Goal: Transaction & Acquisition: Purchase product/service

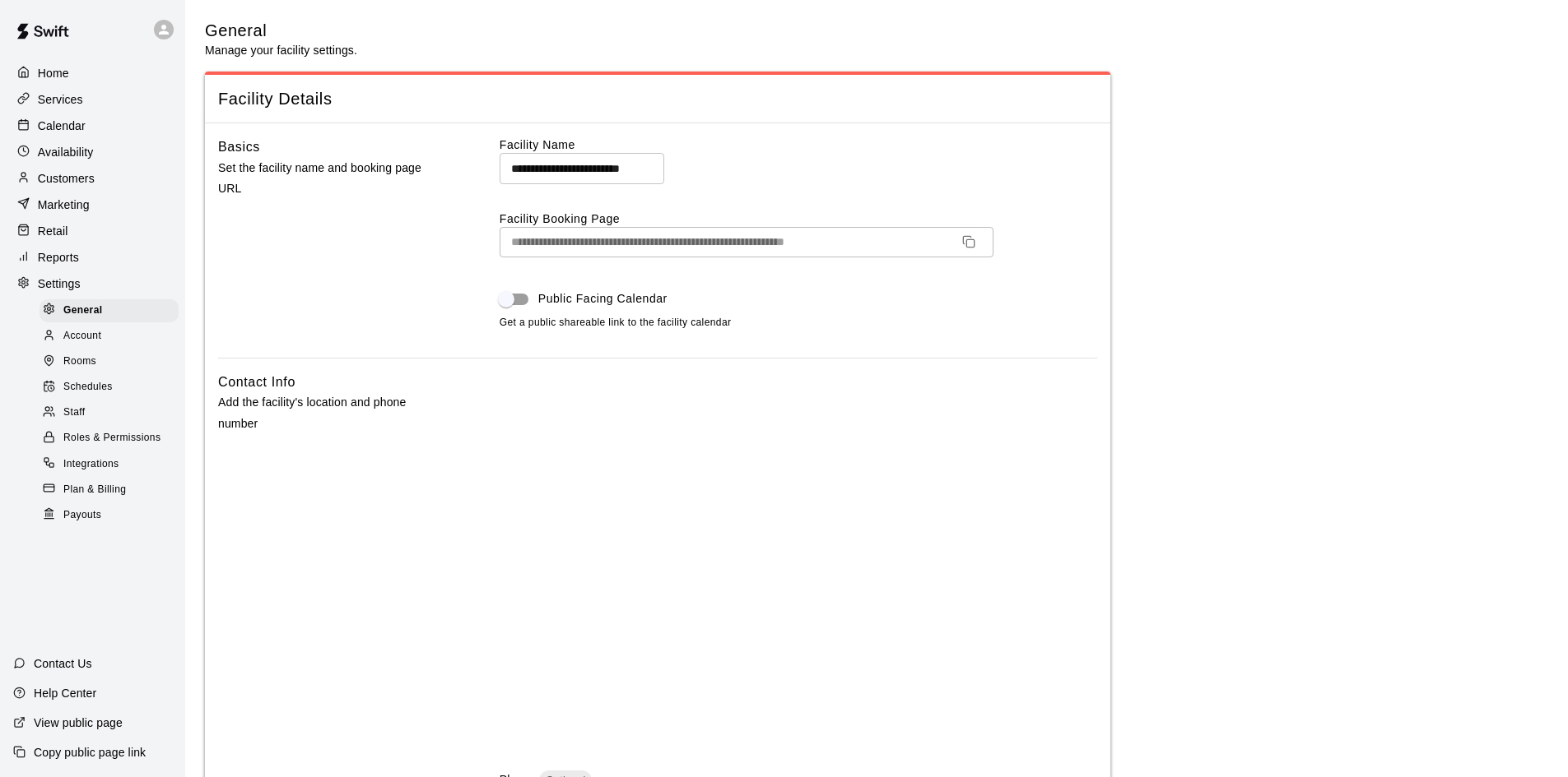
select select "**"
click at [76, 191] on div "Customers" at bounding box center [93, 179] width 159 height 25
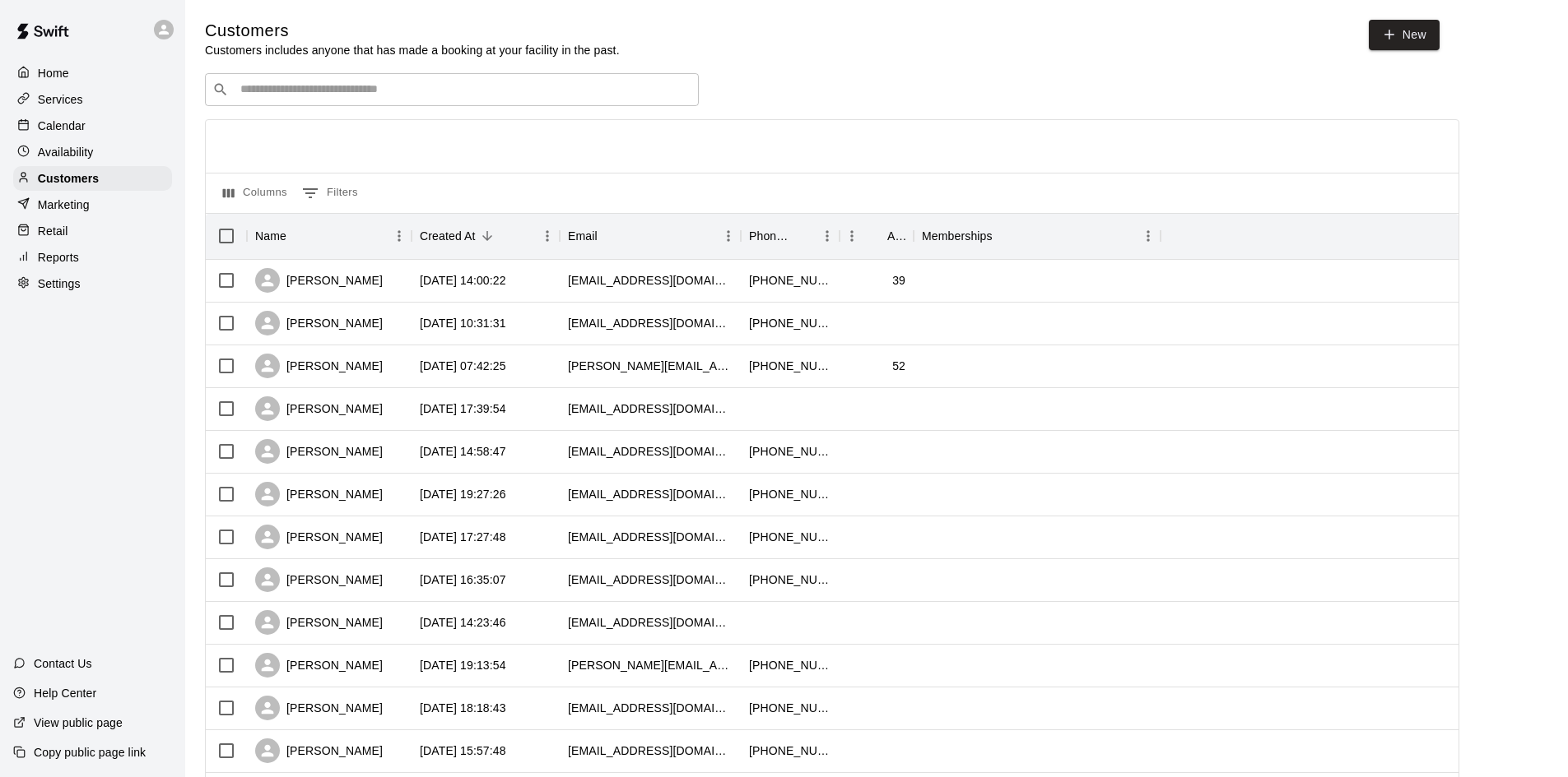
click at [472, 101] on div "​ ​" at bounding box center [452, 89] width 494 height 33
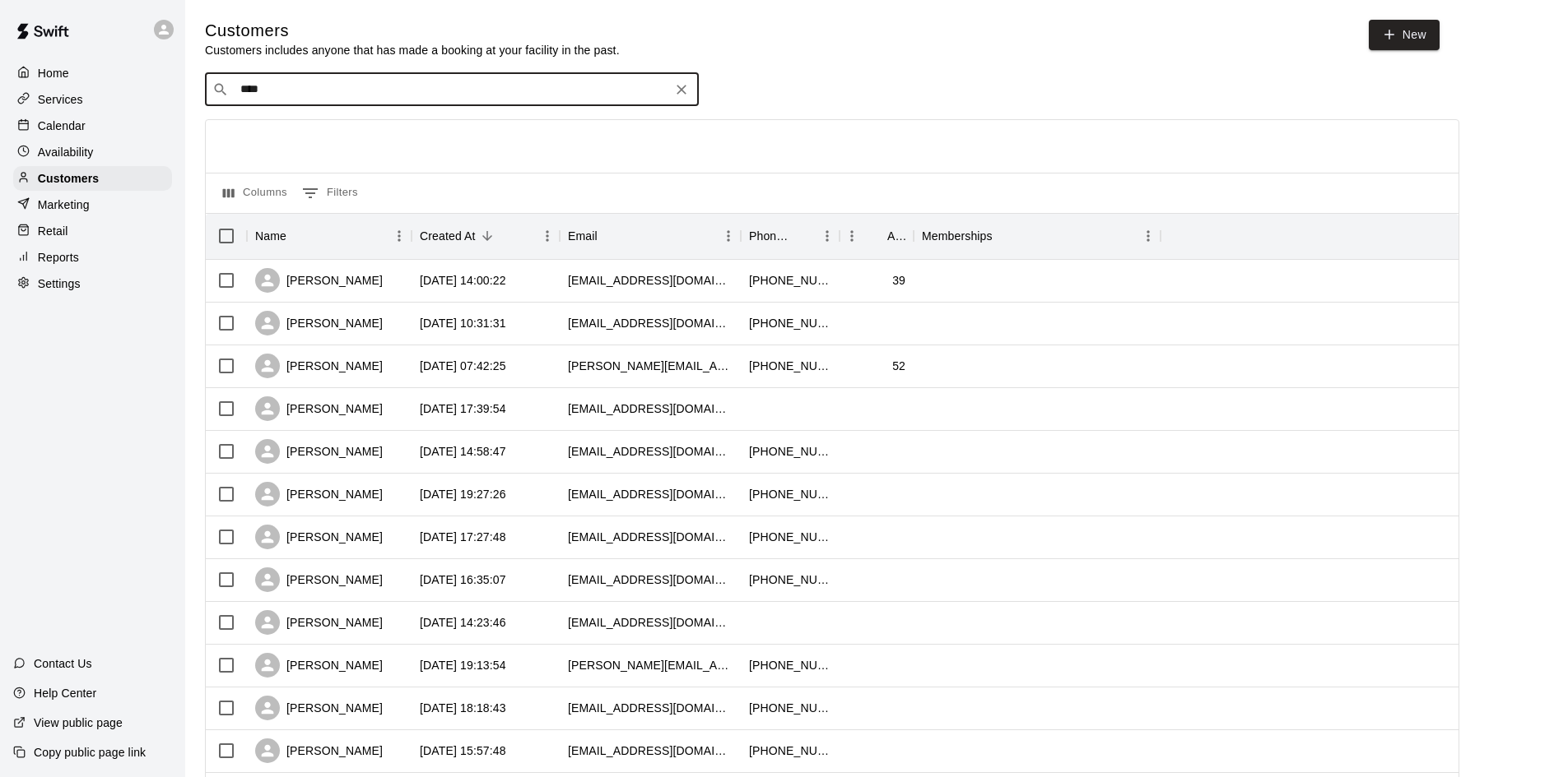
type input "*****"
click at [338, 171] on div "[PERSON_NAME]" at bounding box center [339, 179] width 177 height 17
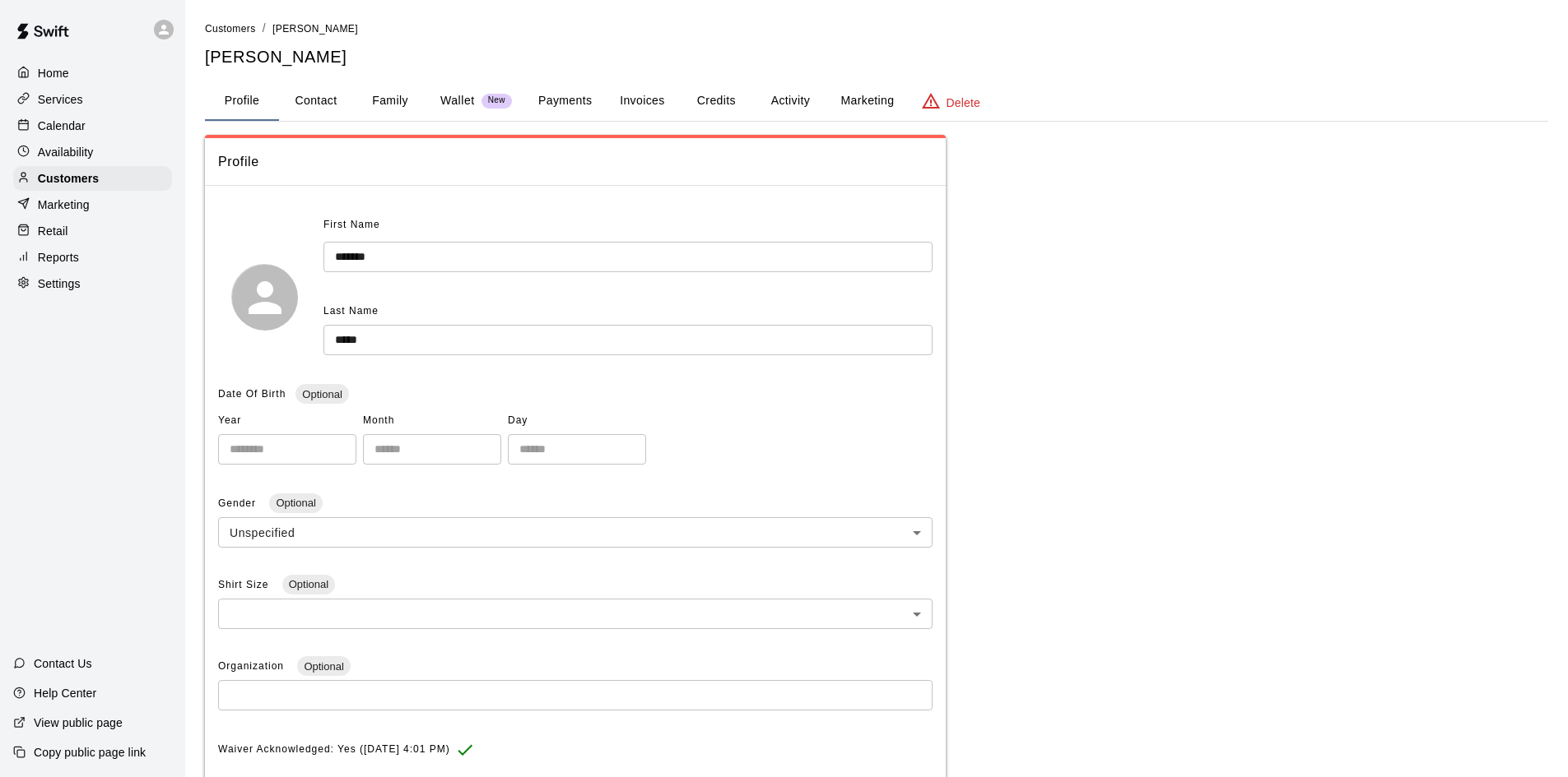
click at [563, 109] on button "Payments" at bounding box center [565, 101] width 79 height 40
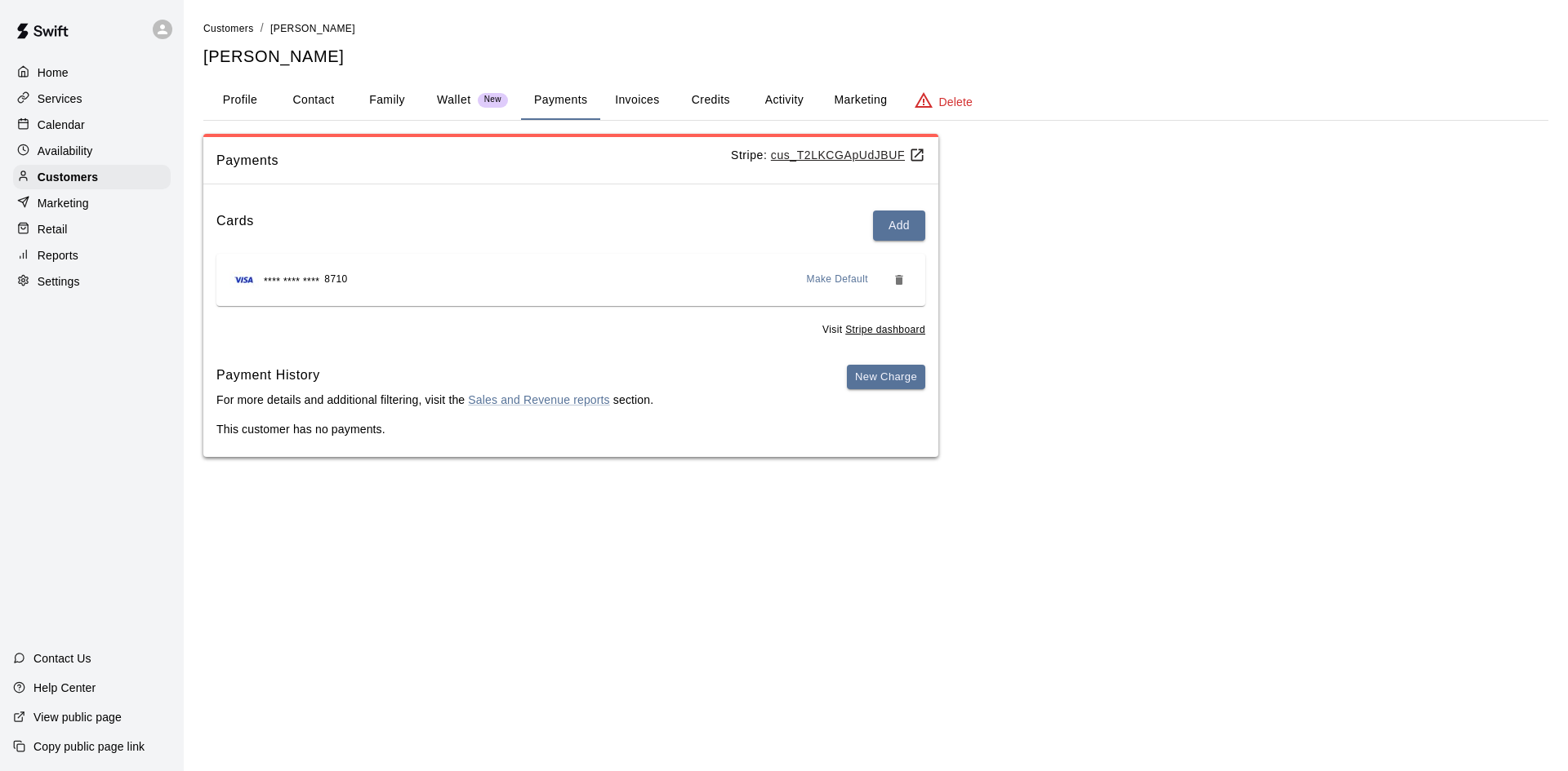
click at [777, 91] on button "Activity" at bounding box center [784, 100] width 73 height 39
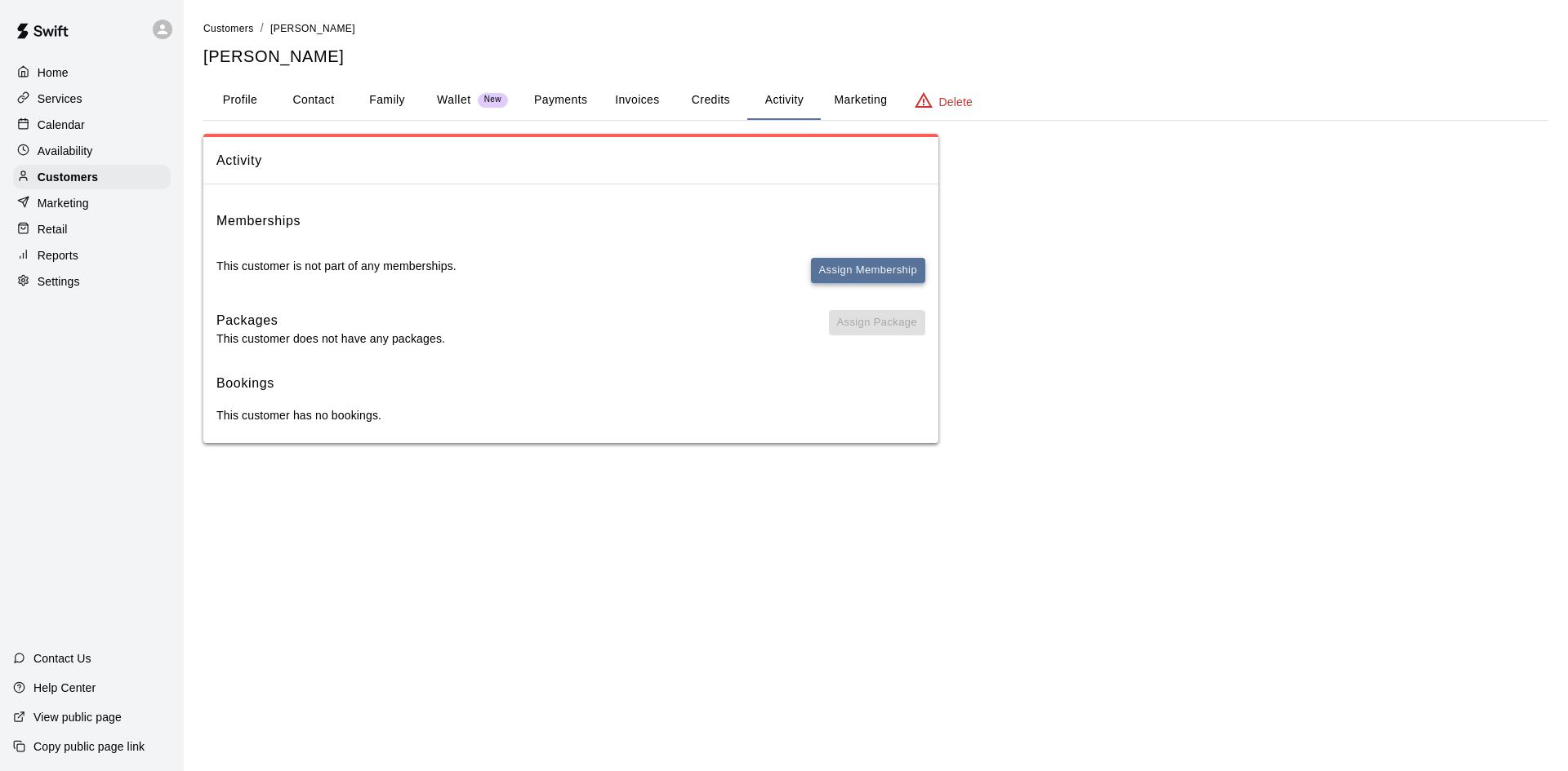
click at [863, 264] on button "Assign Membership" at bounding box center [868, 270] width 114 height 25
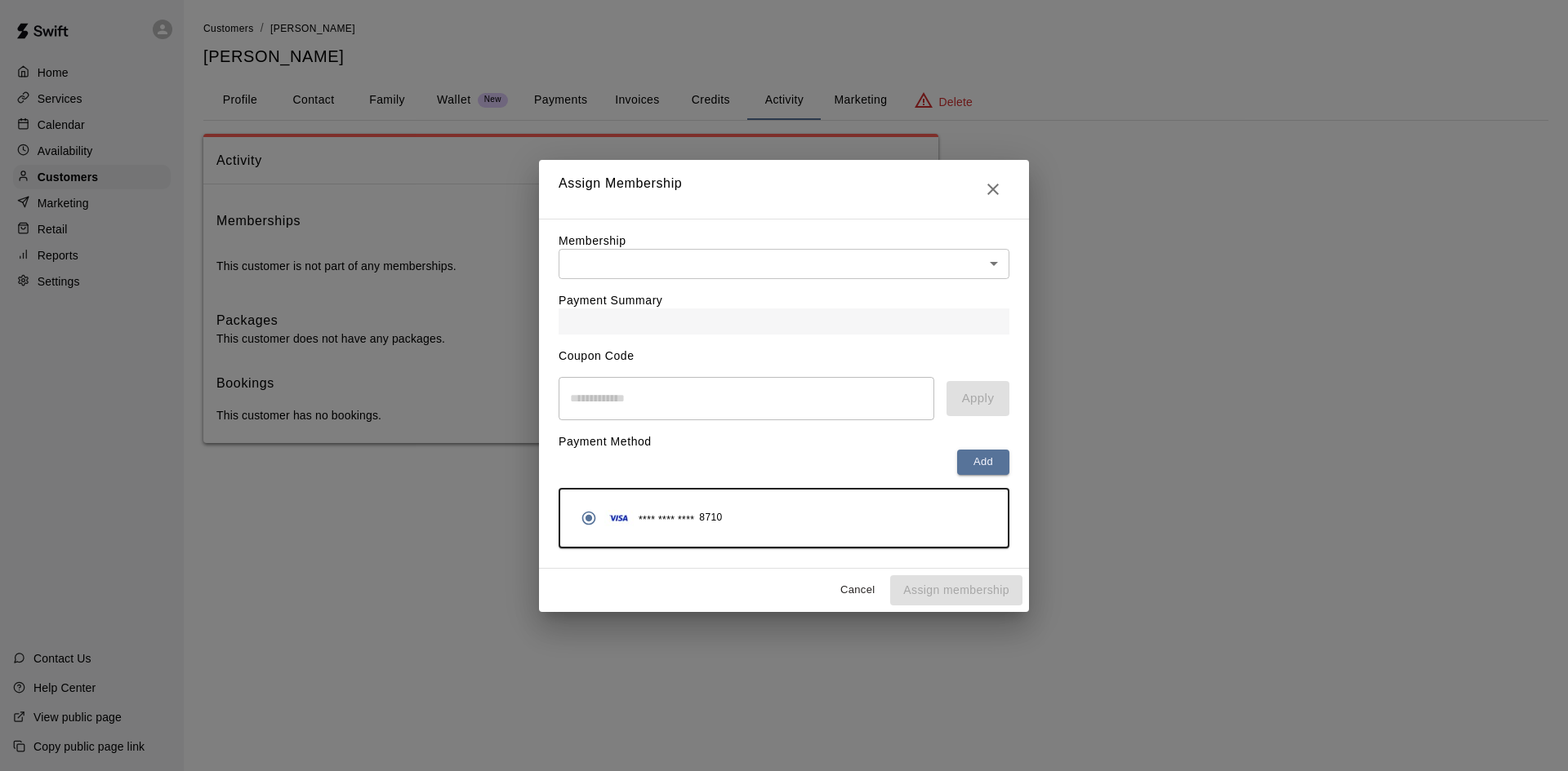
click at [793, 280] on div "Payment Summary" at bounding box center [784, 307] width 450 height 55
click at [790, 265] on body "Home Services Calendar Availability Customers Marketing Retail Reports Settings…" at bounding box center [784, 237] width 1568 height 476
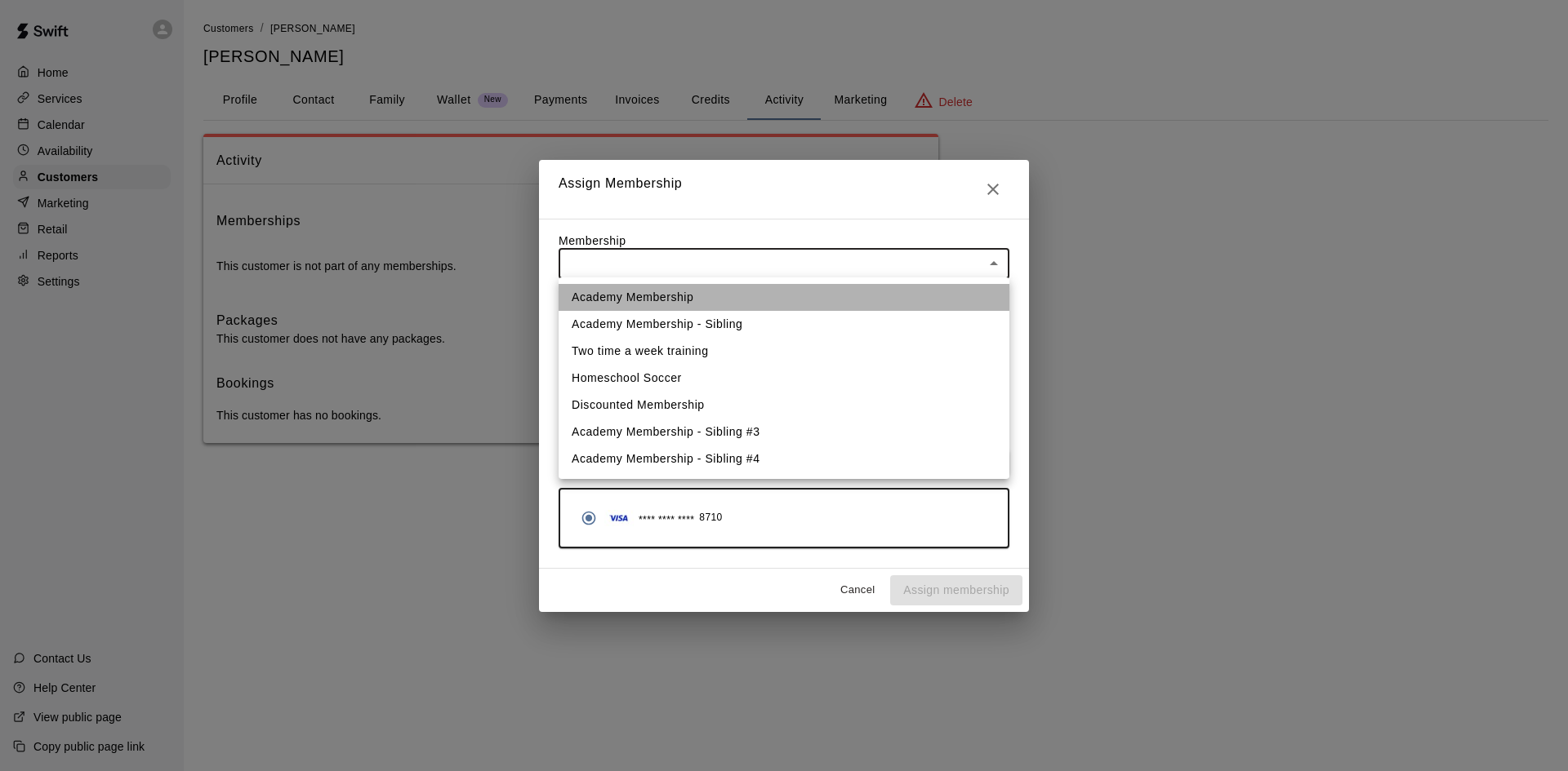
click at [688, 299] on li "Academy Membership" at bounding box center [784, 297] width 450 height 27
type input "**********"
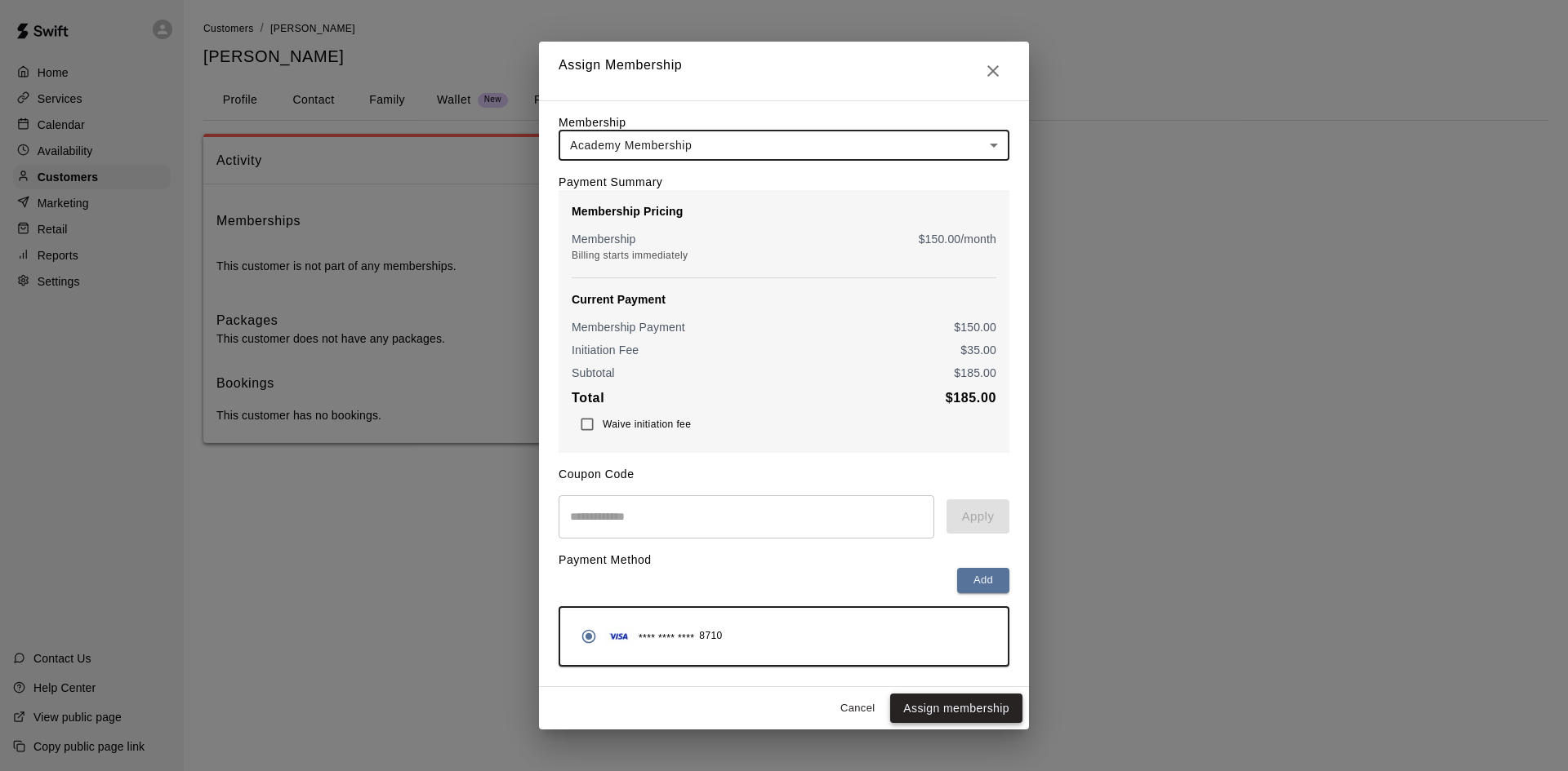
click at [974, 718] on button "Assign membership" at bounding box center [955, 709] width 132 height 30
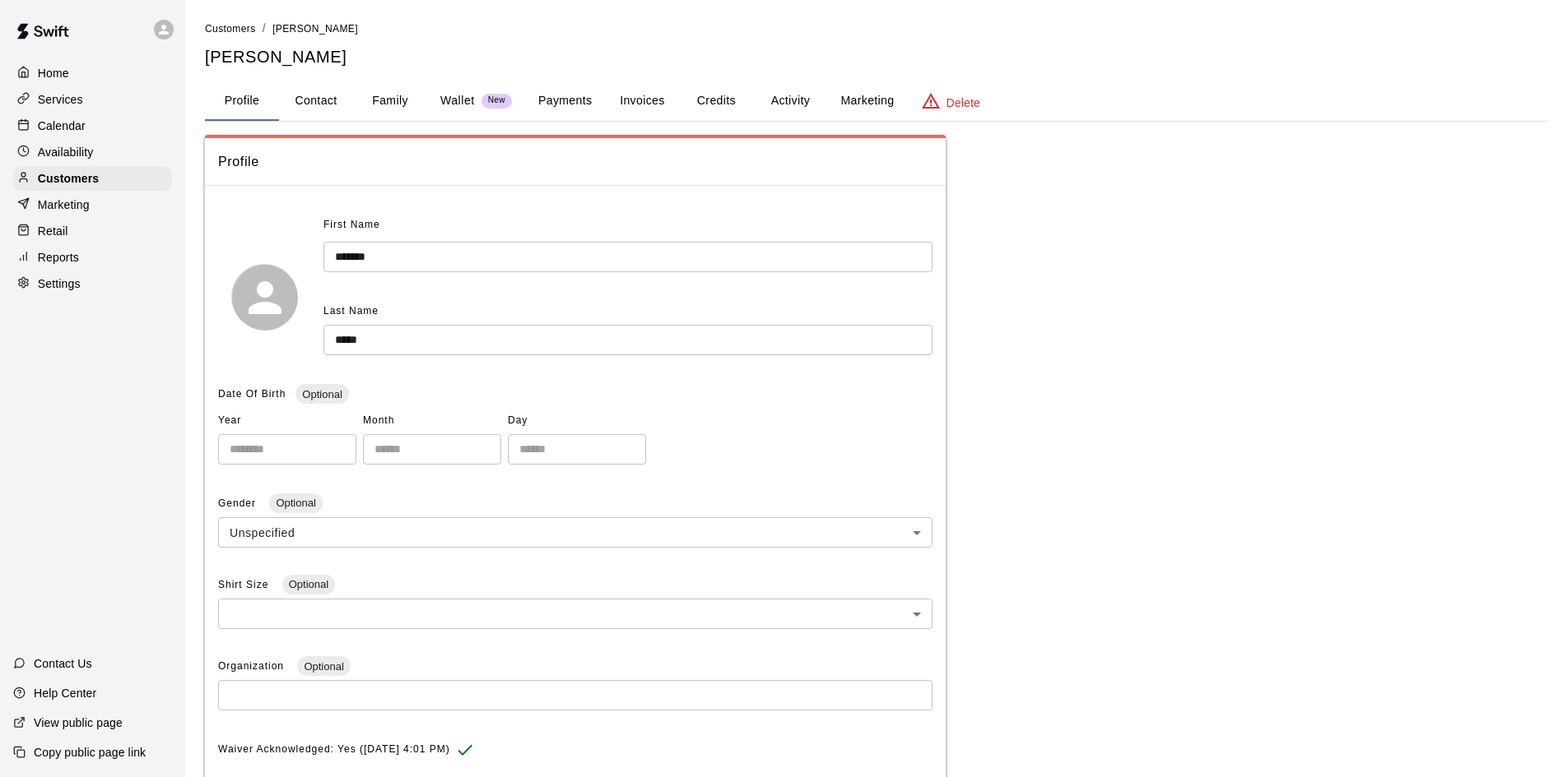
click at [368, 93] on button "Family" at bounding box center [390, 101] width 74 height 40
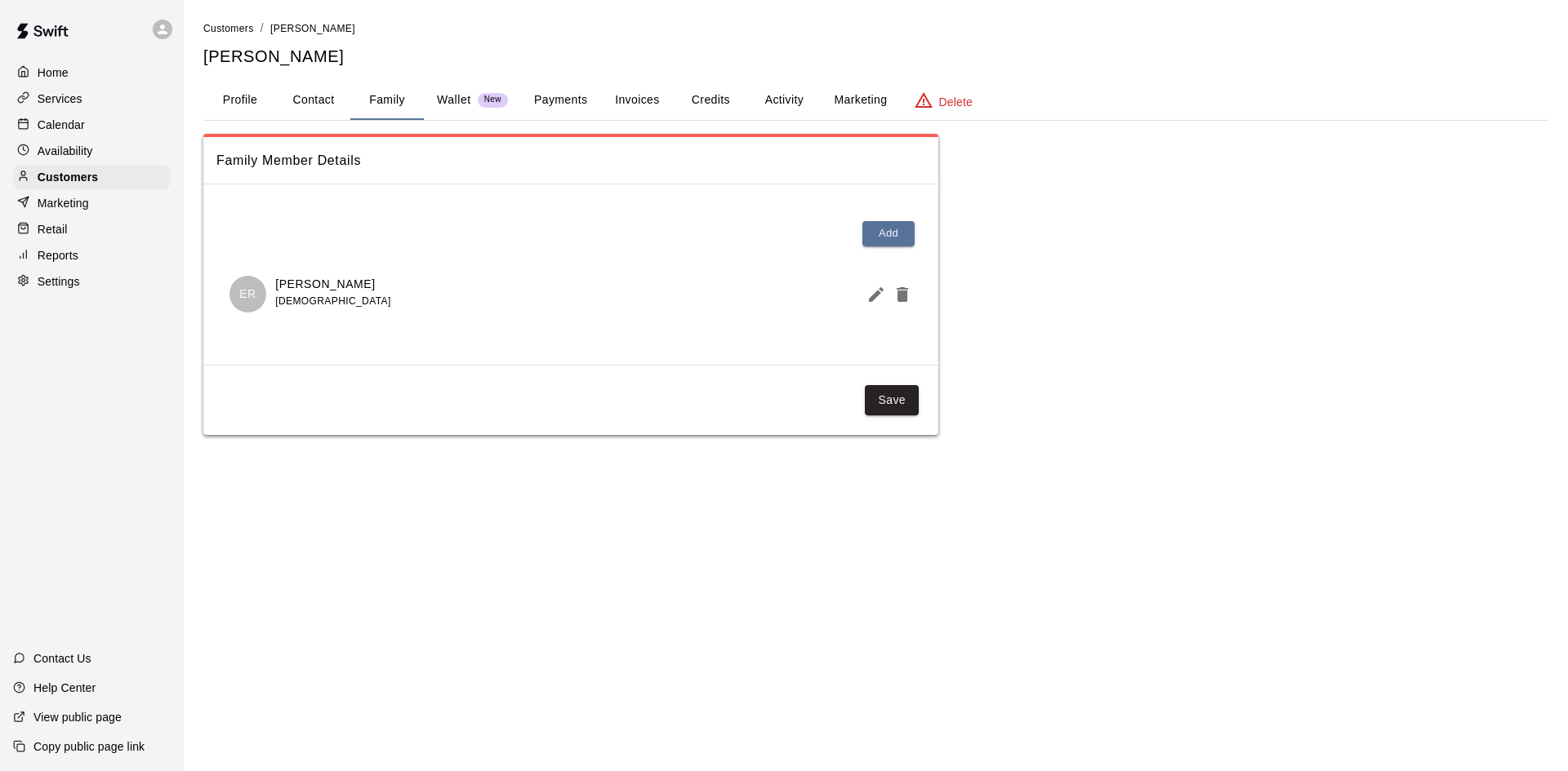
click at [868, 289] on icon "Edit Member" at bounding box center [875, 295] width 20 height 20
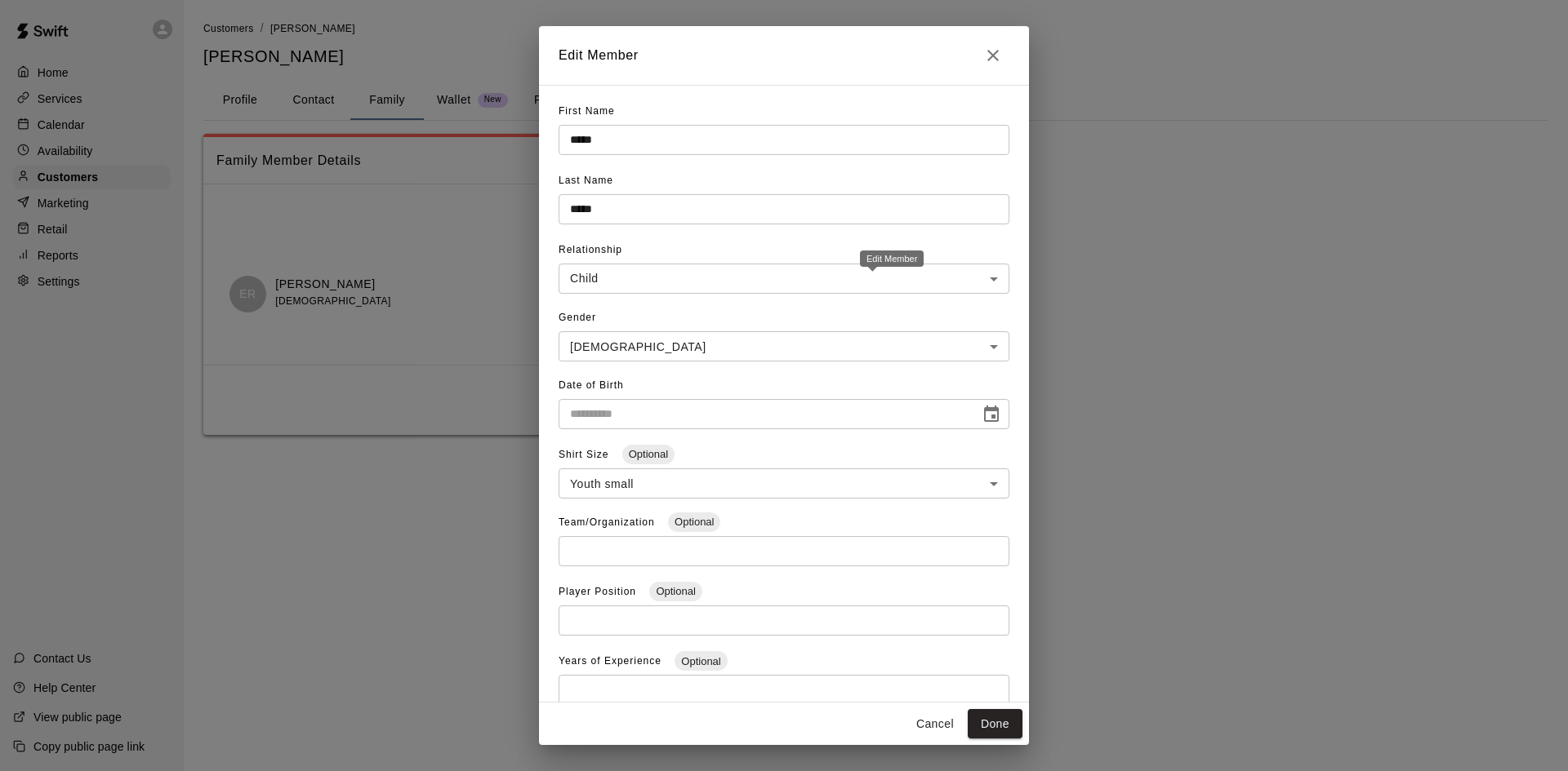
type input "**********"
click at [998, 53] on icon "Close" at bounding box center [993, 55] width 20 height 20
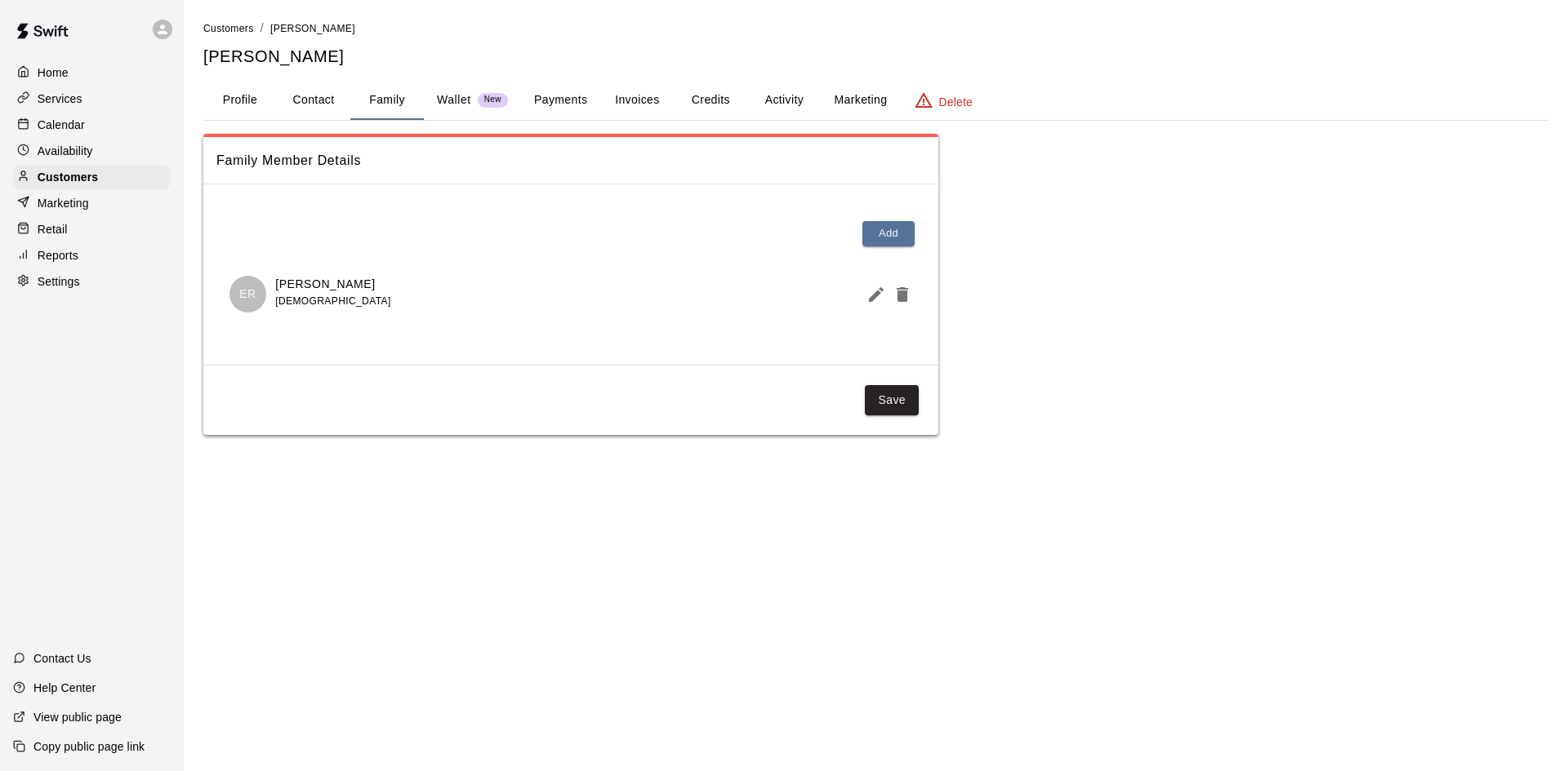
click at [258, 101] on button "Profile" at bounding box center [240, 100] width 73 height 39
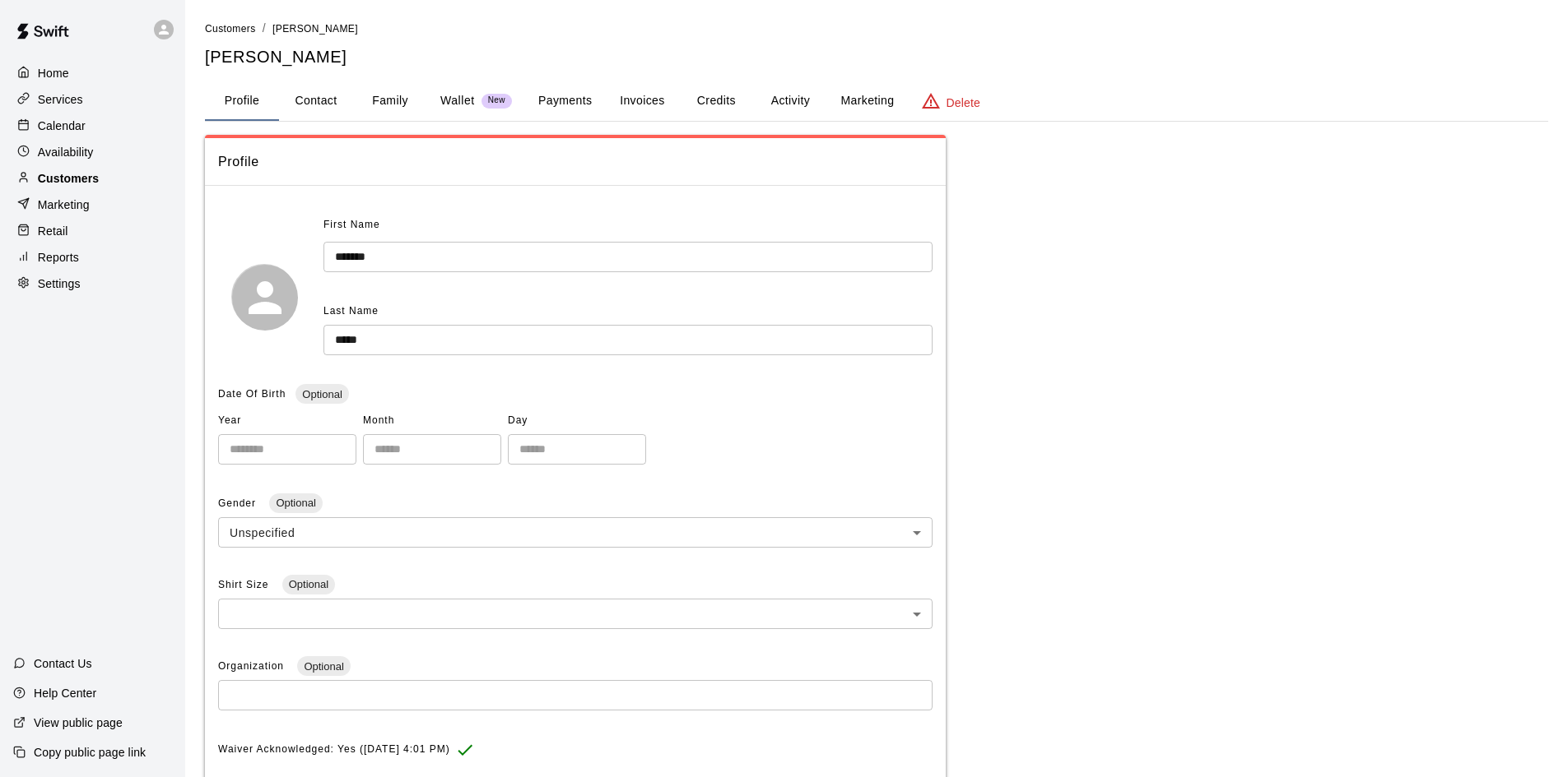
click at [128, 181] on div "Customers" at bounding box center [93, 179] width 159 height 25
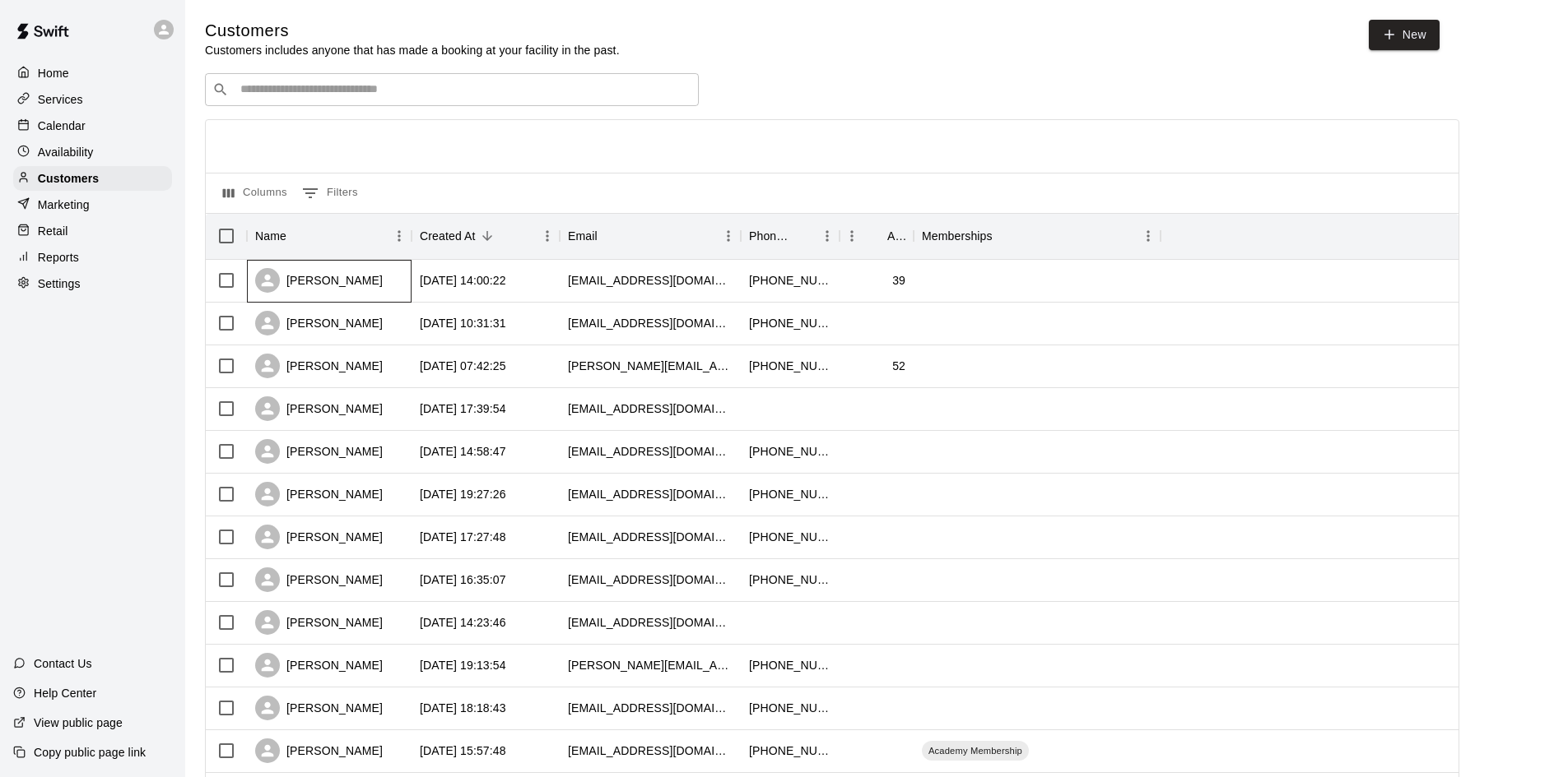
click at [353, 282] on div "[PERSON_NAME]" at bounding box center [319, 281] width 128 height 25
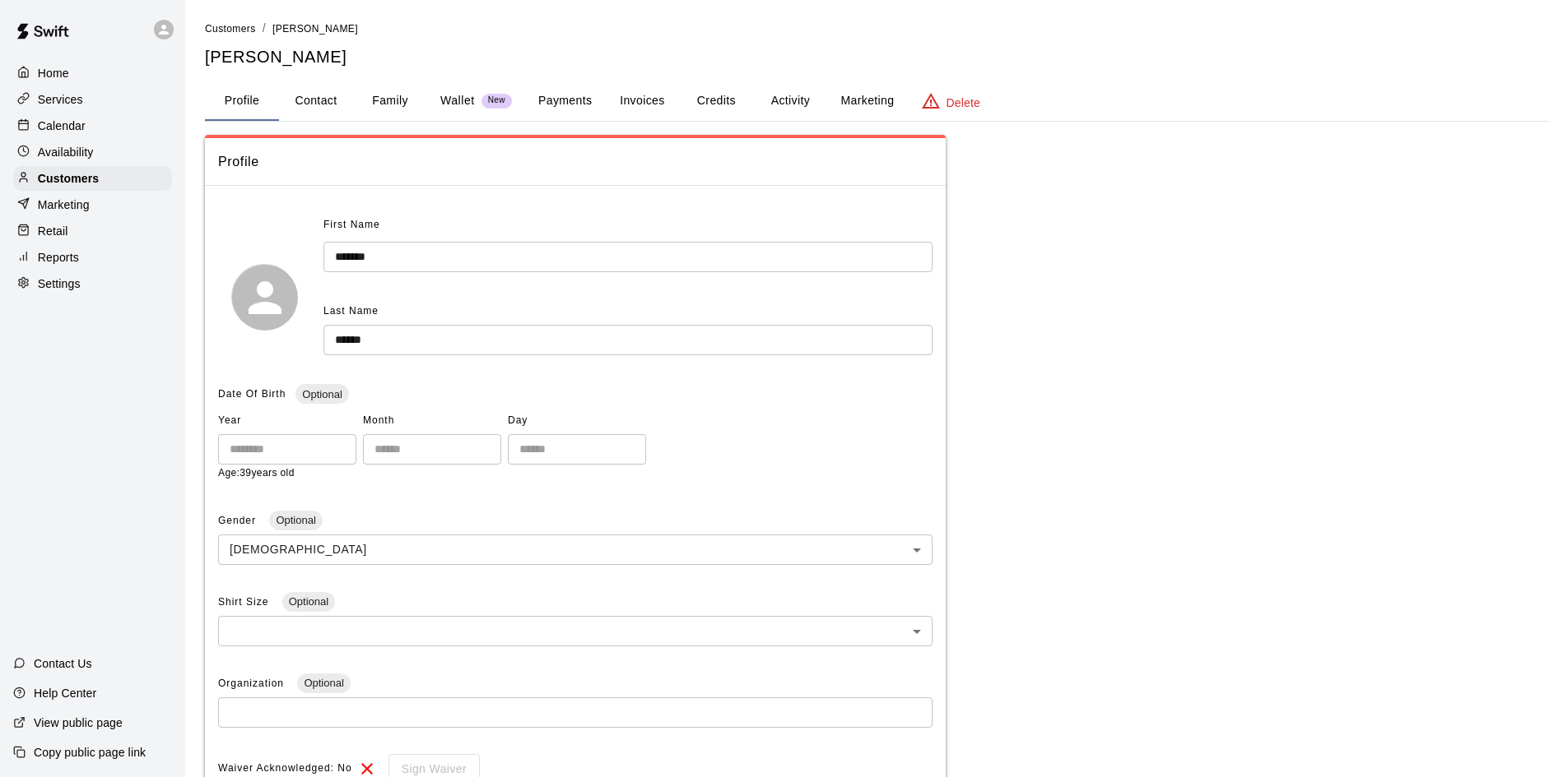
click at [364, 101] on button "Family" at bounding box center [390, 101] width 74 height 40
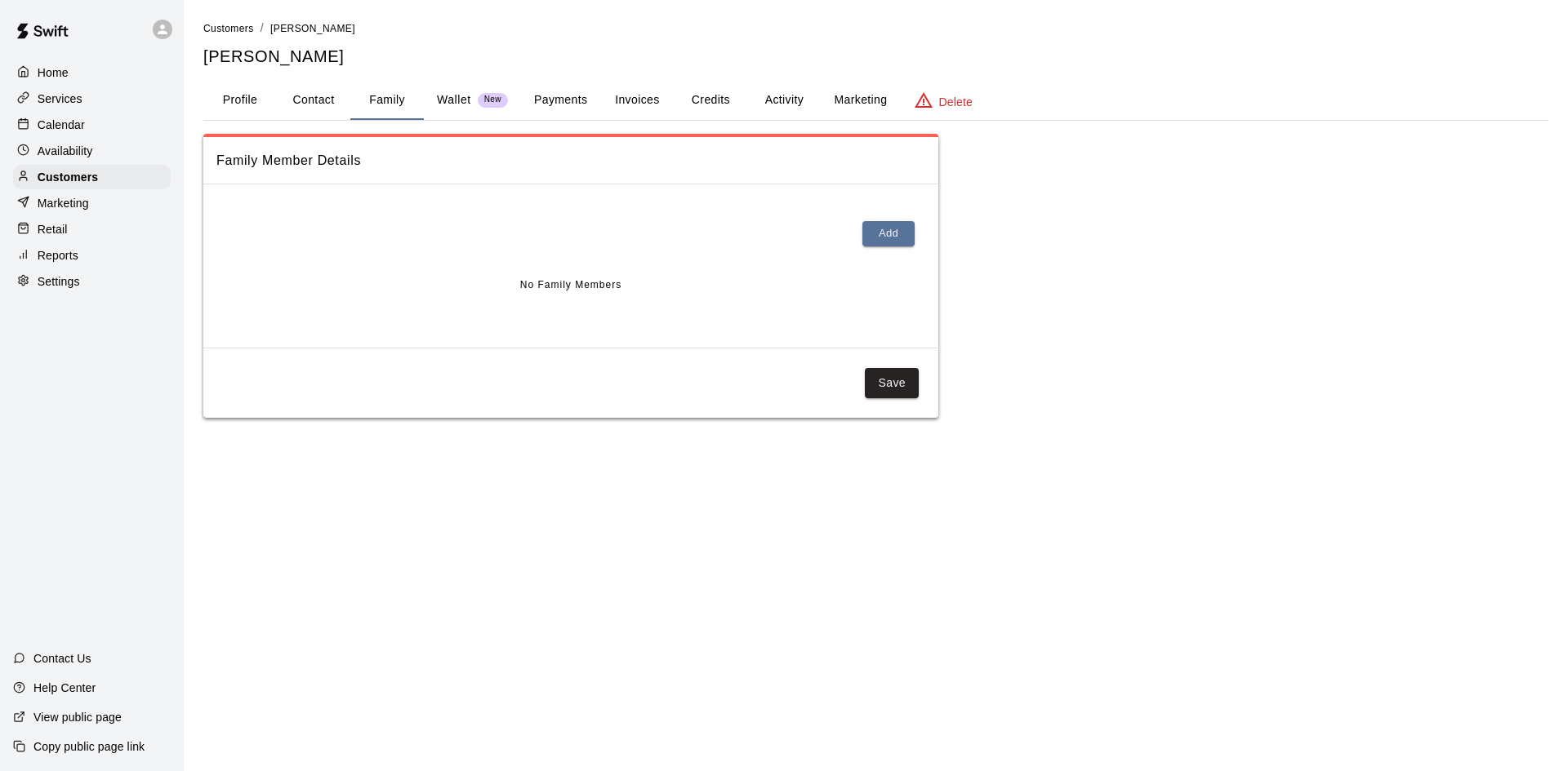
click at [249, 94] on button "Profile" at bounding box center [240, 100] width 73 height 39
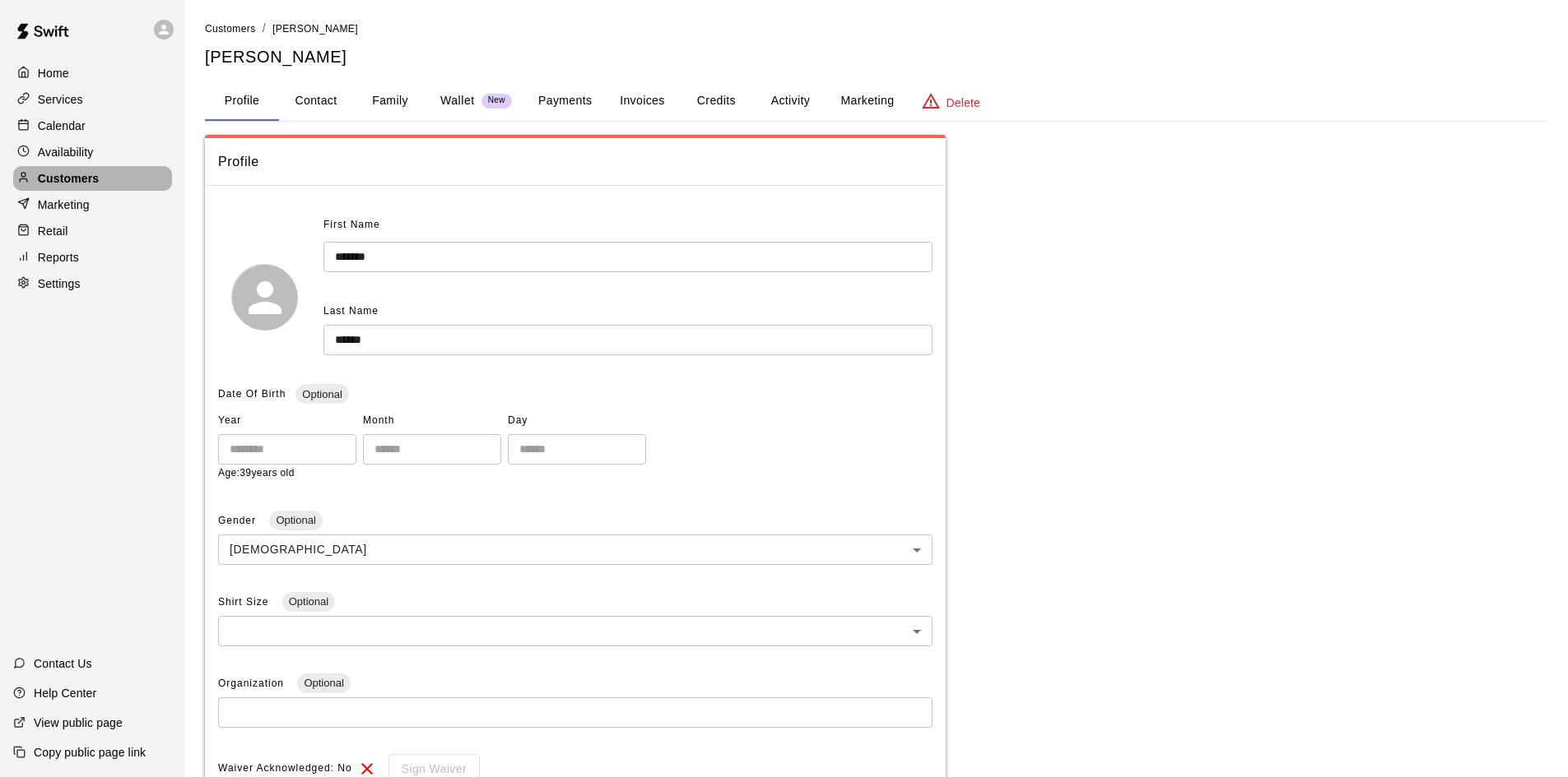
click at [78, 175] on p "Customers" at bounding box center [68, 178] width 61 height 16
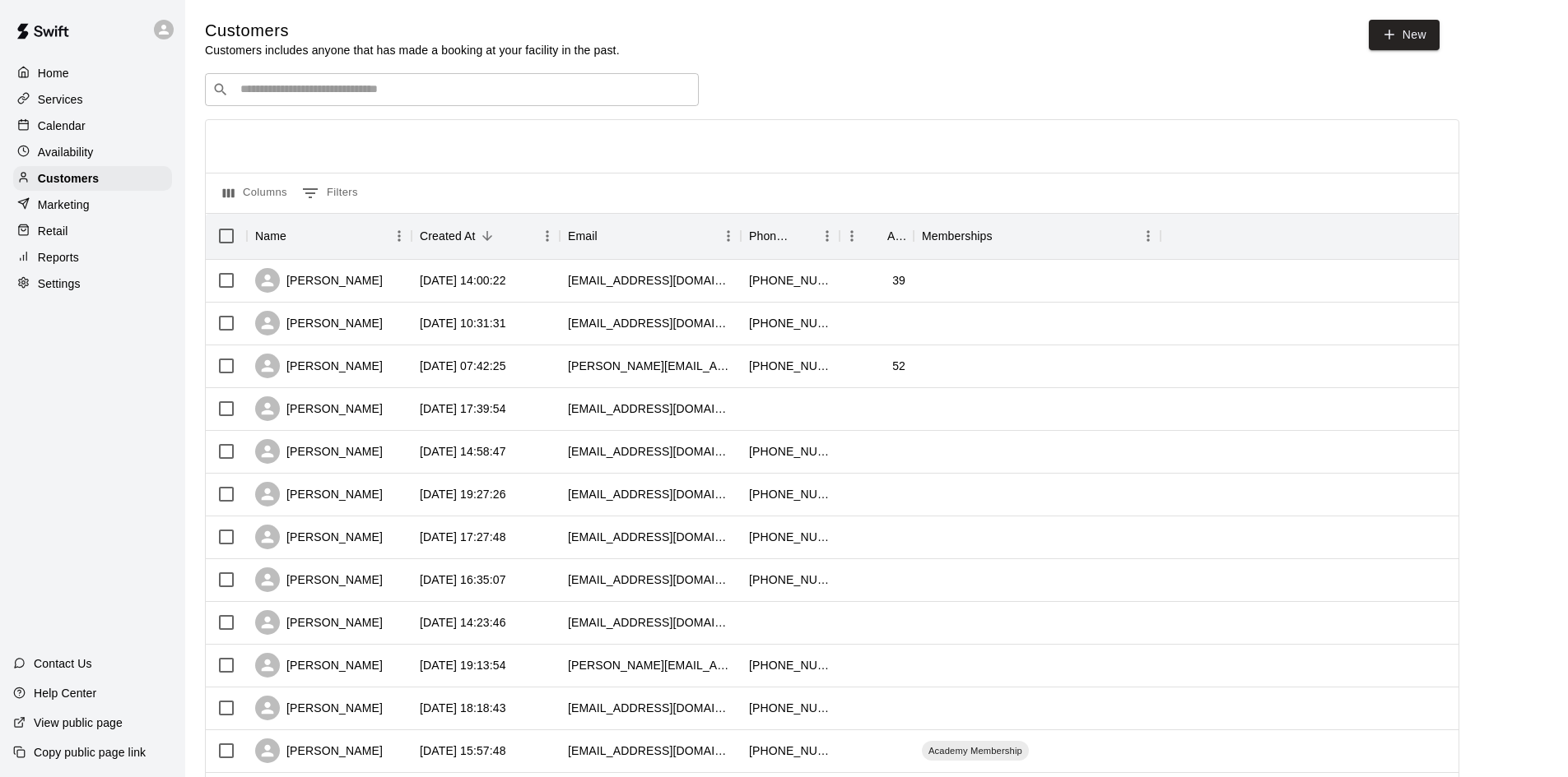
click at [73, 123] on p "Calendar" at bounding box center [61, 125] width 47 height 16
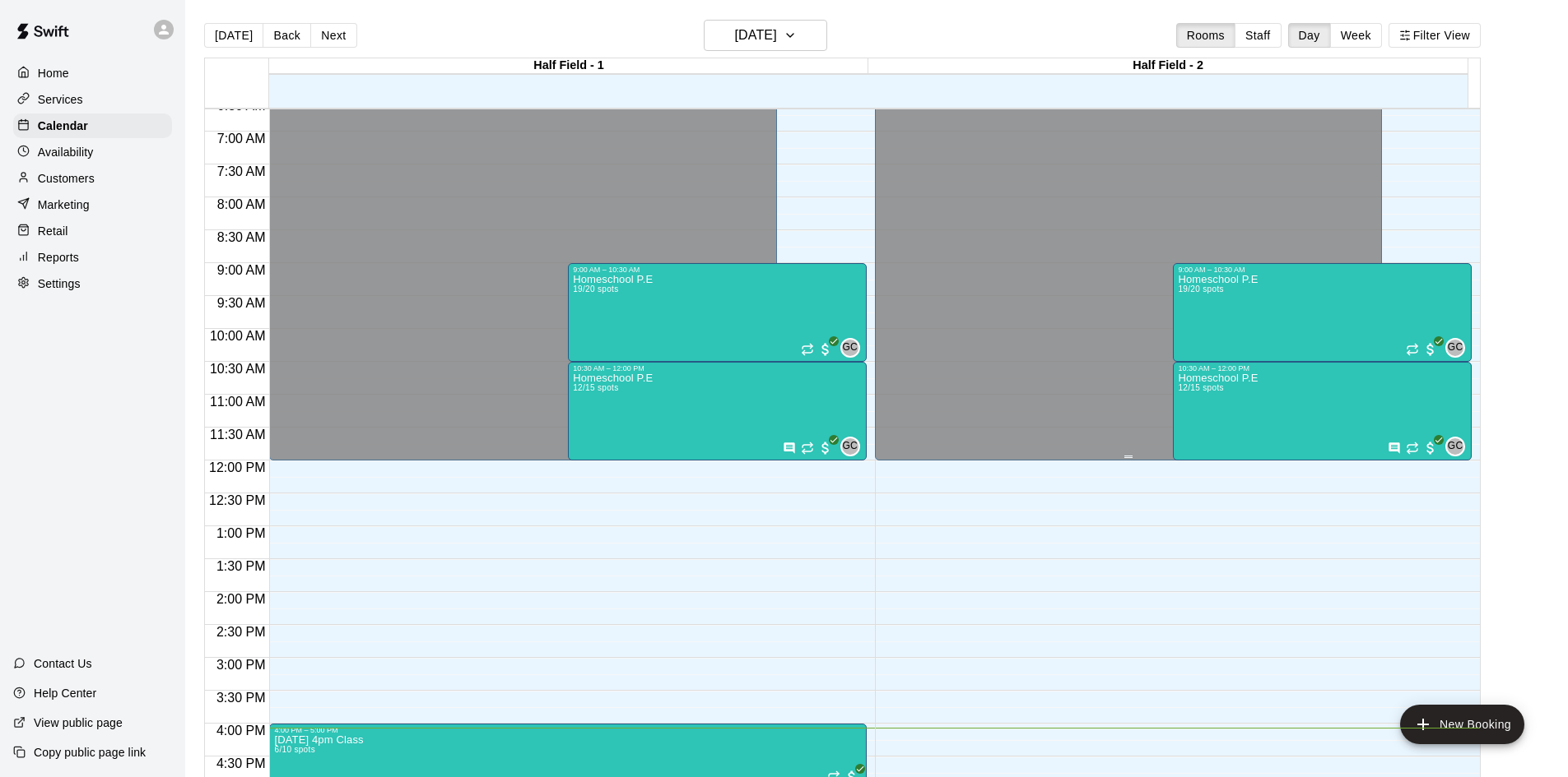
scroll to position [185, 0]
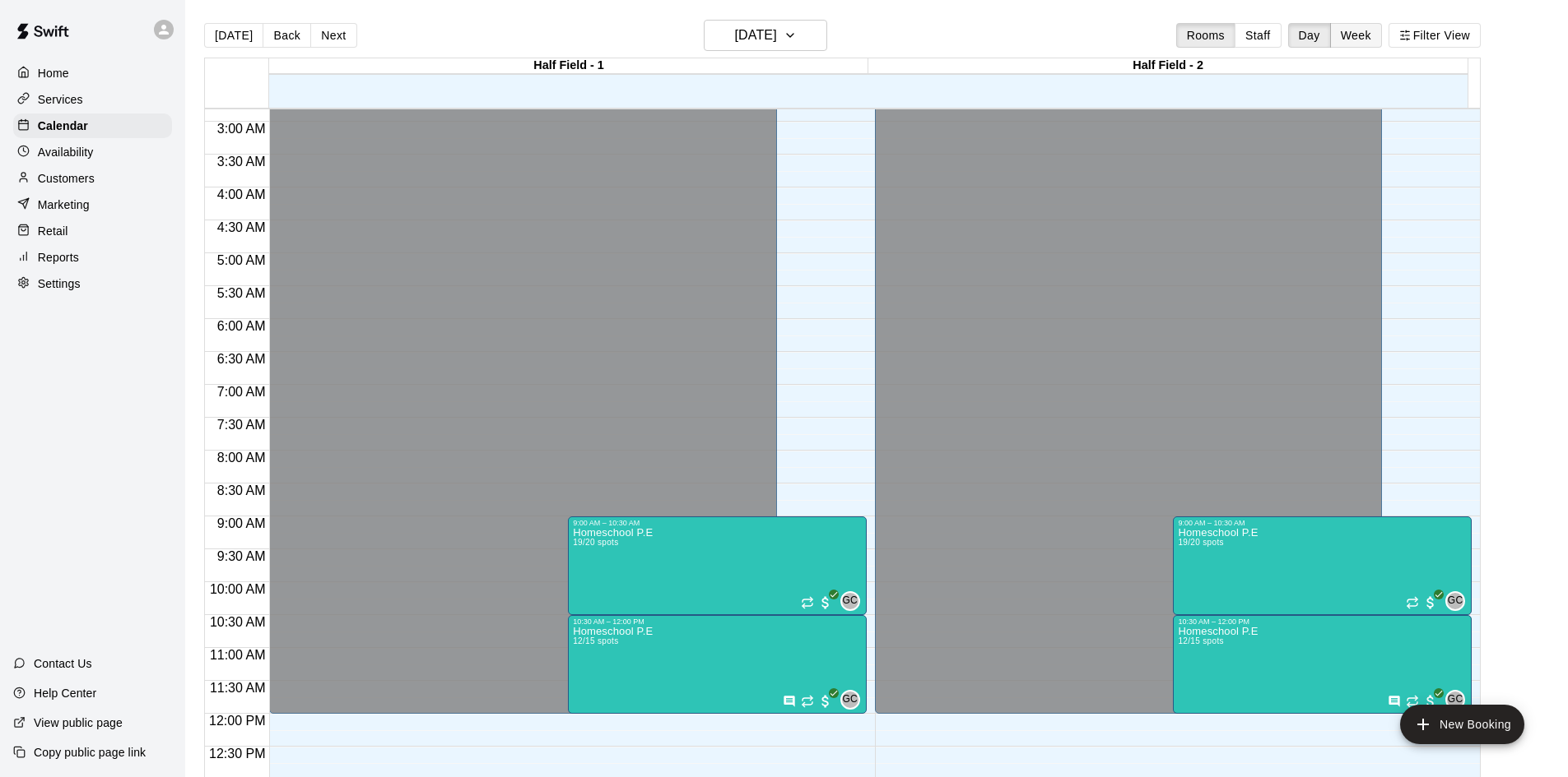
click at [1372, 42] on button "Week" at bounding box center [1355, 35] width 52 height 25
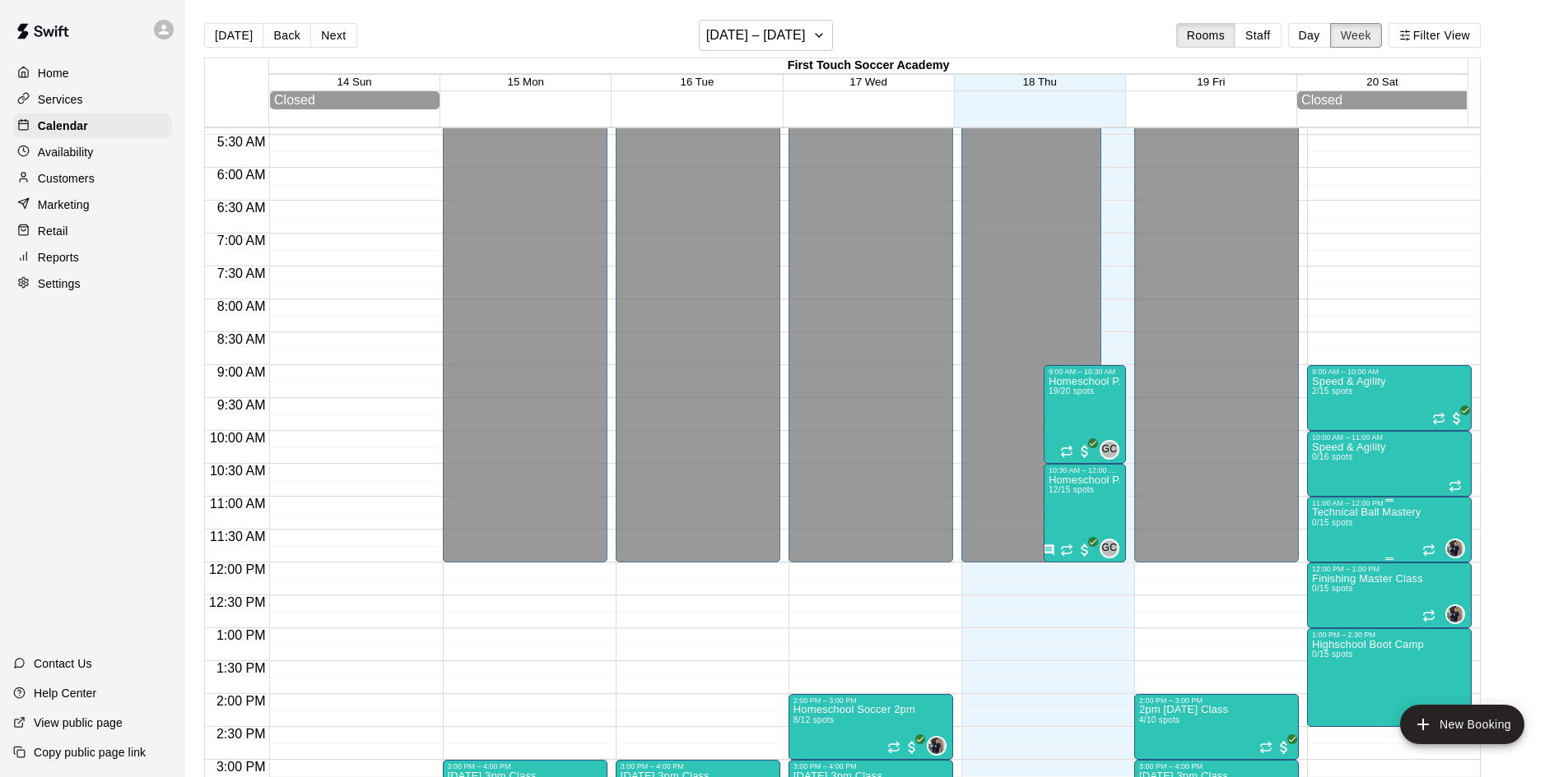
scroll to position [418, 0]
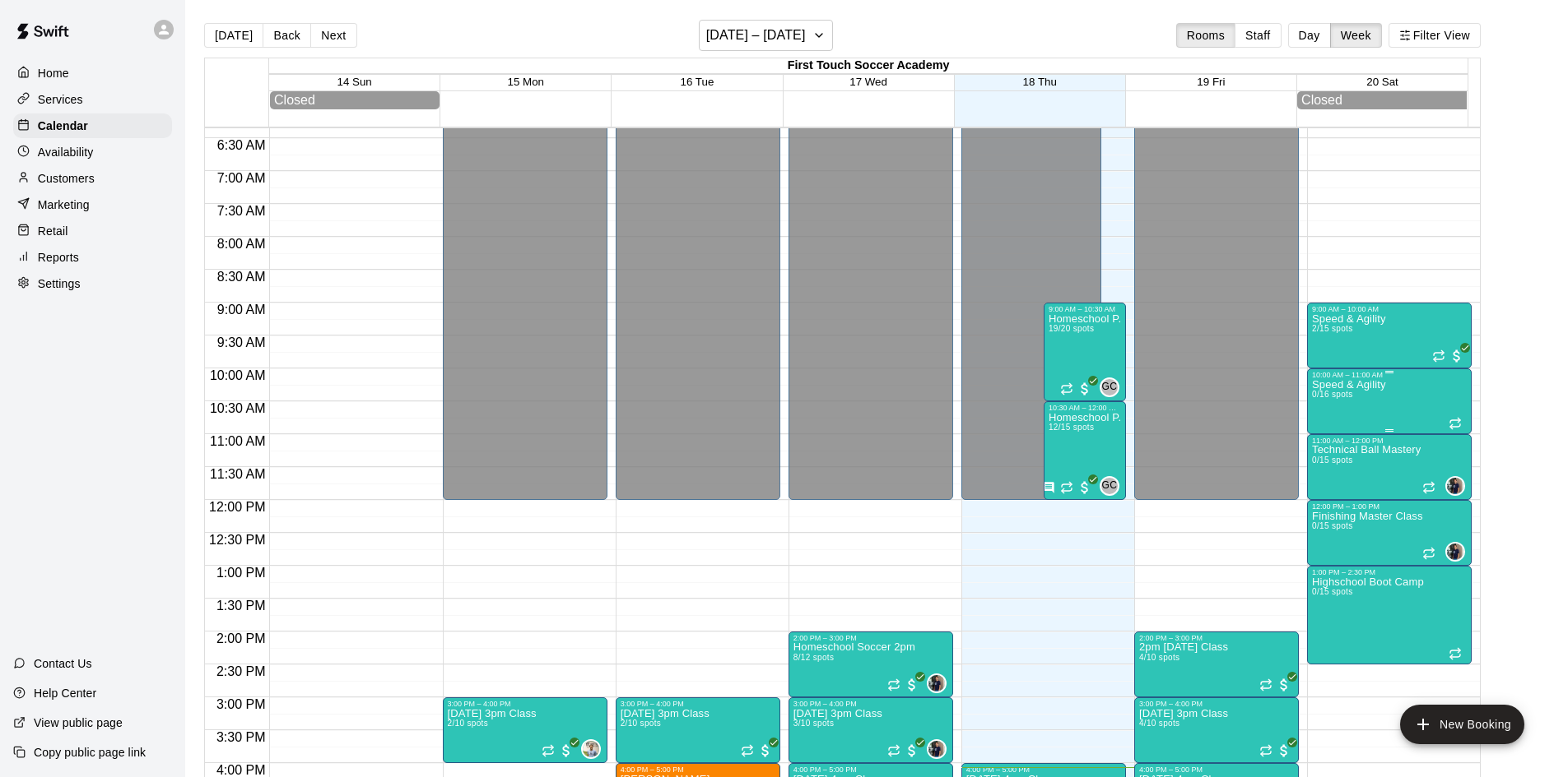
click at [1378, 401] on div "Speed & Agility 0/16 spots" at bounding box center [1349, 768] width 74 height 777
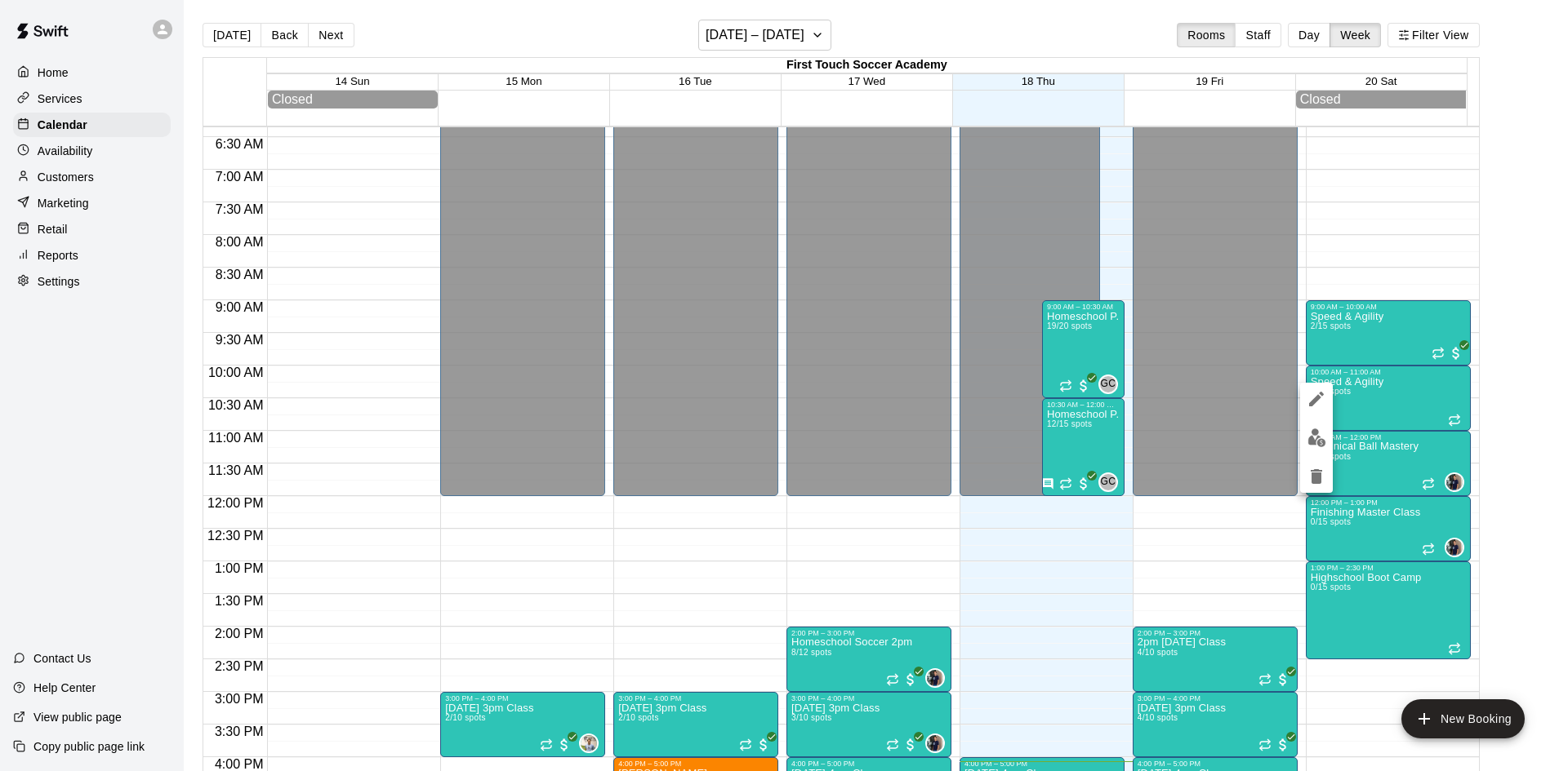
click at [1408, 206] on div at bounding box center [784, 386] width 1568 height 771
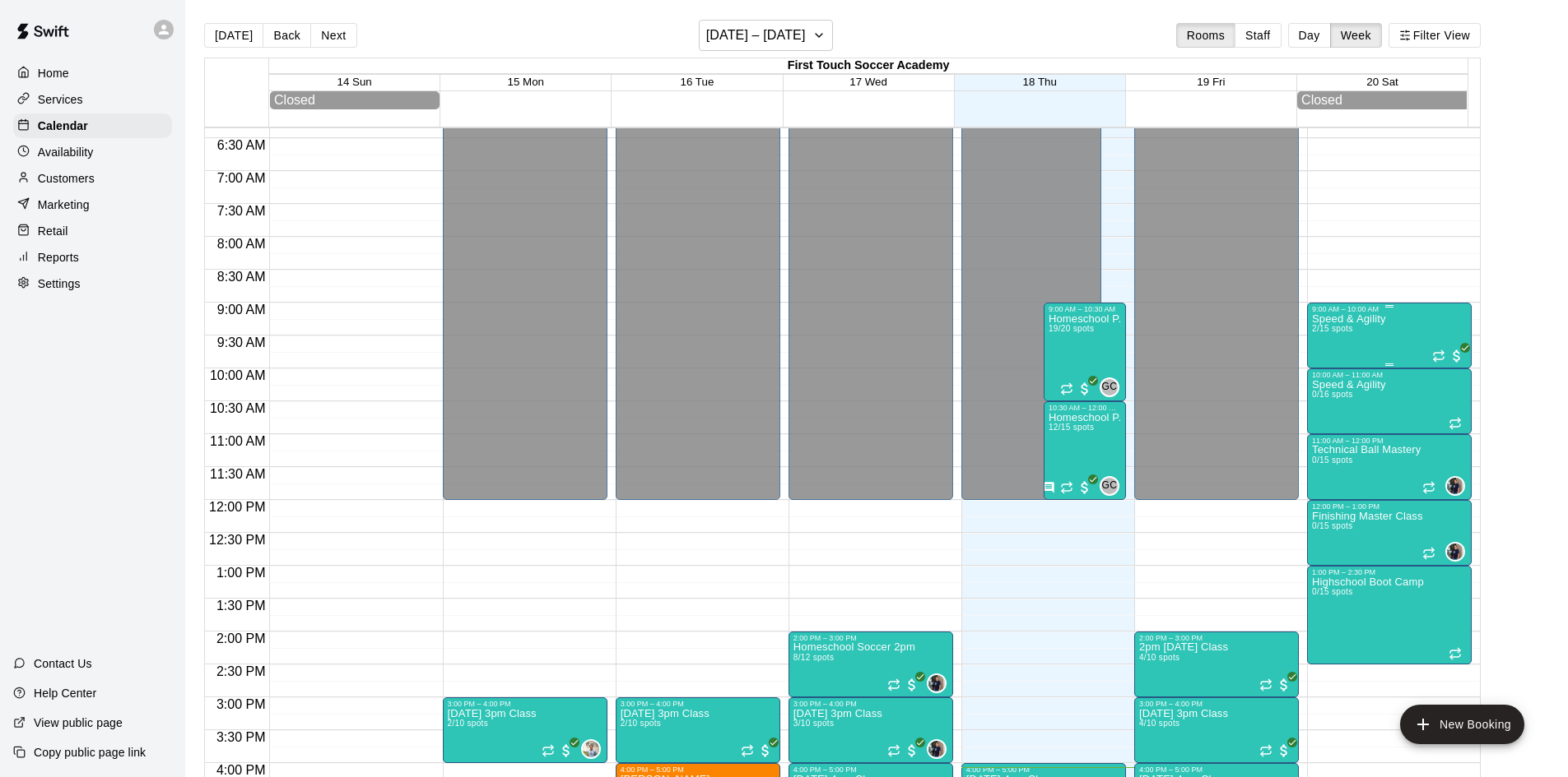
click at [1366, 336] on div "Speed & Agility 2/15 spots" at bounding box center [1349, 702] width 74 height 777
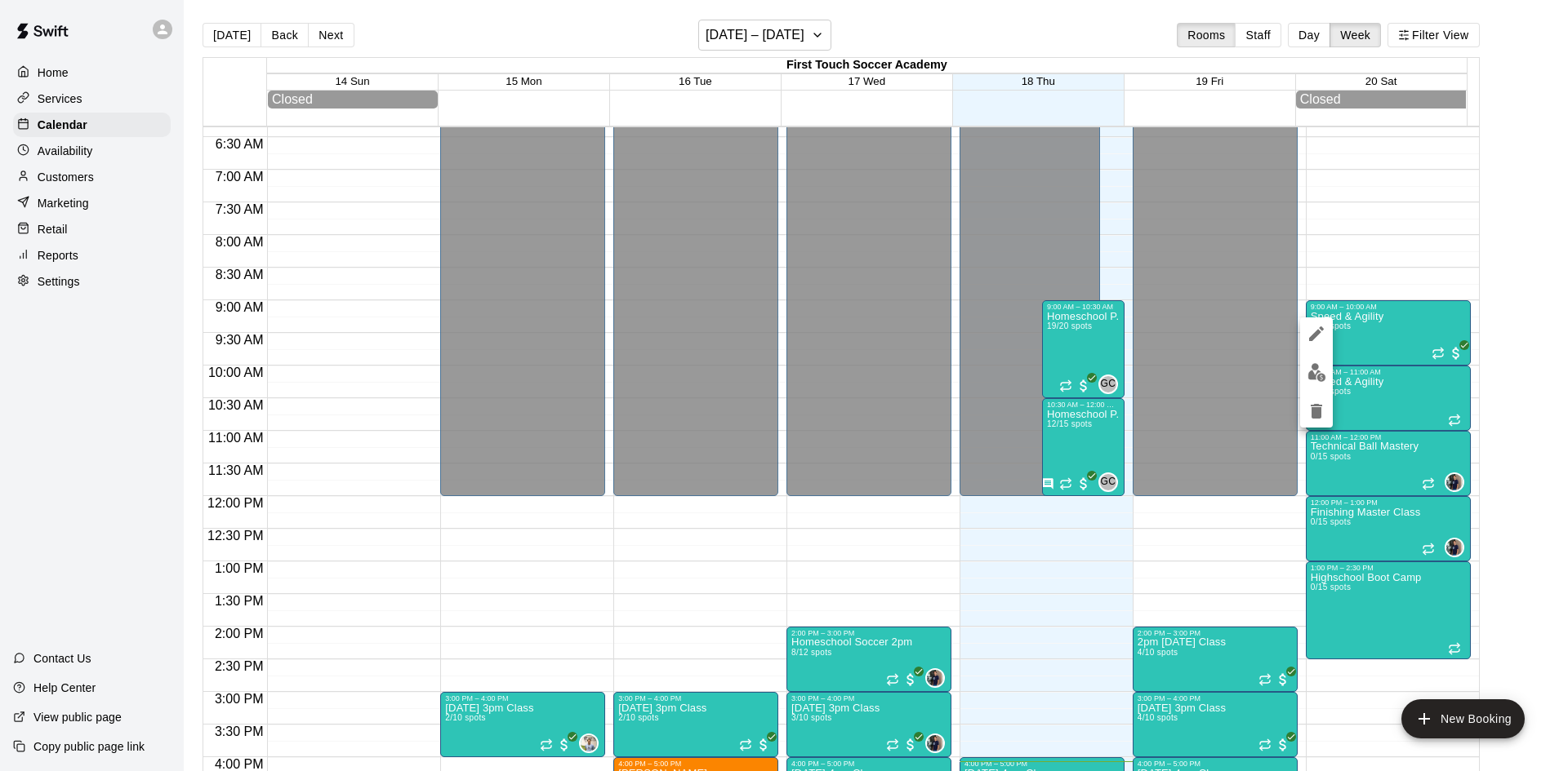
click at [1388, 382] on div at bounding box center [784, 386] width 1568 height 771
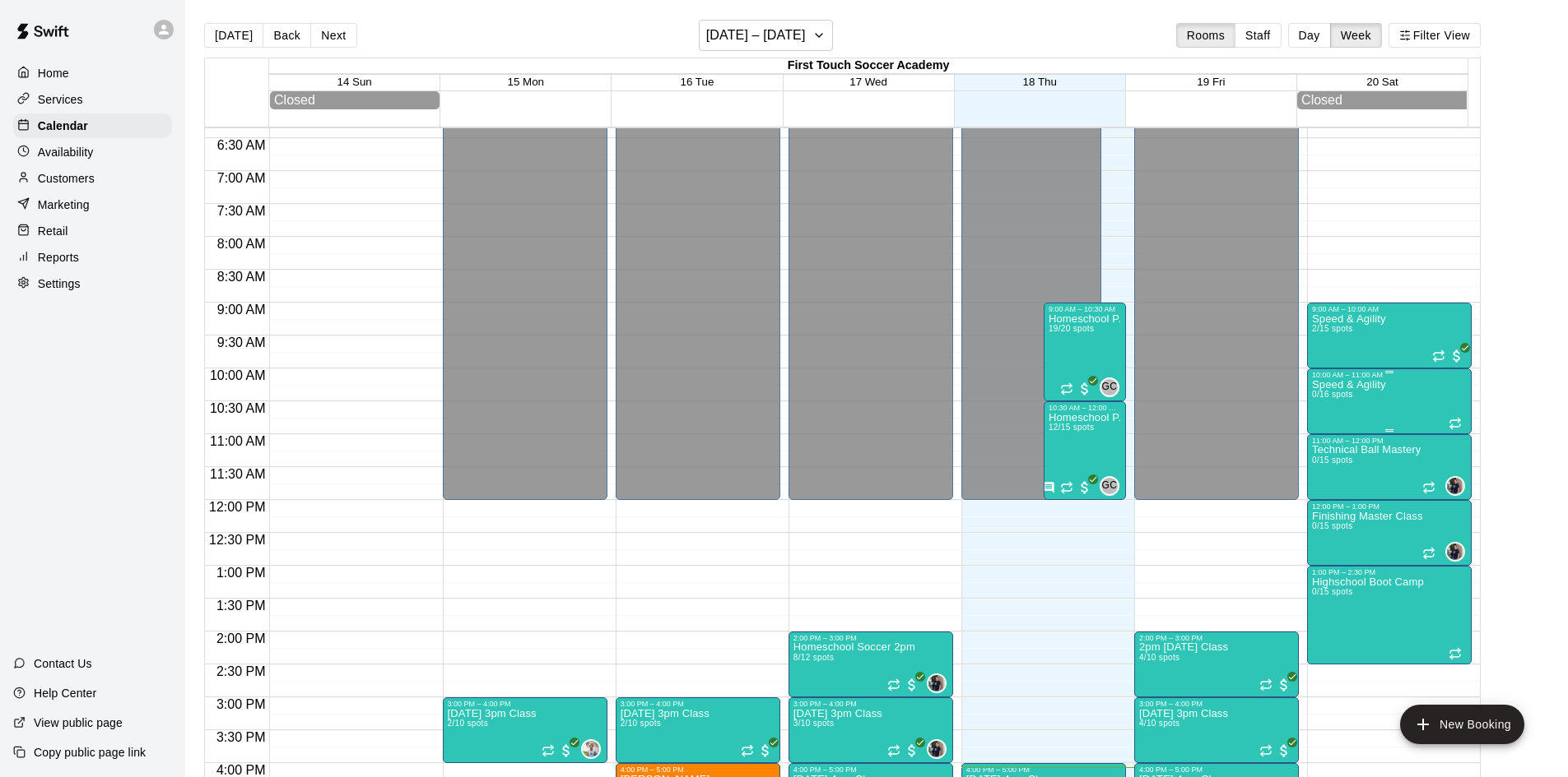
click at [1398, 403] on div "Speed & Agility 0/16 spots" at bounding box center [1389, 768] width 155 height 777
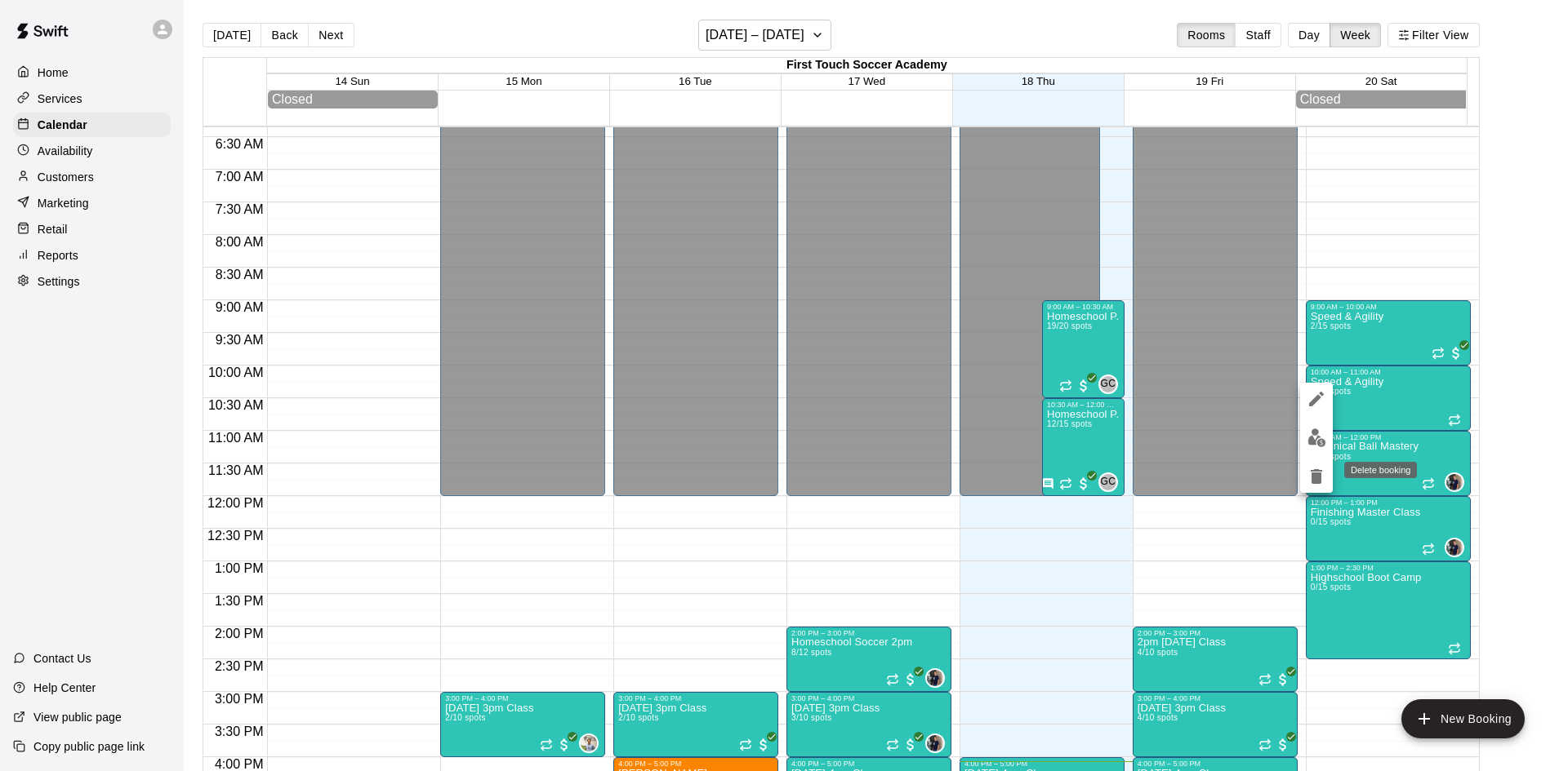
click at [1308, 476] on icon "delete" at bounding box center [1316, 476] width 20 height 20
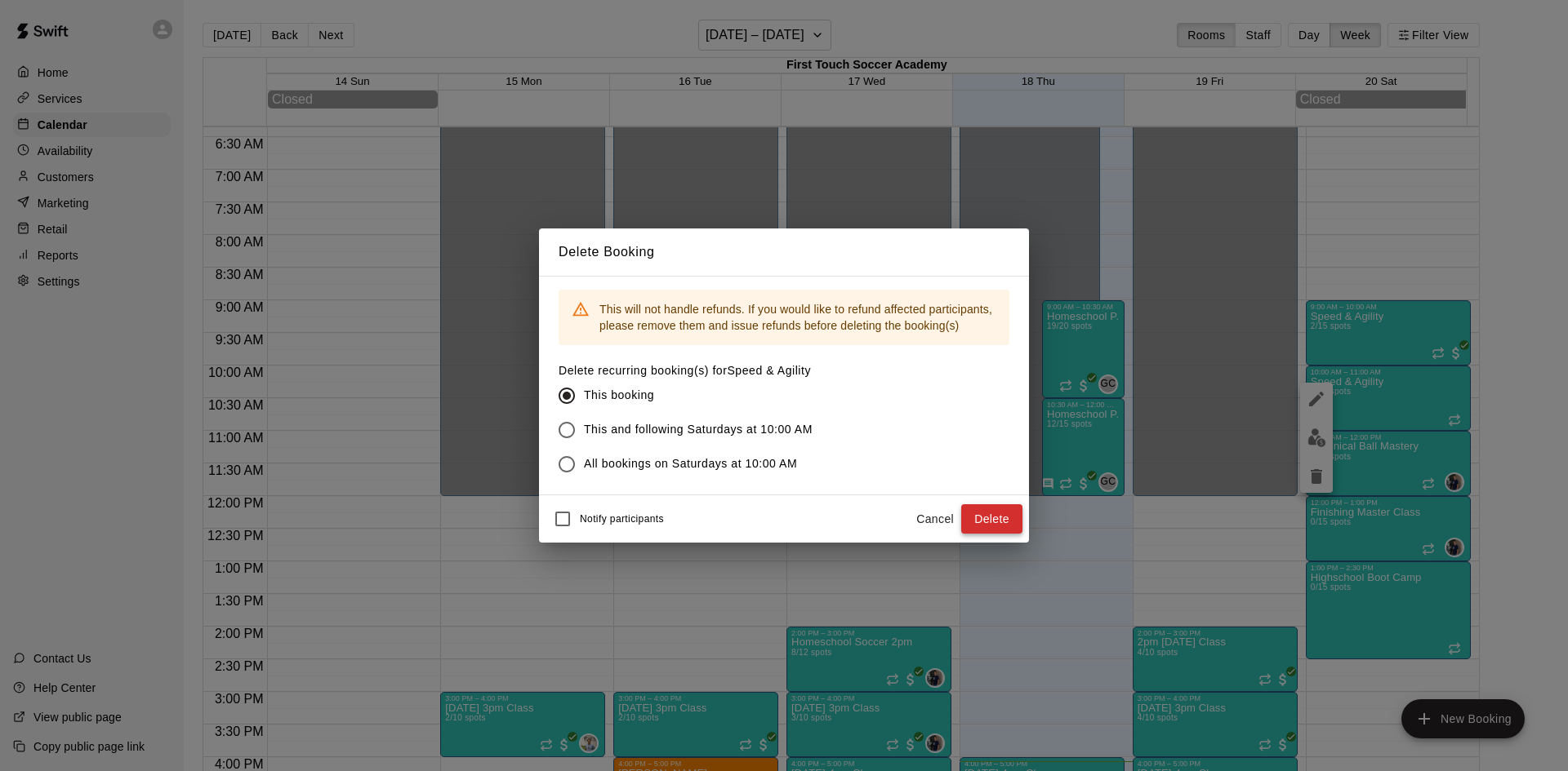
click at [1008, 515] on button "Delete" at bounding box center [991, 520] width 61 height 30
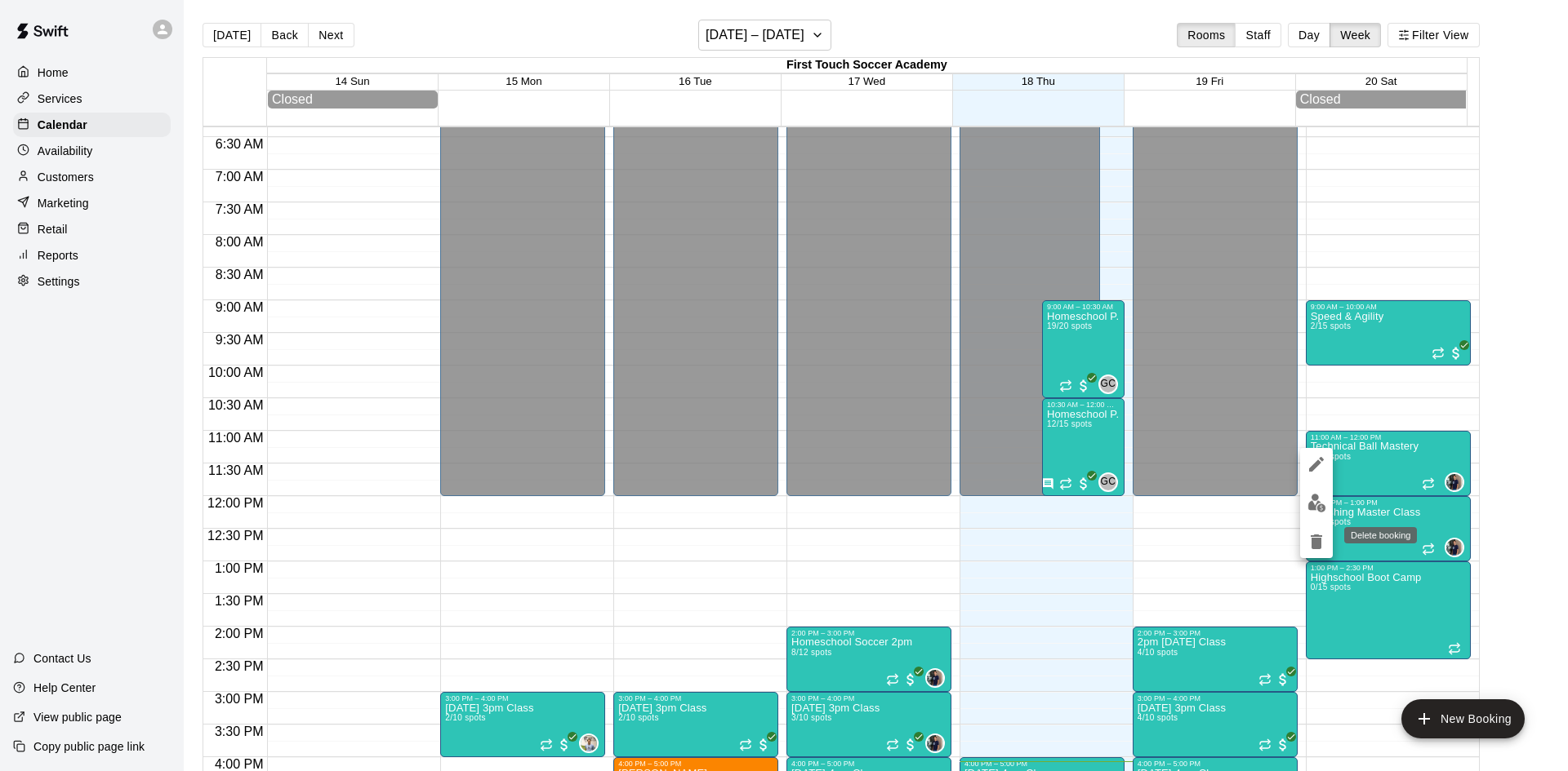
click at [1317, 540] on icon "delete" at bounding box center [1317, 542] width 11 height 15
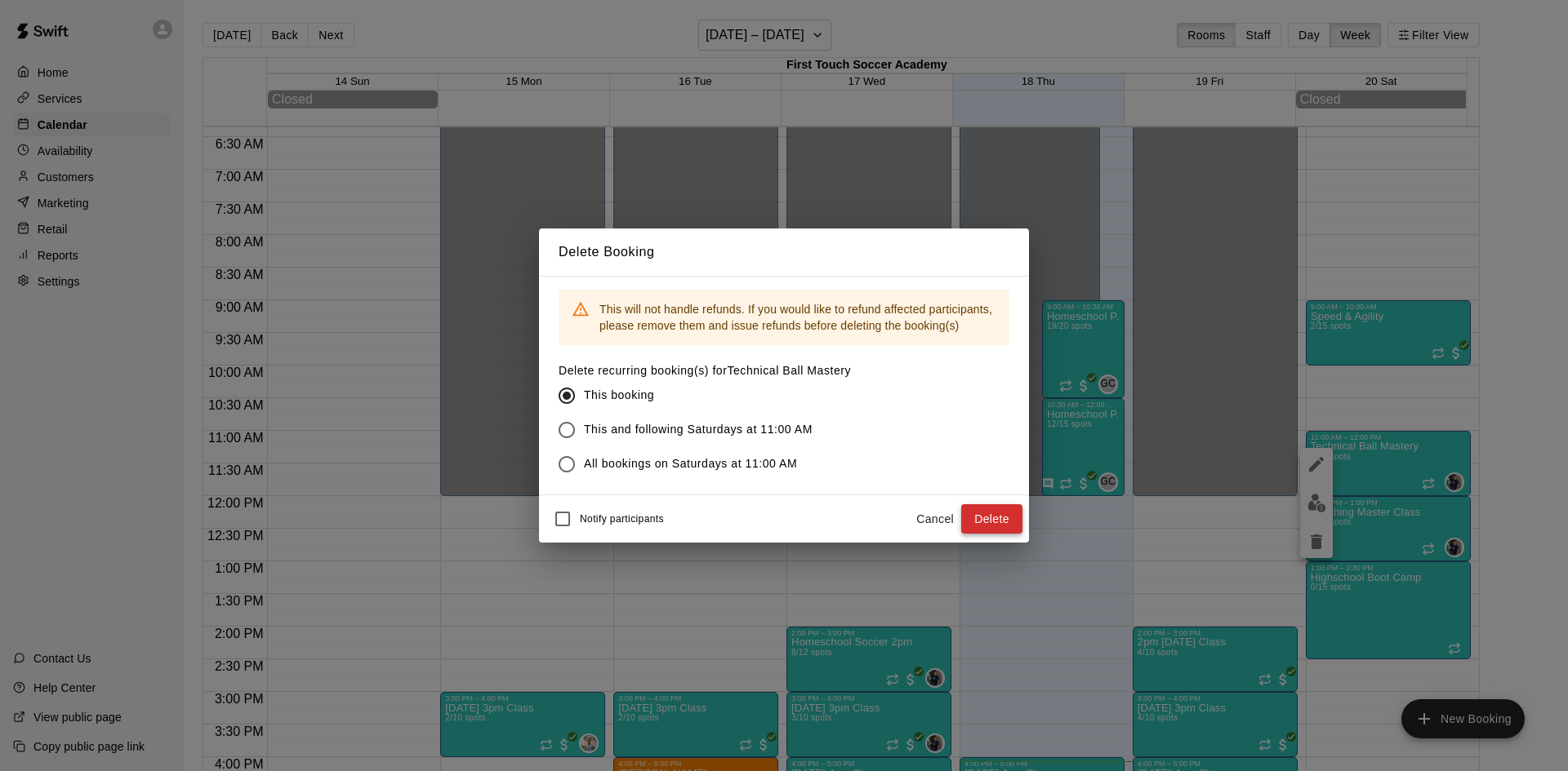
click at [1008, 523] on button "Delete" at bounding box center [991, 520] width 61 height 30
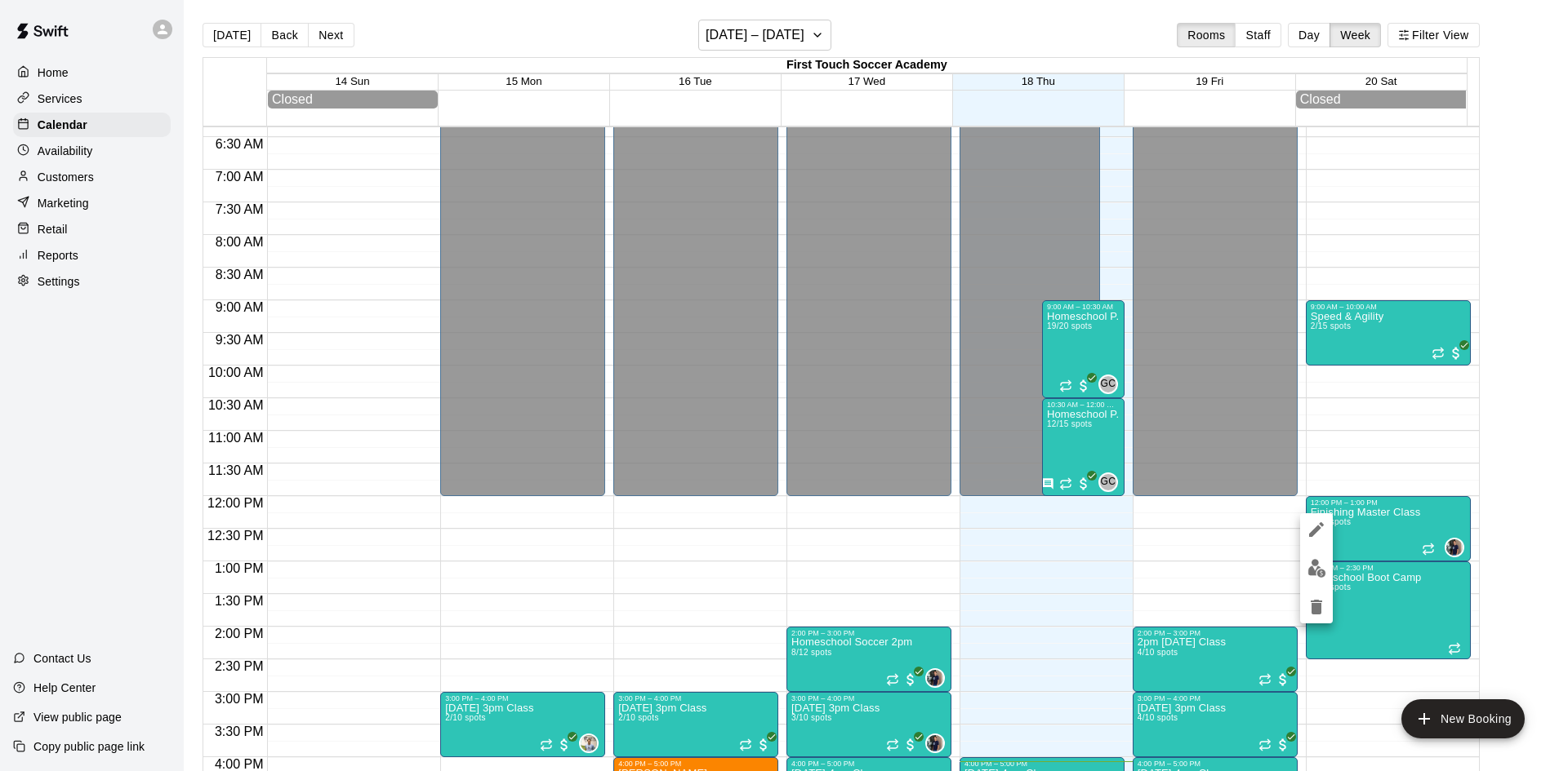
click at [1309, 598] on icon "delete" at bounding box center [1316, 607] width 20 height 20
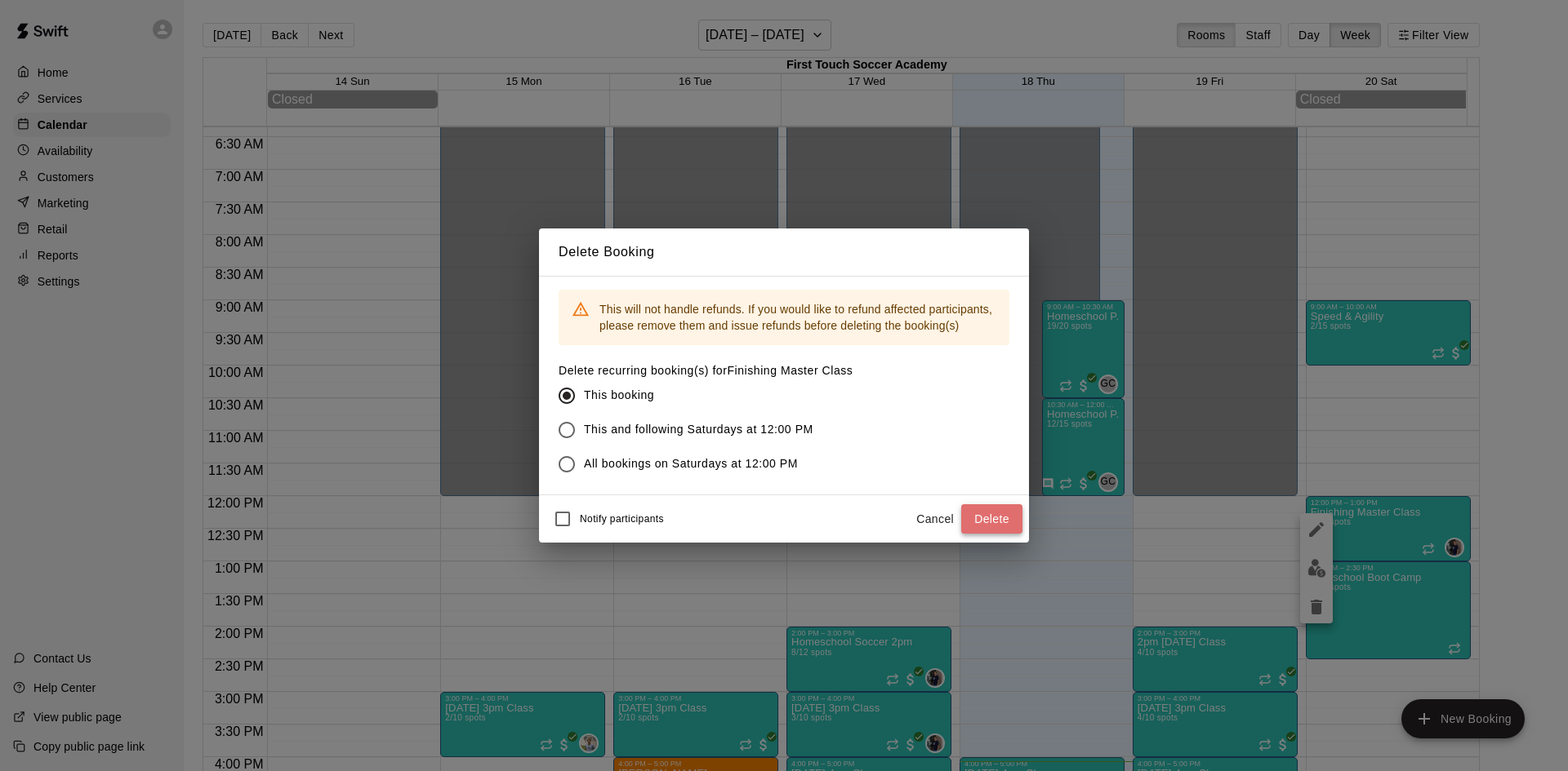
click at [997, 523] on button "Delete" at bounding box center [991, 520] width 61 height 30
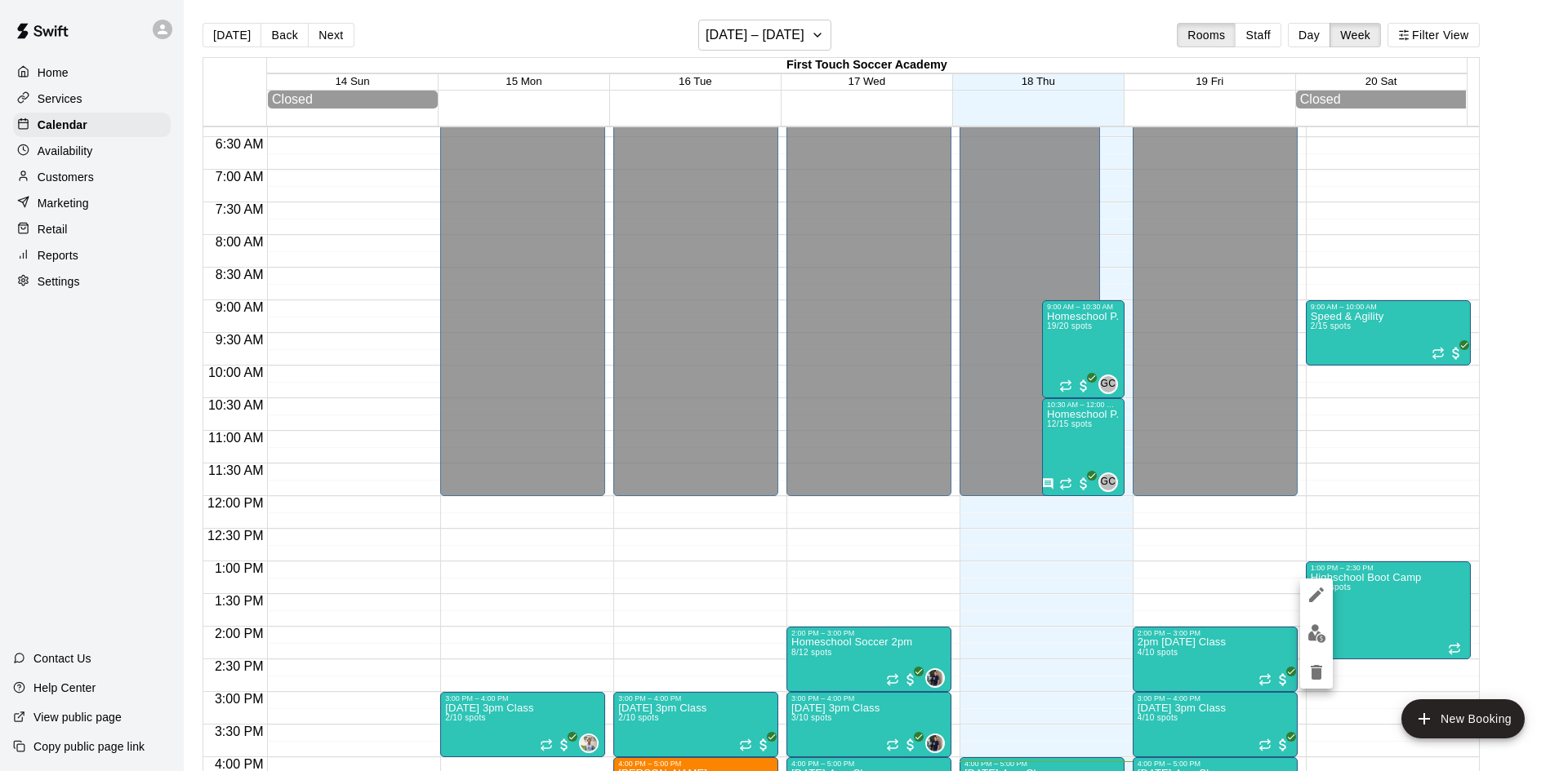
click at [1311, 677] on icon "delete" at bounding box center [1317, 673] width 11 height 15
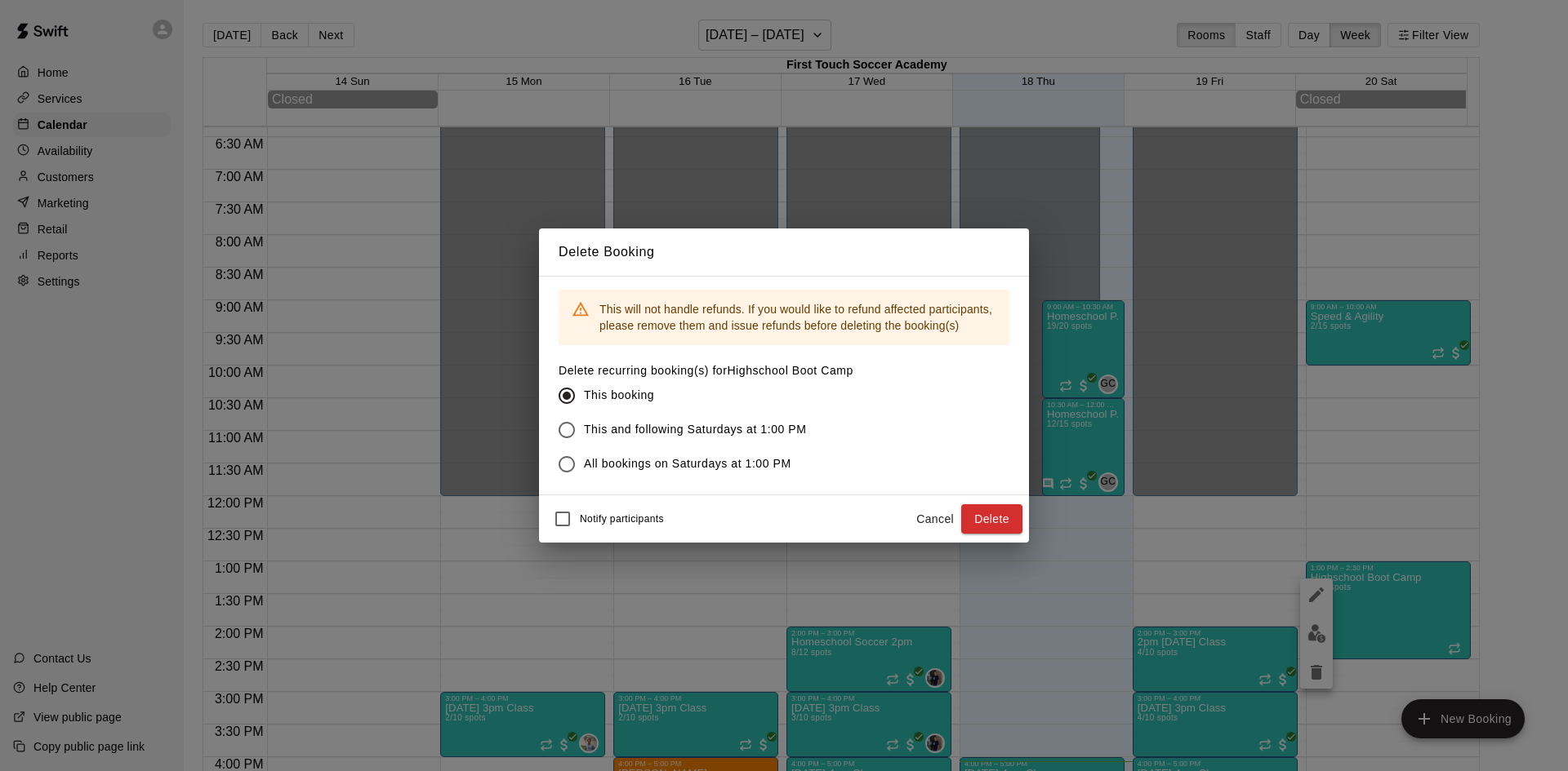
click at [996, 511] on button "Delete" at bounding box center [991, 520] width 61 height 30
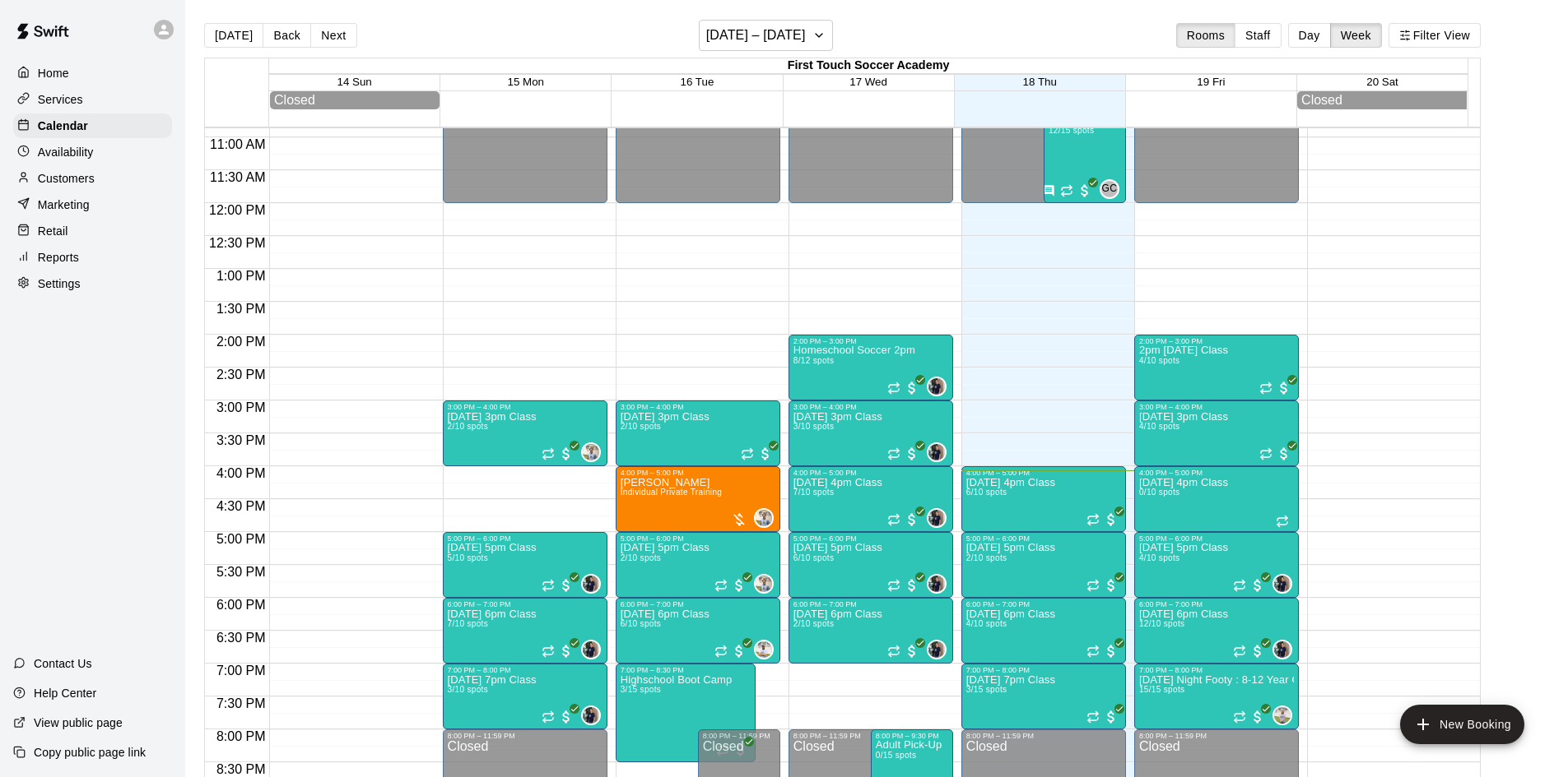
scroll to position [500, 0]
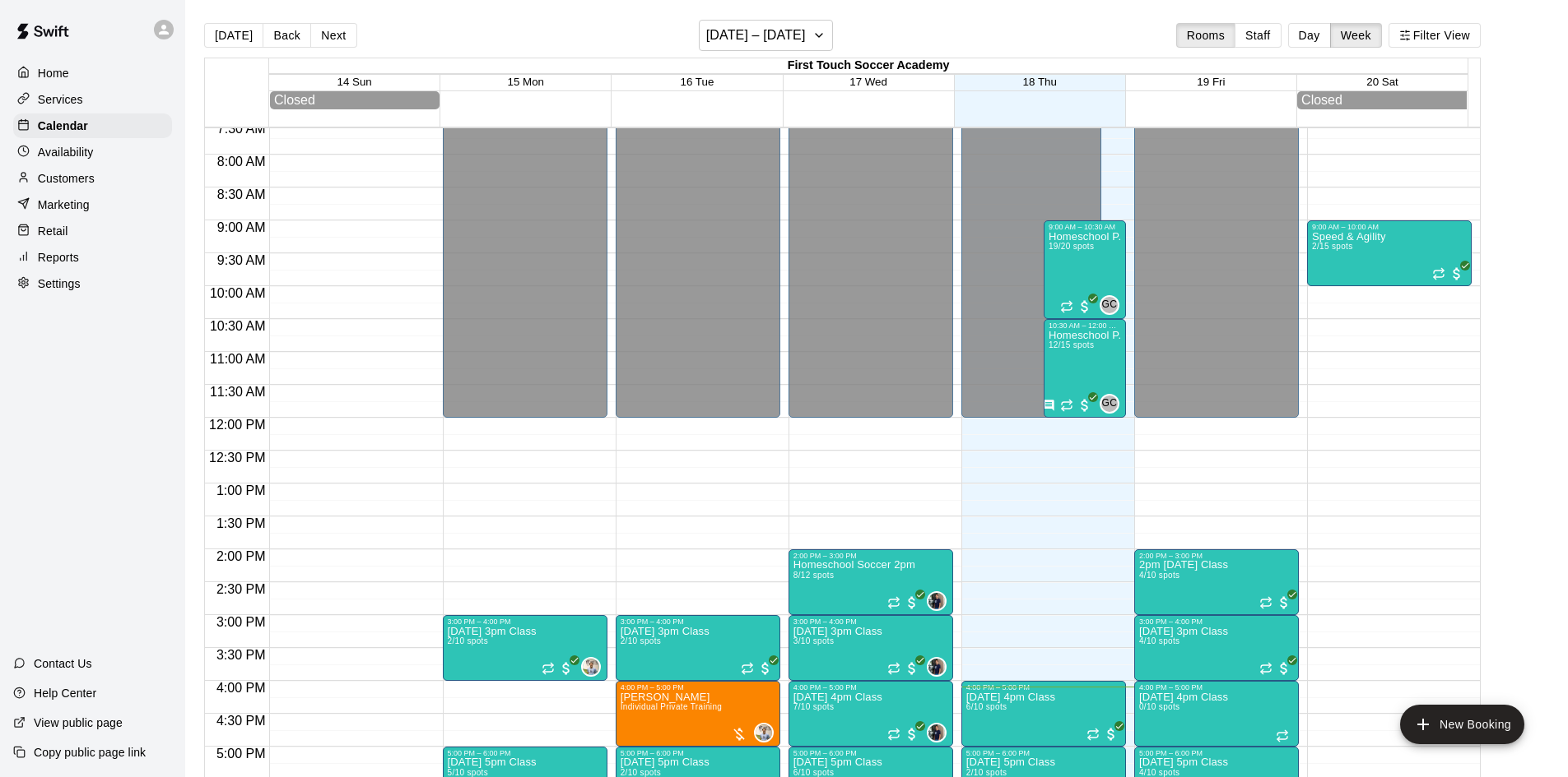
click at [42, 239] on p "Retail" at bounding box center [53, 231] width 30 height 16
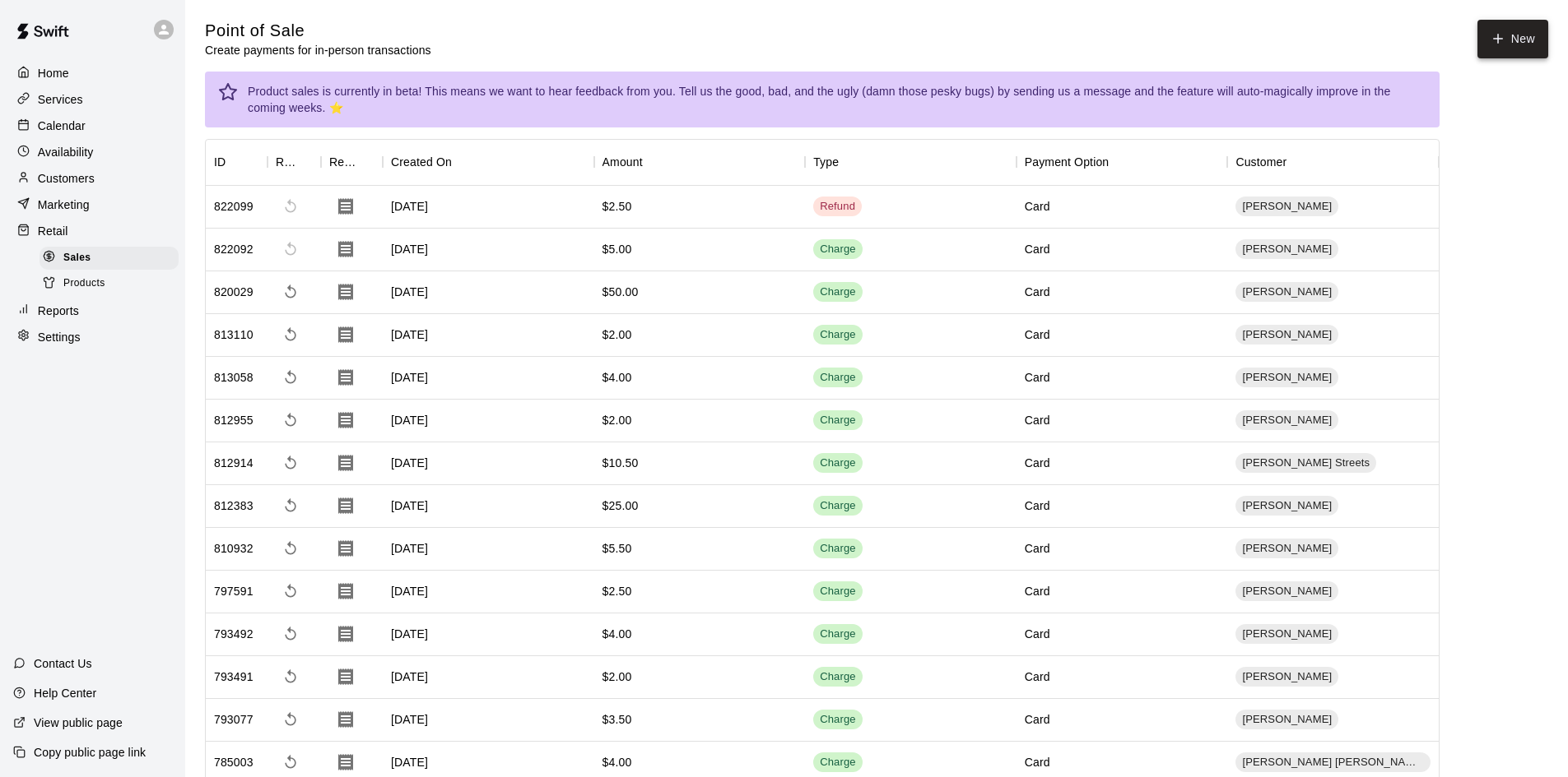
click at [1520, 43] on button "New" at bounding box center [1512, 39] width 71 height 39
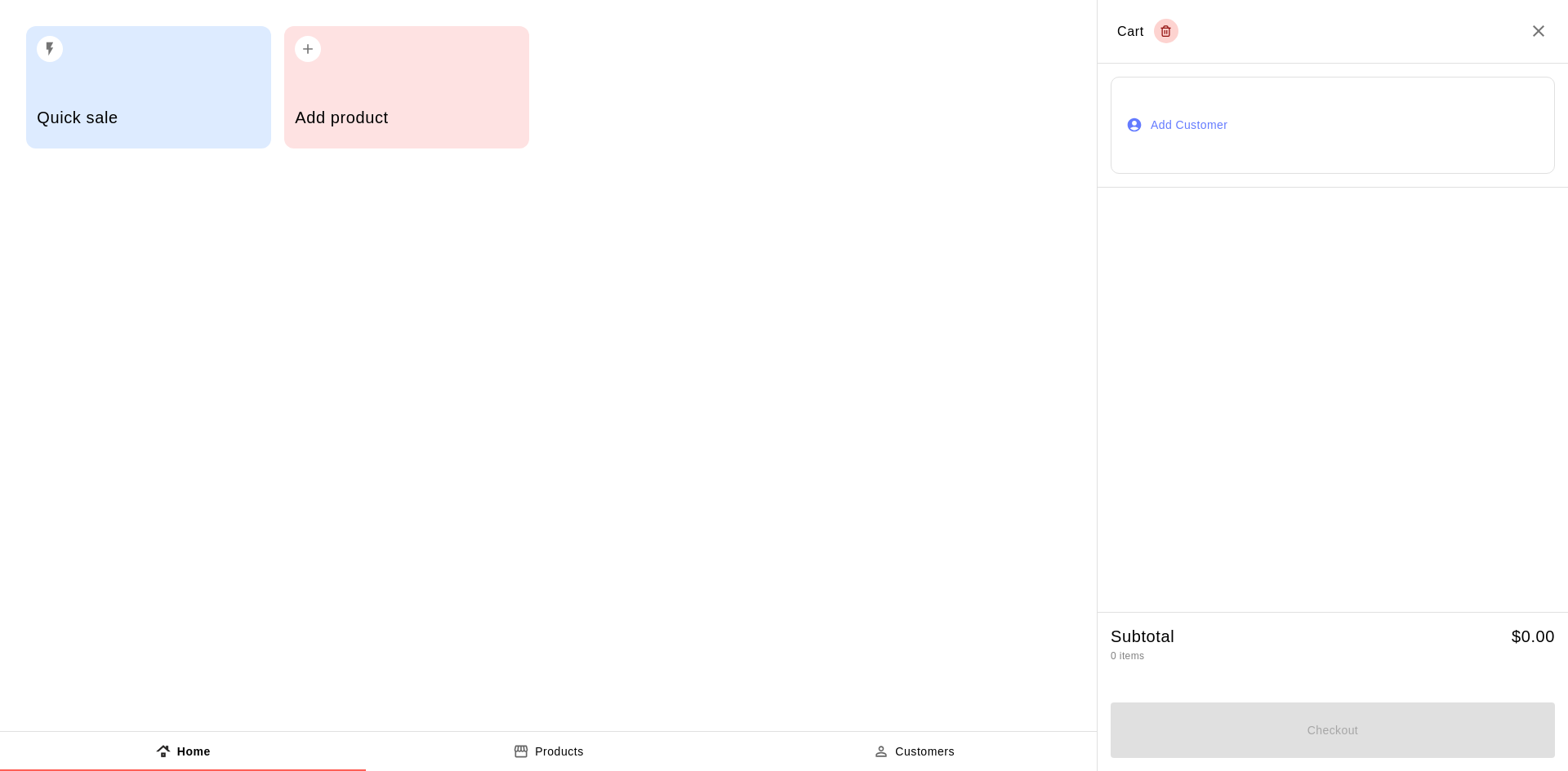
click at [465, 102] on div "Add product" at bounding box center [406, 120] width 223 height 58
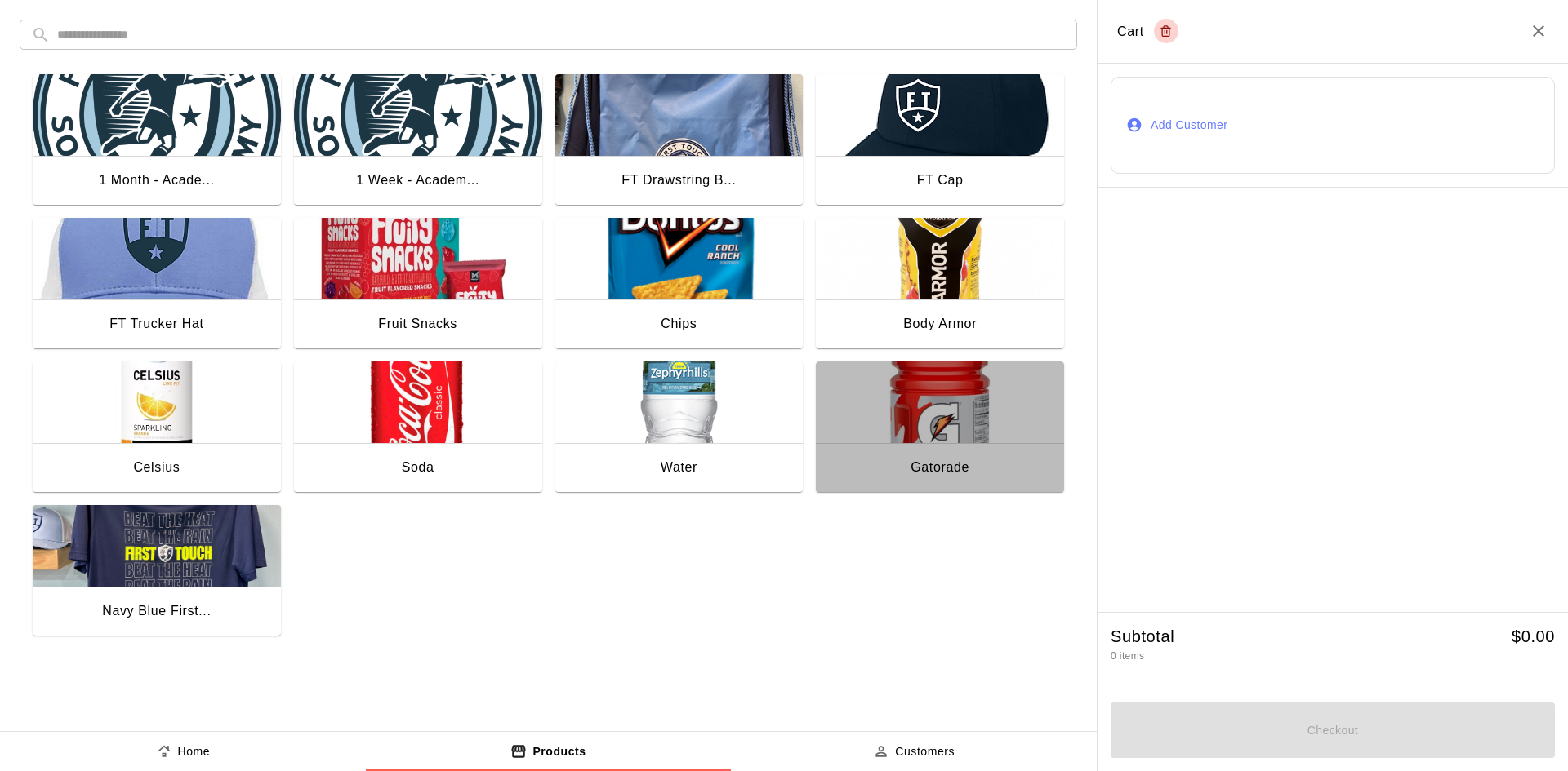
click at [857, 437] on img "button" at bounding box center [939, 401] width 249 height 82
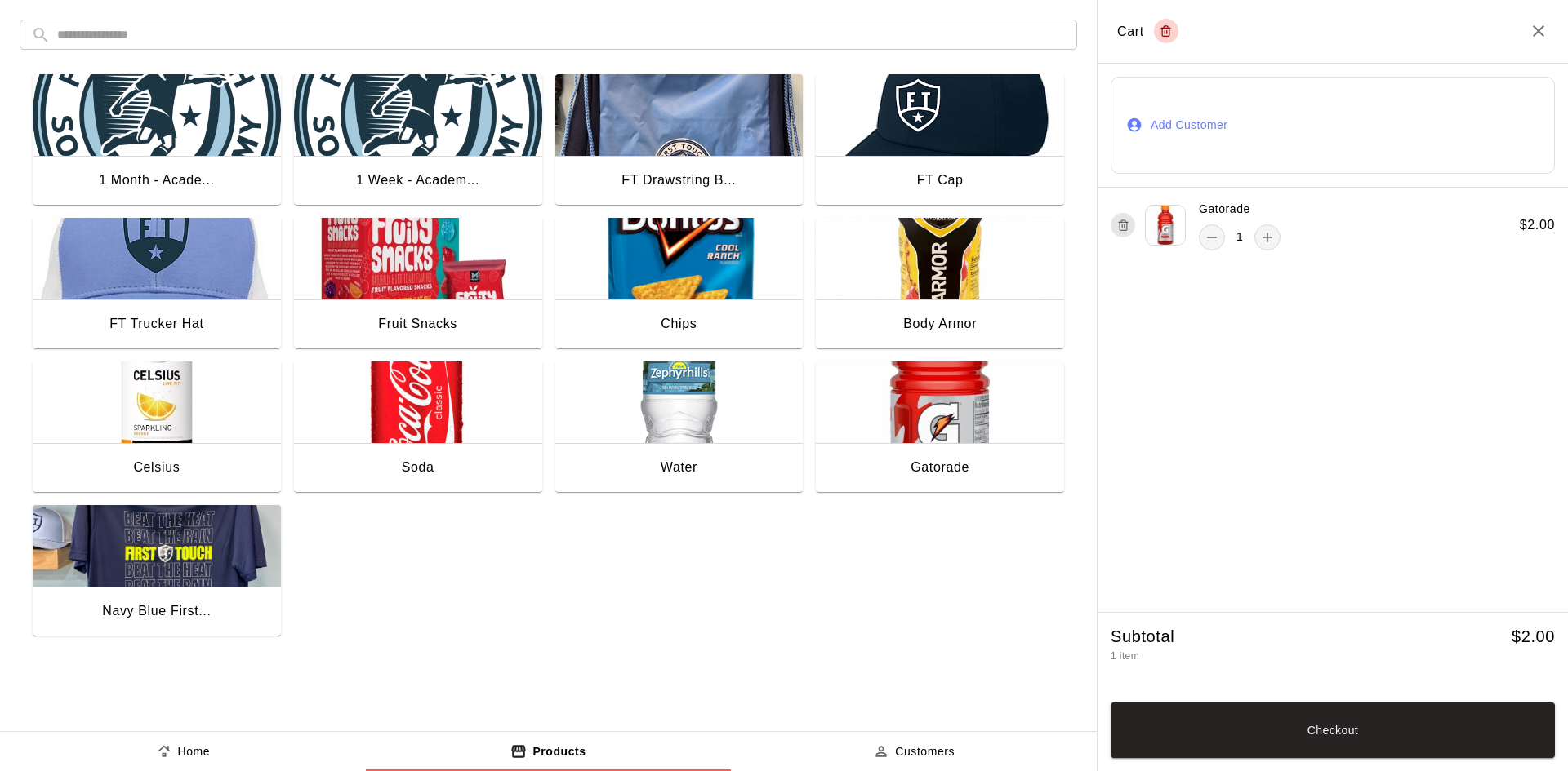
click at [1218, 104] on button "Add Customer" at bounding box center [1332, 126] width 444 height 98
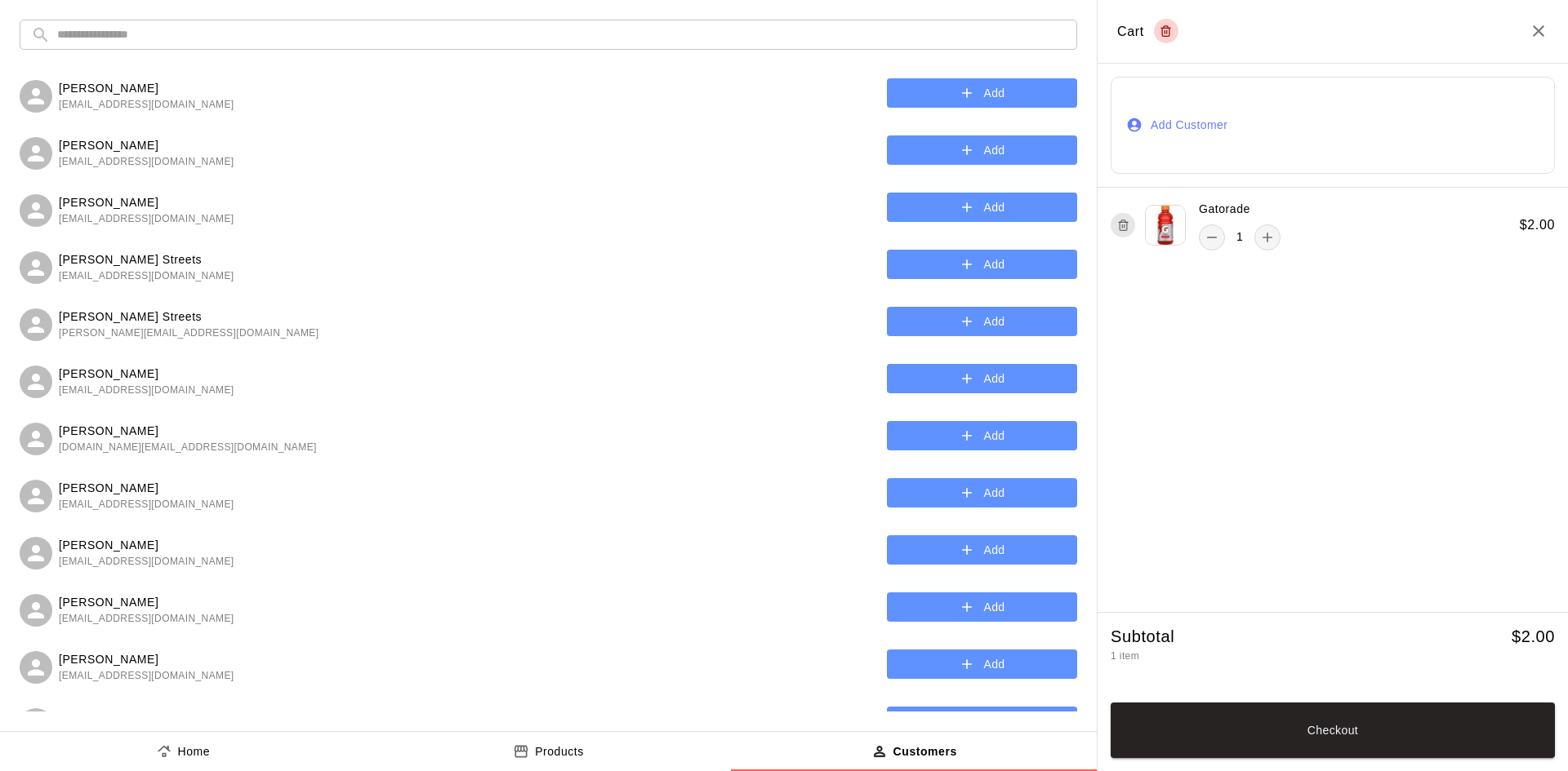
click at [204, 41] on input "text" at bounding box center [561, 35] width 1009 height 30
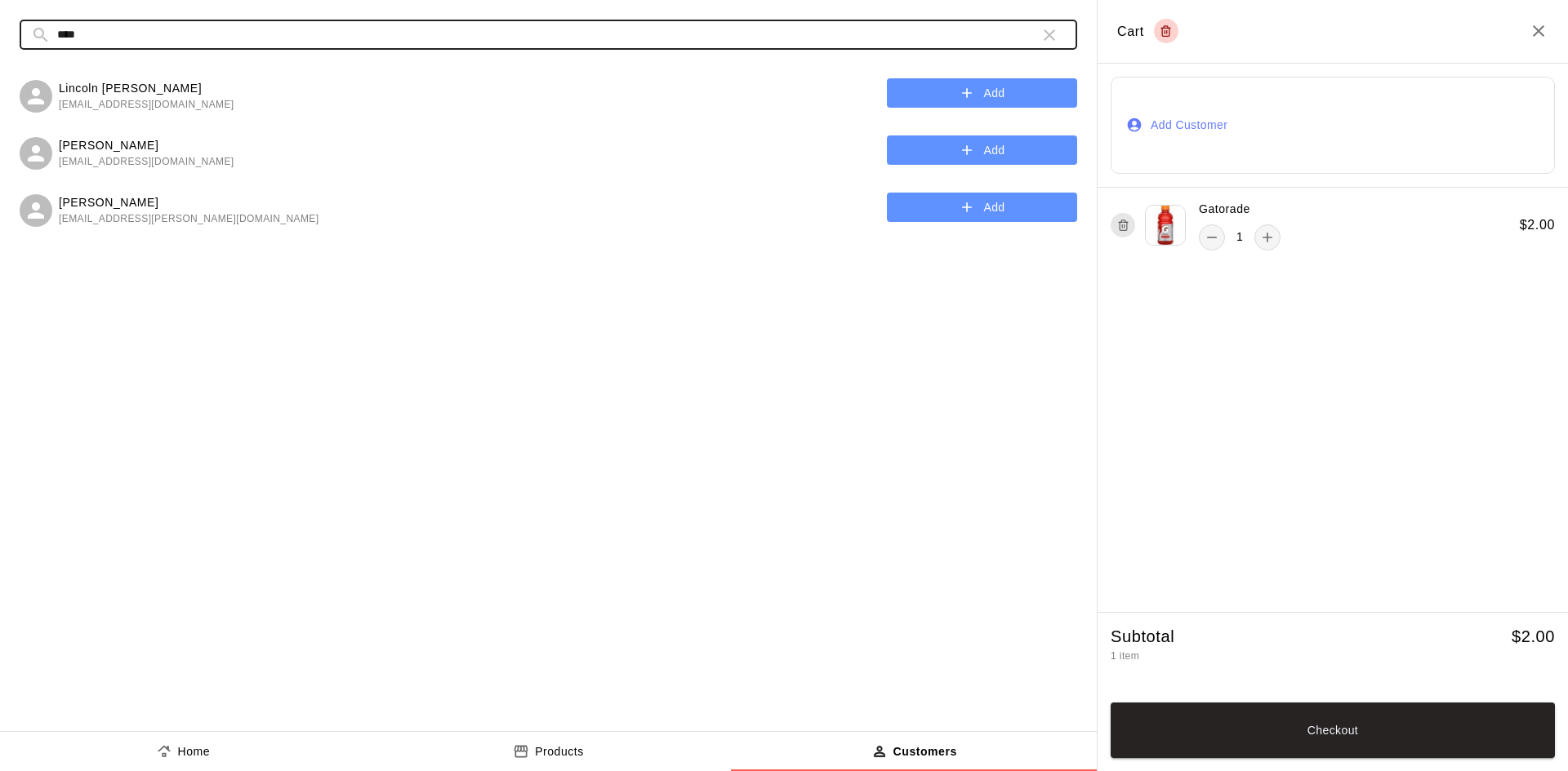
type input "****"
click at [102, 94] on p "Lincoln [PERSON_NAME]" at bounding box center [146, 88] width 175 height 17
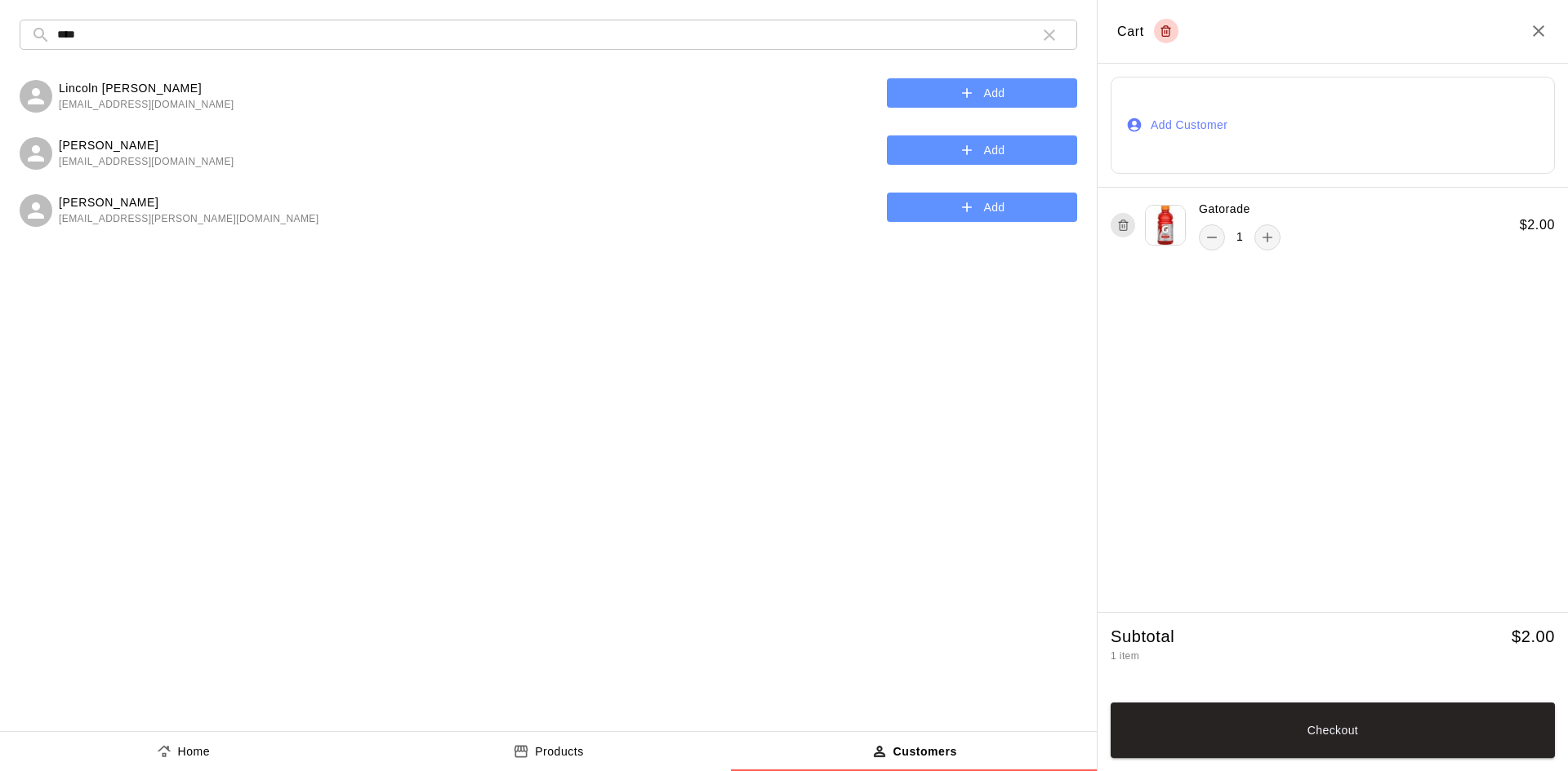
click at [921, 95] on button "Add" at bounding box center [982, 94] width 190 height 30
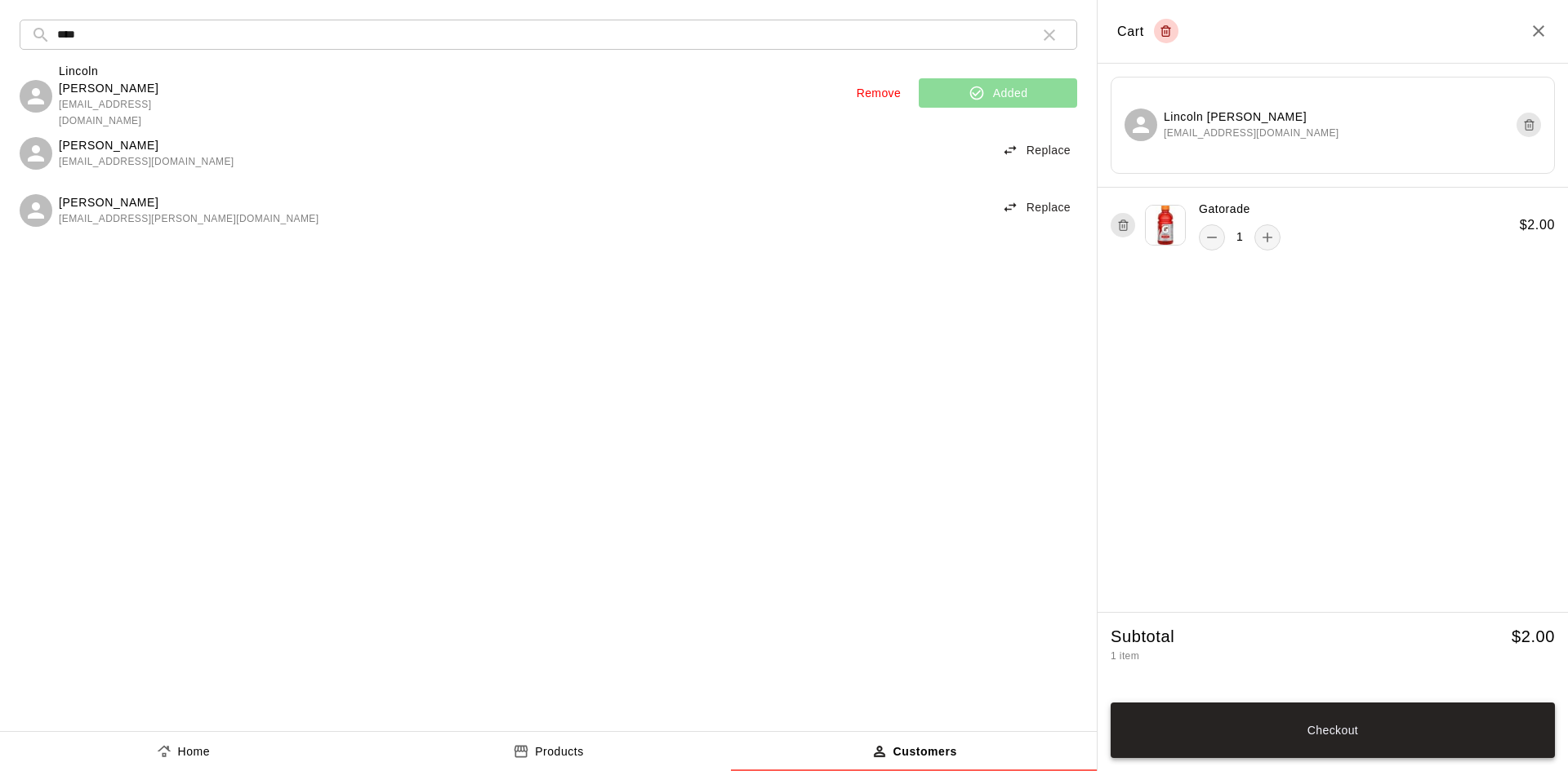
click at [1204, 744] on button "Checkout" at bounding box center [1332, 730] width 444 height 55
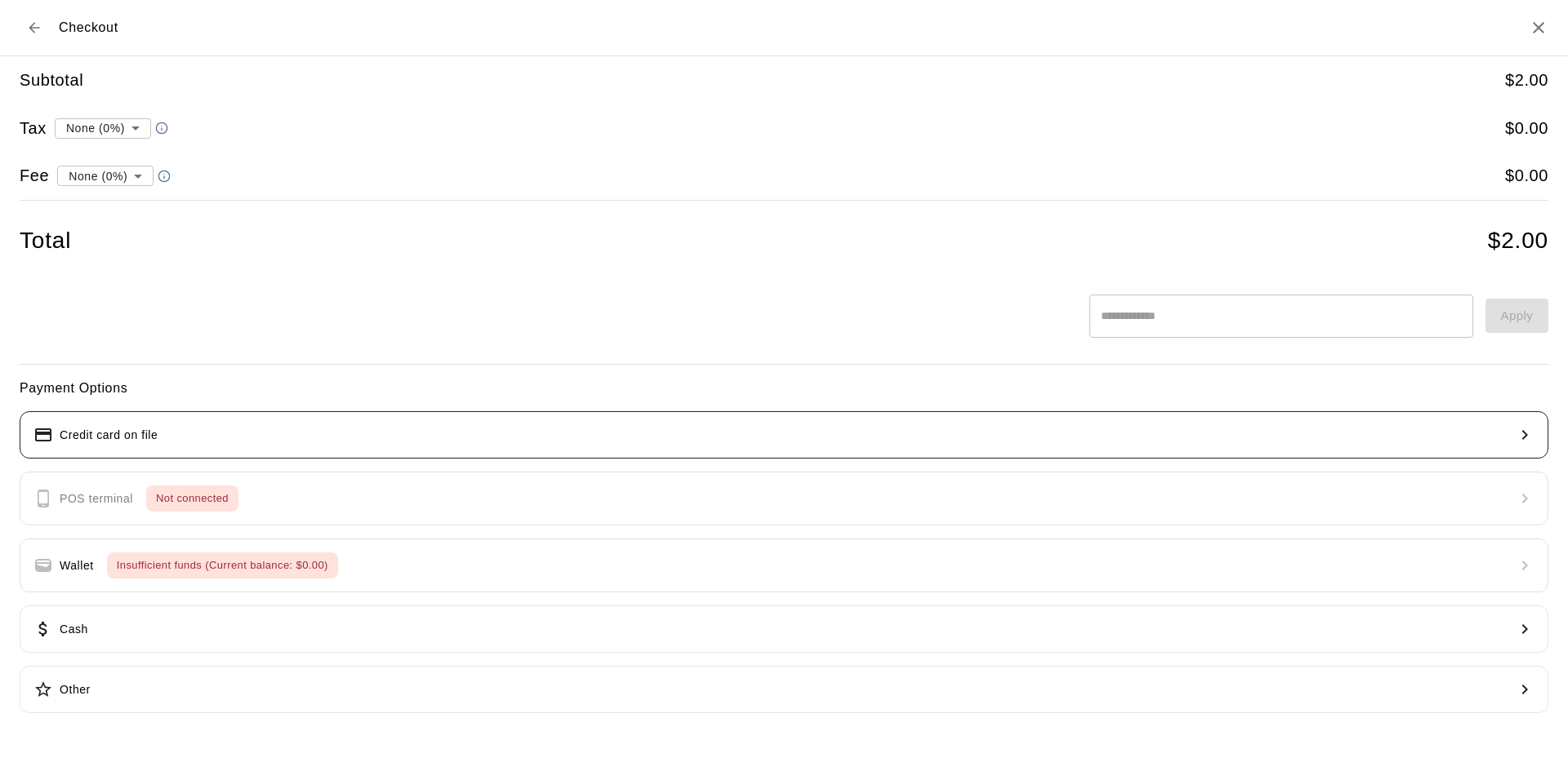
click at [566, 422] on button "Credit card on file" at bounding box center [784, 435] width 1529 height 47
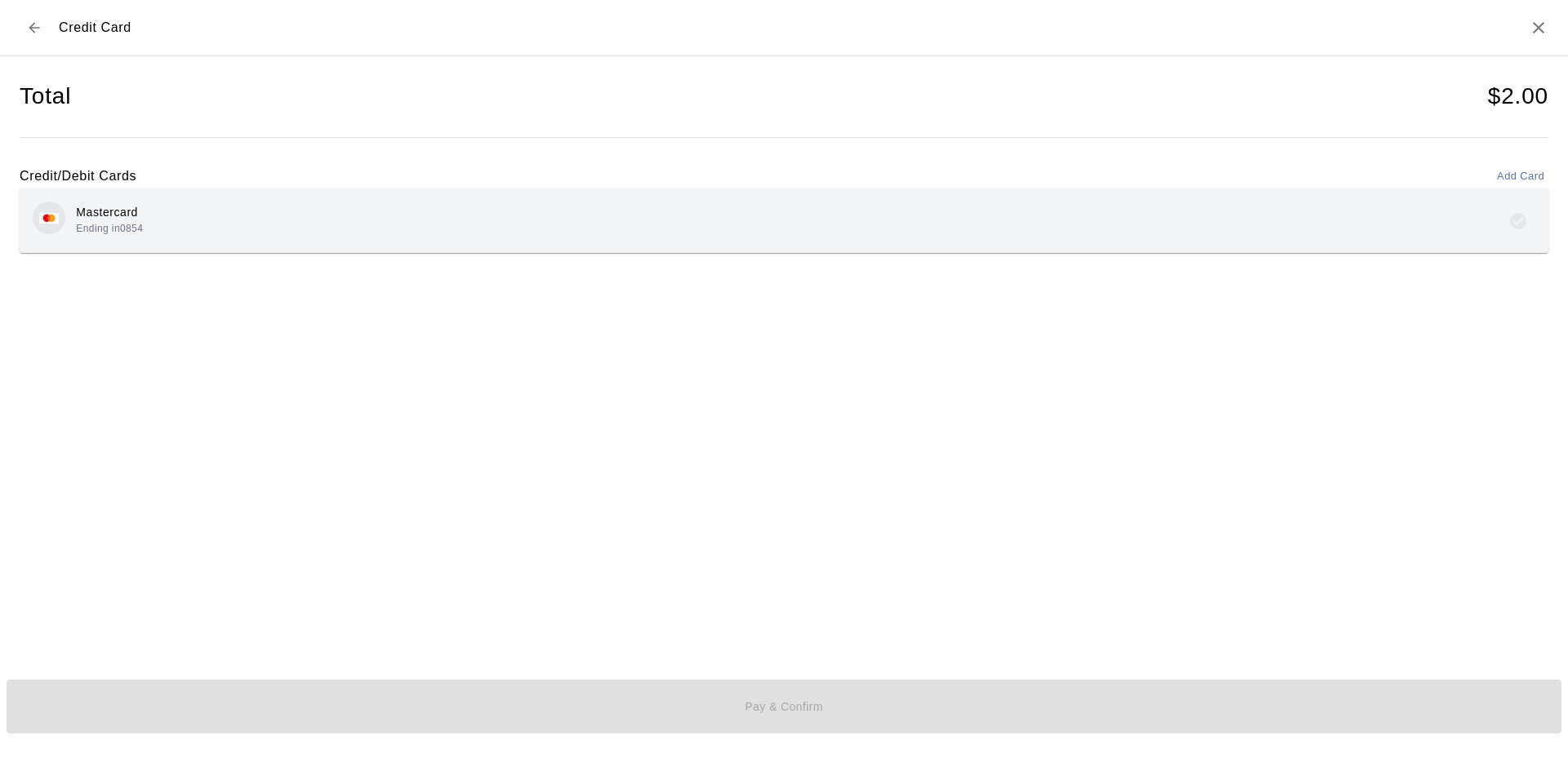
click at [410, 219] on div "Mastercard Ending in 0854" at bounding box center [784, 220] width 1502 height 38
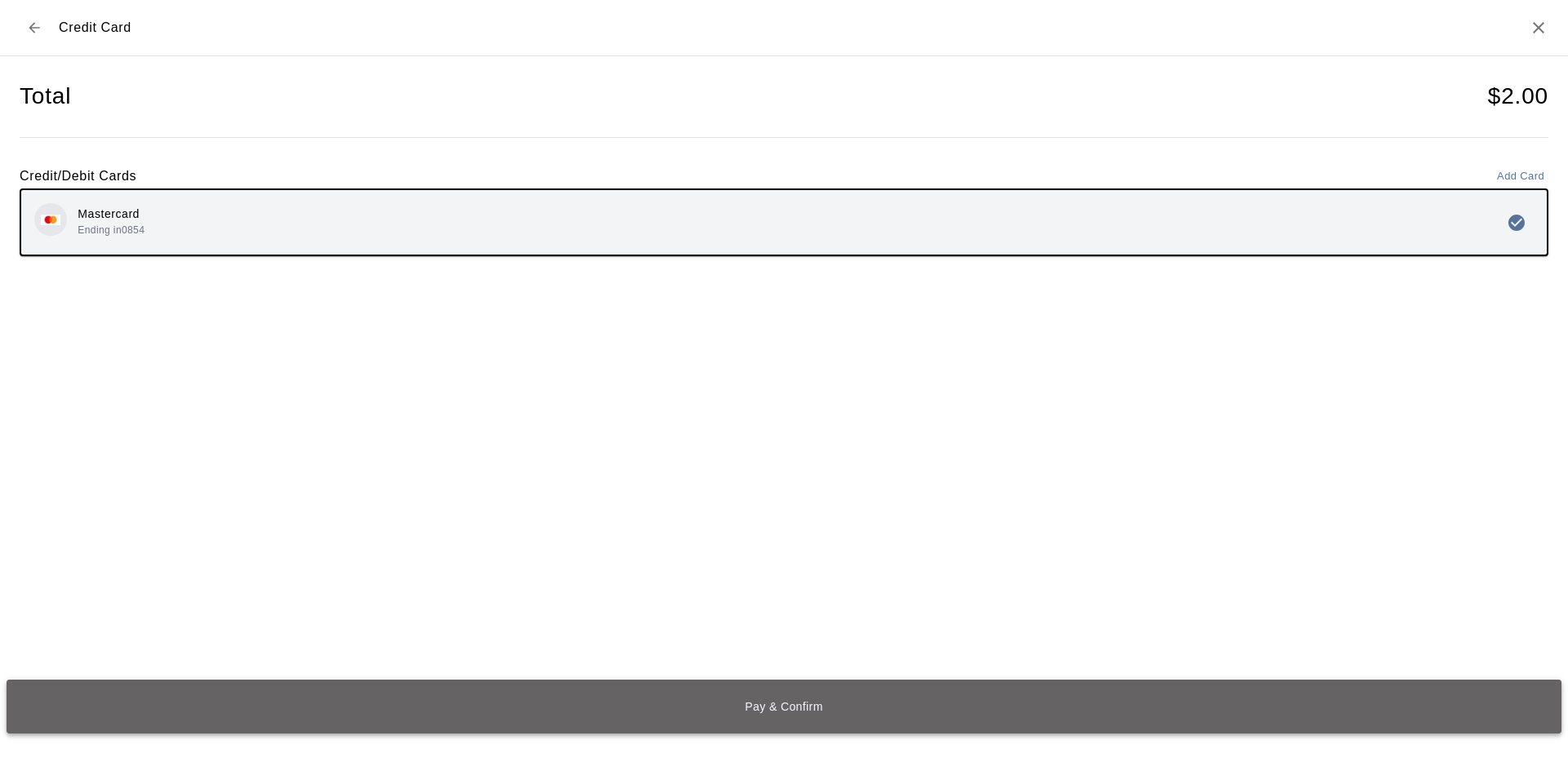
click at [520, 701] on button "Pay & Confirm" at bounding box center [784, 706] width 1555 height 53
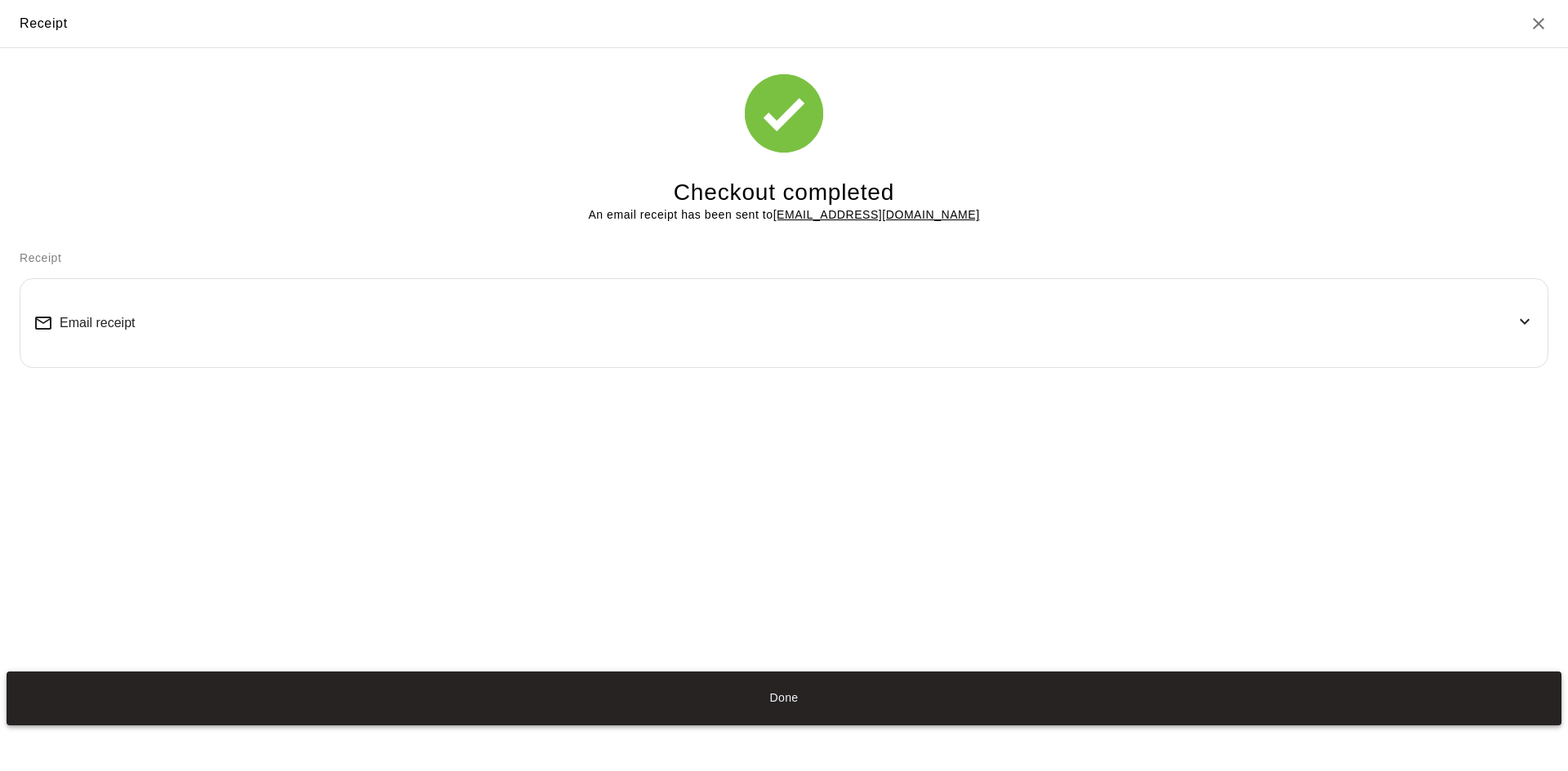
click at [790, 716] on button "Done" at bounding box center [784, 698] width 1555 height 53
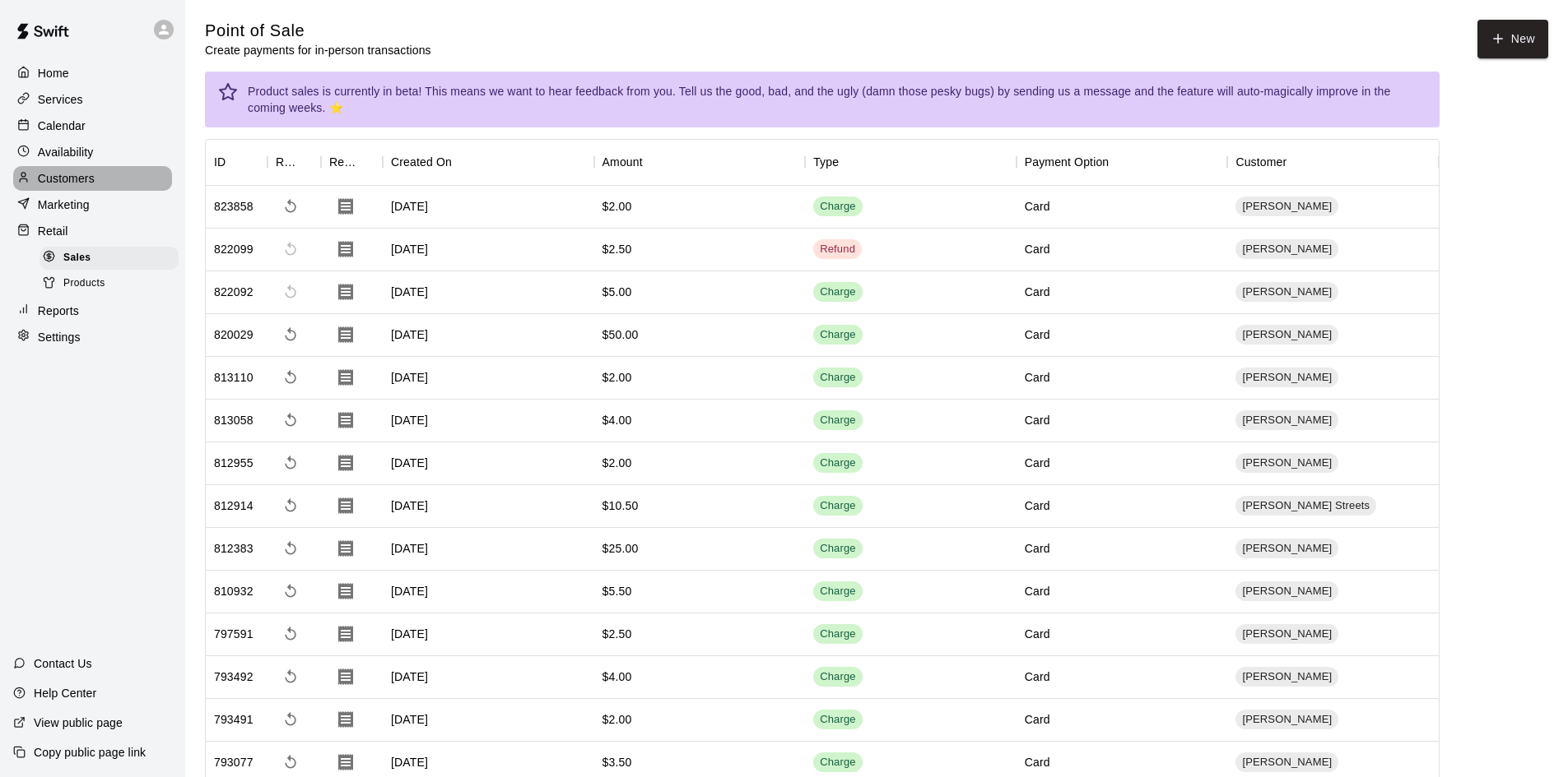
click at [66, 181] on p "Customers" at bounding box center [66, 178] width 57 height 16
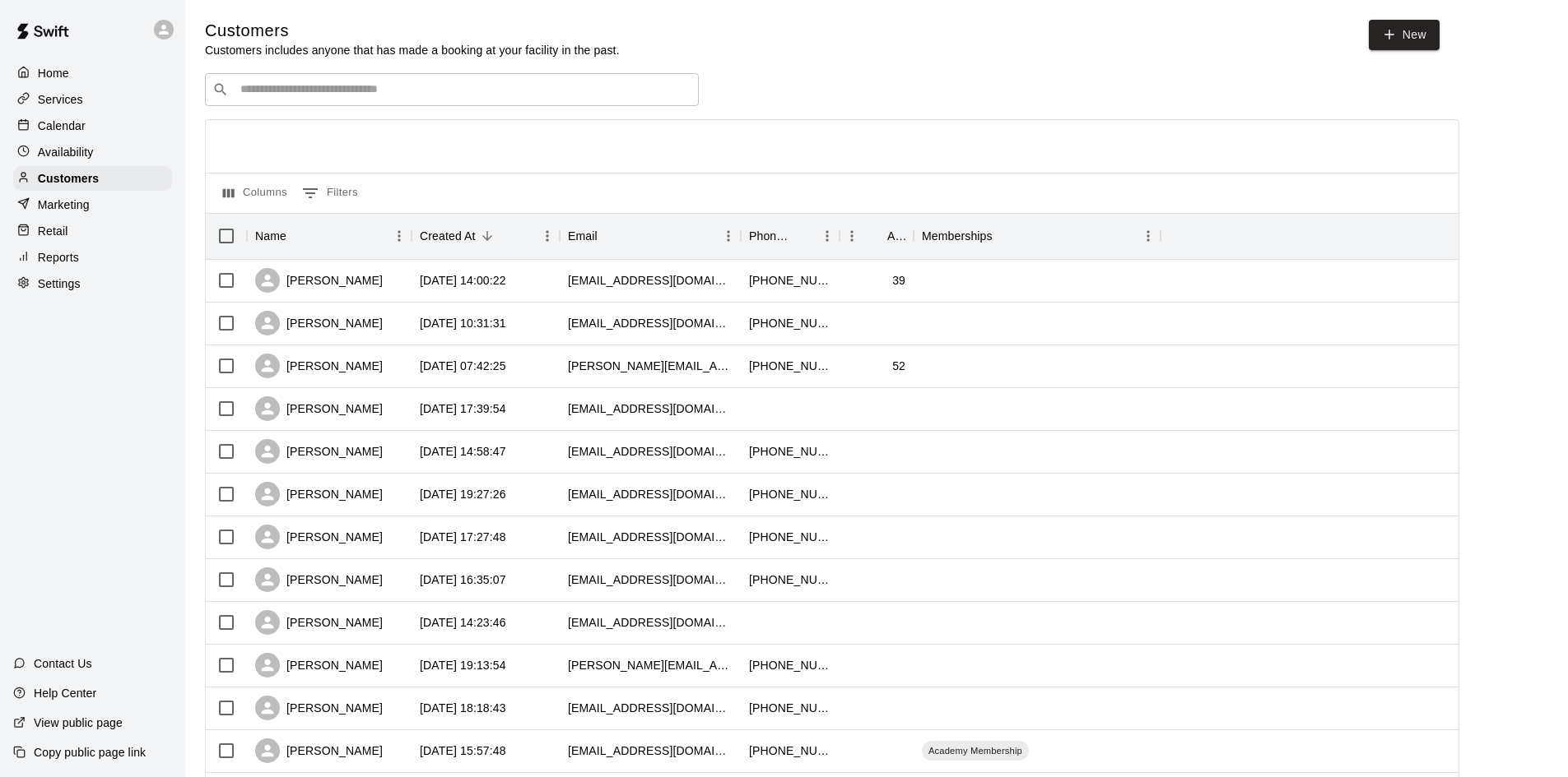
click at [365, 93] on input "Search customers by name or email" at bounding box center [463, 89] width 456 height 16
click at [334, 94] on input "Search customers by name or email" at bounding box center [463, 89] width 456 height 16
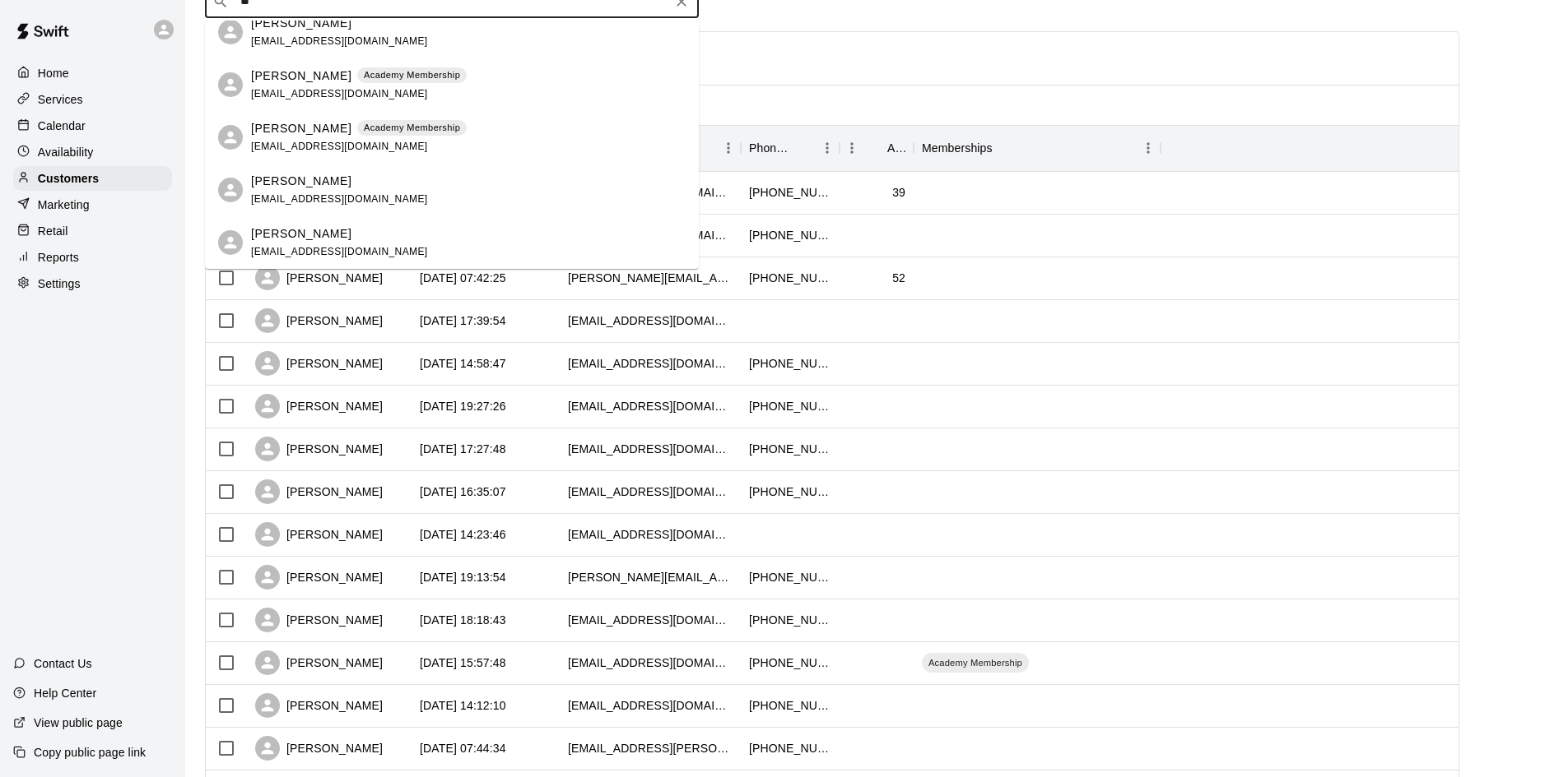
scroll to position [82, 0]
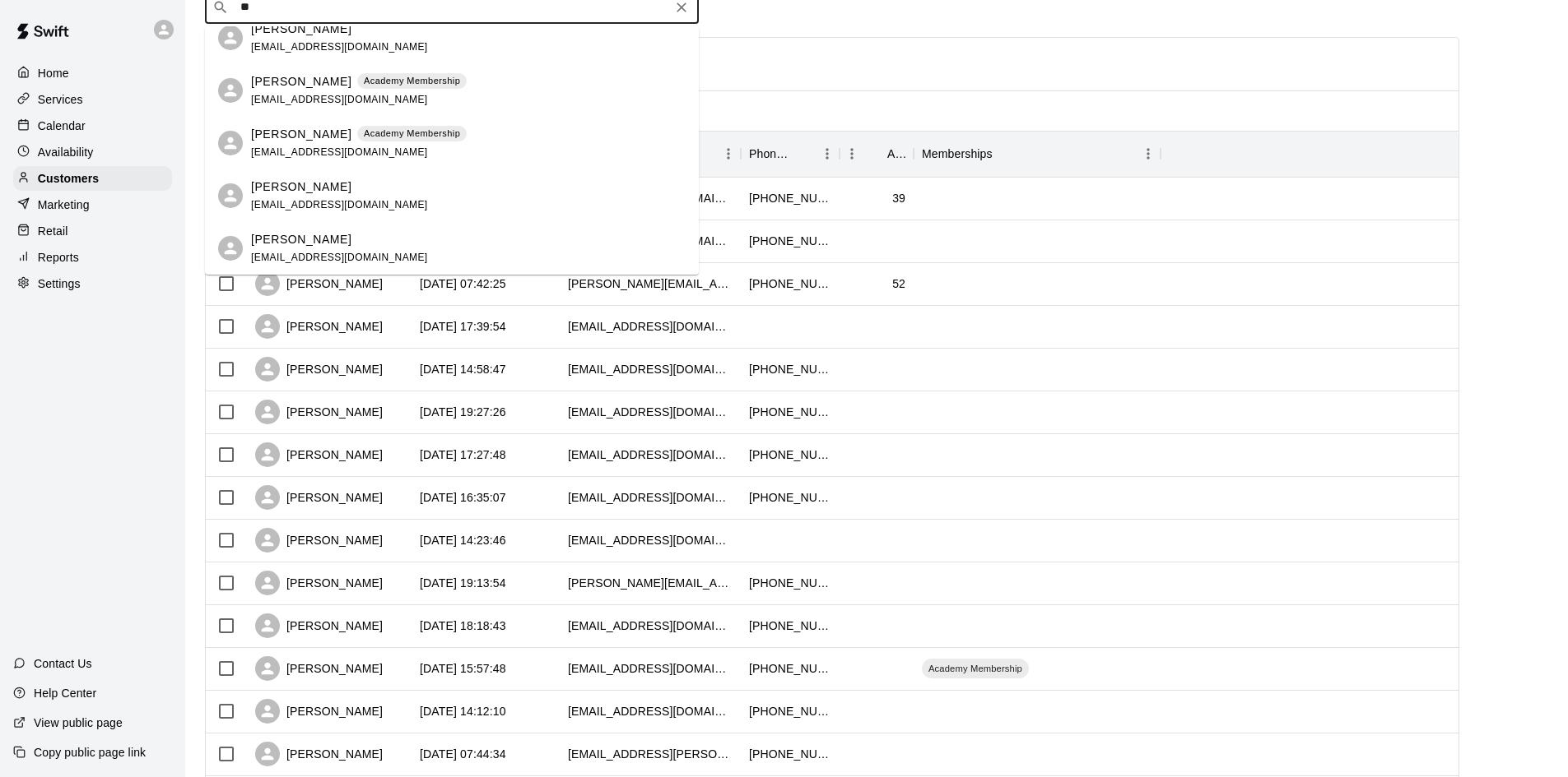
click at [352, 16] on input "**" at bounding box center [451, 7] width 431 height 16
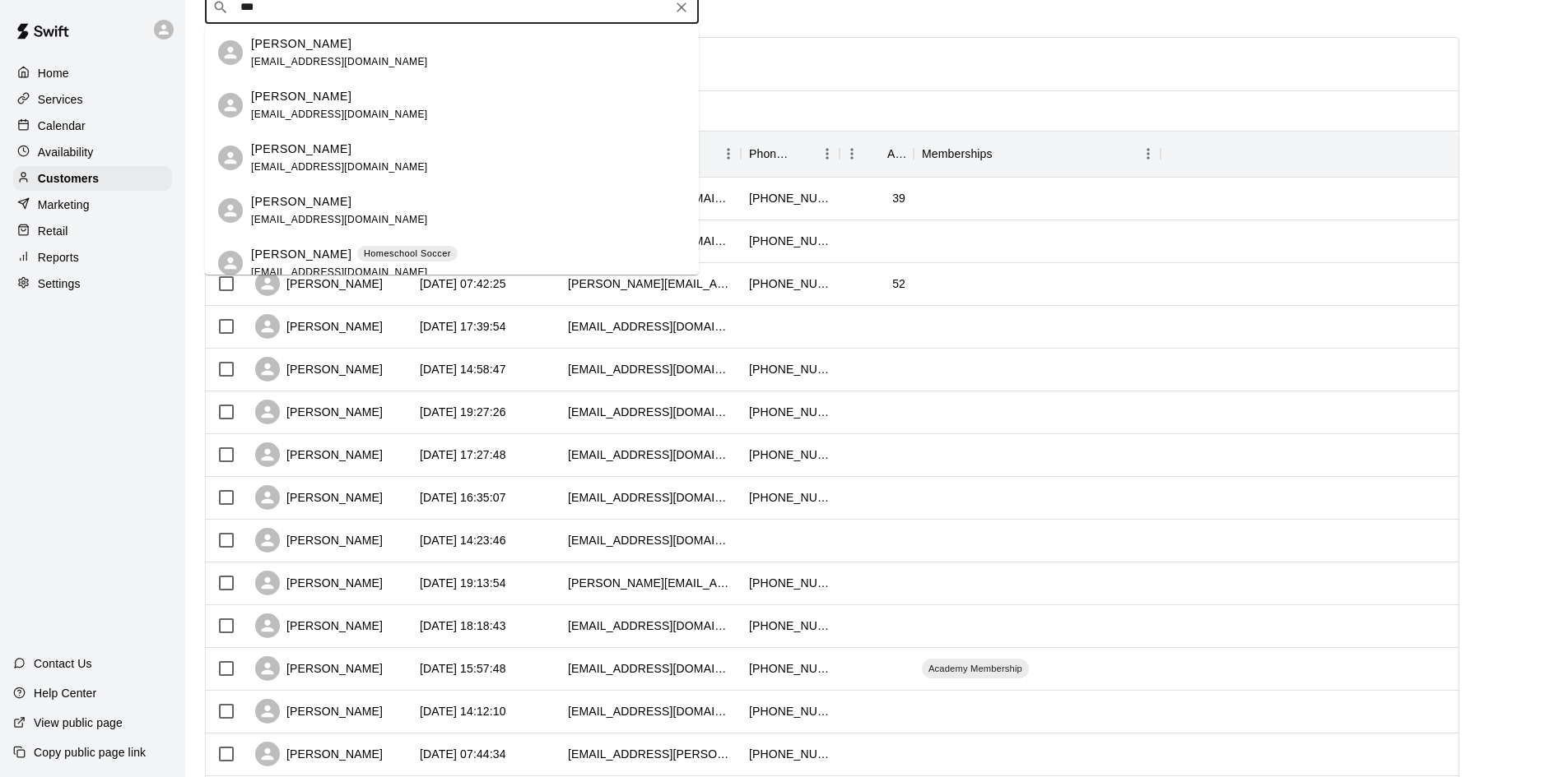
type input "****"
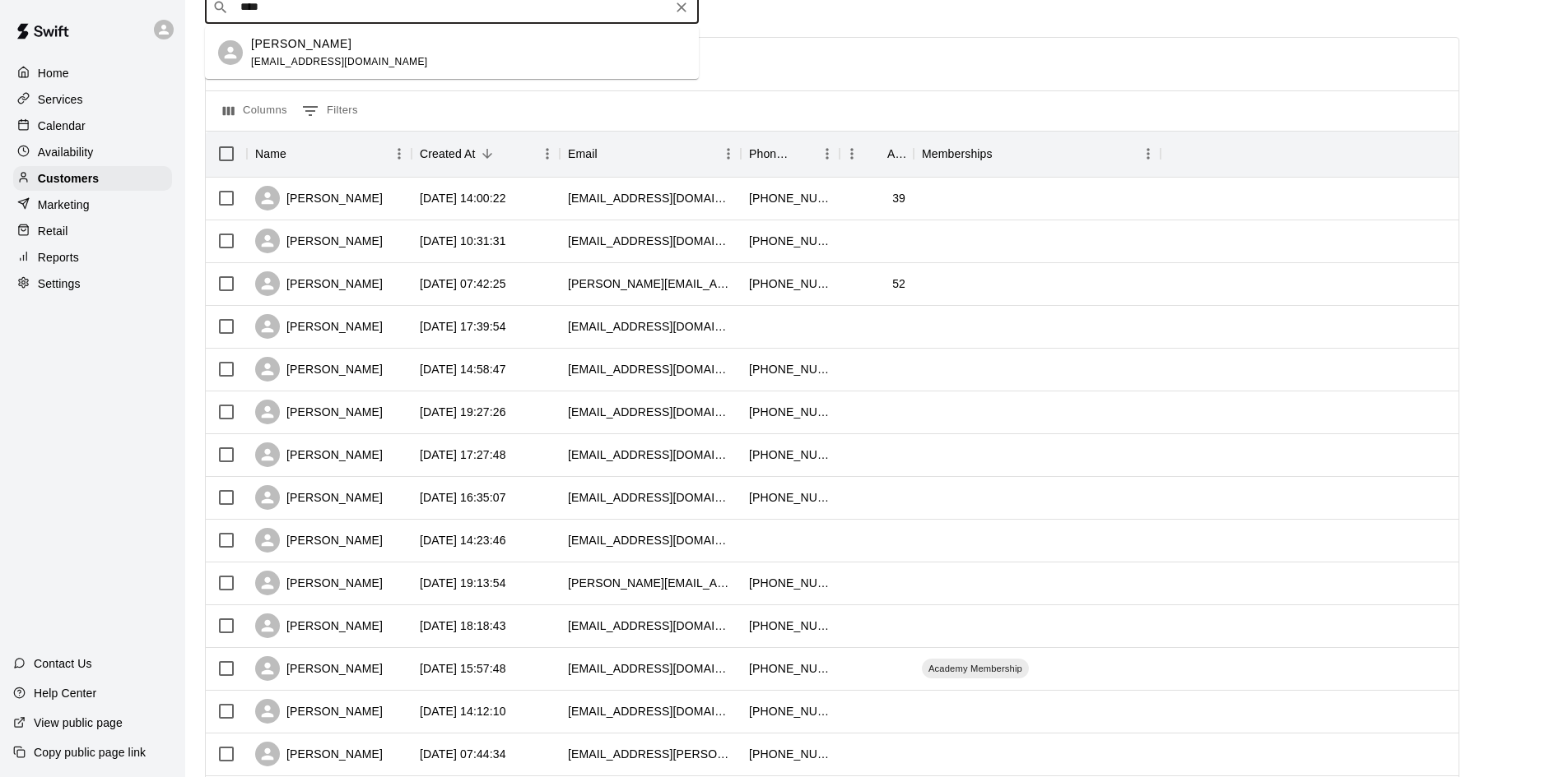
click at [491, 39] on div "[PERSON_NAME] [EMAIL_ADDRESS][DOMAIN_NAME]" at bounding box center [467, 52] width 434 height 35
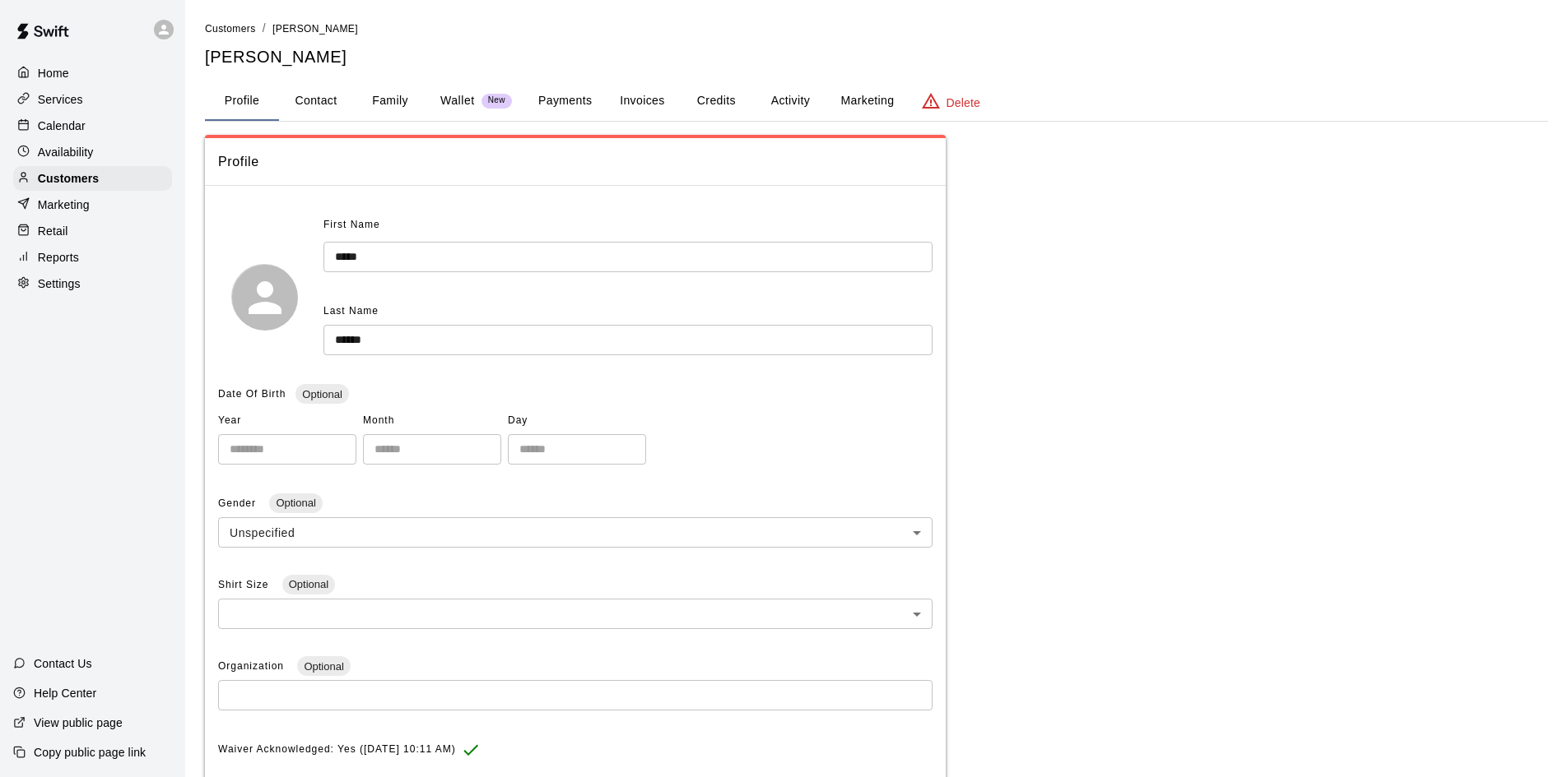
click at [646, 99] on button "Invoices" at bounding box center [642, 101] width 74 height 40
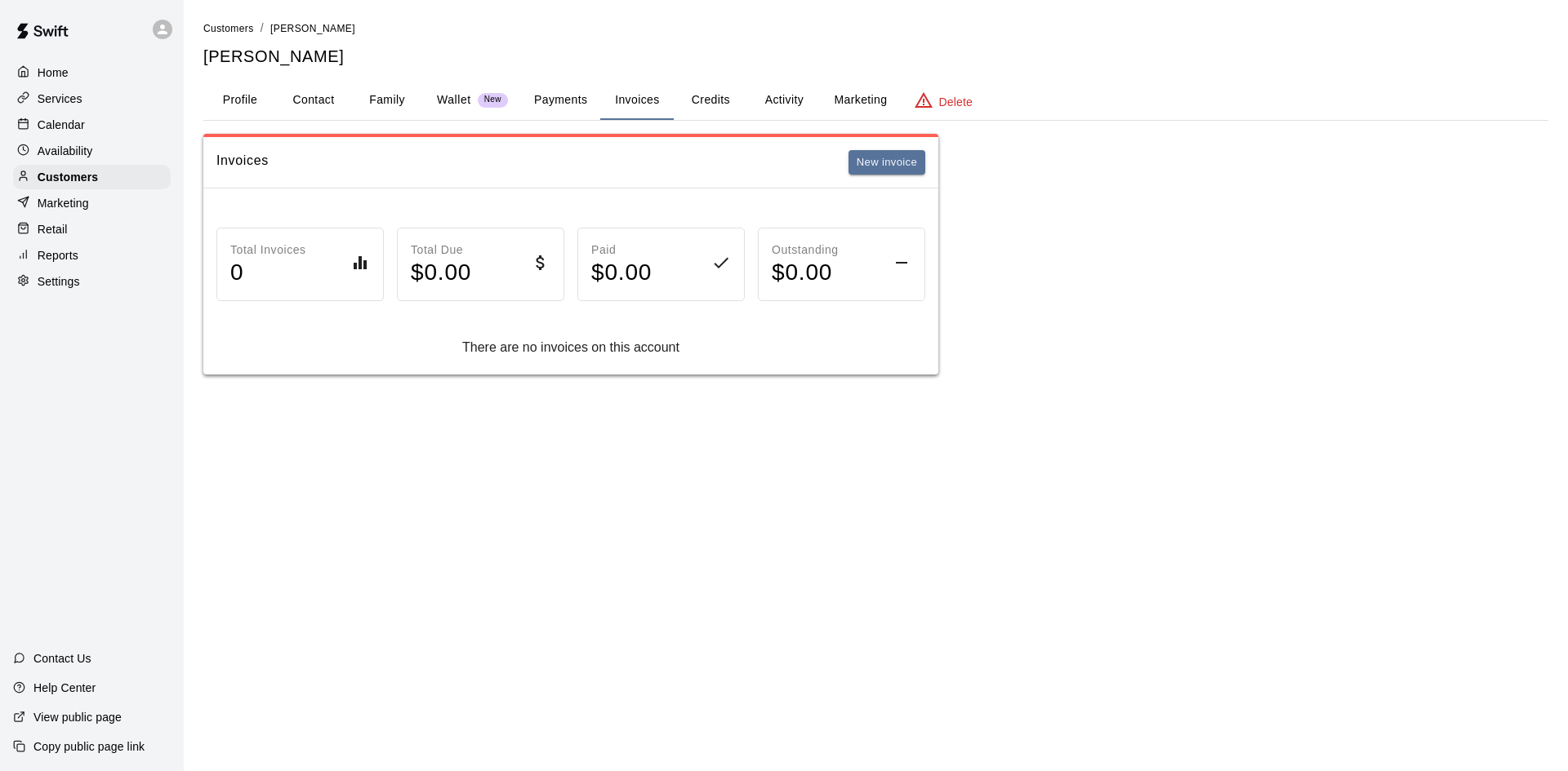
click at [573, 105] on button "Payments" at bounding box center [560, 100] width 79 height 39
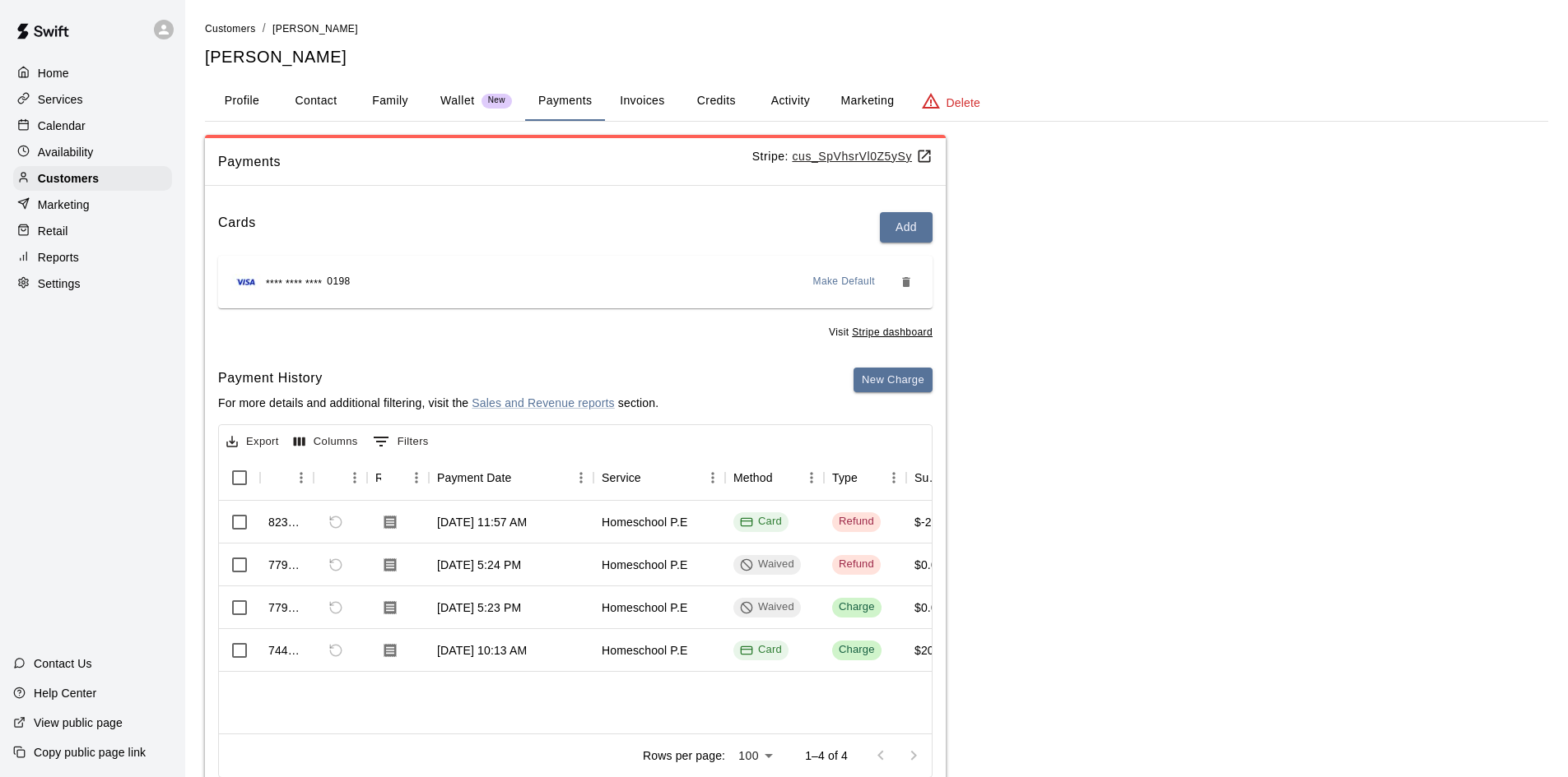
click at [67, 129] on p "Calendar" at bounding box center [61, 125] width 47 height 16
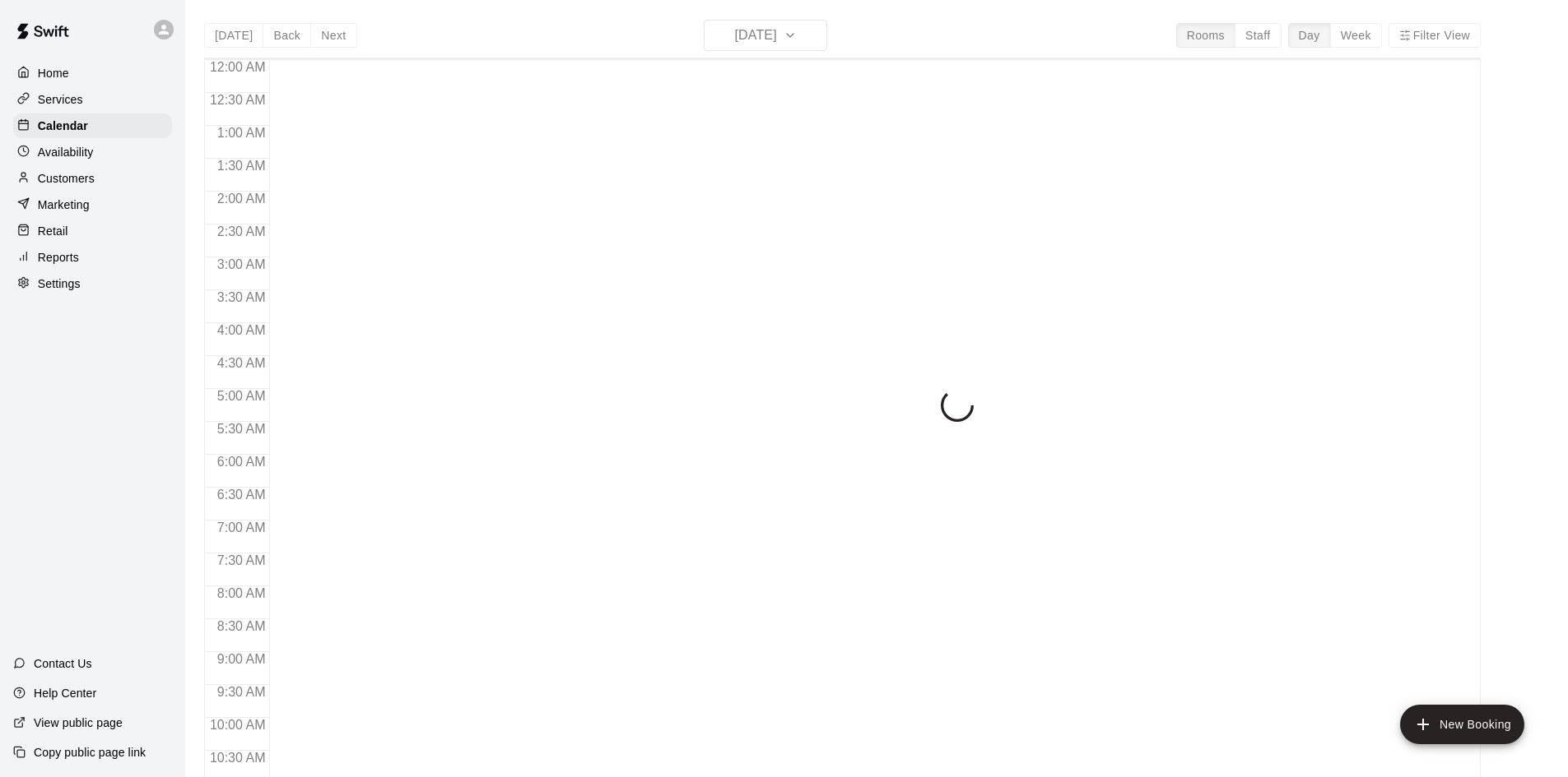
scroll to position [843, 0]
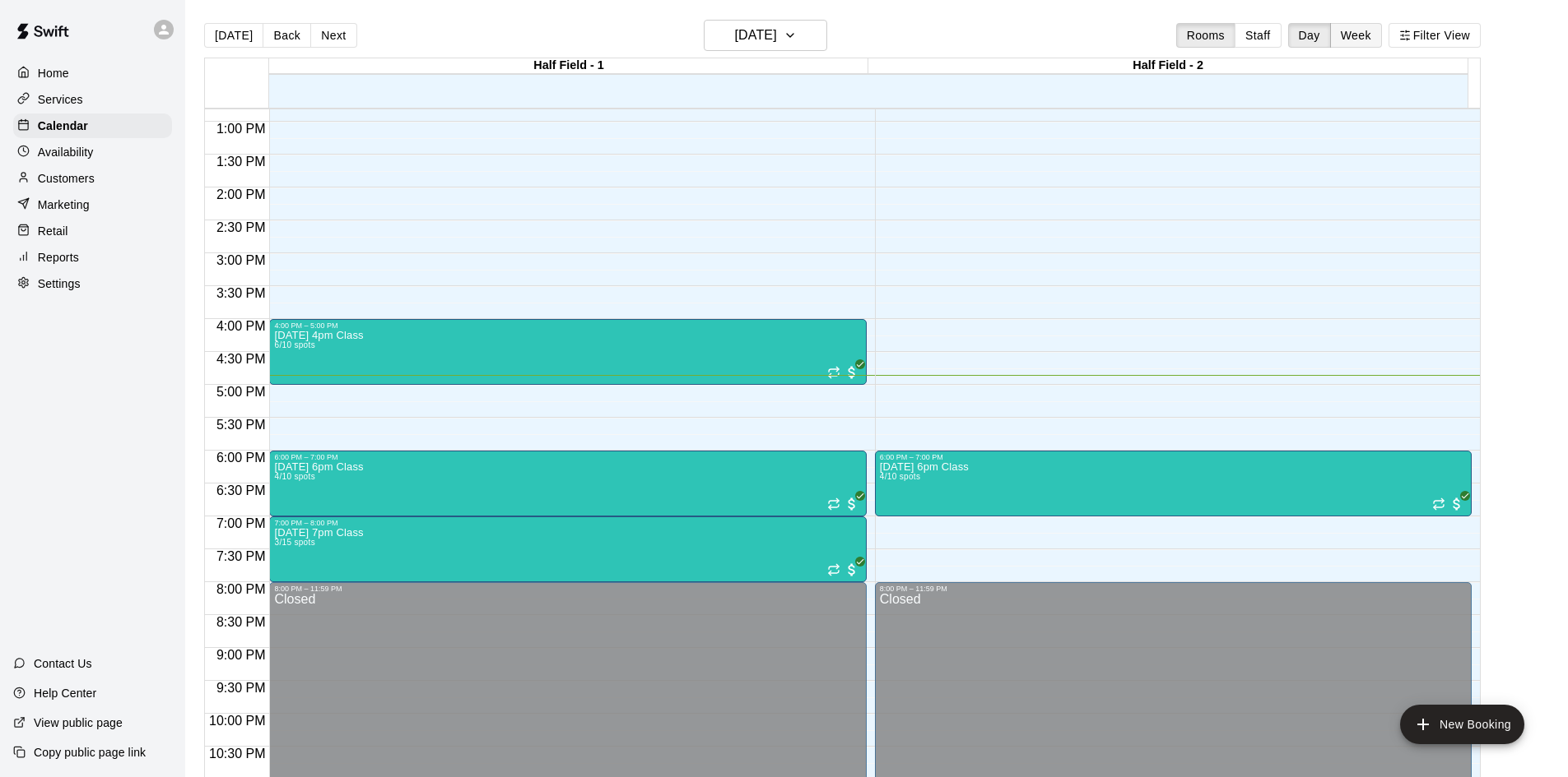
click at [1358, 29] on button "Week" at bounding box center [1355, 35] width 52 height 25
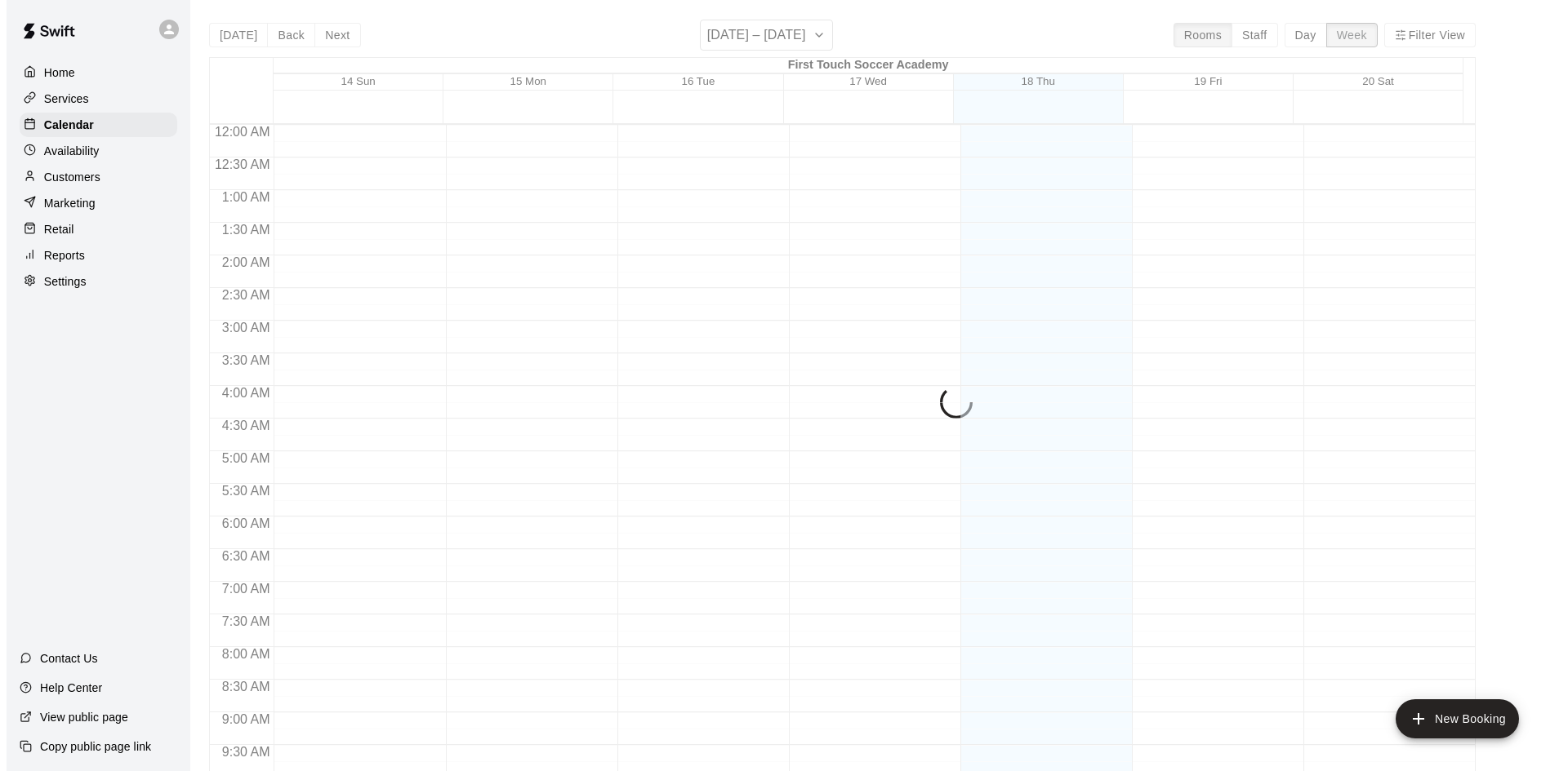
scroll to position [904, 0]
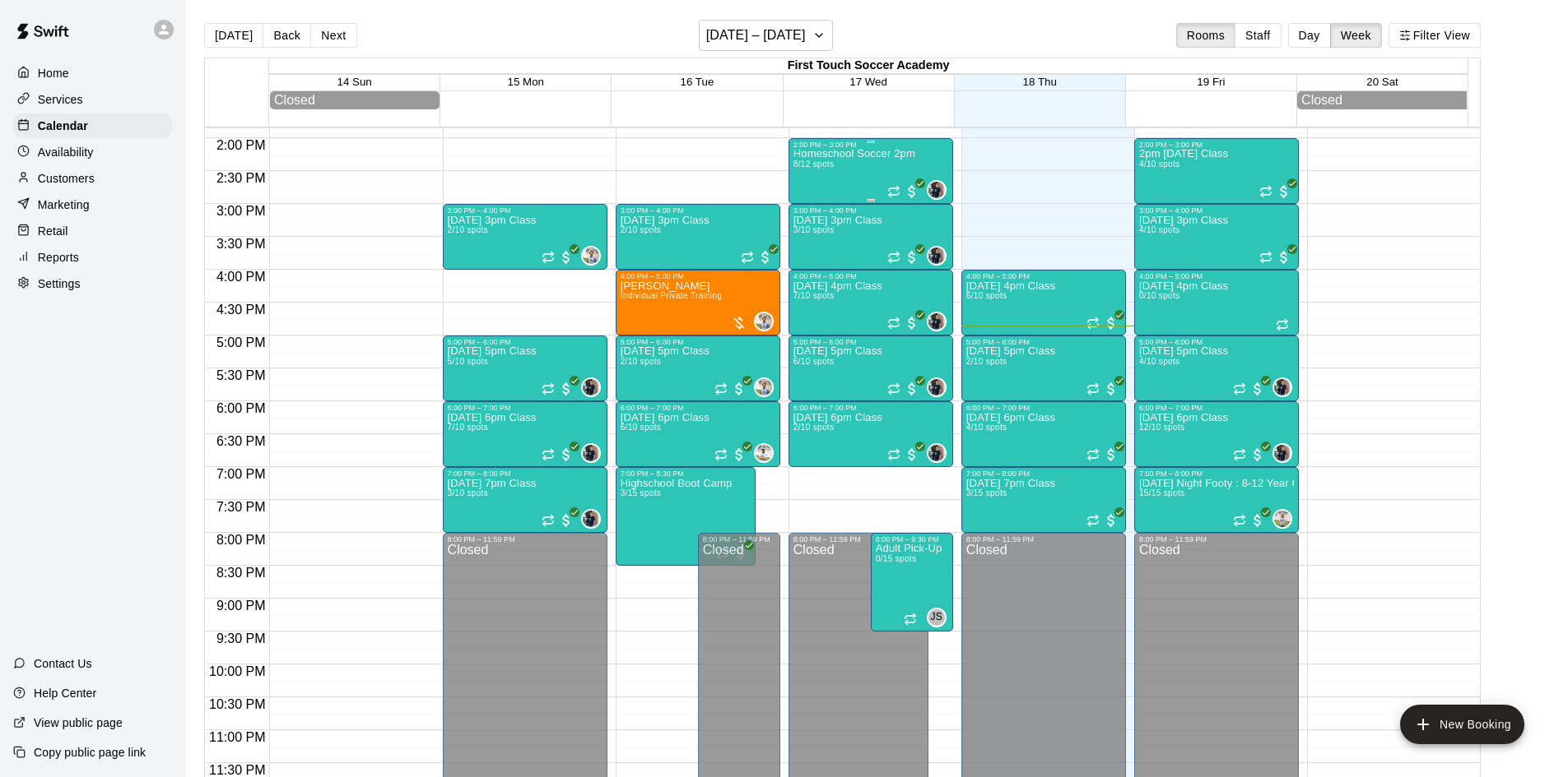
click at [867, 181] on div "Homeschool Soccer 2pm [DATE] spots" at bounding box center [854, 537] width 122 height 777
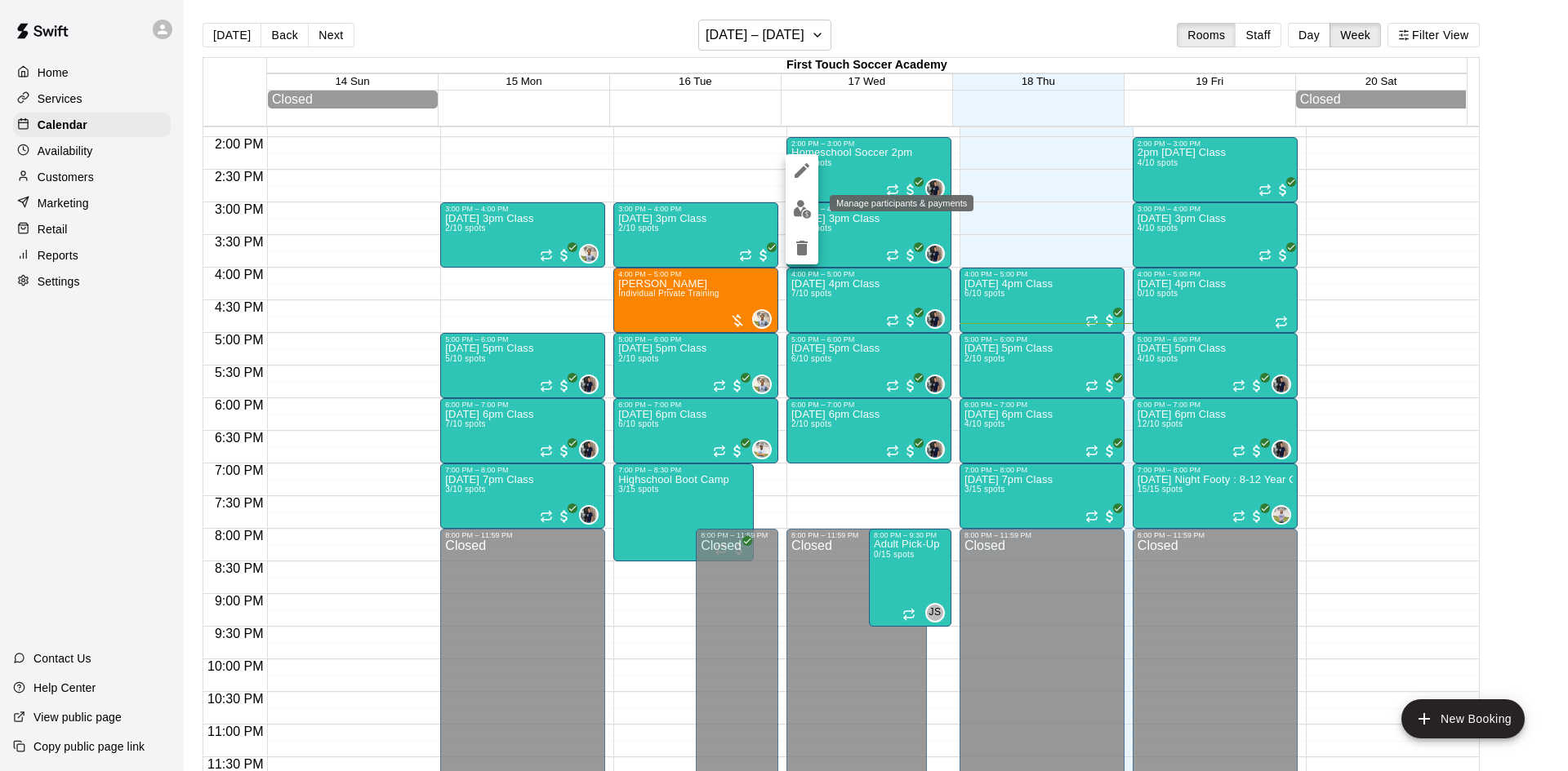
click at [799, 214] on img "edit" at bounding box center [802, 209] width 19 height 19
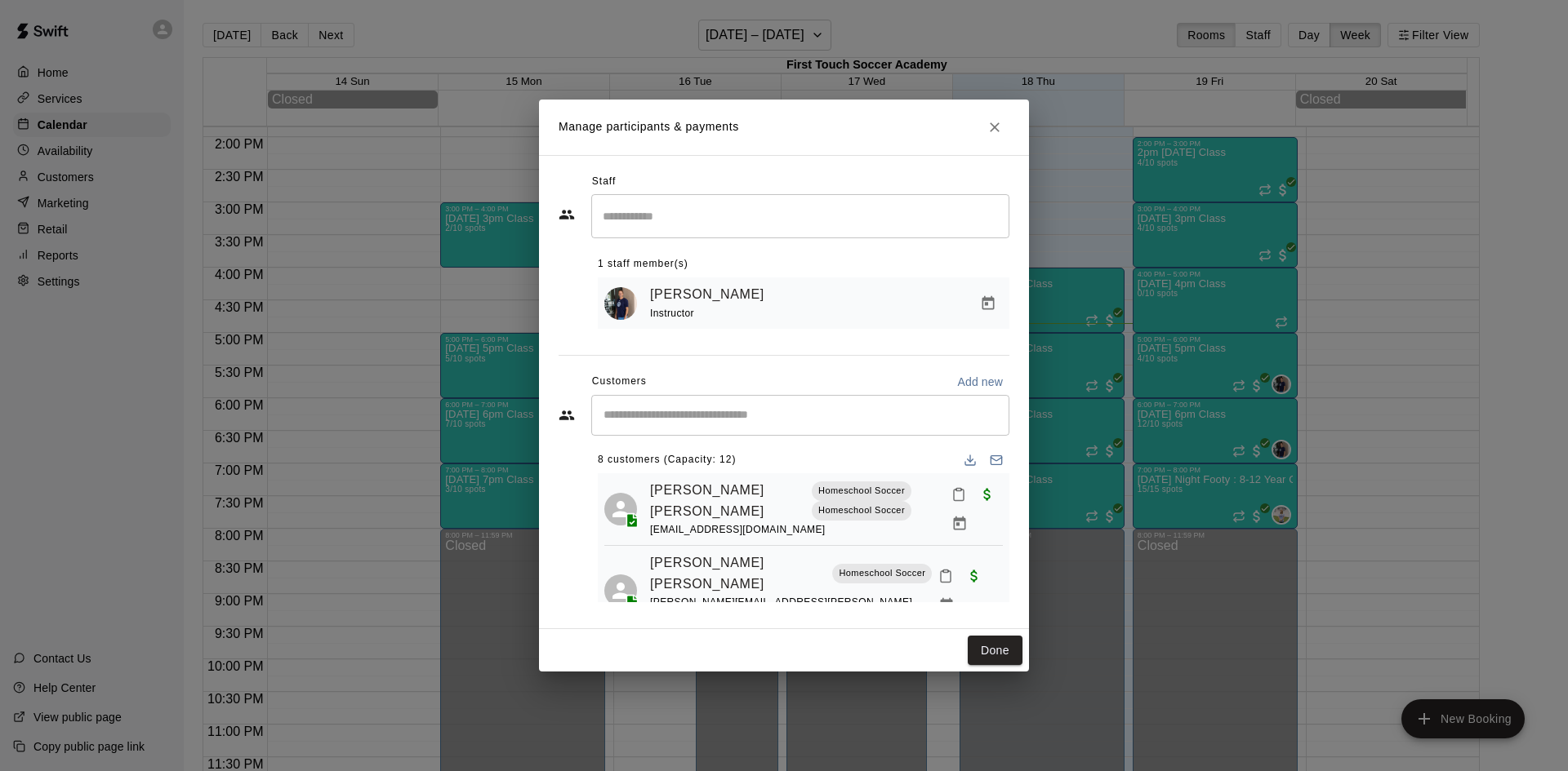
scroll to position [0, 0]
click at [990, 656] on button "Done" at bounding box center [995, 651] width 54 height 30
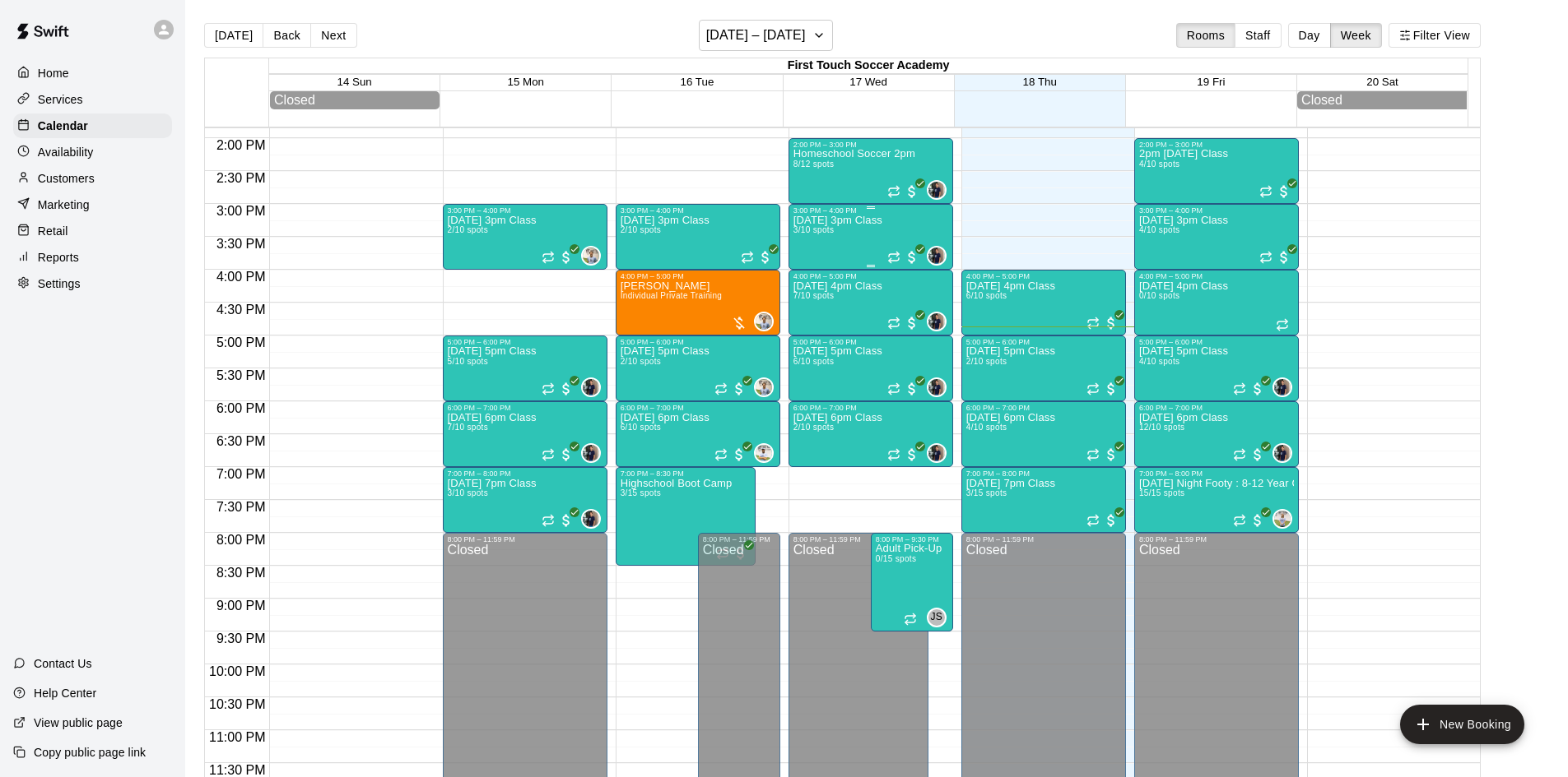
click at [806, 233] on span "3/10 spots" at bounding box center [813, 230] width 41 height 9
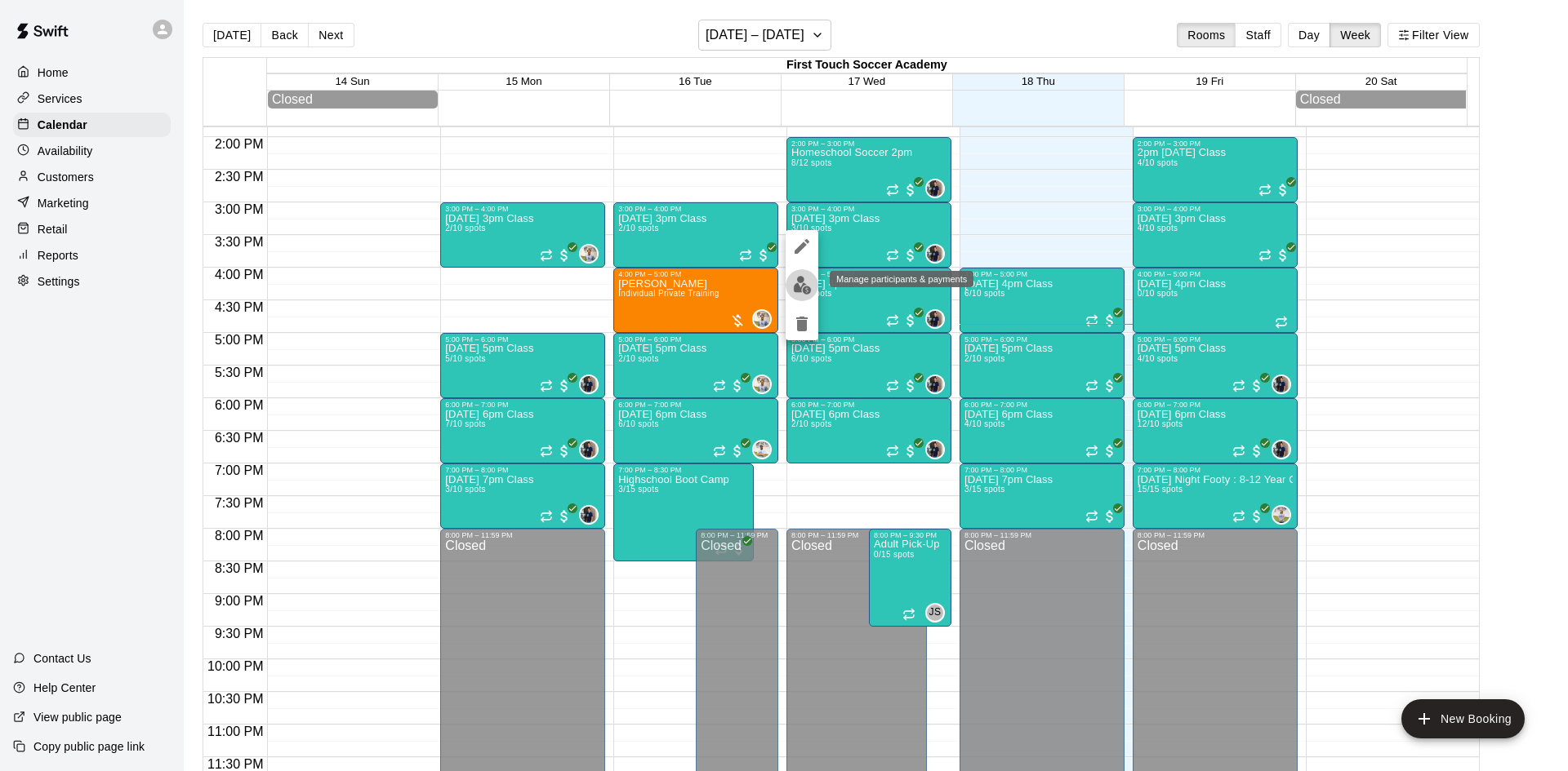
click at [801, 289] on img "edit" at bounding box center [802, 285] width 19 height 19
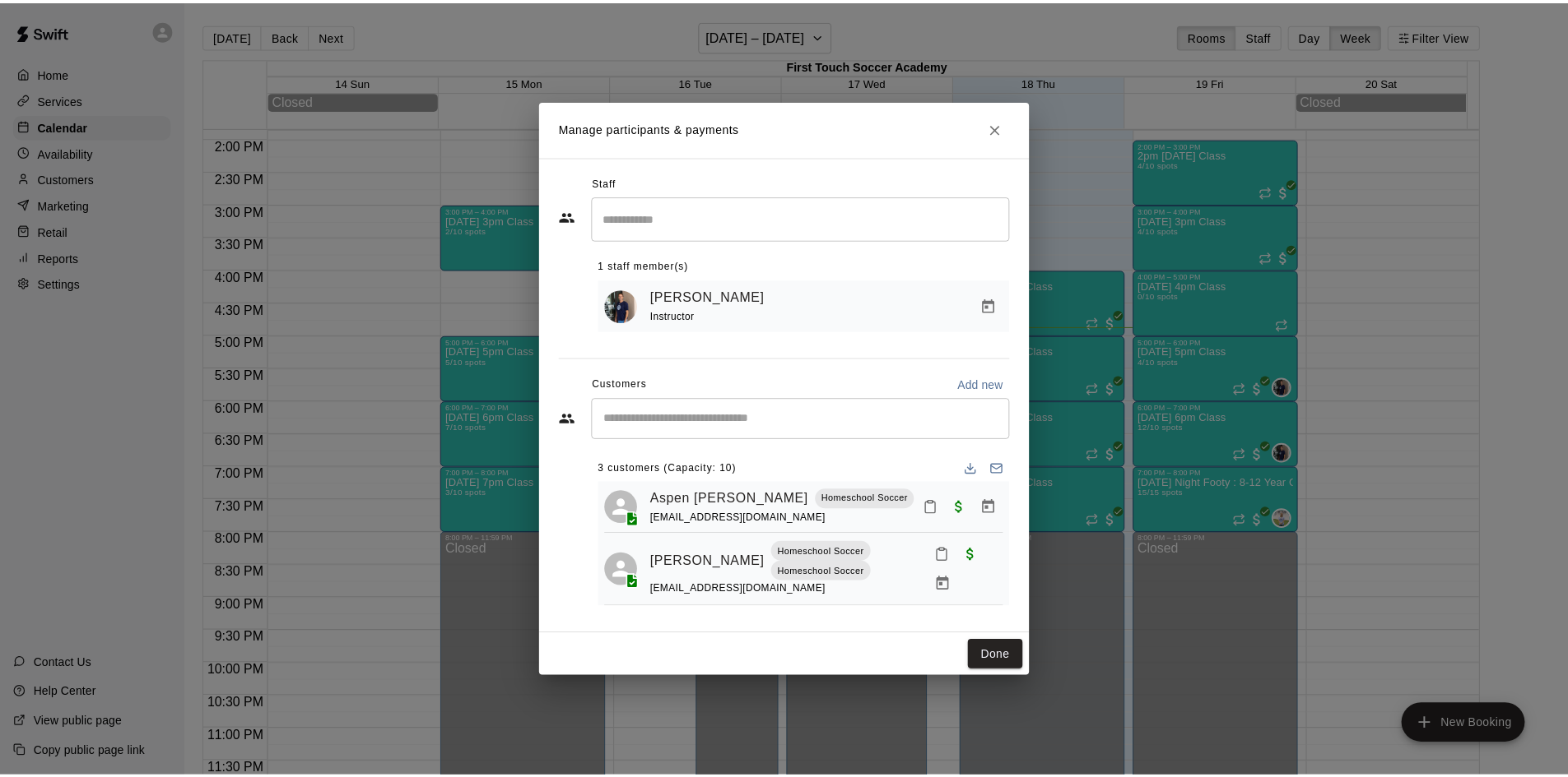
scroll to position [88, 0]
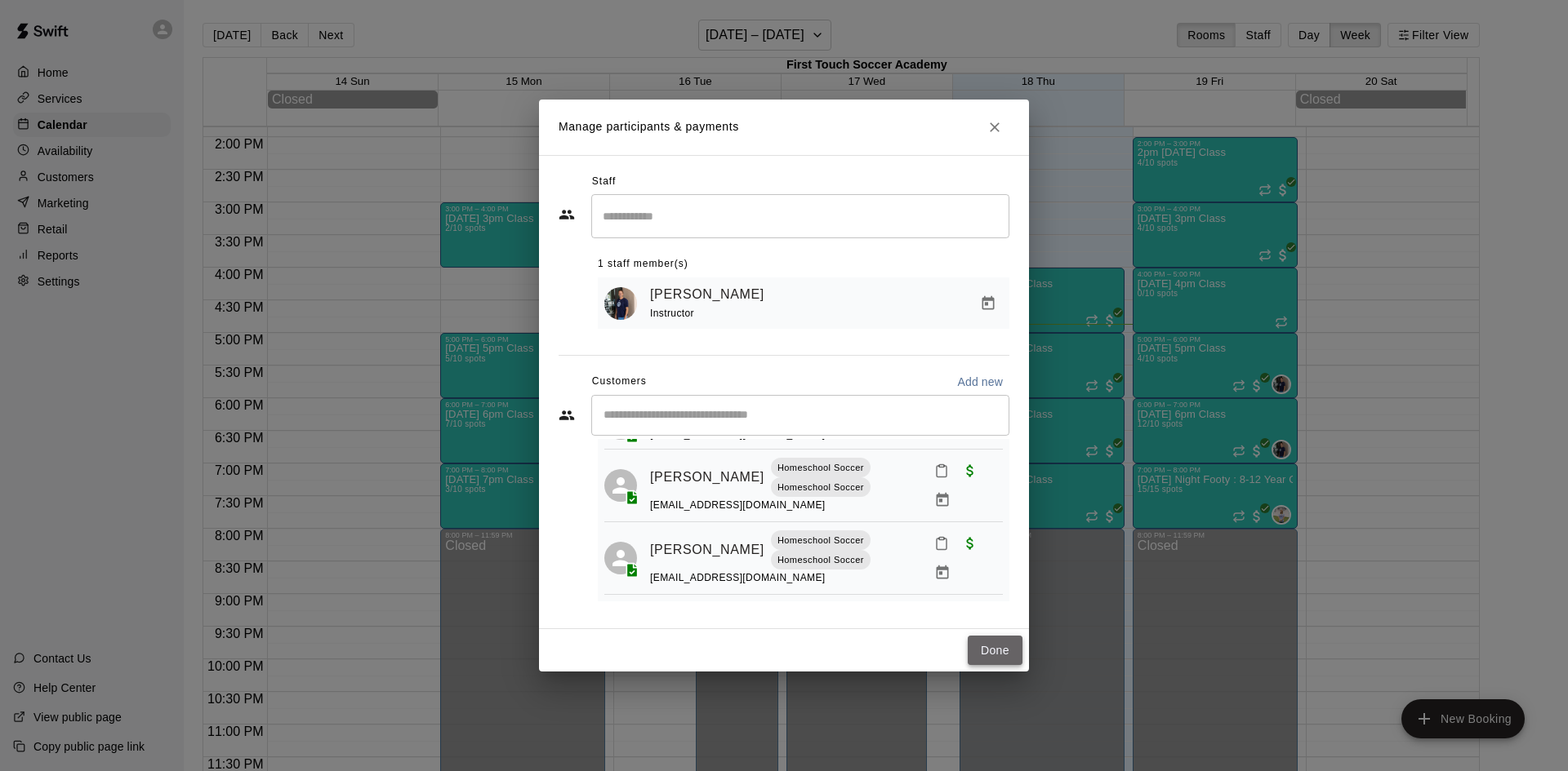
click at [997, 643] on button "Done" at bounding box center [995, 651] width 54 height 30
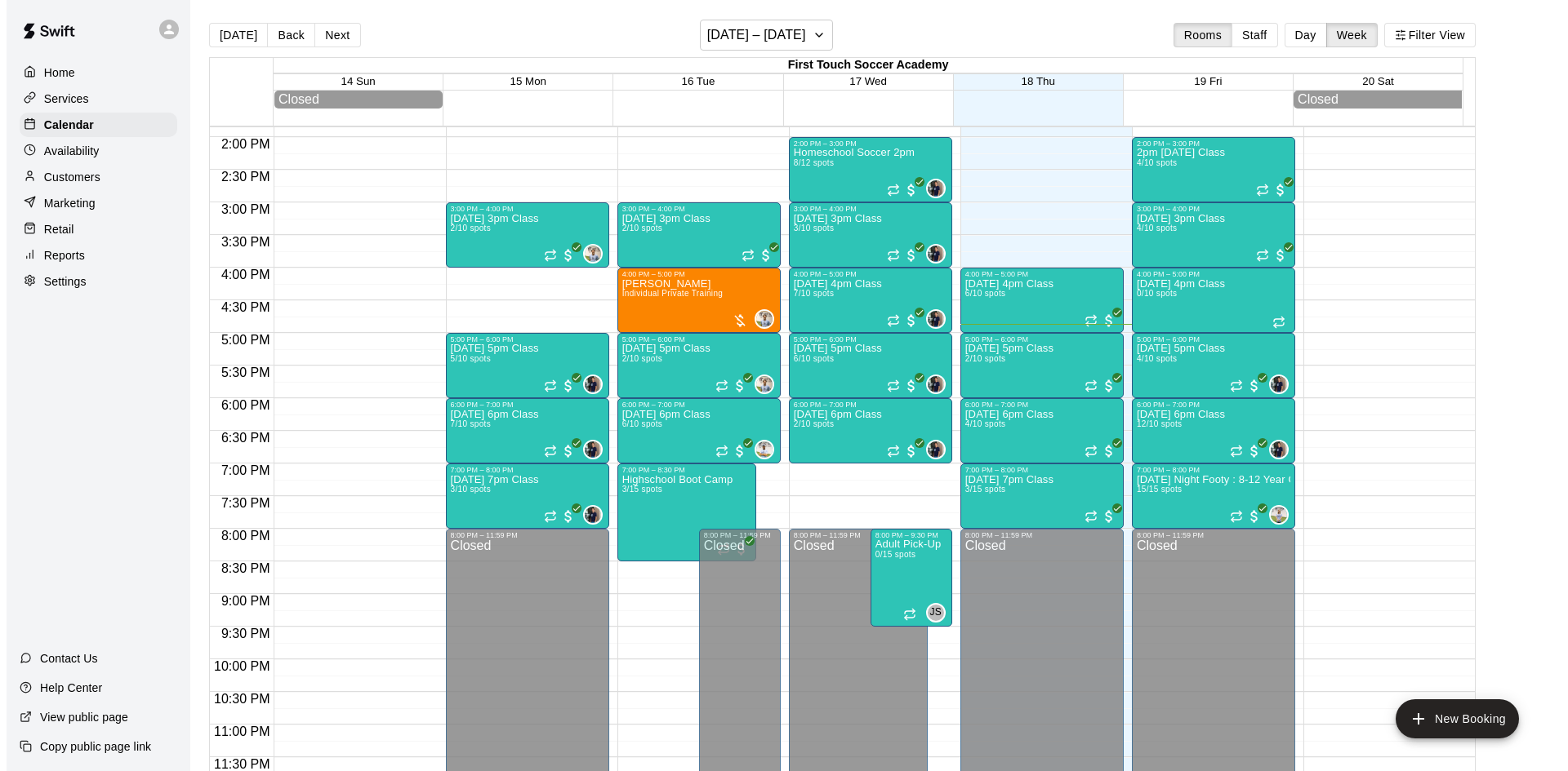
scroll to position [496, 0]
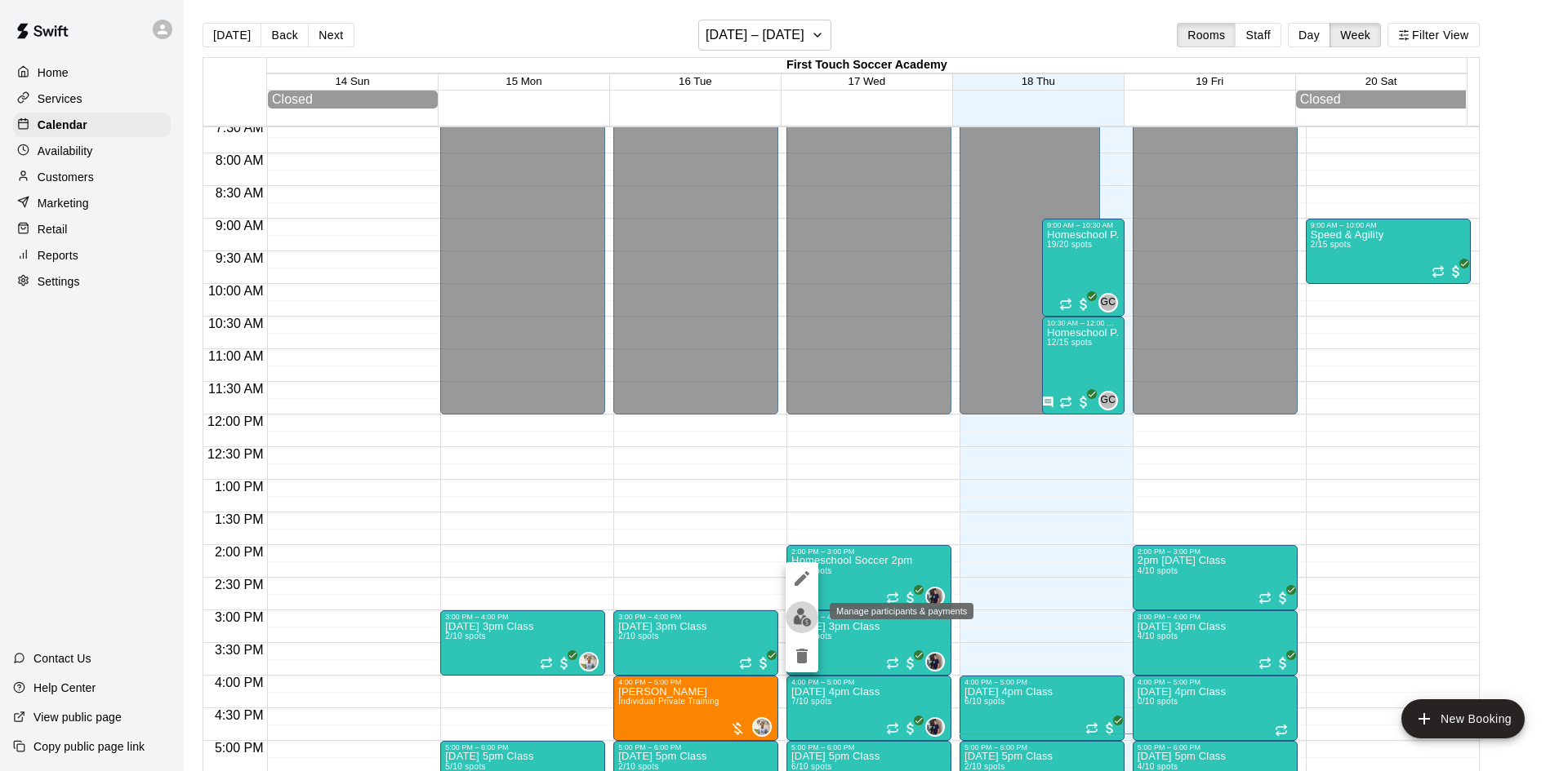
click at [801, 614] on img "edit" at bounding box center [802, 617] width 19 height 19
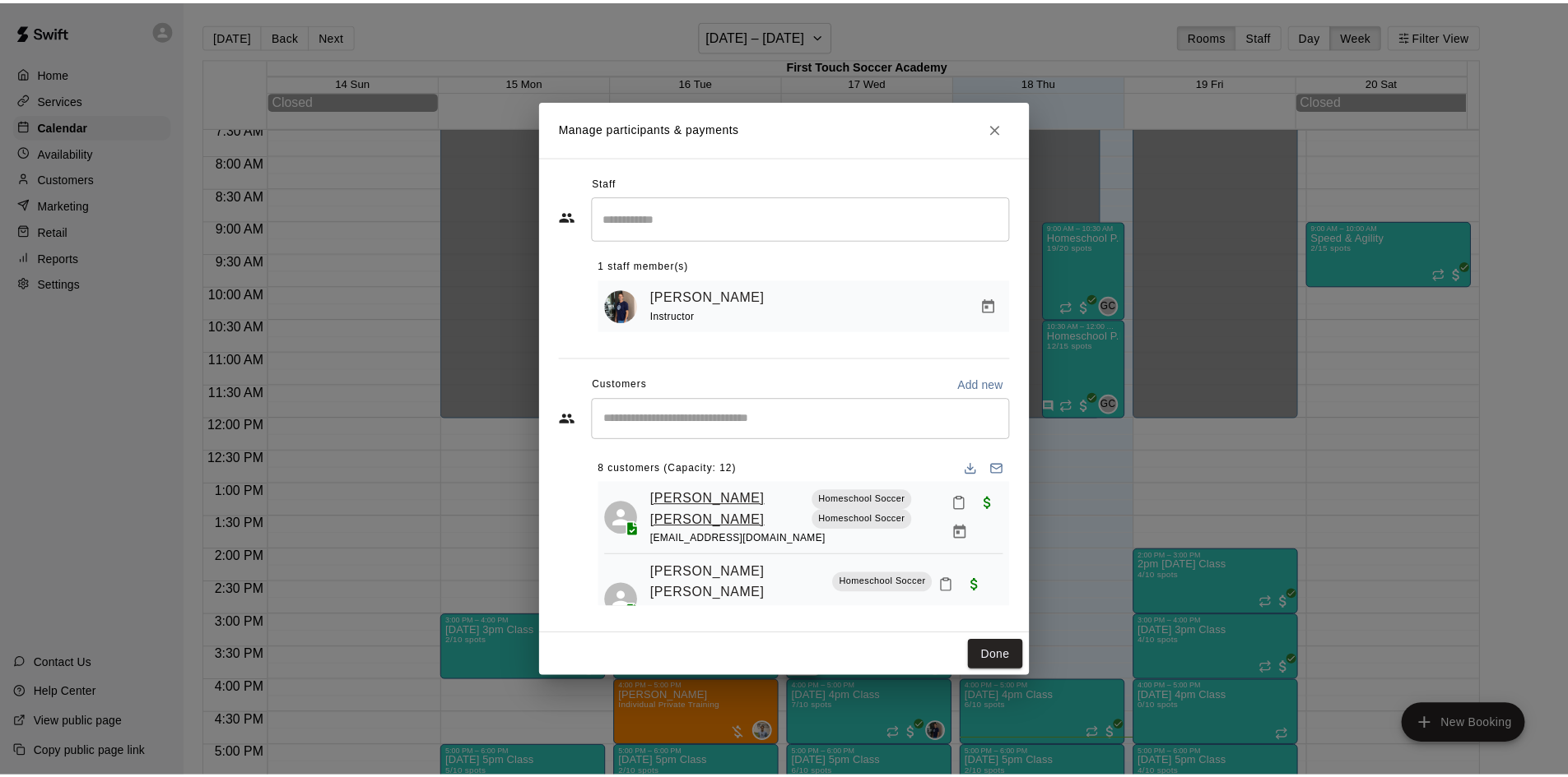
scroll to position [82, 0]
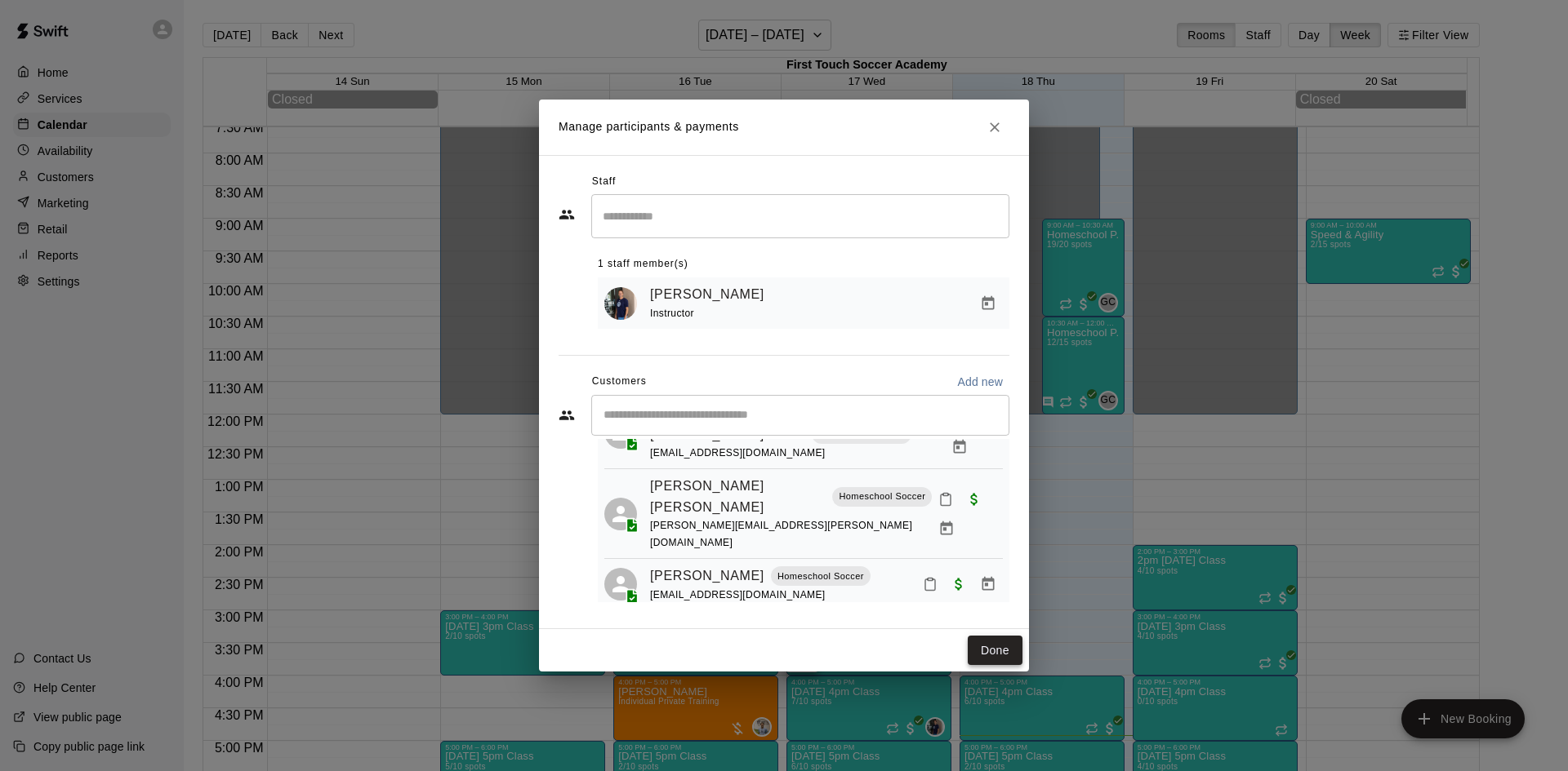
click at [989, 657] on button "Done" at bounding box center [995, 651] width 54 height 30
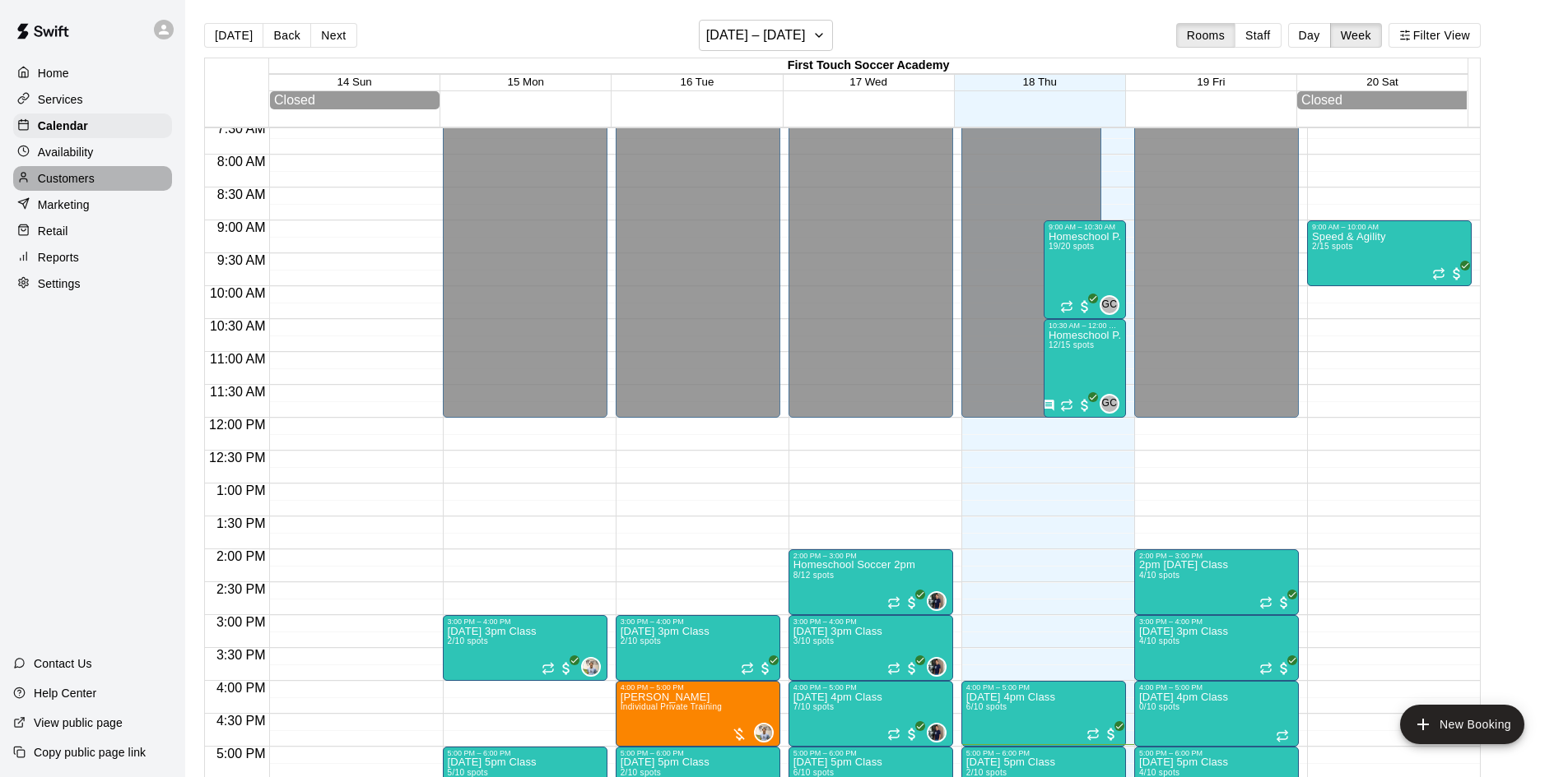
click at [61, 181] on p "Customers" at bounding box center [66, 178] width 57 height 16
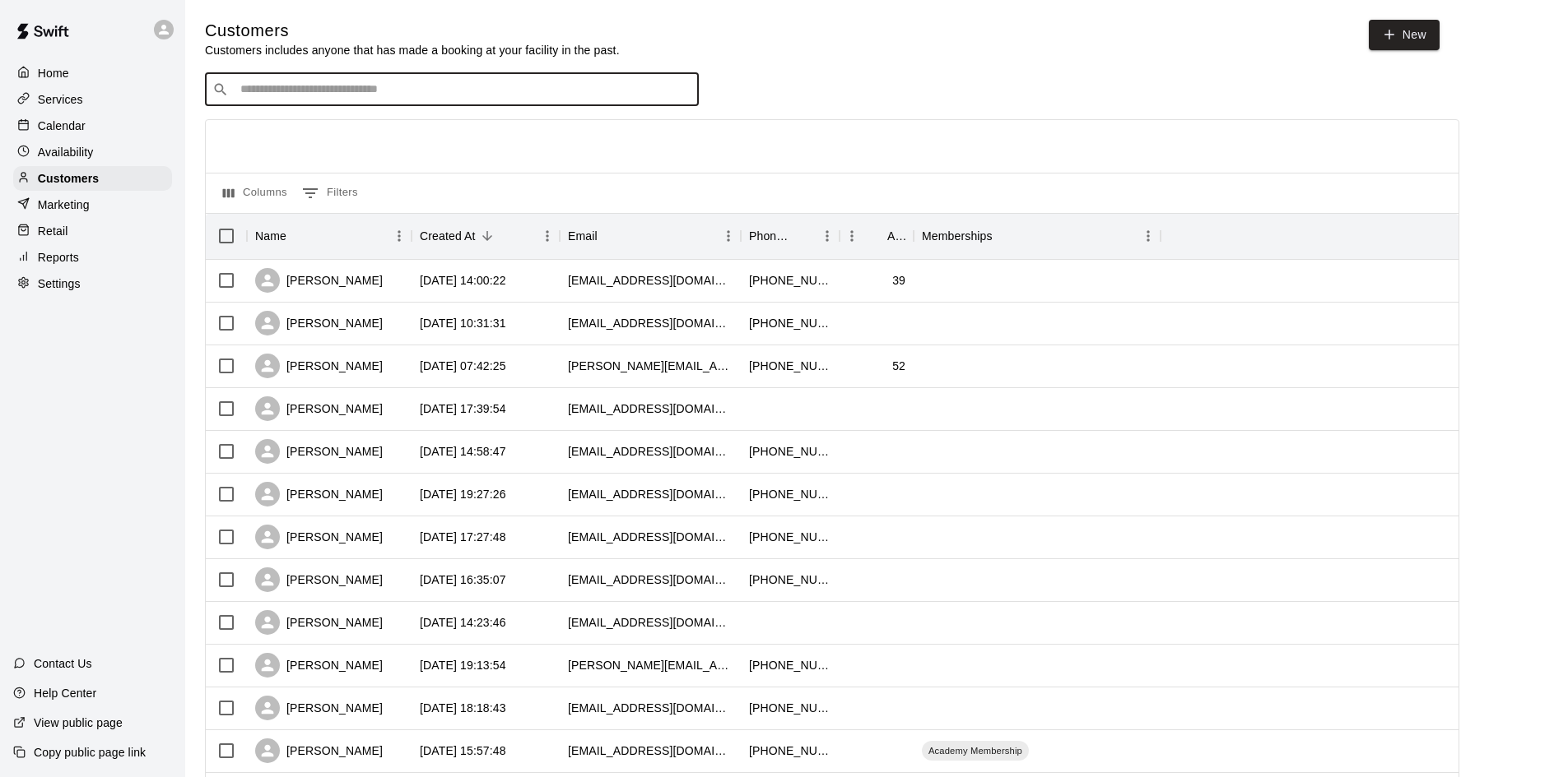
click at [444, 87] on input "Search customers by name or email" at bounding box center [463, 89] width 456 height 16
type input "*****"
click at [396, 127] on div "[PERSON_NAME] [EMAIL_ADDRESS][DOMAIN_NAME]" at bounding box center [467, 134] width 434 height 35
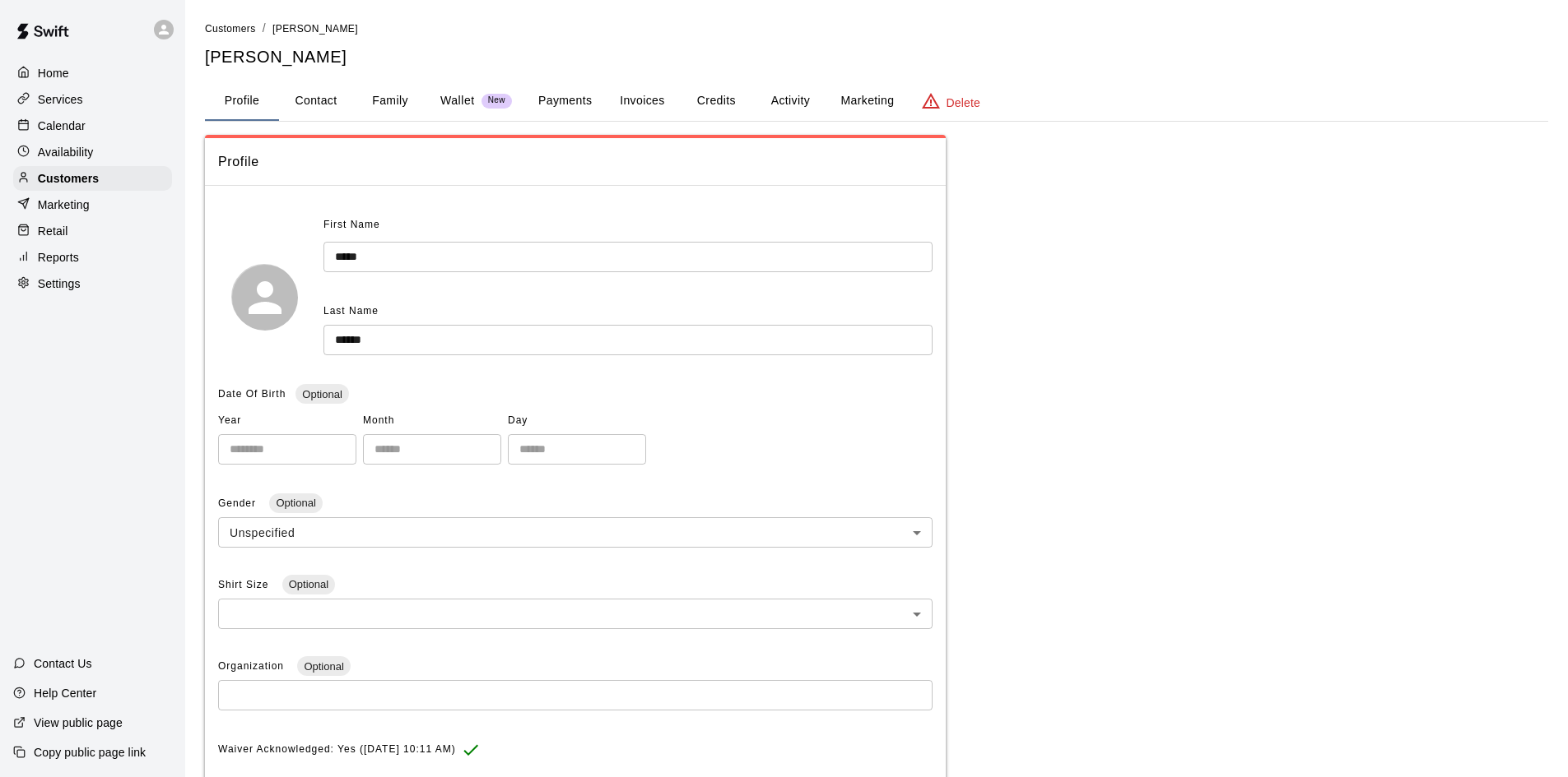
click at [576, 101] on button "Payments" at bounding box center [565, 101] width 79 height 40
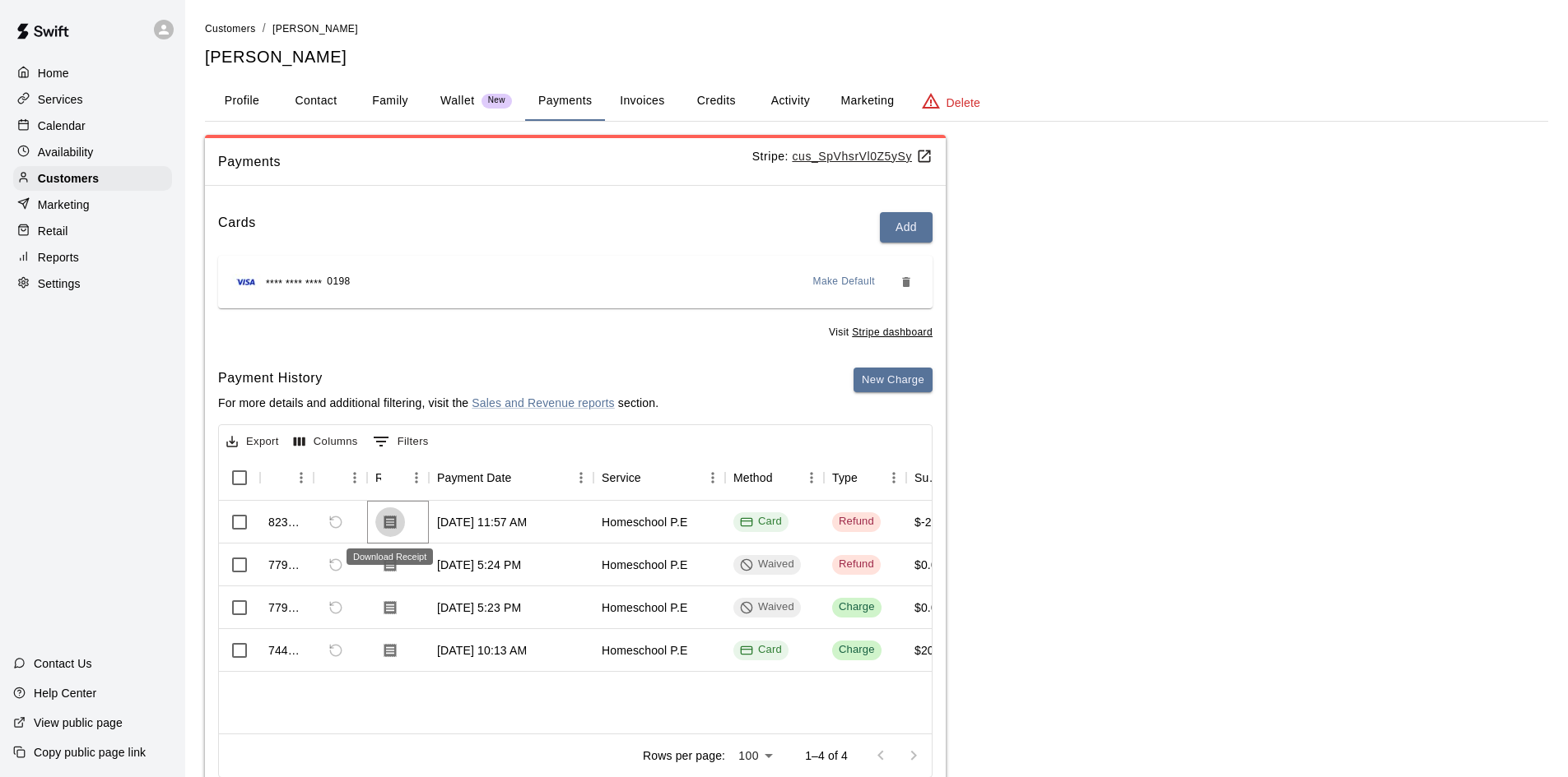
click at [391, 523] on icon "Download Receipt" at bounding box center [390, 522] width 12 height 14
click at [394, 570] on icon "Download Receipt" at bounding box center [390, 564] width 12 height 14
click at [390, 618] on button "Download Receipt" at bounding box center [390, 607] width 29 height 29
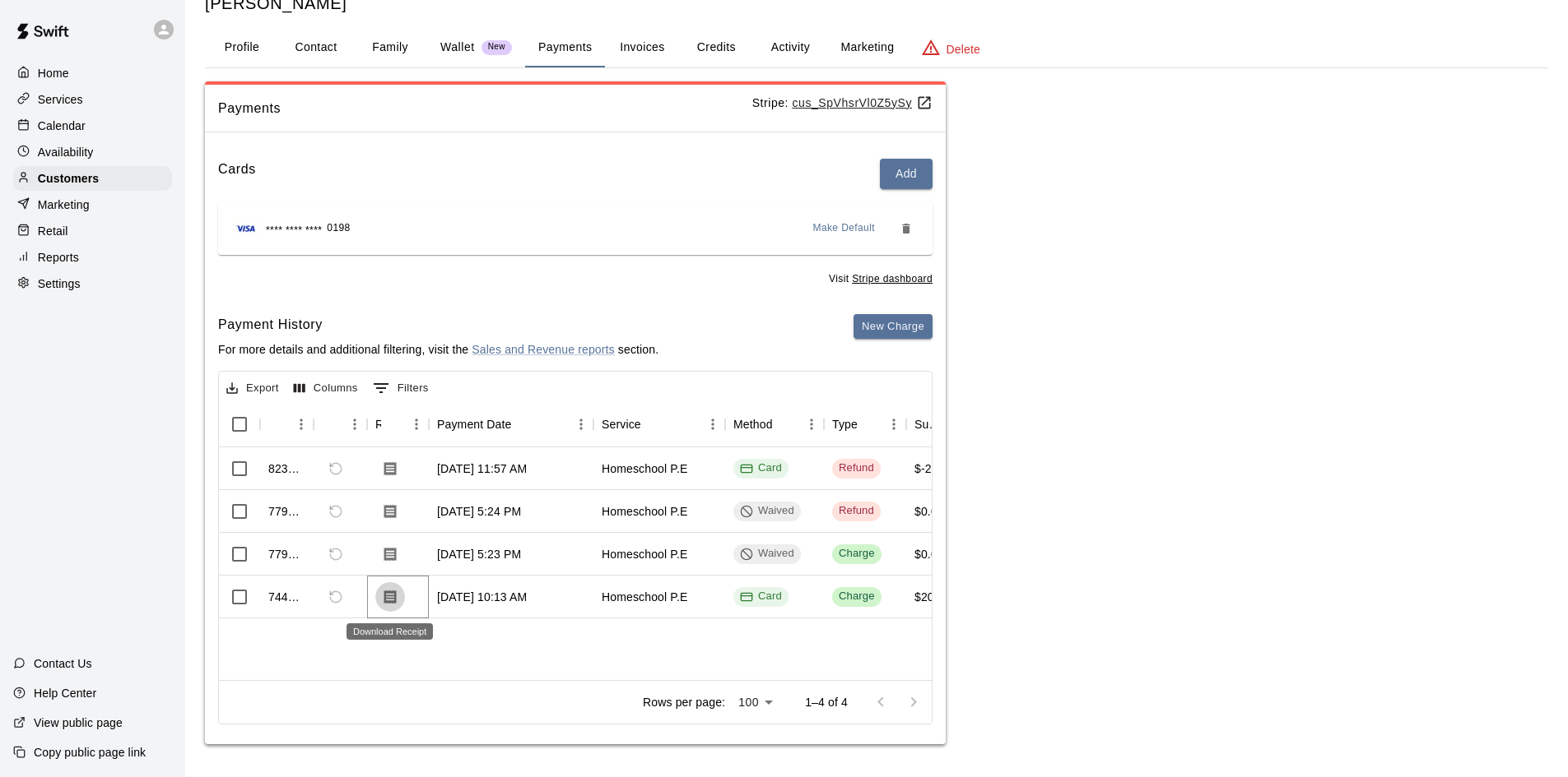
click at [383, 595] on icon "Download Receipt" at bounding box center [390, 596] width 16 height 16
click at [61, 187] on p "Customers" at bounding box center [68, 178] width 61 height 16
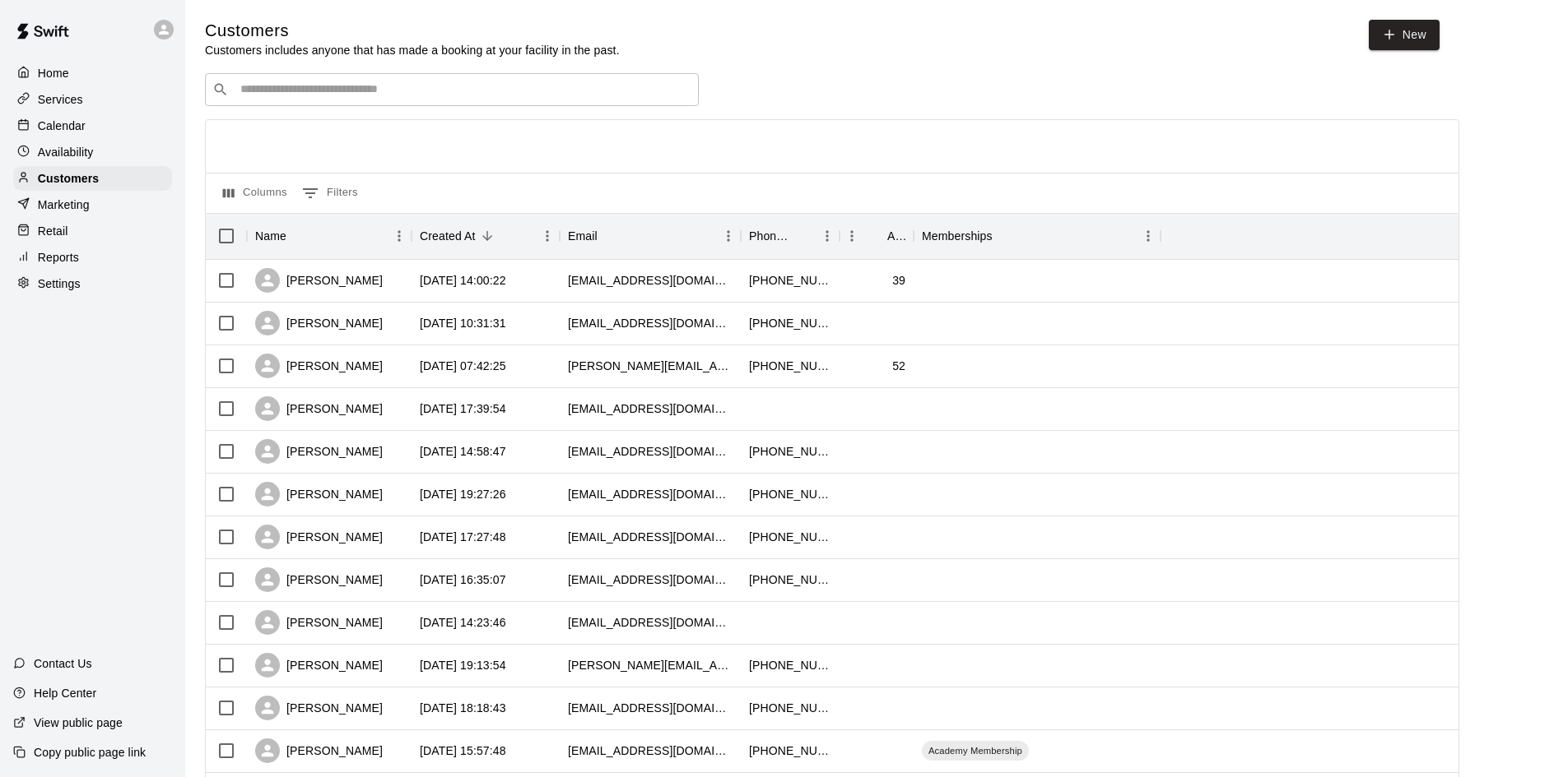
click at [437, 96] on input "Search customers by name or email" at bounding box center [463, 89] width 456 height 16
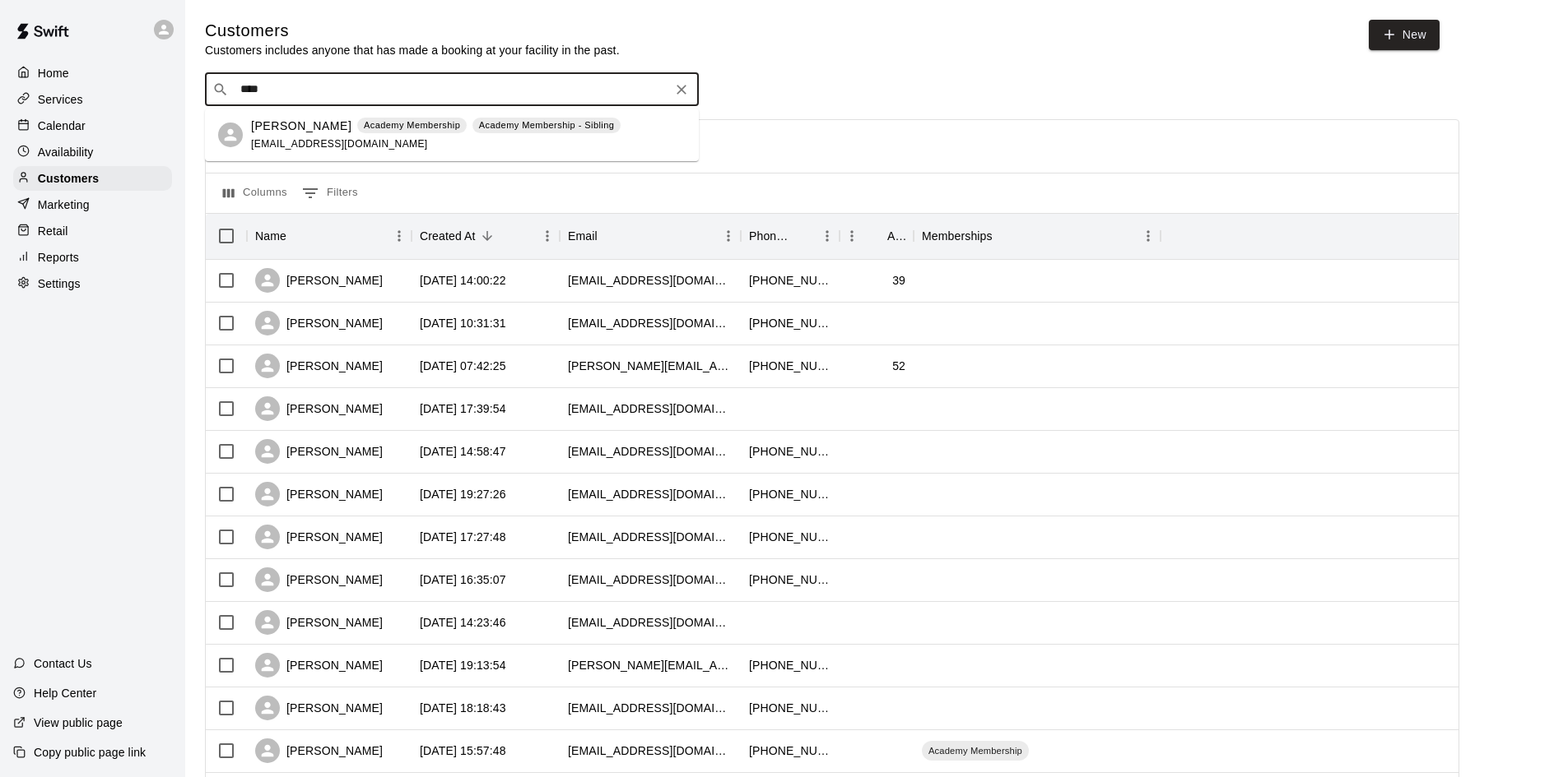
type input "****"
click at [56, 230] on p "Retail" at bounding box center [53, 231] width 30 height 16
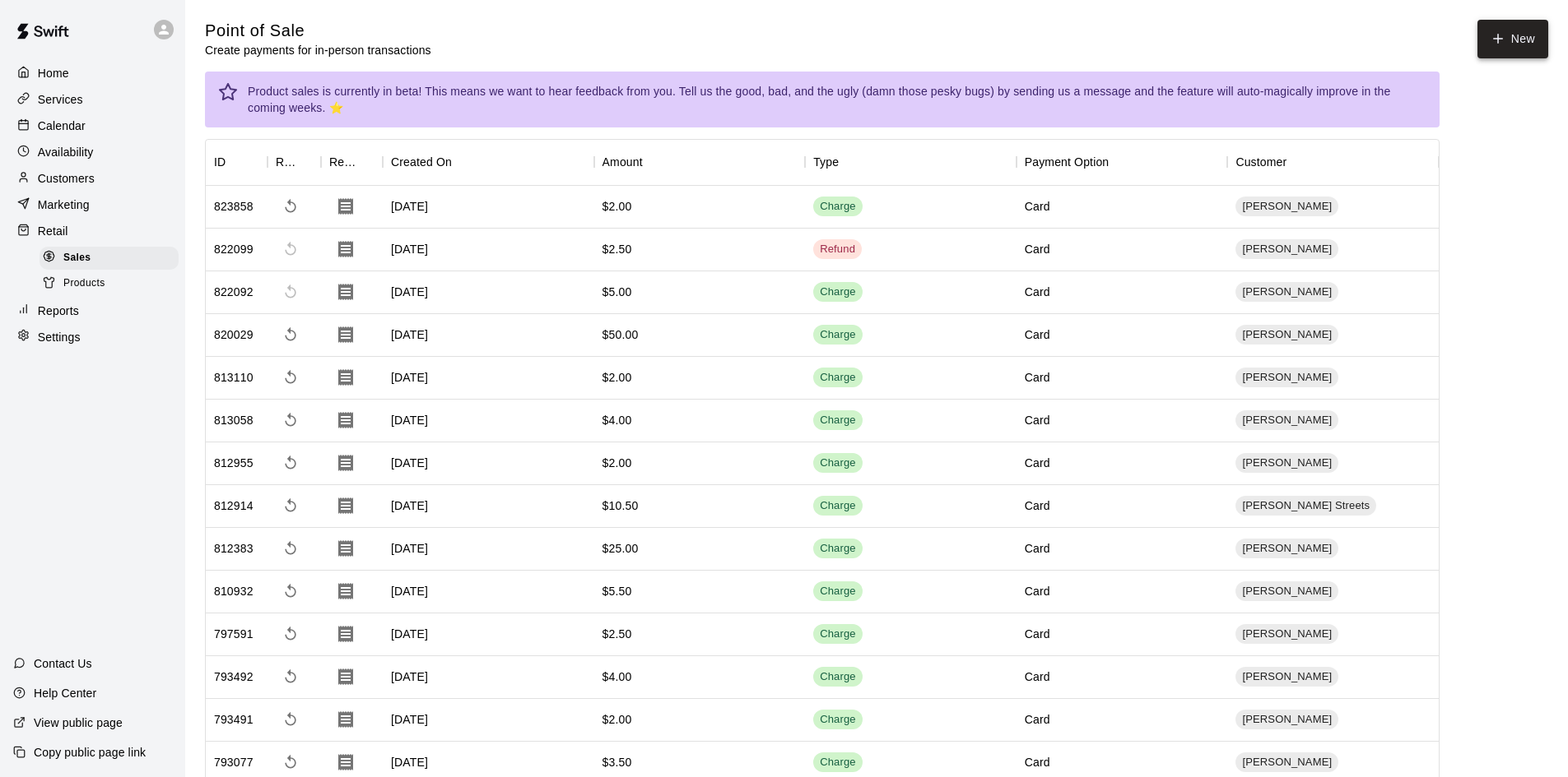
click at [1518, 32] on button "New" at bounding box center [1512, 39] width 71 height 39
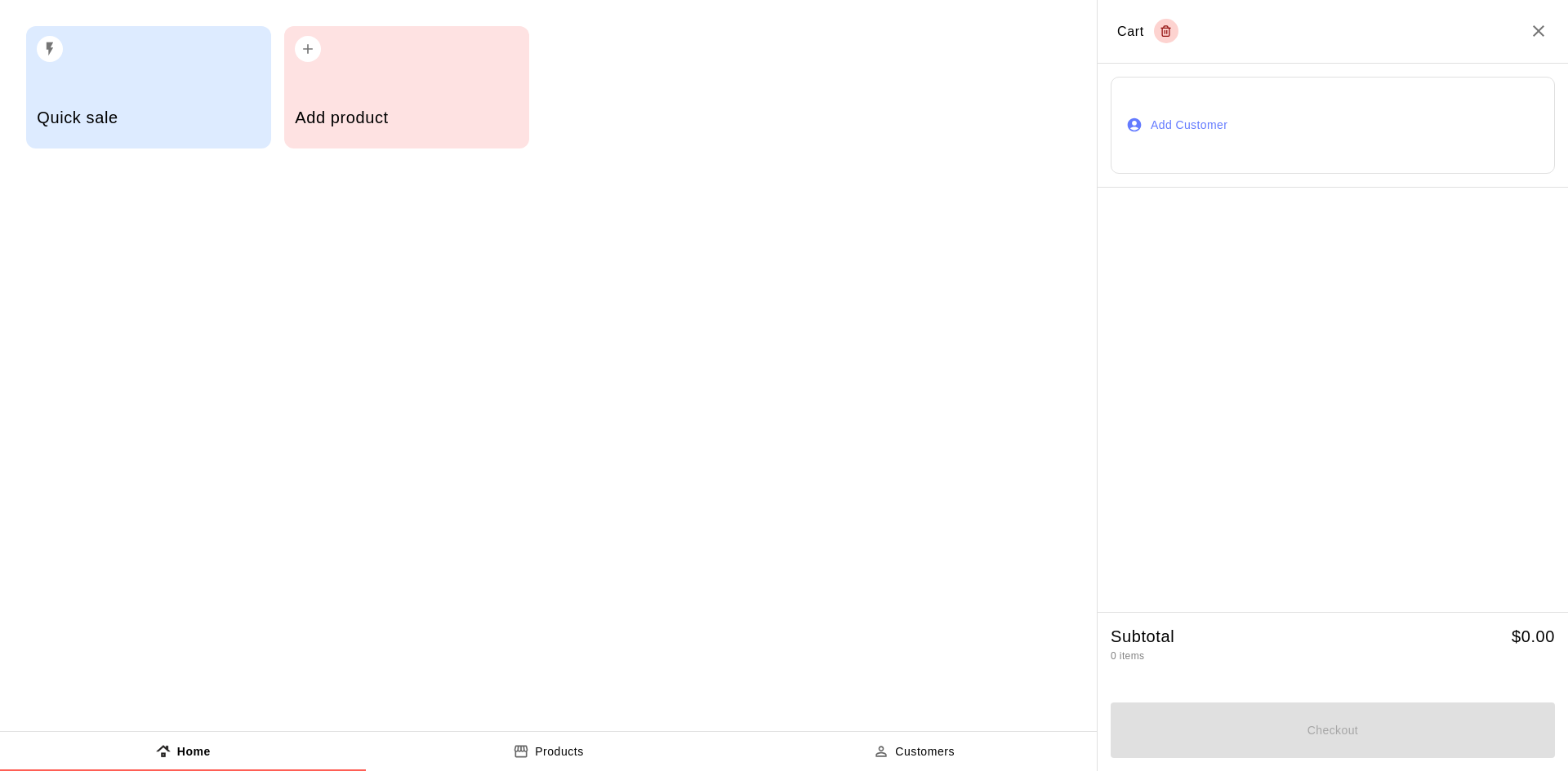
click at [361, 74] on div "Add product" at bounding box center [406, 87] width 245 height 123
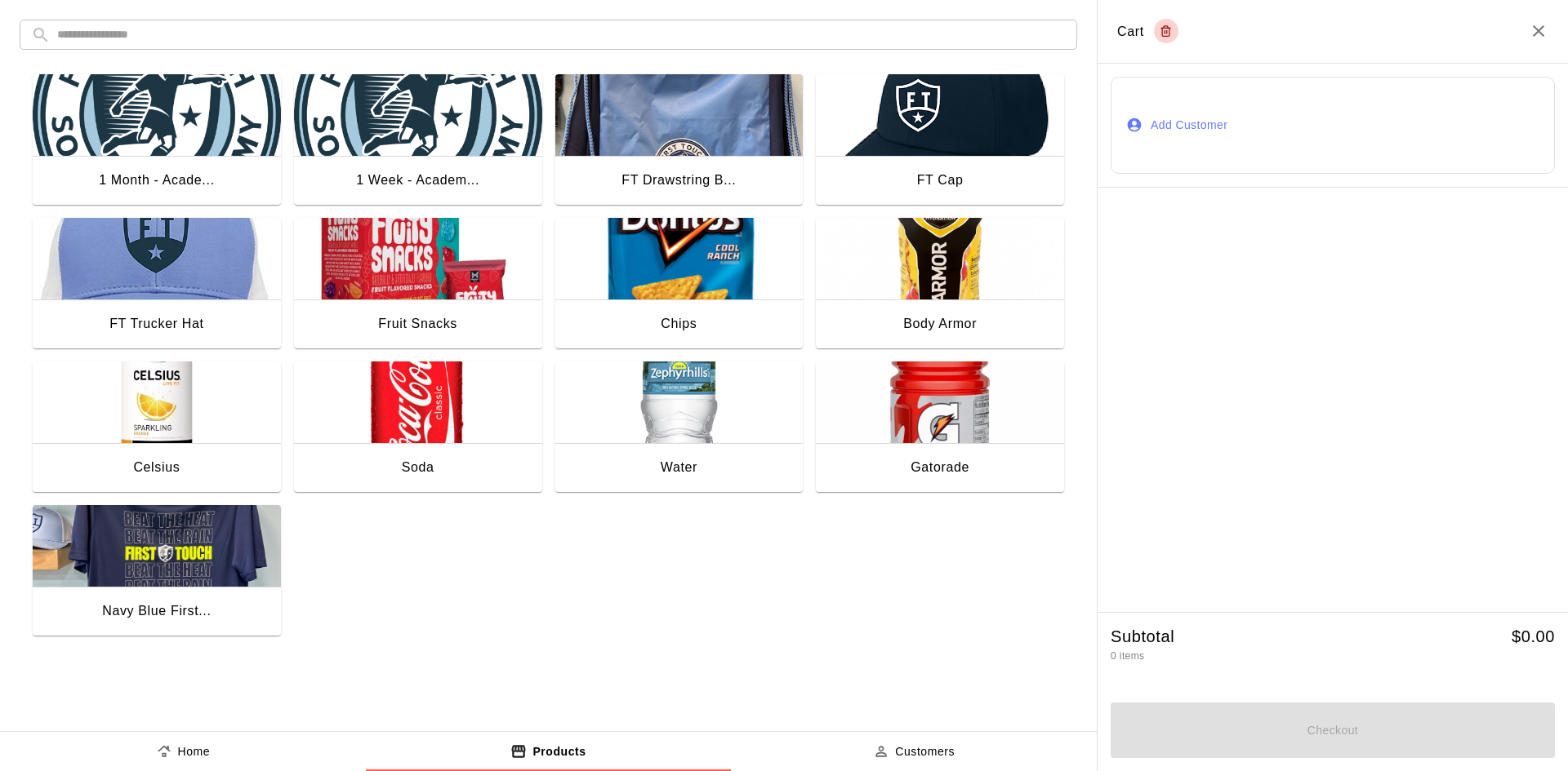
drag, startPoint x: 969, startPoint y: 431, endPoint x: 969, endPoint y: 416, distance: 15.0
click at [969, 431] on img "button" at bounding box center [939, 401] width 249 height 82
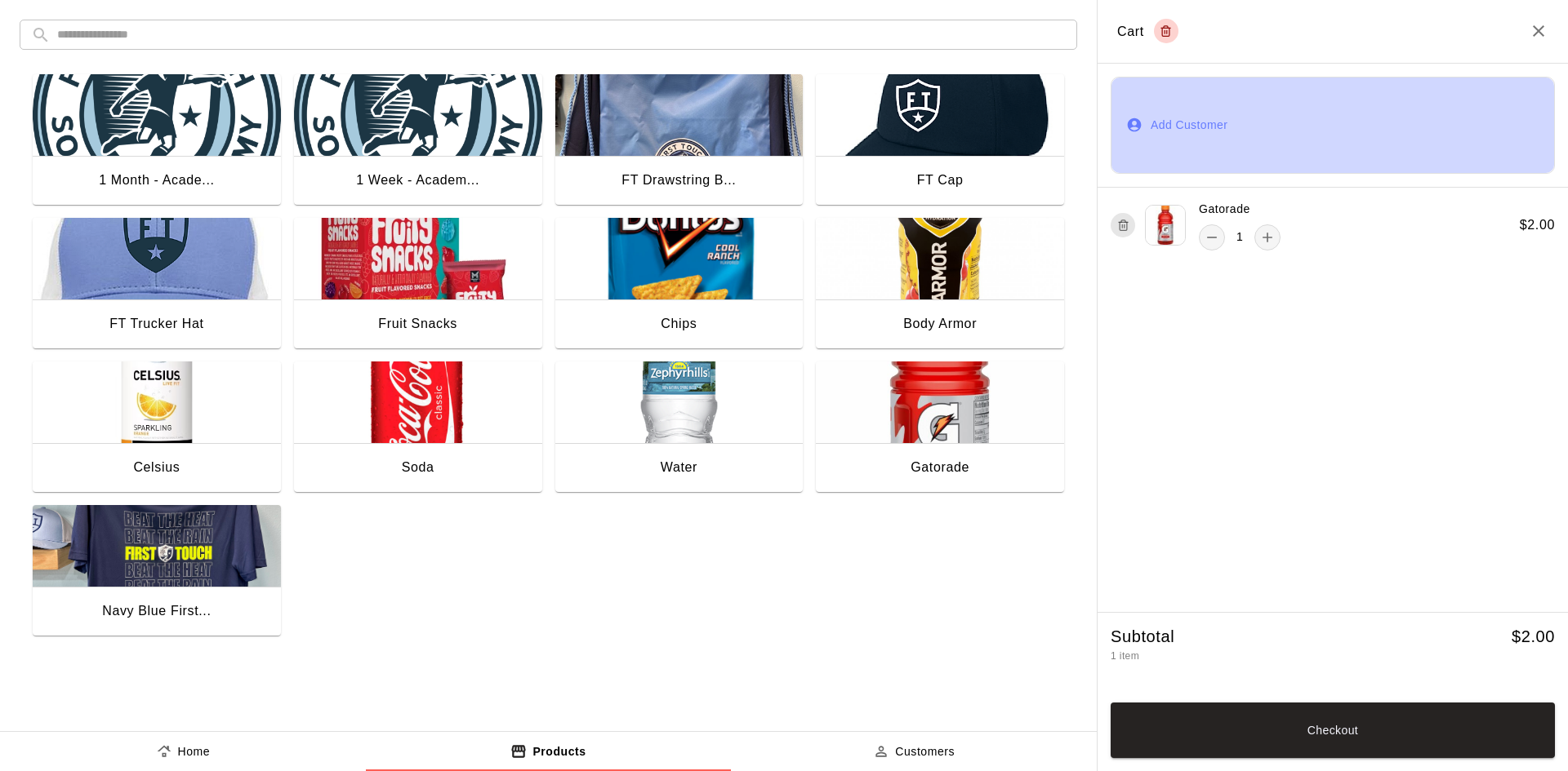
click at [1173, 114] on button "Add Customer" at bounding box center [1332, 126] width 444 height 98
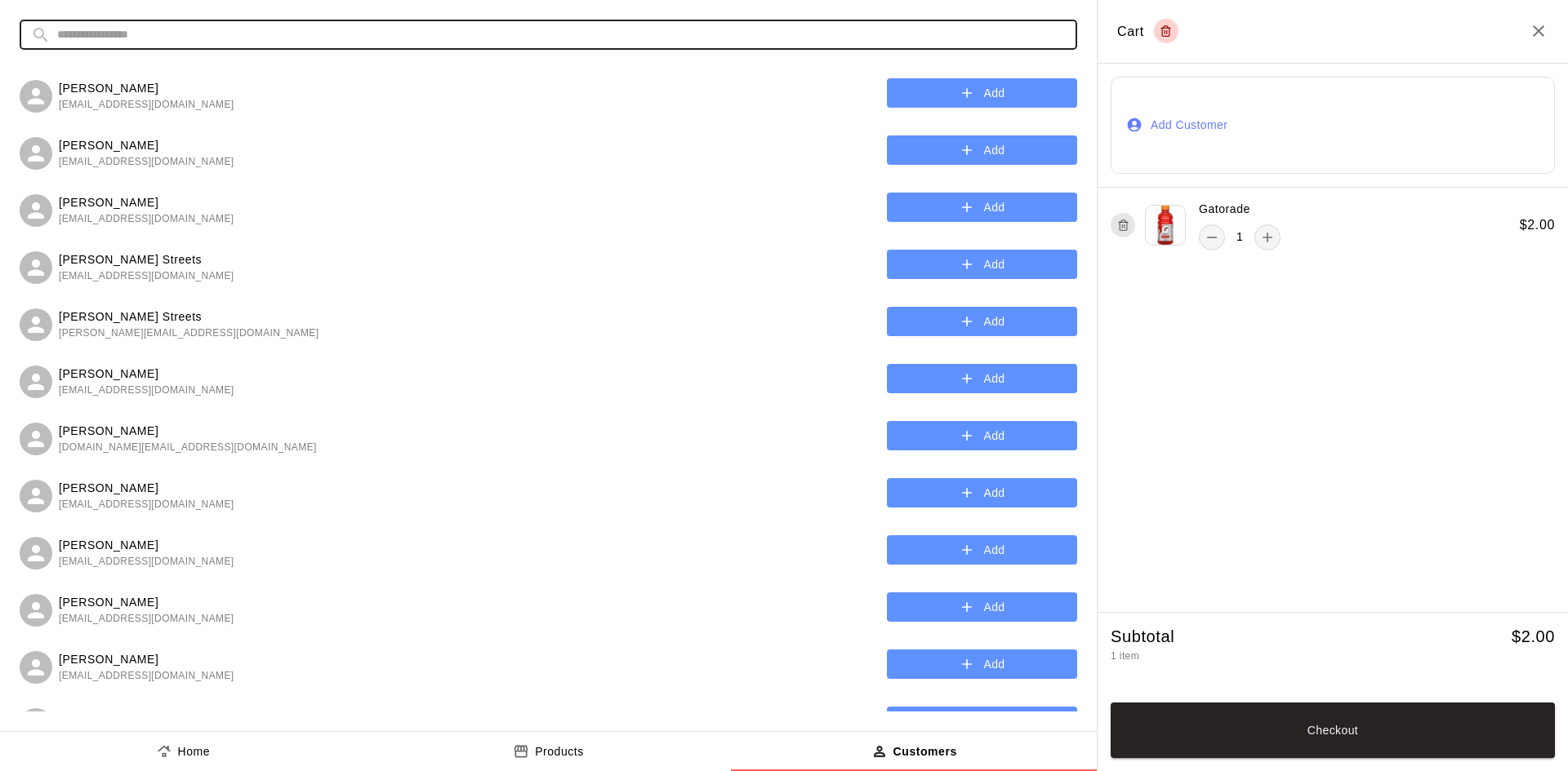
click at [455, 33] on input "text" at bounding box center [561, 35] width 1009 height 30
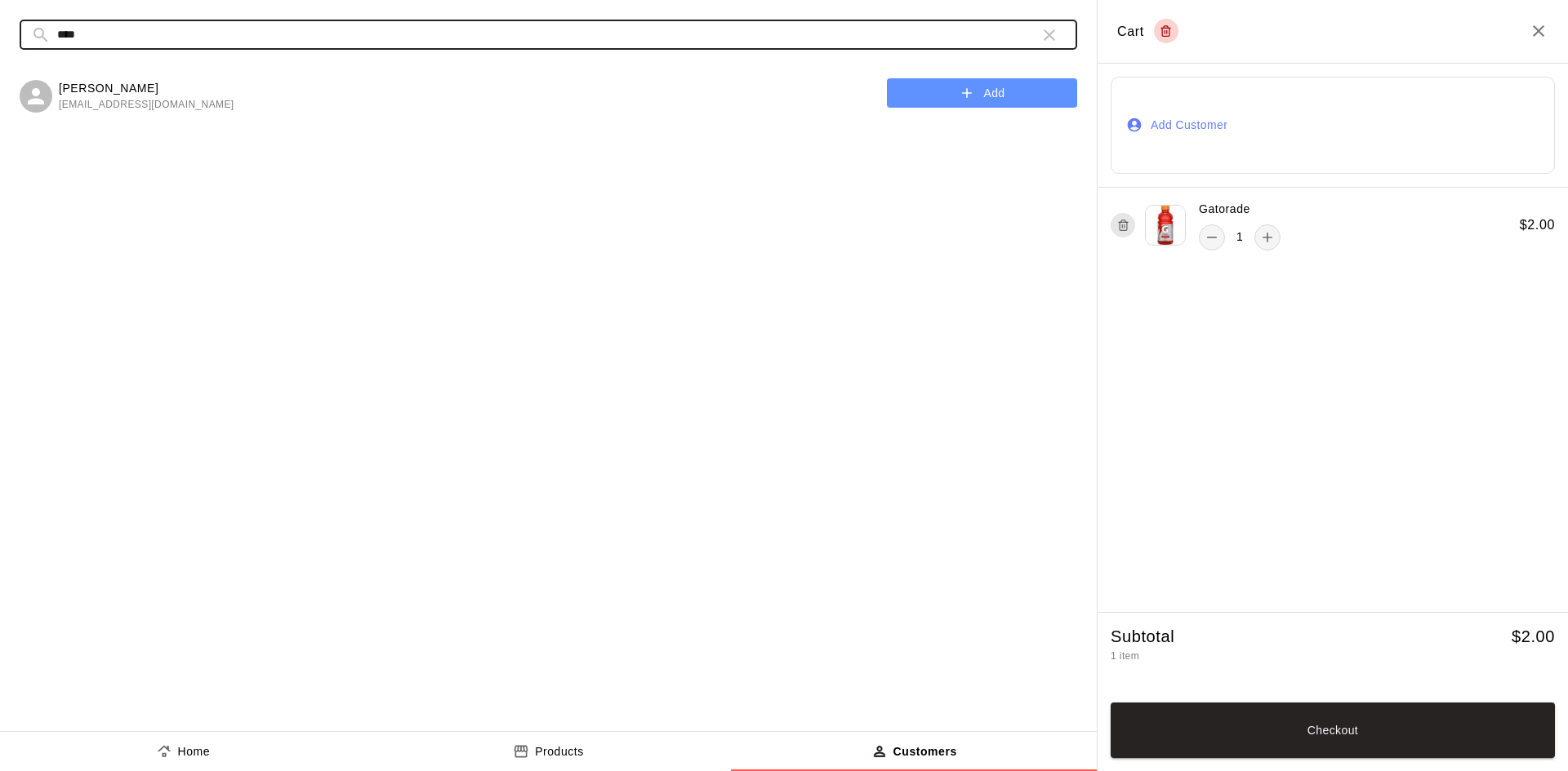
type input "****"
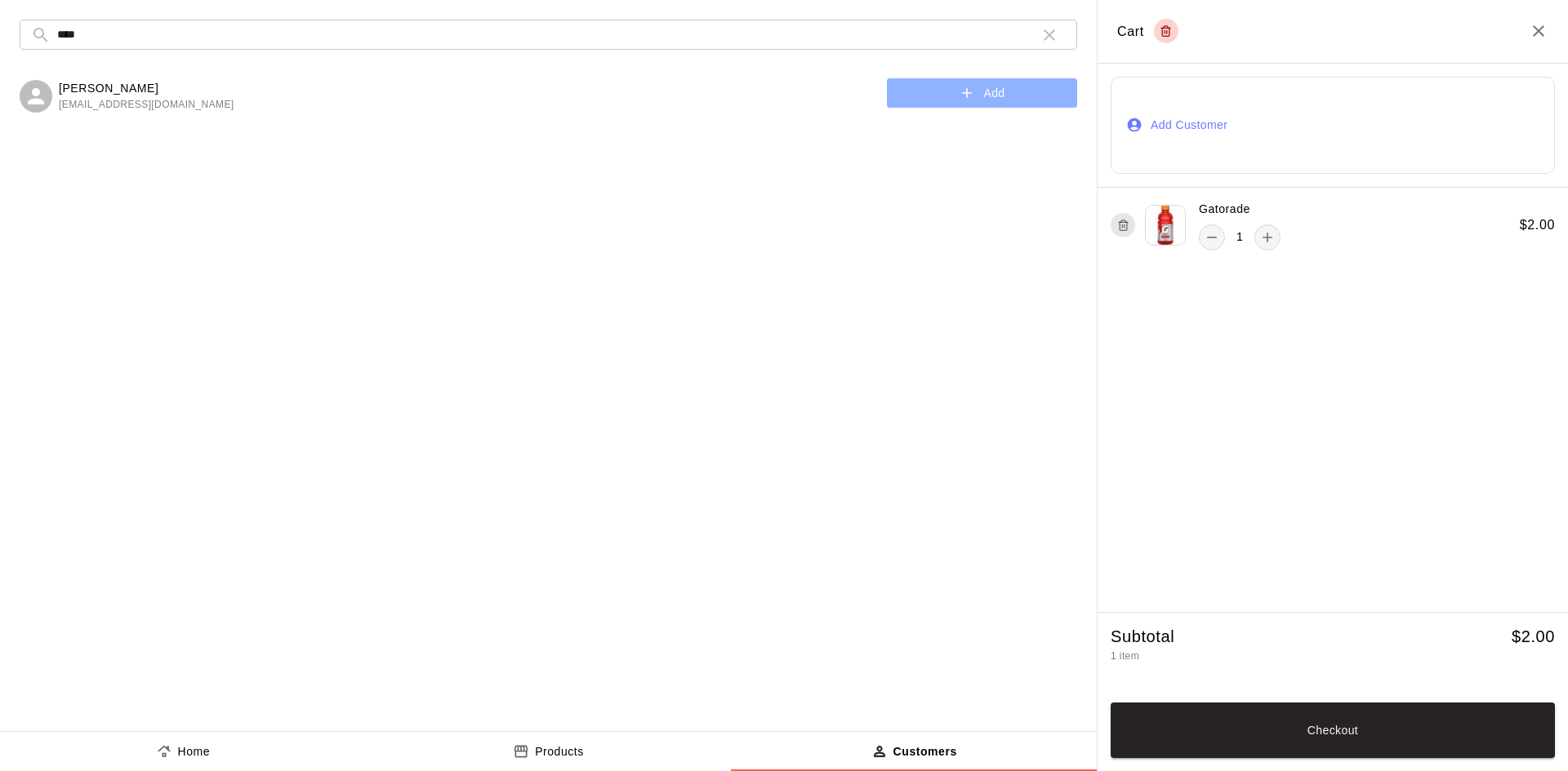
click at [956, 100] on button "Add" at bounding box center [982, 94] width 190 height 30
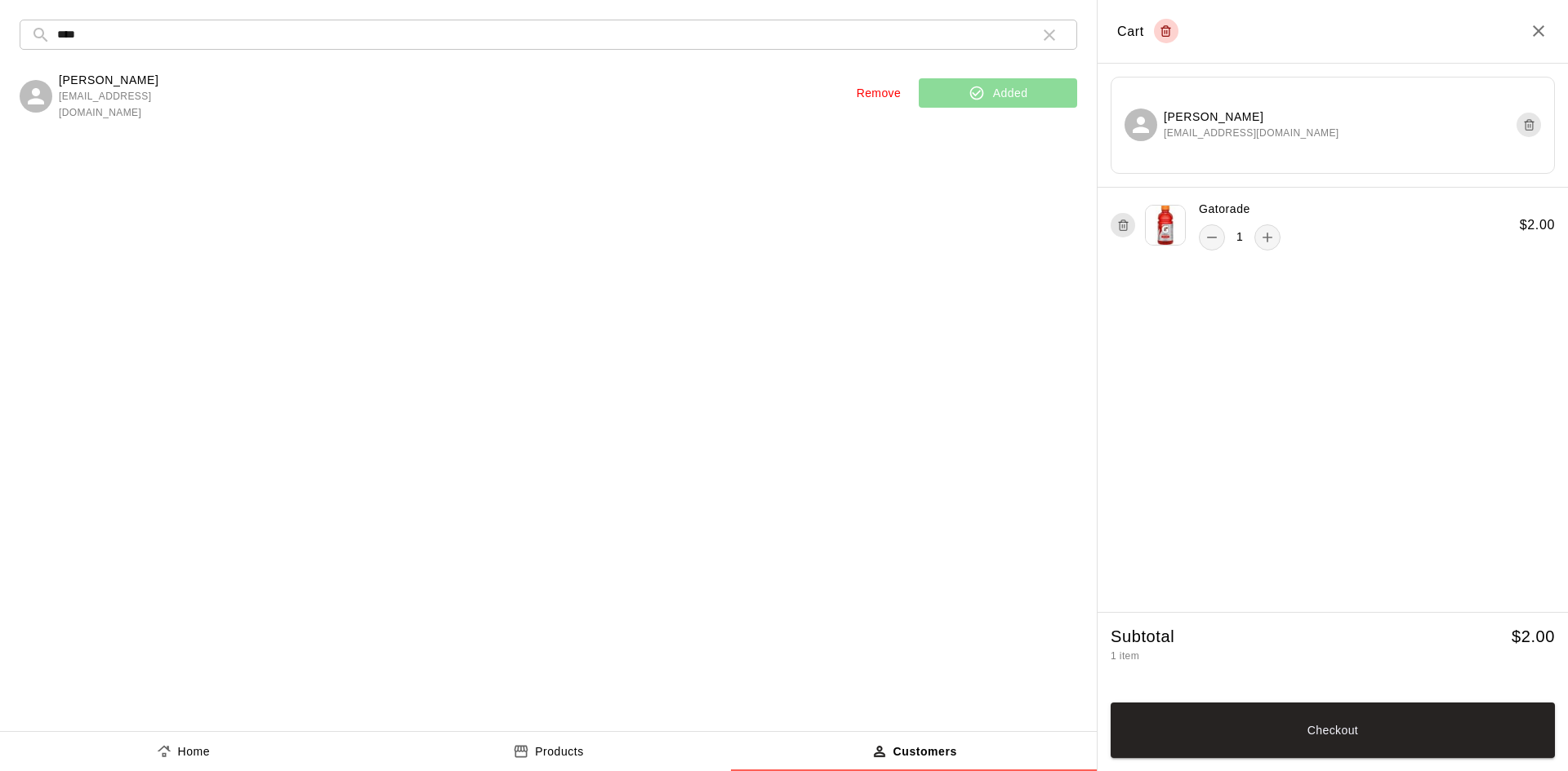
click at [1286, 726] on button "Checkout" at bounding box center [1332, 730] width 444 height 55
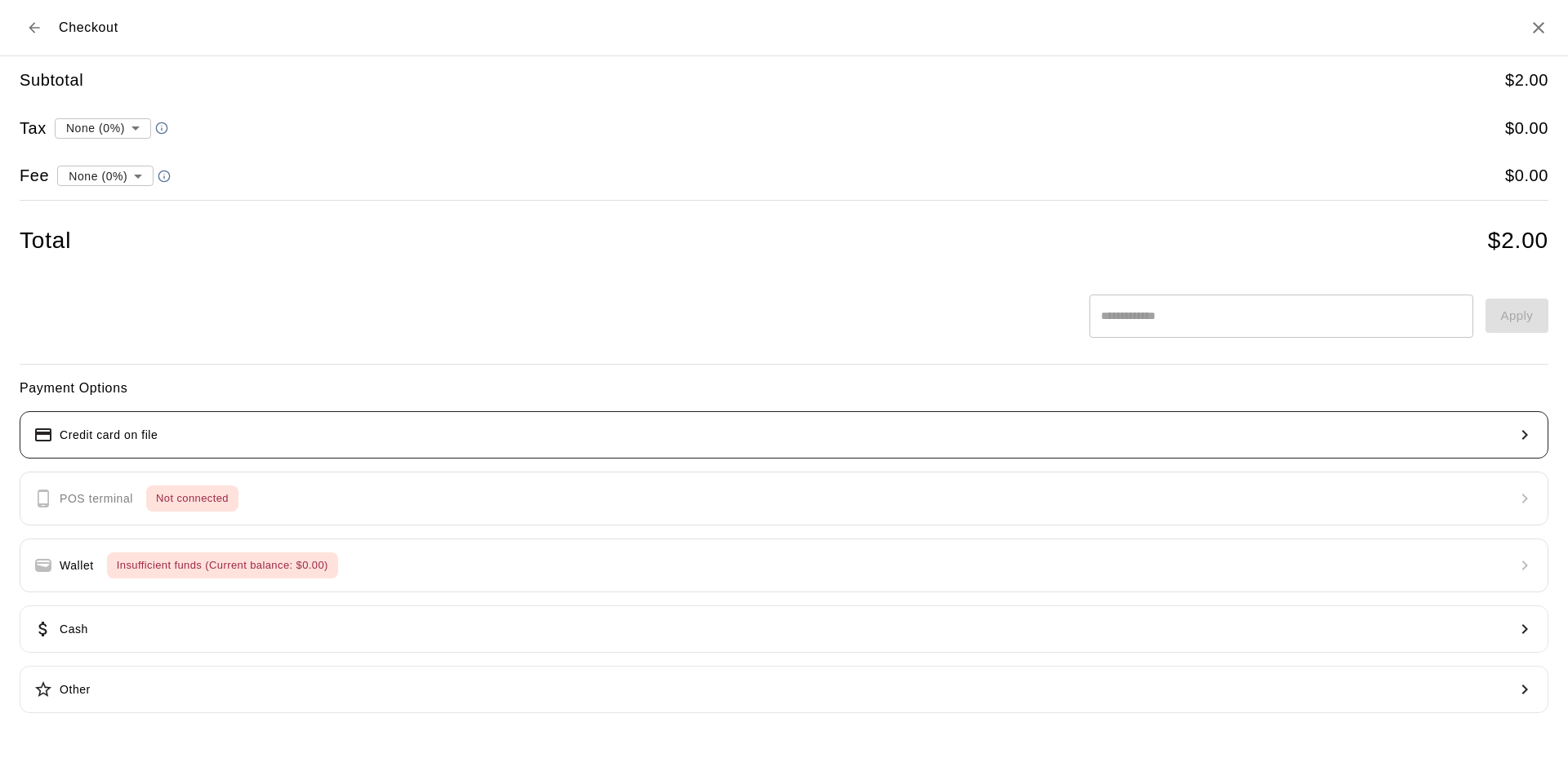
click at [348, 446] on button "Credit card on file" at bounding box center [784, 435] width 1529 height 47
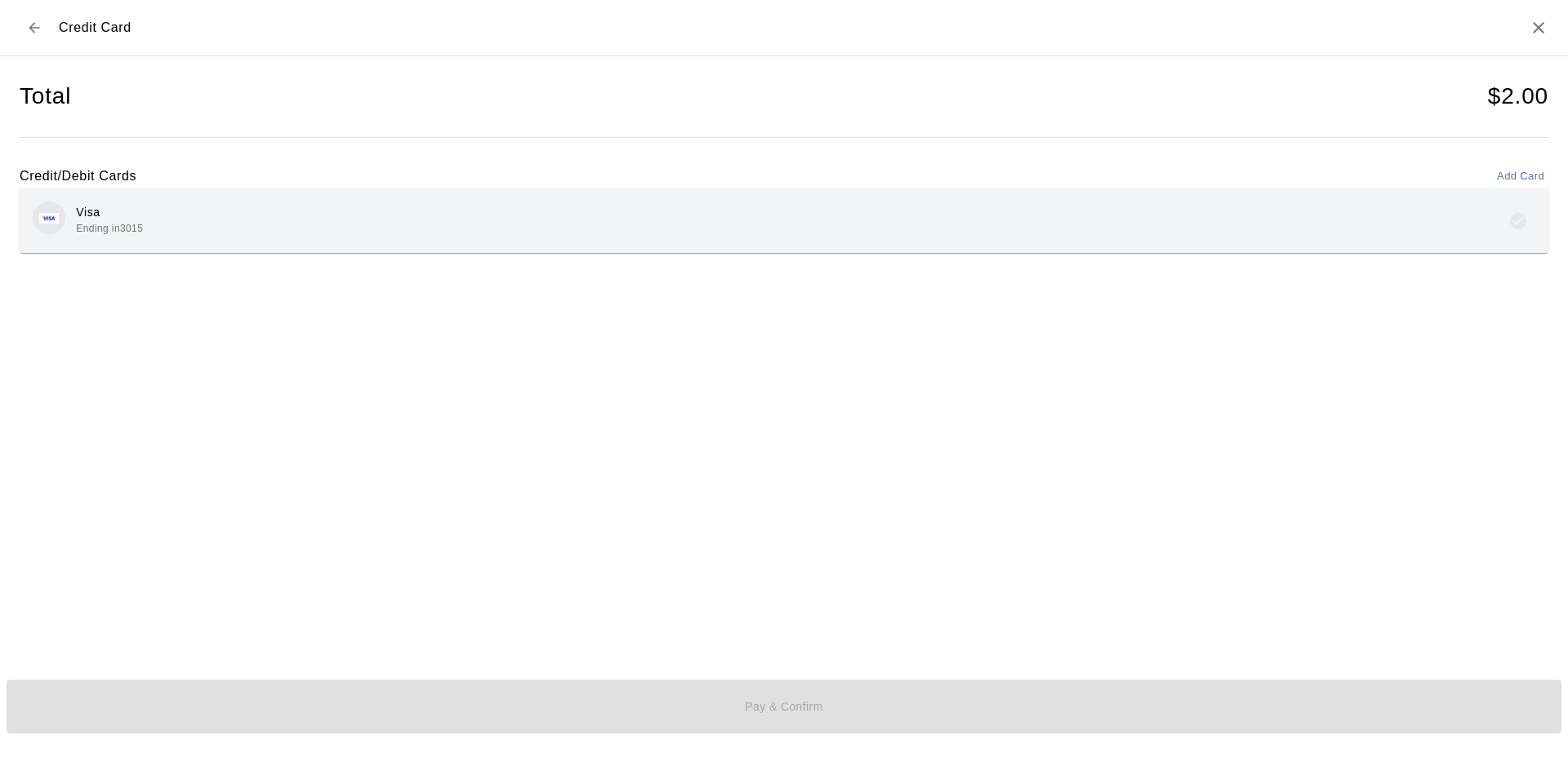
click at [580, 217] on div "Visa Ending in 3015" at bounding box center [784, 220] width 1502 height 38
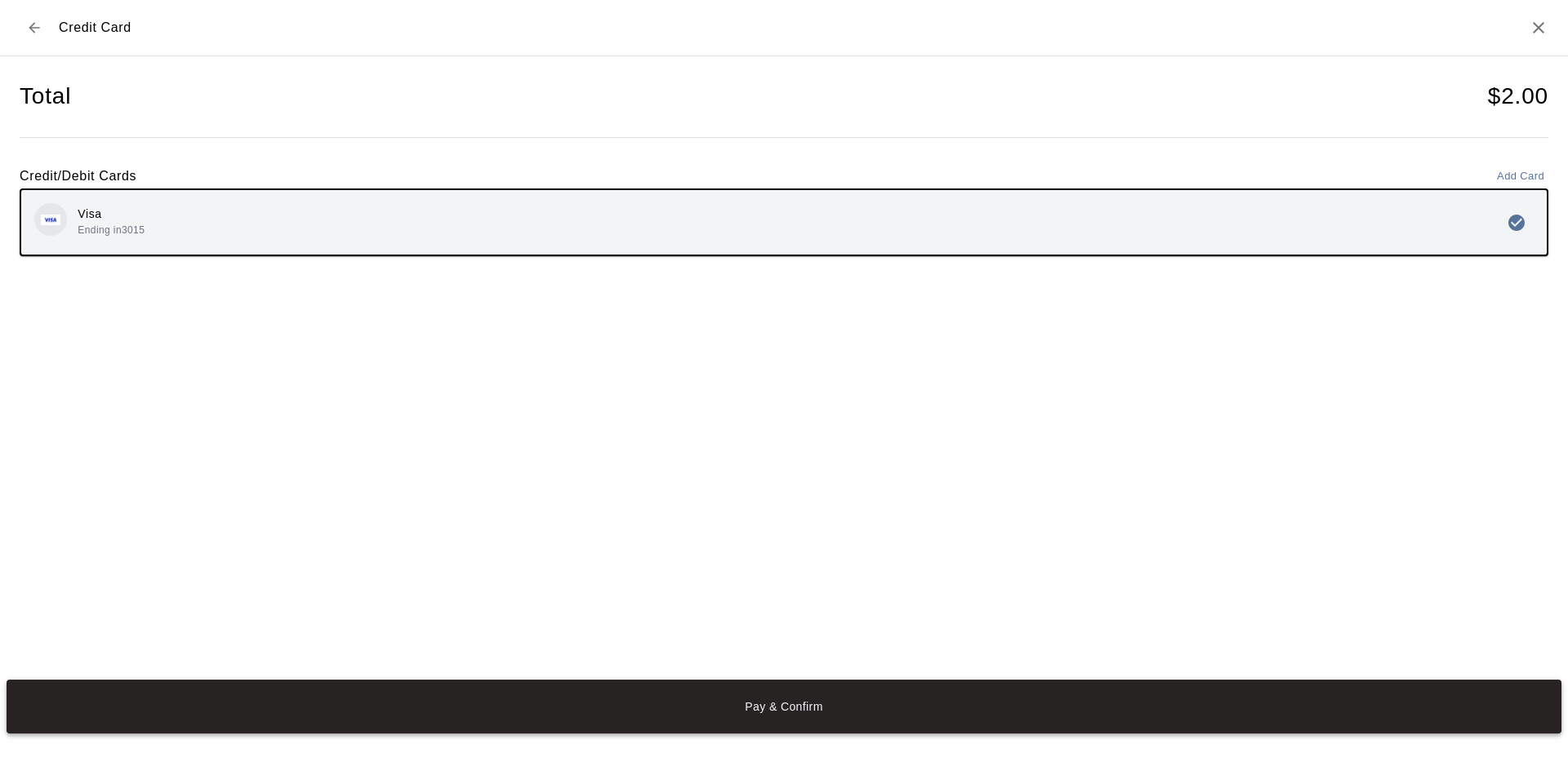
click at [800, 700] on button "Pay & Confirm" at bounding box center [784, 706] width 1555 height 53
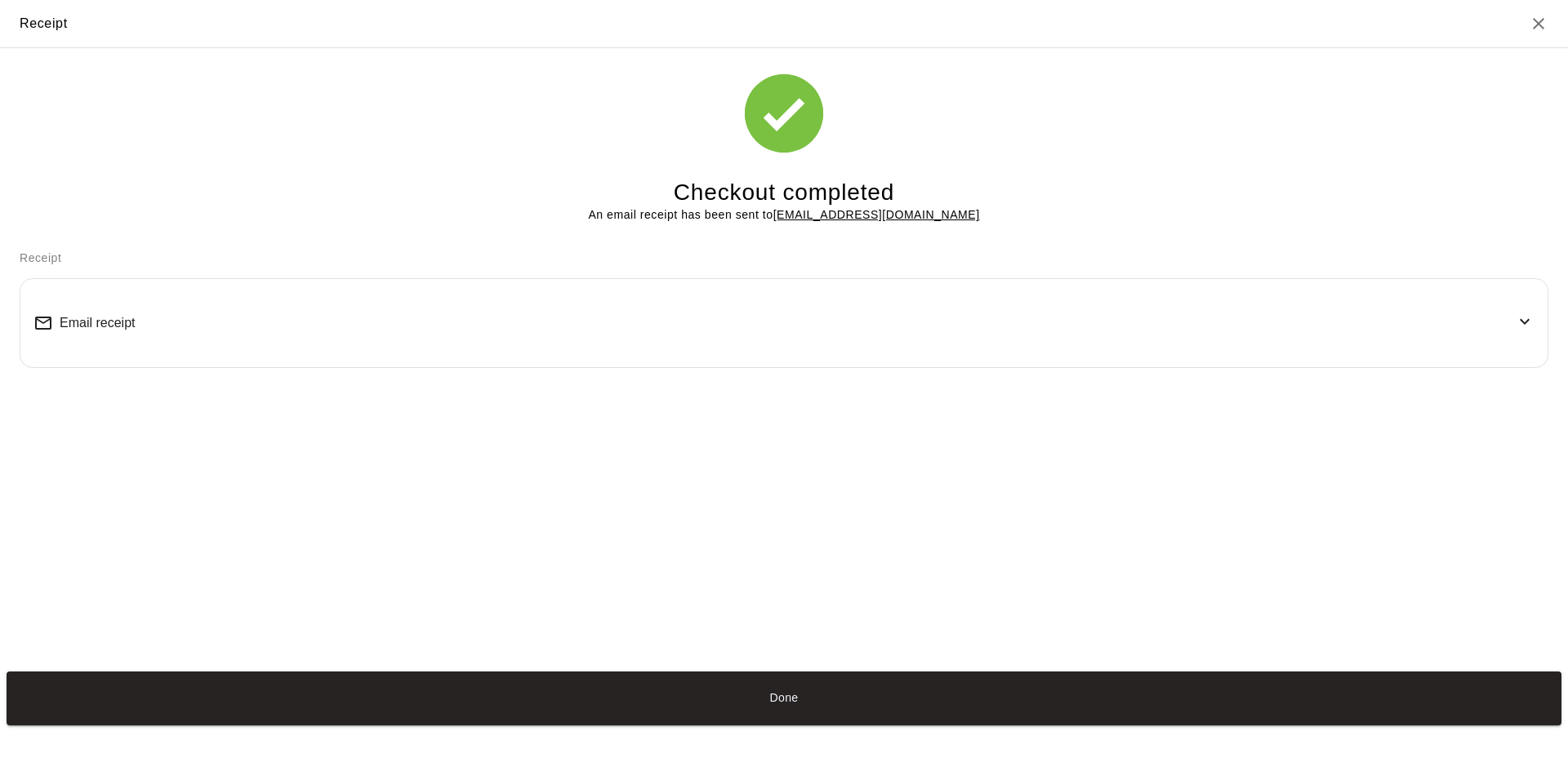
click at [798, 701] on button "Done" at bounding box center [784, 698] width 1555 height 53
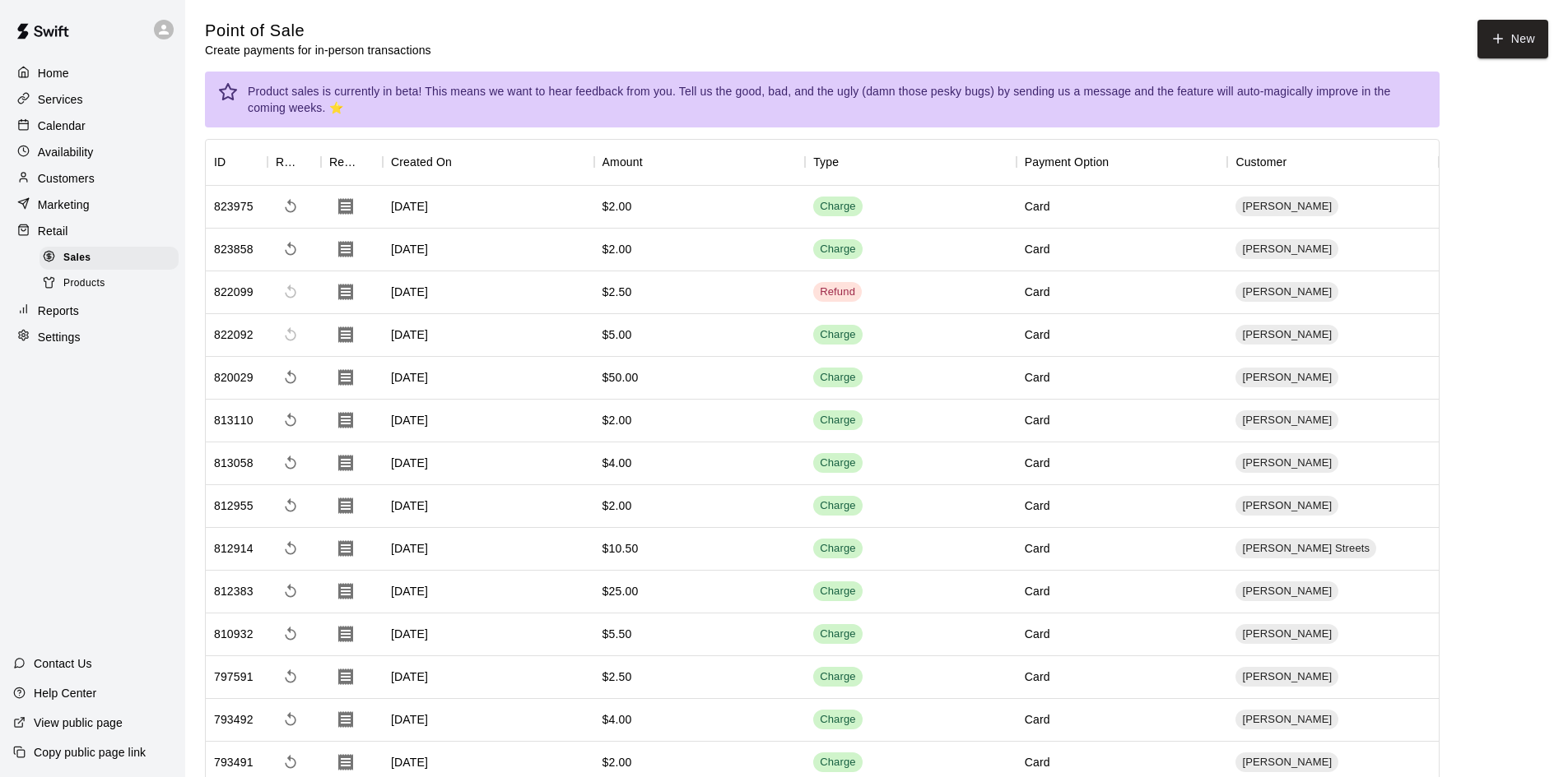
click at [108, 458] on div "Home Services Calendar Availability Customers Marketing Retail Sales Products R…" at bounding box center [93, 388] width 185 height 777
click at [61, 234] on p "Retail" at bounding box center [53, 231] width 30 height 16
click at [64, 98] on p "Services" at bounding box center [61, 99] width 45 height 16
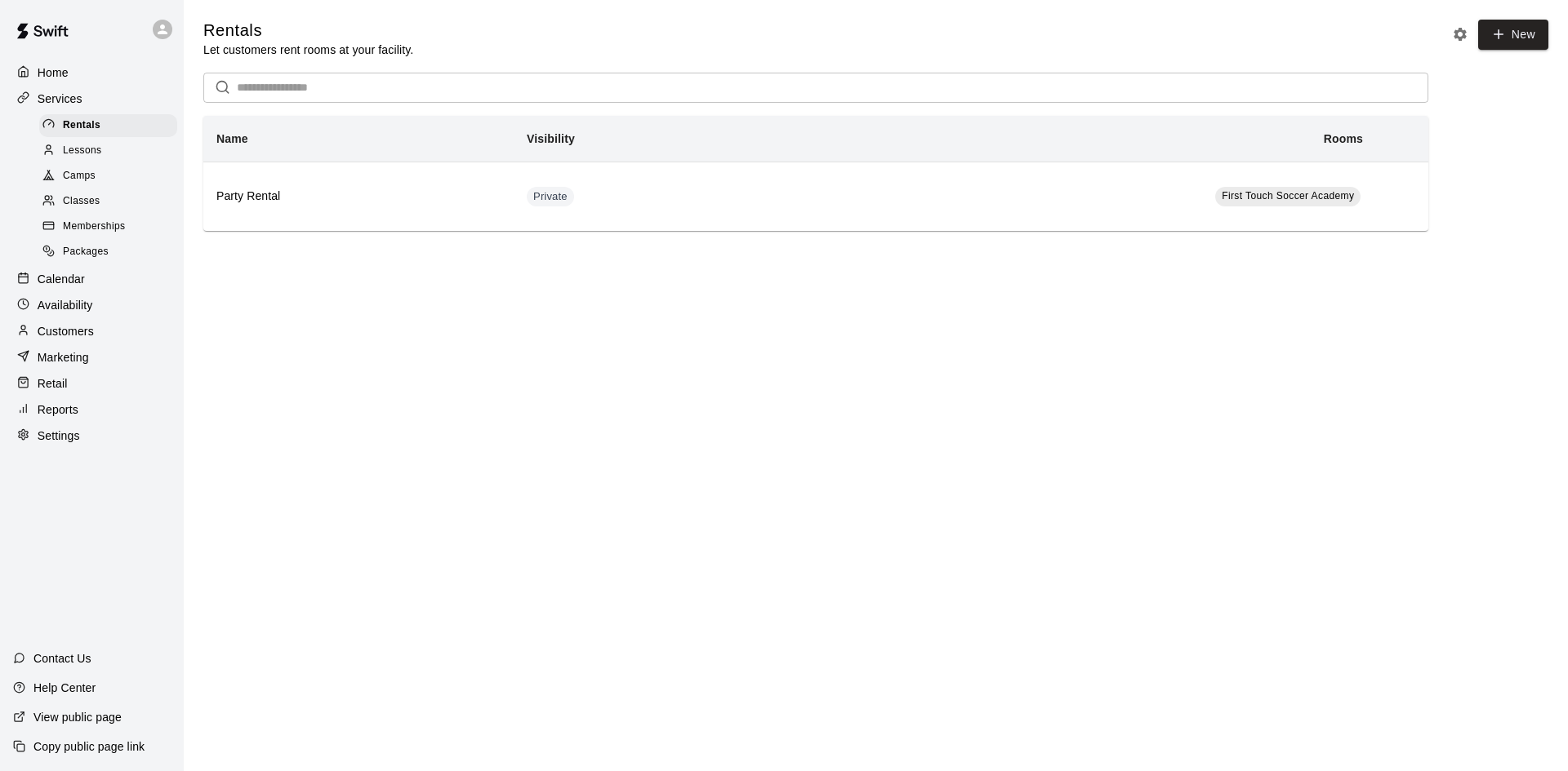
click at [99, 162] on div "Lessons" at bounding box center [108, 151] width 138 height 23
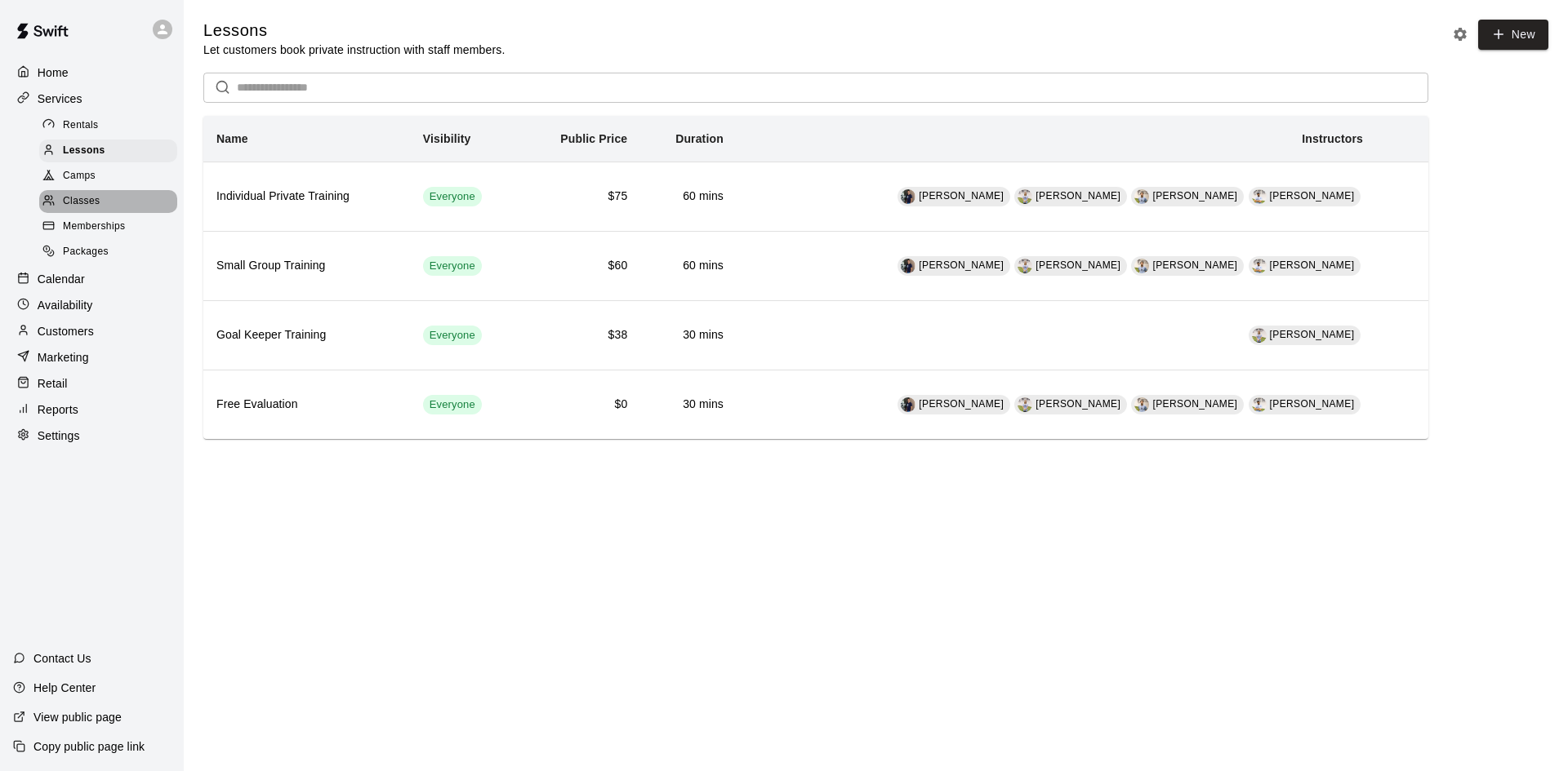
click at [119, 213] on div "Classes" at bounding box center [108, 202] width 138 height 23
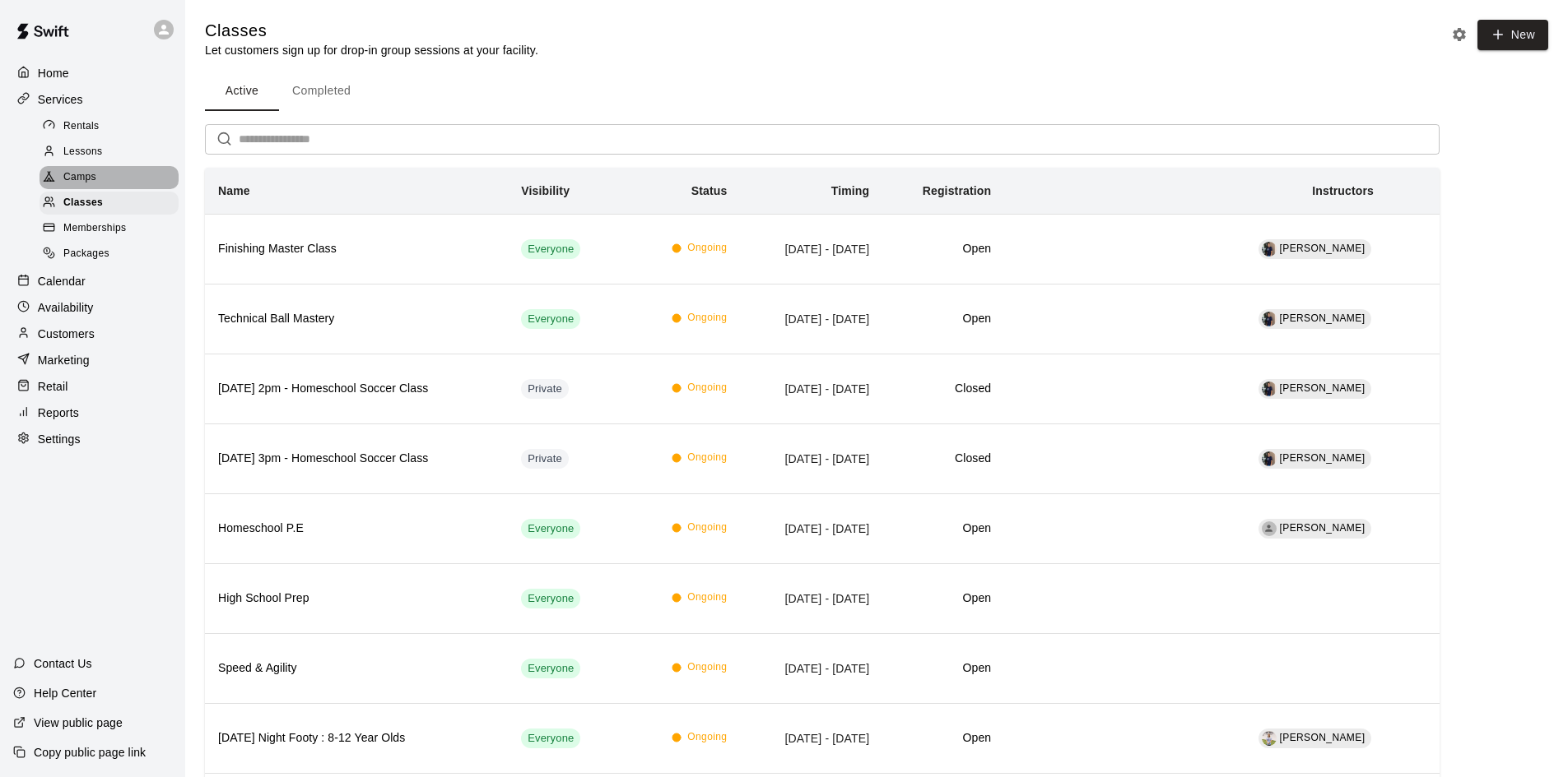
click at [133, 189] on div "Camps" at bounding box center [109, 178] width 139 height 23
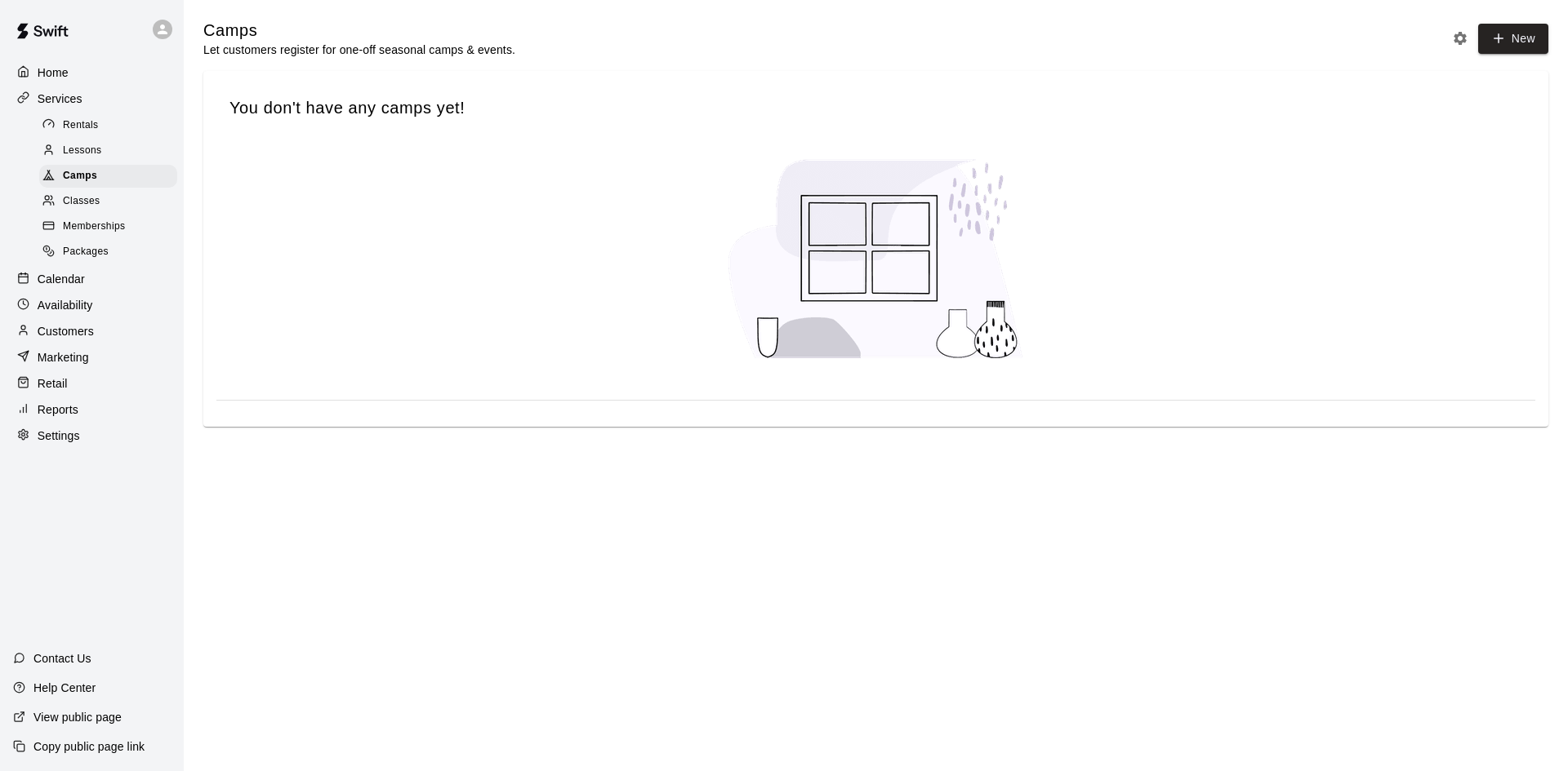
click at [104, 159] on div "Lessons" at bounding box center [108, 151] width 138 height 23
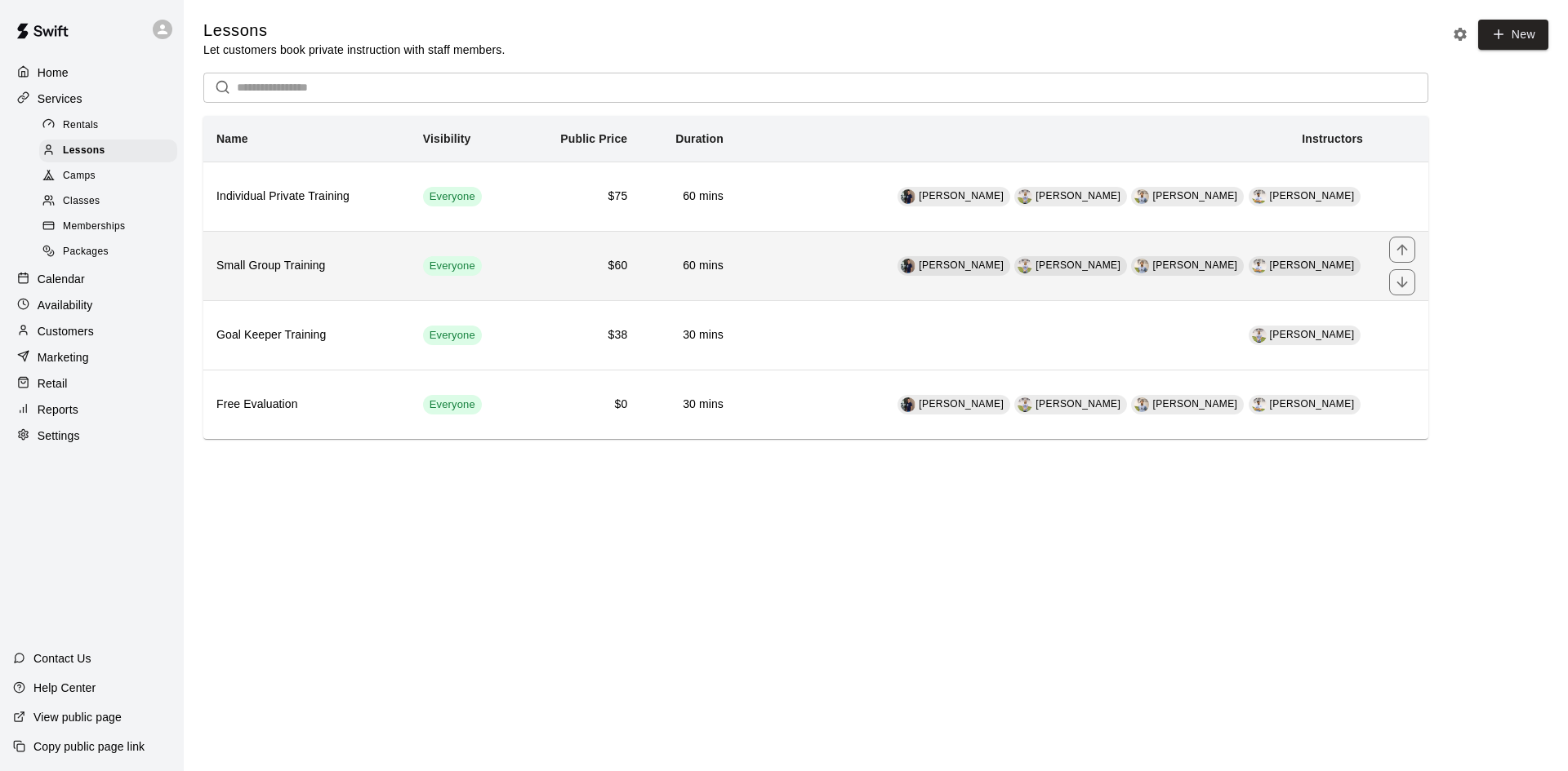
click at [324, 280] on th "Small Group Training" at bounding box center [307, 265] width 206 height 69
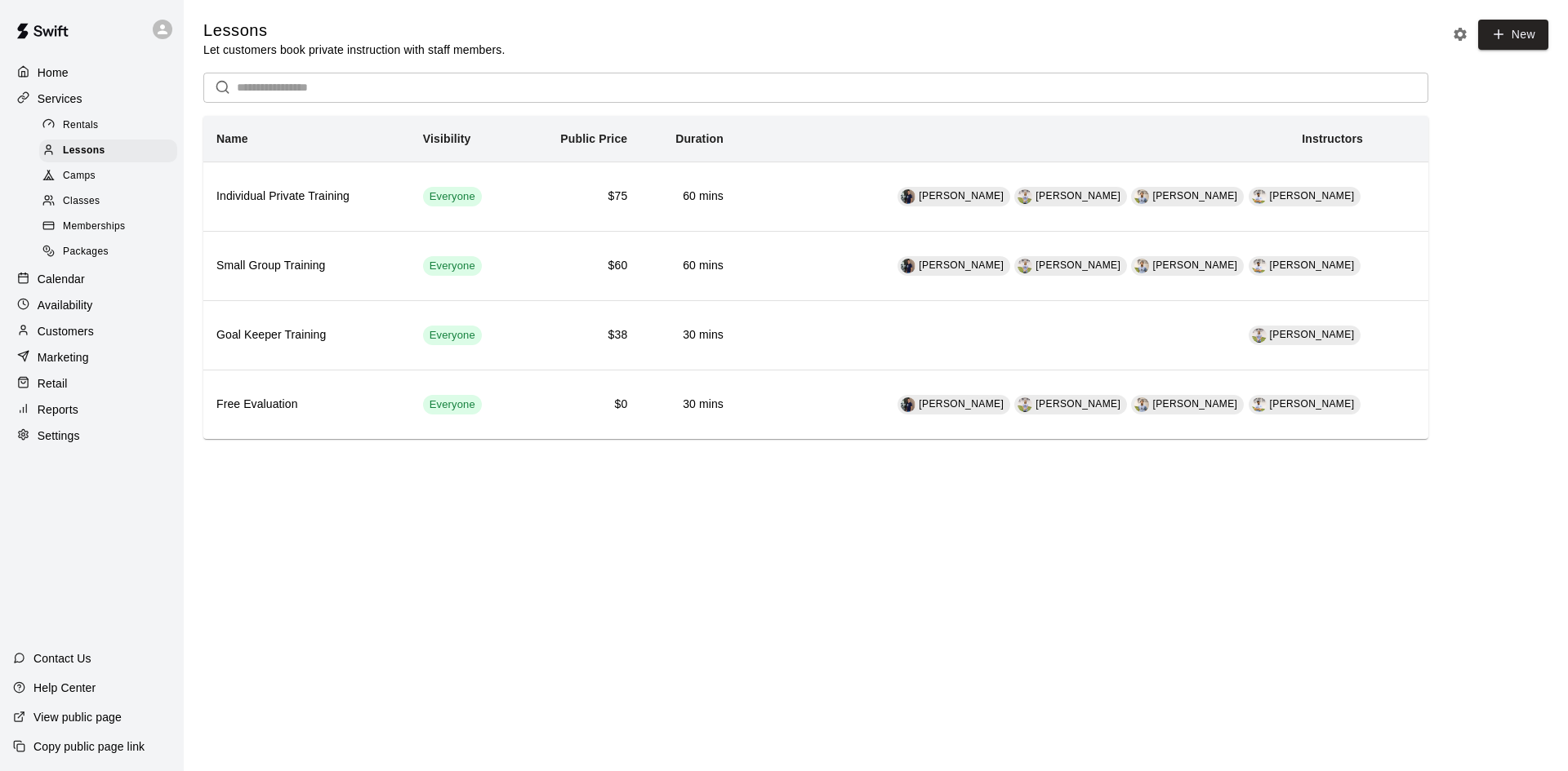
drag, startPoint x: 388, startPoint y: 679, endPoint x: 348, endPoint y: 630, distance: 63.3
click at [388, 485] on html "Home Services Rentals Lessons Camps Classes Memberships Packages Calendar Avail…" at bounding box center [784, 242] width 1568 height 485
click at [60, 287] on p "Calendar" at bounding box center [61, 279] width 47 height 16
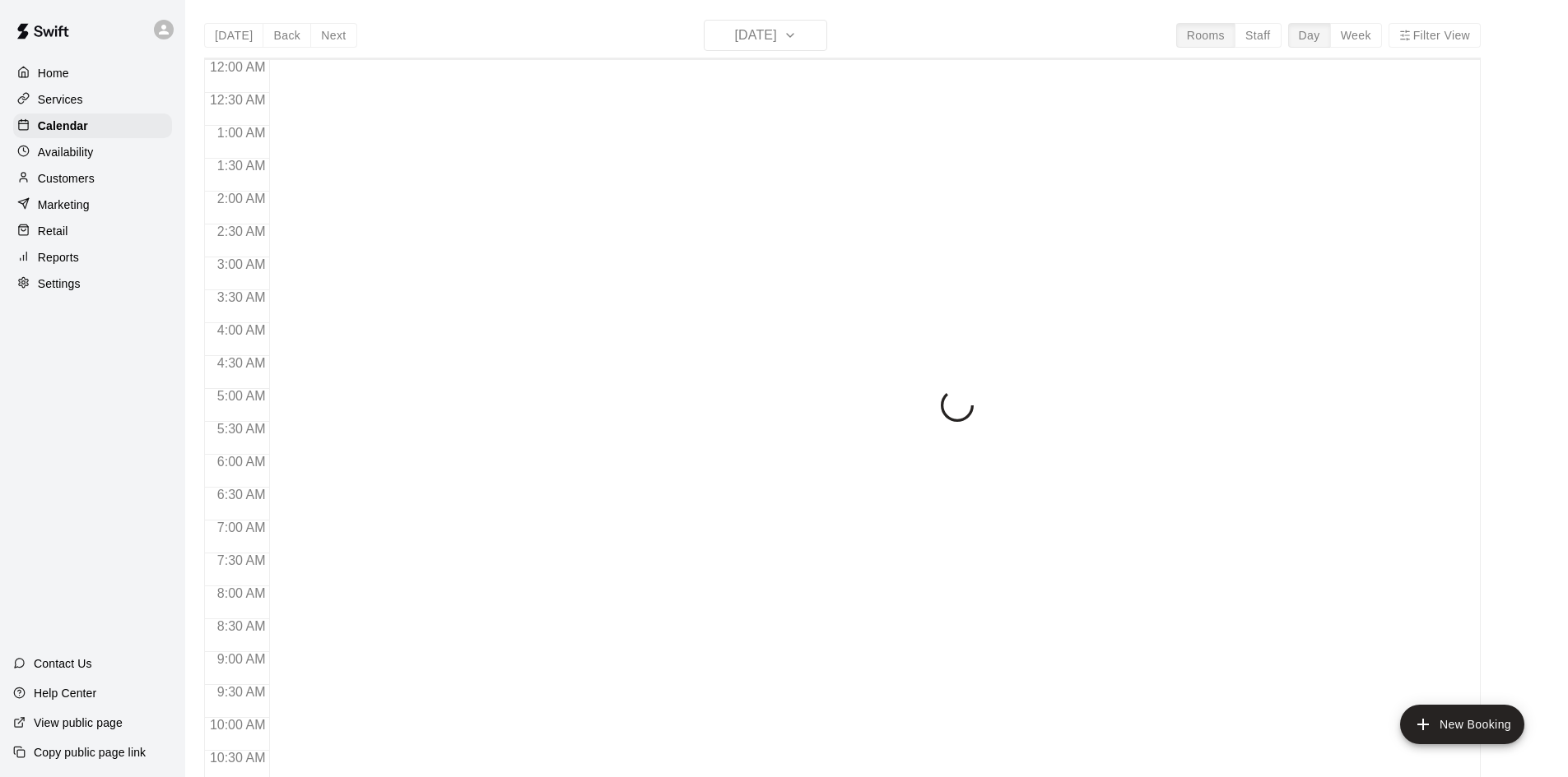
scroll to position [843, 0]
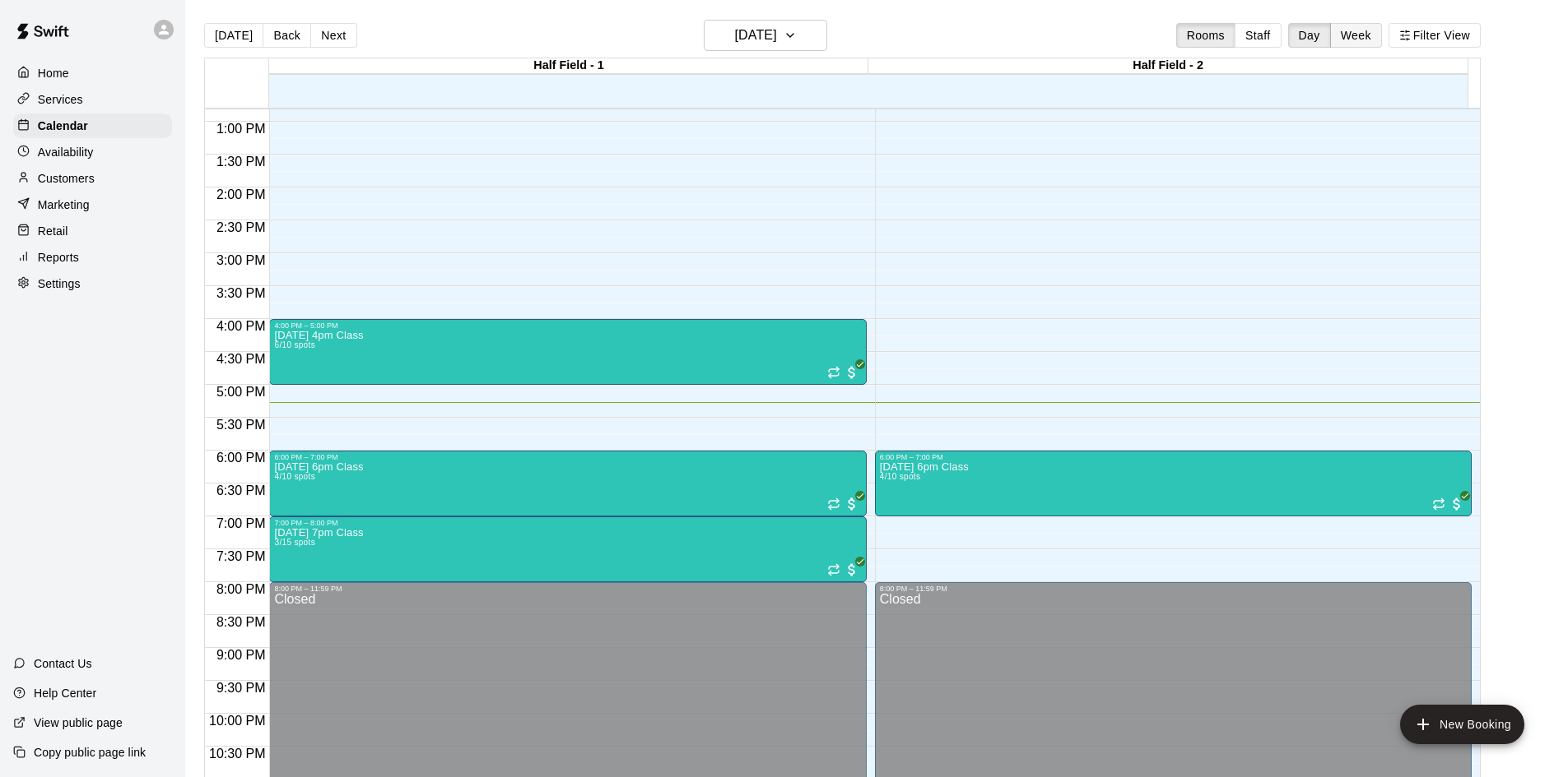
click at [1382, 28] on button "Week" at bounding box center [1355, 35] width 52 height 25
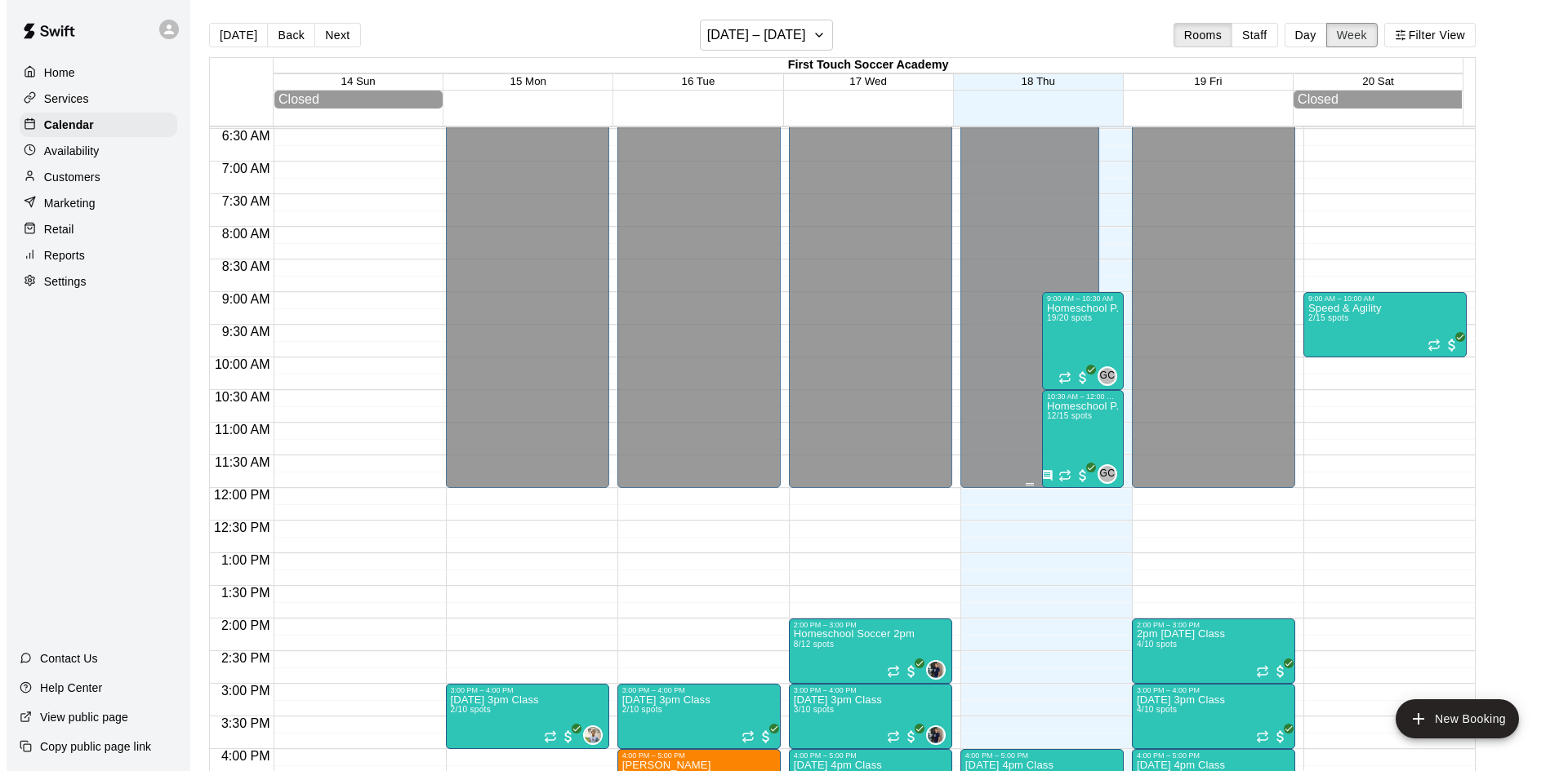
scroll to position [415, 0]
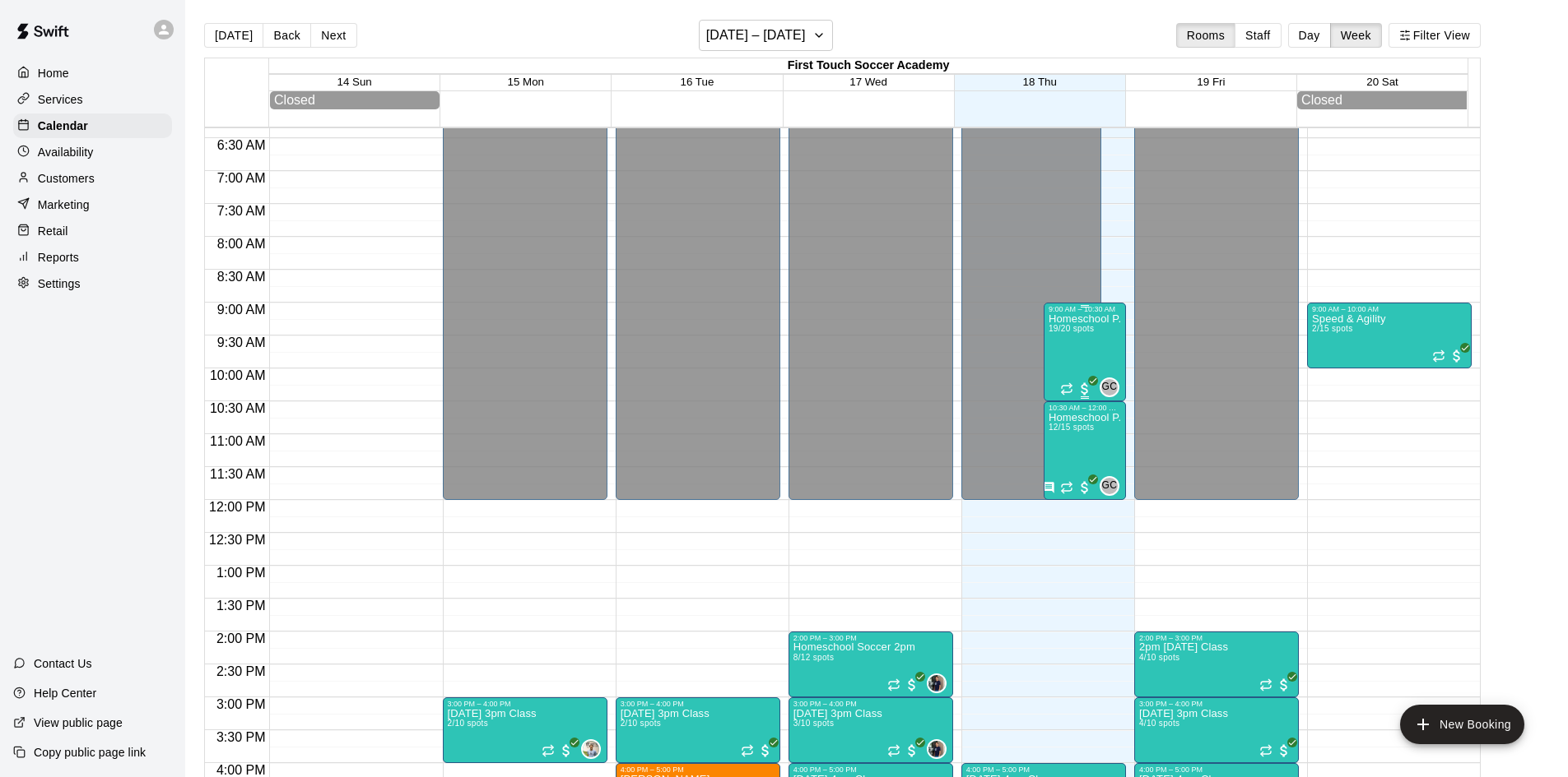
click at [1078, 357] on div "Homeschool P.E 19/20 spots" at bounding box center [1085, 702] width 73 height 777
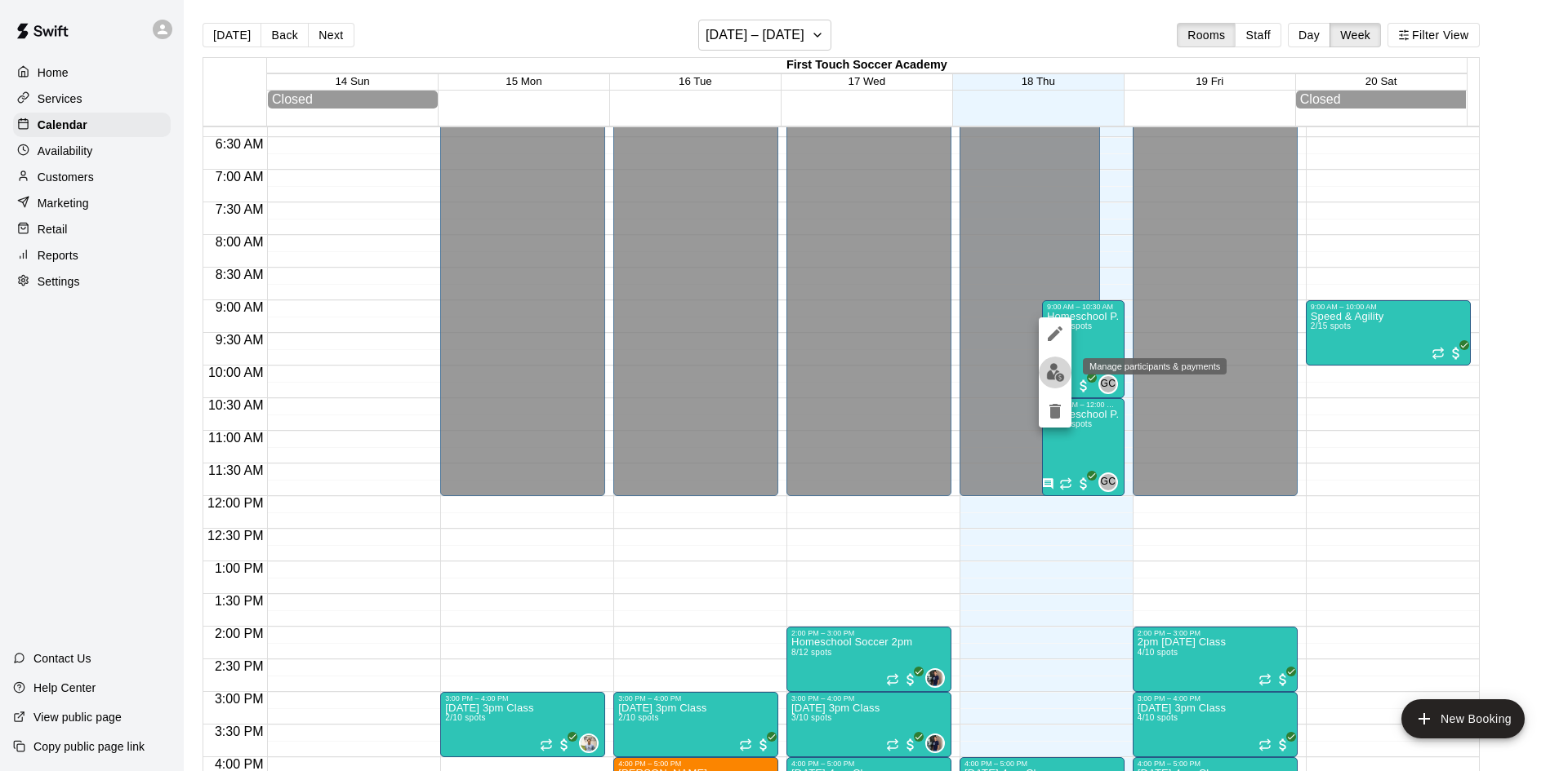
click at [1053, 365] on img "edit" at bounding box center [1056, 372] width 19 height 19
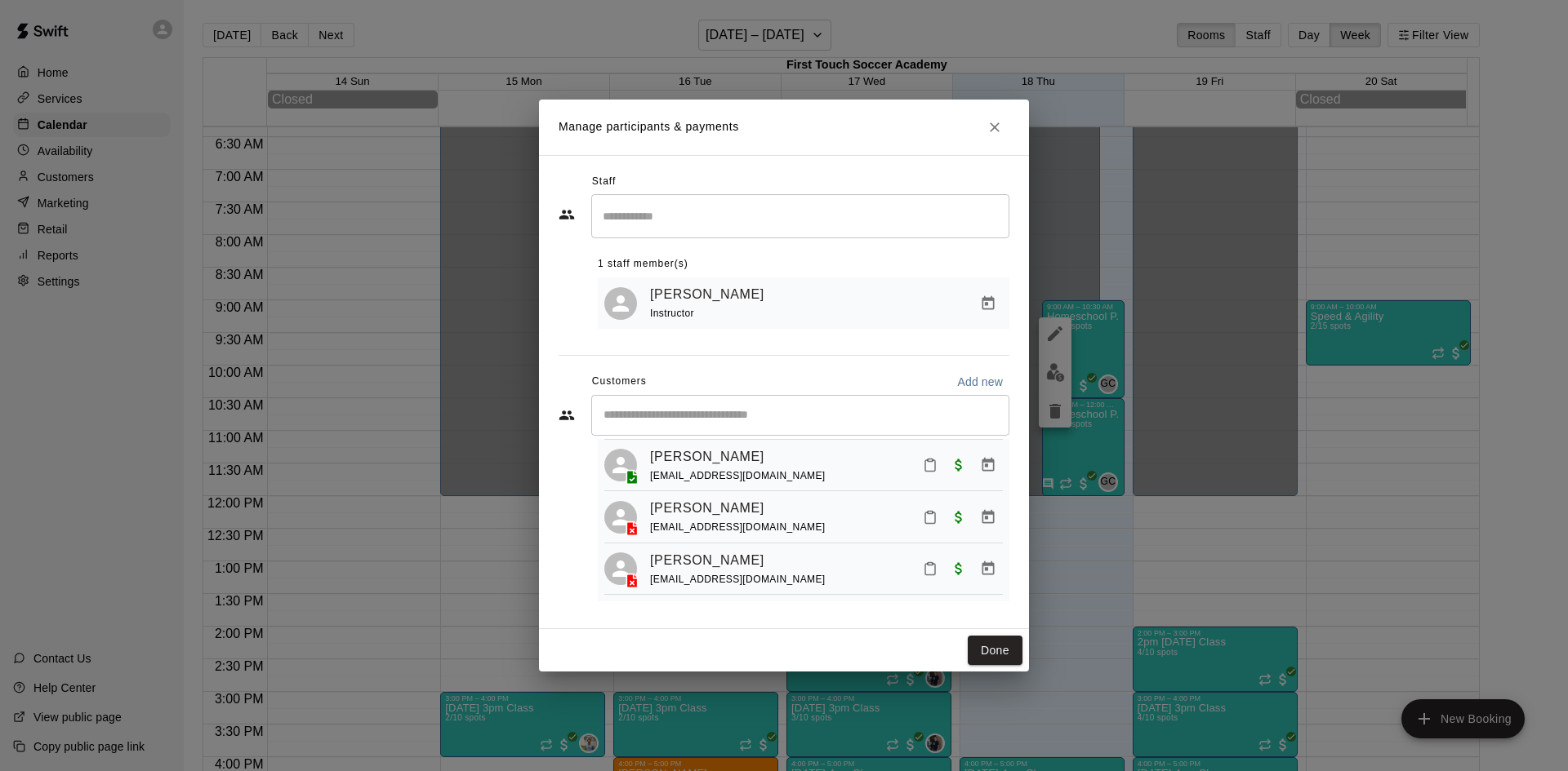
scroll to position [915, 0]
click at [1009, 644] on button "Done" at bounding box center [995, 651] width 54 height 30
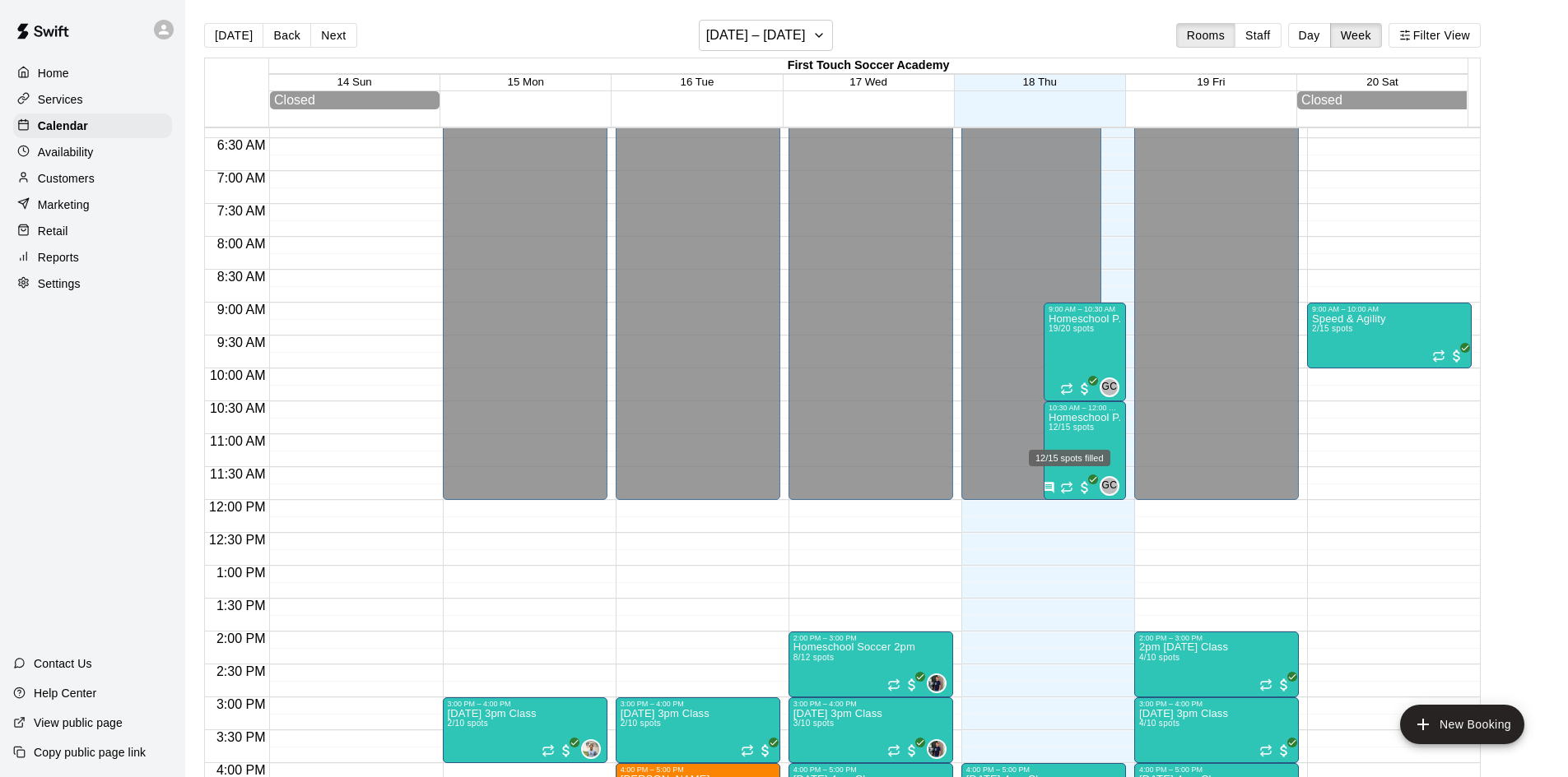
click at [1067, 447] on div "12/15 spots filled" at bounding box center [1070, 453] width 85 height 29
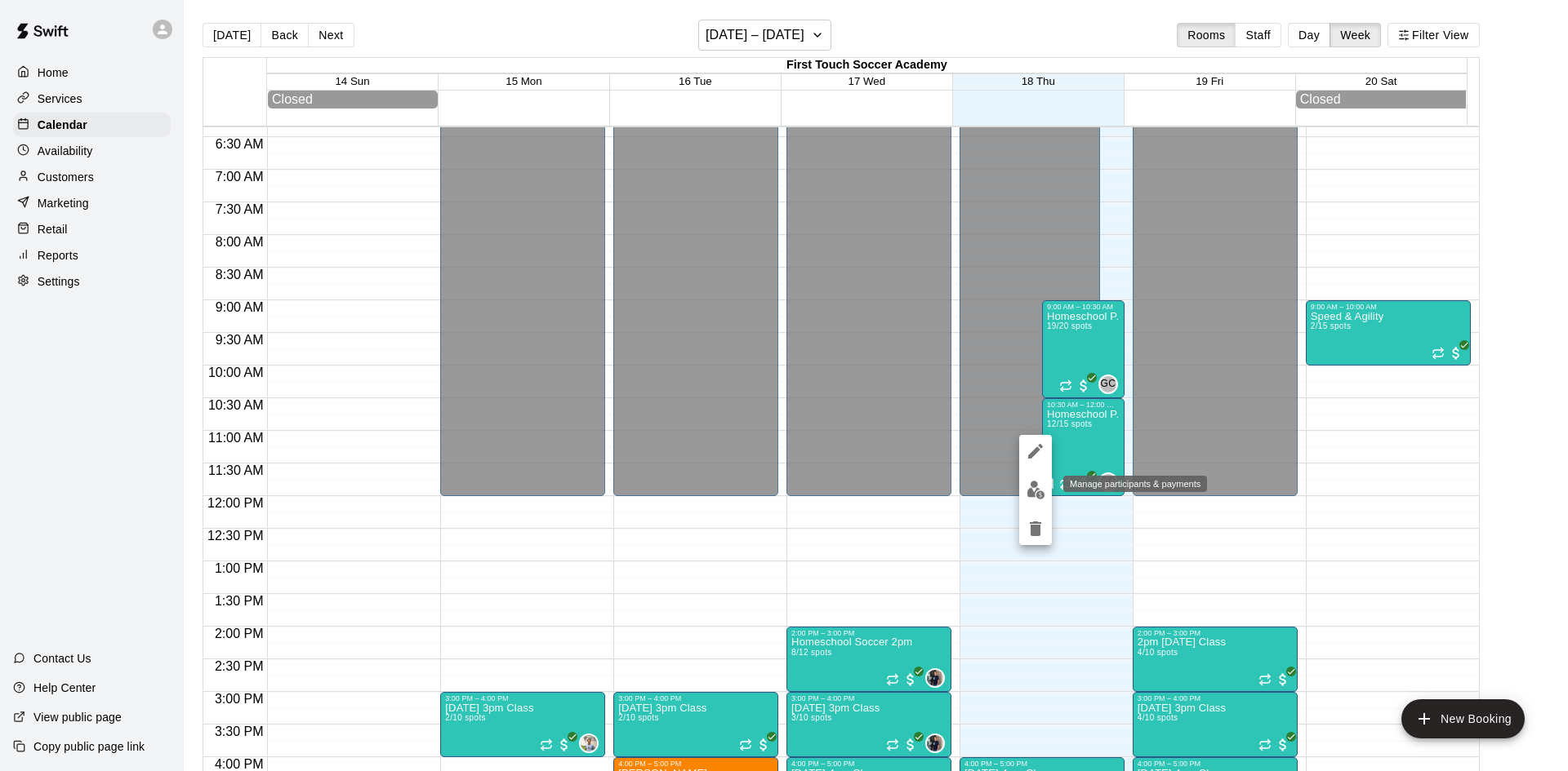
click at [1034, 494] on img "edit" at bounding box center [1036, 491] width 19 height 19
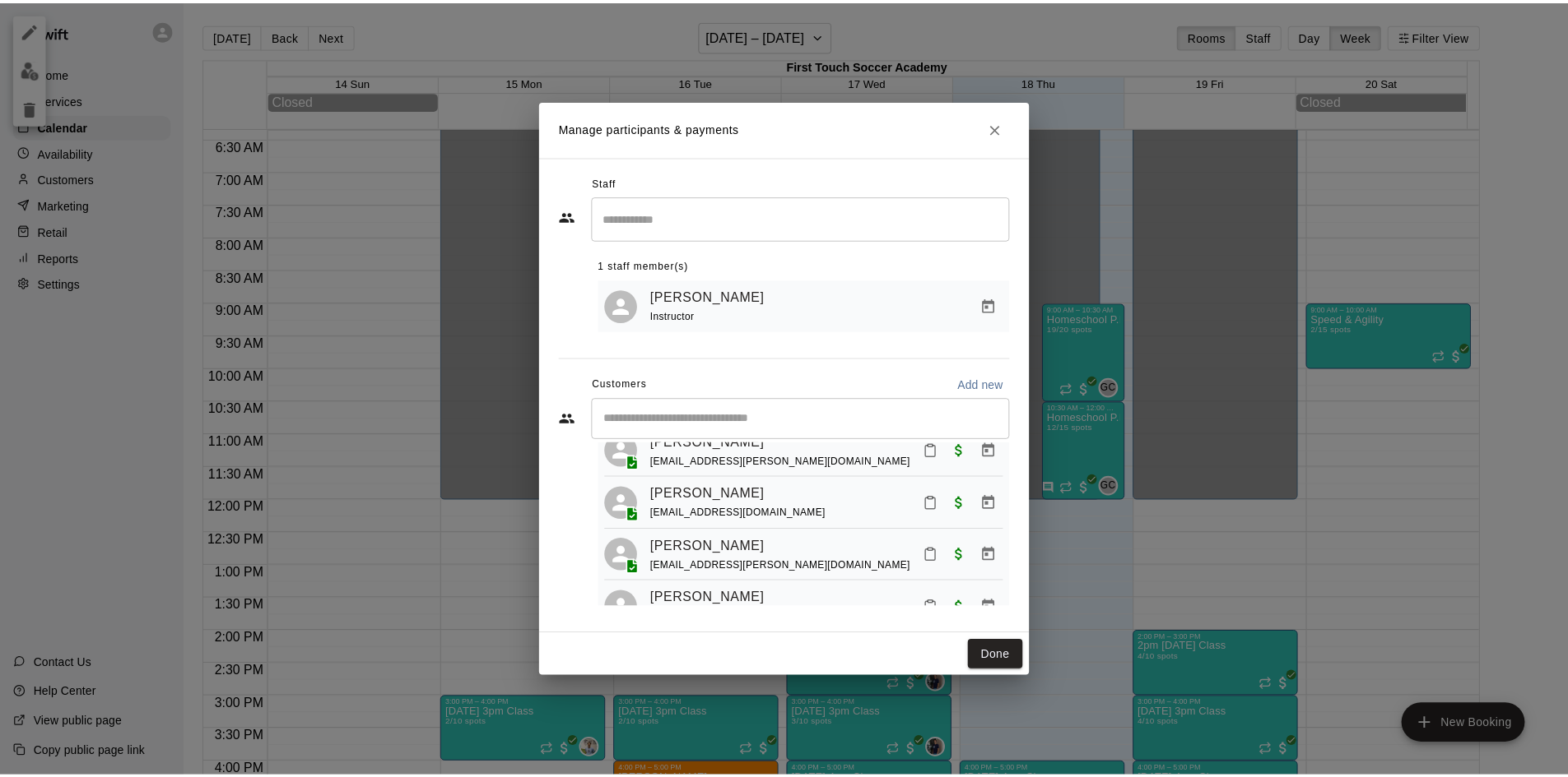
scroll to position [411, 0]
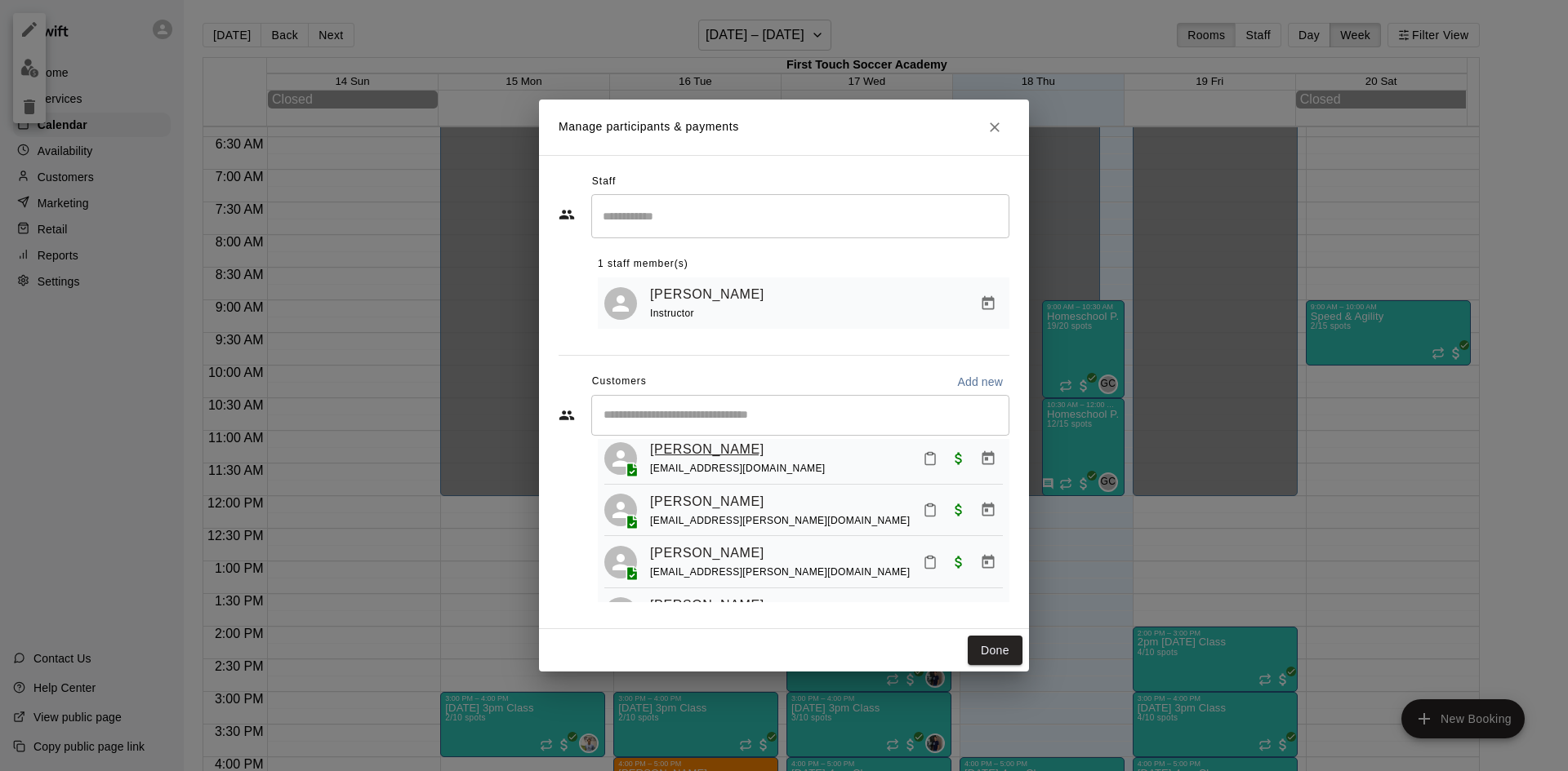
click at [665, 461] on link "[PERSON_NAME]" at bounding box center [708, 449] width 114 height 22
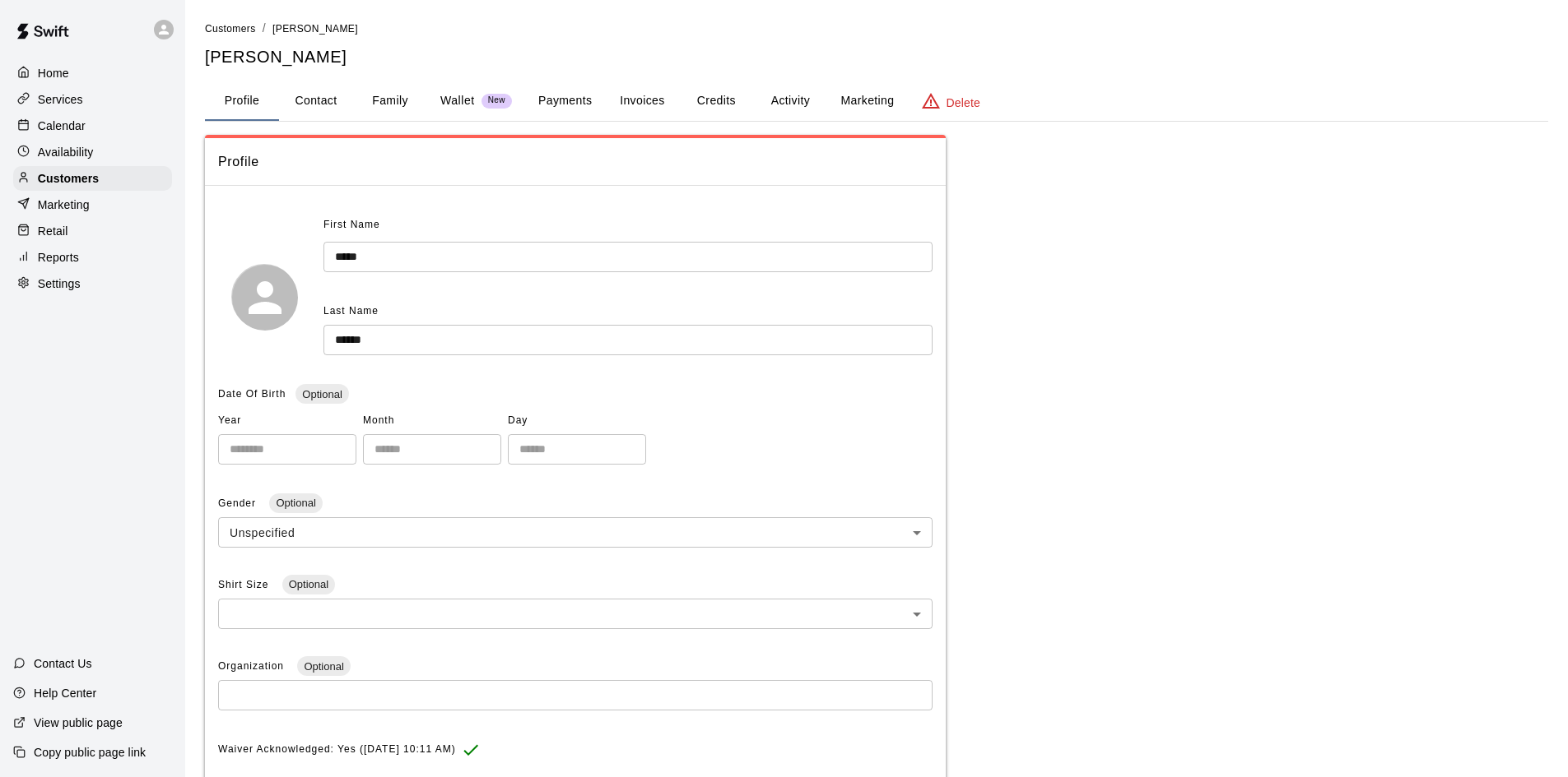
click at [553, 93] on button "Payments" at bounding box center [565, 101] width 79 height 40
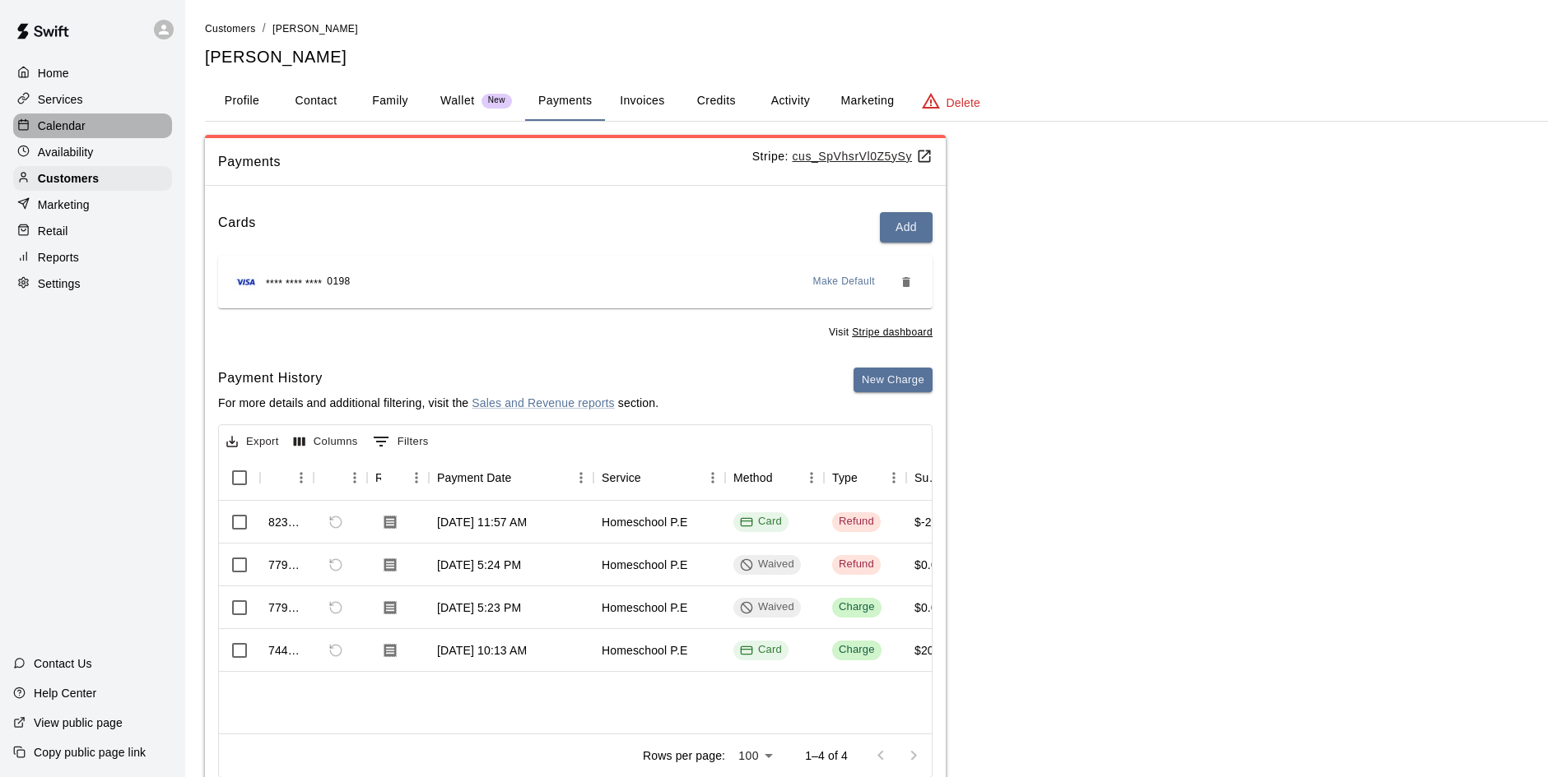
click at [84, 130] on p "Calendar" at bounding box center [61, 125] width 47 height 16
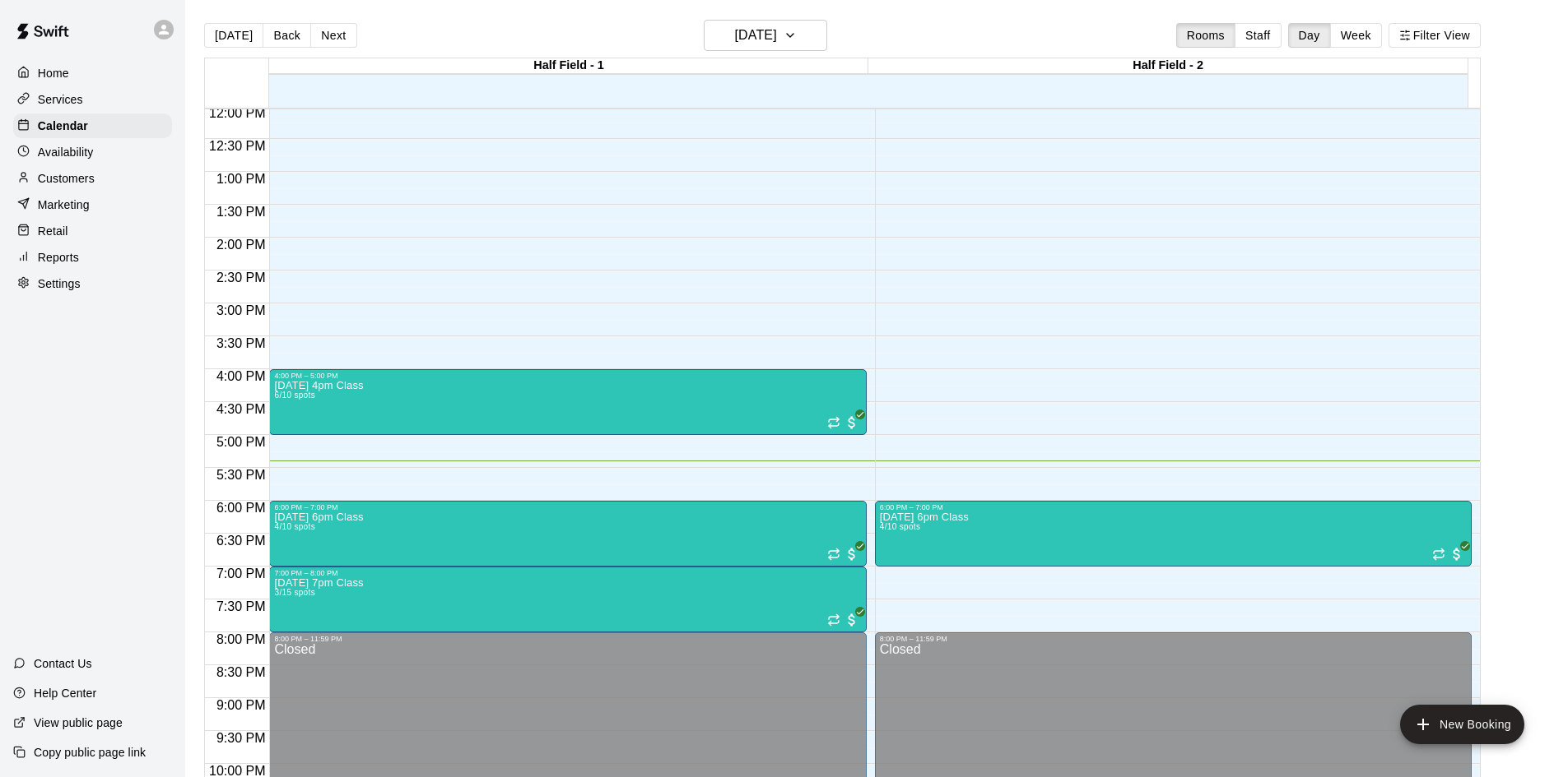
scroll to position [596, 0]
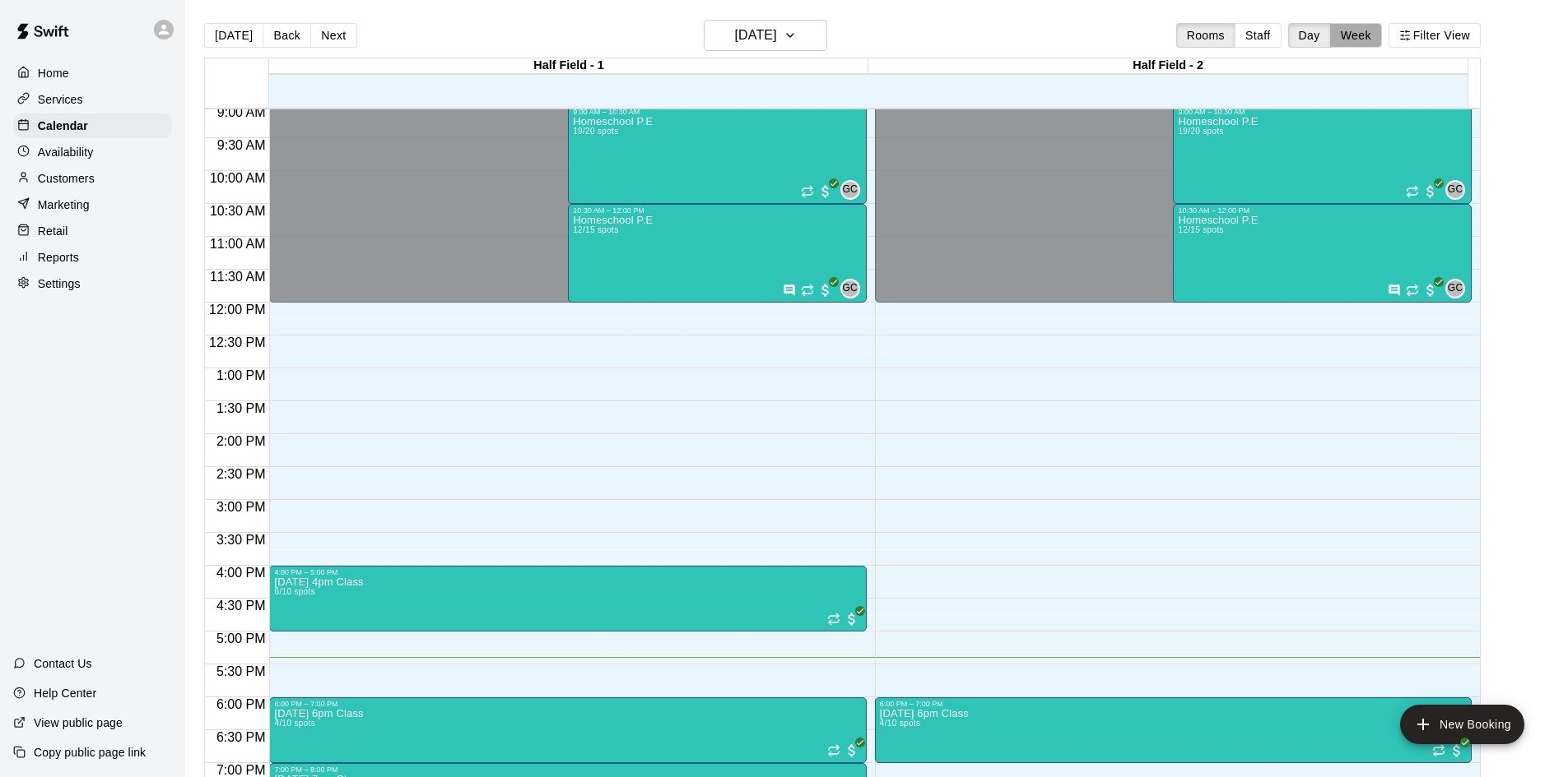
click at [1369, 33] on button "Week" at bounding box center [1355, 35] width 52 height 25
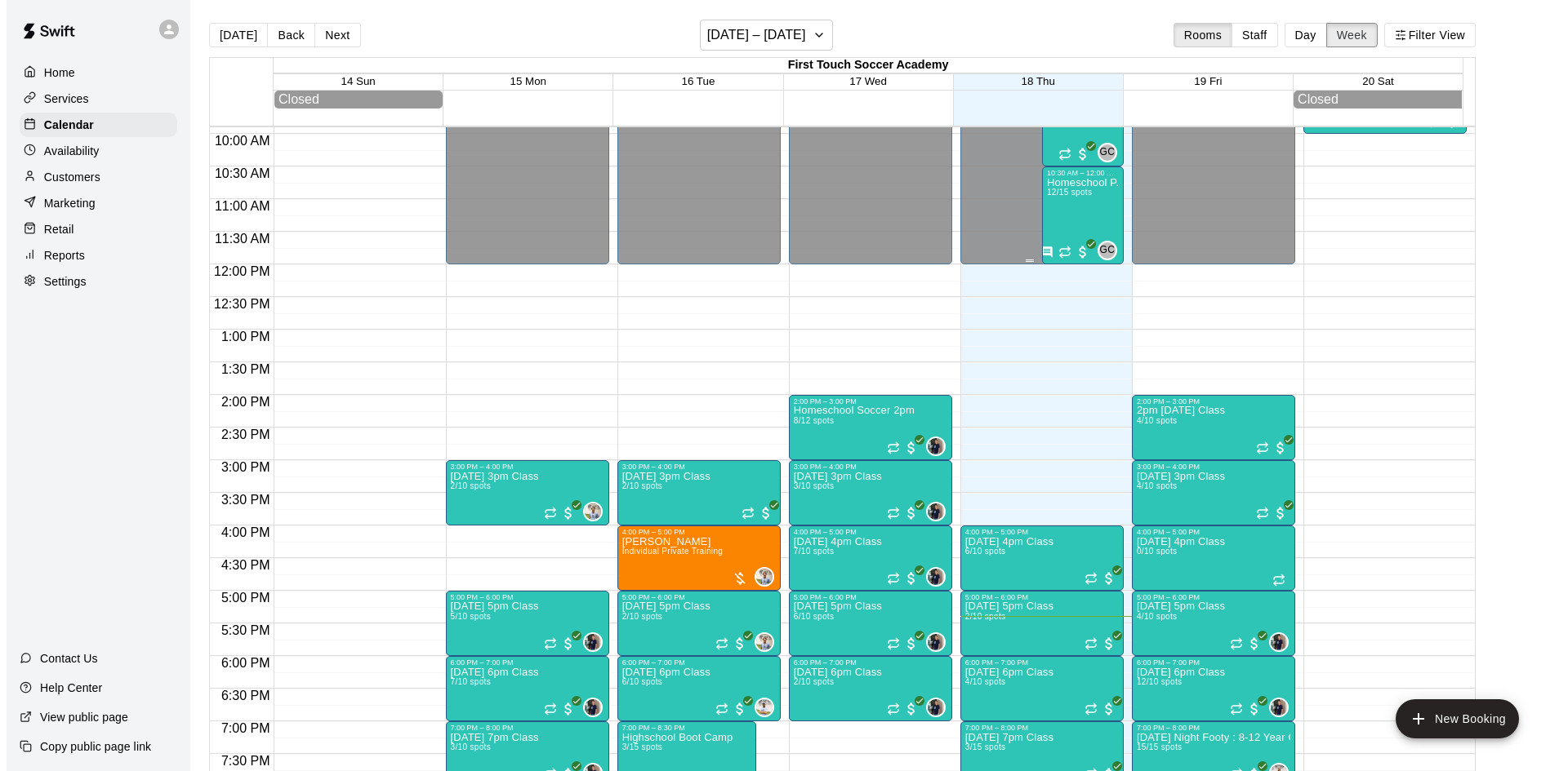
scroll to position [496, 0]
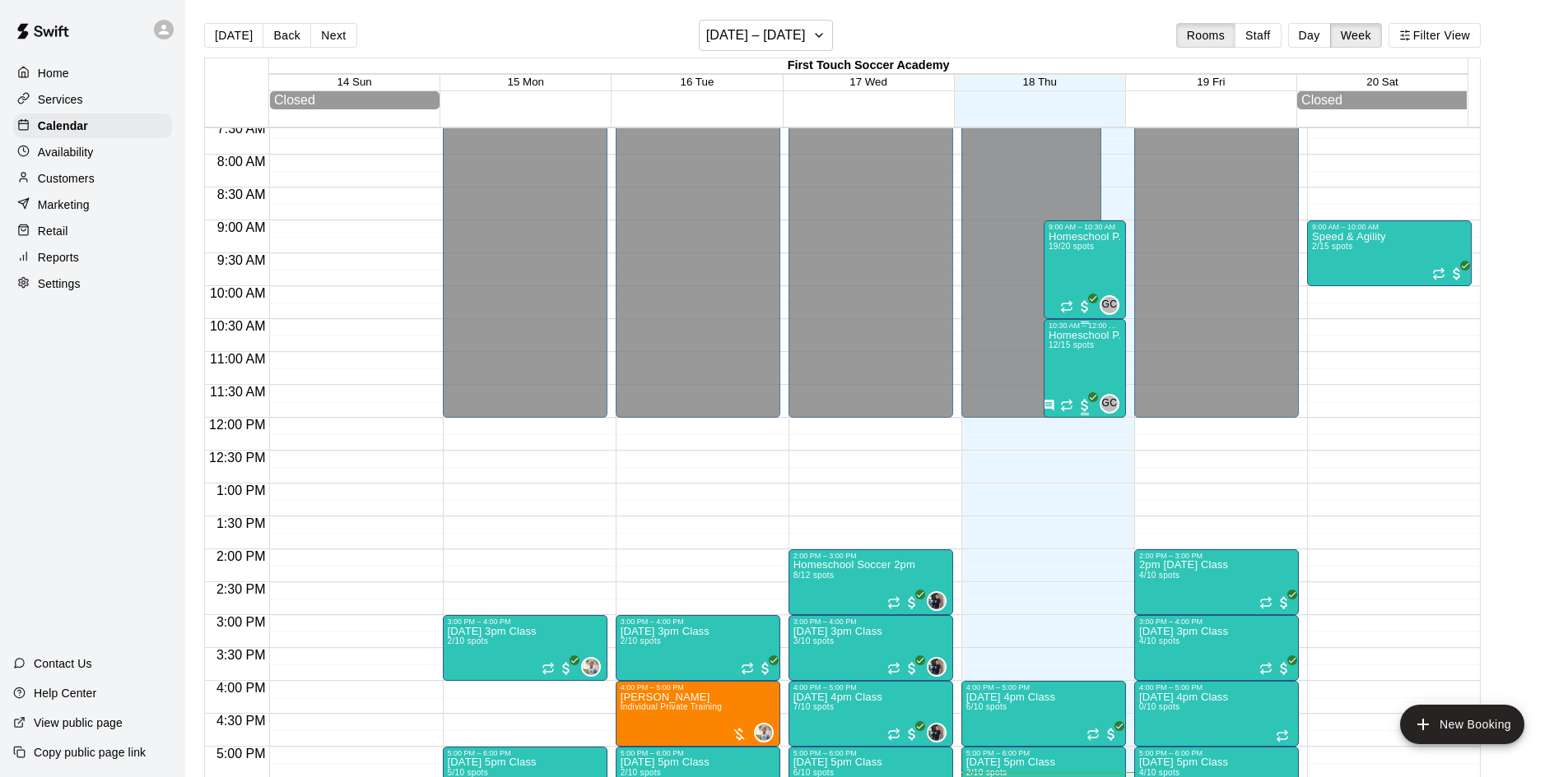
click at [1071, 381] on div "Homeschool P.E 12/15 spots" at bounding box center [1085, 718] width 73 height 777
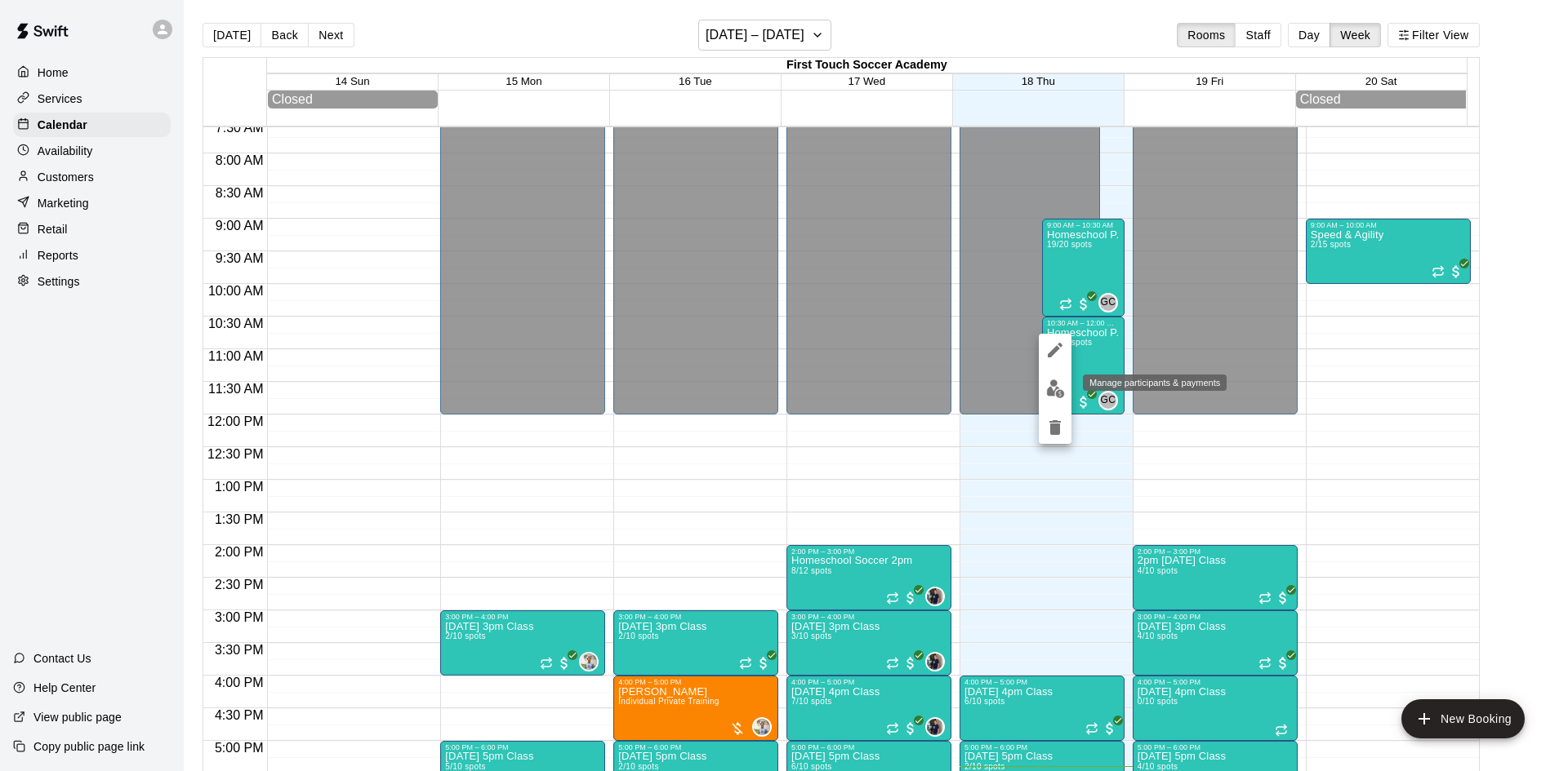
click at [1058, 382] on img "edit" at bounding box center [1056, 389] width 19 height 19
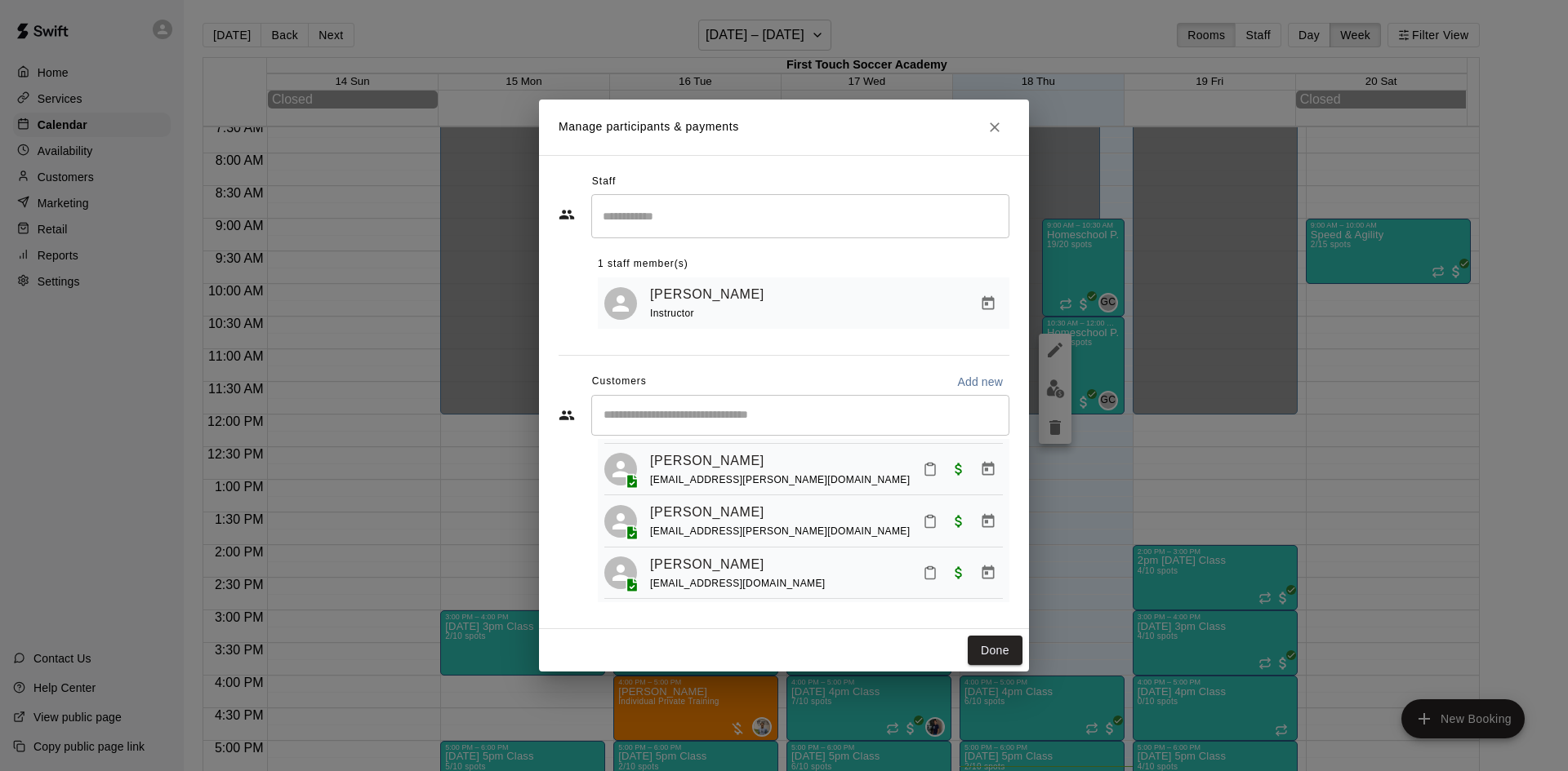
scroll to position [408, 0]
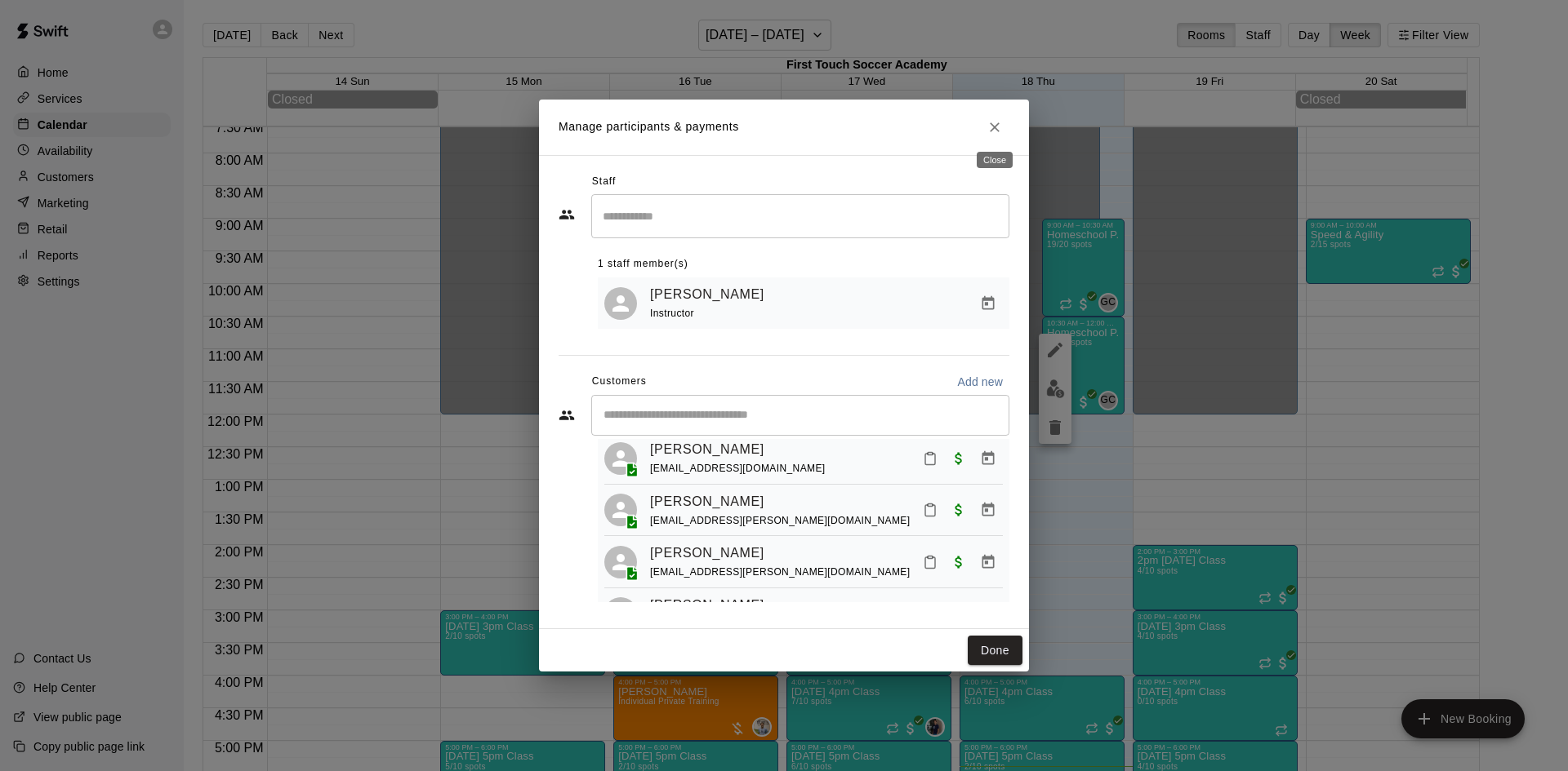
click at [985, 128] on button "Close" at bounding box center [994, 127] width 29 height 29
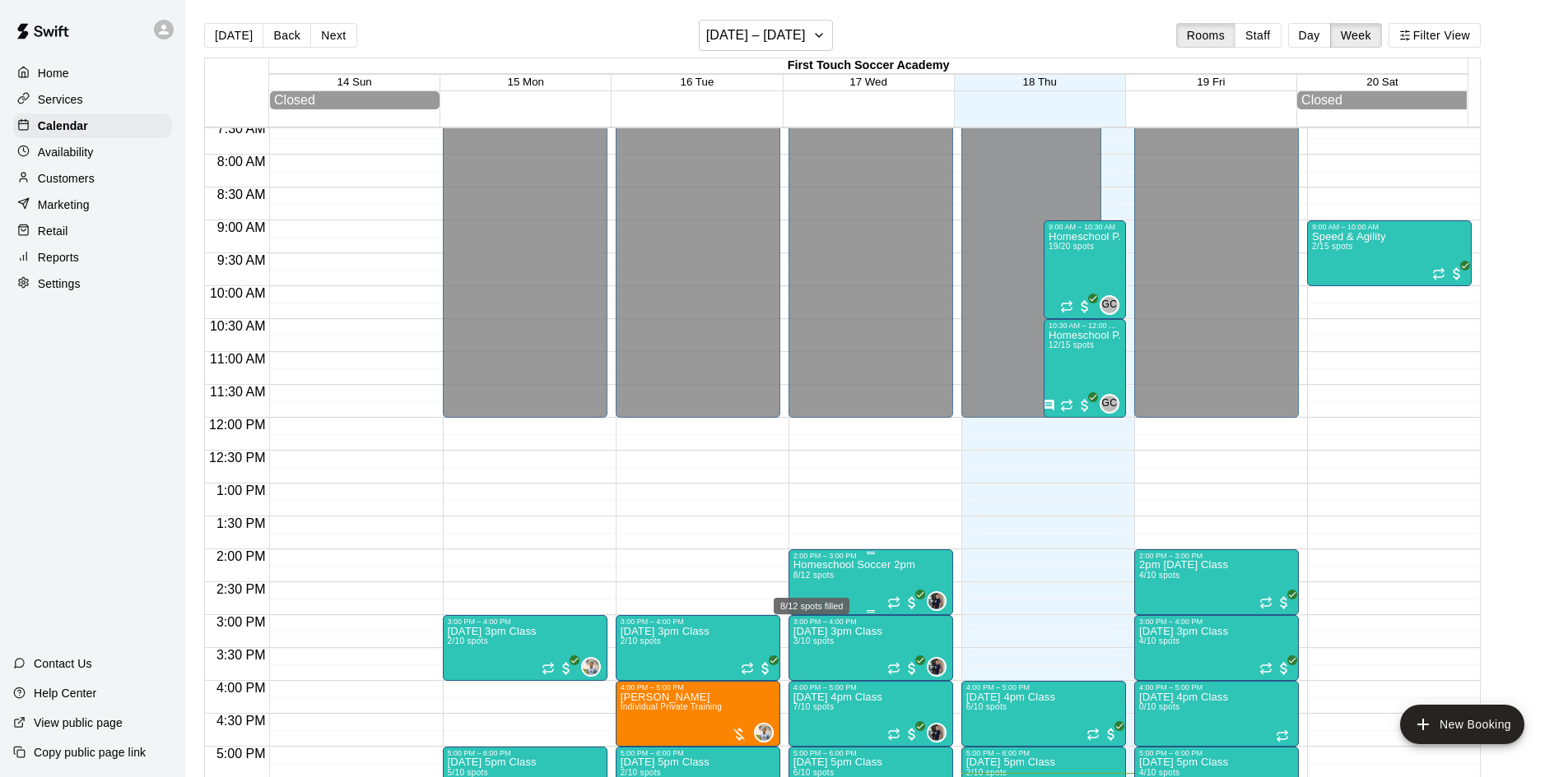
click at [828, 579] on span "8/12 spots" at bounding box center [813, 576] width 41 height 9
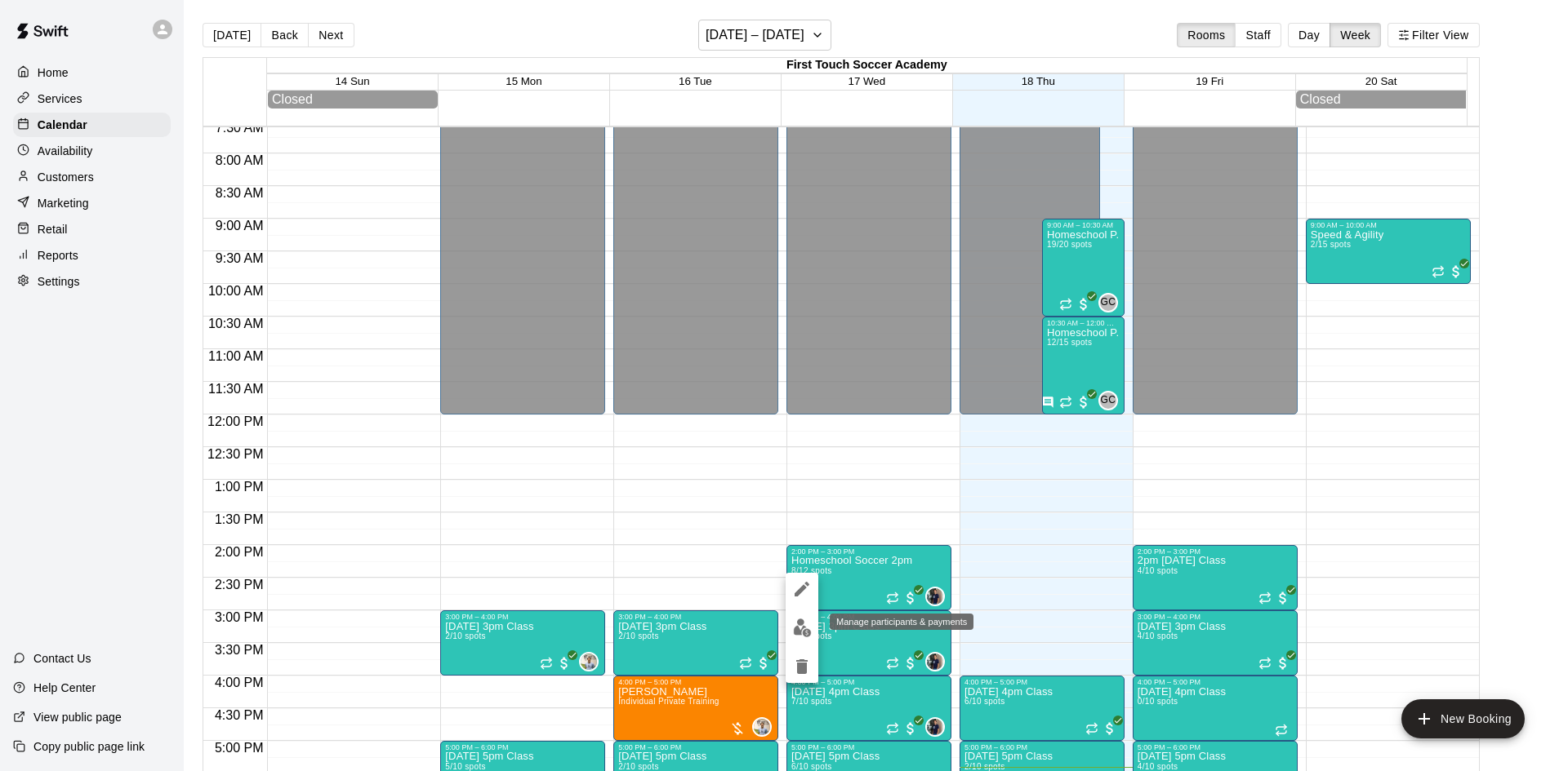
click at [801, 624] on img "edit" at bounding box center [802, 628] width 19 height 19
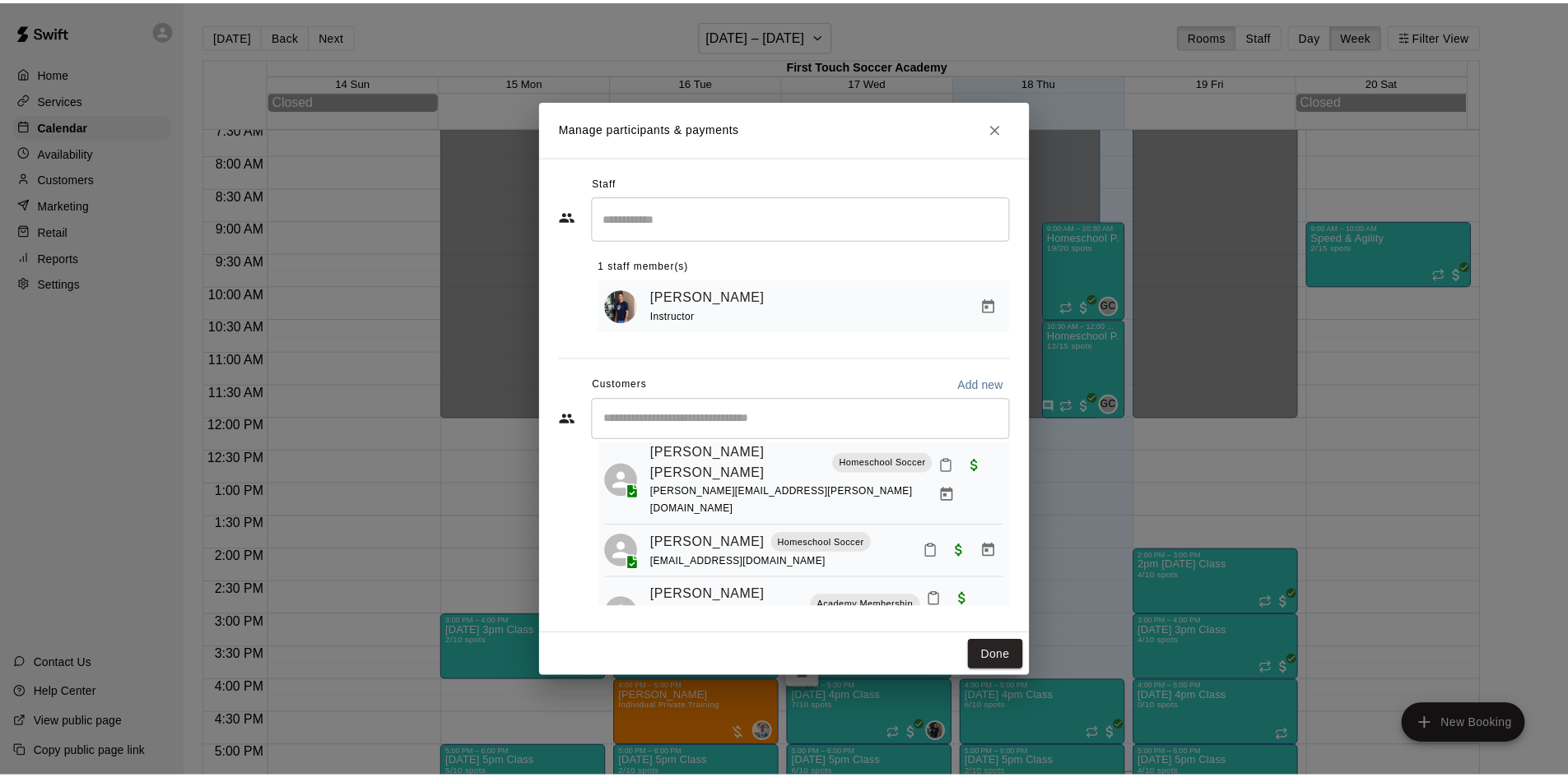
scroll to position [82, 0]
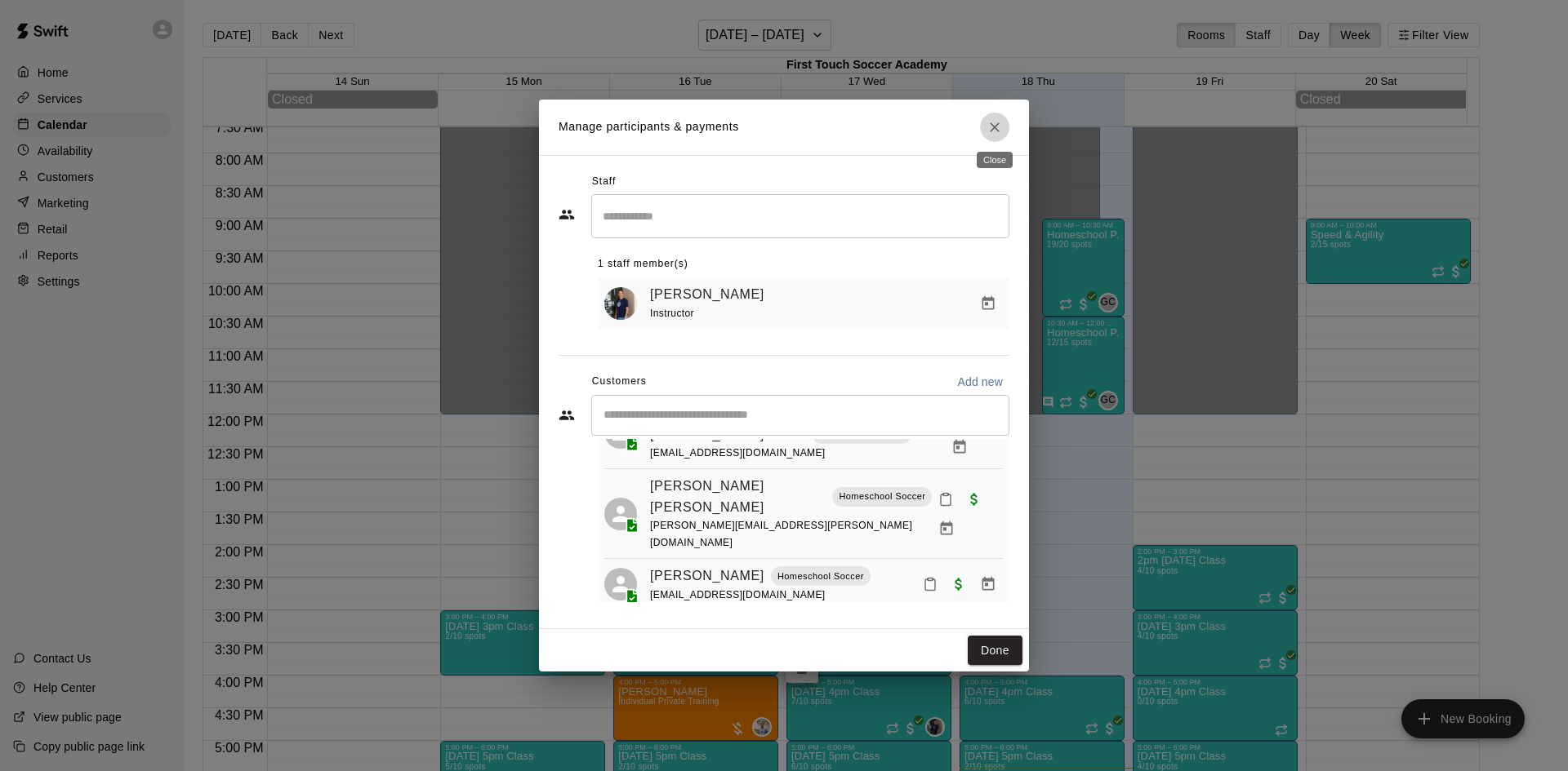
click at [995, 122] on icon "Close" at bounding box center [994, 127] width 16 height 16
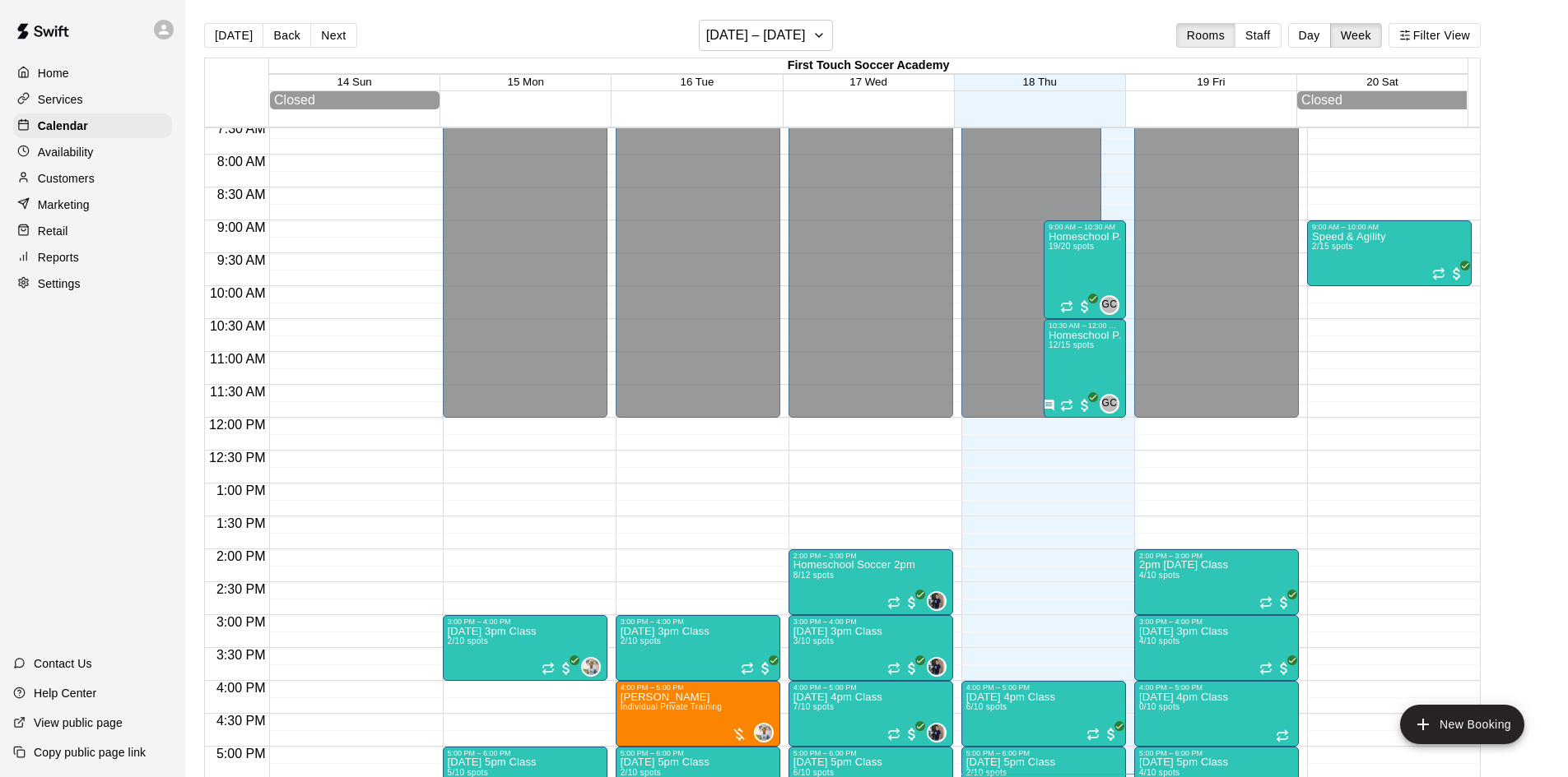
click at [105, 184] on div "Customers" at bounding box center [93, 179] width 159 height 25
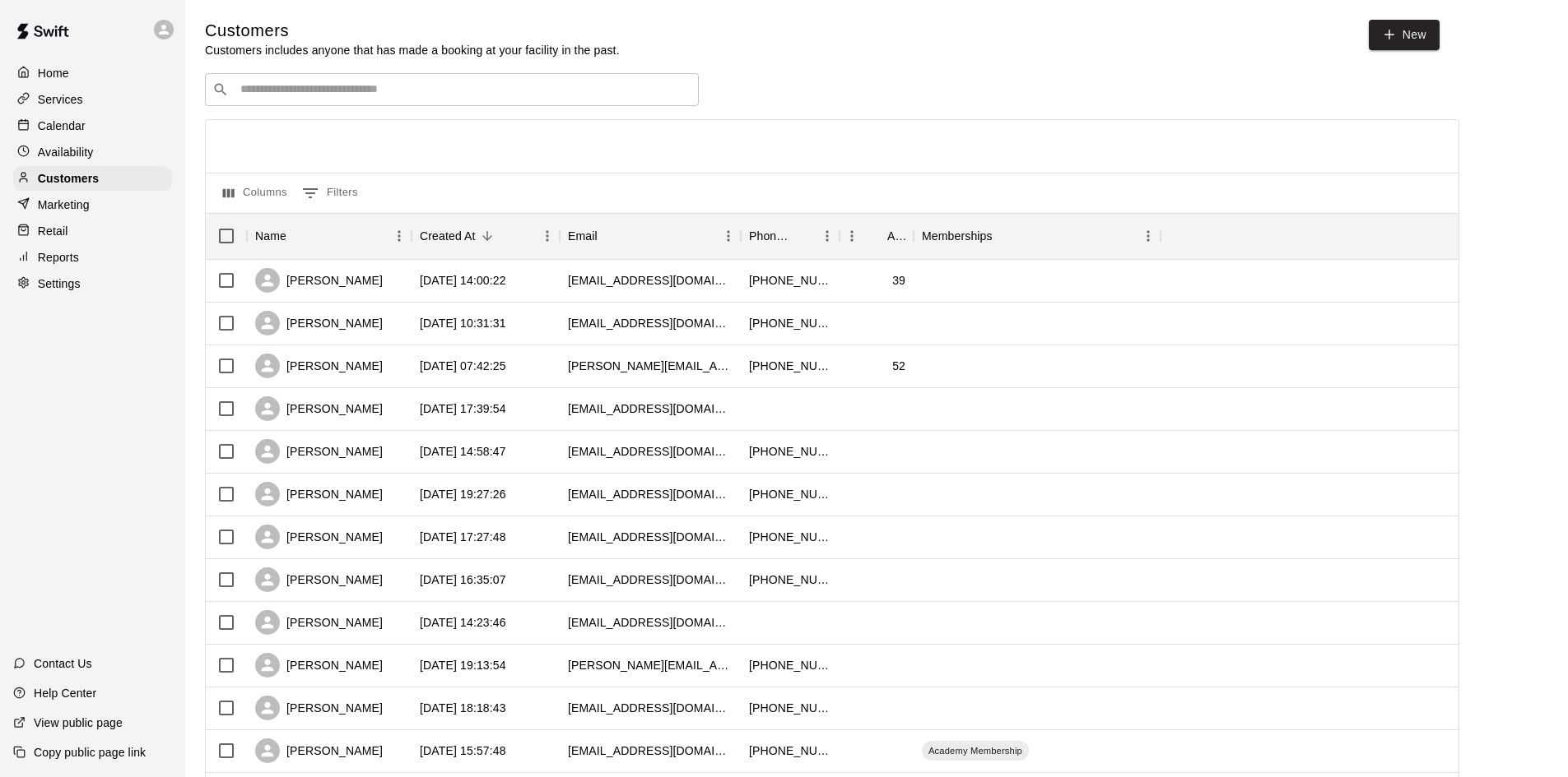
click at [421, 83] on input "Search customers by name or email" at bounding box center [463, 89] width 456 height 16
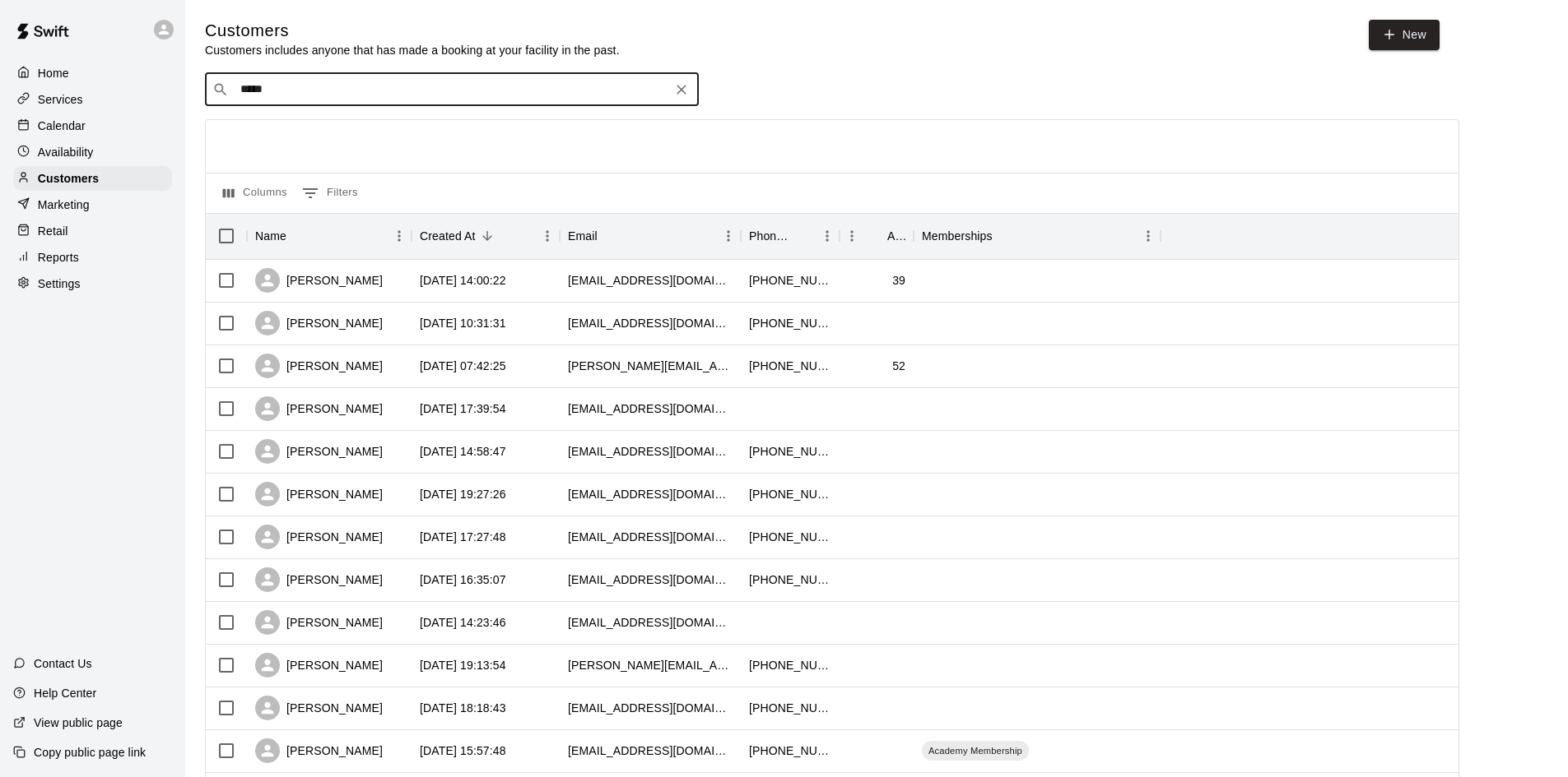
type input "******"
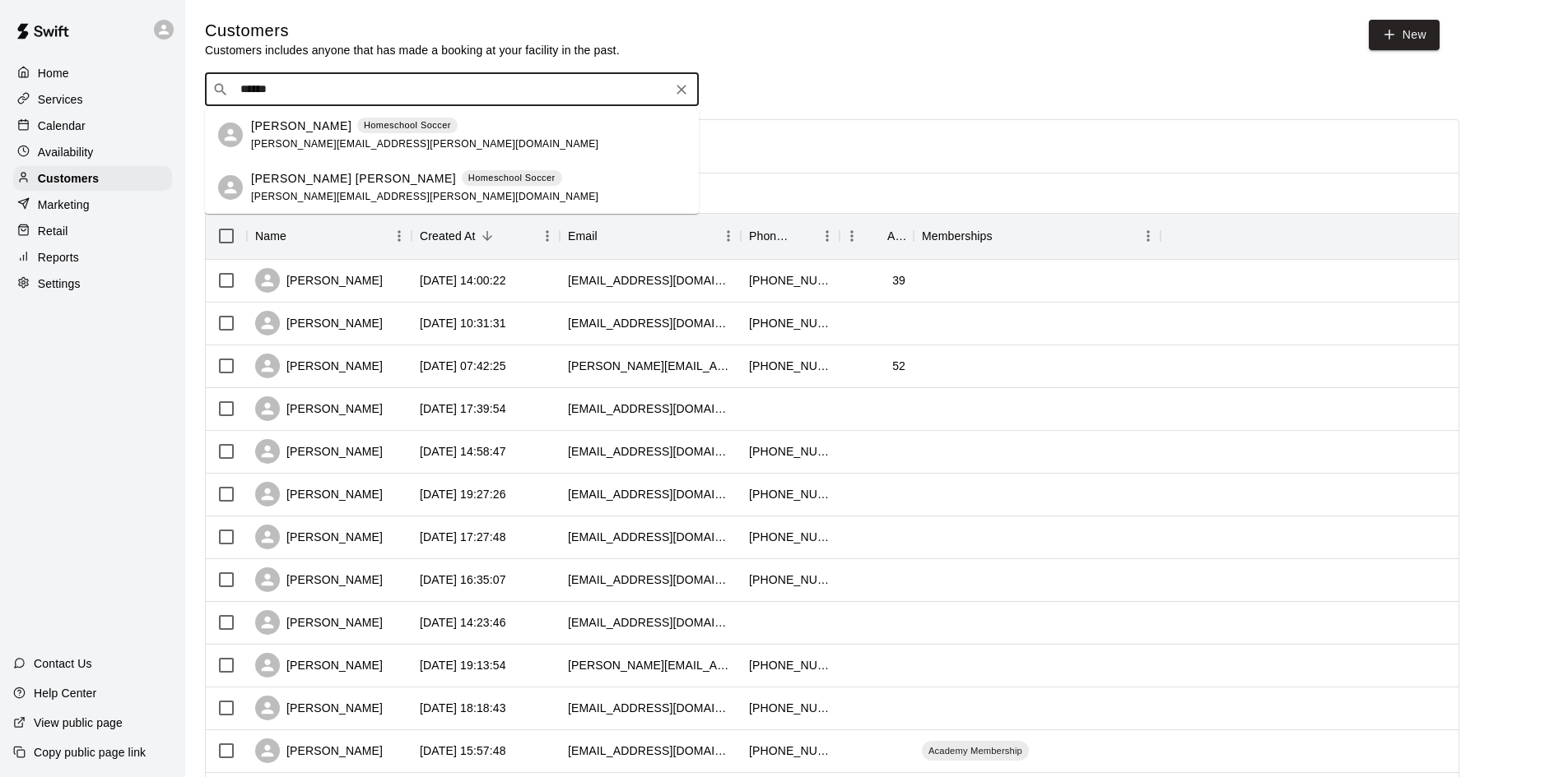
click at [295, 138] on span "[PERSON_NAME][EMAIL_ADDRESS][PERSON_NAME][DOMAIN_NAME]" at bounding box center [424, 144] width 347 height 11
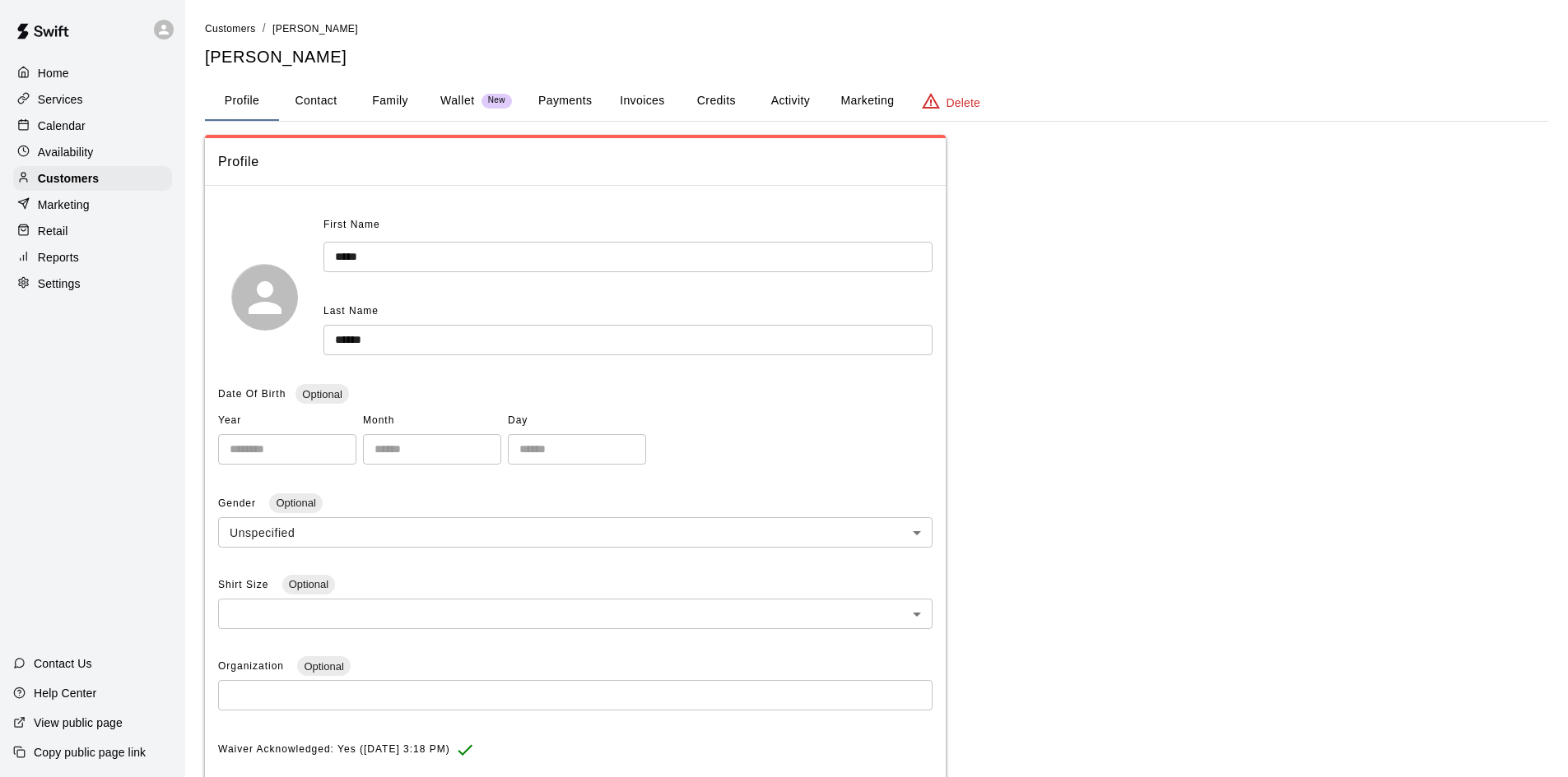
click at [572, 98] on button "Payments" at bounding box center [565, 101] width 79 height 40
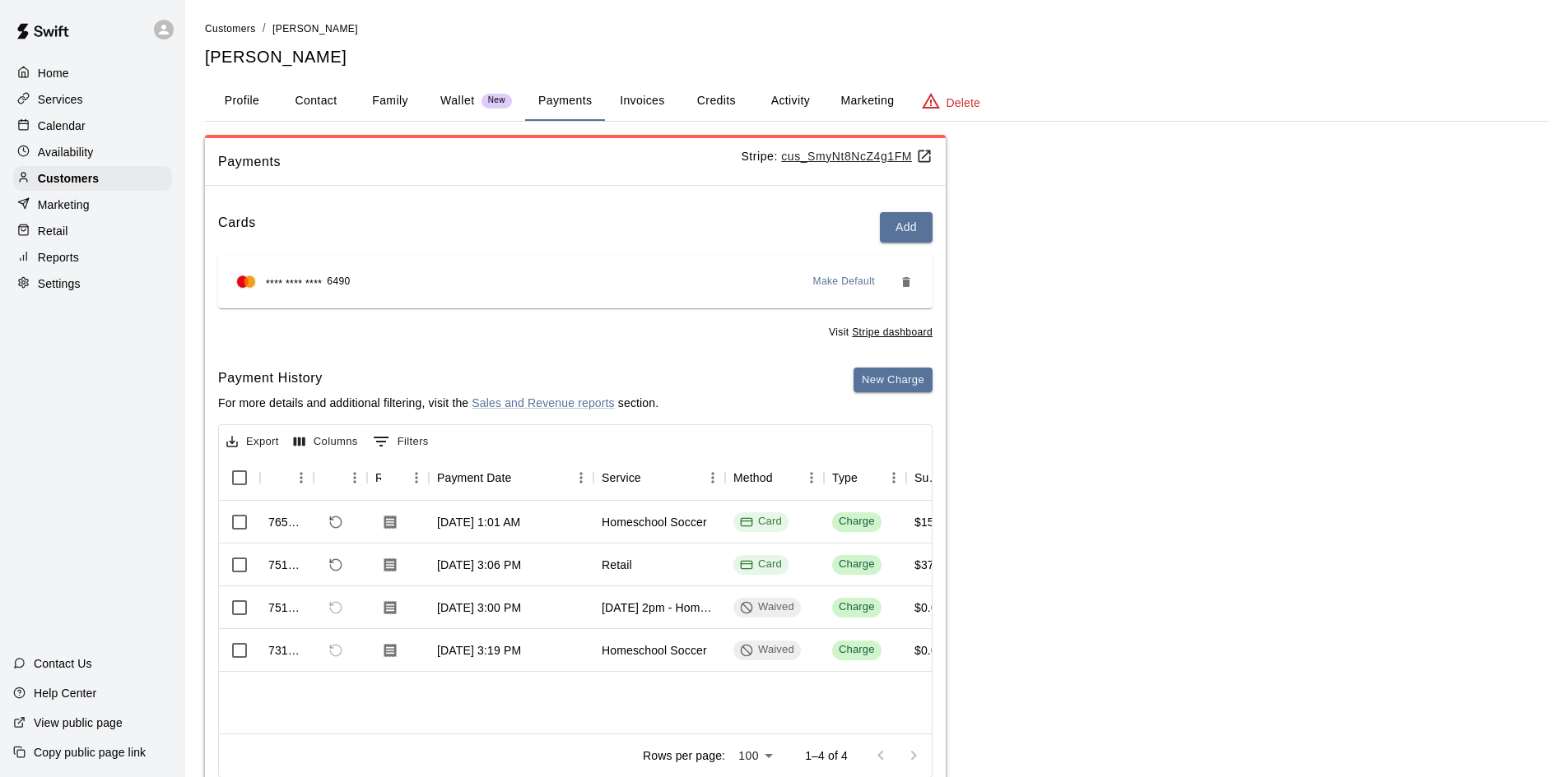
drag, startPoint x: 61, startPoint y: 119, endPoint x: 72, endPoint y: 136, distance: 20.2
click at [61, 119] on p "Calendar" at bounding box center [61, 125] width 47 height 16
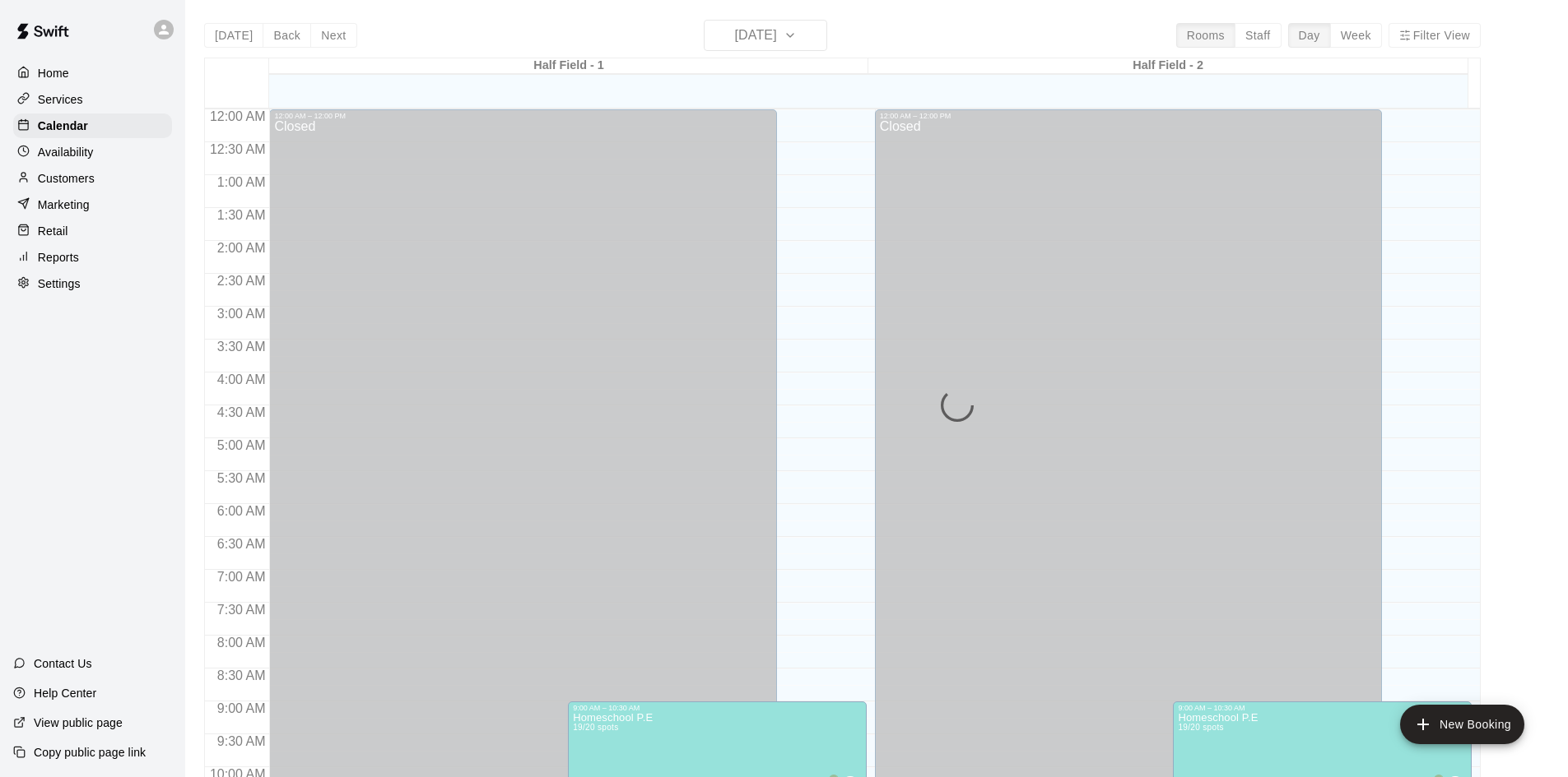
scroll to position [843, 0]
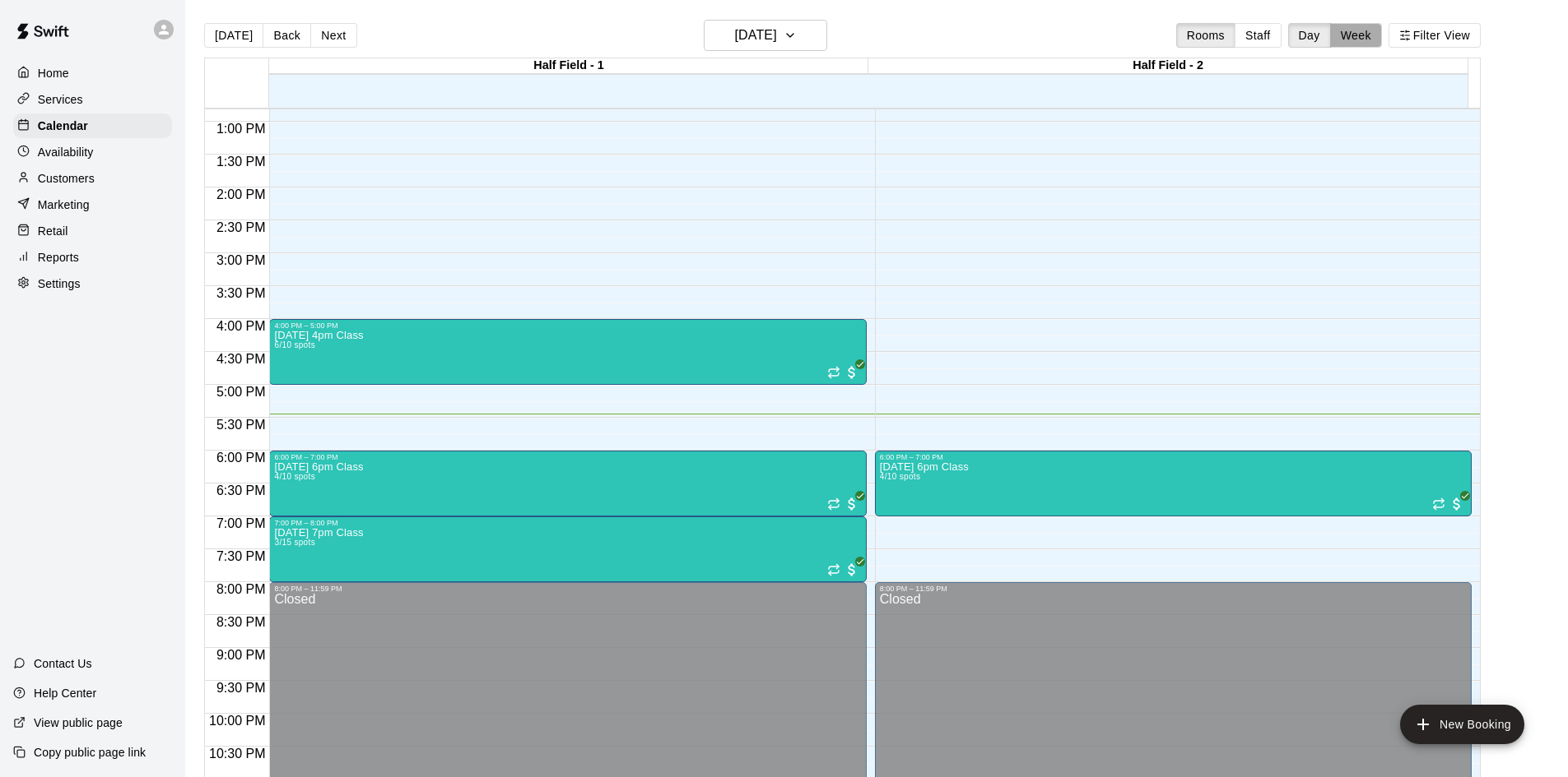
click at [1365, 39] on button "Week" at bounding box center [1355, 35] width 52 height 25
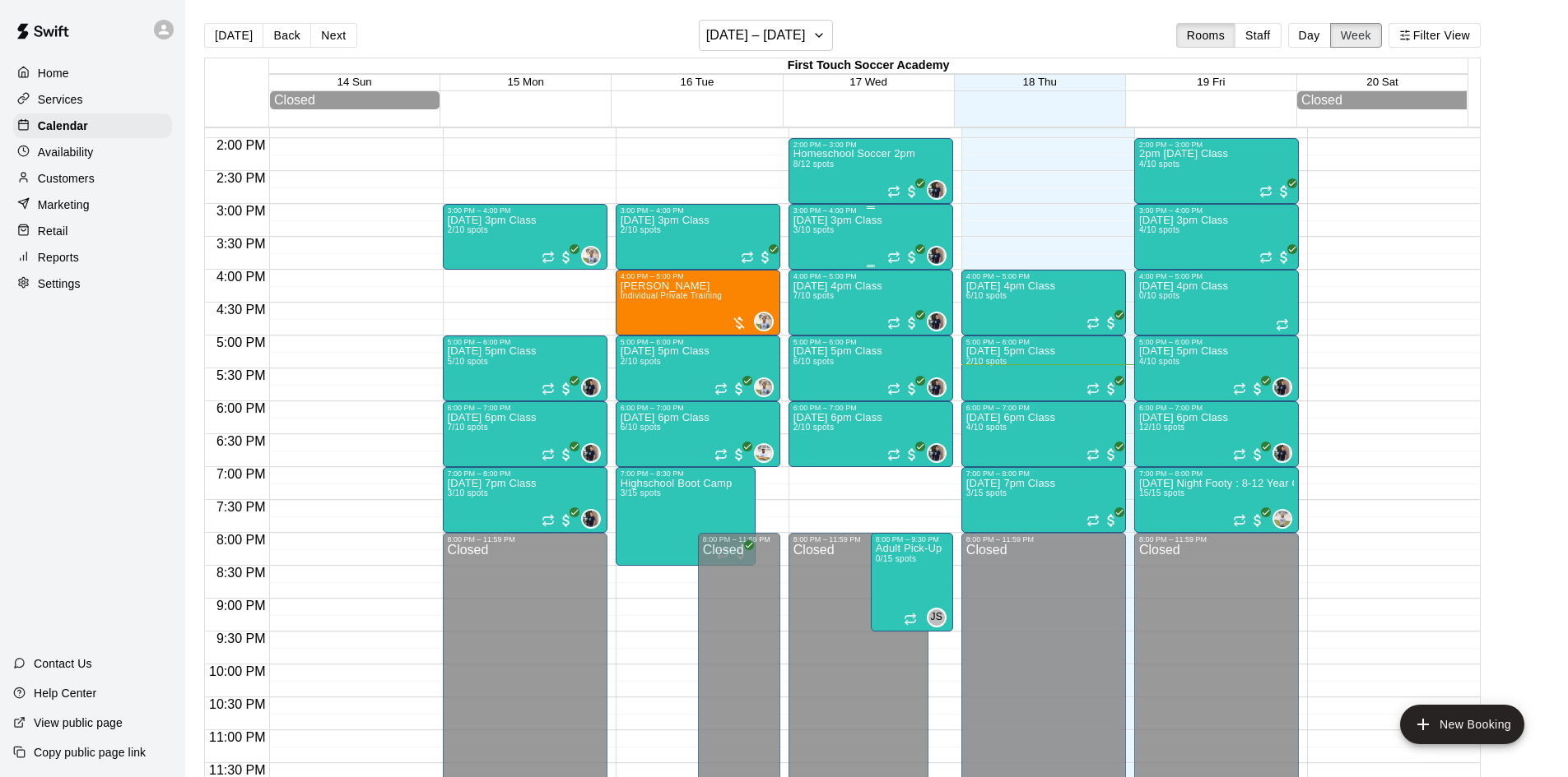
scroll to position [834, 0]
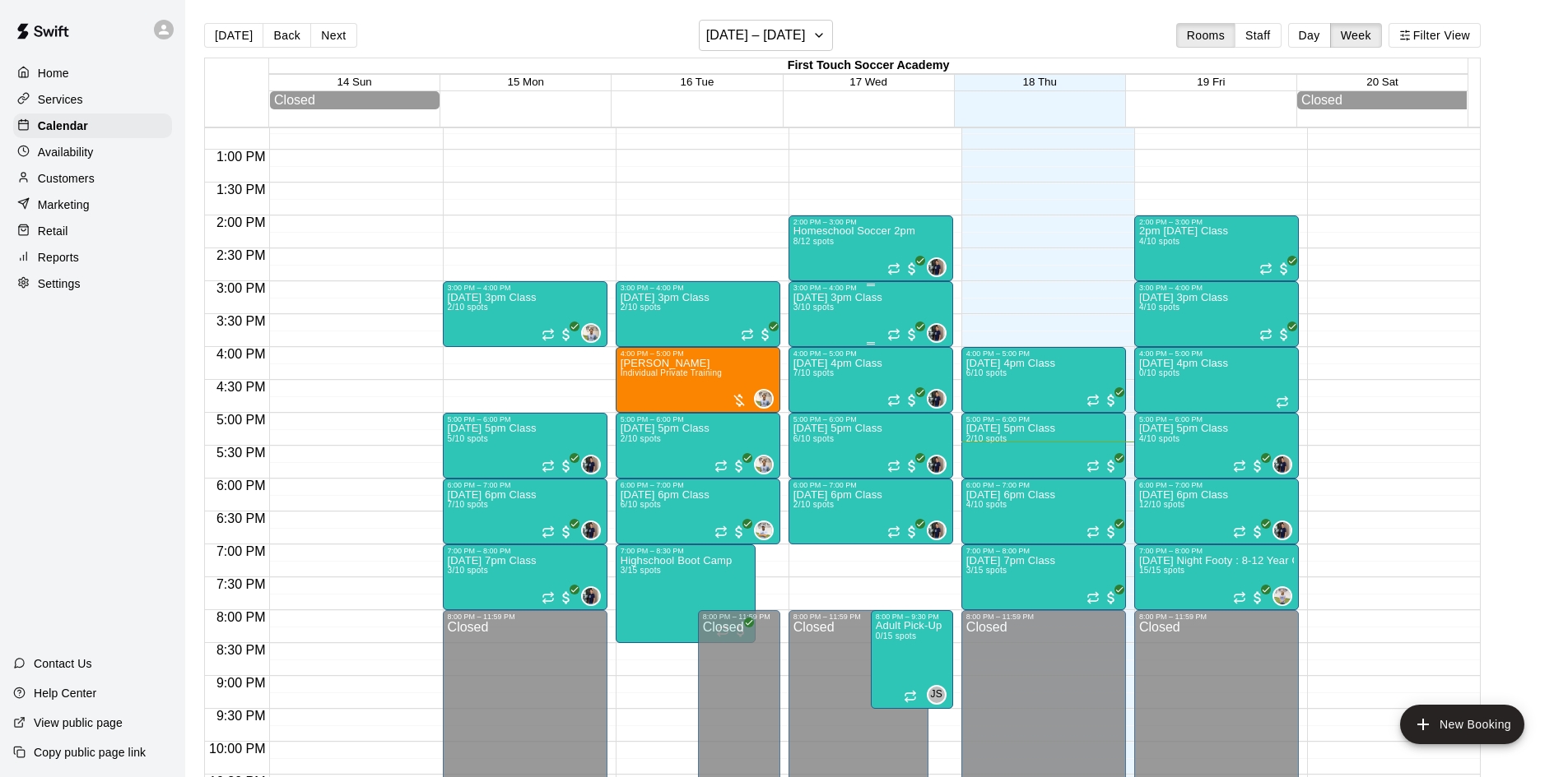
click at [837, 319] on div "[DATE] 3pm Class 3/10 spots" at bounding box center [838, 681] width 89 height 777
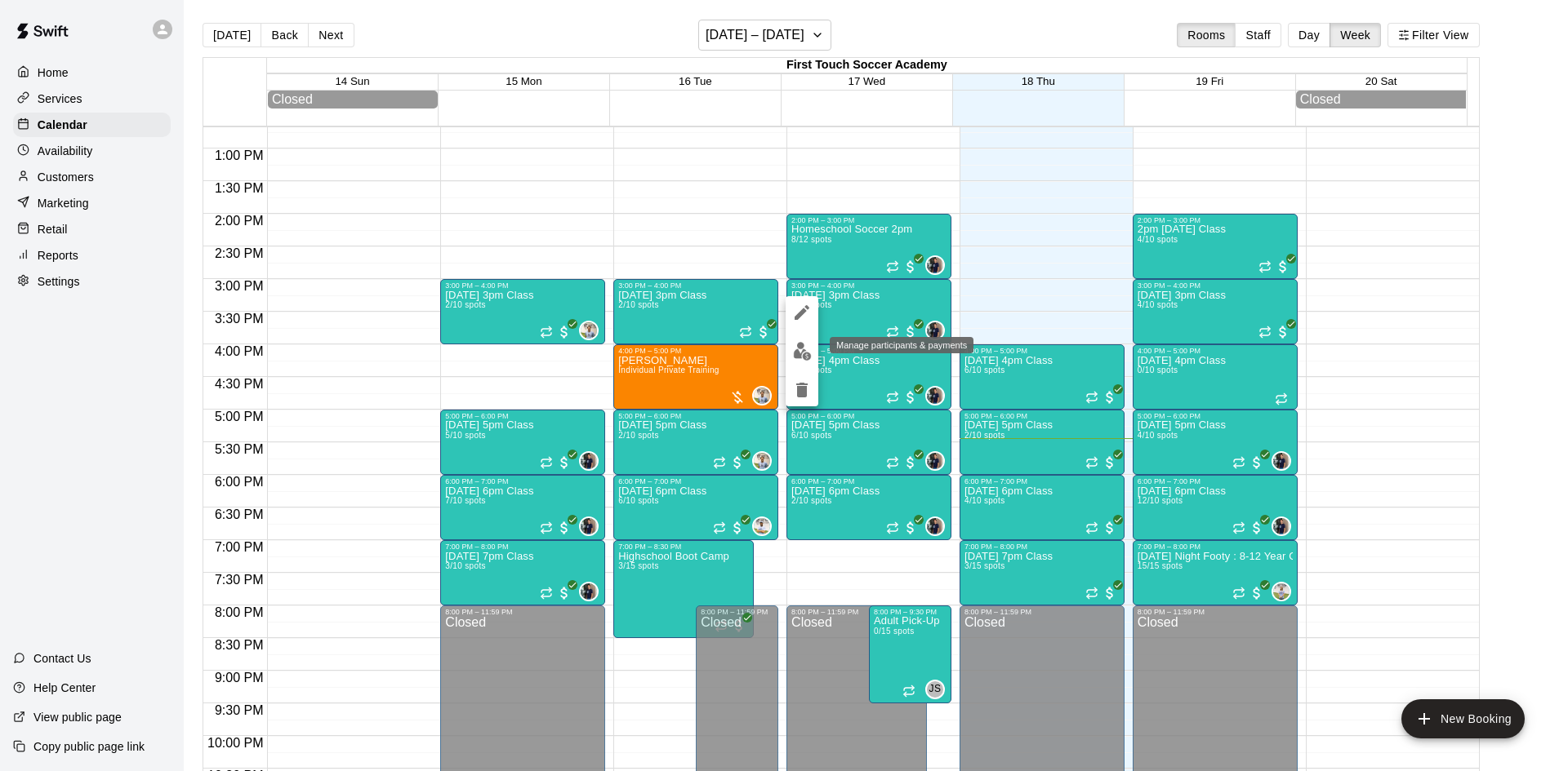
click at [801, 355] on img "edit" at bounding box center [802, 352] width 19 height 19
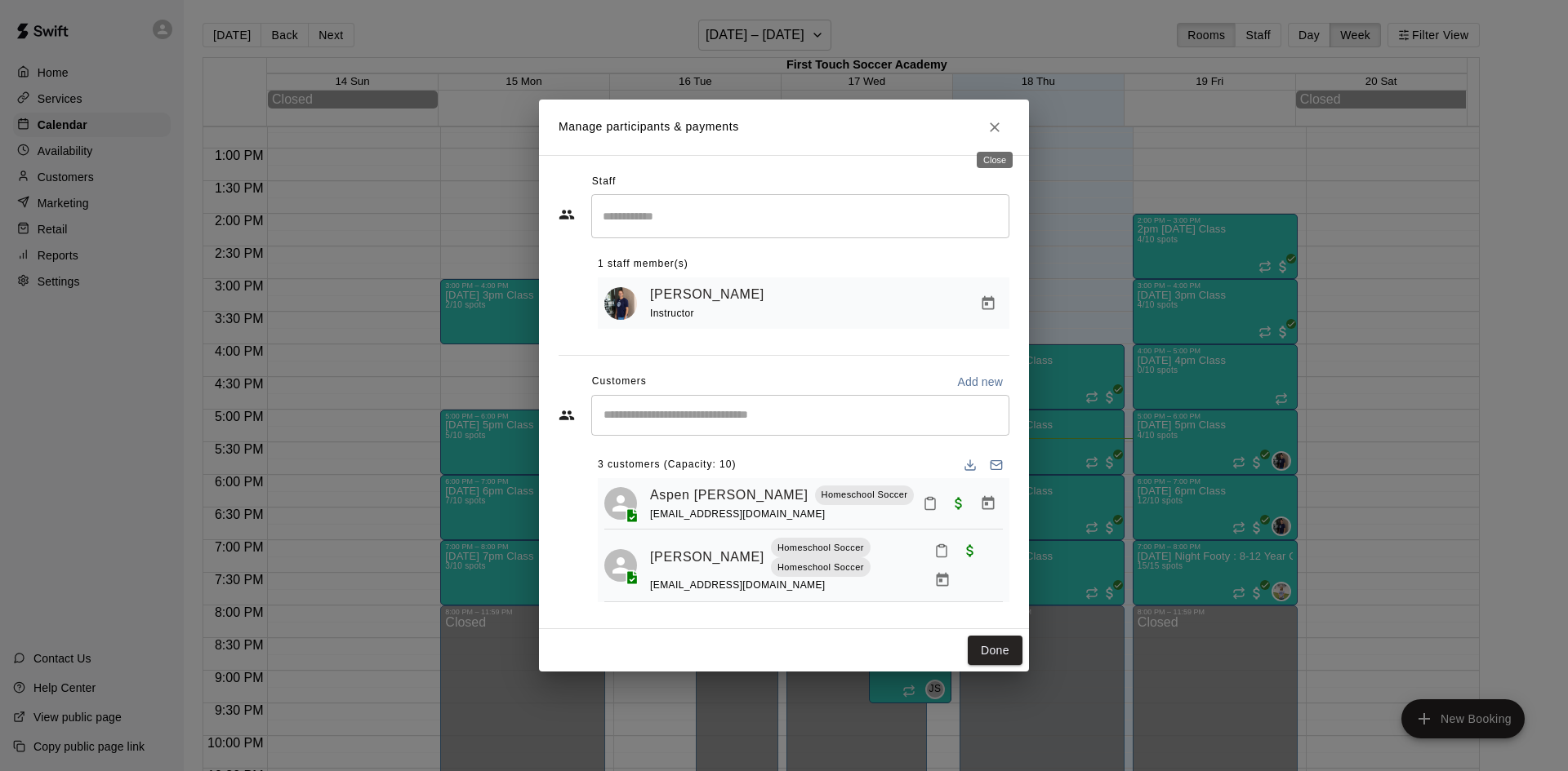
click at [1002, 125] on icon "Close" at bounding box center [994, 127] width 16 height 16
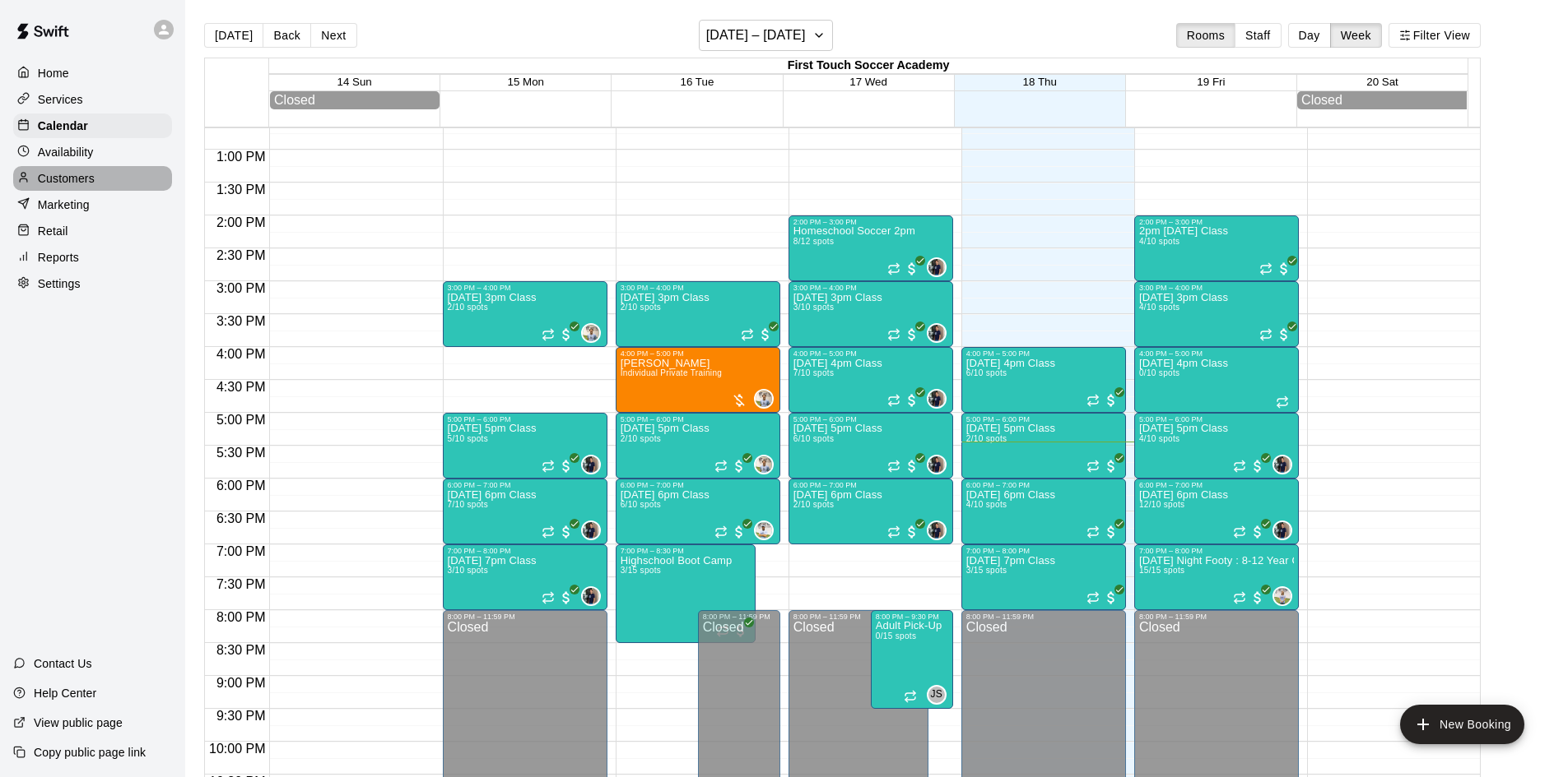
click at [70, 183] on p "Customers" at bounding box center [66, 178] width 57 height 16
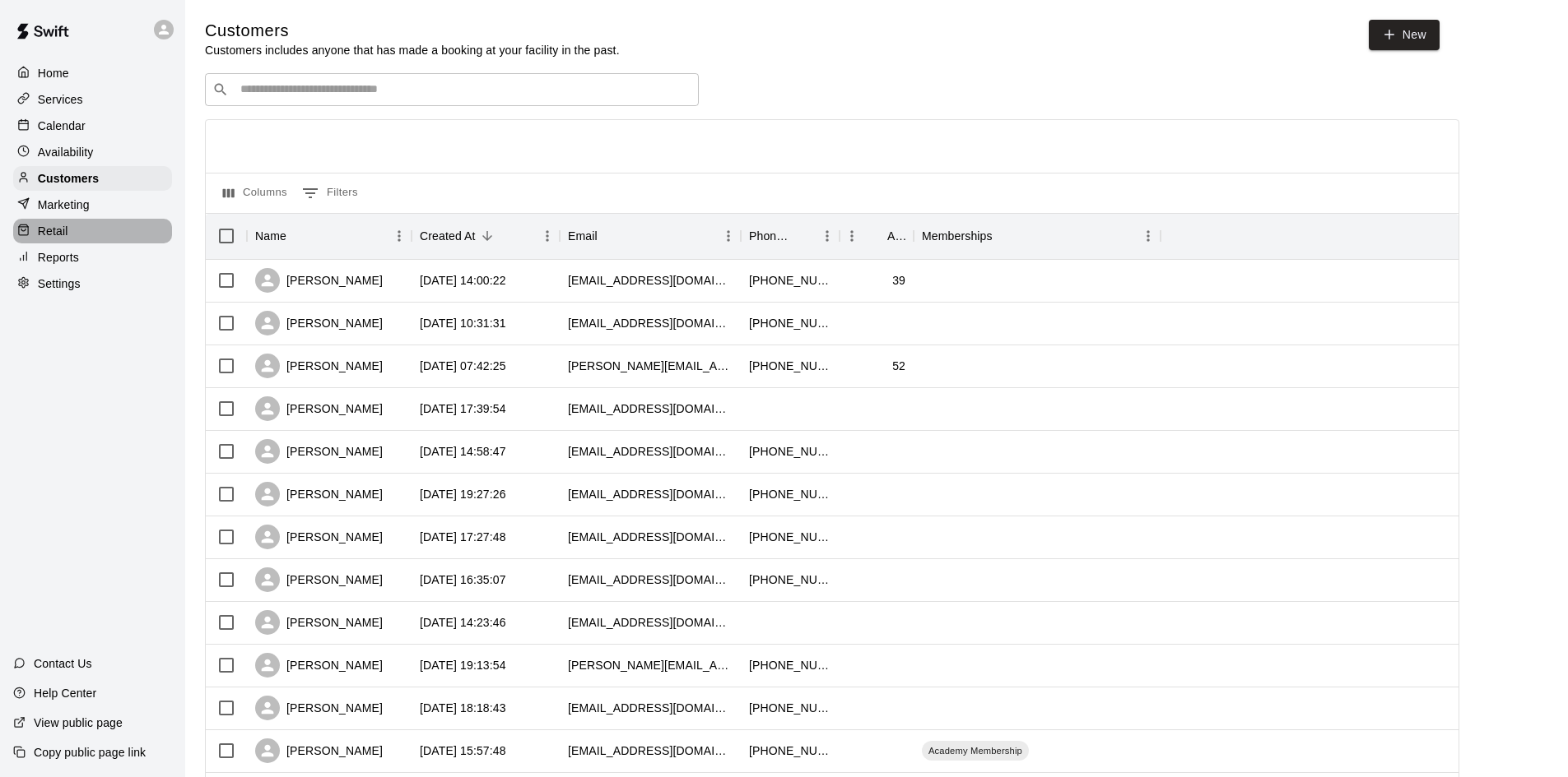
click at [88, 237] on div "Retail" at bounding box center [93, 231] width 159 height 25
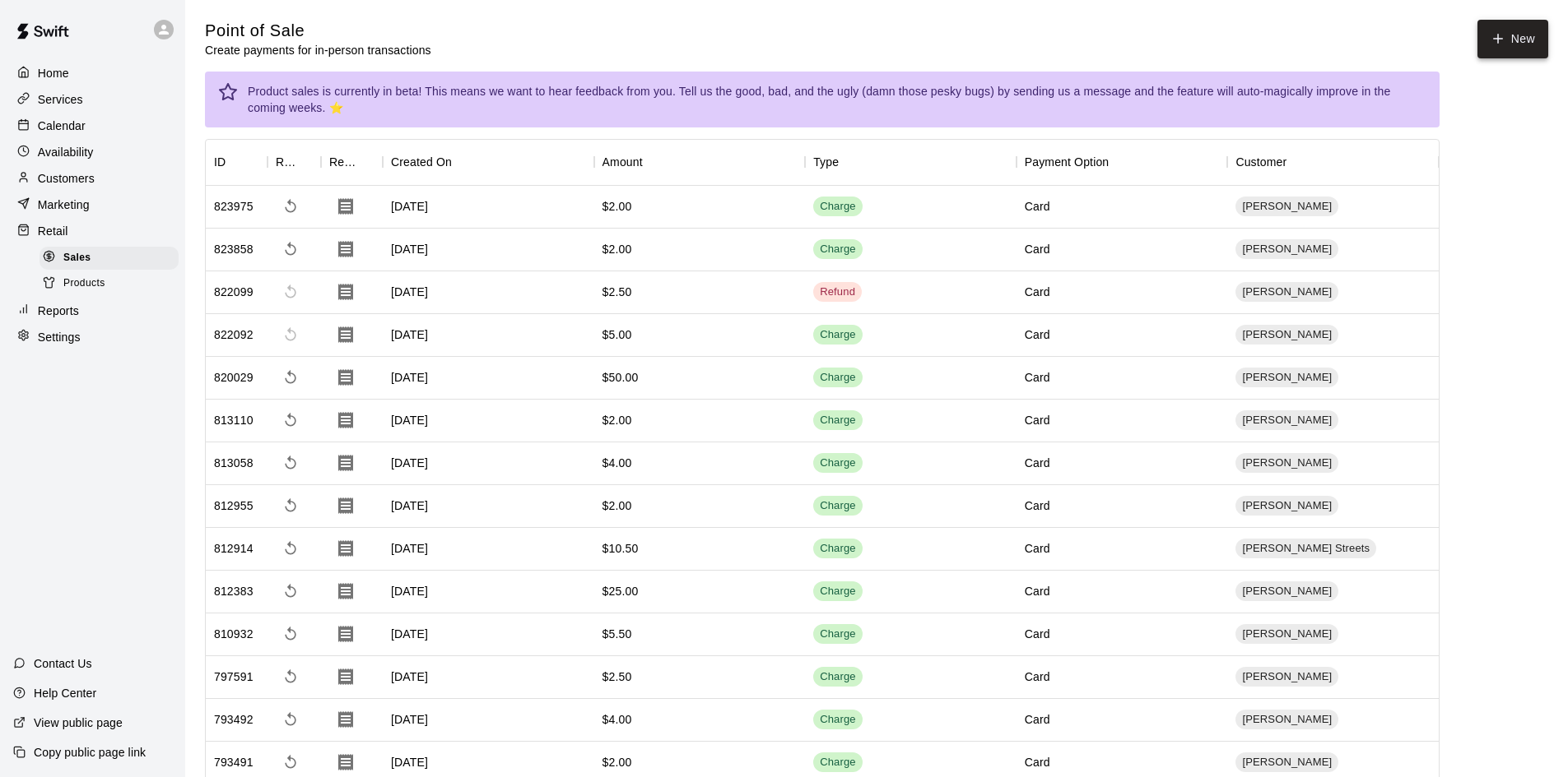
click at [1513, 30] on button "New" at bounding box center [1512, 39] width 71 height 39
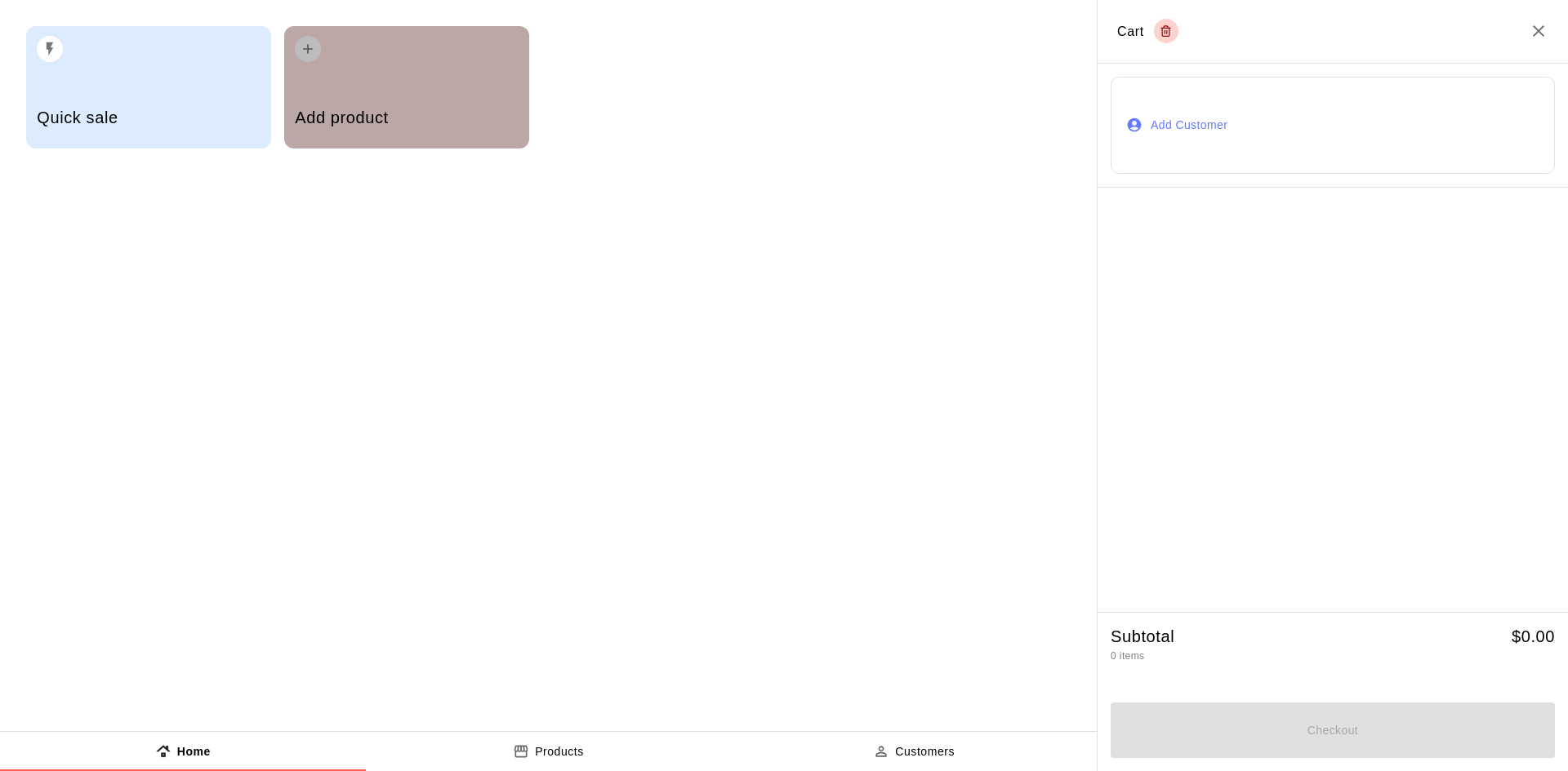
click at [413, 105] on div "Add product" at bounding box center [406, 120] width 223 height 58
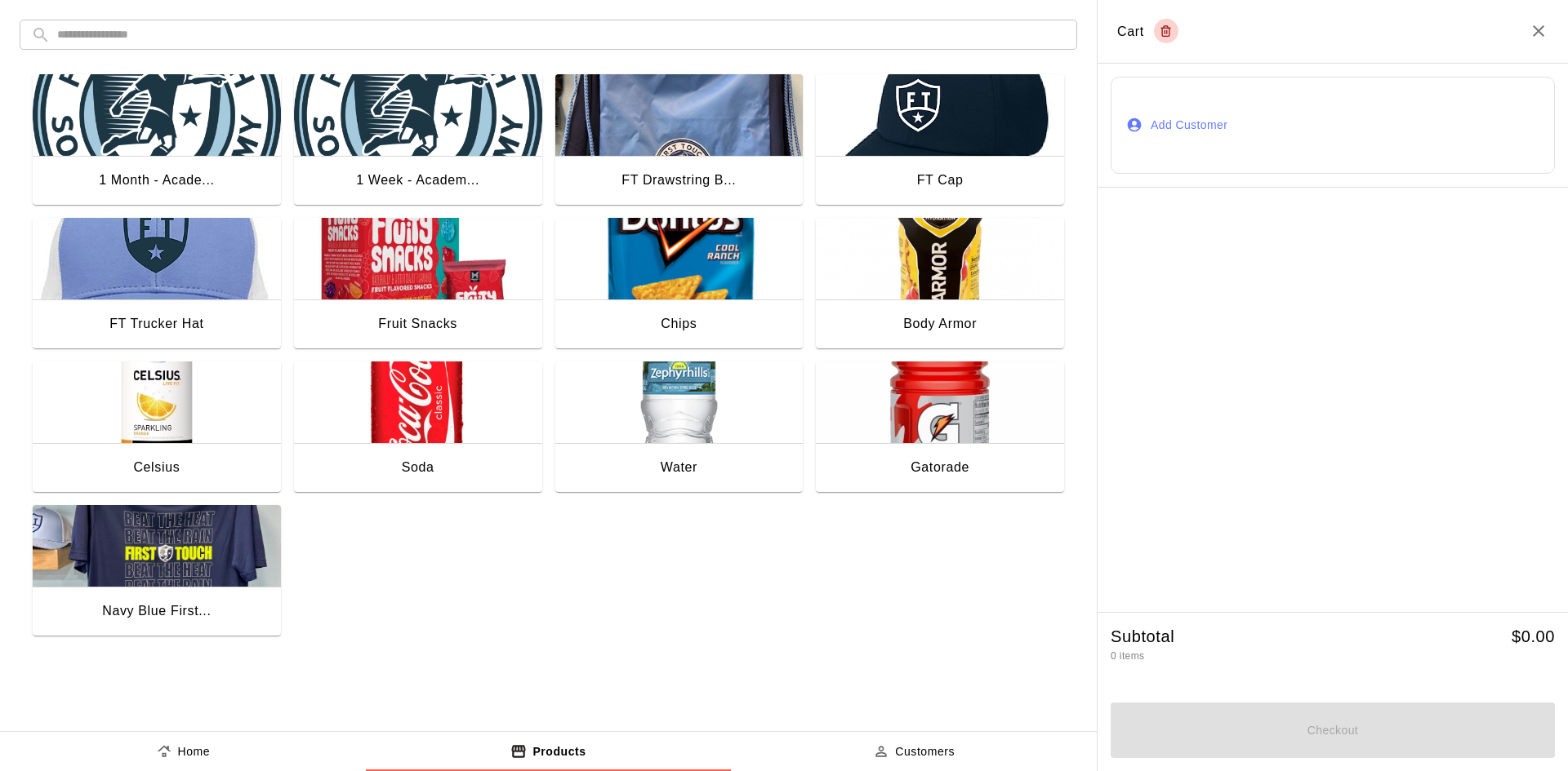
click at [908, 410] on img "button" at bounding box center [939, 401] width 249 height 82
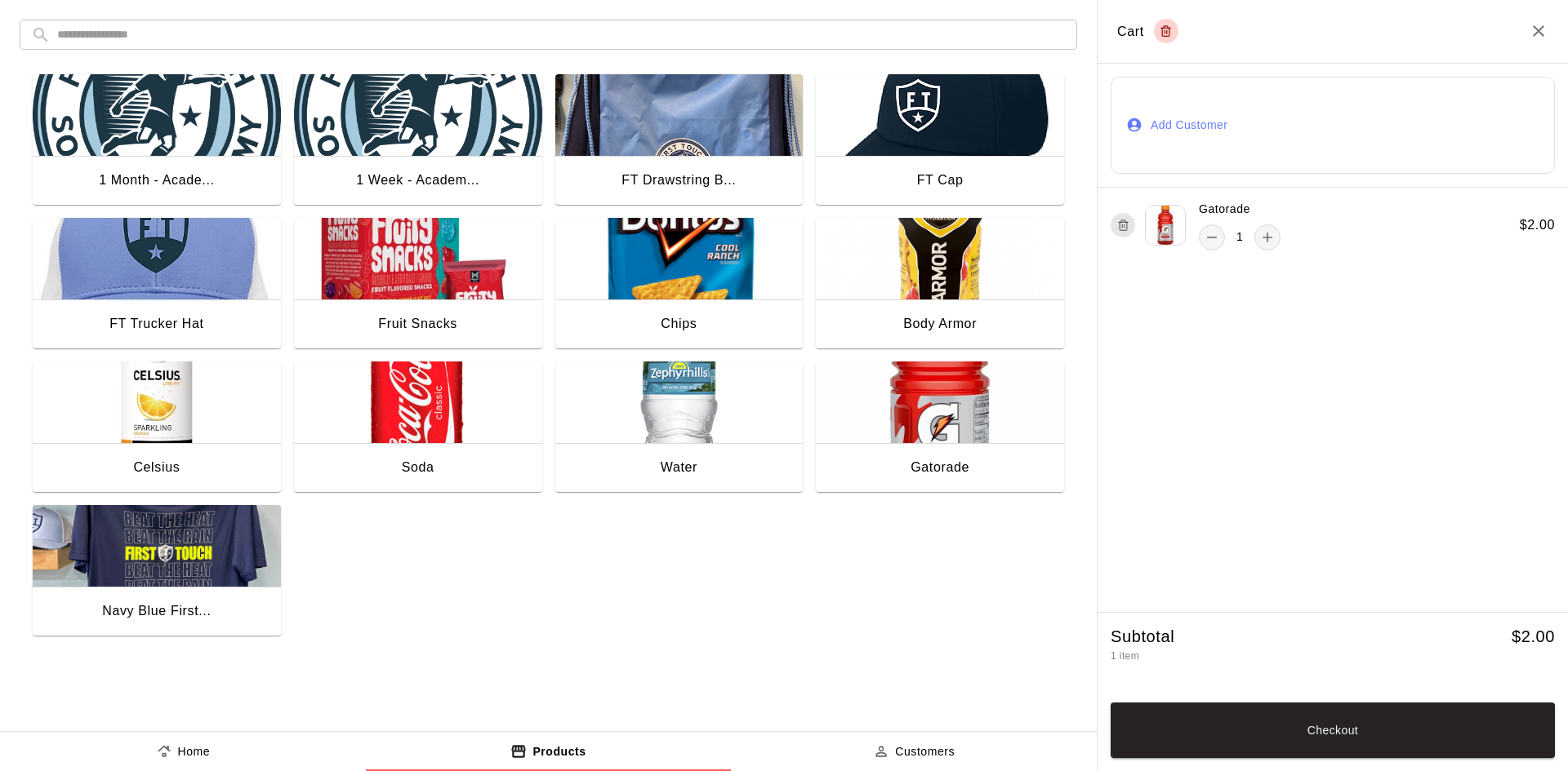
click at [1169, 116] on button "Add Customer" at bounding box center [1332, 126] width 444 height 98
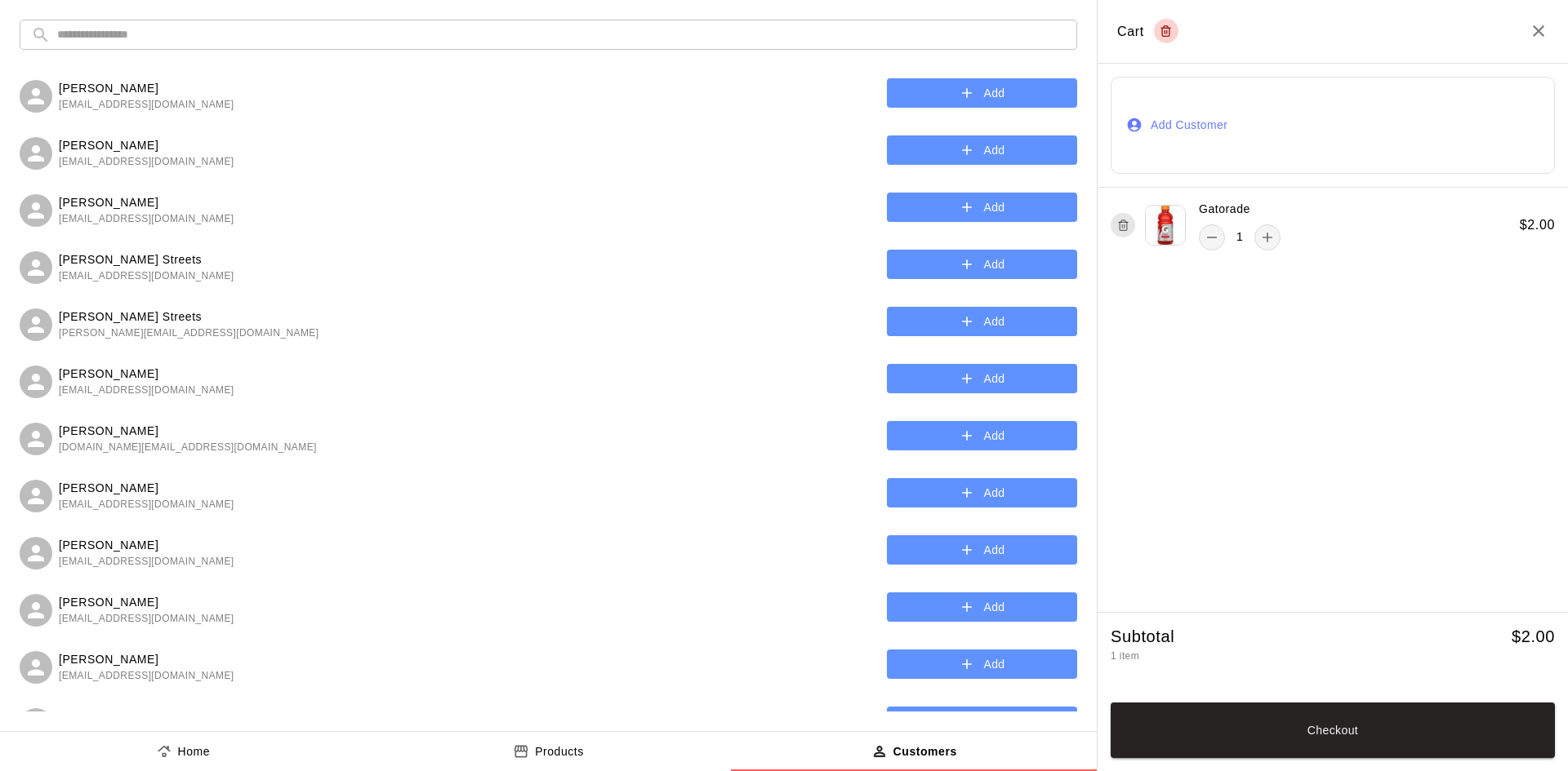
click at [411, 41] on input "text" at bounding box center [561, 35] width 1009 height 30
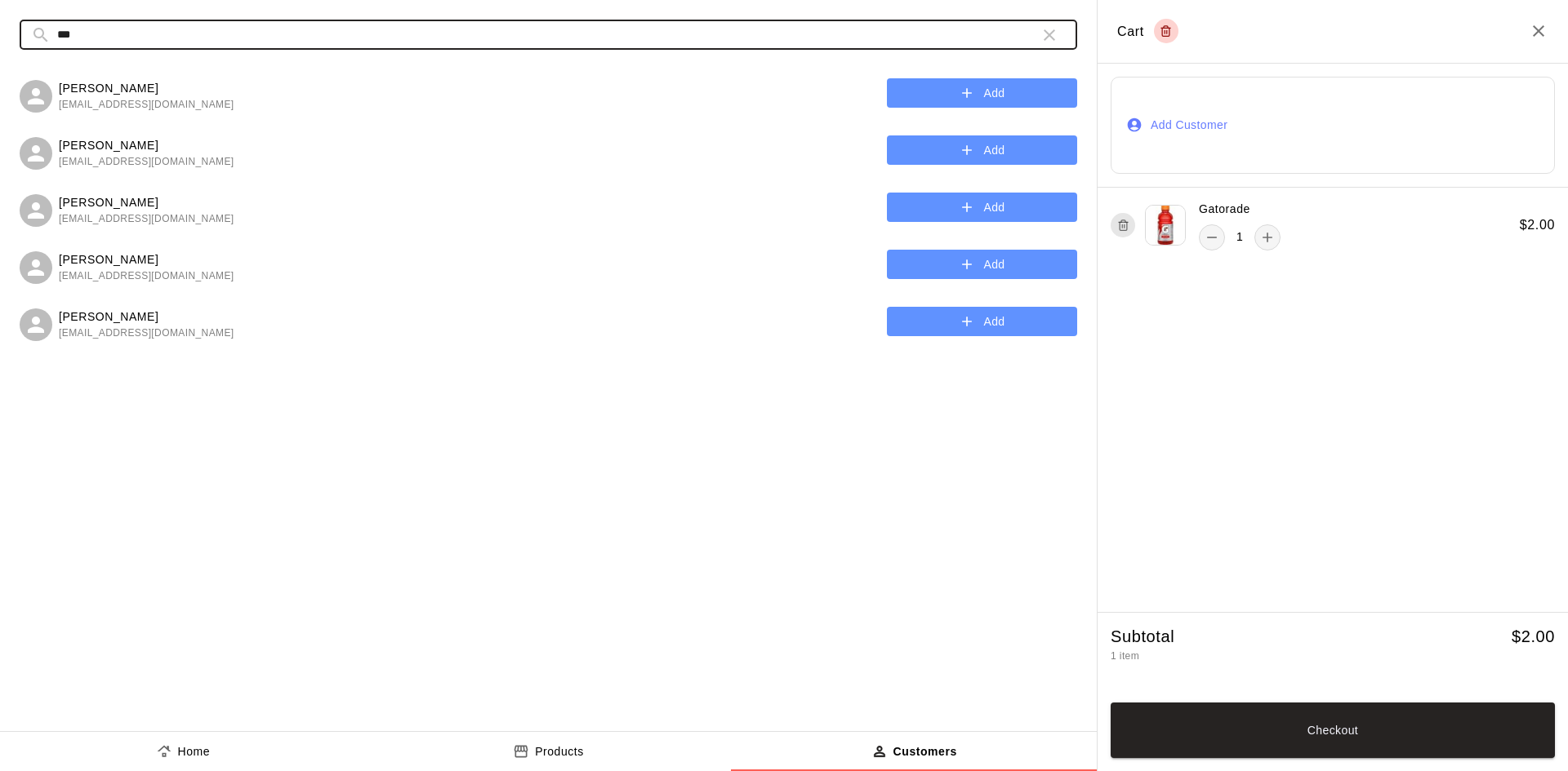
type input "***"
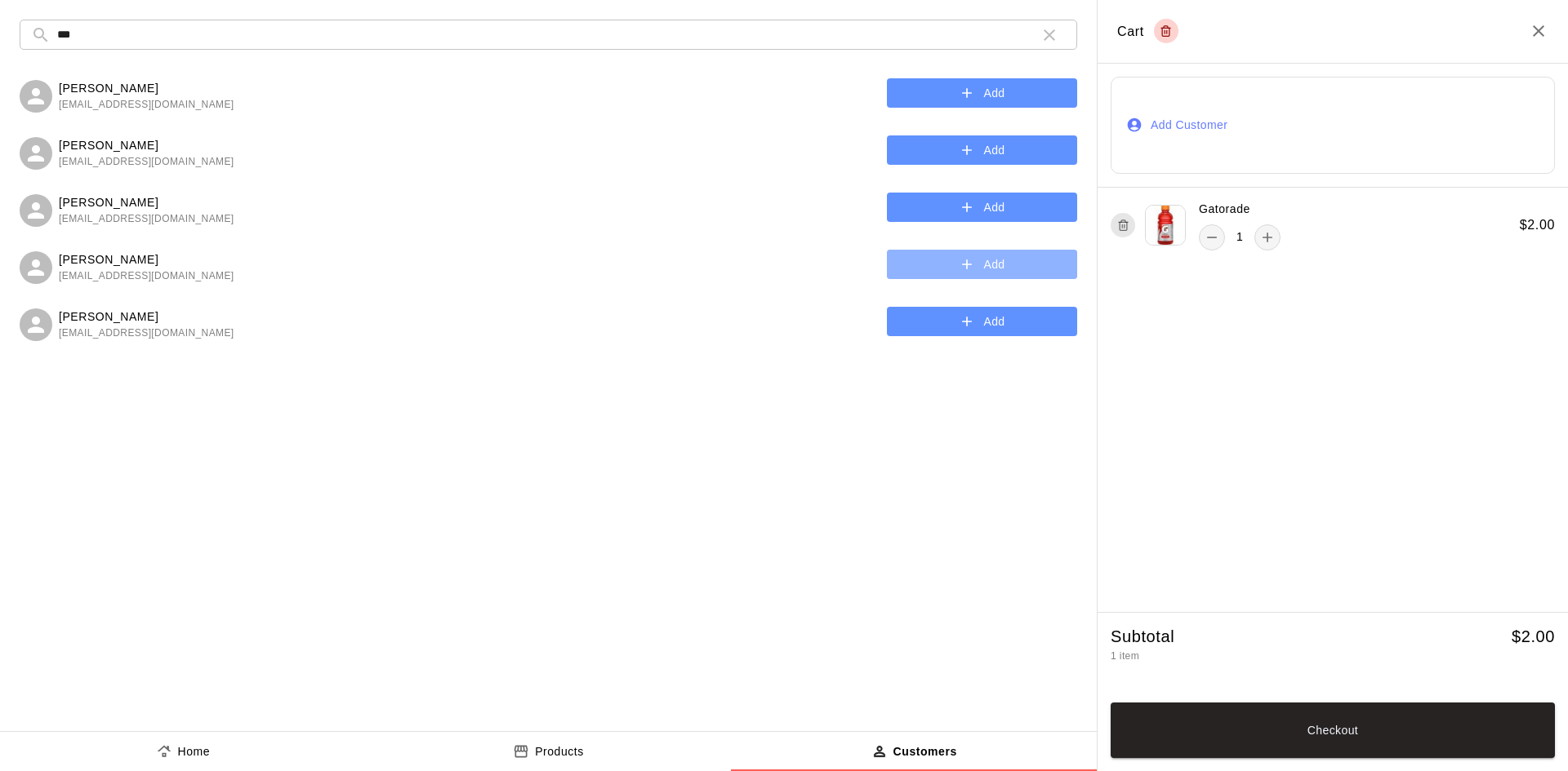
click at [986, 267] on button "Add" at bounding box center [982, 265] width 190 height 30
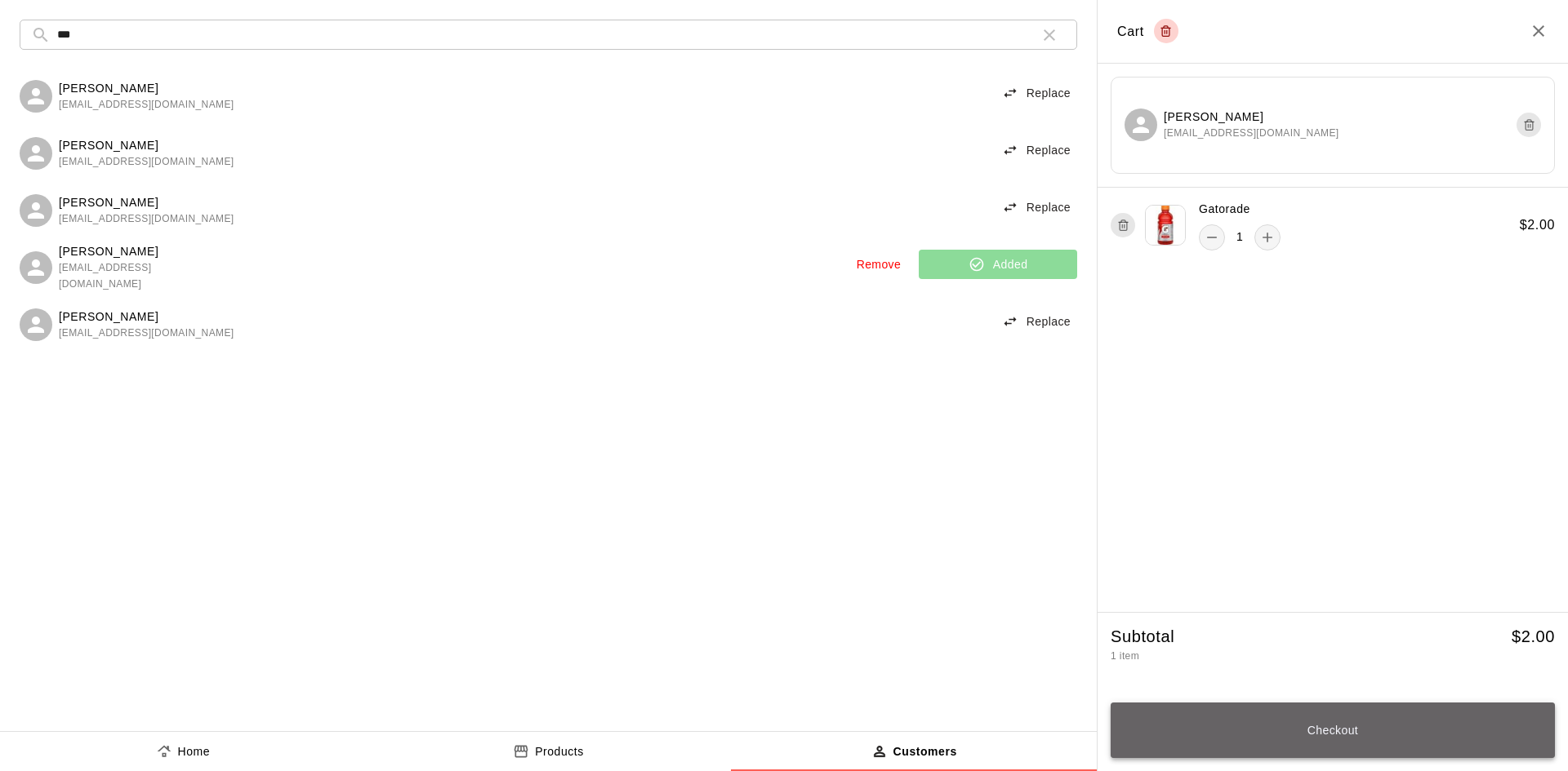
click at [1261, 735] on button "Checkout" at bounding box center [1332, 730] width 444 height 55
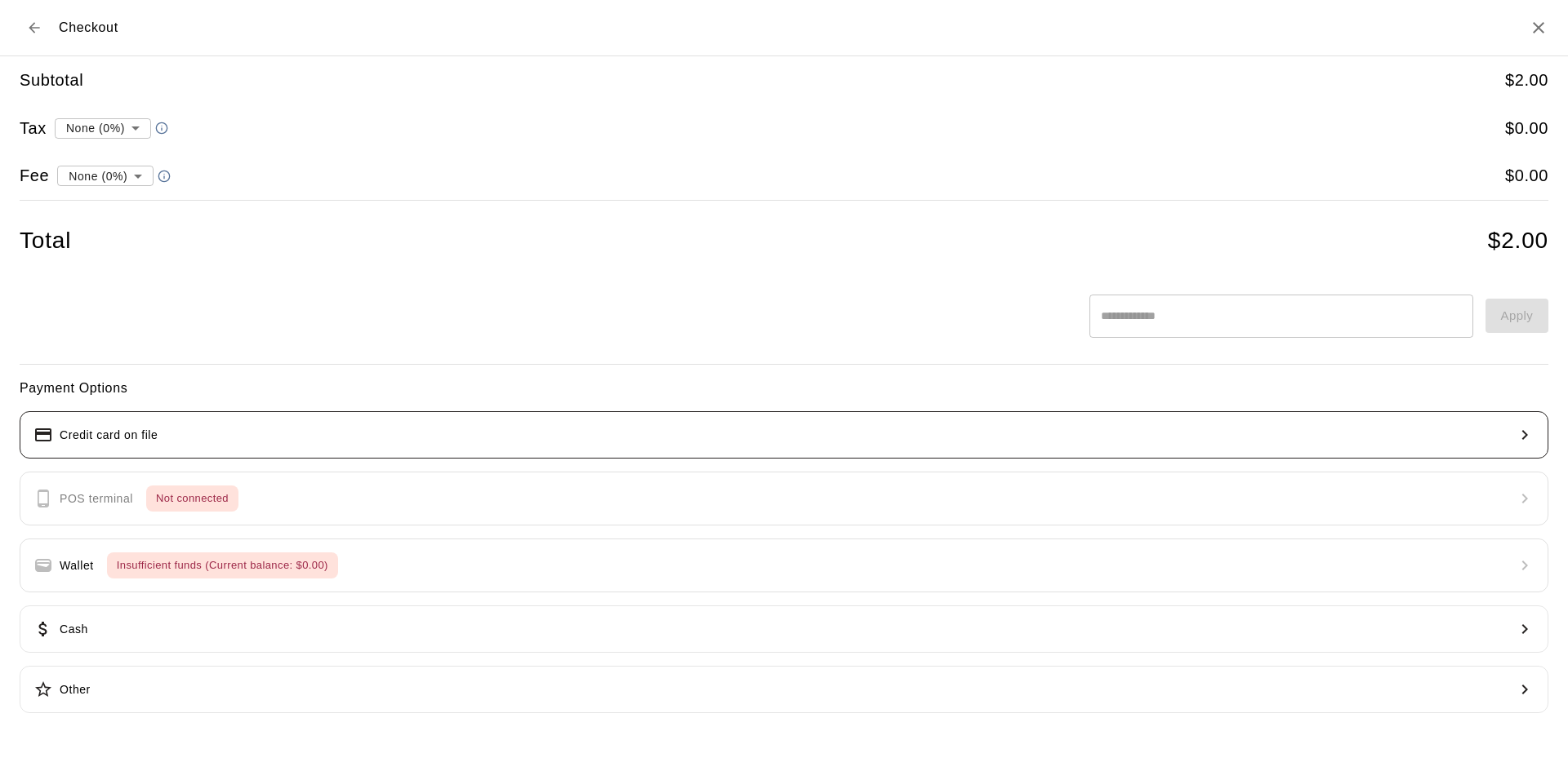
click at [302, 427] on button "Credit card on file" at bounding box center [784, 435] width 1529 height 47
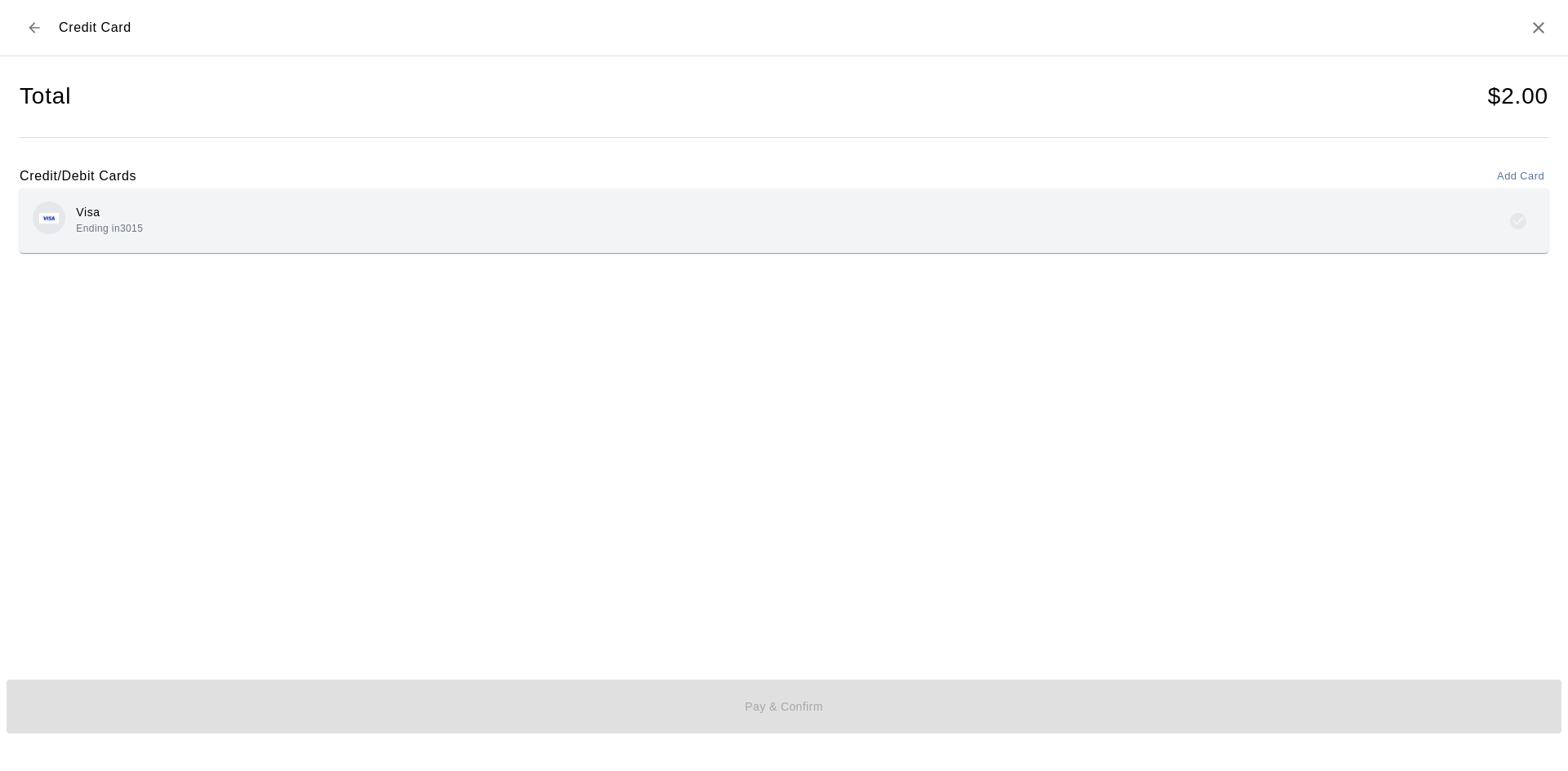
click at [388, 219] on div "Visa Ending in 3015" at bounding box center [784, 220] width 1502 height 38
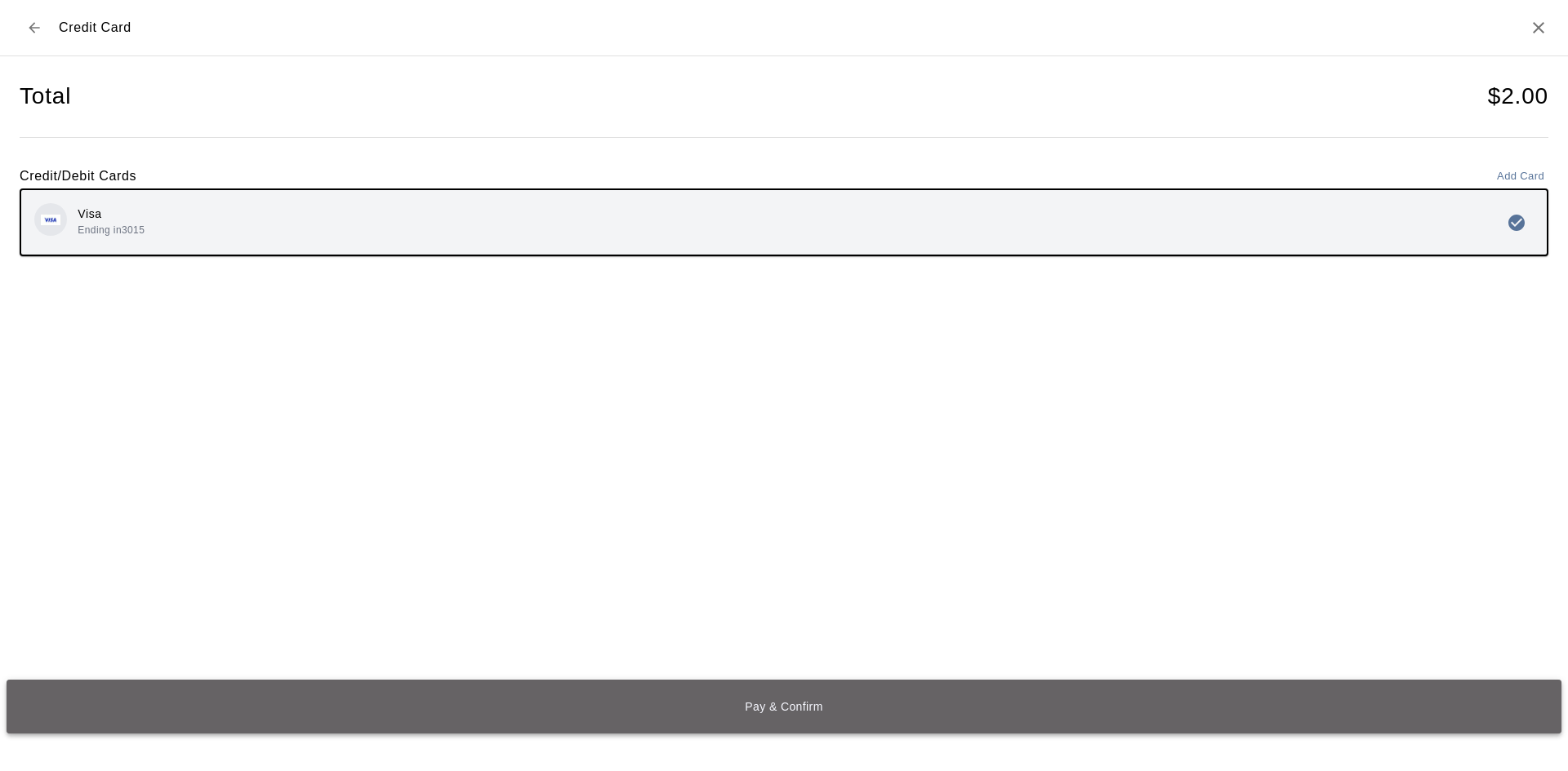
click at [626, 713] on button "Pay & Confirm" at bounding box center [784, 706] width 1555 height 53
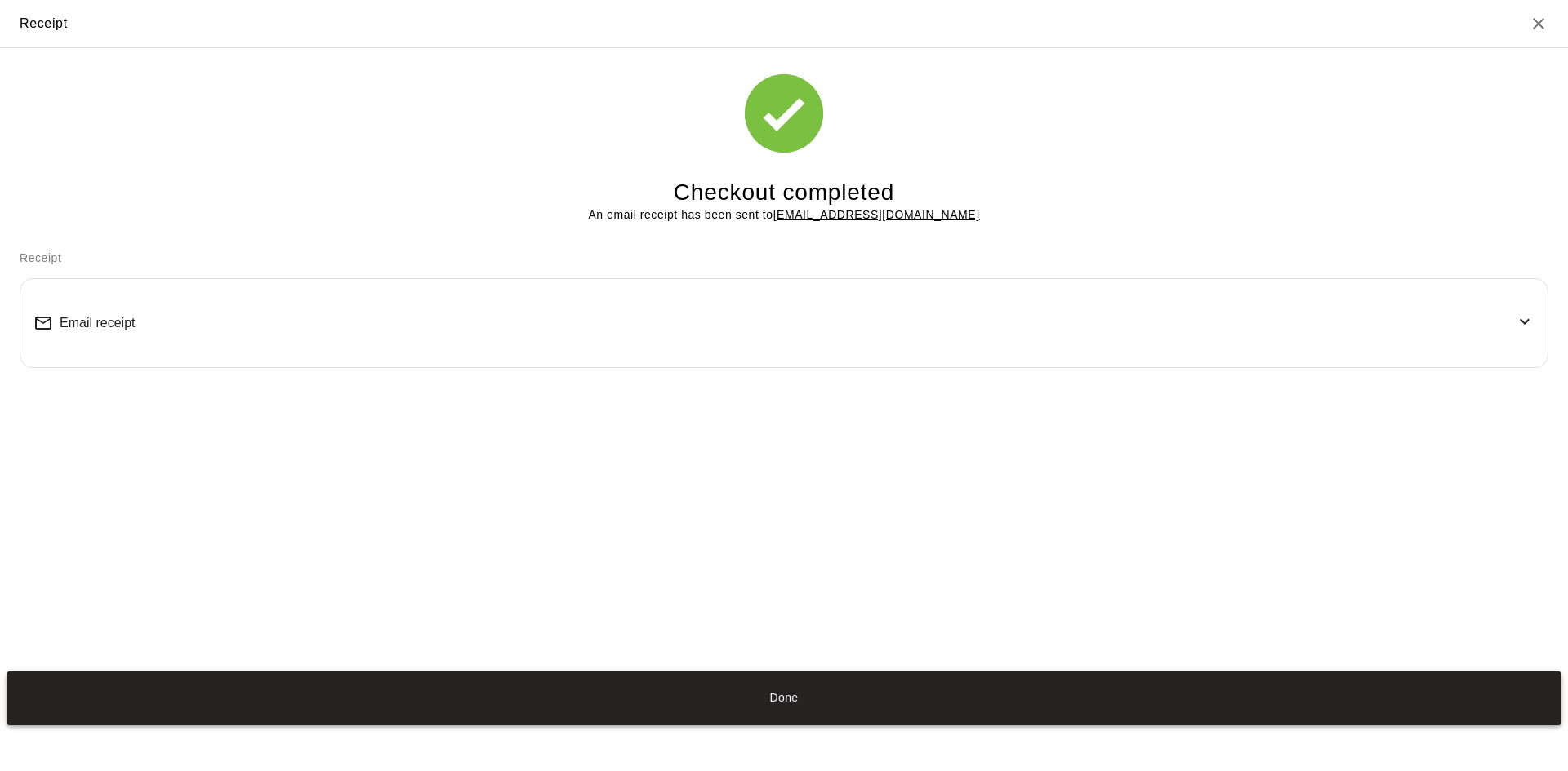
click at [799, 690] on button "Done" at bounding box center [784, 698] width 1555 height 53
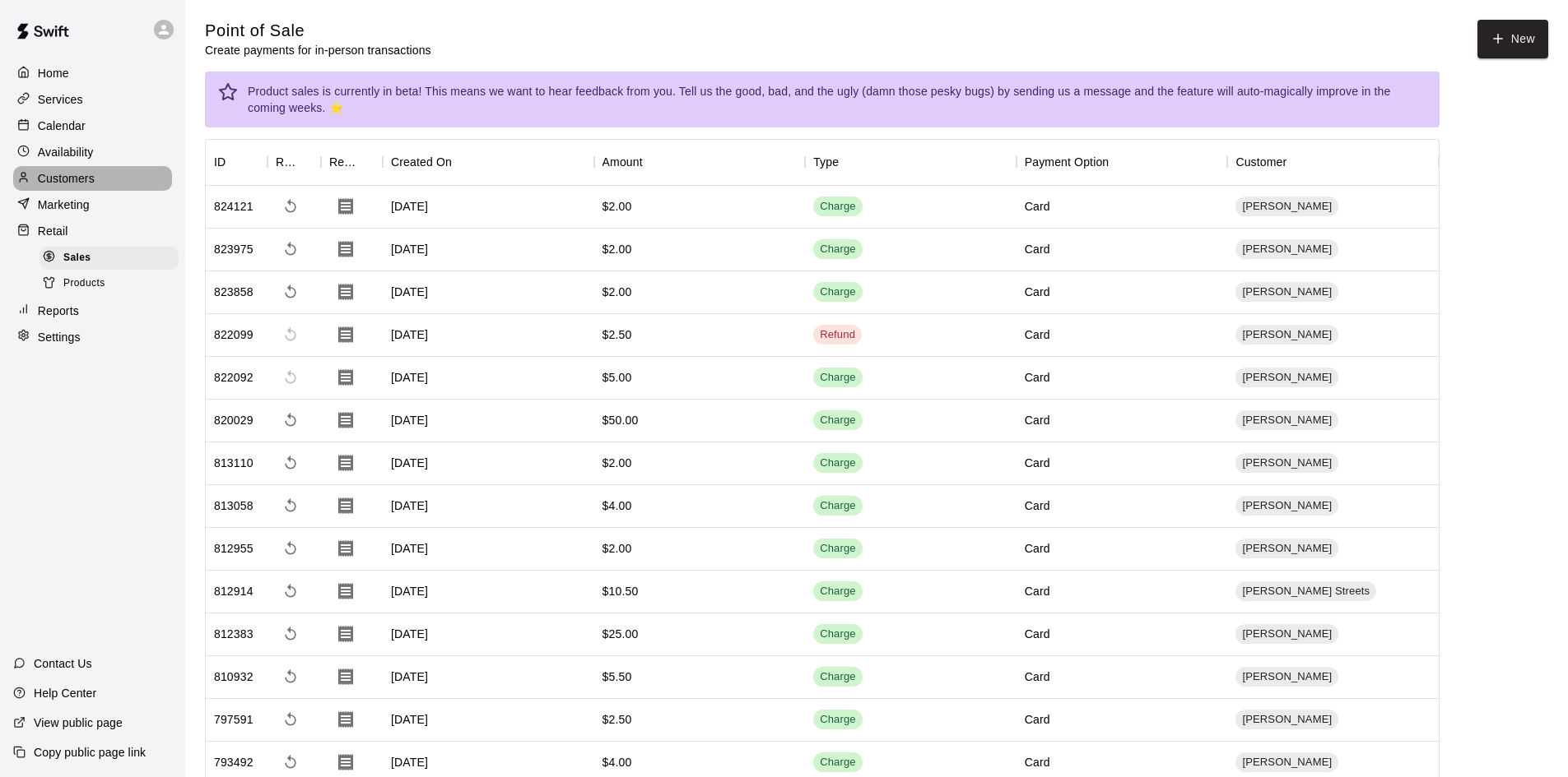
click at [97, 177] on div "Customers" at bounding box center [93, 179] width 159 height 25
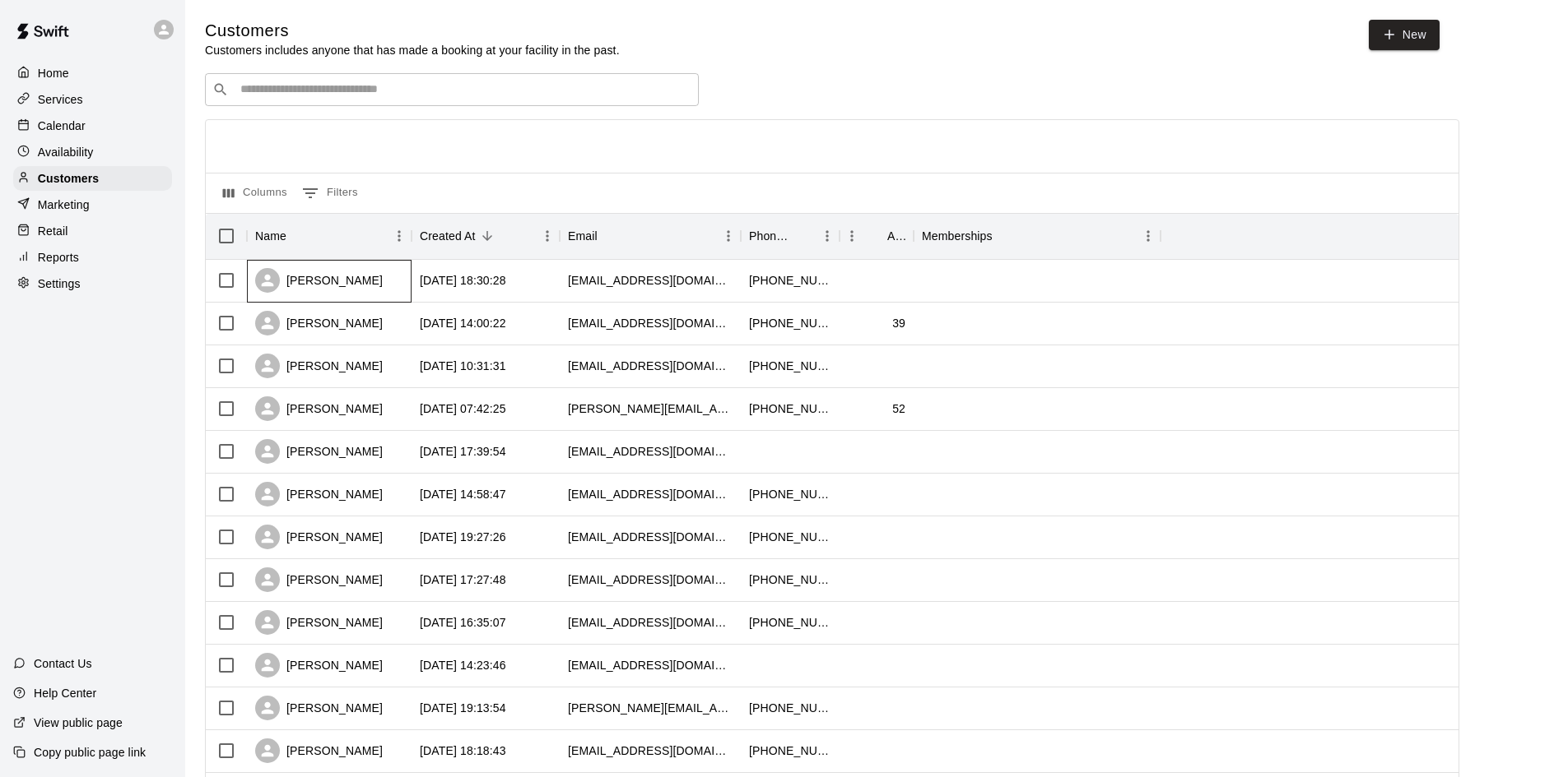
click at [340, 286] on div "Jenny Tejeda" at bounding box center [319, 281] width 128 height 25
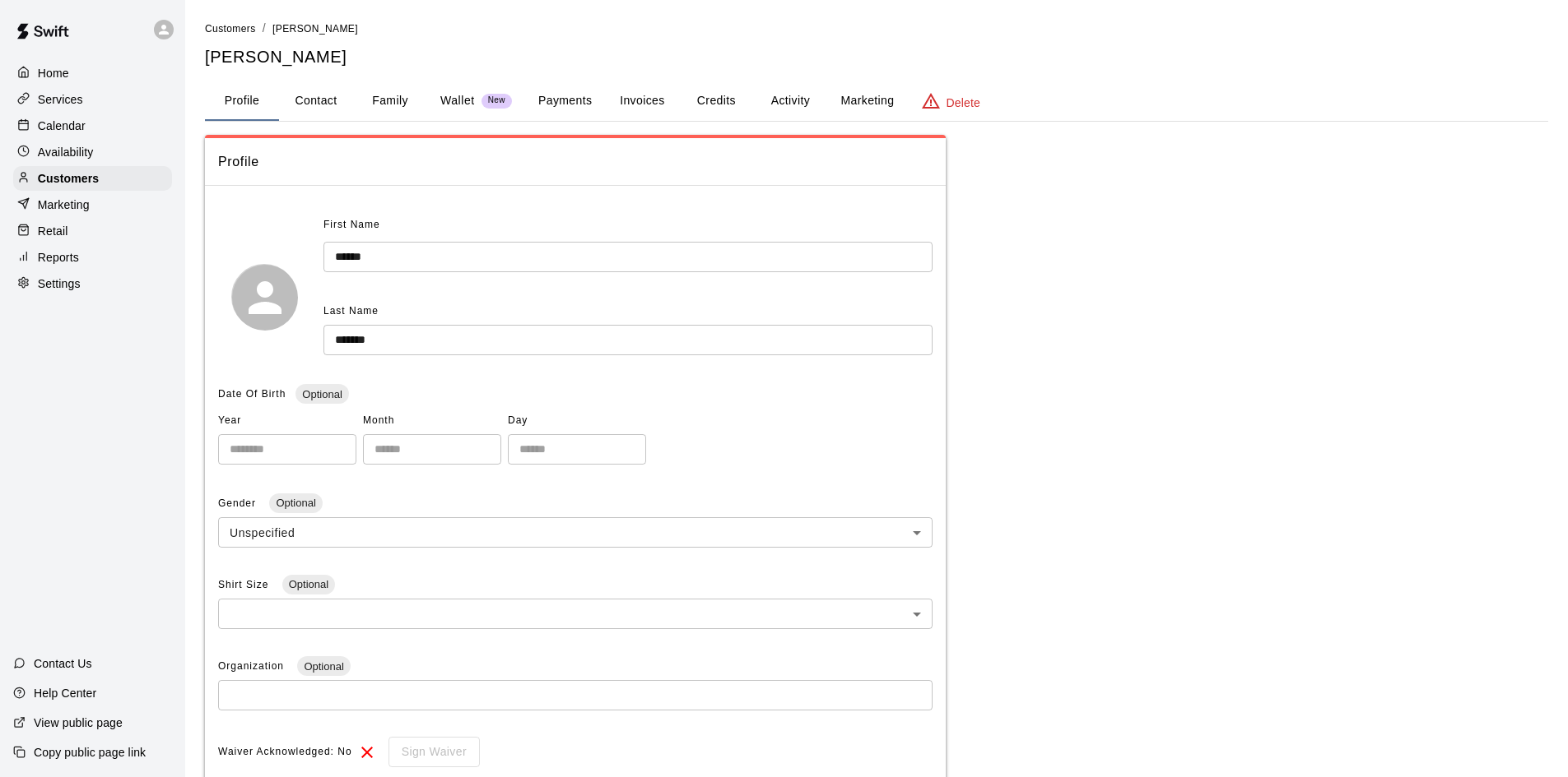
click at [391, 98] on button "Family" at bounding box center [390, 101] width 74 height 40
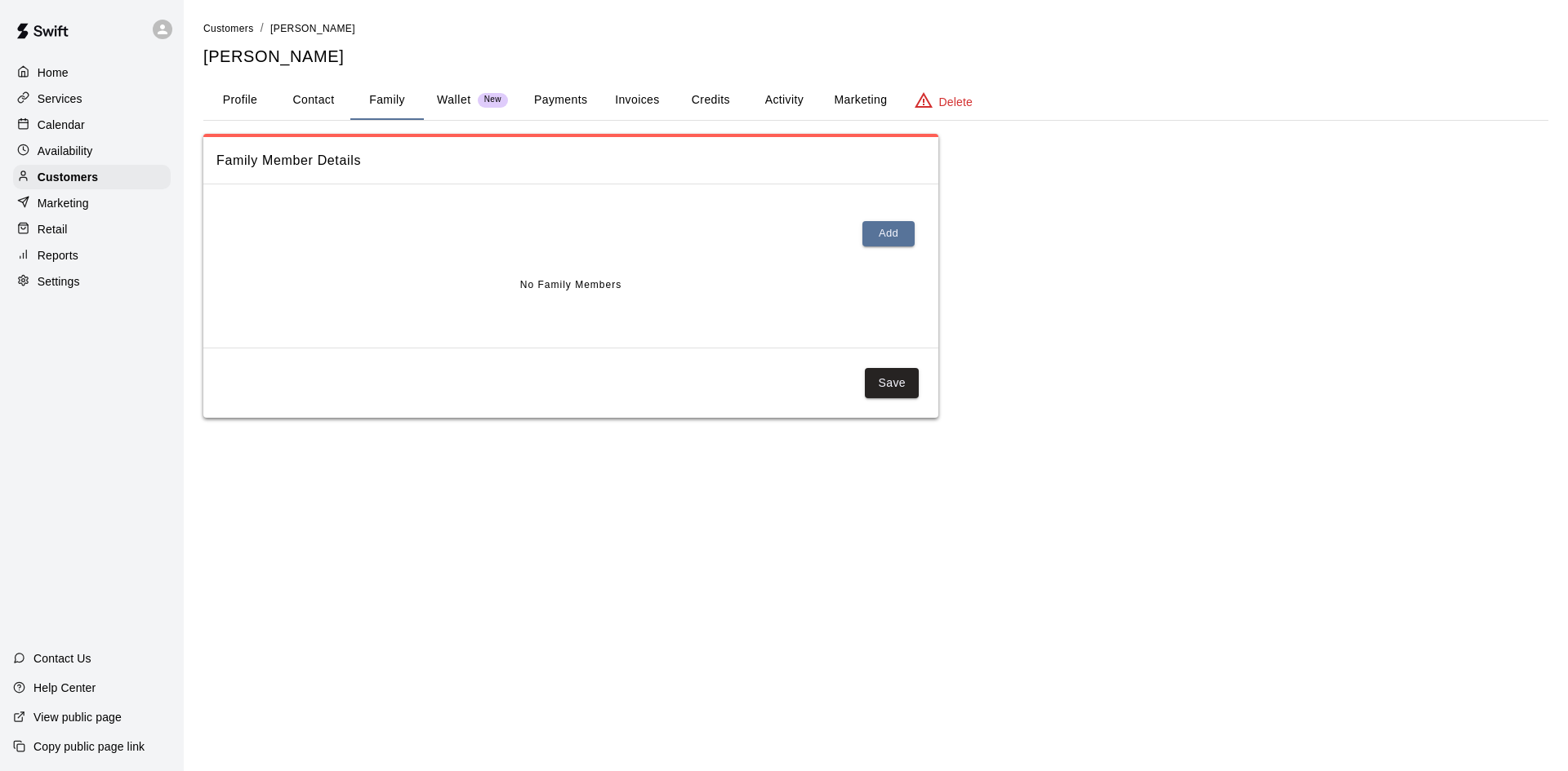
click at [230, 93] on button "Profile" at bounding box center [240, 100] width 73 height 39
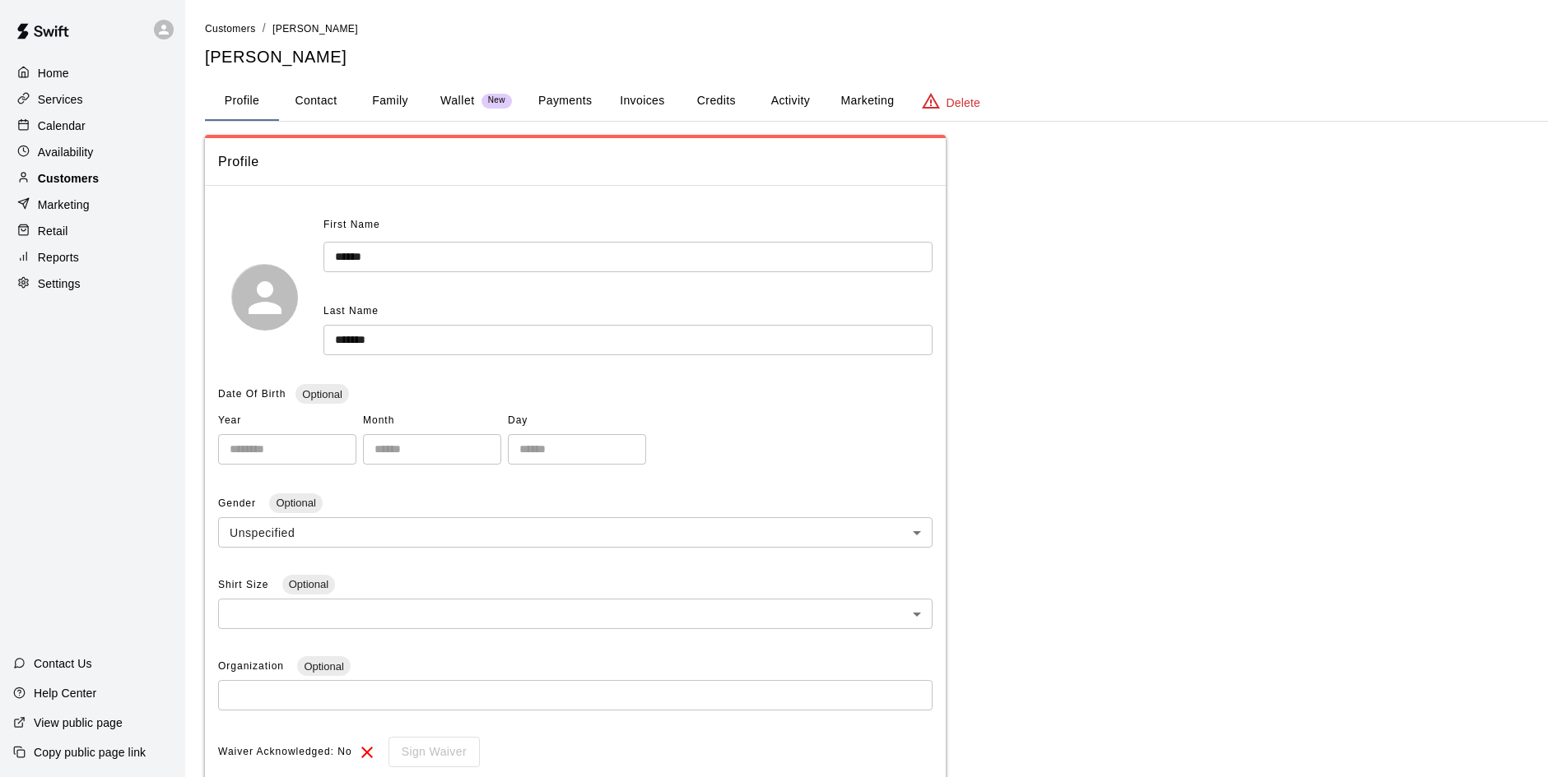
click at [49, 182] on p "Customers" at bounding box center [68, 178] width 61 height 16
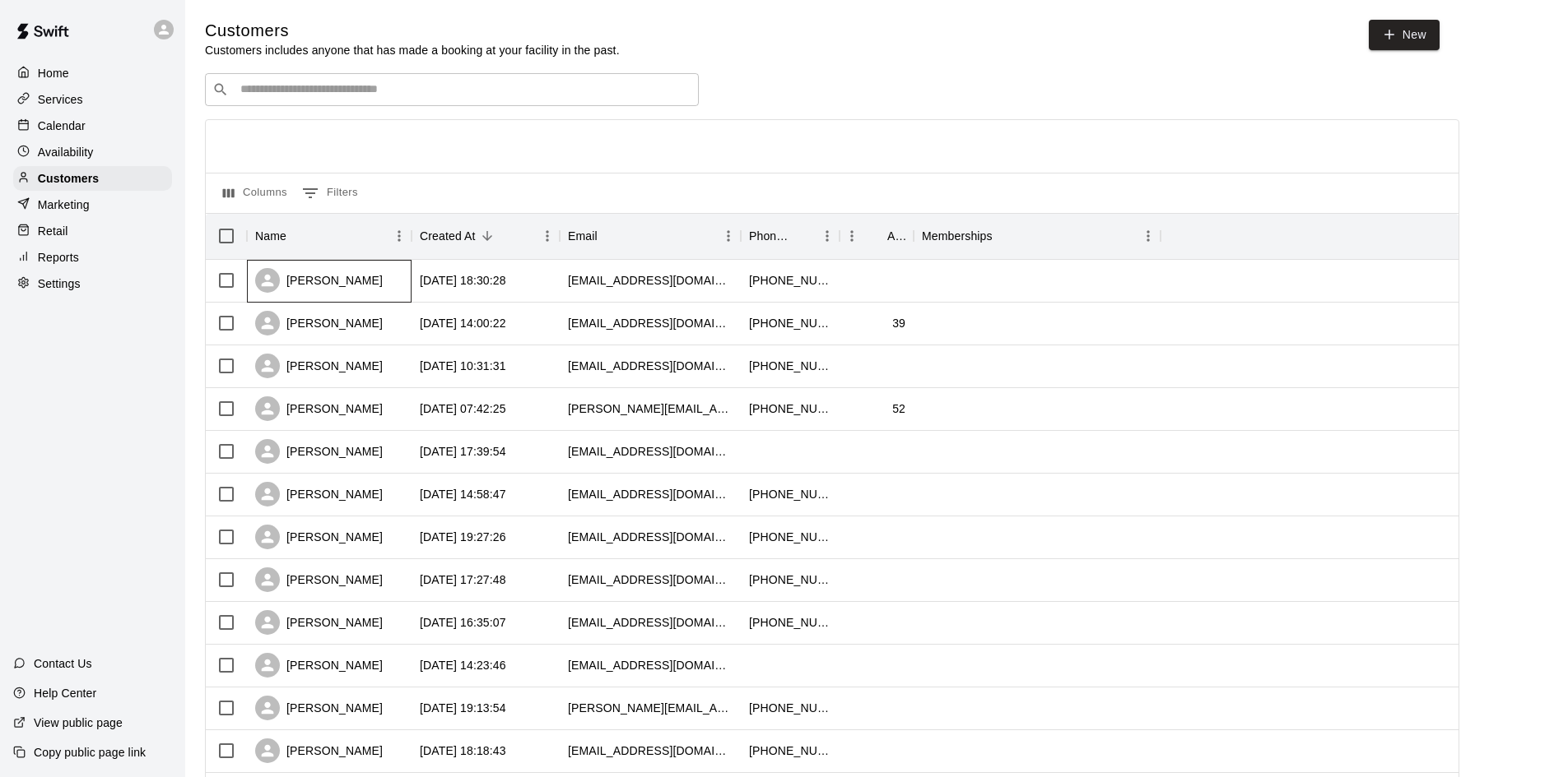
click at [296, 282] on div "Jenny Tejeda" at bounding box center [319, 281] width 128 height 25
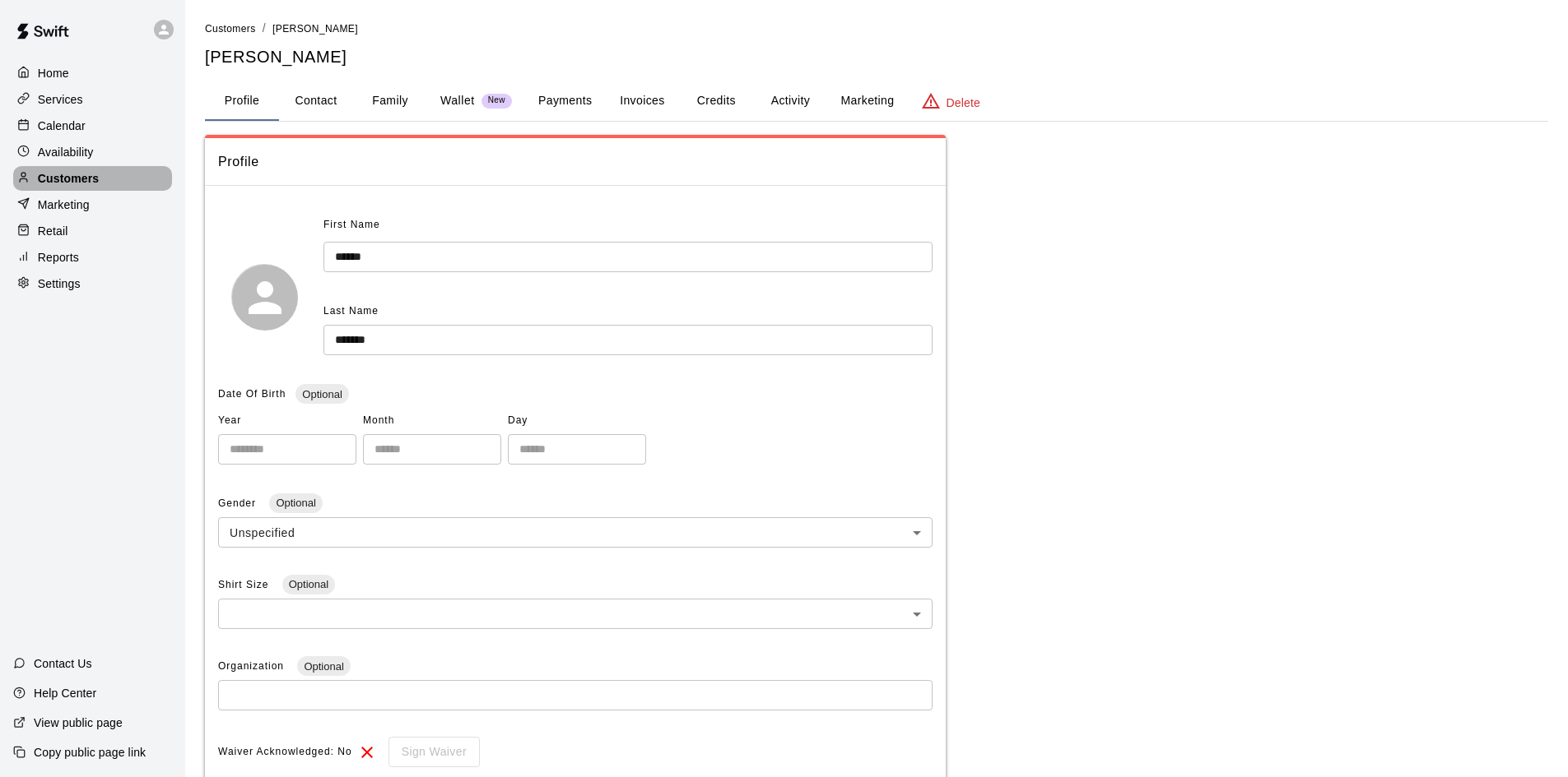
click at [102, 187] on div "Customers" at bounding box center [93, 179] width 159 height 25
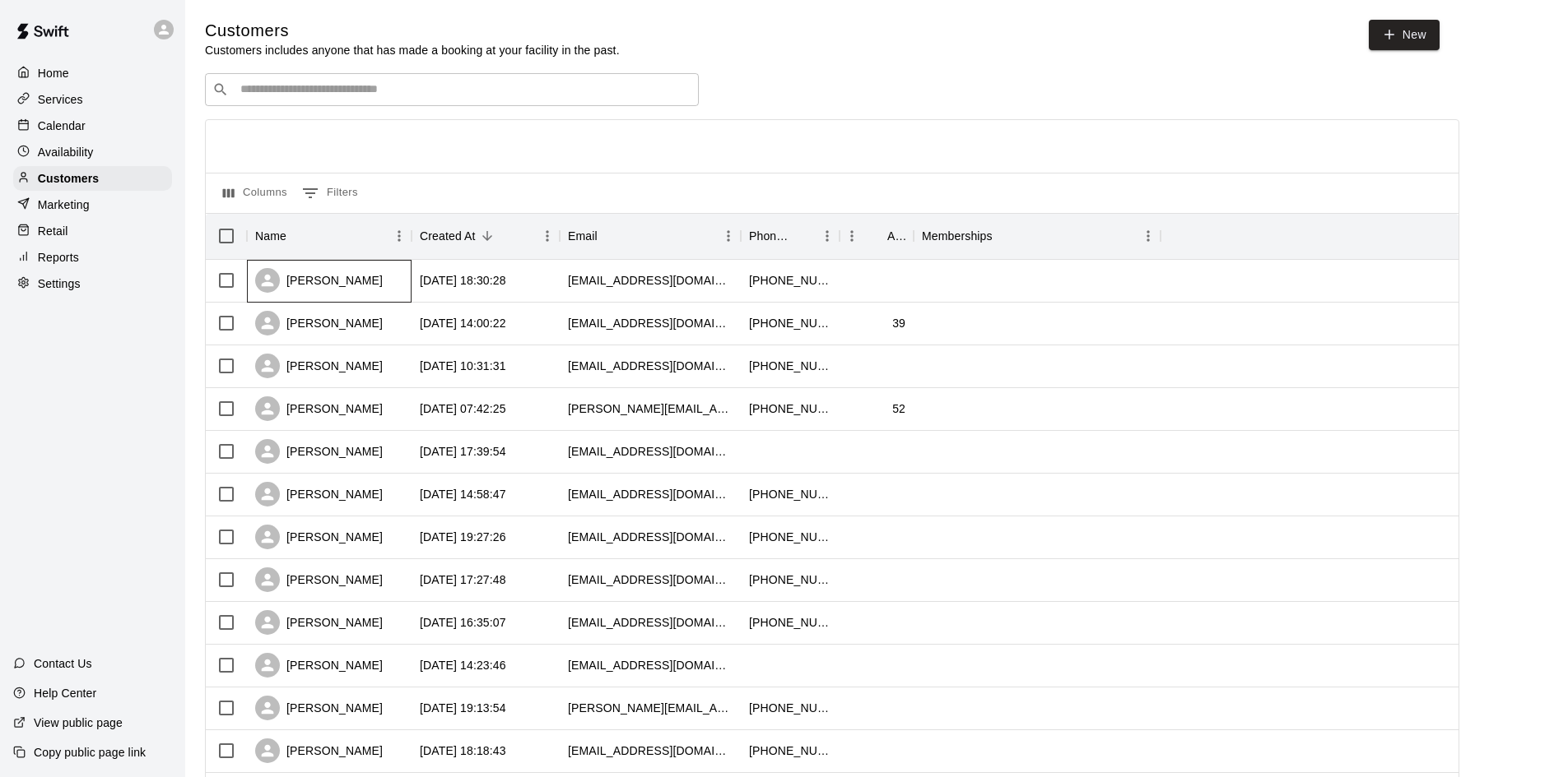
click at [336, 289] on div "Jenny Tejeda" at bounding box center [319, 281] width 128 height 25
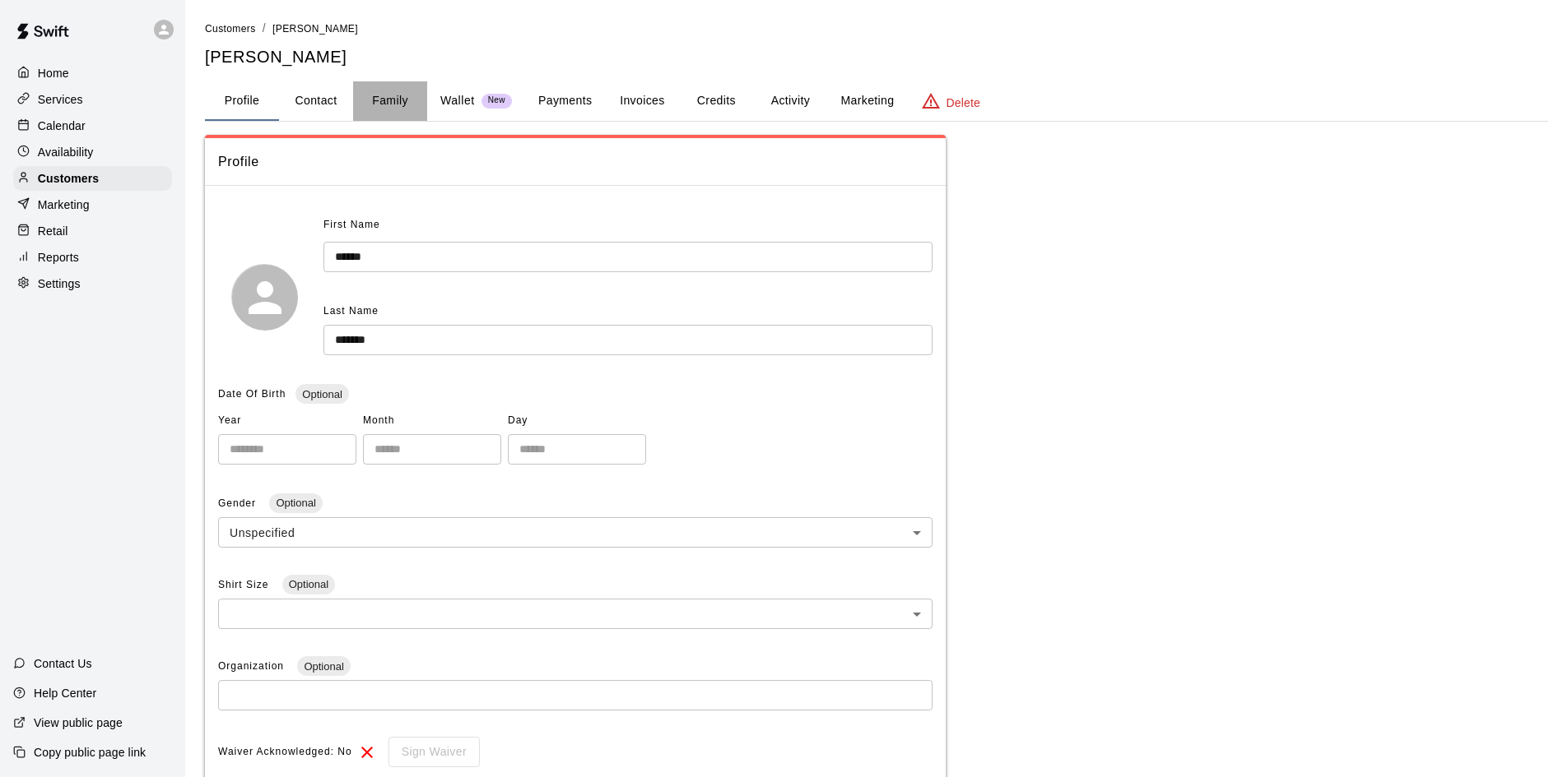
click at [402, 102] on button "Family" at bounding box center [390, 101] width 74 height 40
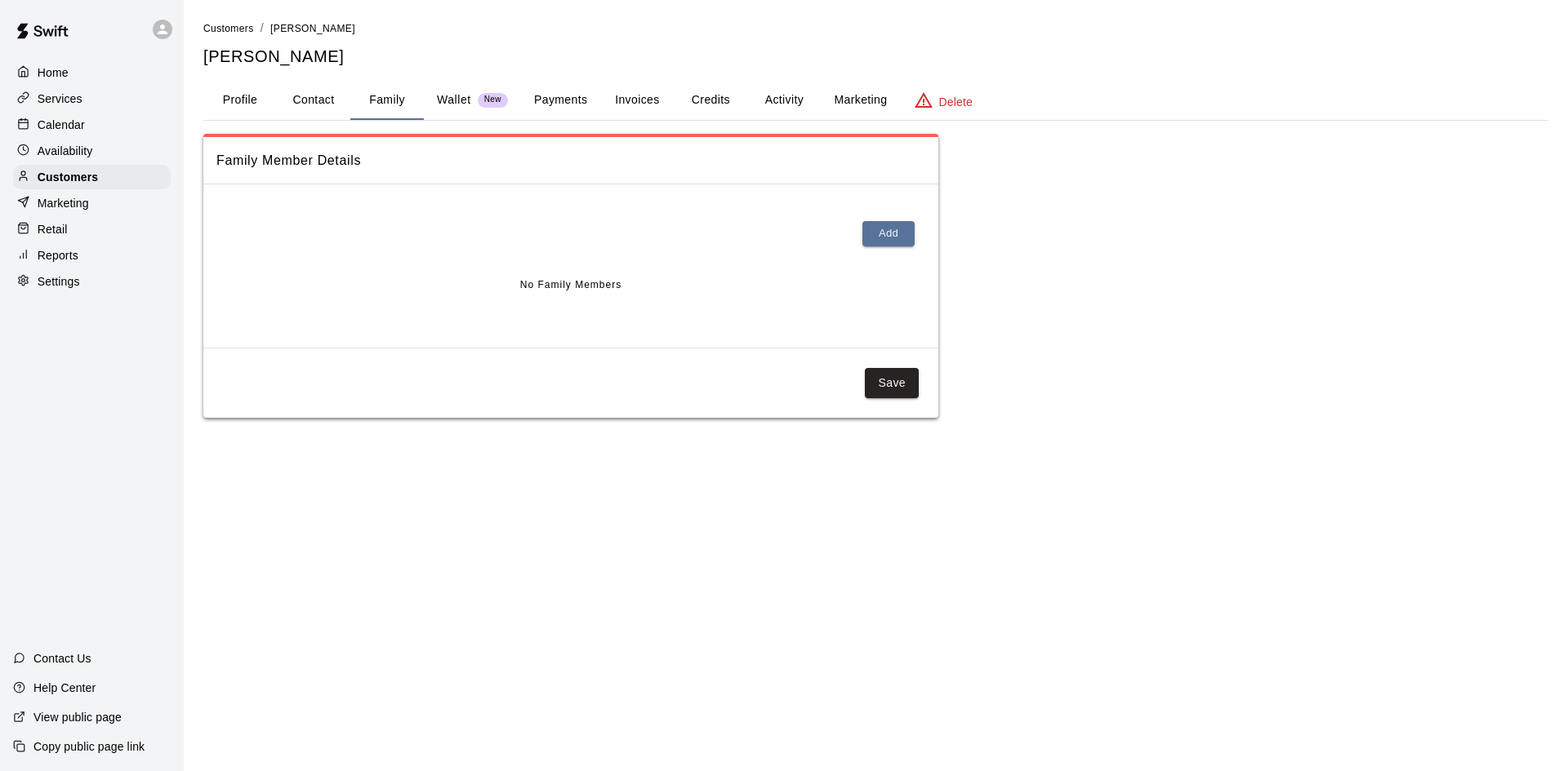
click at [57, 137] on div "Calendar" at bounding box center [92, 125] width 158 height 24
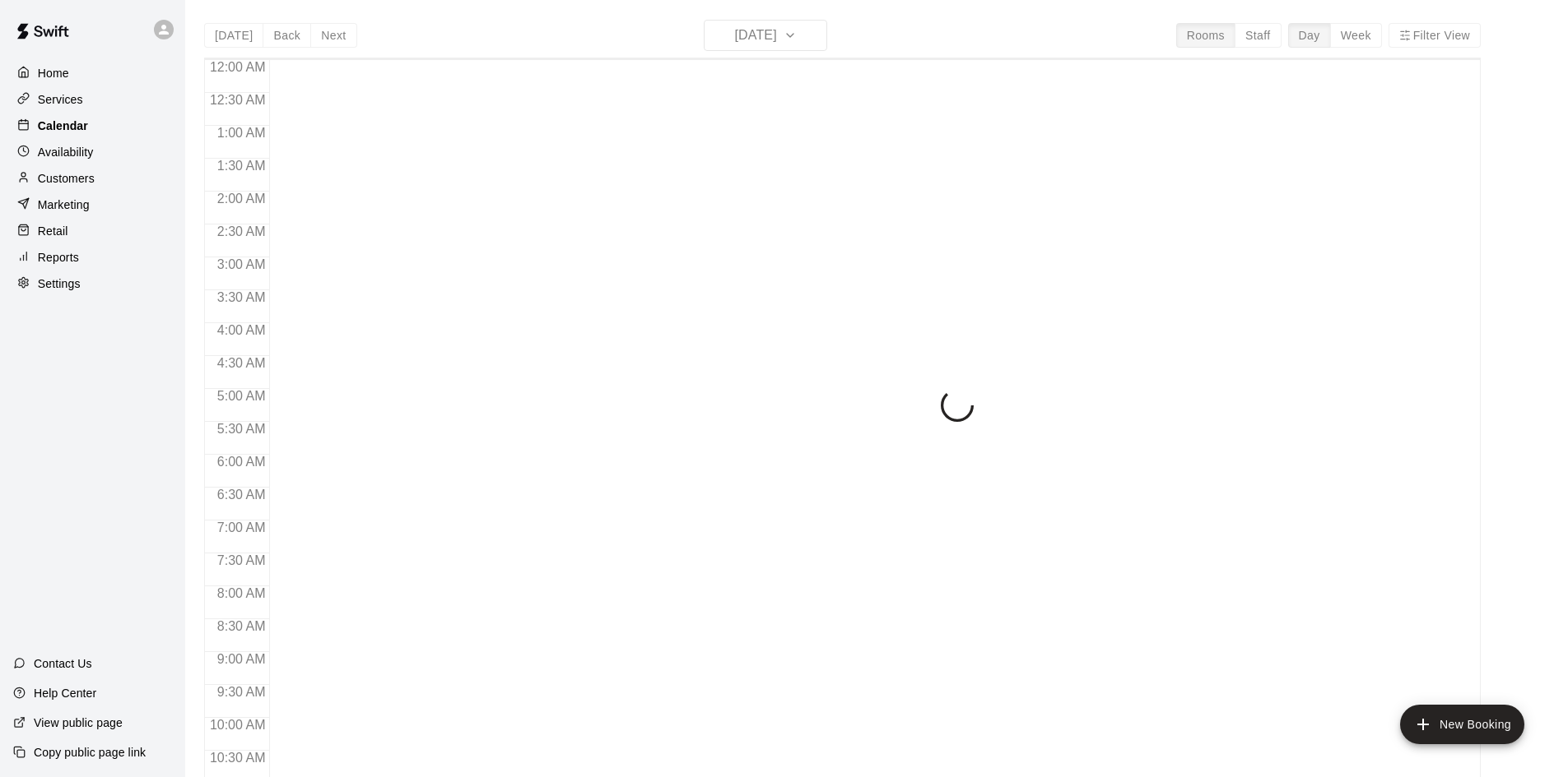
scroll to position [843, 0]
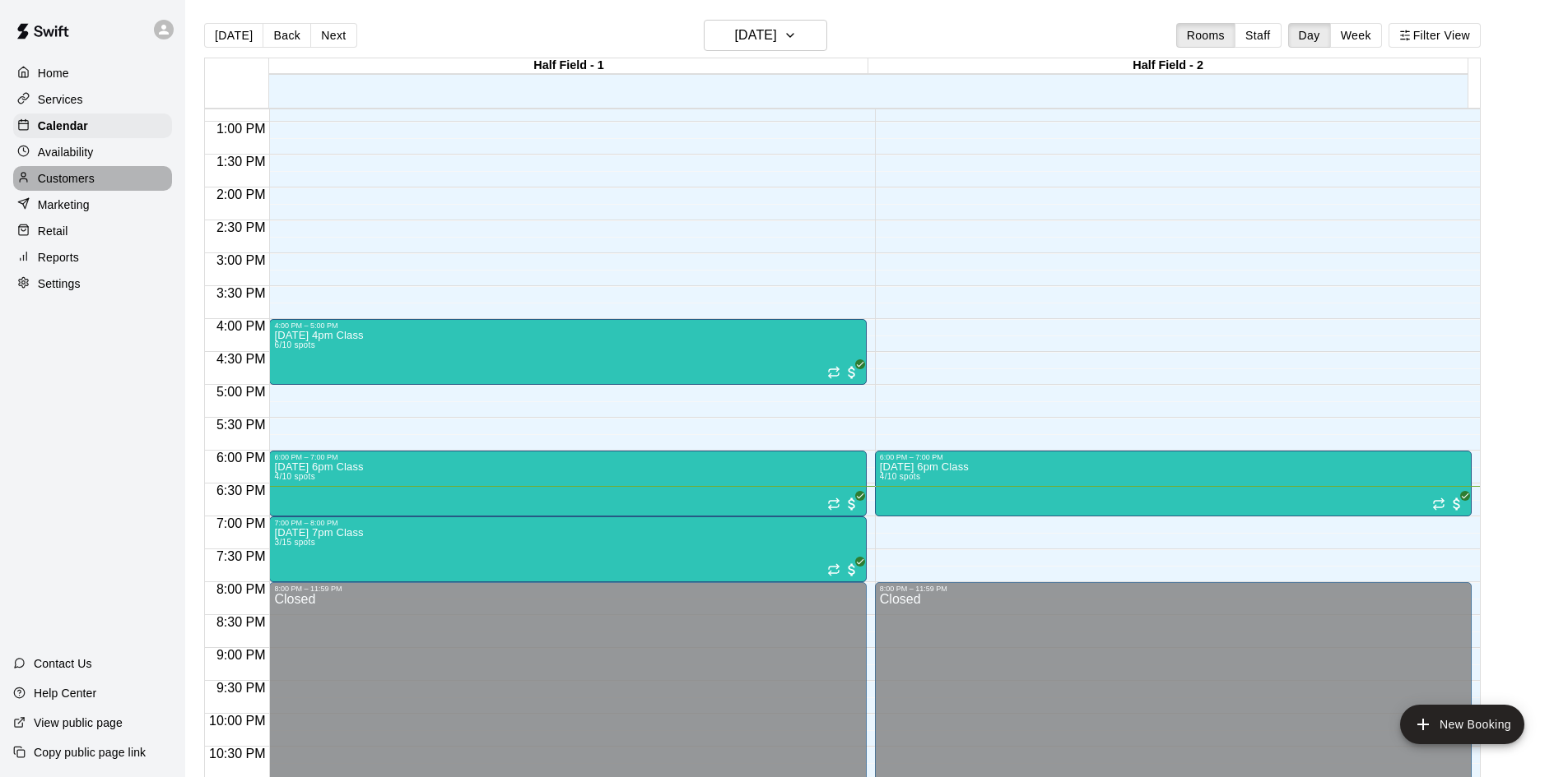
click at [76, 191] on div "Customers" at bounding box center [93, 179] width 159 height 25
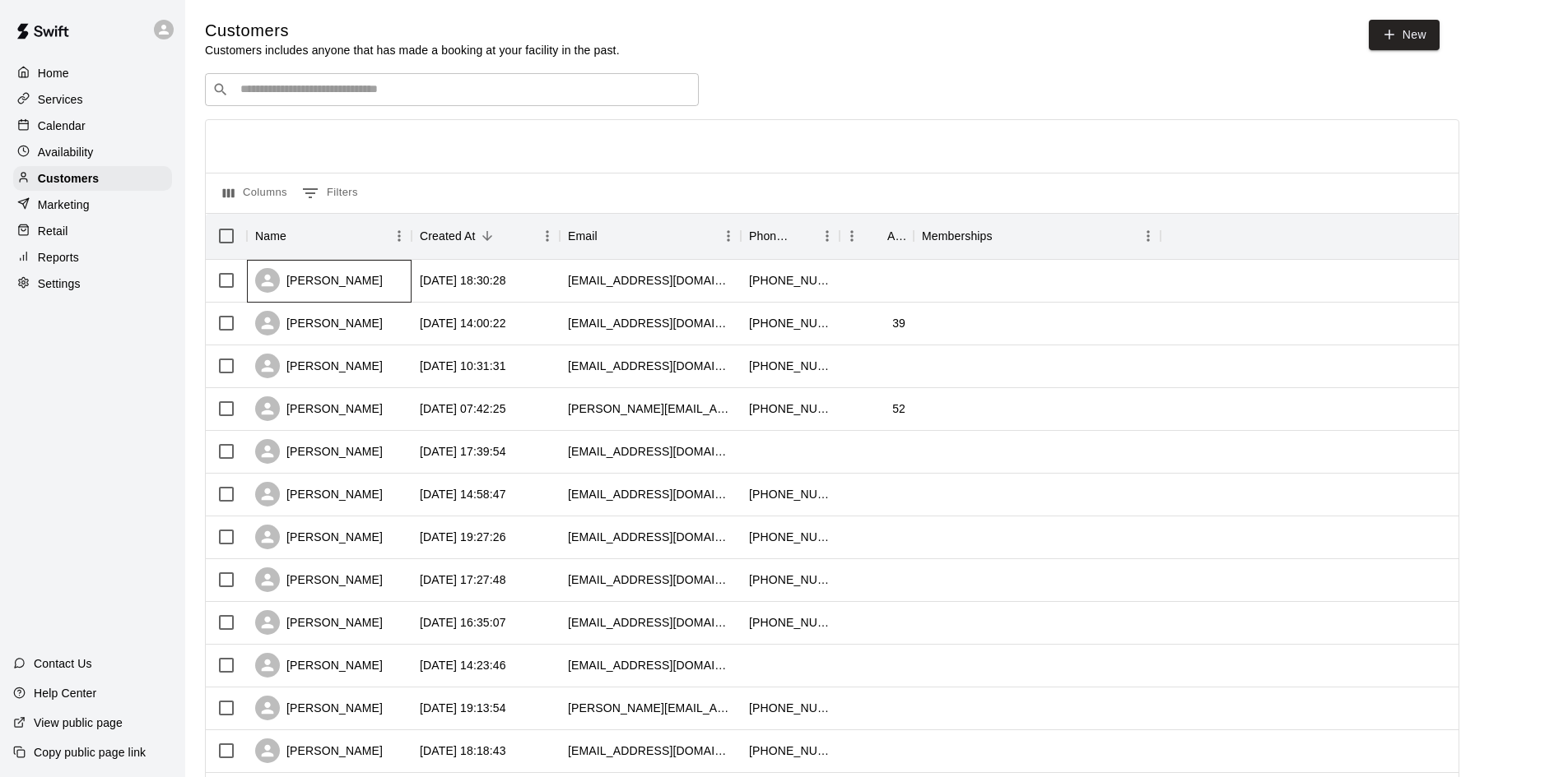
click at [356, 286] on div "Jenny Tejeda" at bounding box center [329, 281] width 165 height 43
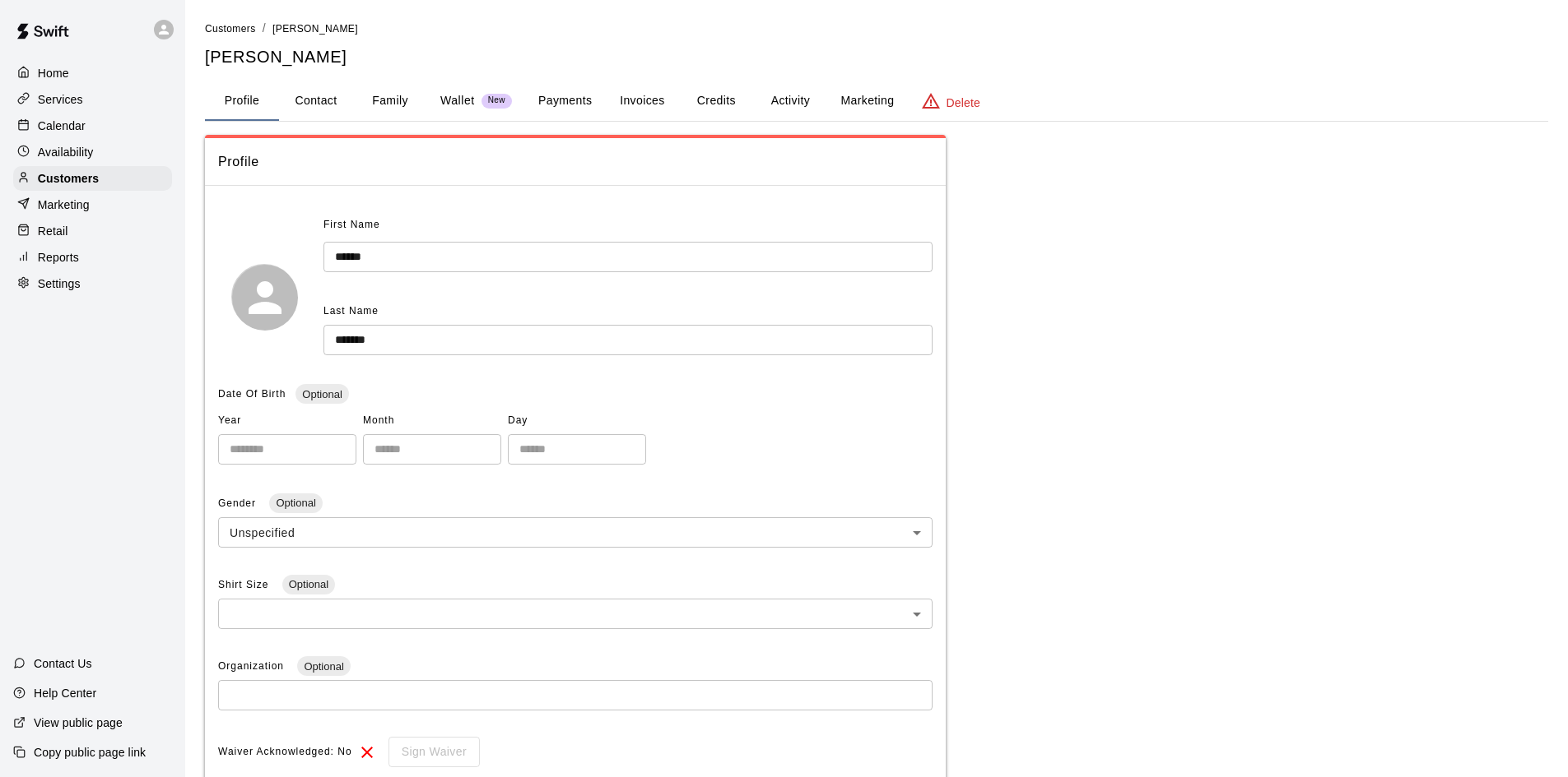
click at [396, 93] on button "Family" at bounding box center [390, 101] width 74 height 40
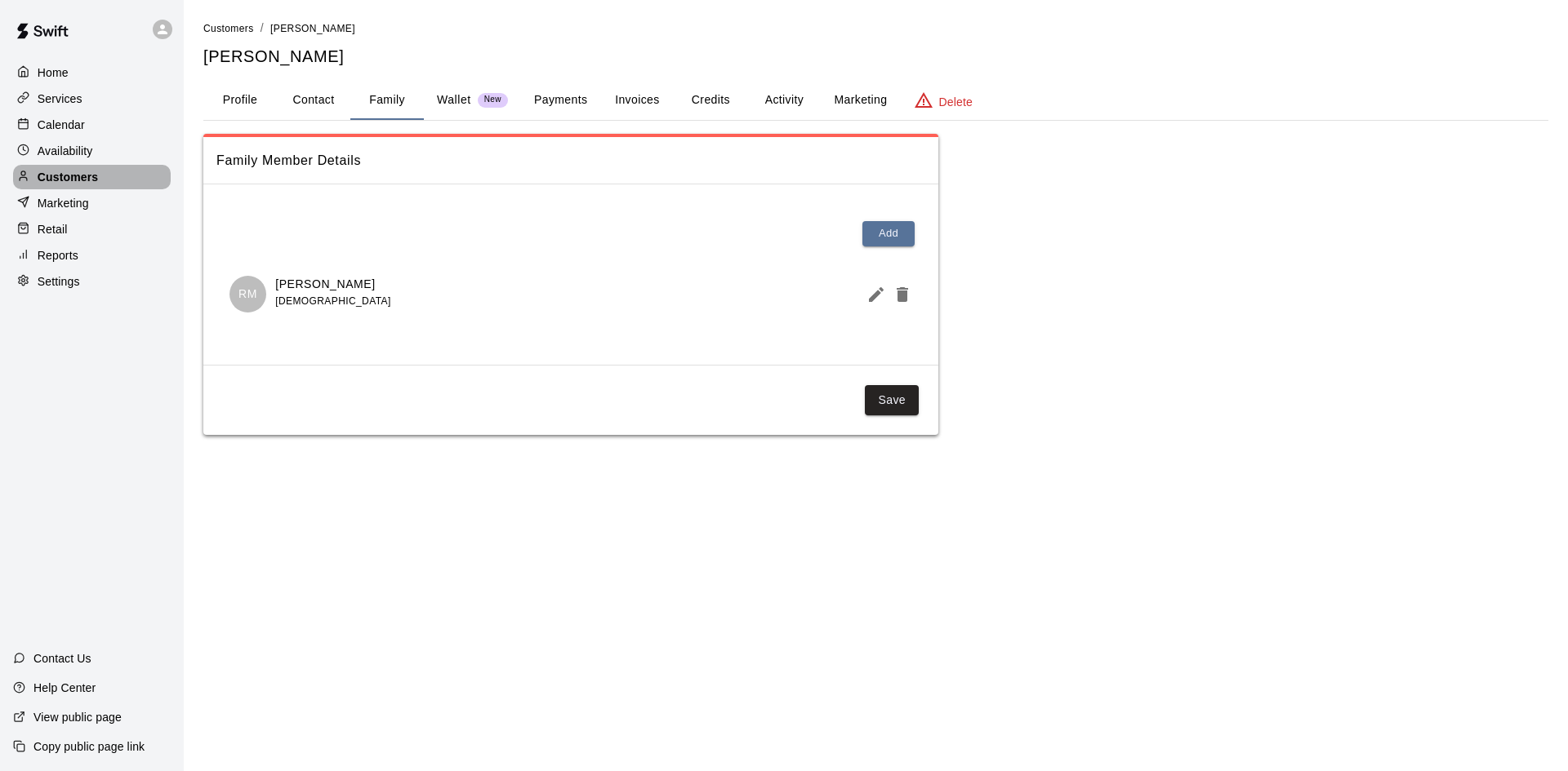
click at [125, 186] on div "Customers" at bounding box center [92, 177] width 158 height 24
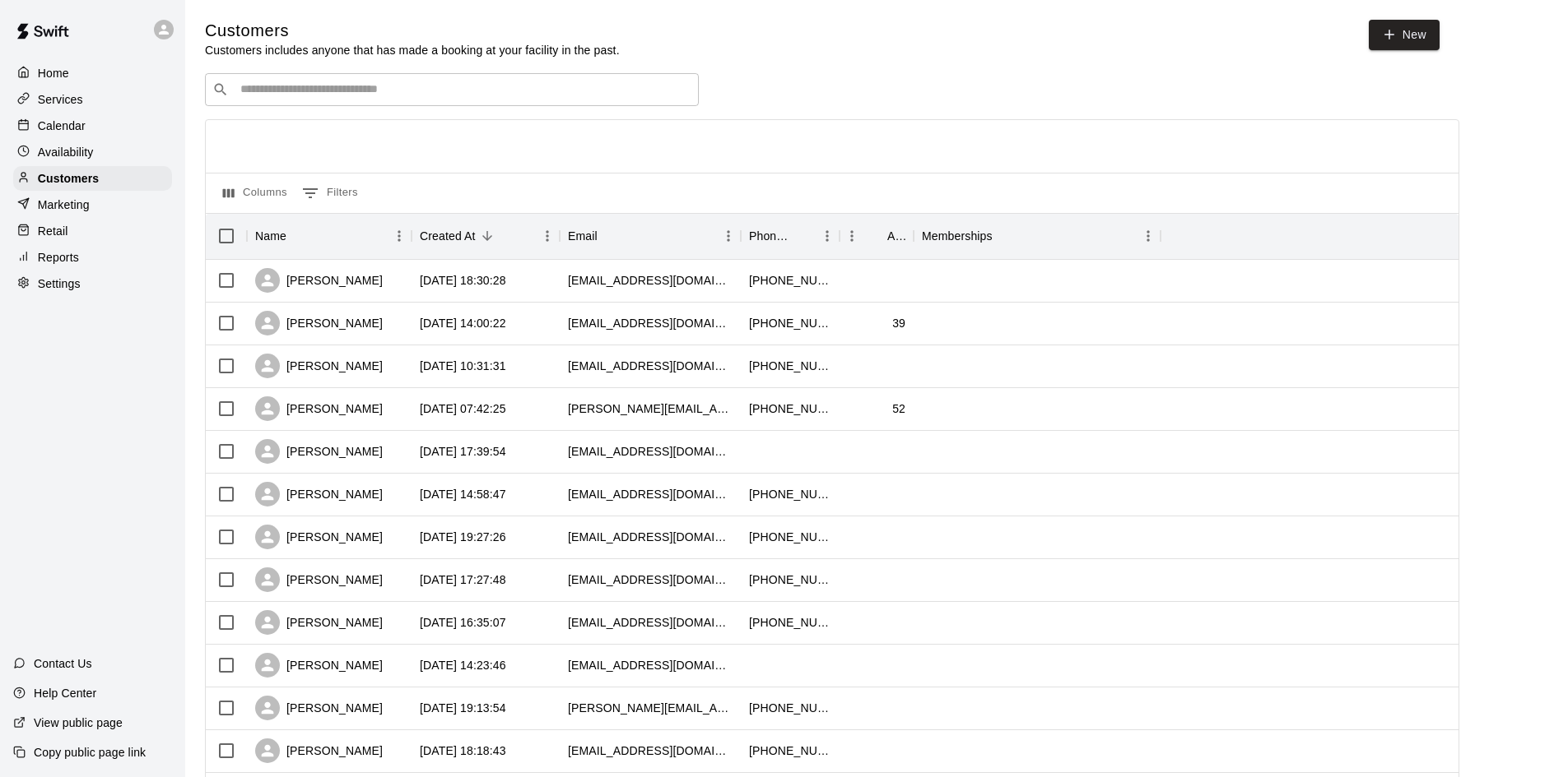
click at [541, 77] on div "​ ​" at bounding box center [452, 89] width 494 height 33
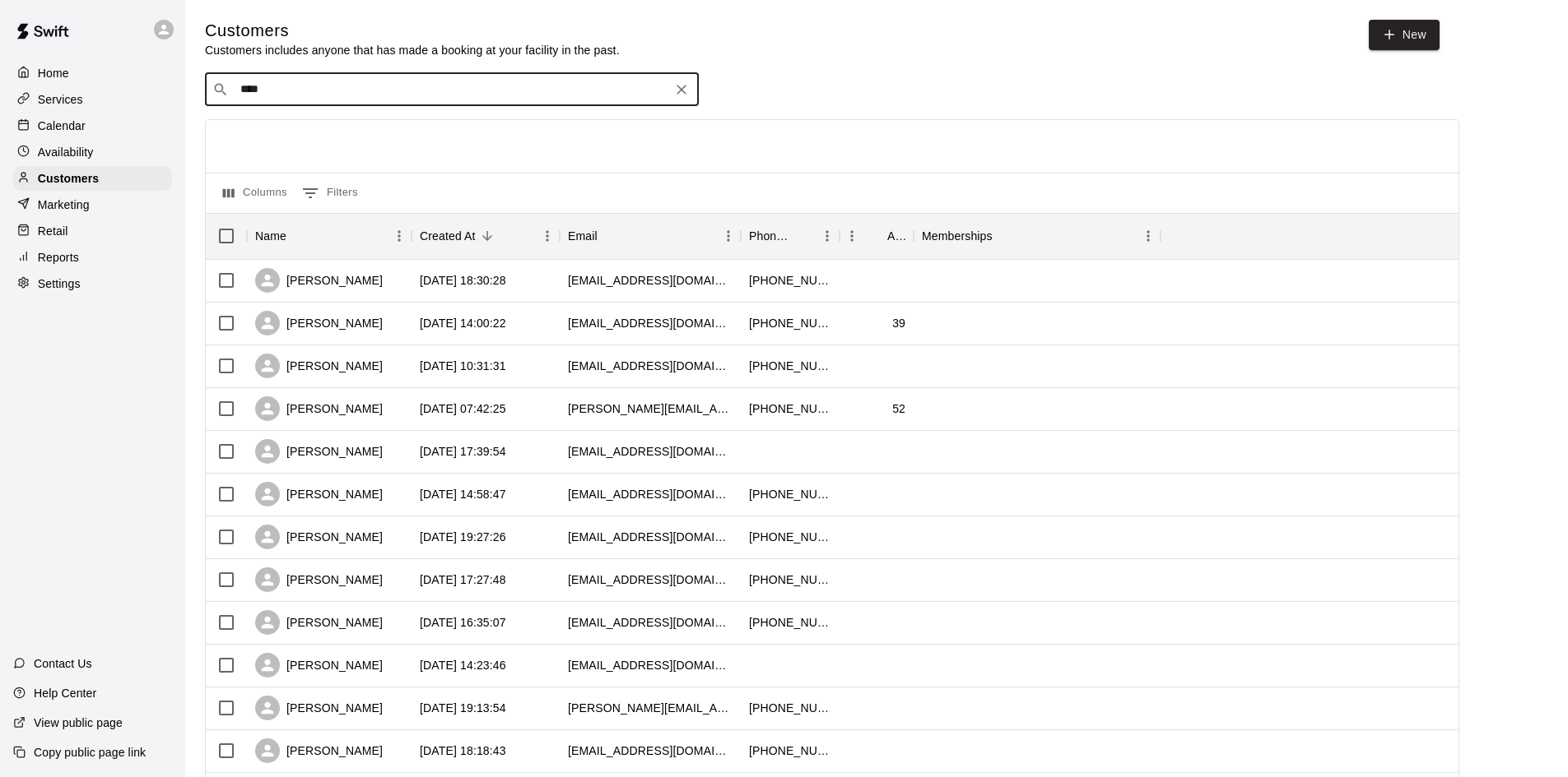
type input "*****"
click at [320, 125] on p "[PERSON_NAME]" at bounding box center [301, 126] width 100 height 17
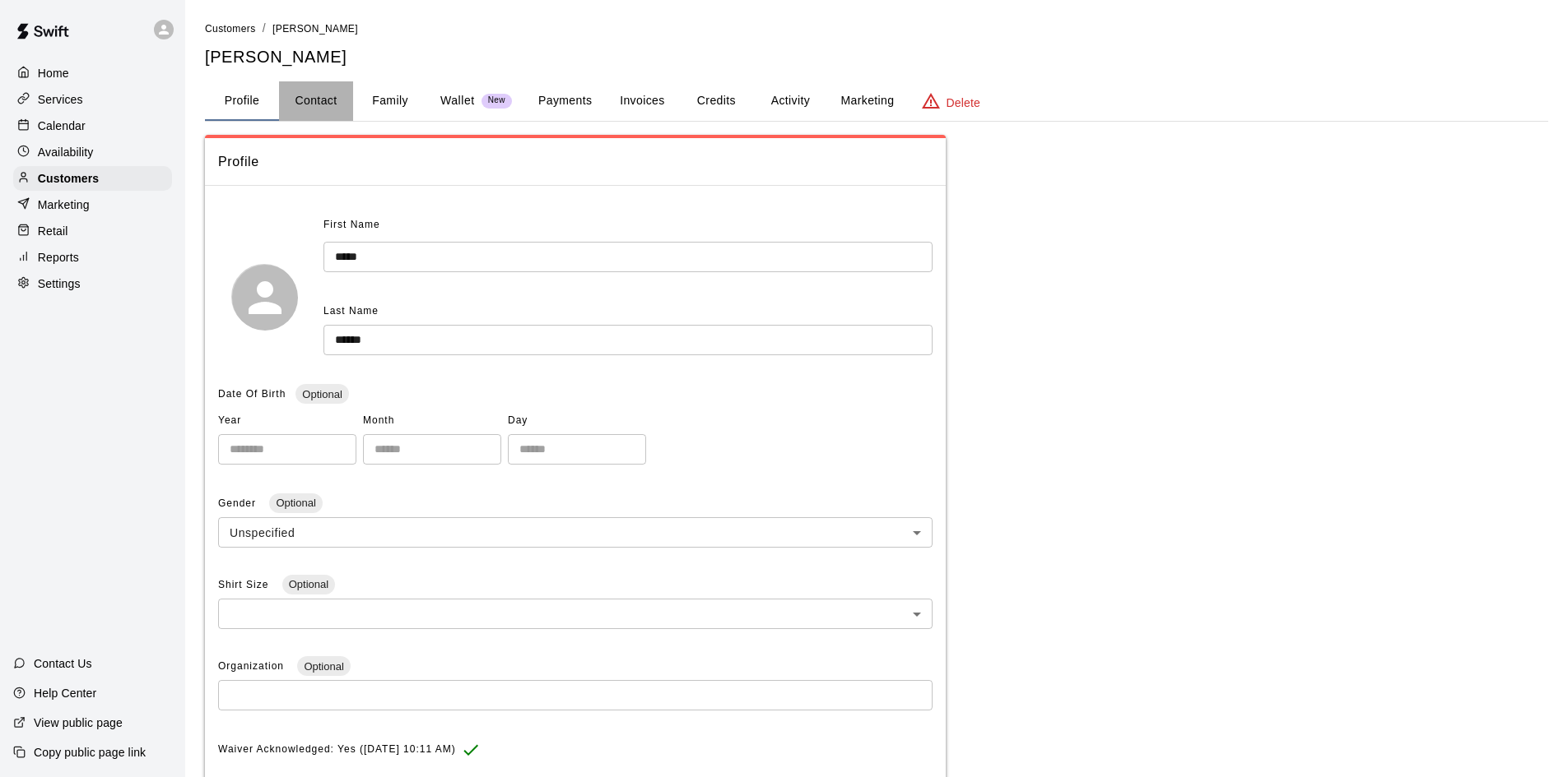
click at [317, 93] on button "Contact" at bounding box center [316, 101] width 74 height 40
select select "**"
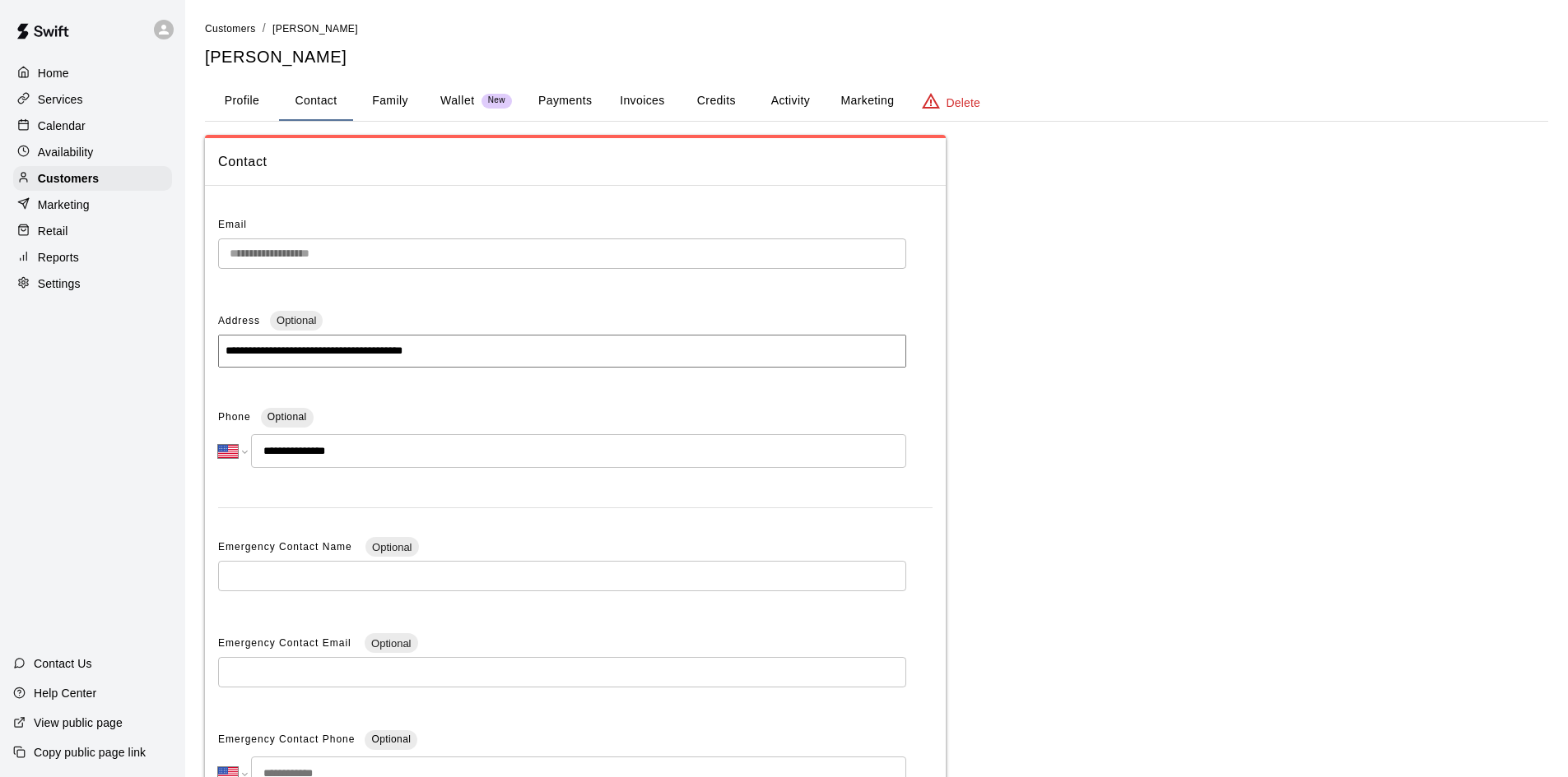
click at [76, 232] on div "Retail" at bounding box center [93, 231] width 159 height 25
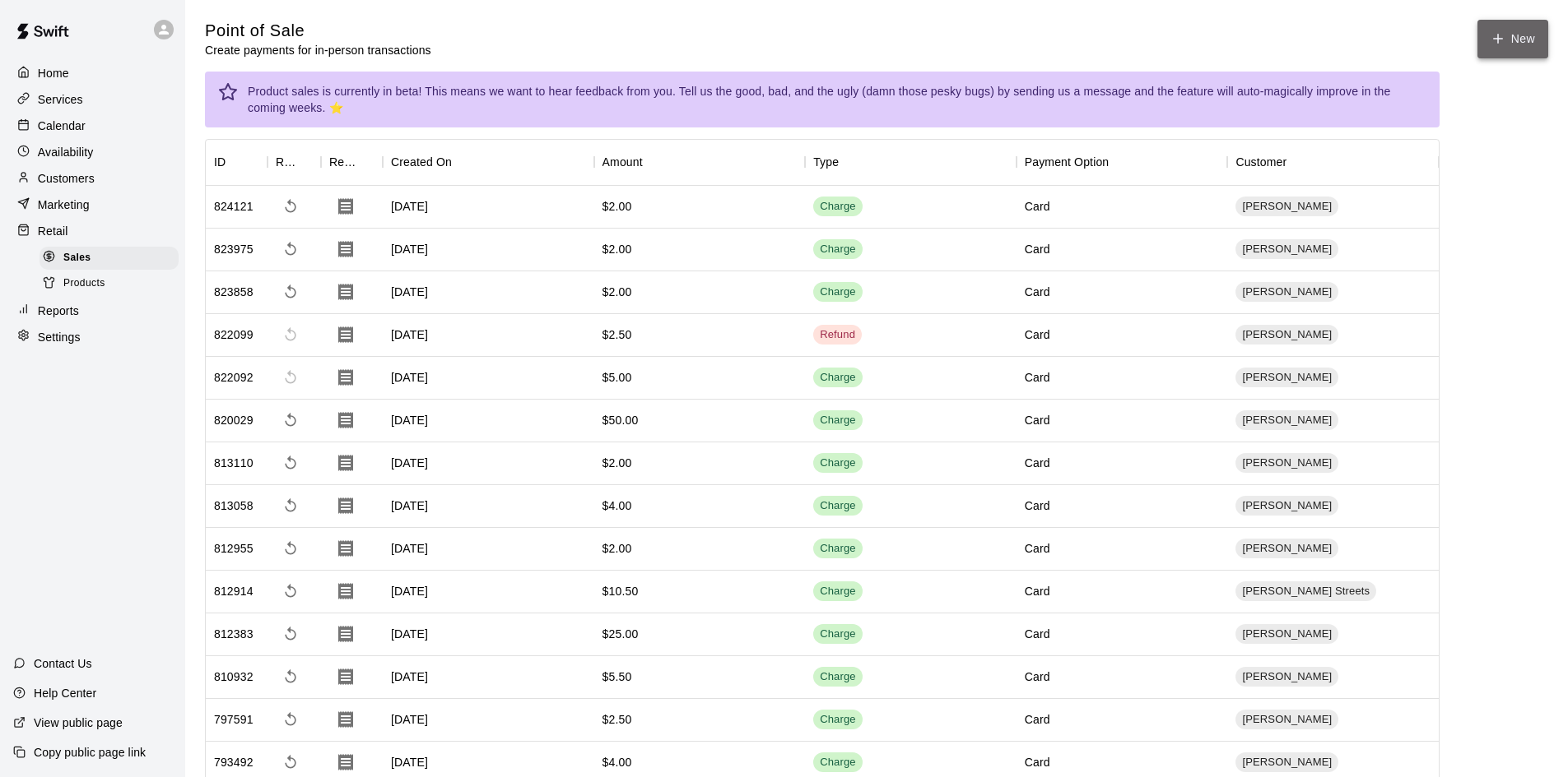
click at [1516, 42] on button "New" at bounding box center [1512, 39] width 71 height 39
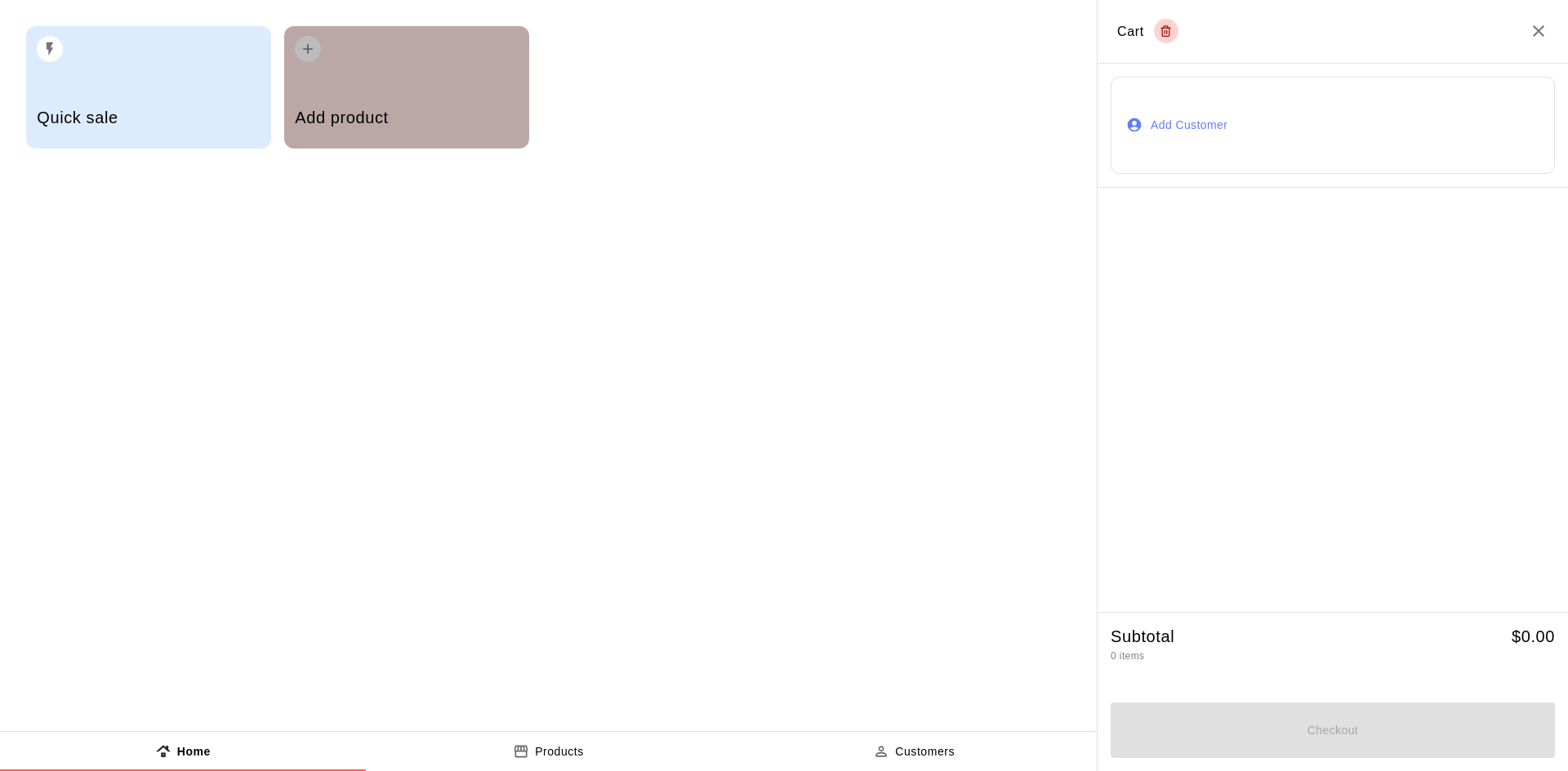
click at [464, 91] on div "Add product" at bounding box center [406, 120] width 223 height 58
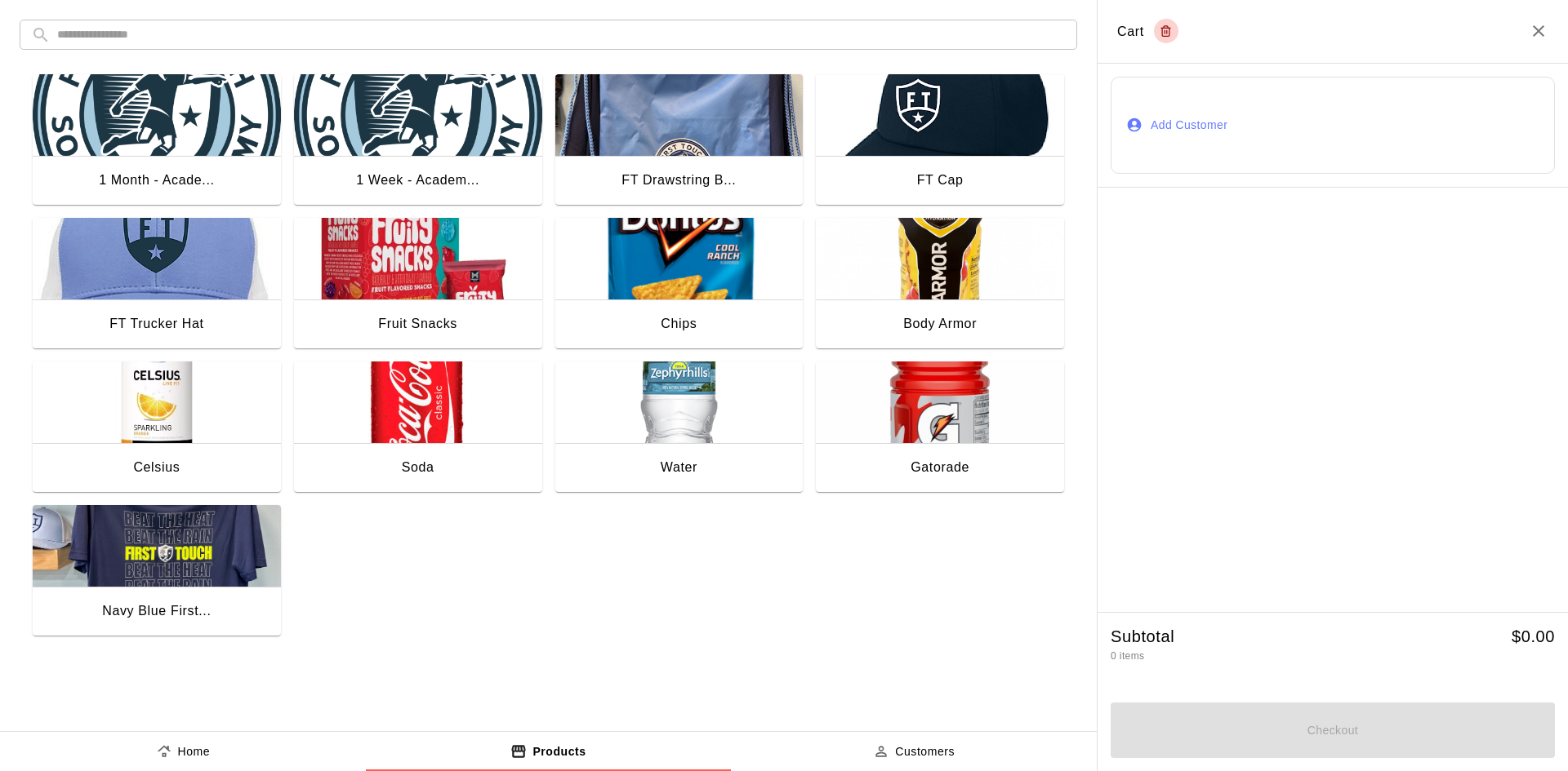
click at [915, 419] on img "button" at bounding box center [939, 401] width 249 height 82
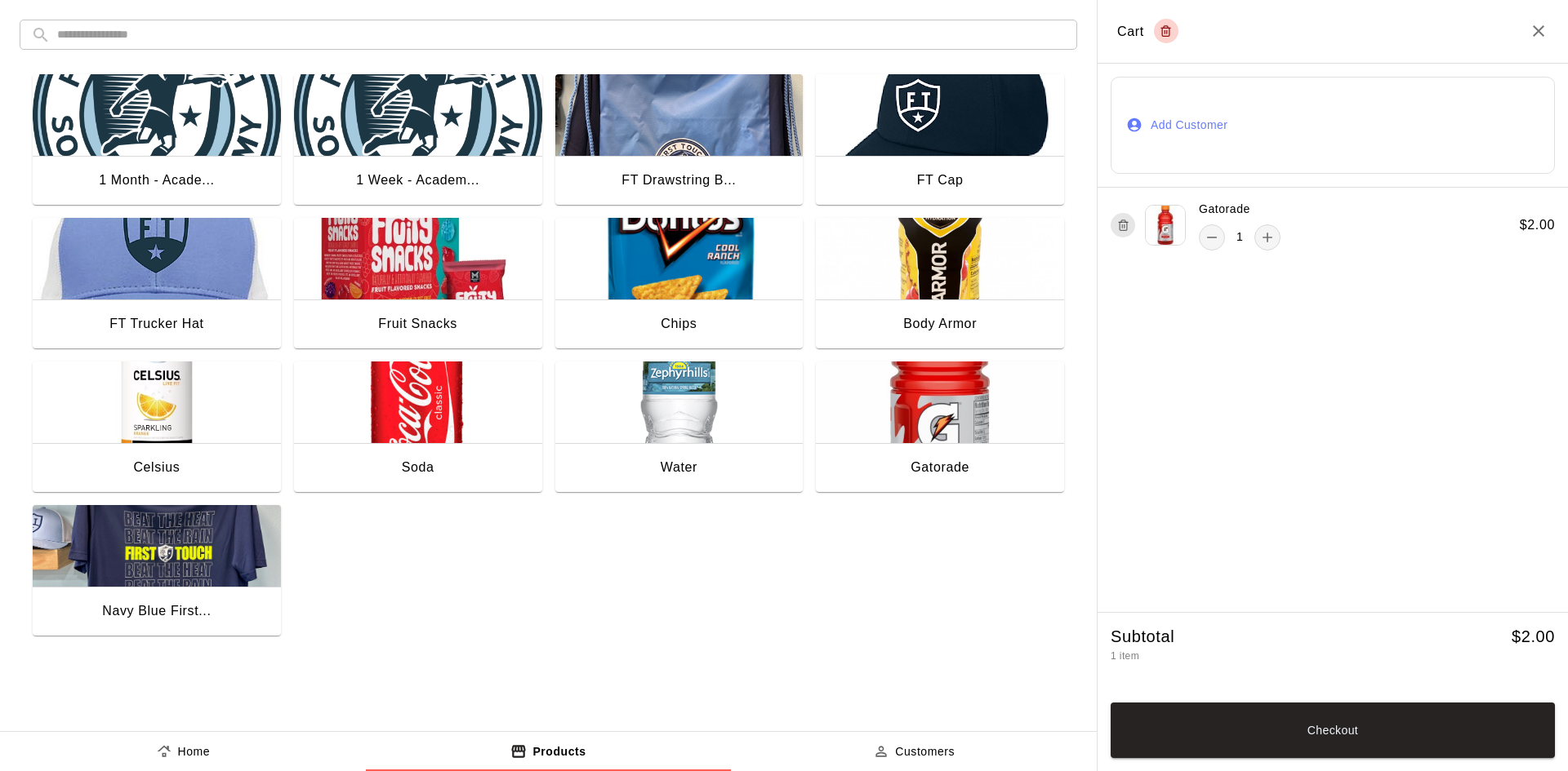
click at [1299, 105] on button "Add Customer" at bounding box center [1332, 126] width 444 height 98
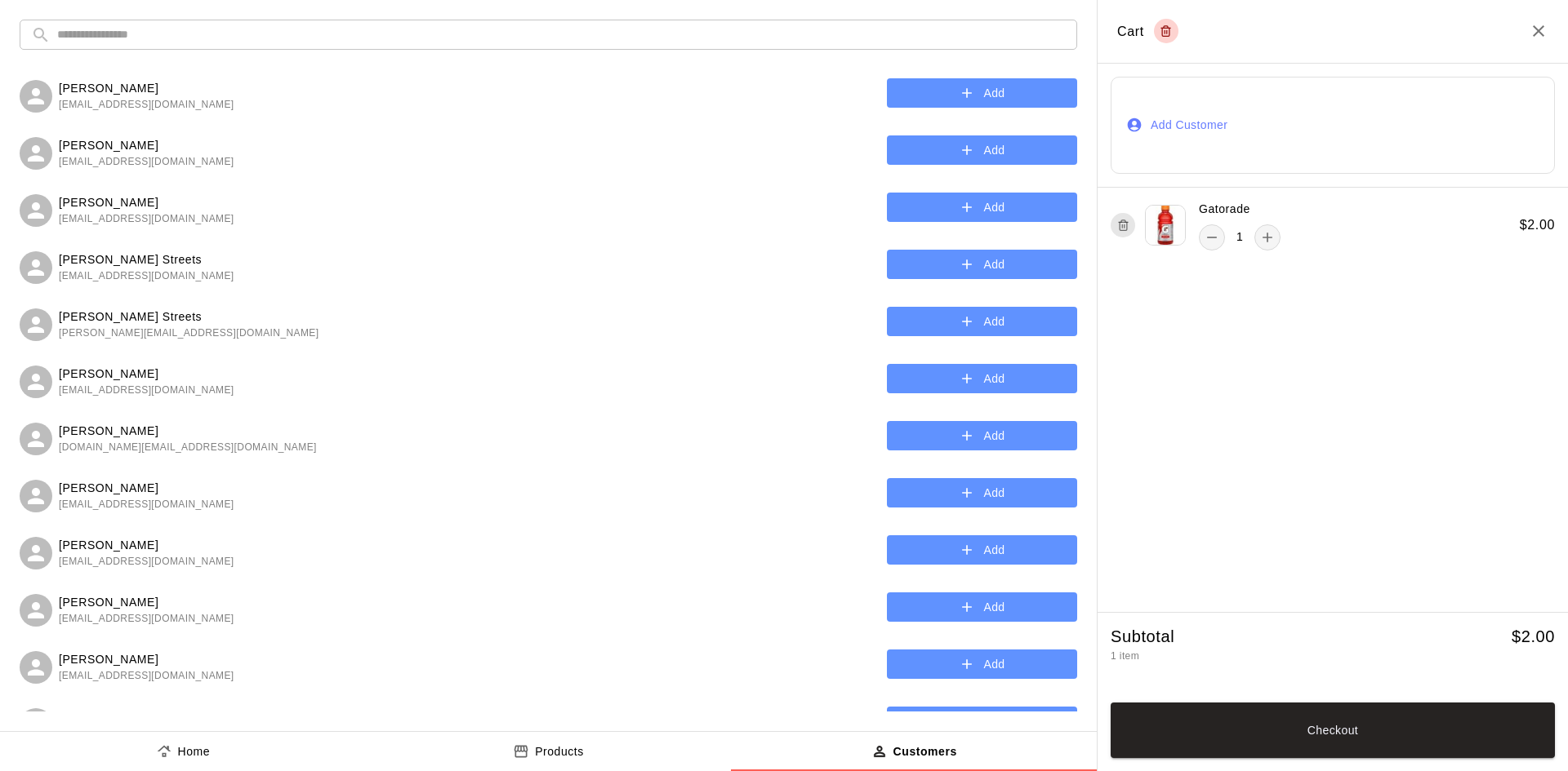
click at [512, 38] on input "text" at bounding box center [561, 35] width 1009 height 30
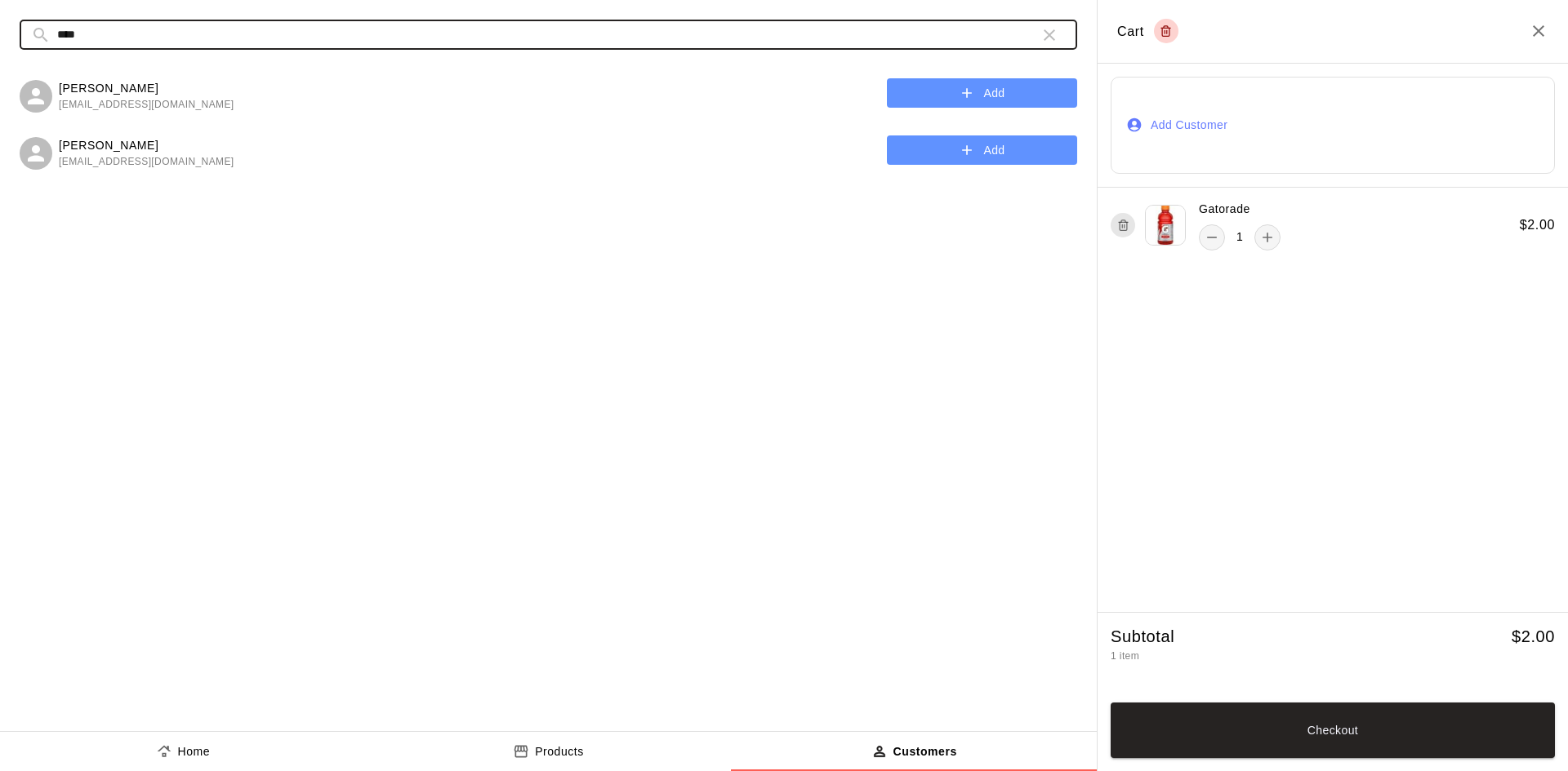
type input "****"
click at [962, 83] on button "Add" at bounding box center [982, 94] width 190 height 30
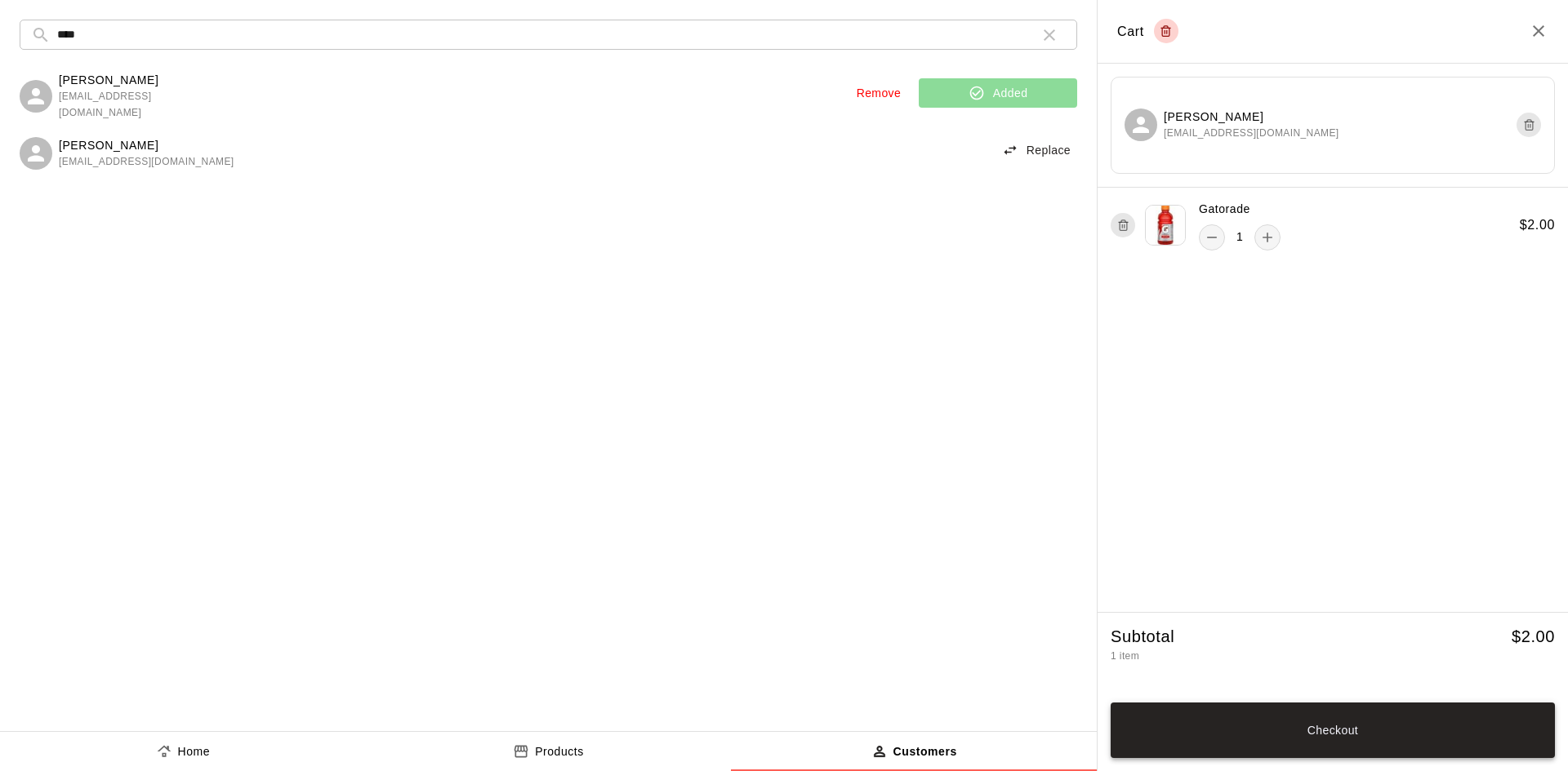
click at [1322, 738] on button "Checkout" at bounding box center [1332, 730] width 444 height 55
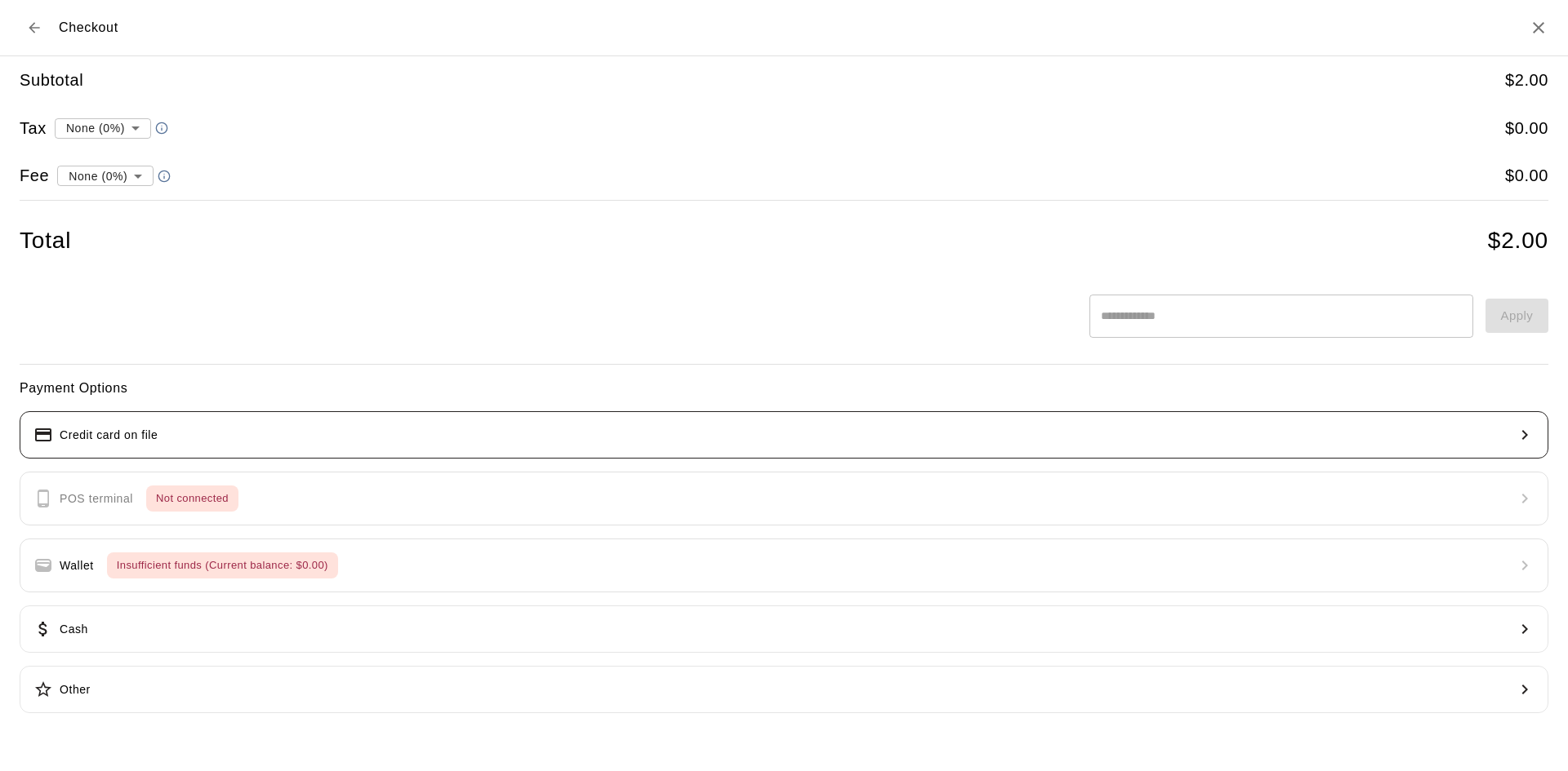
click at [644, 436] on button "Credit card on file" at bounding box center [784, 435] width 1529 height 47
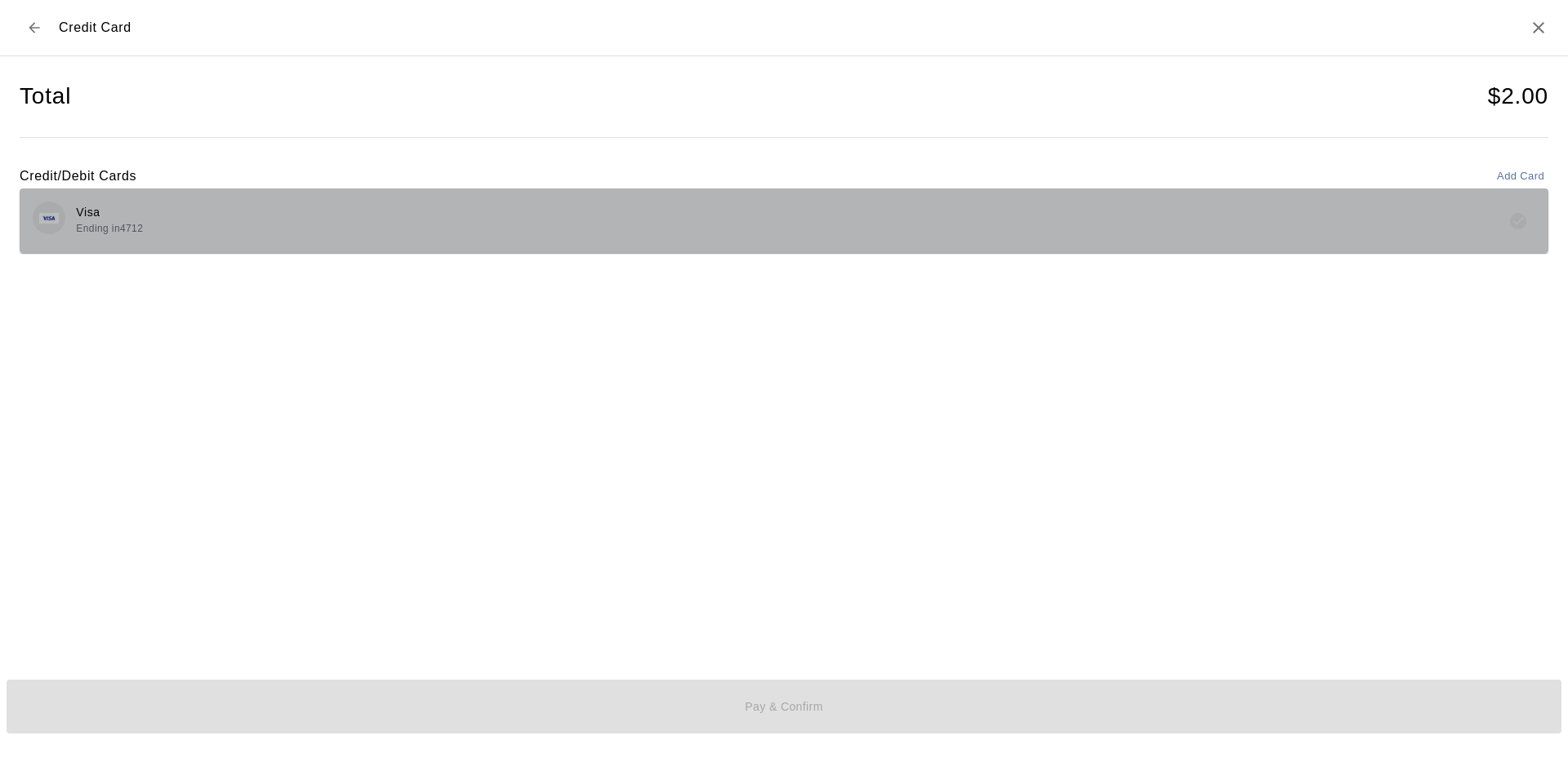
click at [594, 230] on div "Visa Ending in 4712" at bounding box center [784, 220] width 1502 height 38
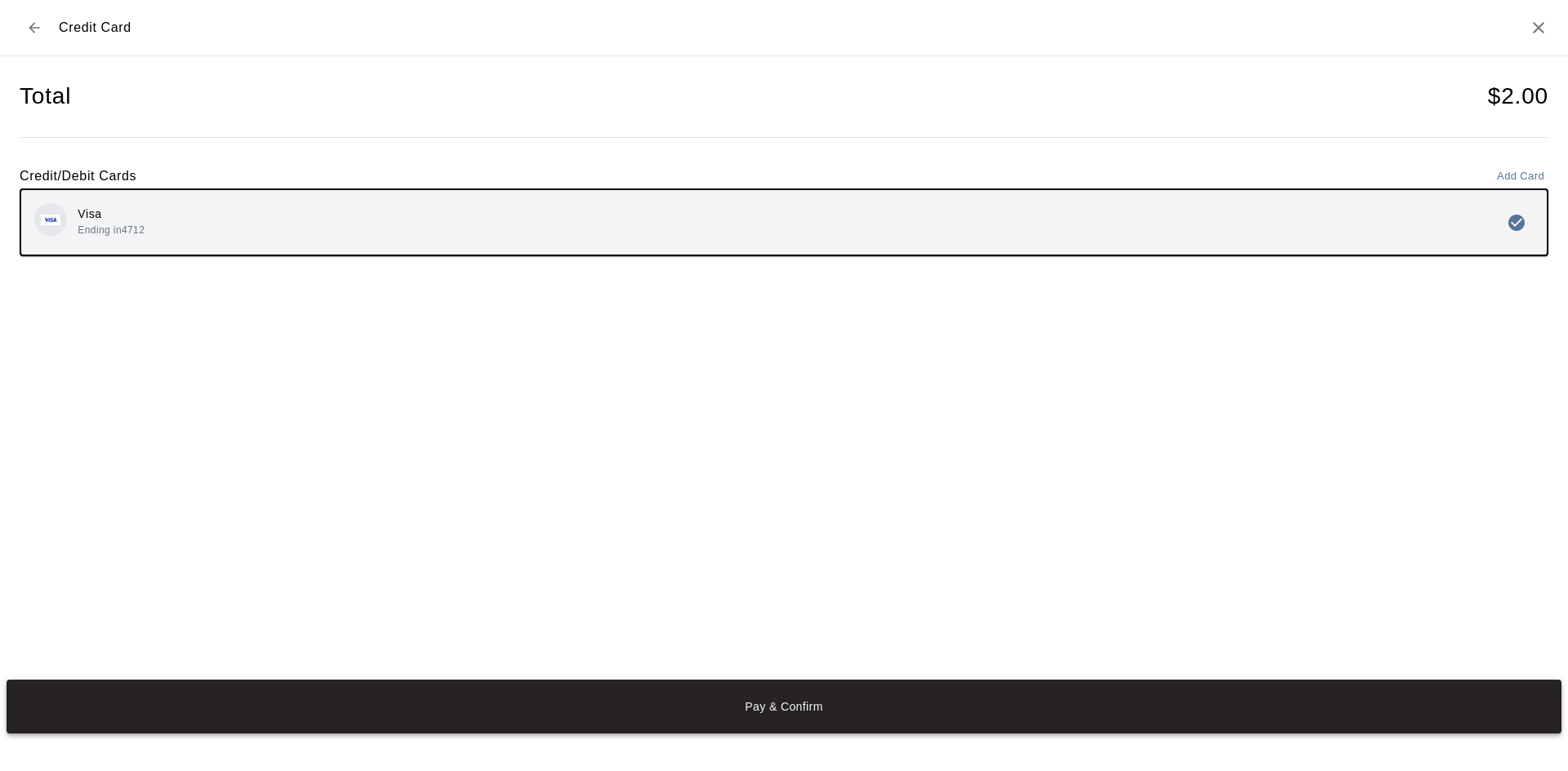
click at [690, 714] on button "Pay & Confirm" at bounding box center [784, 706] width 1555 height 53
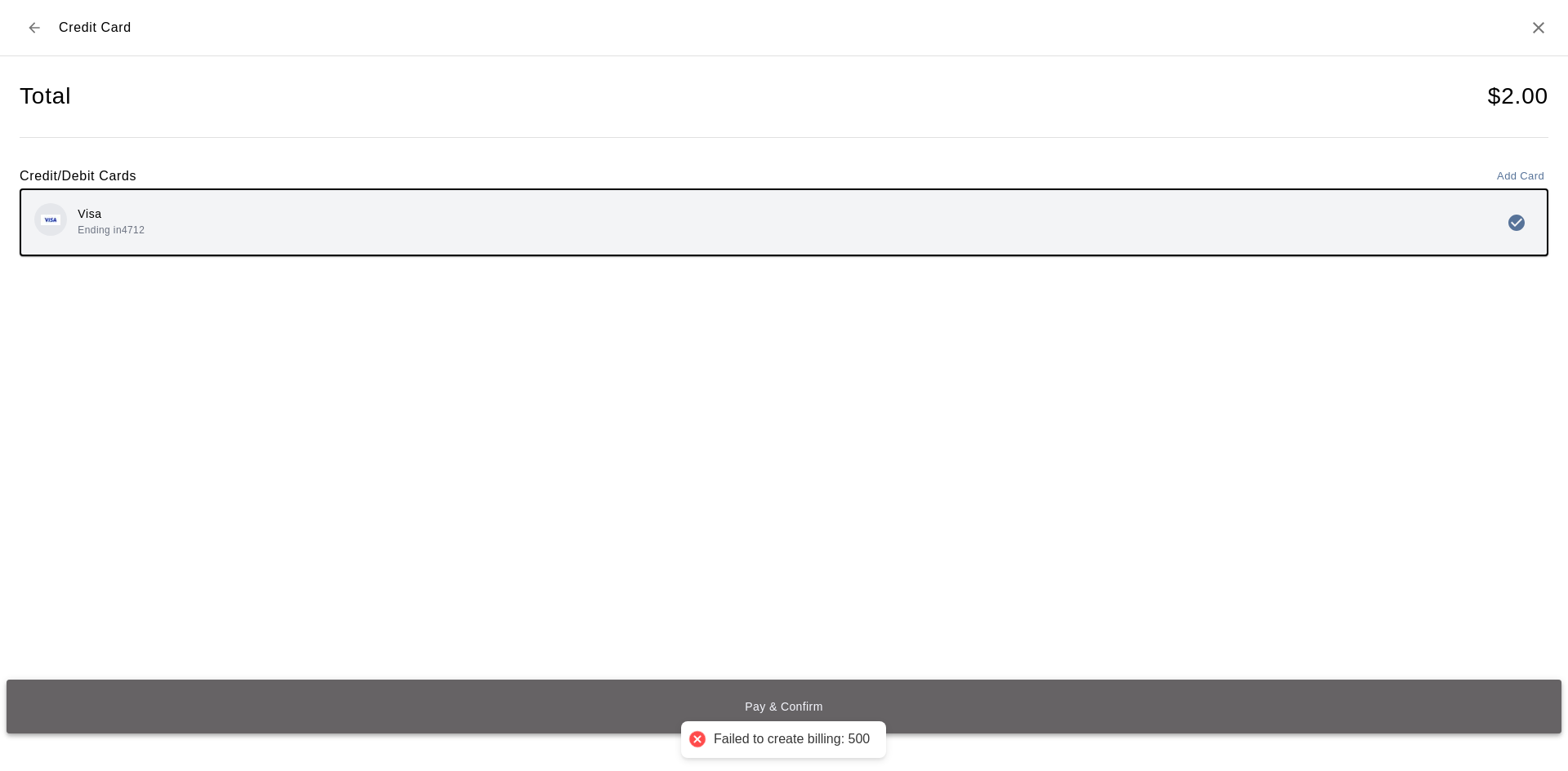
click at [754, 700] on button "Pay & Confirm" at bounding box center [784, 706] width 1555 height 53
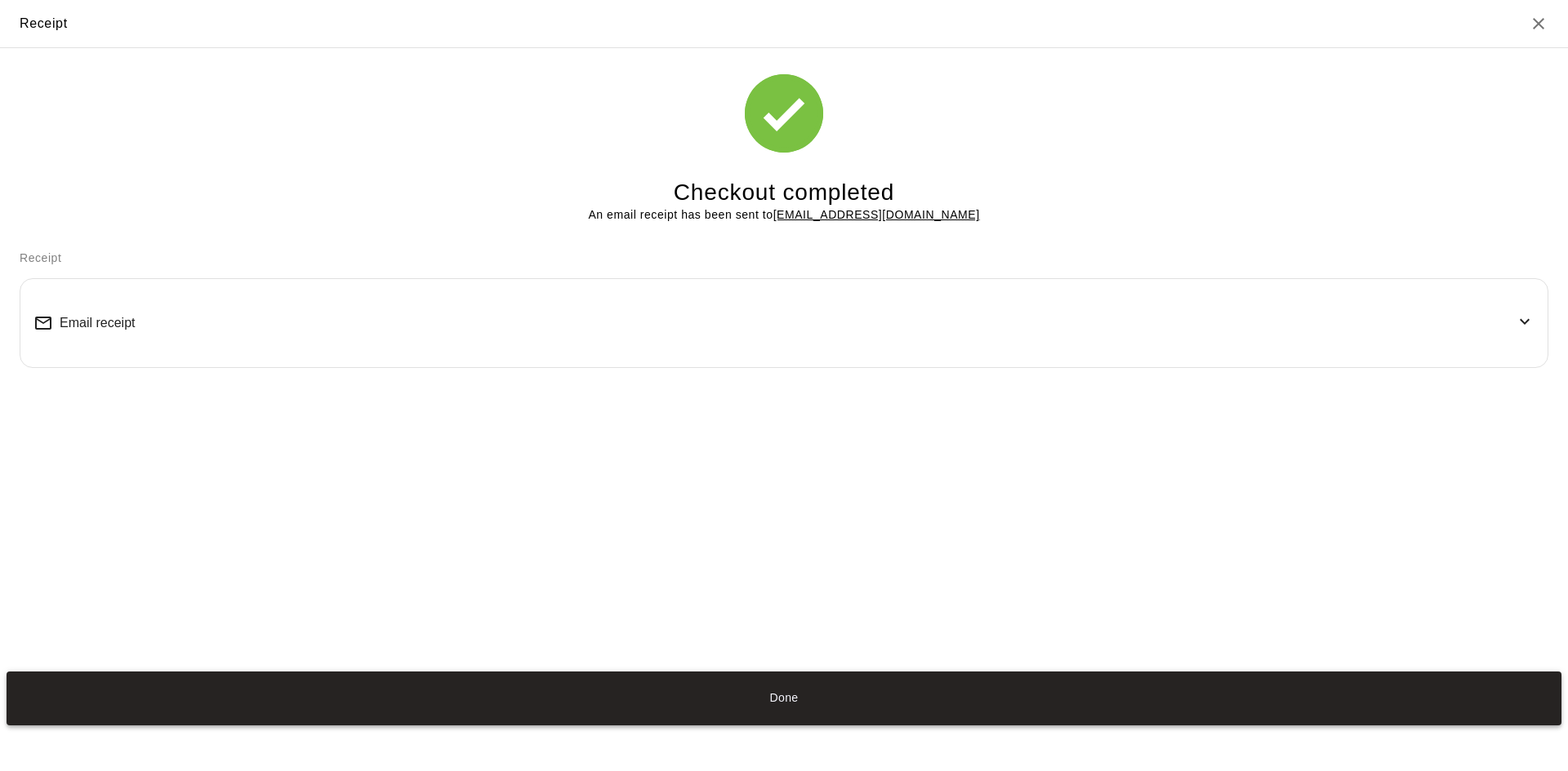
click at [792, 701] on button "Done" at bounding box center [784, 698] width 1555 height 53
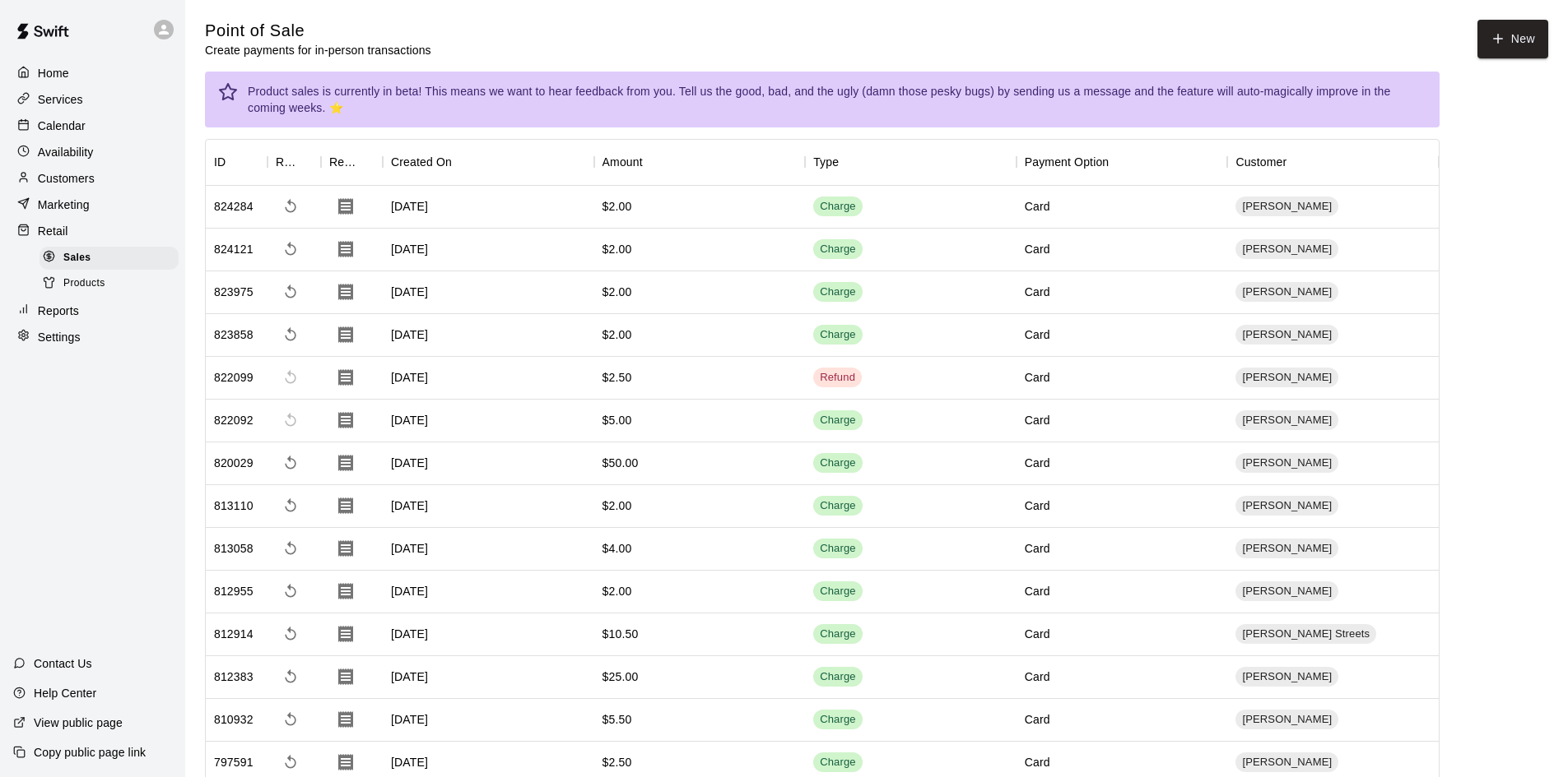
click at [63, 181] on p "Customers" at bounding box center [66, 178] width 57 height 16
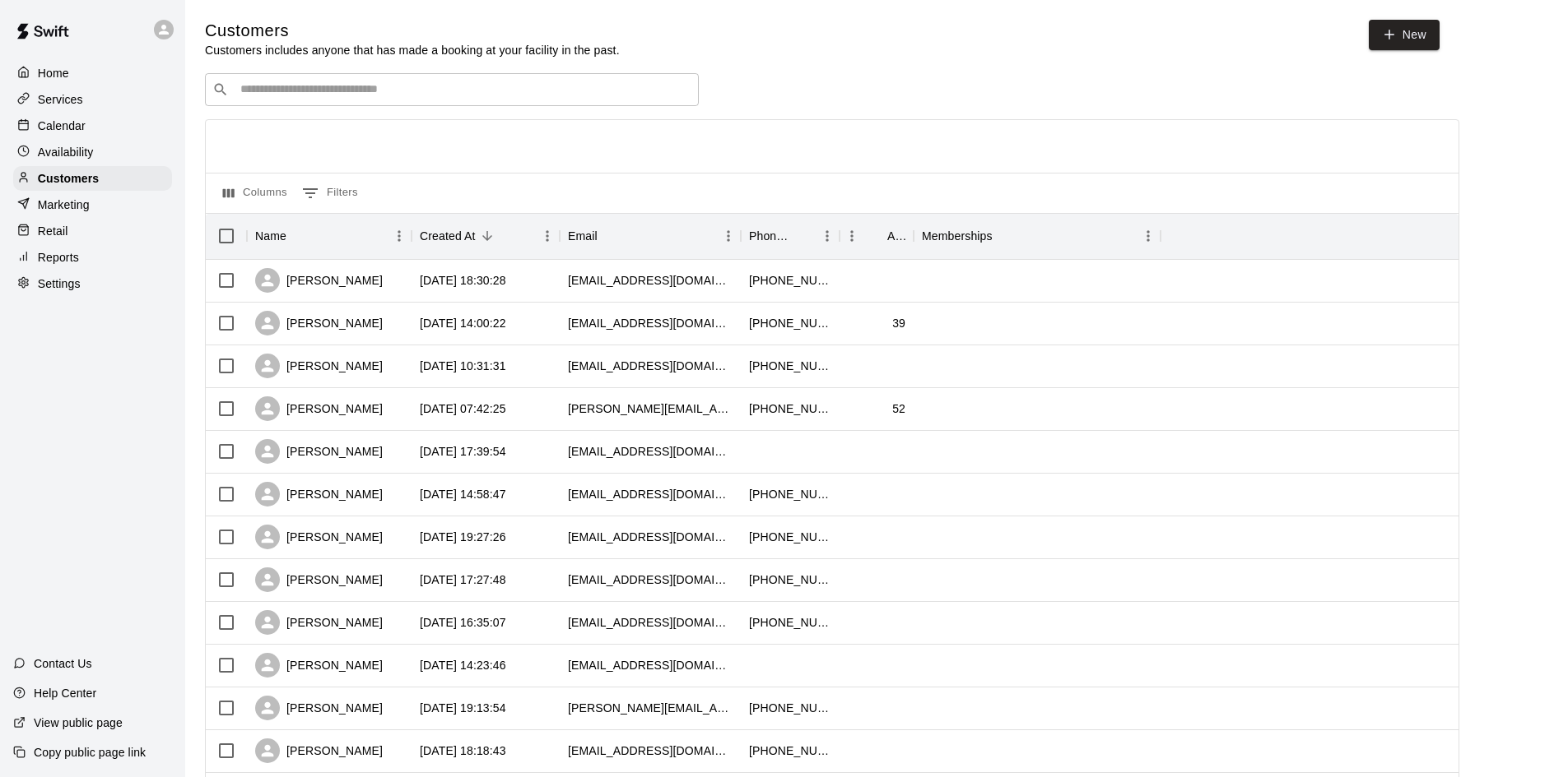
click at [533, 92] on input "Search customers by name or email" at bounding box center [463, 89] width 456 height 16
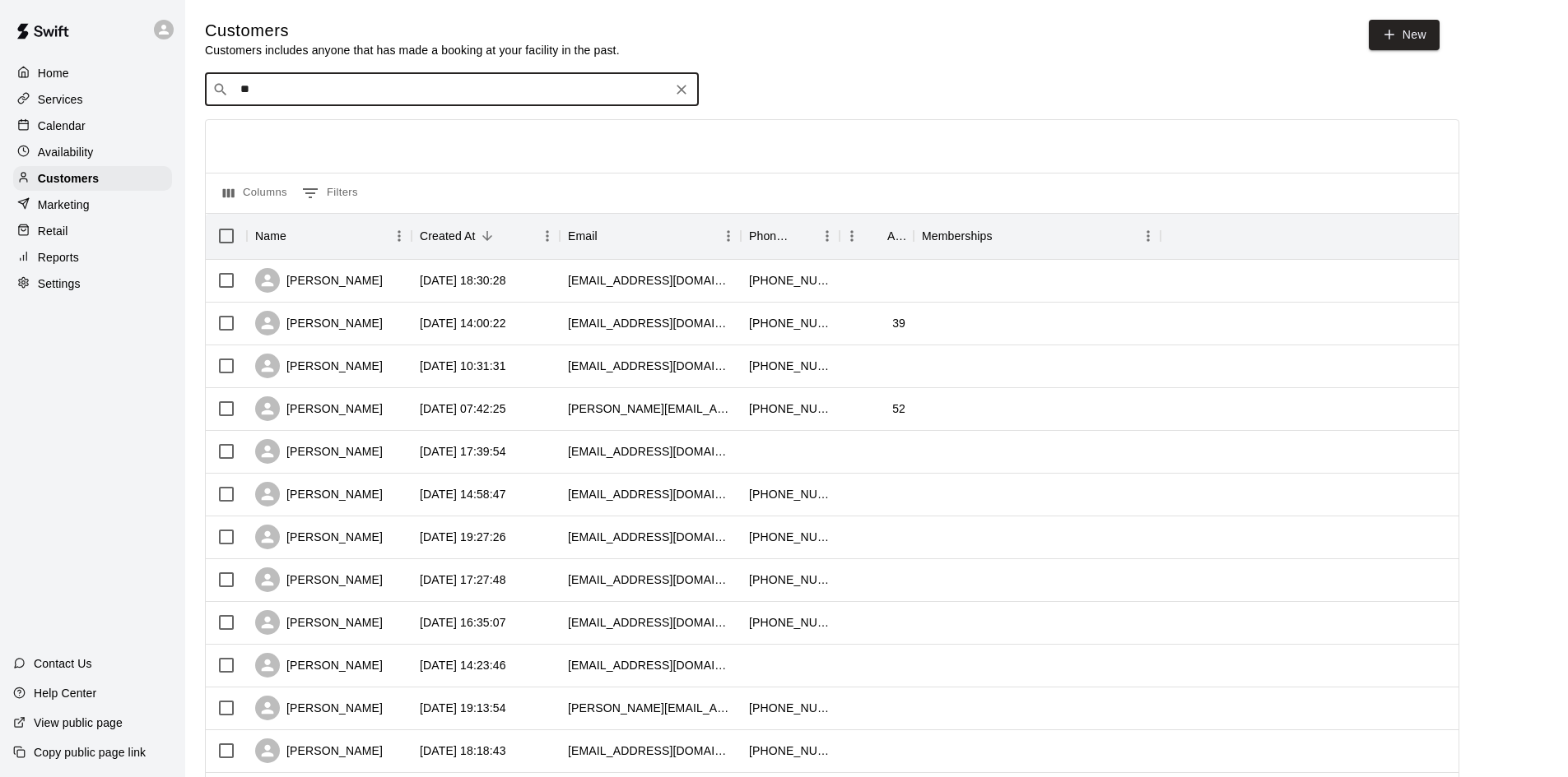
type input "***"
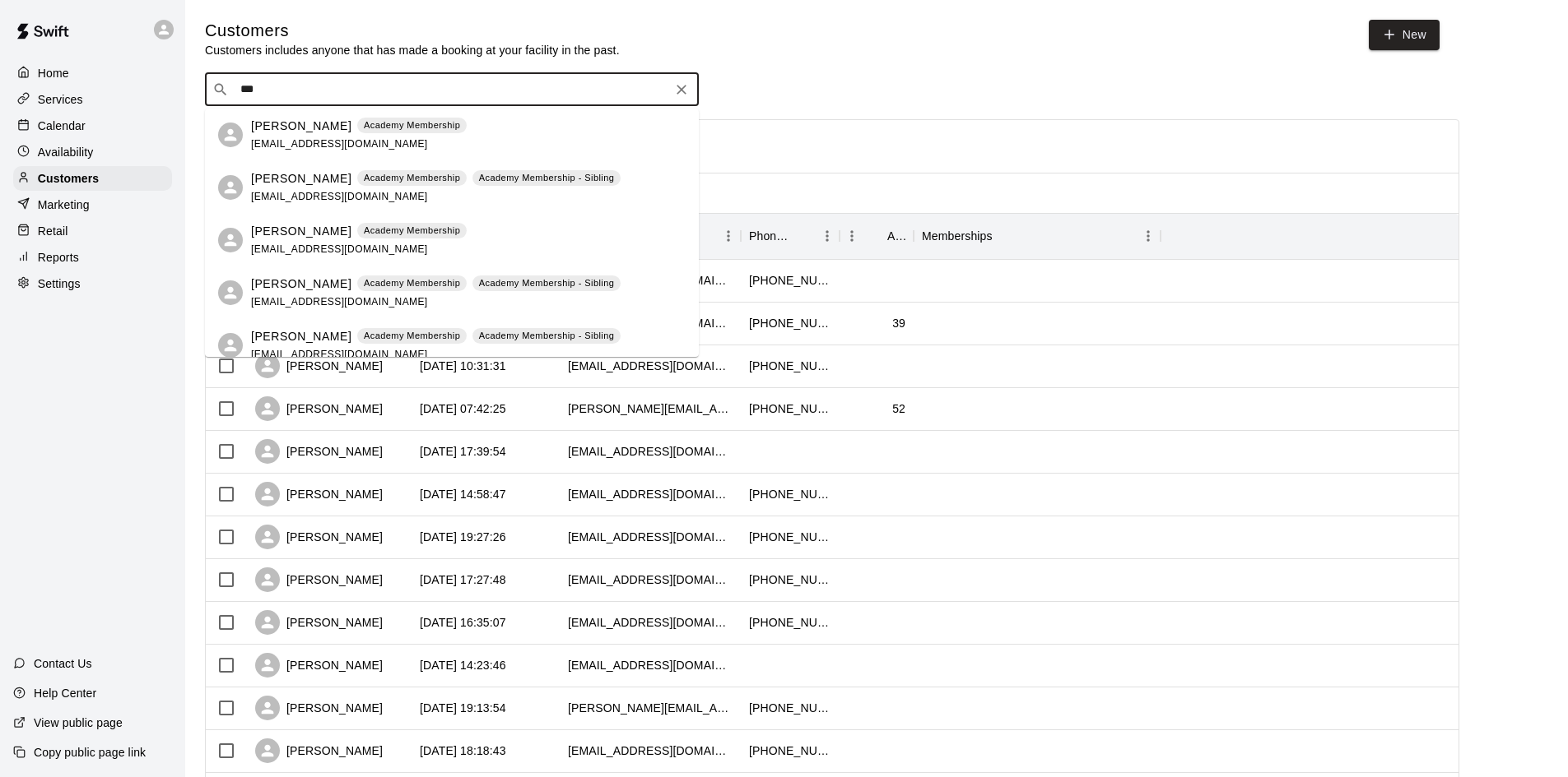
click at [308, 292] on div "Jane Egbert Academy Membership Academy Membership - Sibling jbookwood92@gmail.c…" at bounding box center [435, 292] width 370 height 35
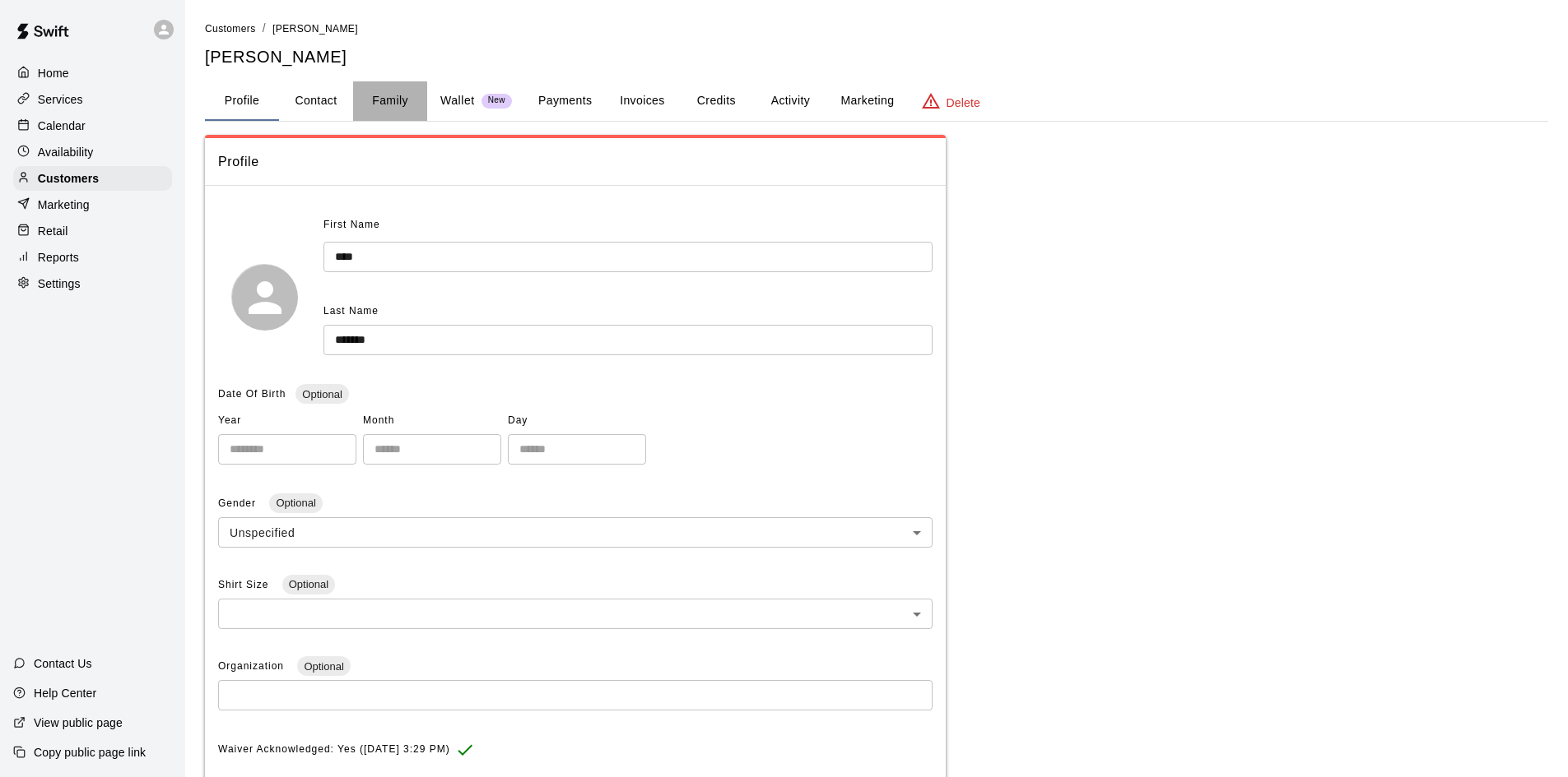
click at [377, 100] on button "Family" at bounding box center [390, 101] width 74 height 40
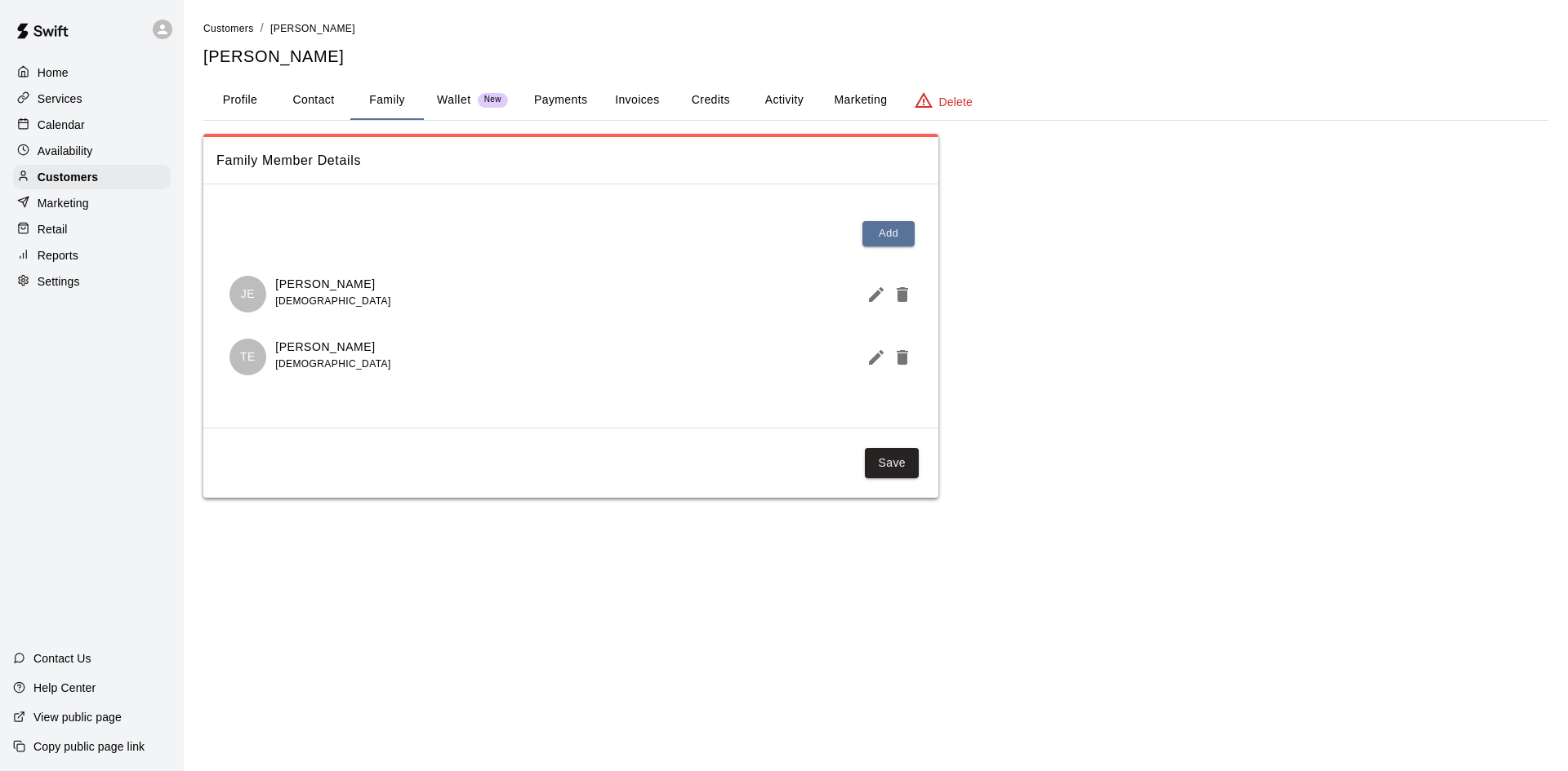
click at [325, 75] on div "Customers / Jess Egbert Jess Egbert Profile Contact Family Wallet New Payments …" at bounding box center [875, 259] width 1345 height 478
click at [324, 92] on button "Contact" at bounding box center [313, 100] width 73 height 39
select select "**"
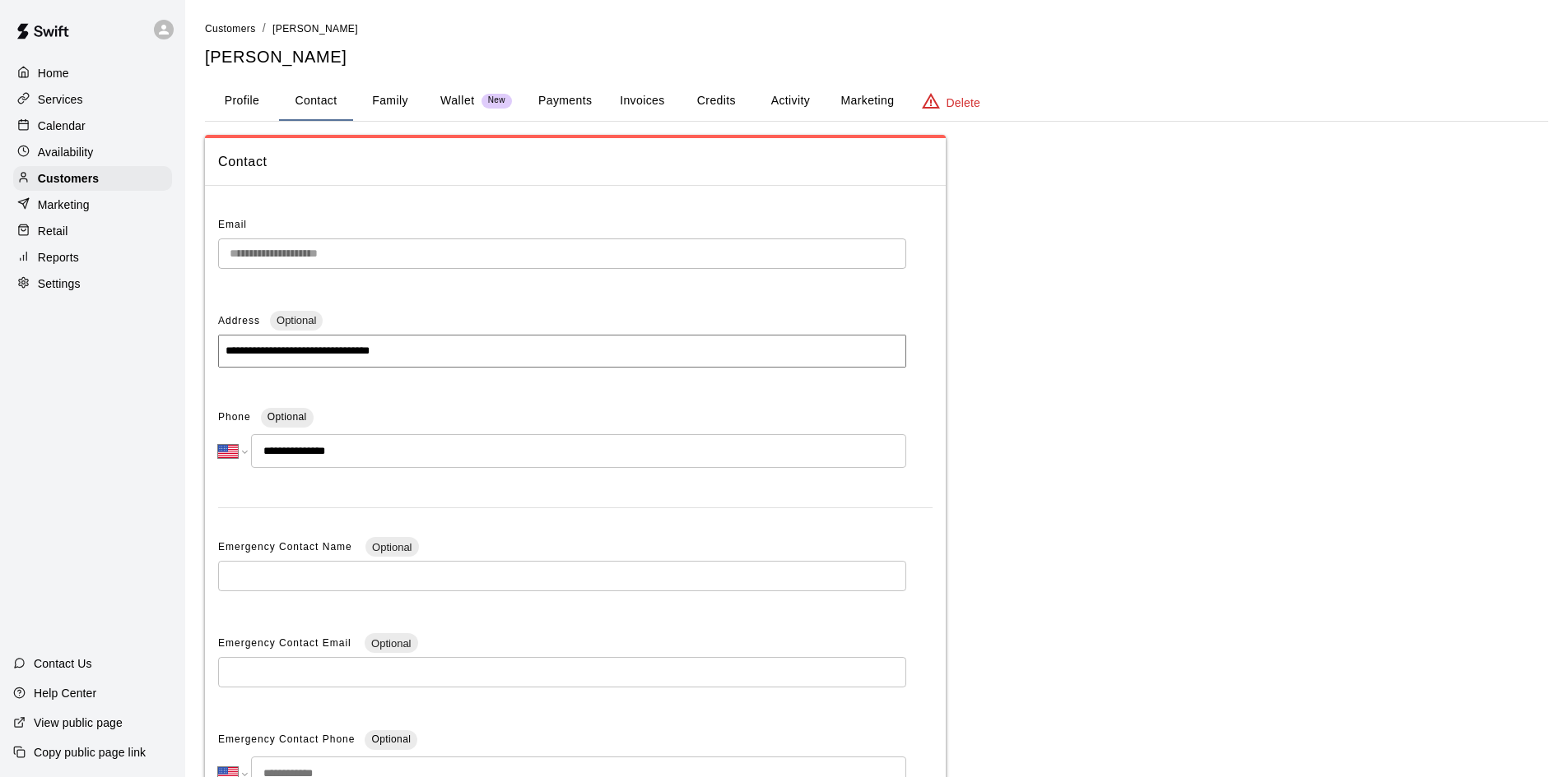
drag, startPoint x: 289, startPoint y: 123, endPoint x: 277, endPoint y: 117, distance: 13.4
click at [288, 124] on div "**********" at bounding box center [877, 463] width 1343 height 887
click at [253, 94] on button "Profile" at bounding box center [242, 101] width 74 height 40
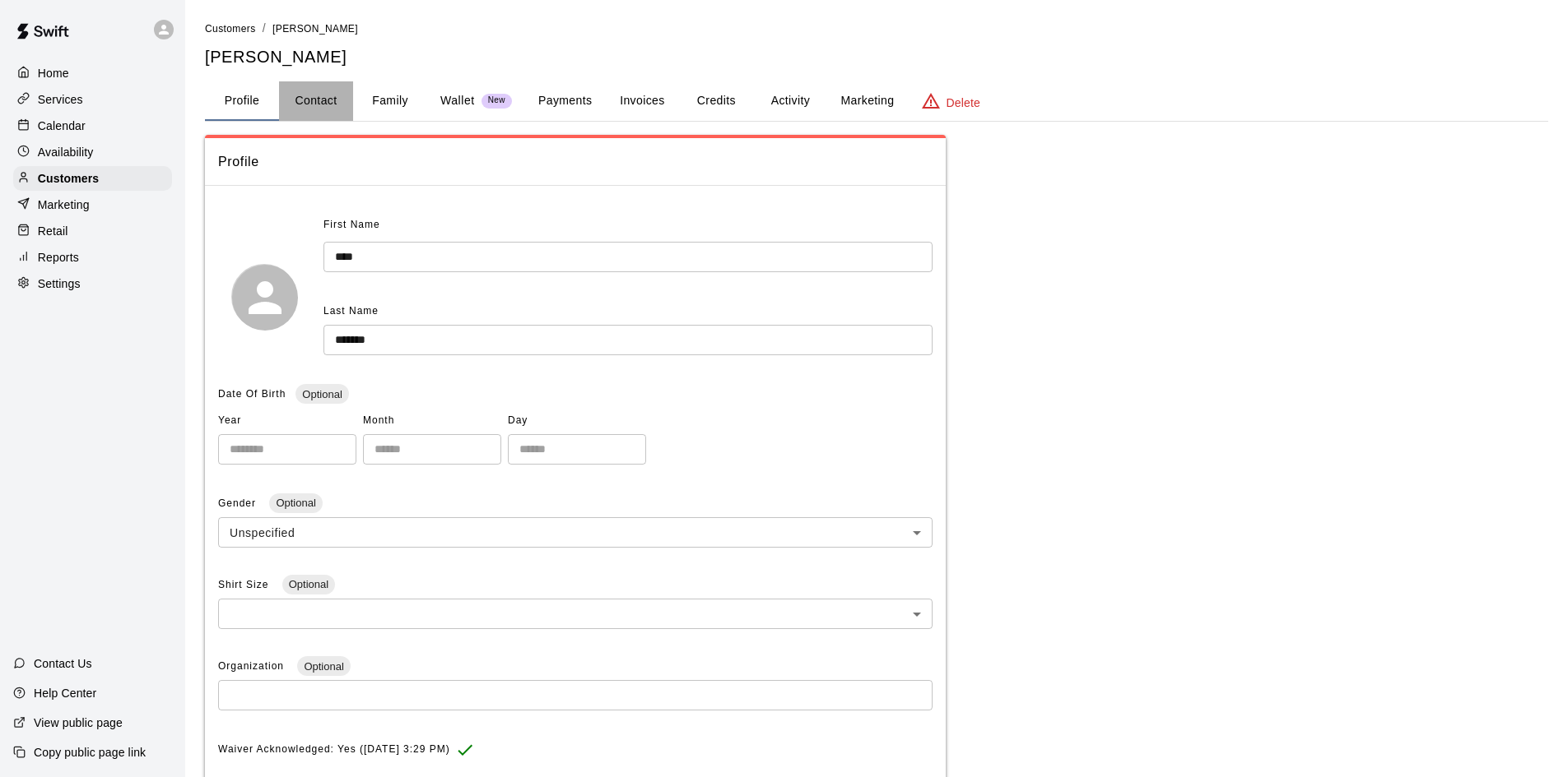
click at [322, 108] on button "Contact" at bounding box center [316, 101] width 74 height 40
select select "**"
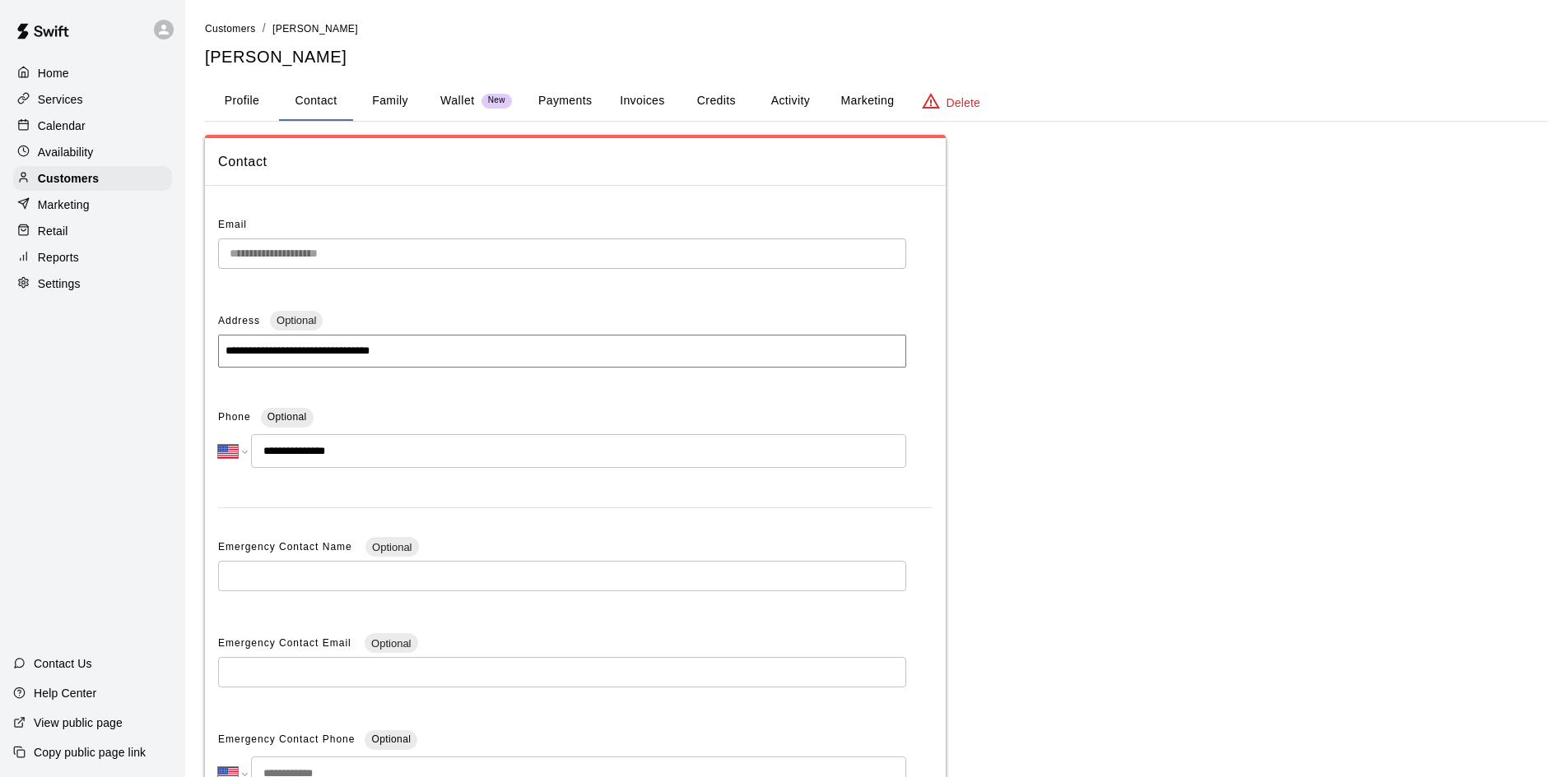
click at [364, 458] on input "**********" at bounding box center [578, 451] width 655 height 34
click at [104, 174] on div "Customers" at bounding box center [93, 179] width 159 height 25
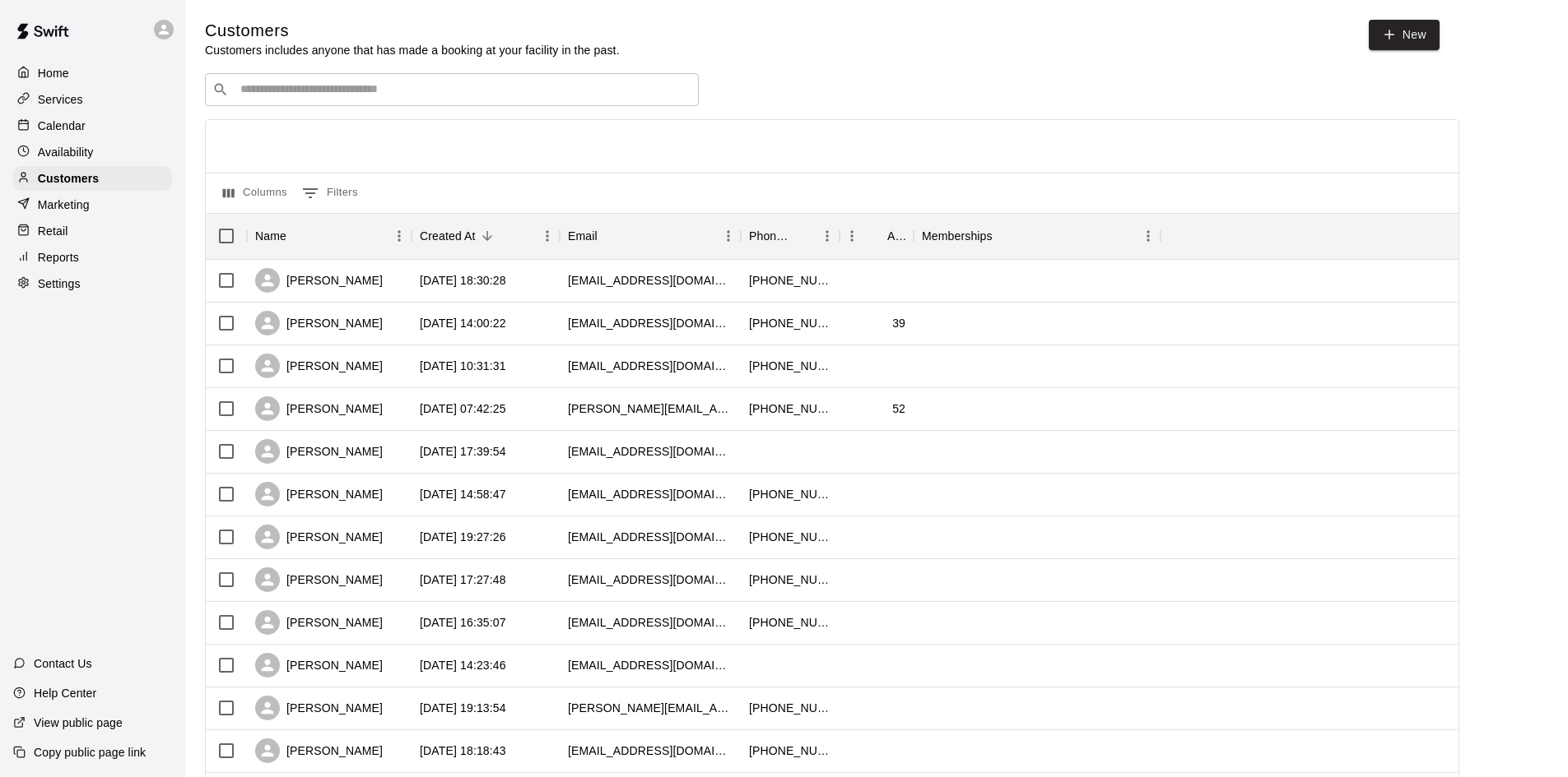
click at [504, 101] on div "​ ​" at bounding box center [452, 89] width 494 height 33
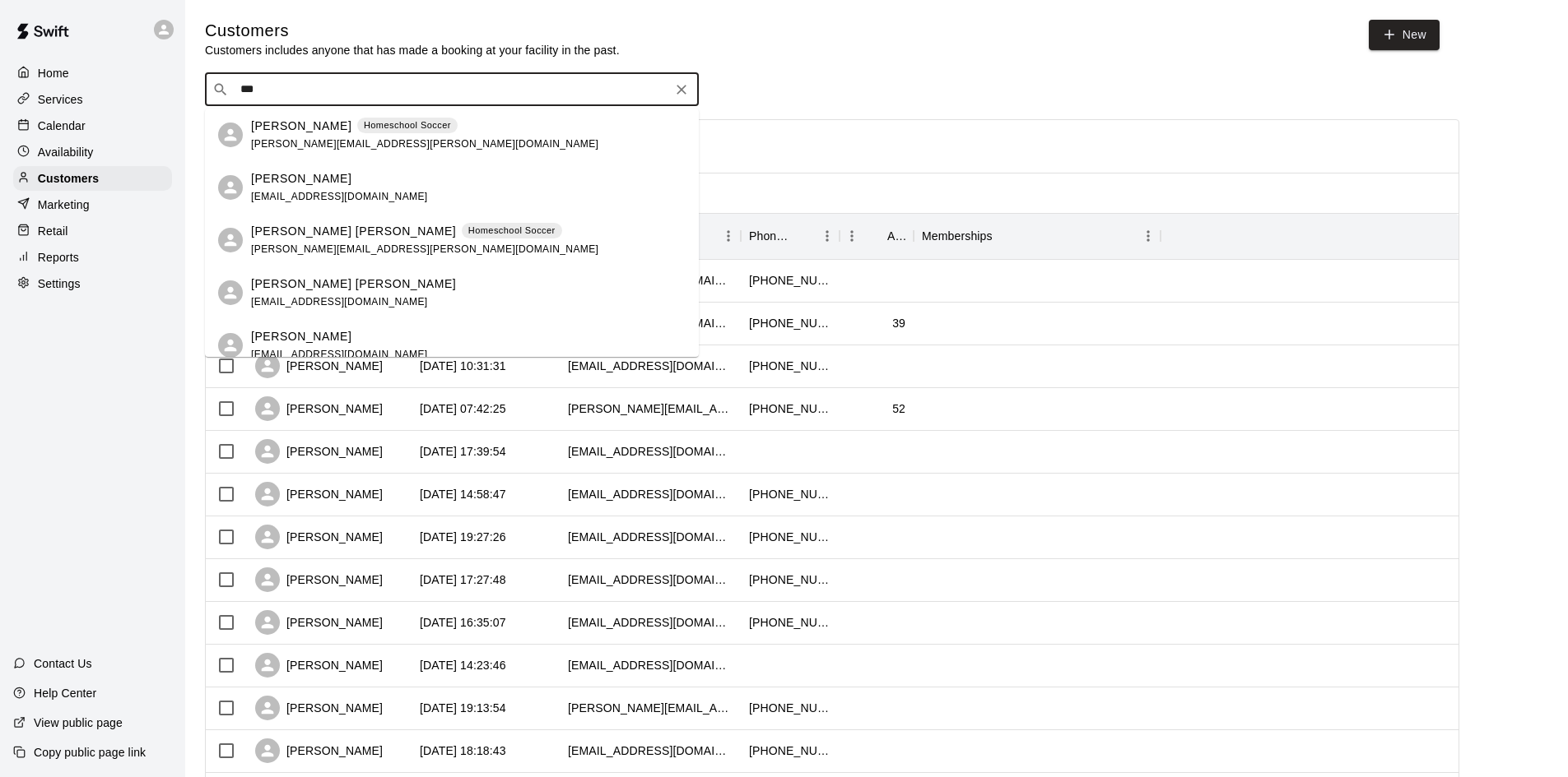
type input "***"
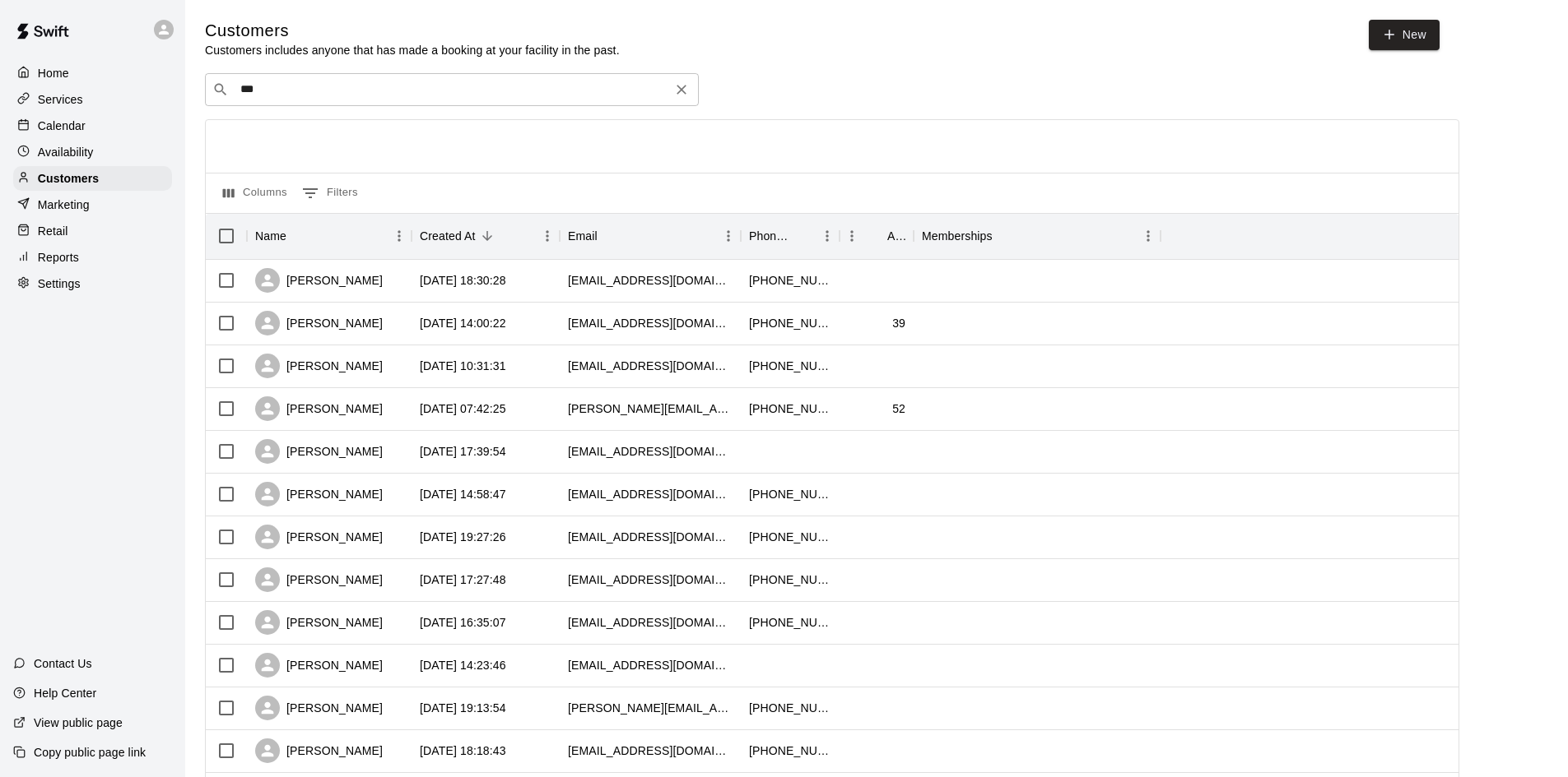
click at [427, 102] on div "​ *** ​" at bounding box center [452, 89] width 494 height 33
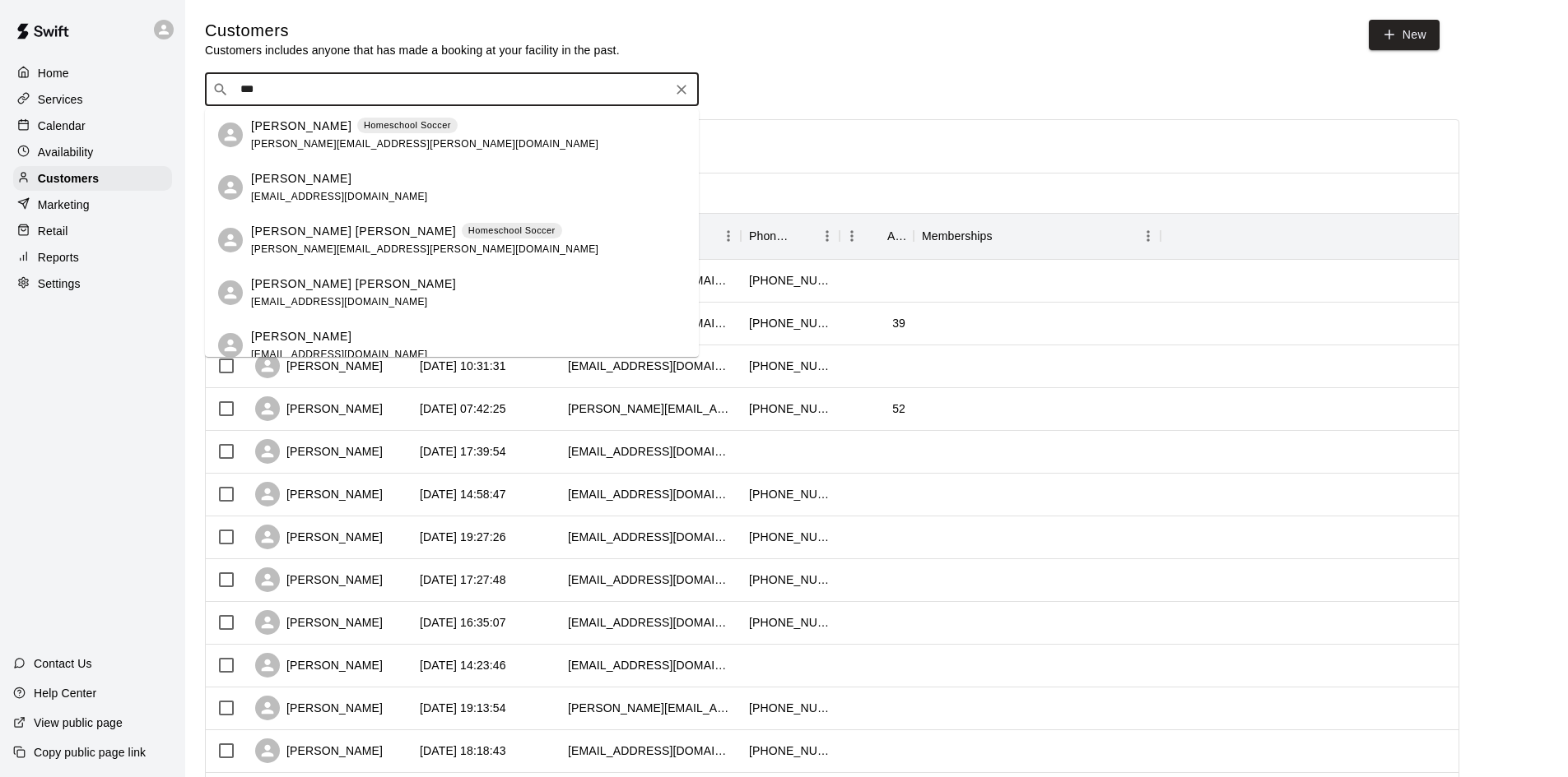
click at [307, 138] on span "[PERSON_NAME][EMAIL_ADDRESS][PERSON_NAME][DOMAIN_NAME]" at bounding box center [424, 144] width 347 height 11
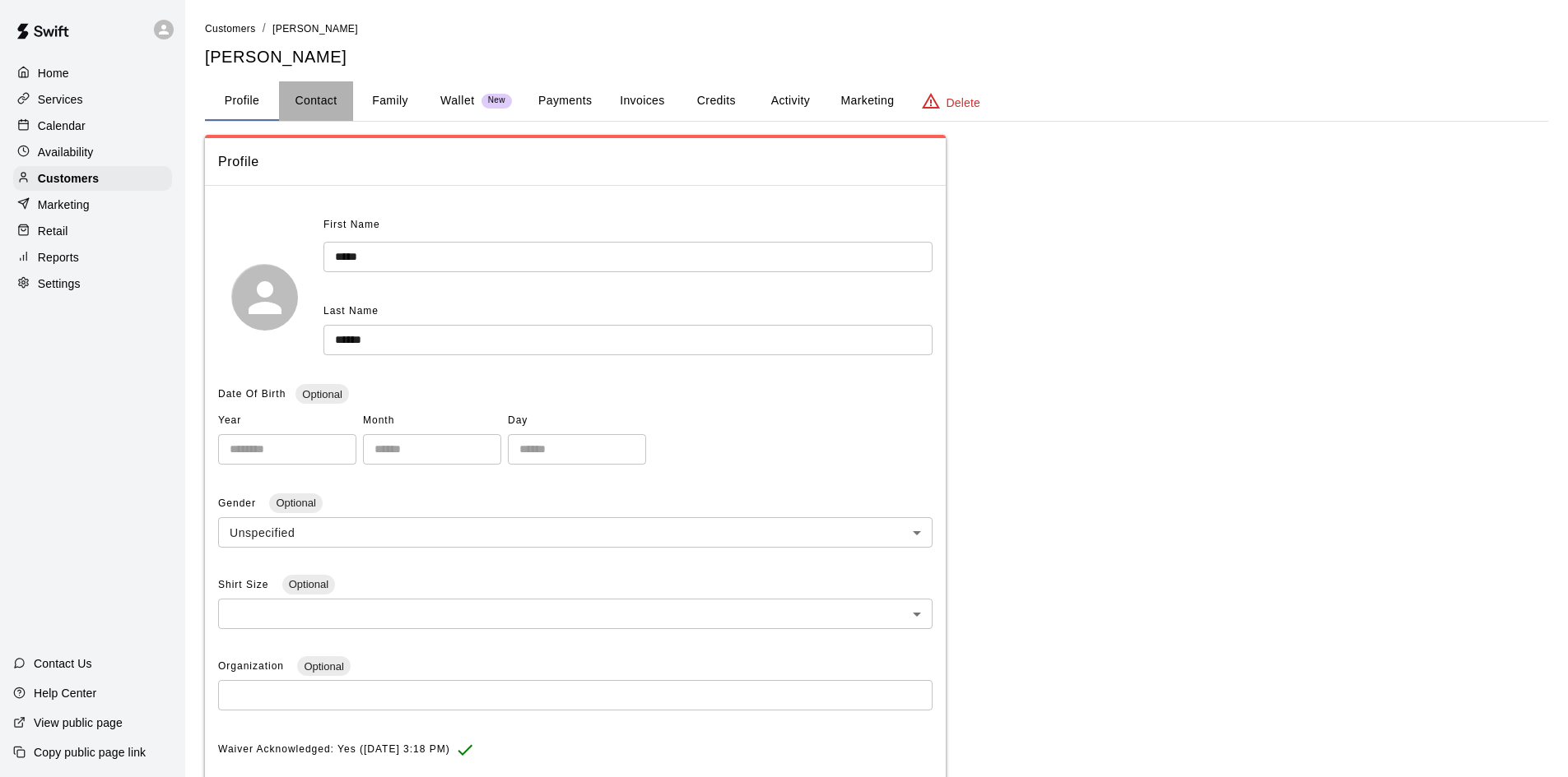
click at [314, 100] on button "Contact" at bounding box center [316, 101] width 74 height 40
select select "**"
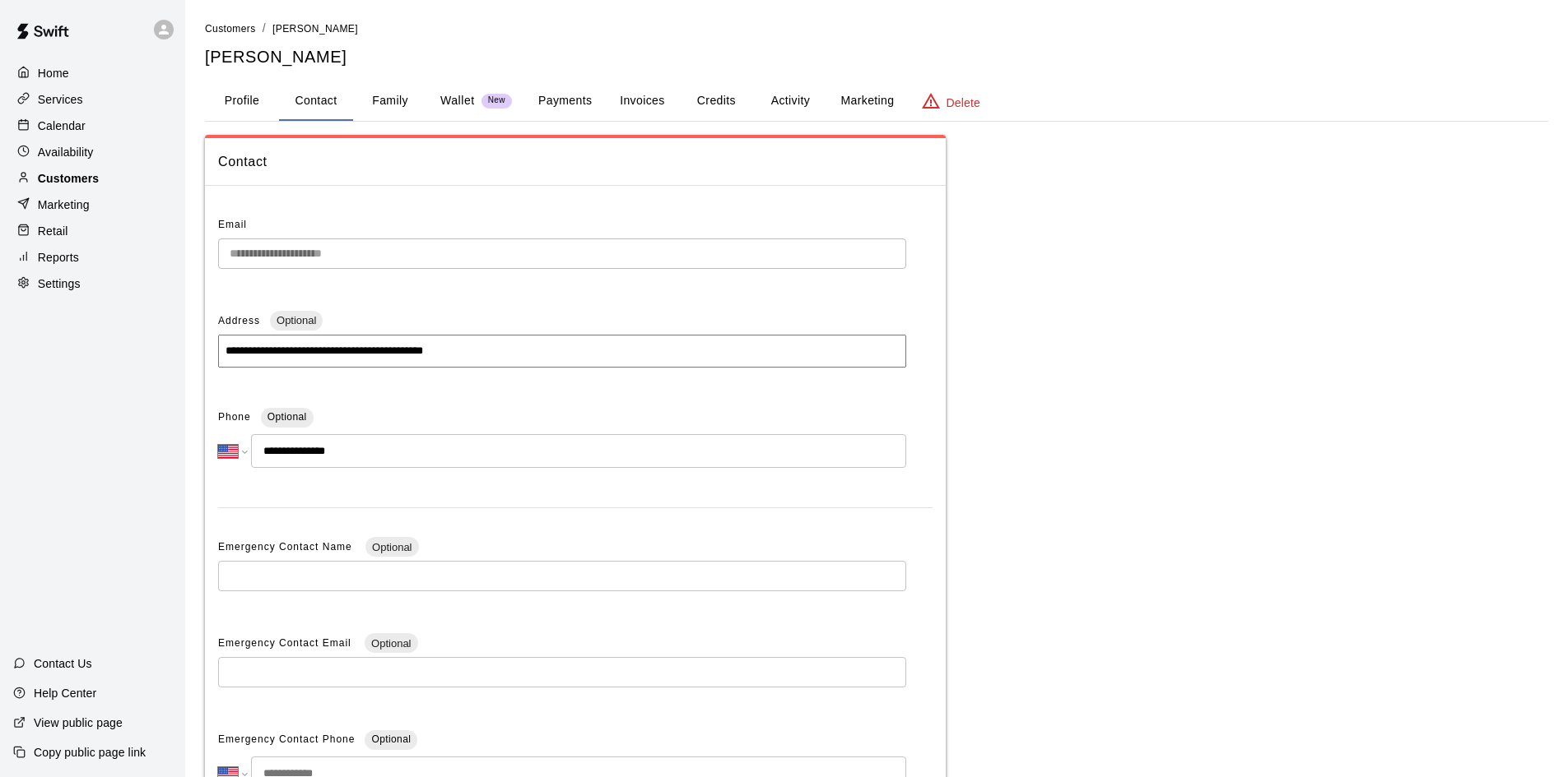
click at [113, 180] on div "Customers" at bounding box center [93, 179] width 159 height 25
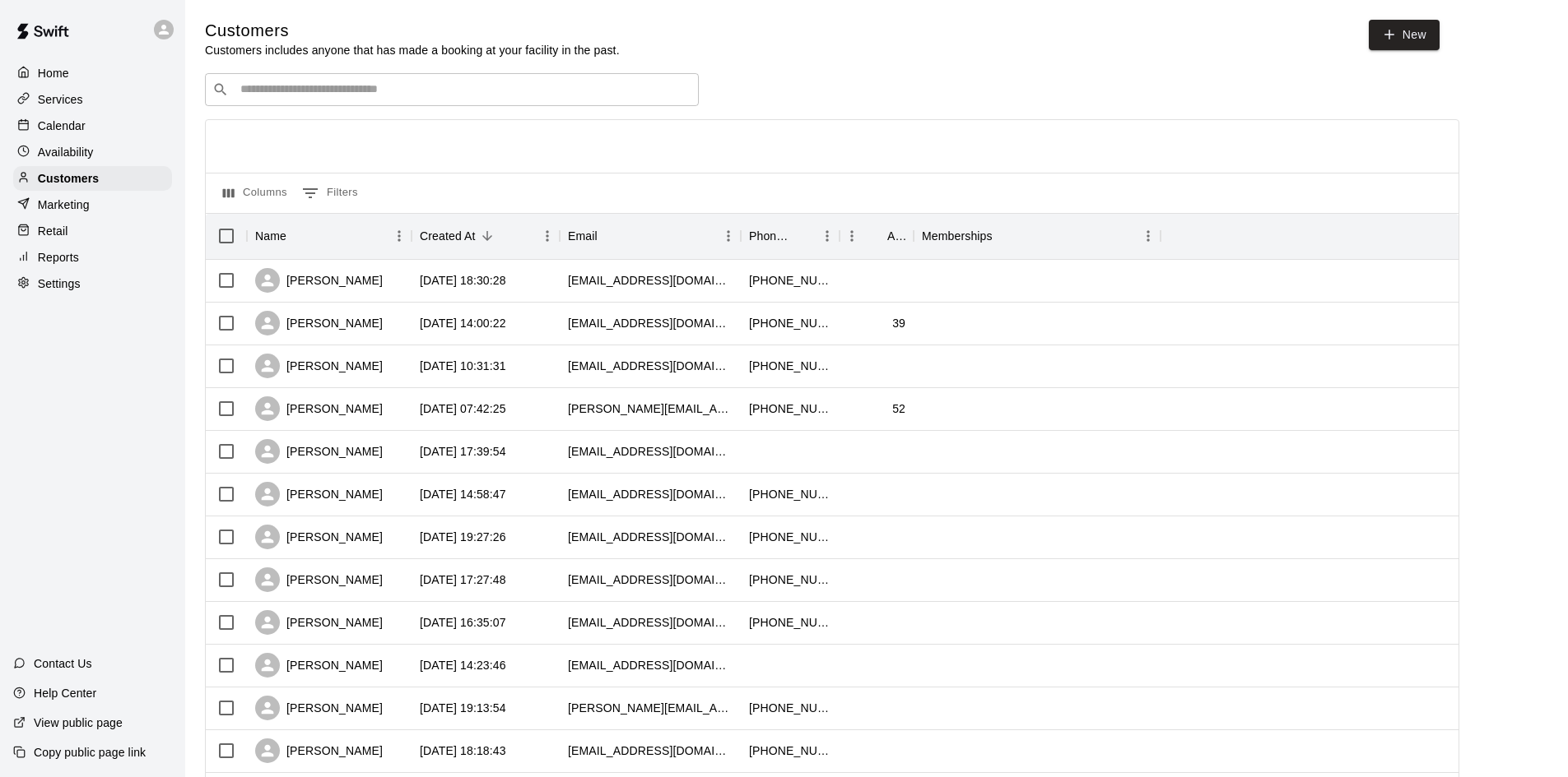
click at [390, 94] on input "Search customers by name or email" at bounding box center [463, 89] width 456 height 16
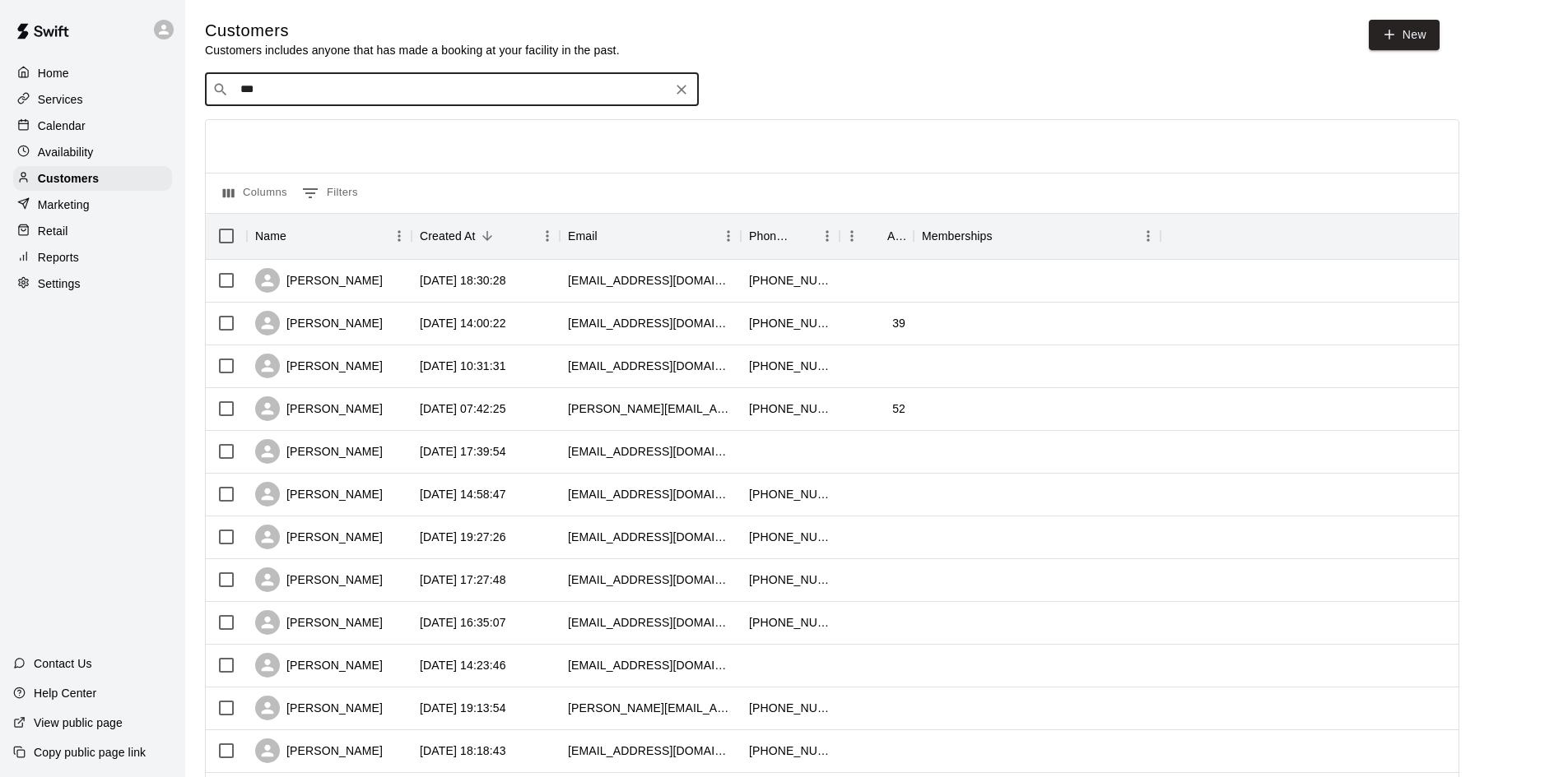
type input "****"
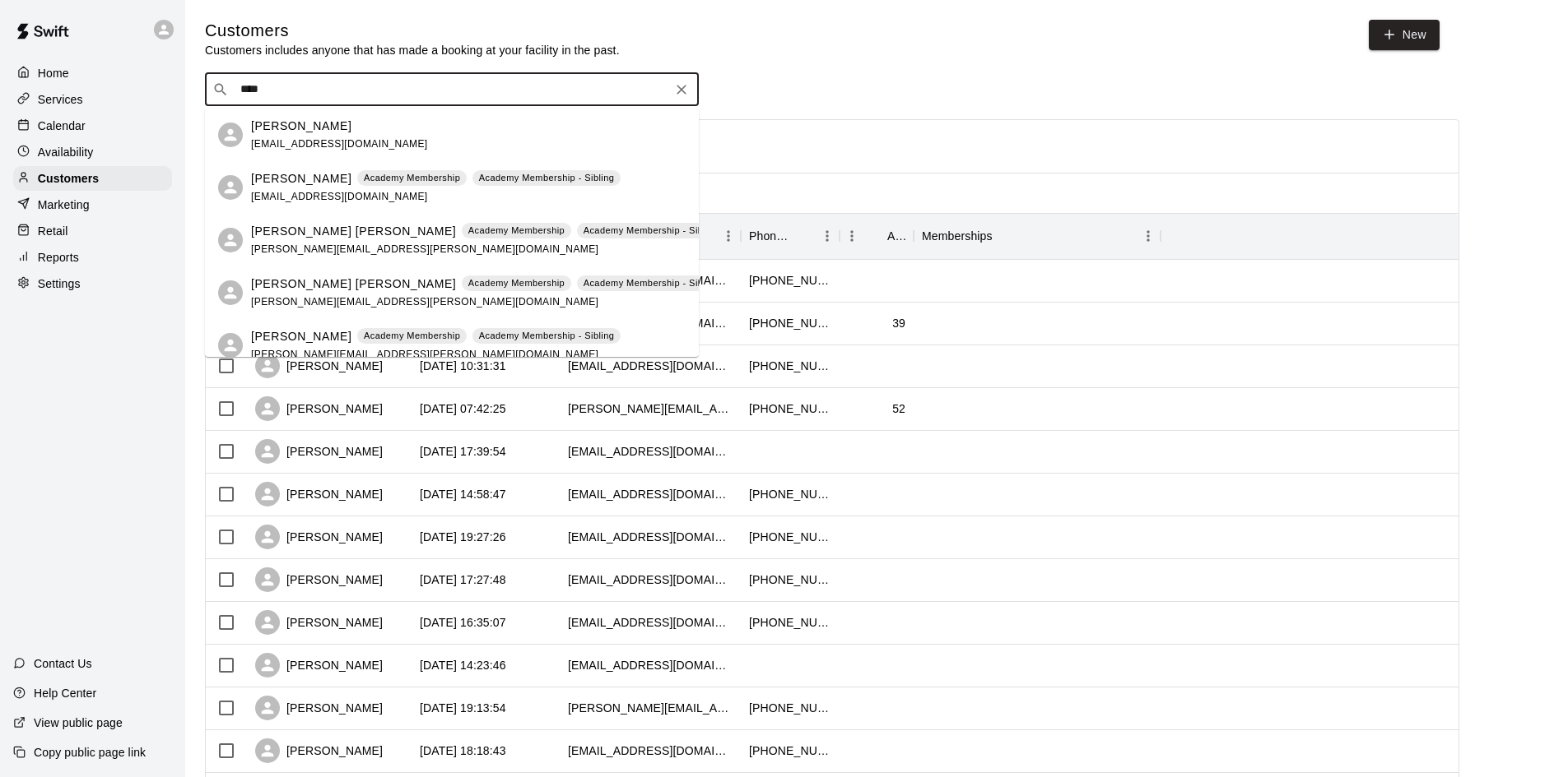
click at [280, 187] on div "Jess Egbert Academy Membership Academy Membership - Sibling jbookwood92@gmail.c…" at bounding box center [435, 187] width 370 height 35
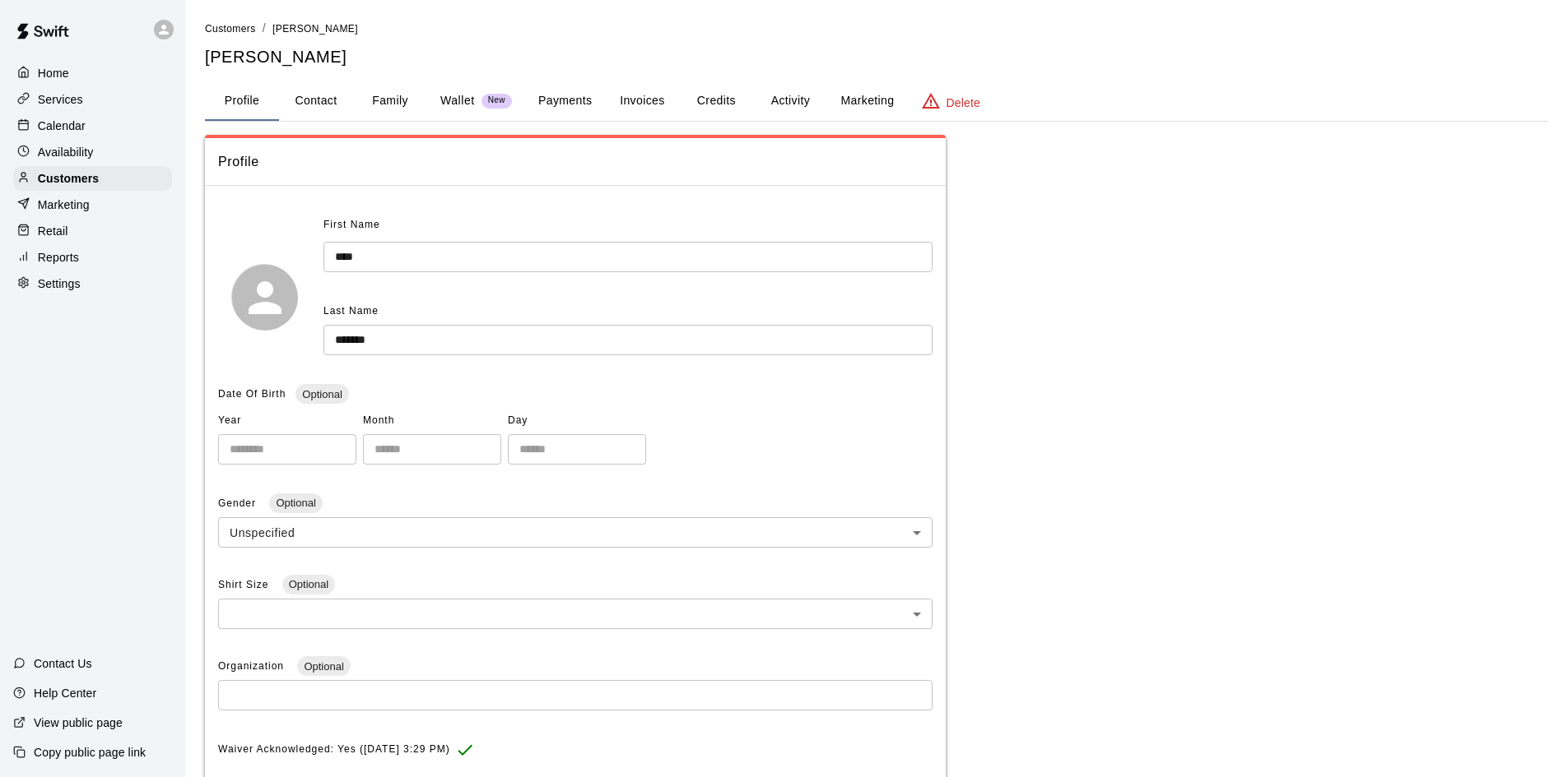
click at [319, 106] on button "Contact" at bounding box center [316, 101] width 74 height 40
select select "**"
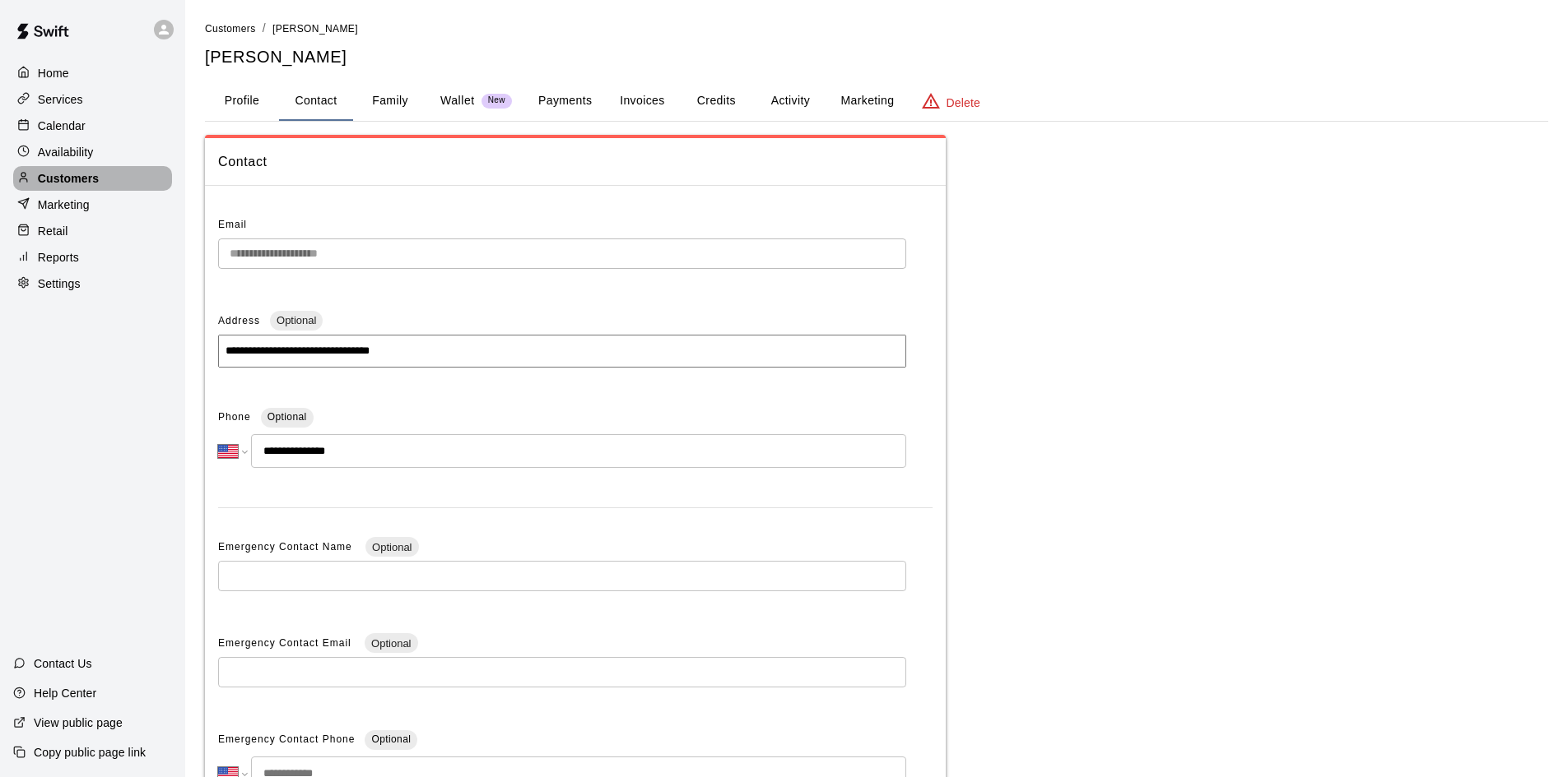
click at [42, 182] on p "Customers" at bounding box center [68, 178] width 61 height 16
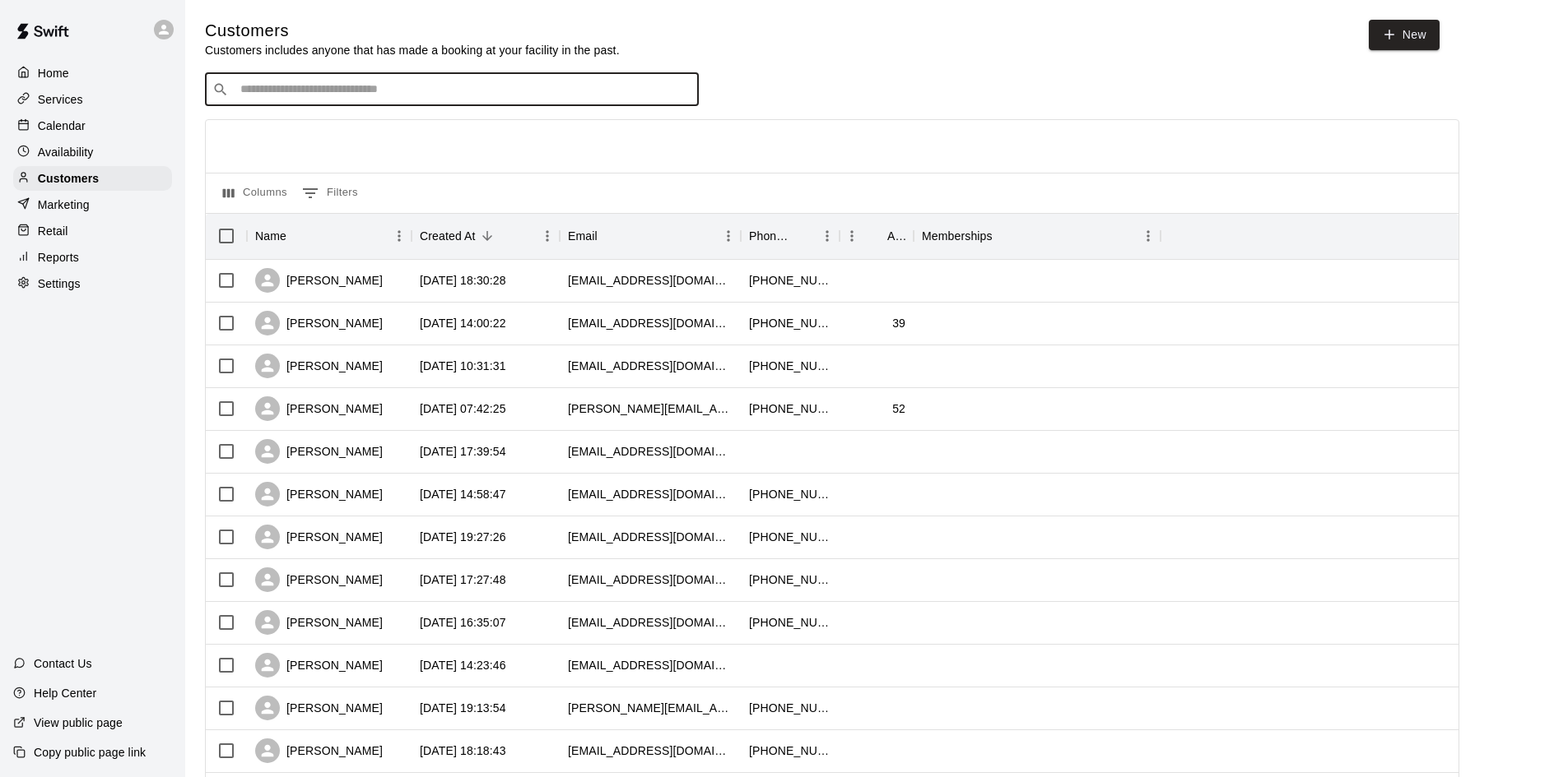
click at [375, 88] on input "Search customers by name or email" at bounding box center [463, 89] width 456 height 16
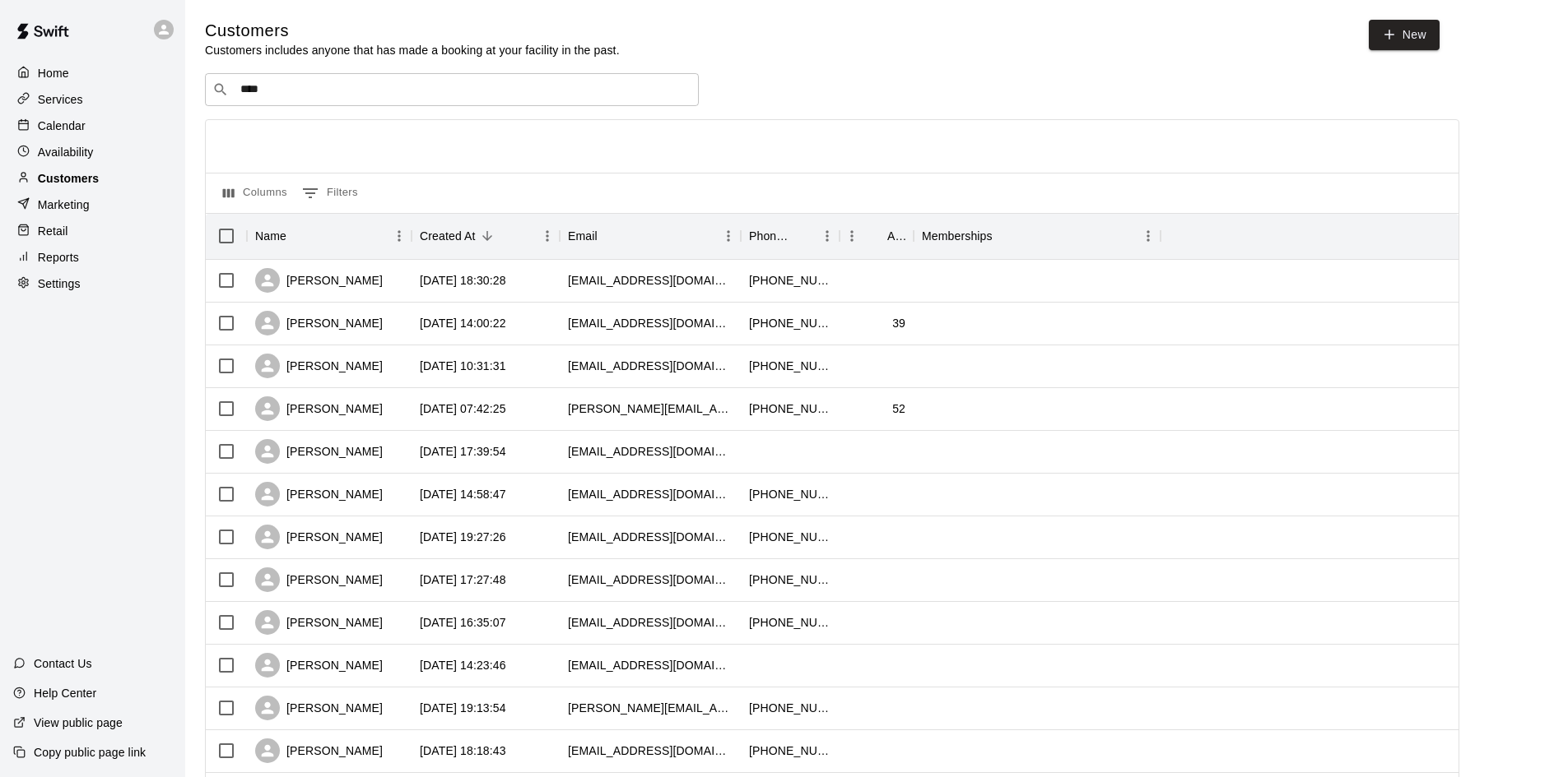
drag, startPoint x: 110, startPoint y: 187, endPoint x: 117, endPoint y: 181, distance: 9.2
click at [110, 187] on div "Customers" at bounding box center [93, 179] width 159 height 25
click at [396, 87] on input "****" at bounding box center [451, 89] width 431 height 16
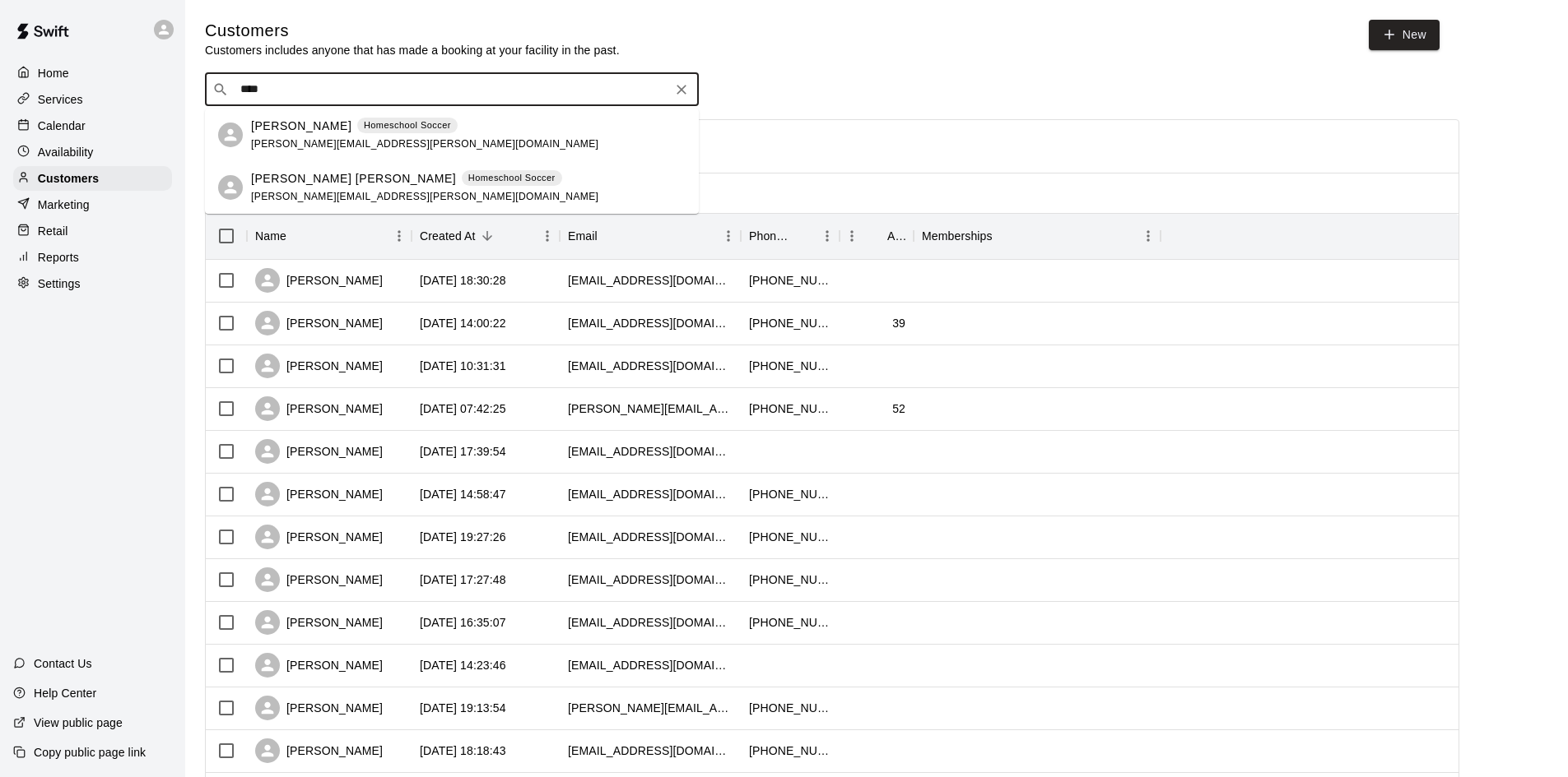
click at [396, 87] on input "****" at bounding box center [451, 89] width 431 height 16
click at [401, 85] on input "****" at bounding box center [451, 89] width 431 height 16
click at [401, 90] on input "****" at bounding box center [451, 89] width 431 height 16
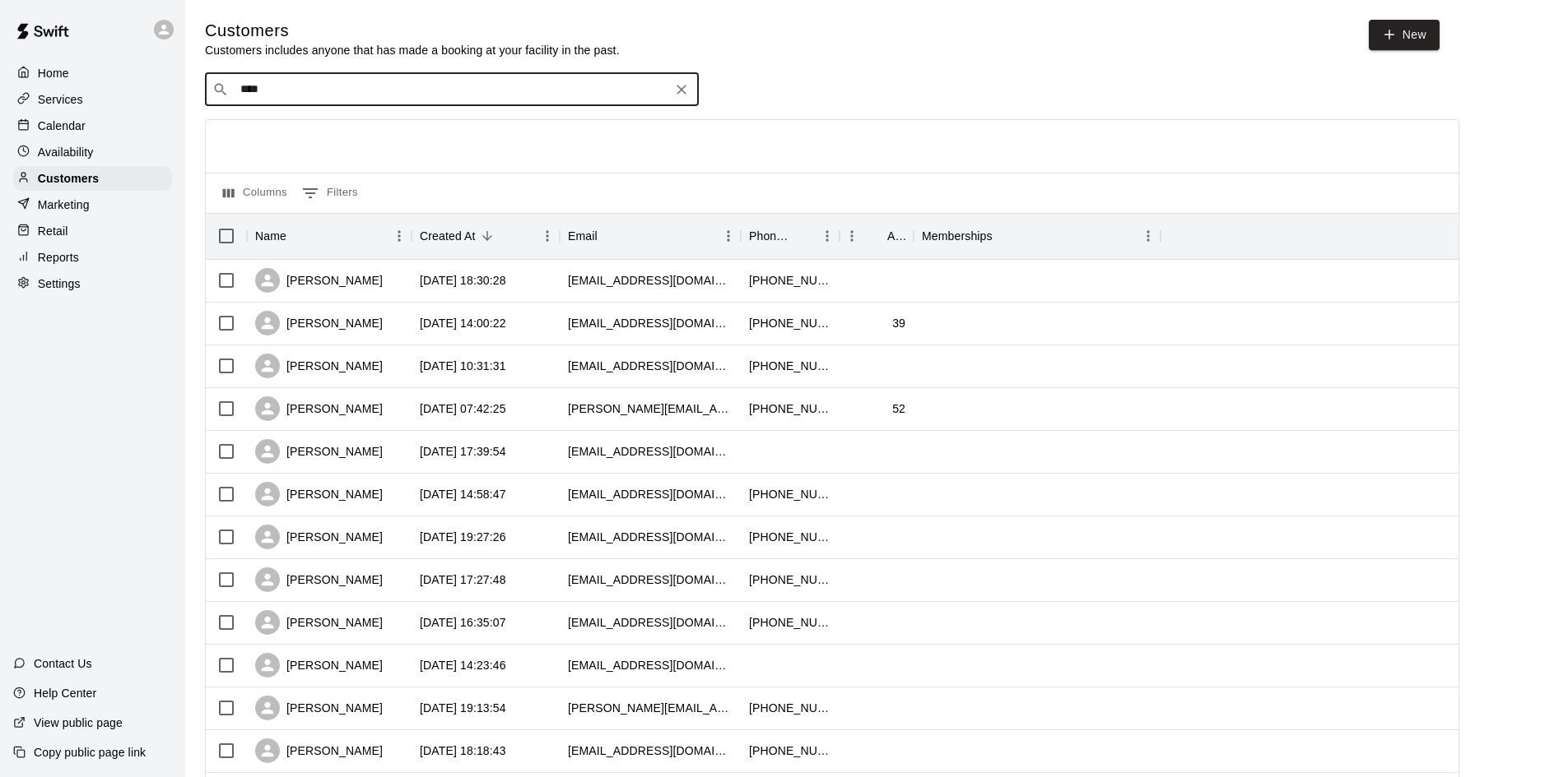
type input "*****"
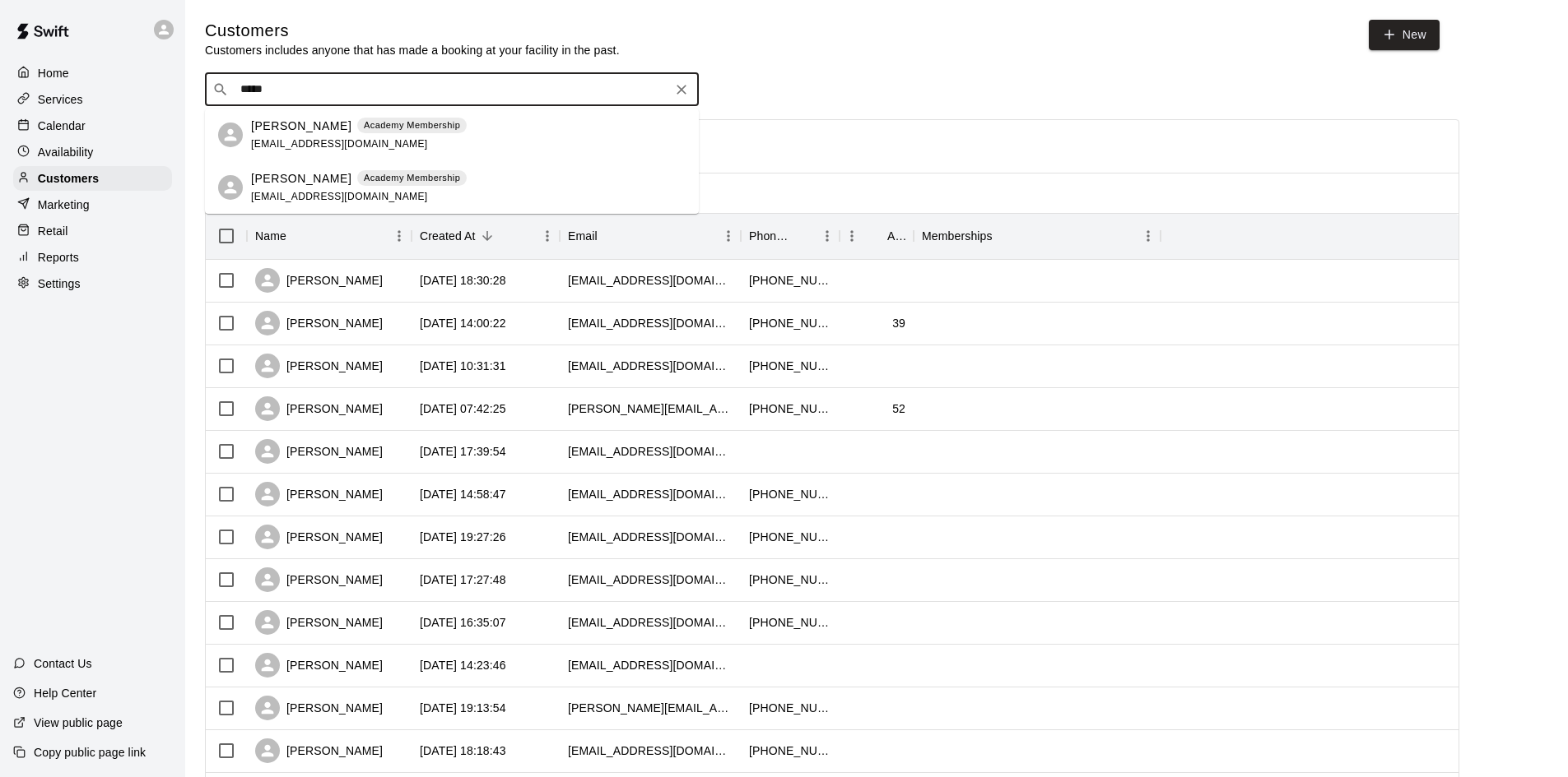
click at [256, 136] on div "Kory Ramirez Academy Membership ramirez_kory80@yahoo.com" at bounding box center [358, 134] width 216 height 35
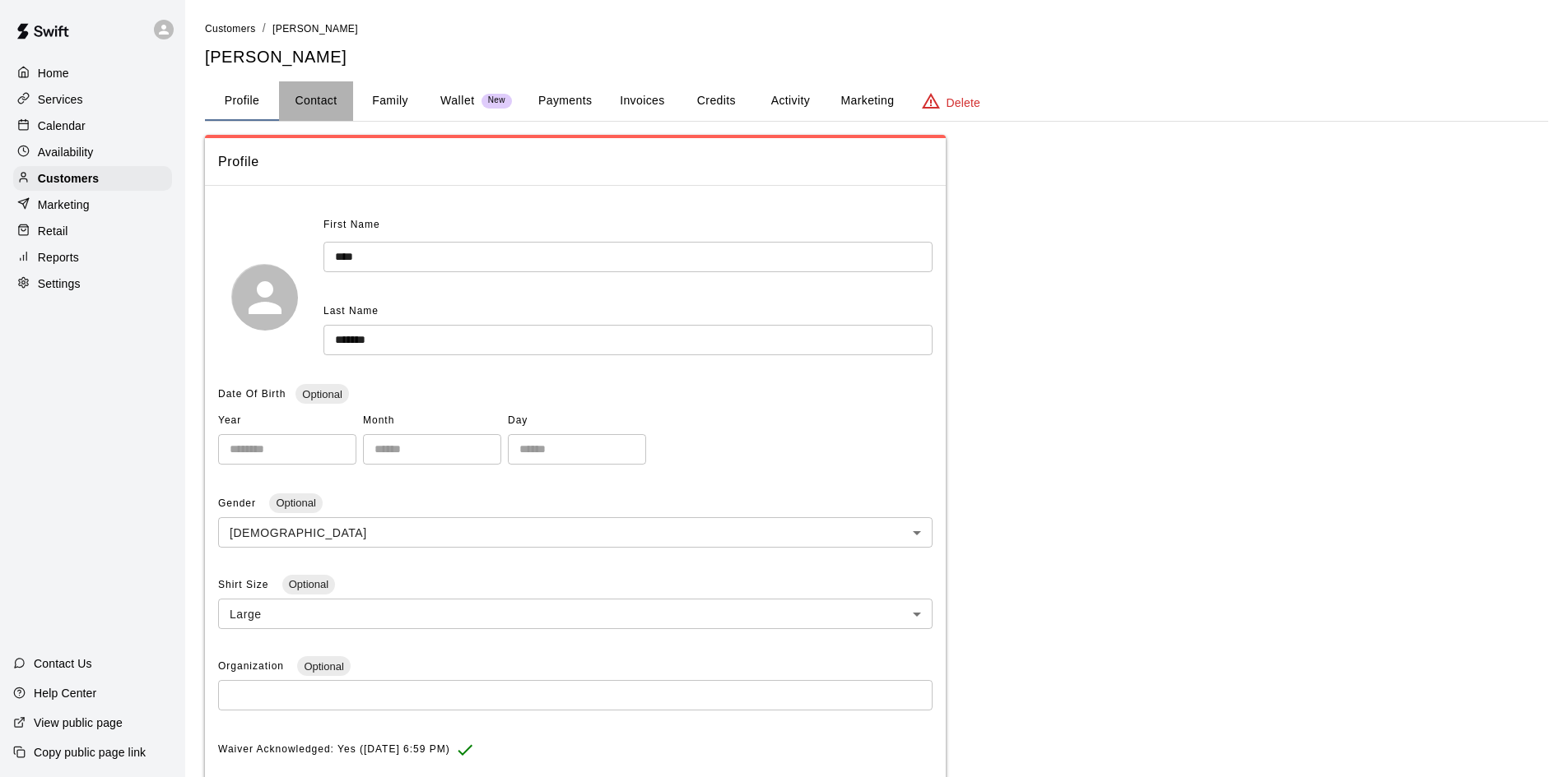
click at [307, 104] on button "Contact" at bounding box center [316, 101] width 74 height 40
select select "**"
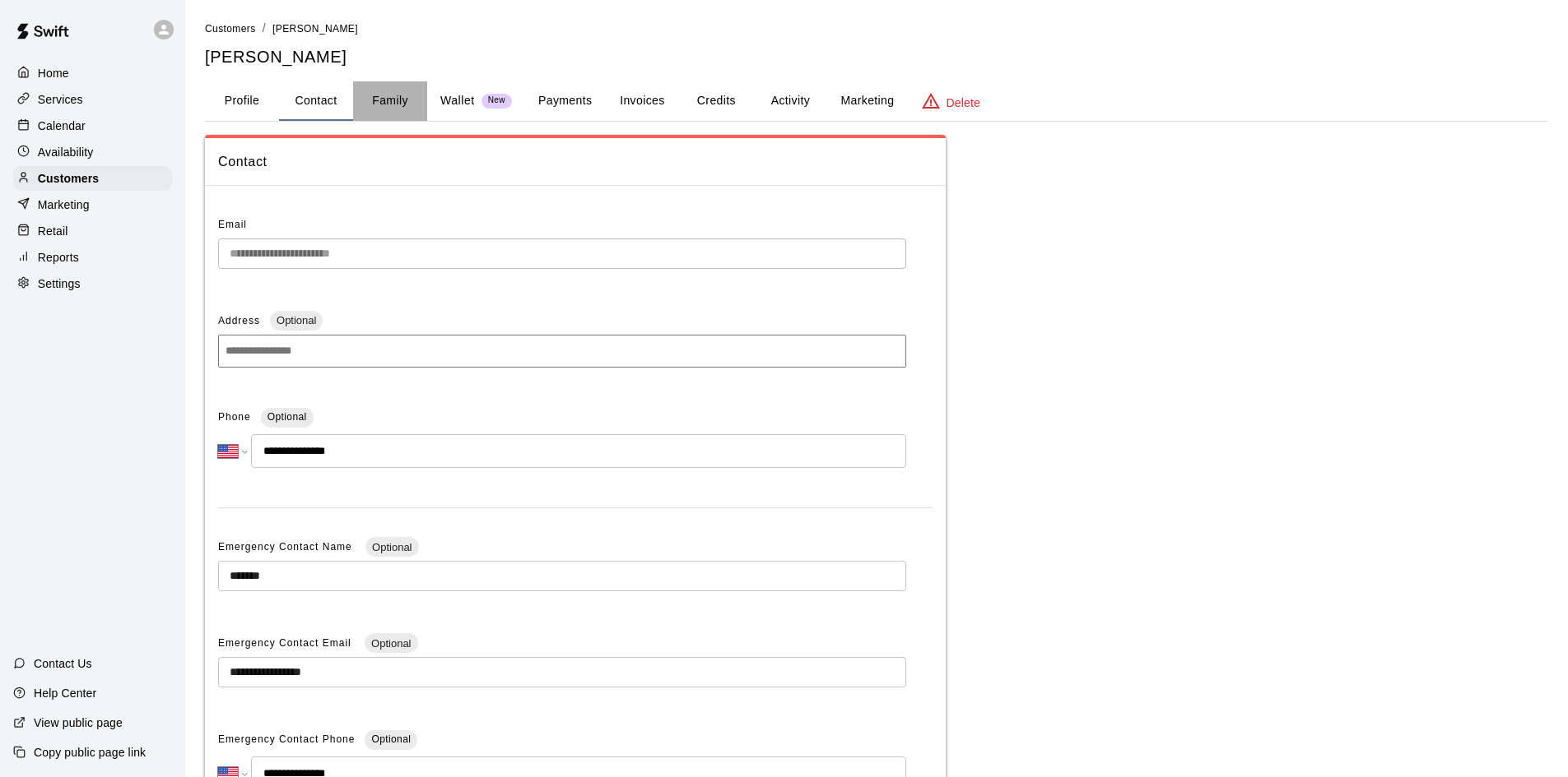
click at [387, 105] on button "Family" at bounding box center [390, 101] width 74 height 40
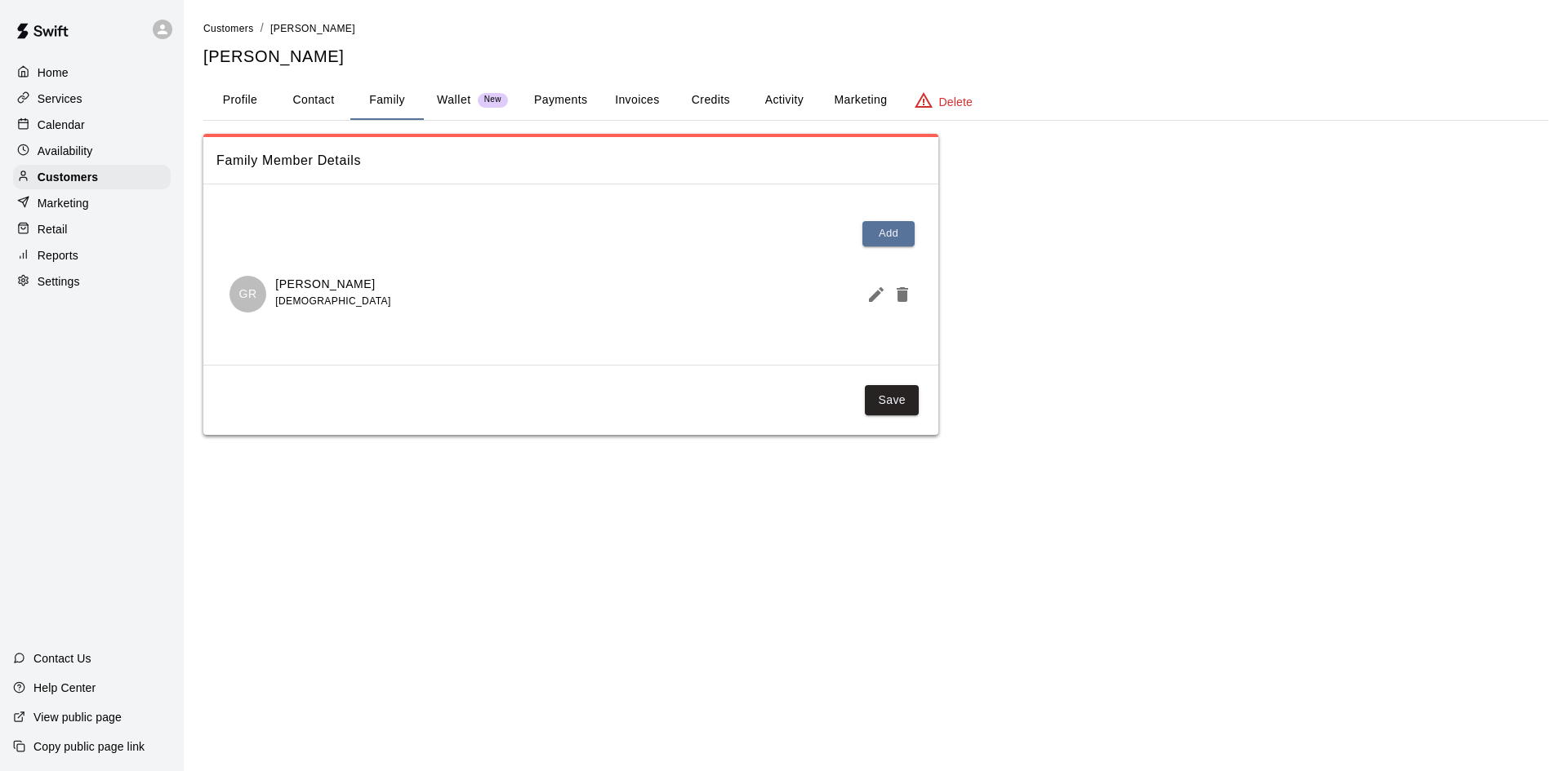
click at [561, 101] on button "Payments" at bounding box center [560, 100] width 79 height 39
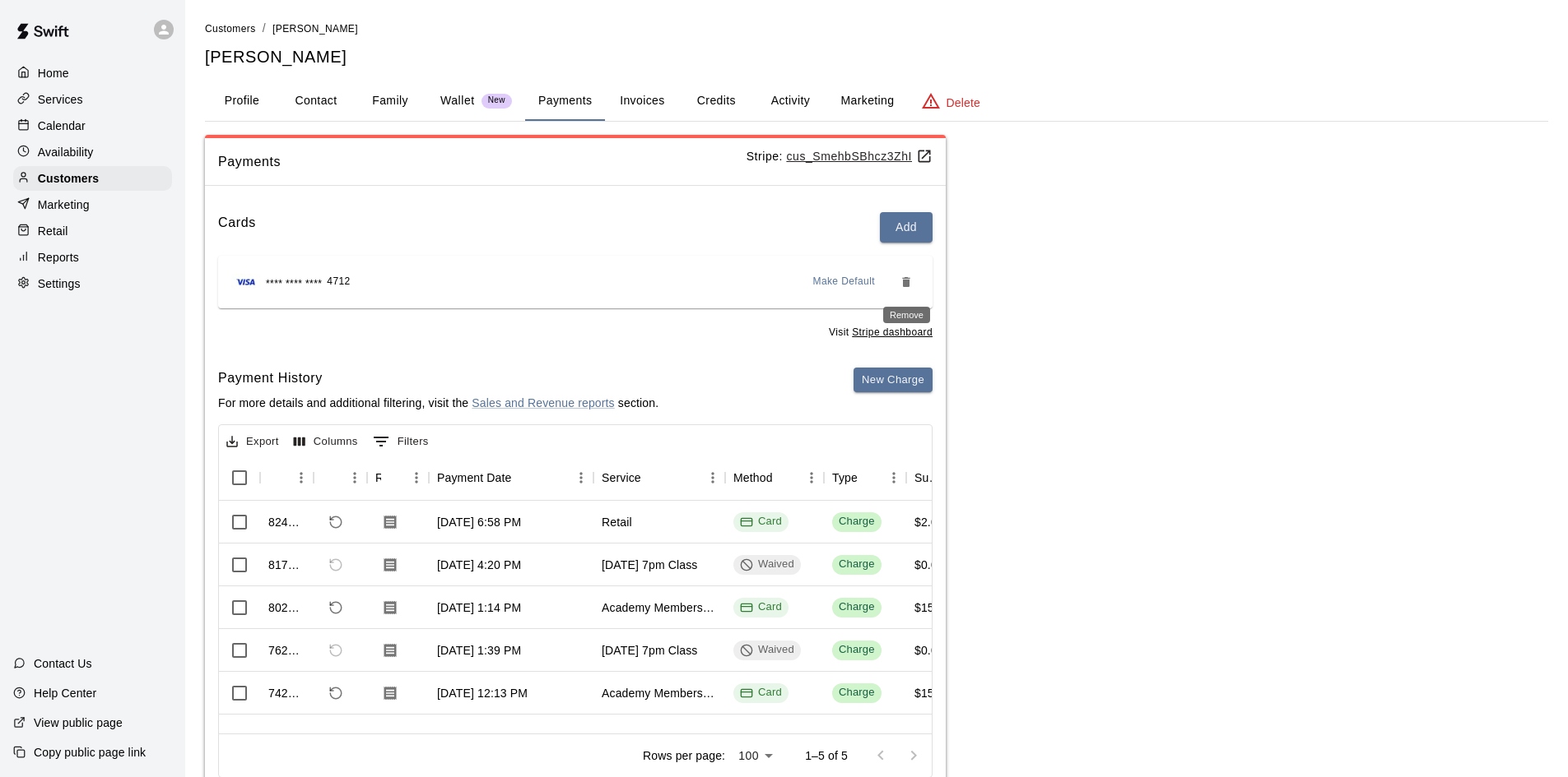
click at [907, 281] on icon "Remove" at bounding box center [906, 282] width 8 height 9
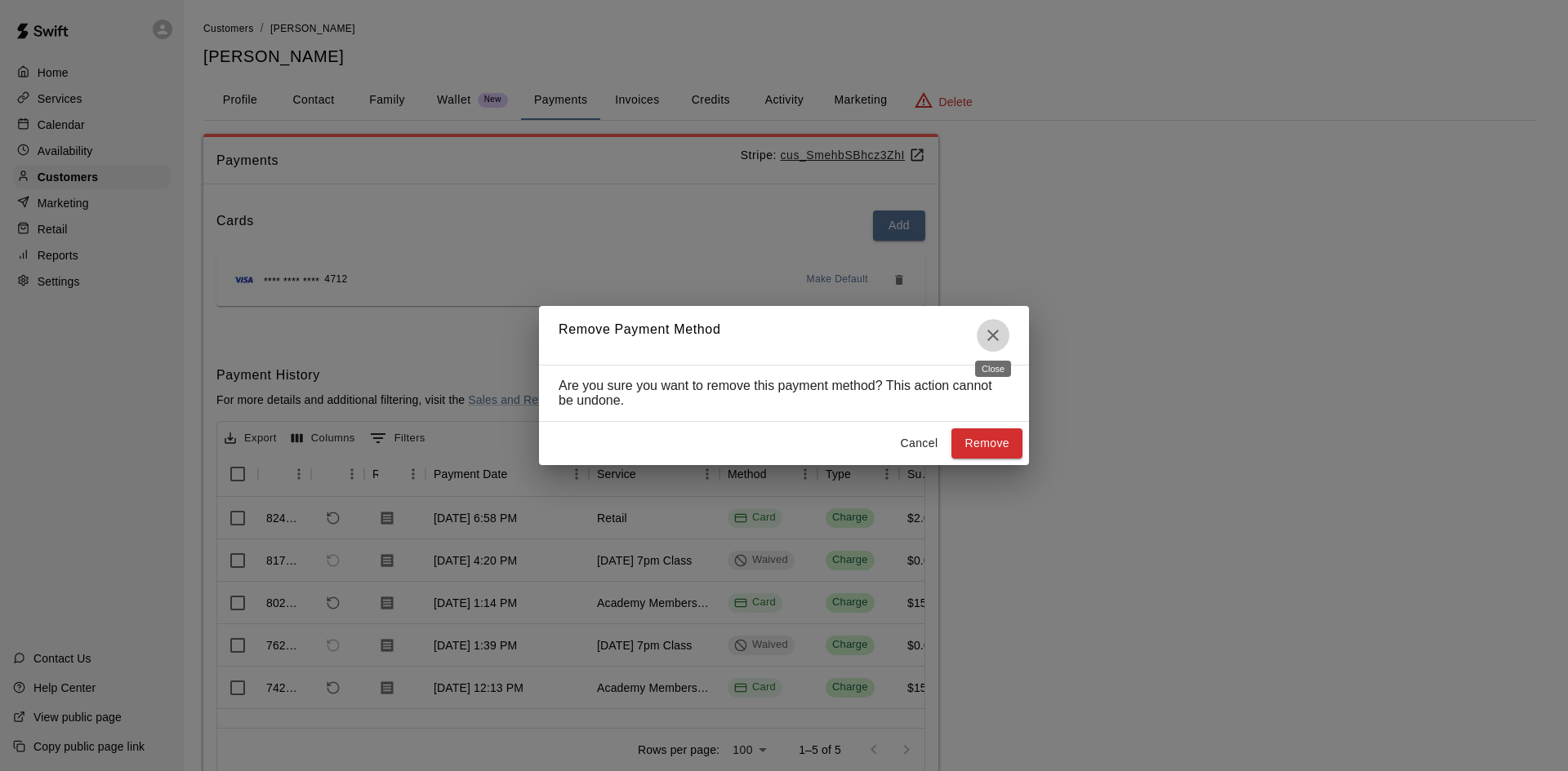
click at [1000, 325] on icon "Close" at bounding box center [993, 335] width 20 height 20
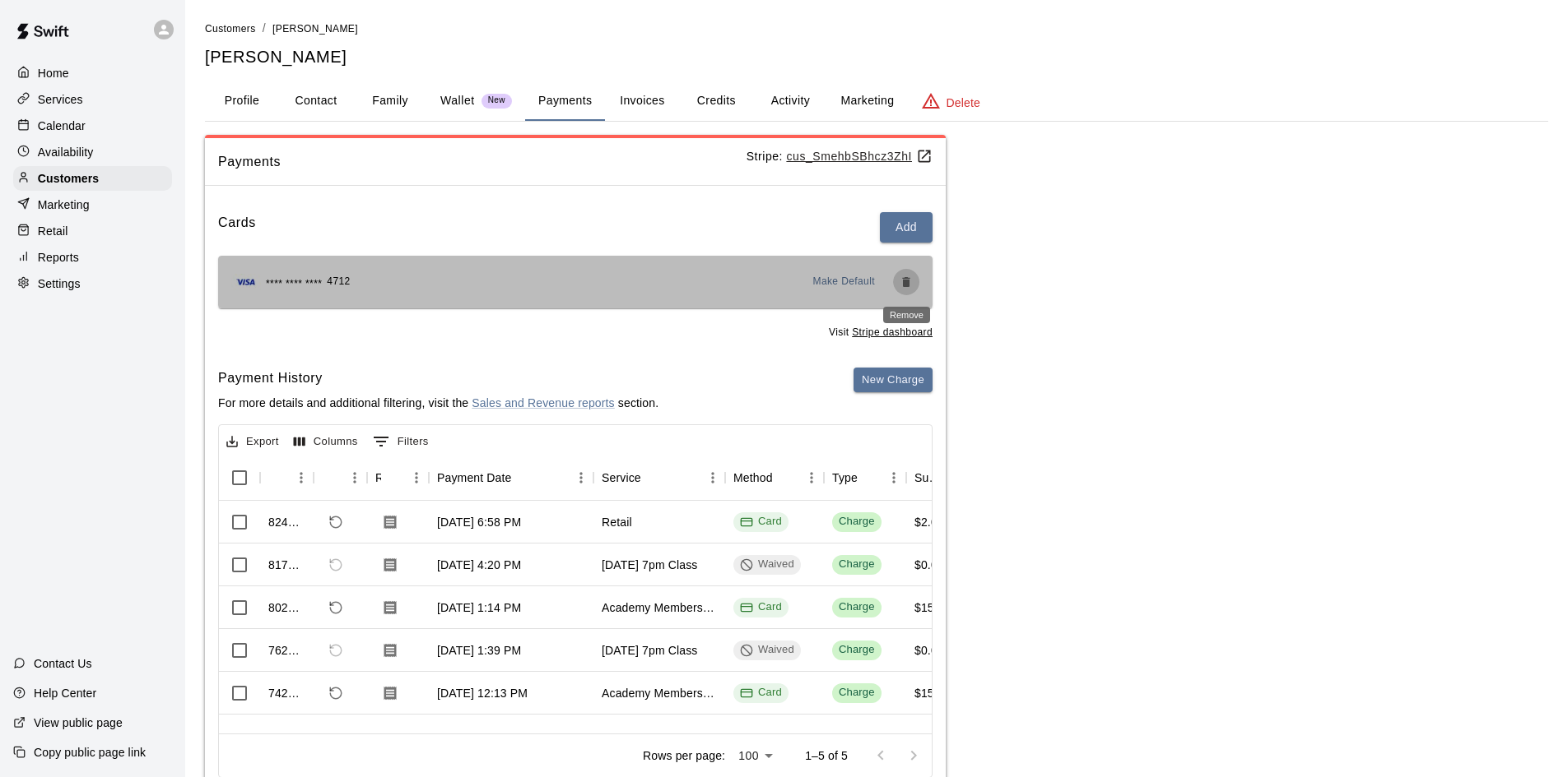
click at [903, 285] on icon "Remove" at bounding box center [906, 282] width 8 height 9
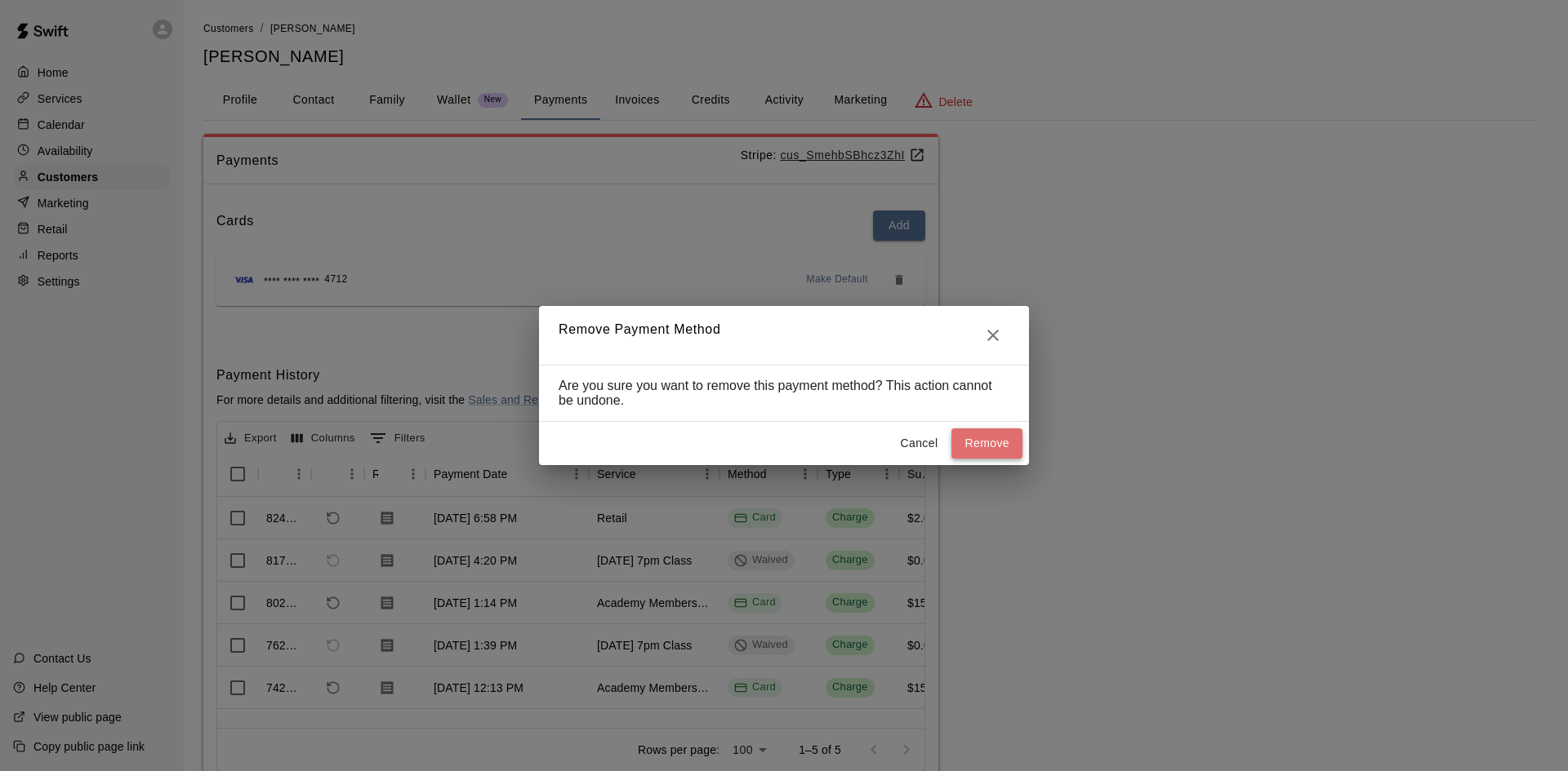
click at [994, 435] on button "Remove" at bounding box center [987, 444] width 71 height 30
click at [987, 438] on button "Remove" at bounding box center [987, 444] width 71 height 30
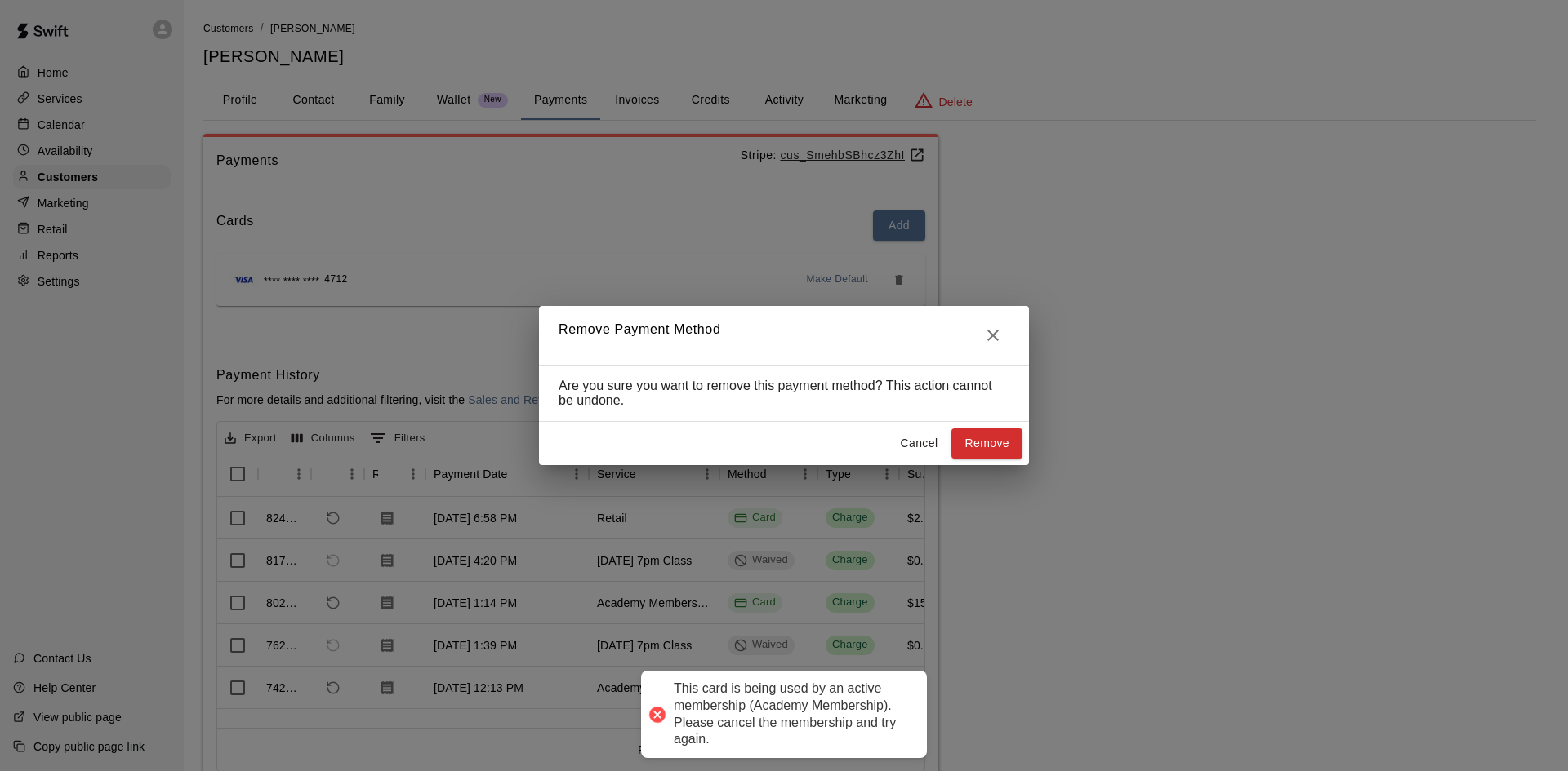
click at [995, 337] on icon "Close" at bounding box center [993, 335] width 20 height 20
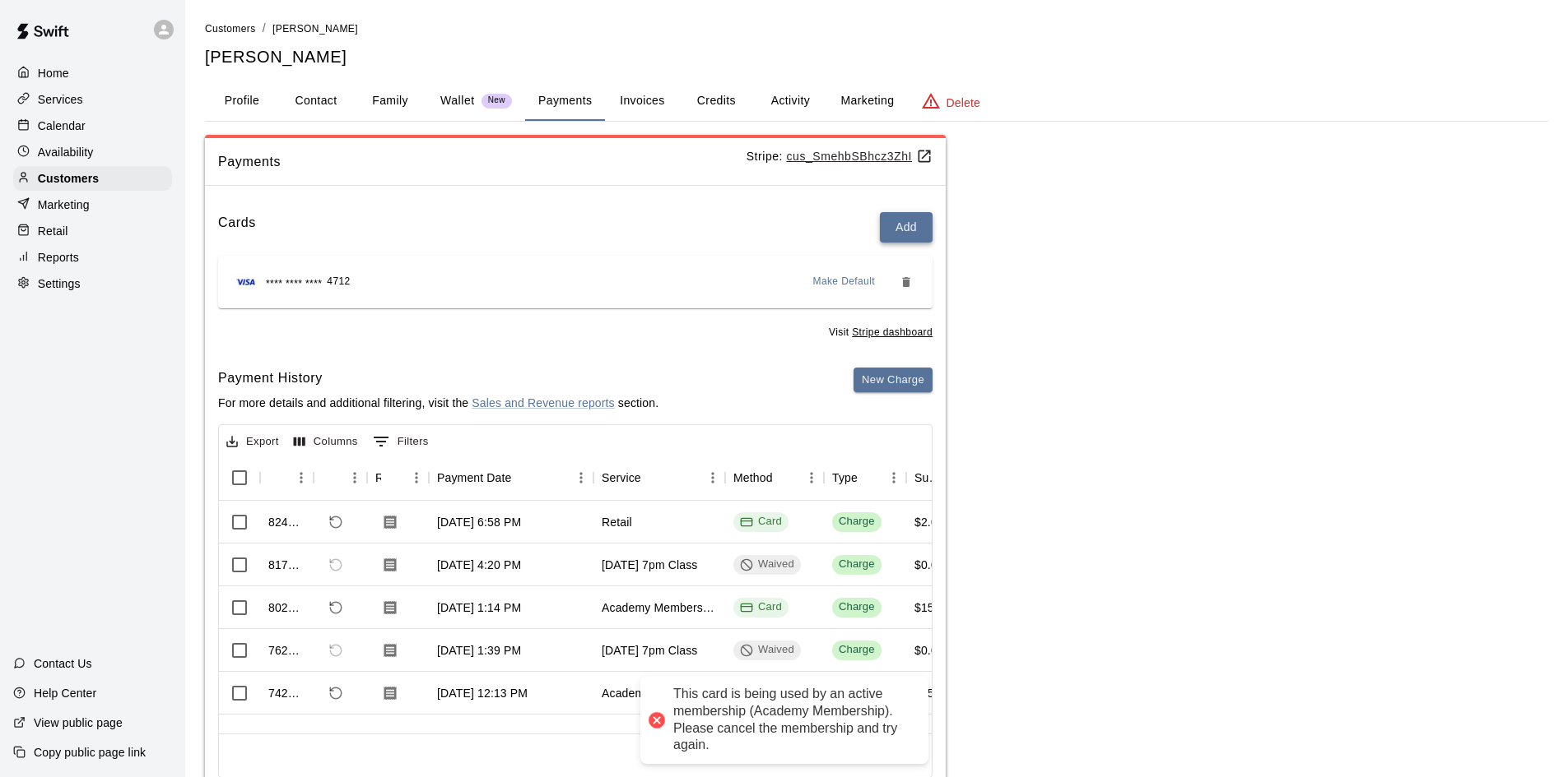
click at [890, 222] on button "Add" at bounding box center [906, 227] width 53 height 30
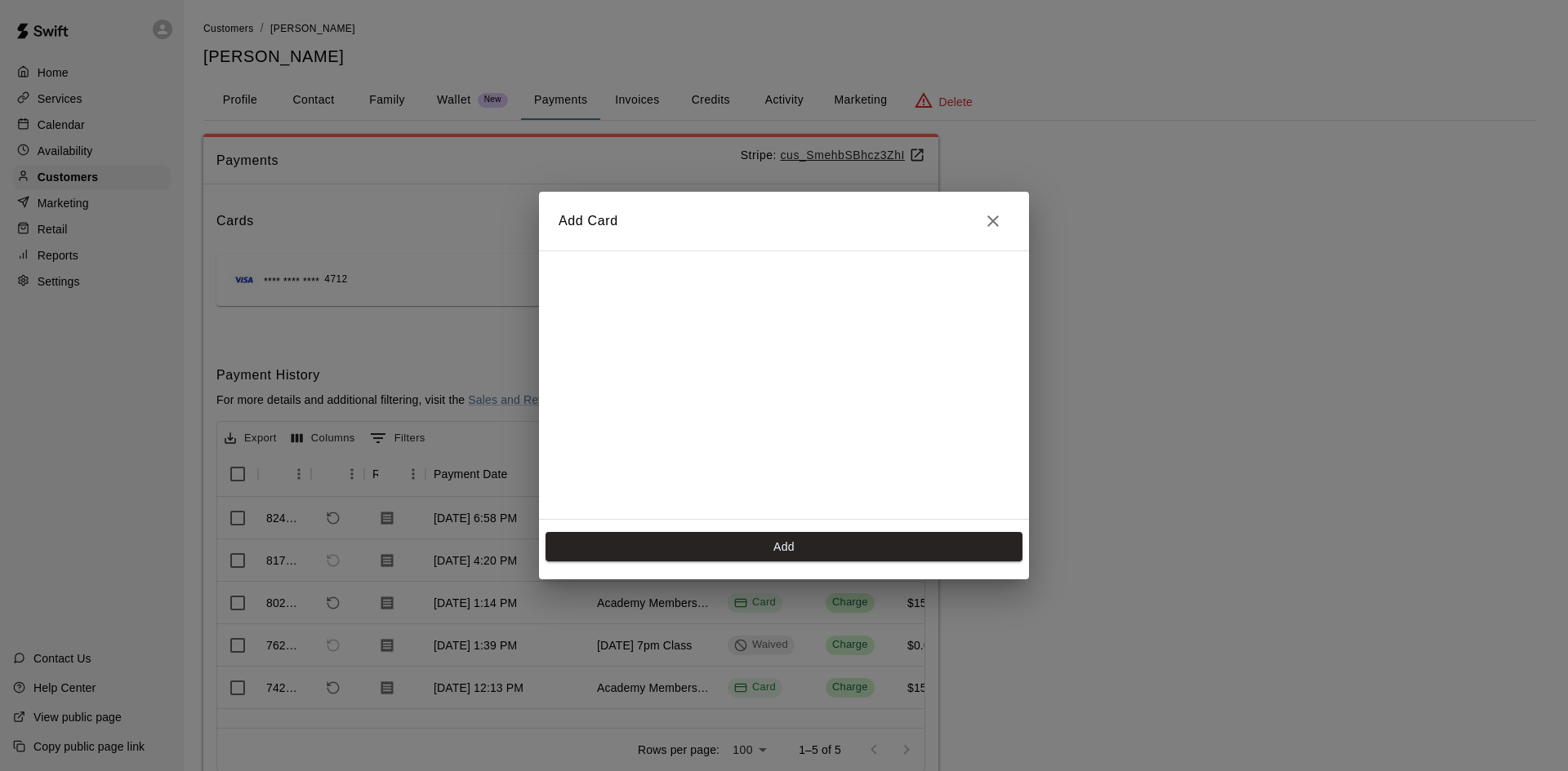
scroll to position [230, 0]
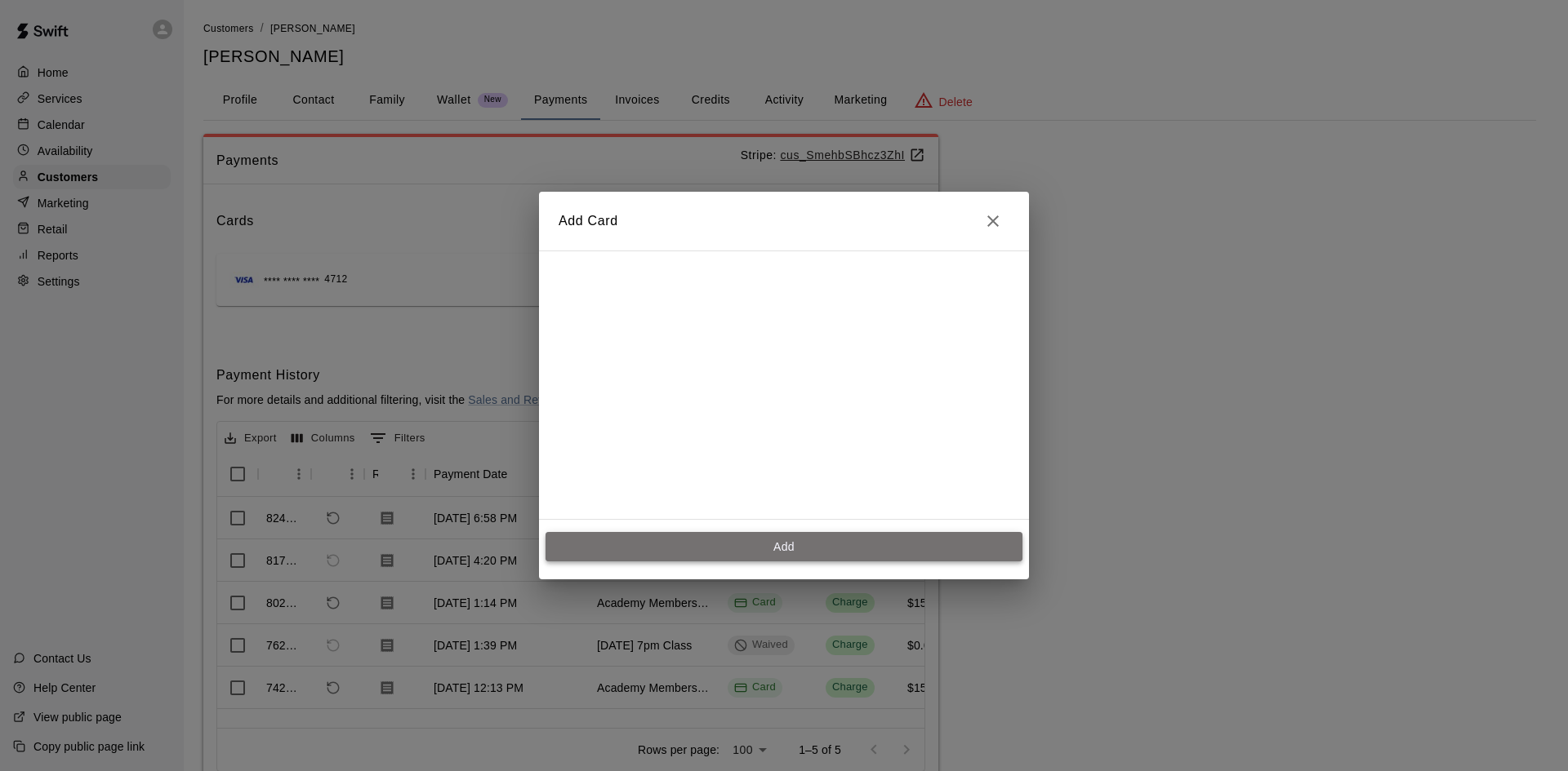
click at [769, 552] on button "Add" at bounding box center [784, 547] width 477 height 30
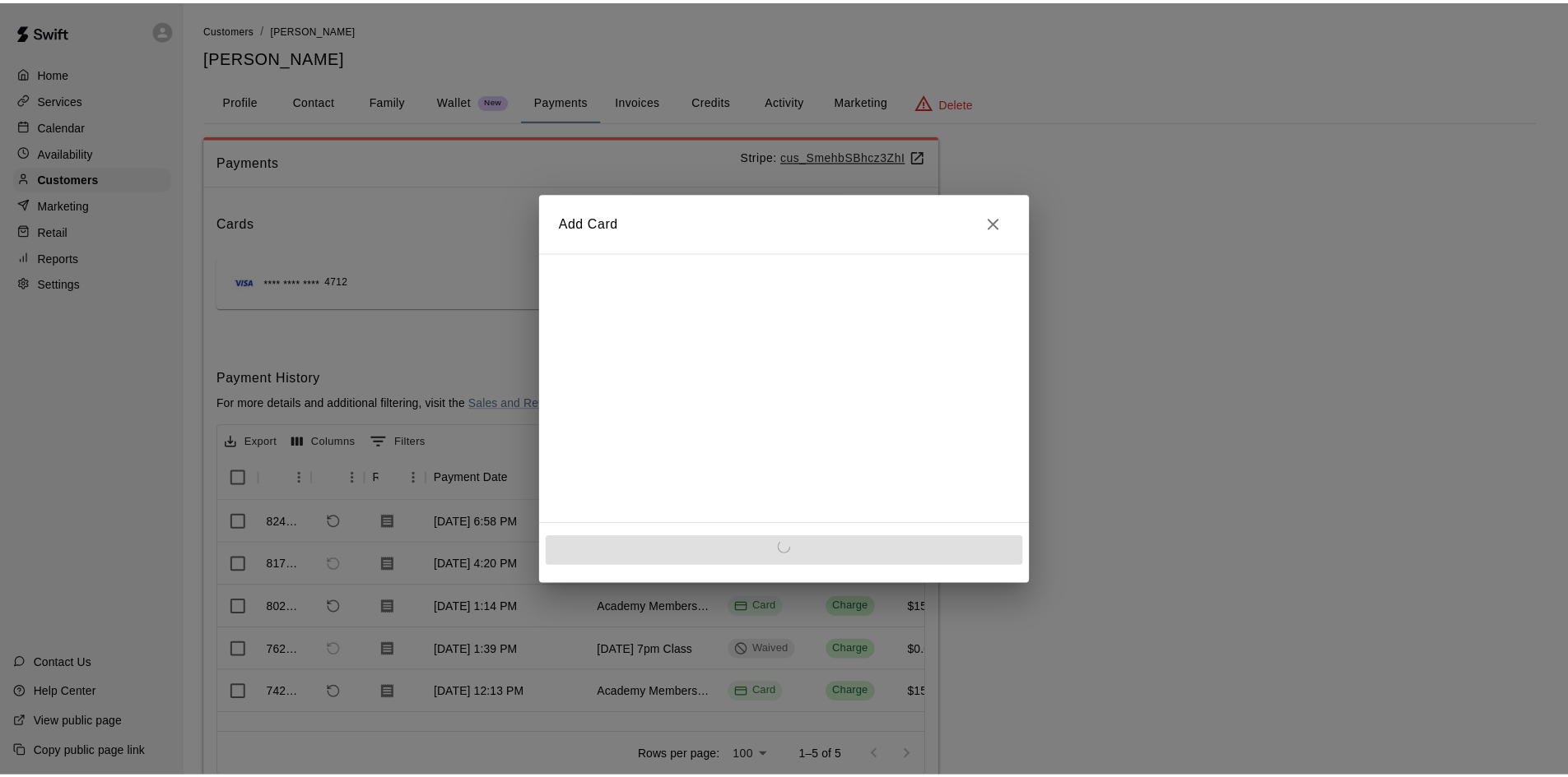
scroll to position [0, 0]
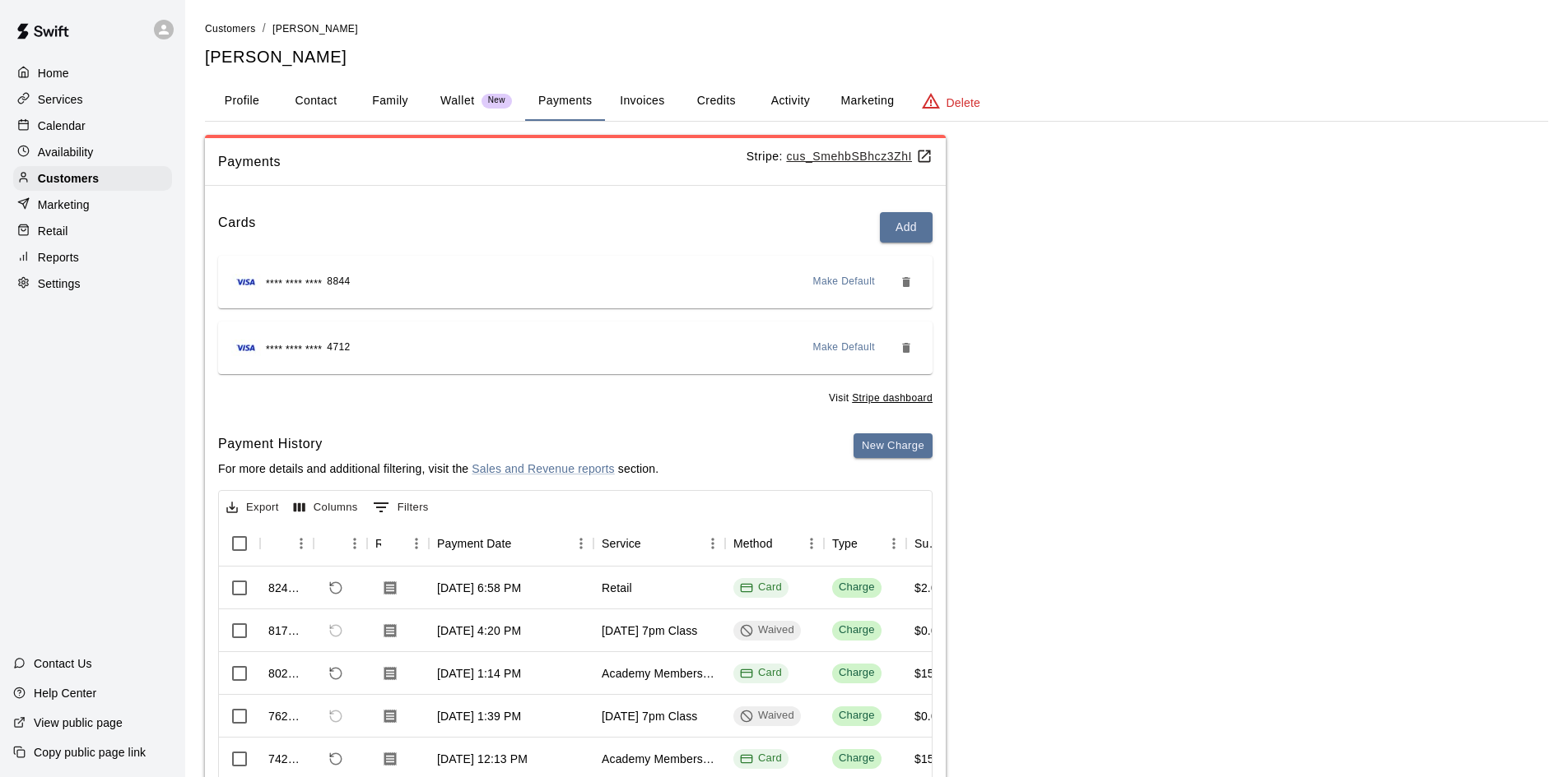
click at [862, 286] on span "Make Default" at bounding box center [845, 282] width 62 height 16
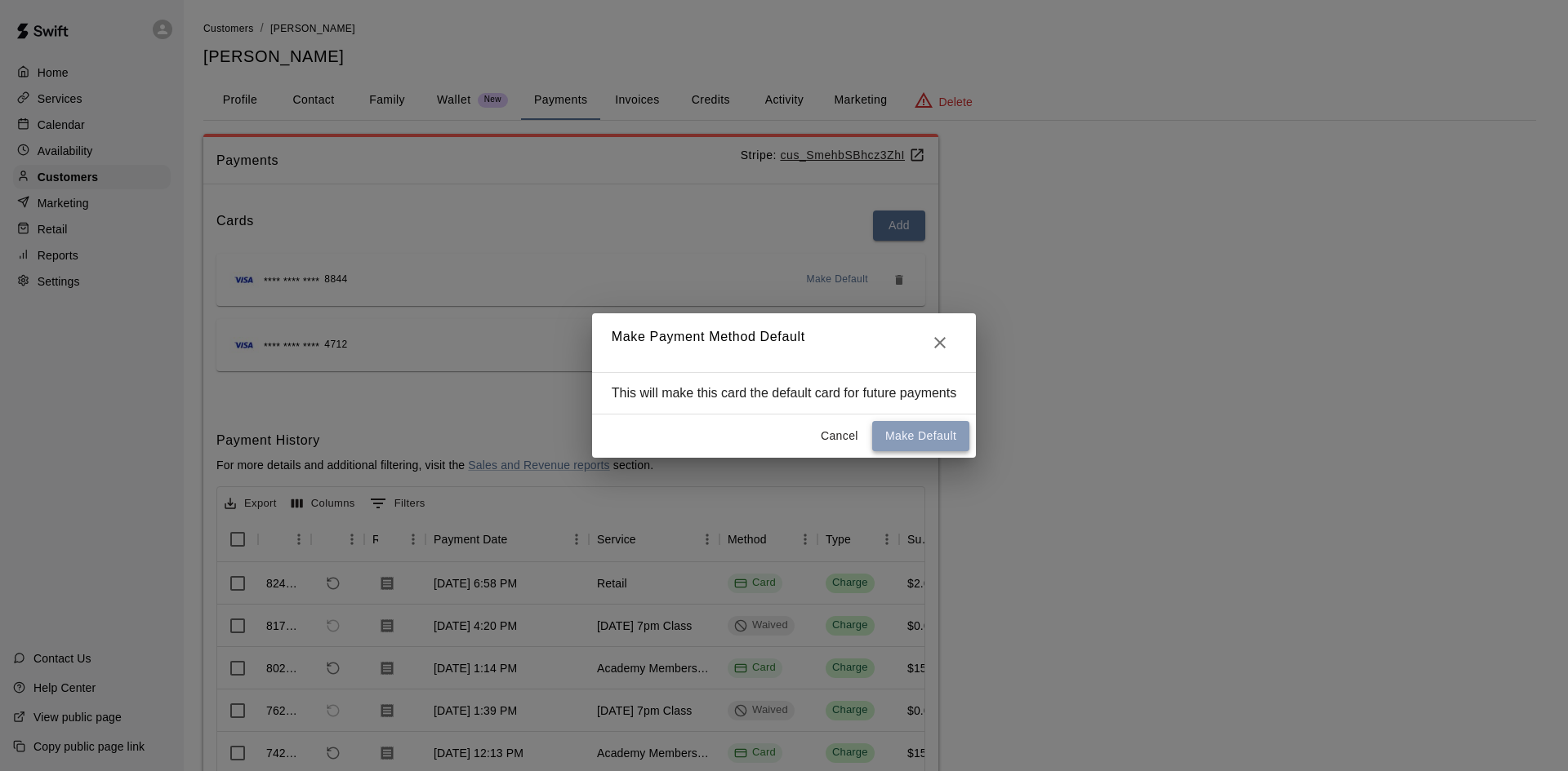
click at [912, 431] on button "Make Default" at bounding box center [921, 436] width 98 height 30
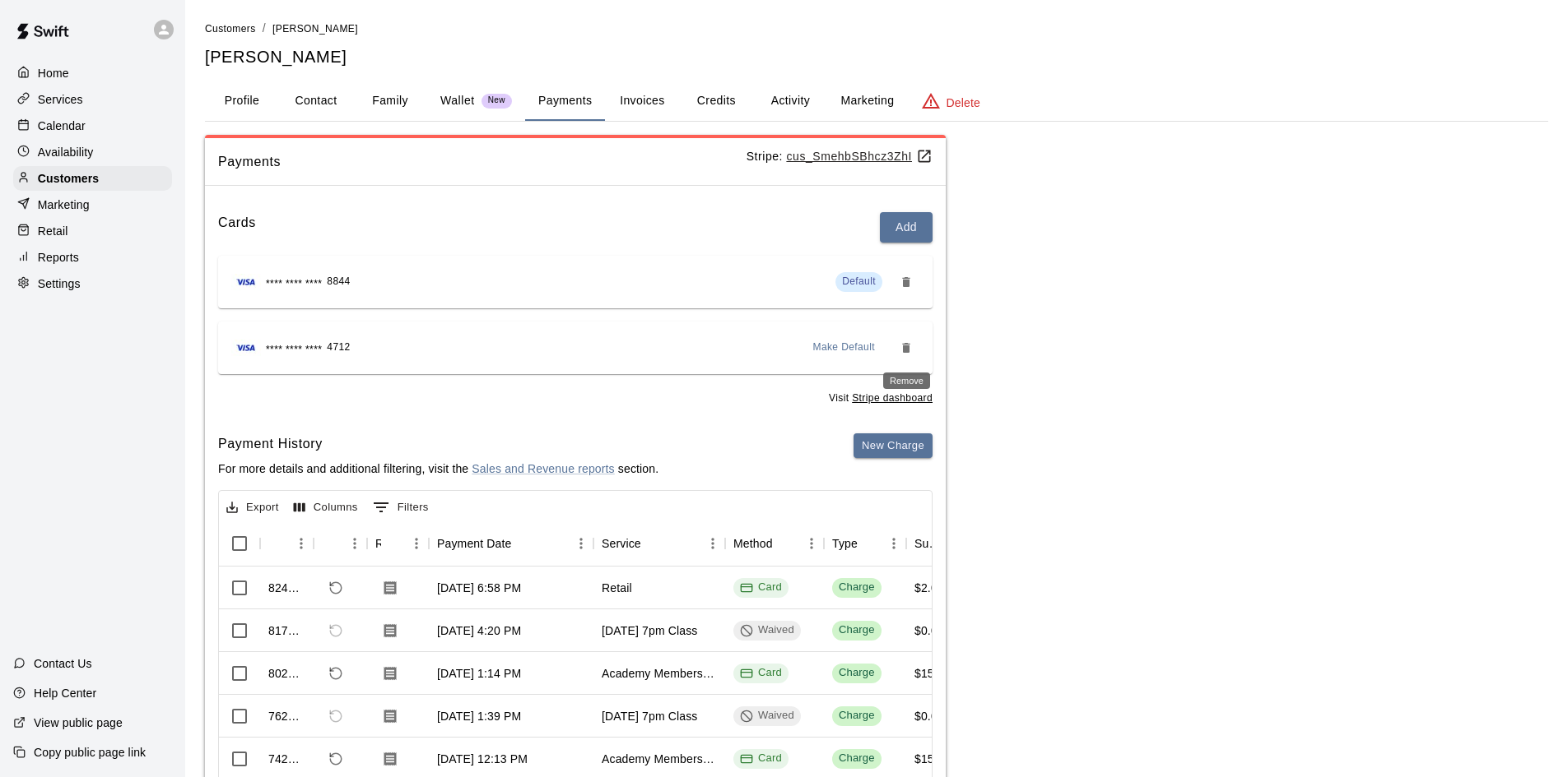
click at [897, 352] on button "Remove" at bounding box center [906, 348] width 26 height 26
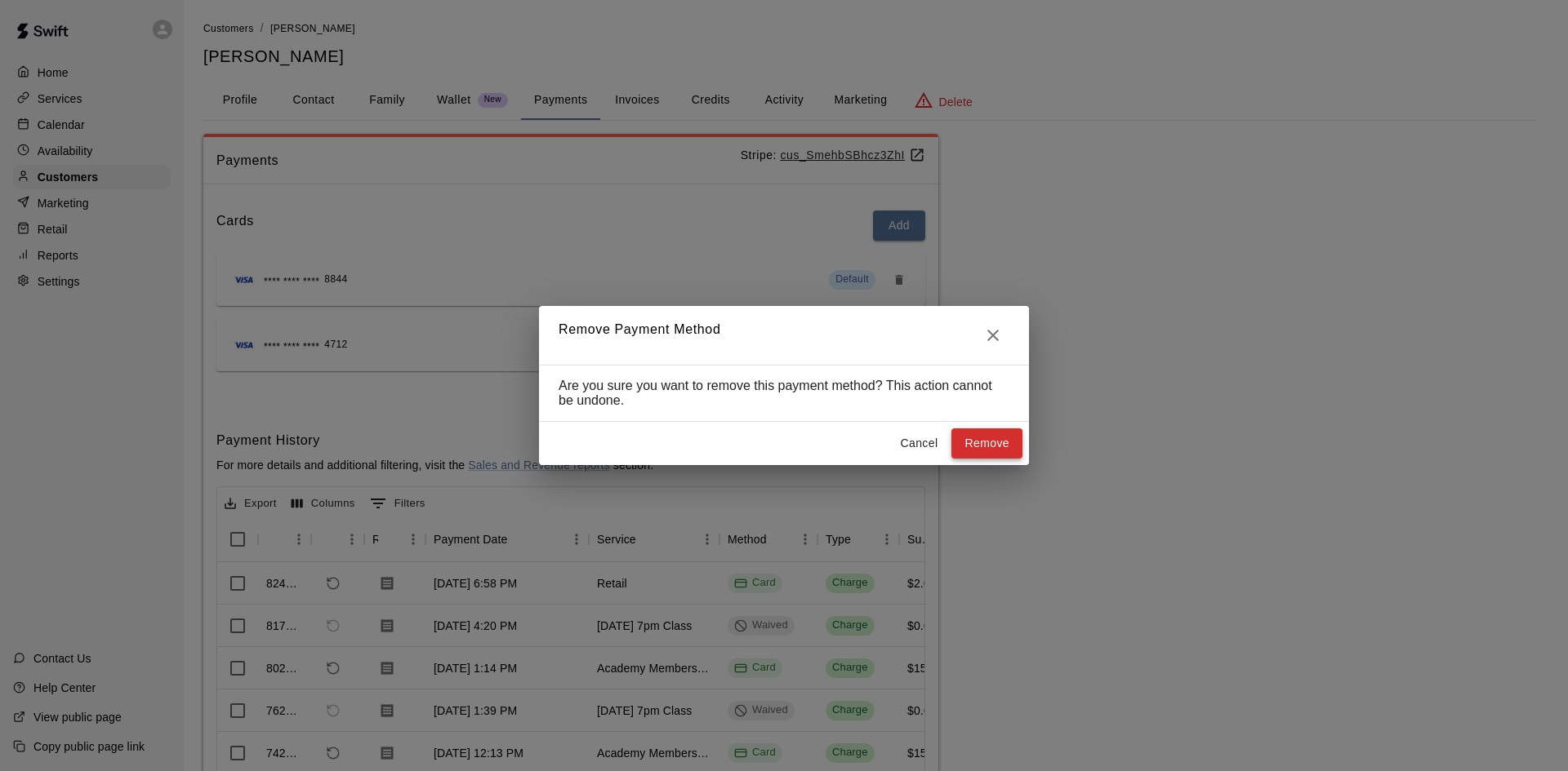
click at [967, 448] on button "Remove" at bounding box center [987, 444] width 71 height 30
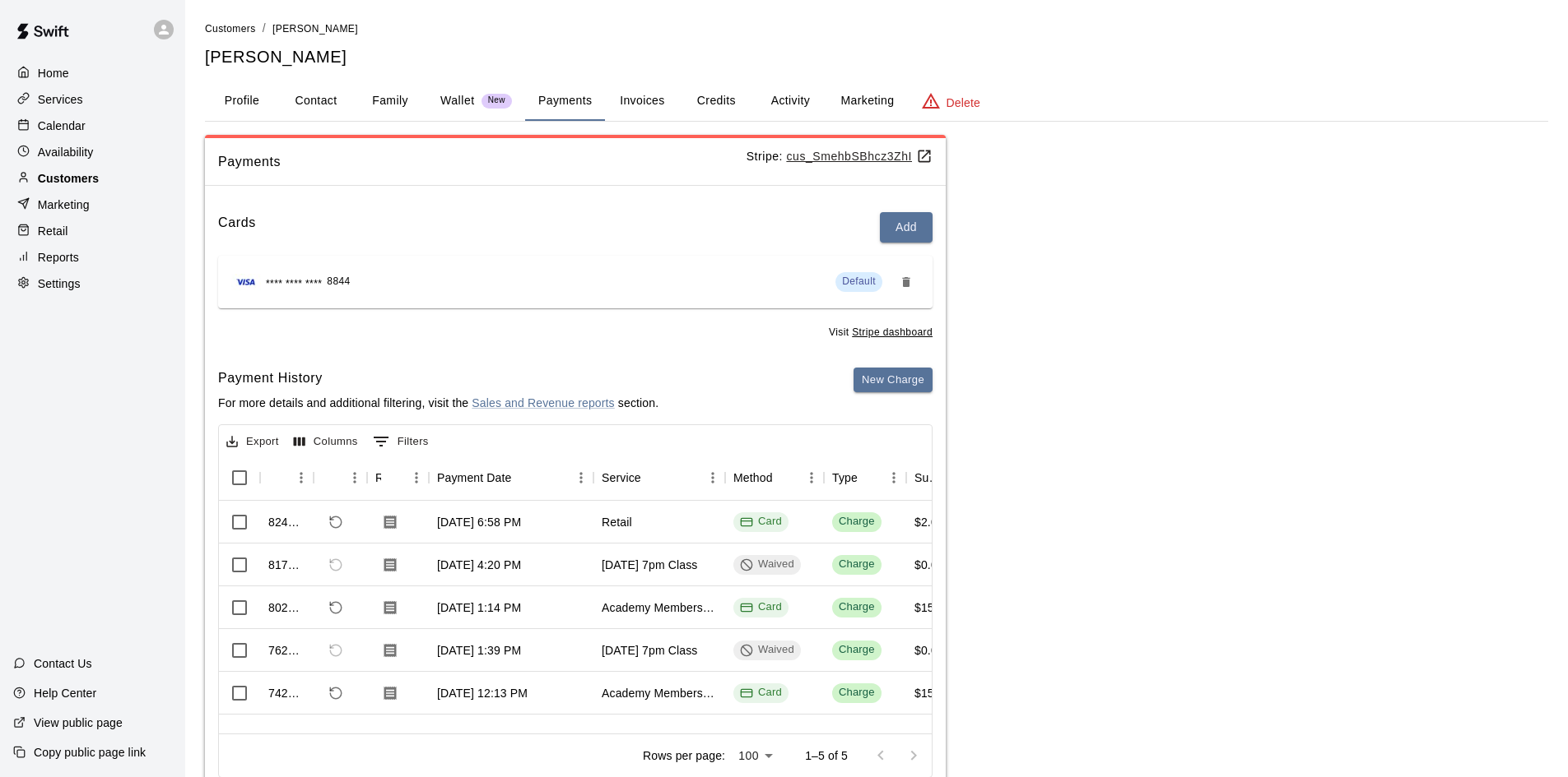
click at [111, 180] on div "Customers" at bounding box center [93, 179] width 159 height 25
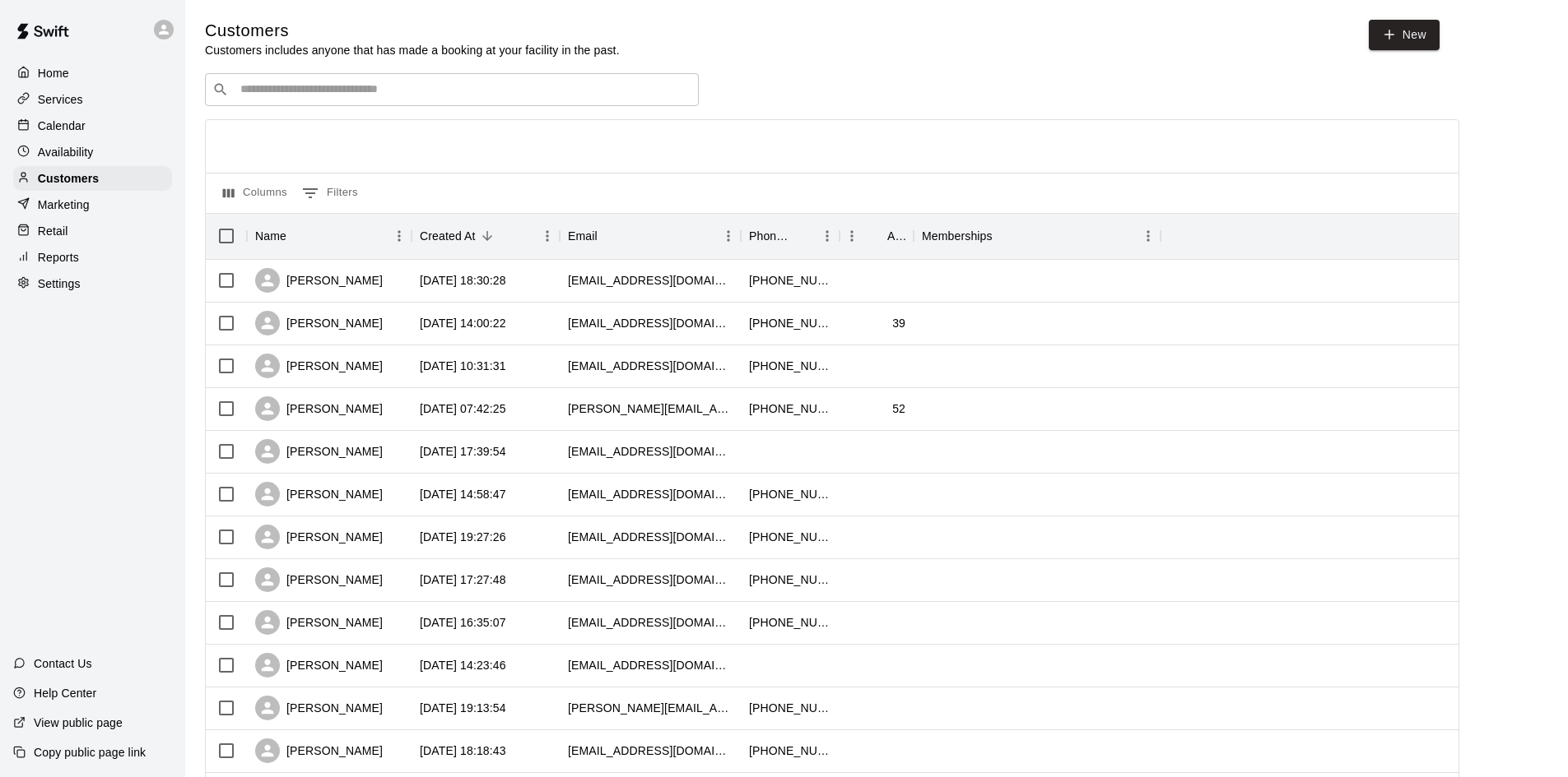
click at [266, 95] on input "Search customers by name or email" at bounding box center [463, 89] width 456 height 16
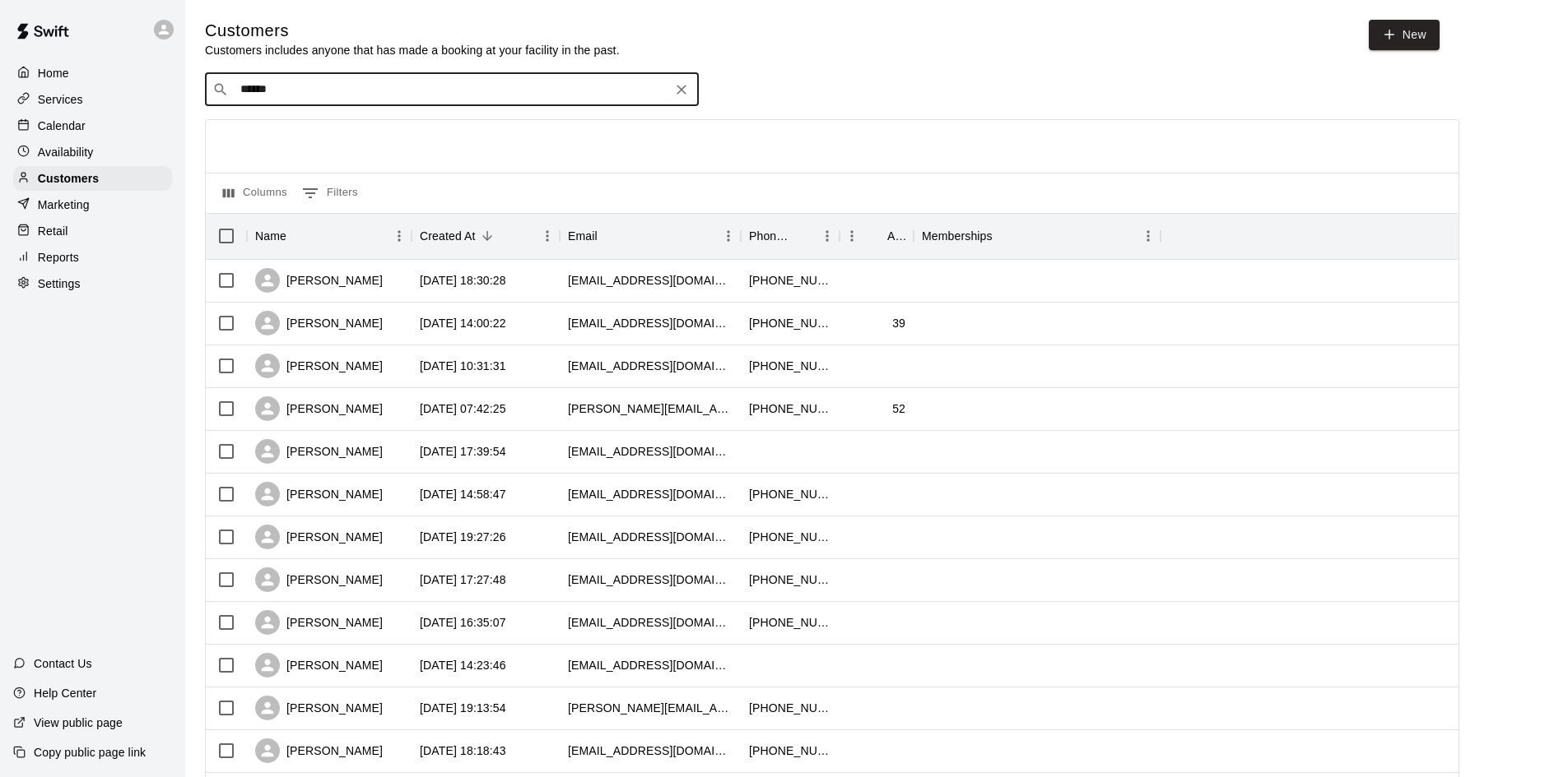
type input "*******"
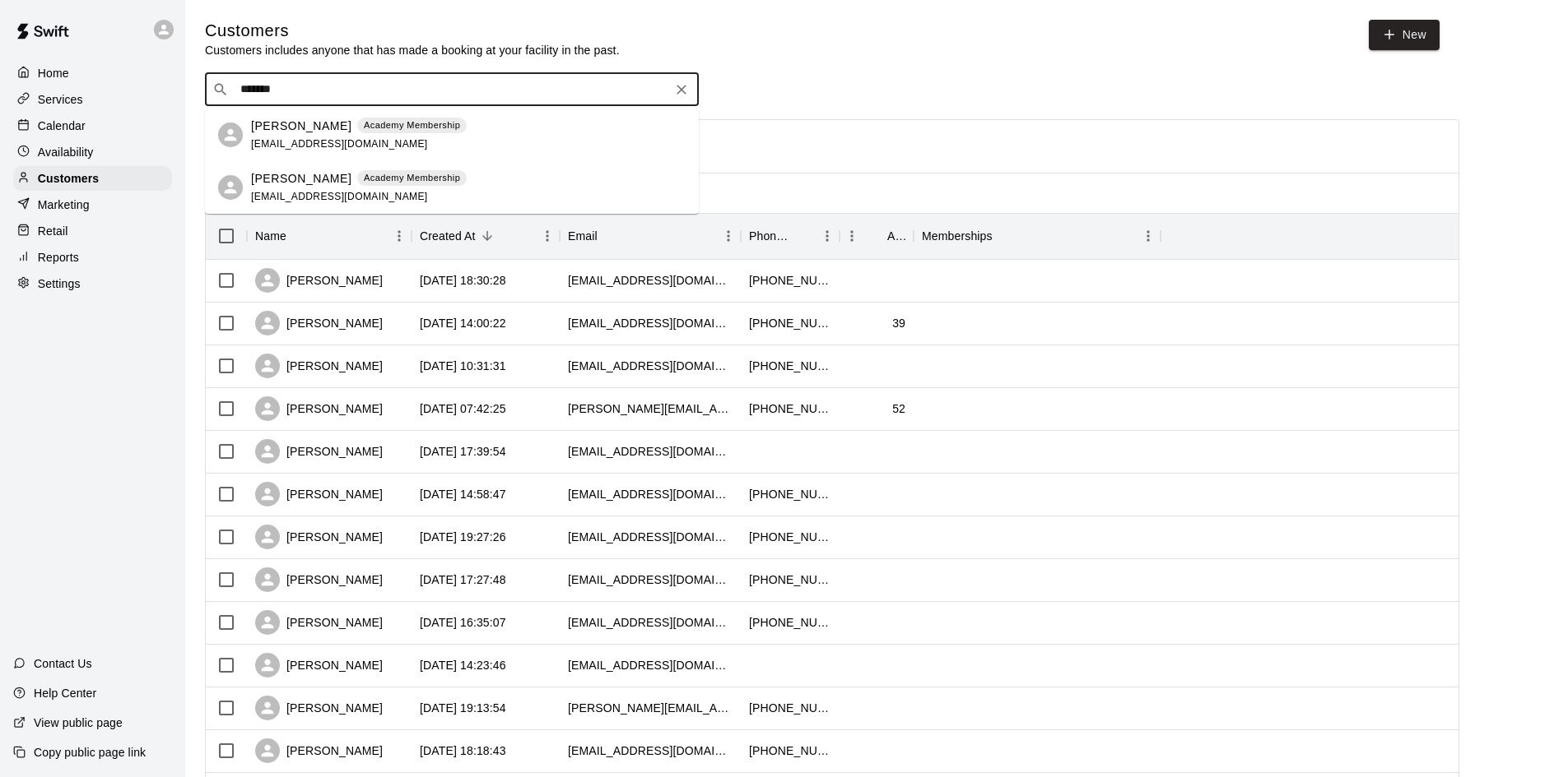
click at [274, 129] on p "Christy Weatherholt" at bounding box center [301, 126] width 100 height 17
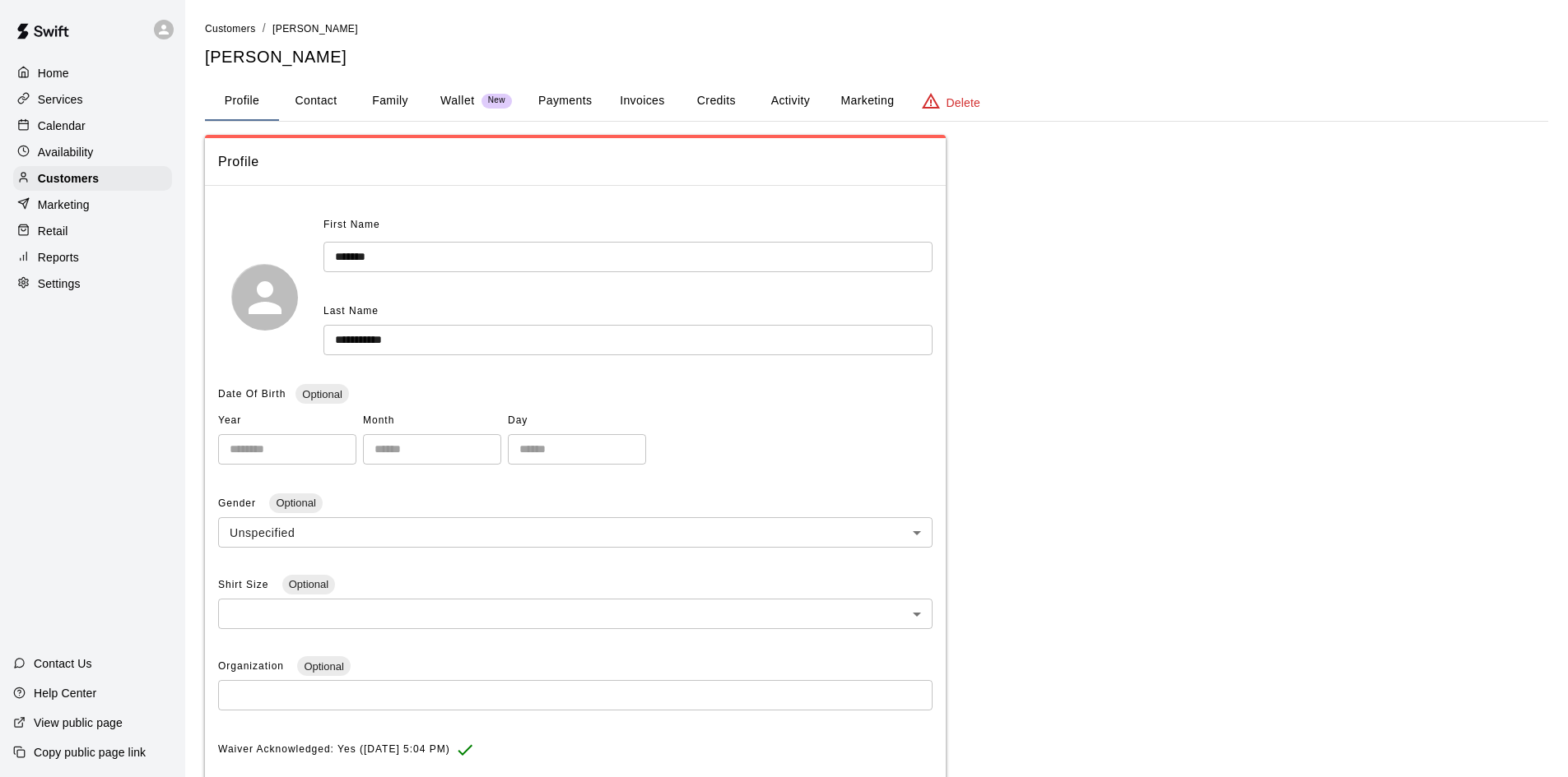
click at [572, 101] on button "Payments" at bounding box center [565, 101] width 79 height 40
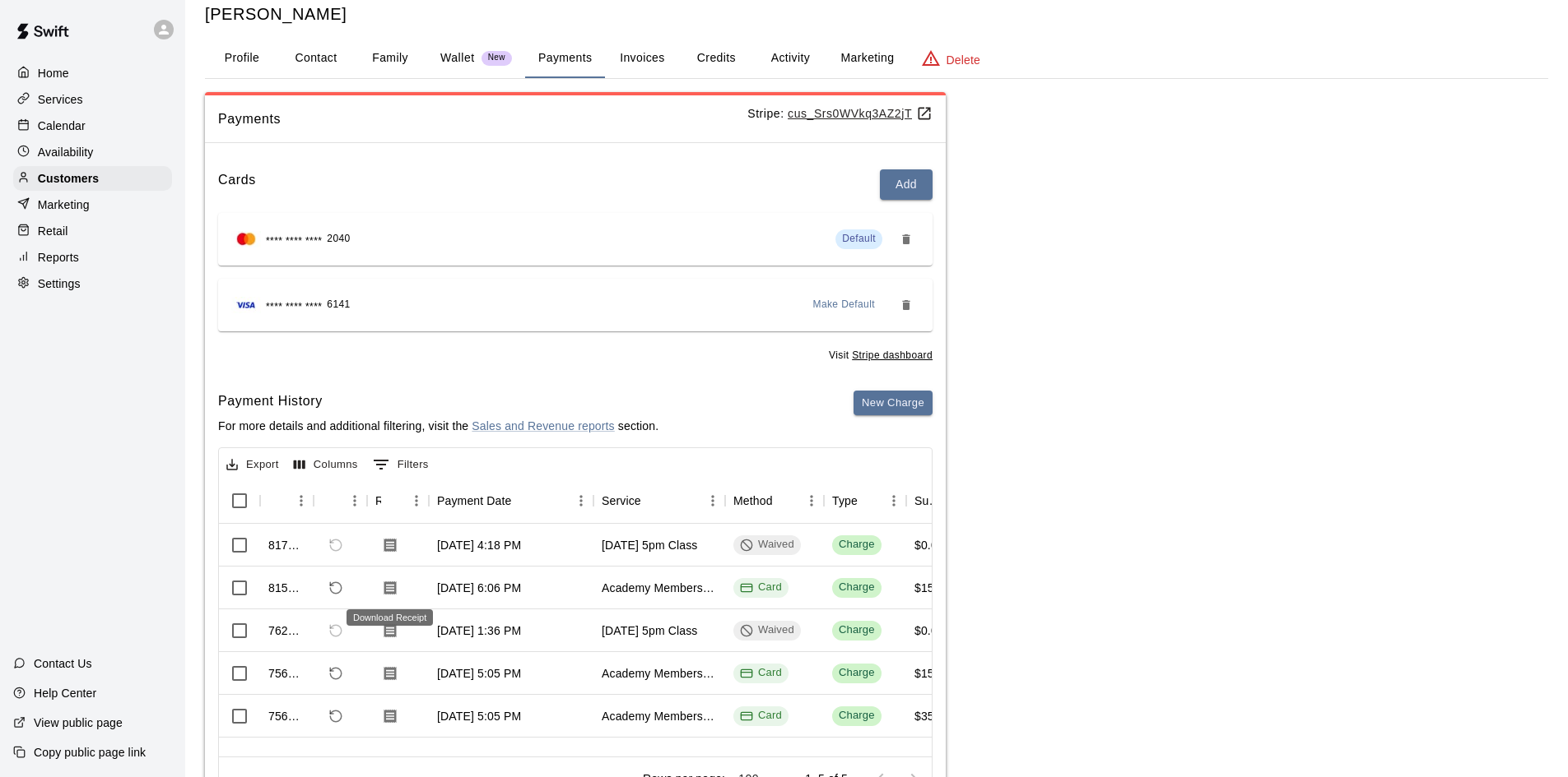
scroll to position [82, 0]
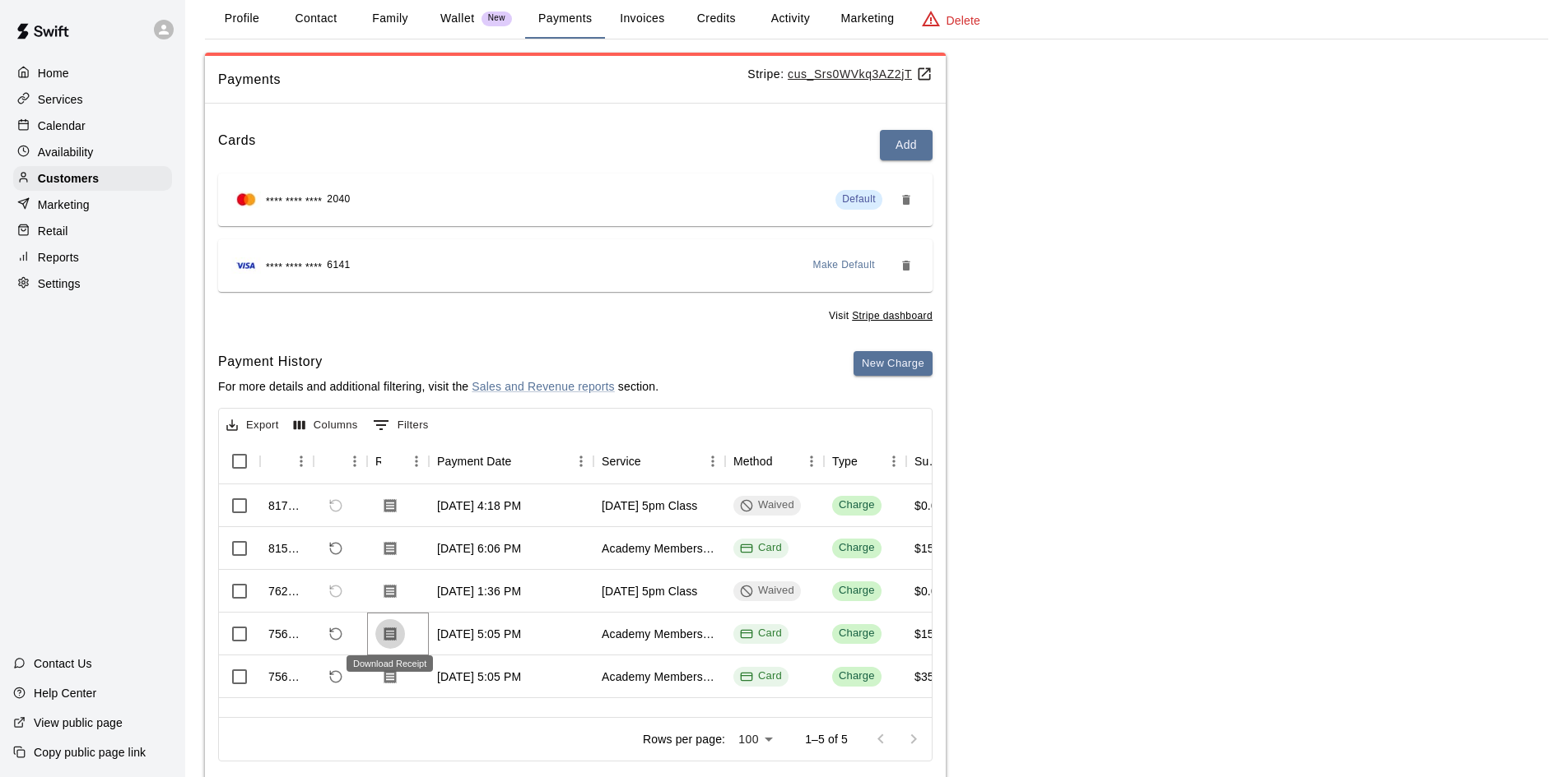
click at [398, 619] on button "Download Receipt" at bounding box center [390, 633] width 29 height 29
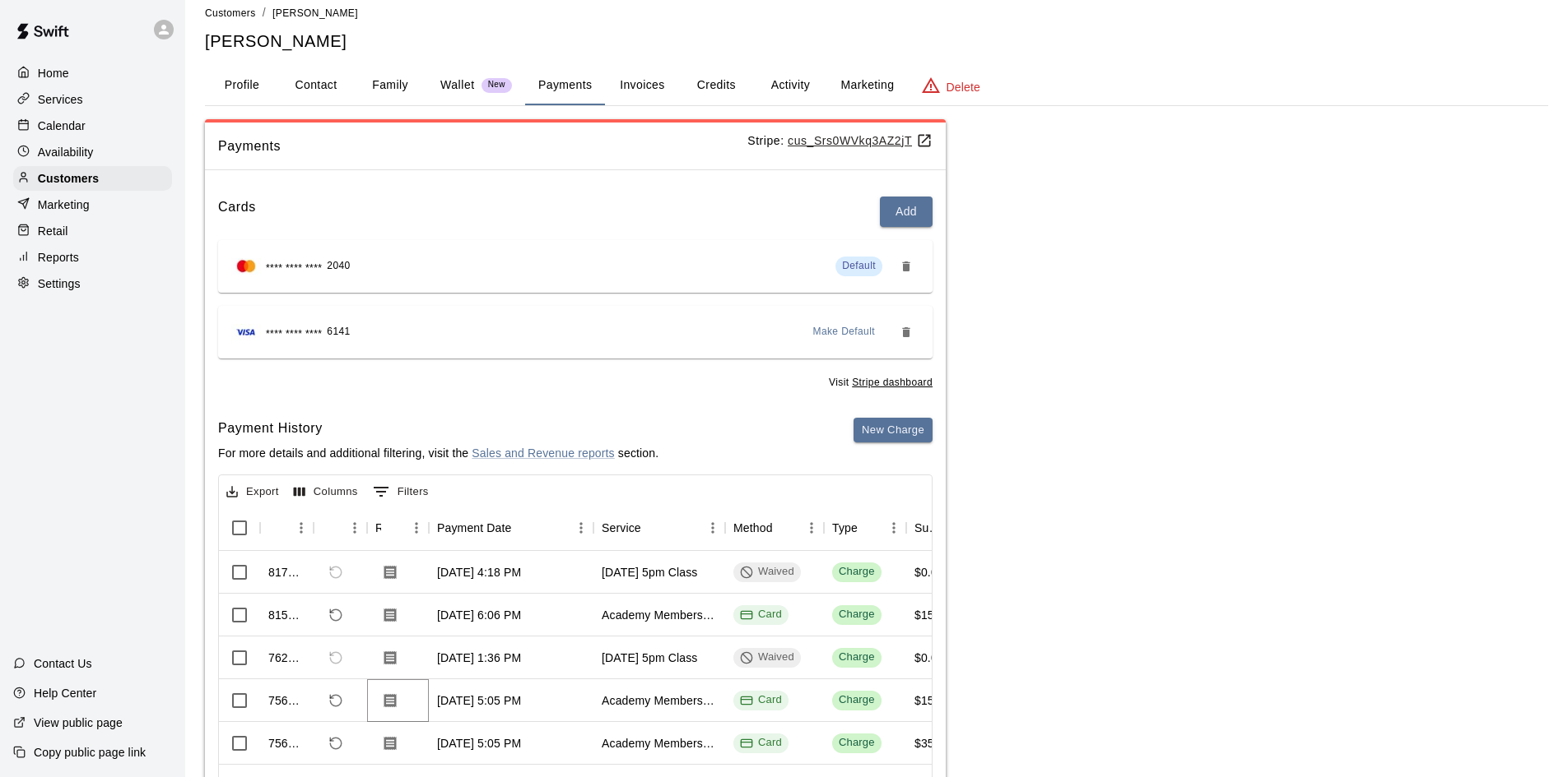
scroll to position [0, 0]
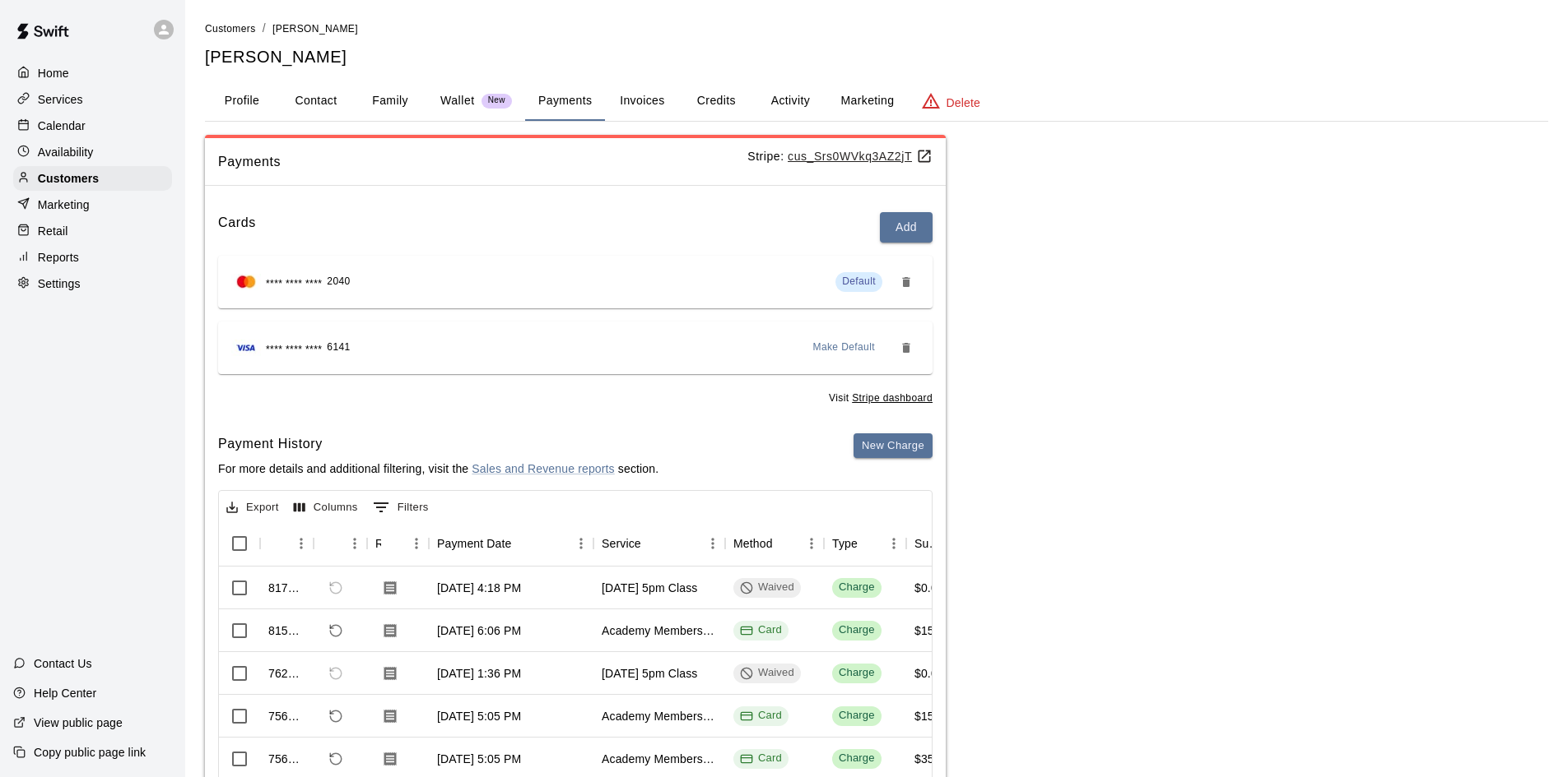
click at [392, 103] on button "Family" at bounding box center [390, 101] width 74 height 40
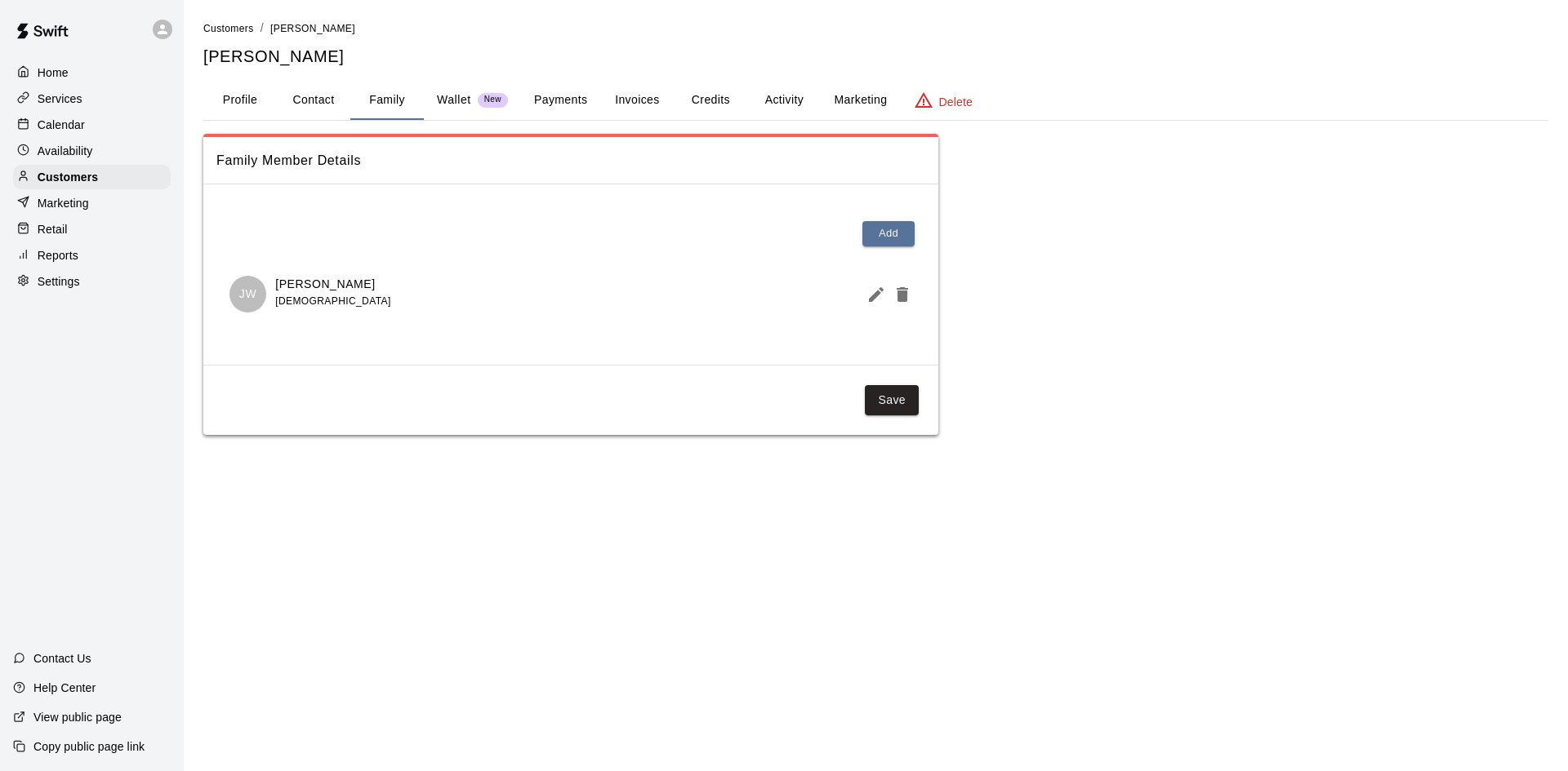
click at [575, 99] on button "Payments" at bounding box center [560, 100] width 79 height 39
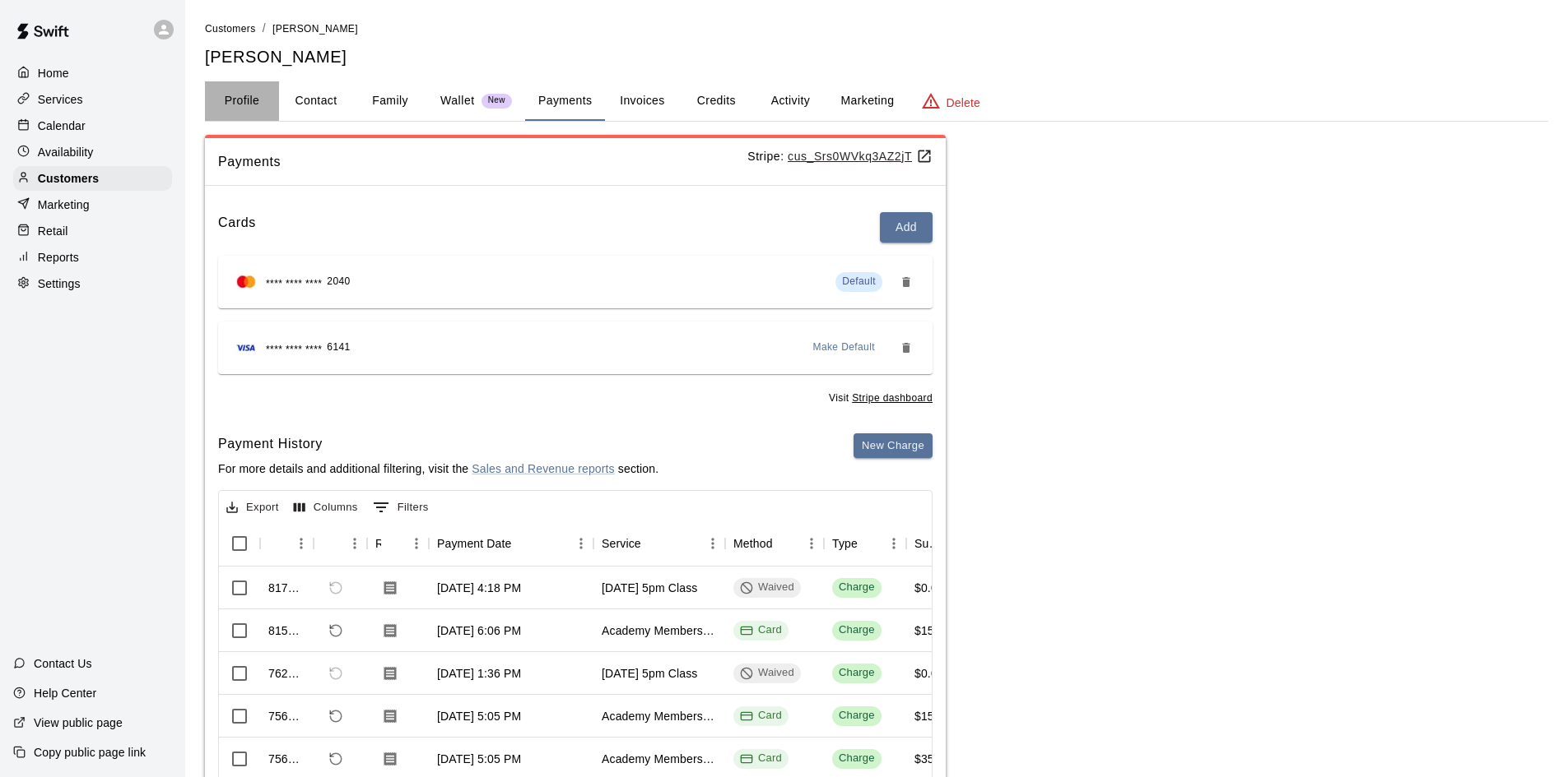
click at [247, 102] on button "Profile" at bounding box center [242, 101] width 74 height 40
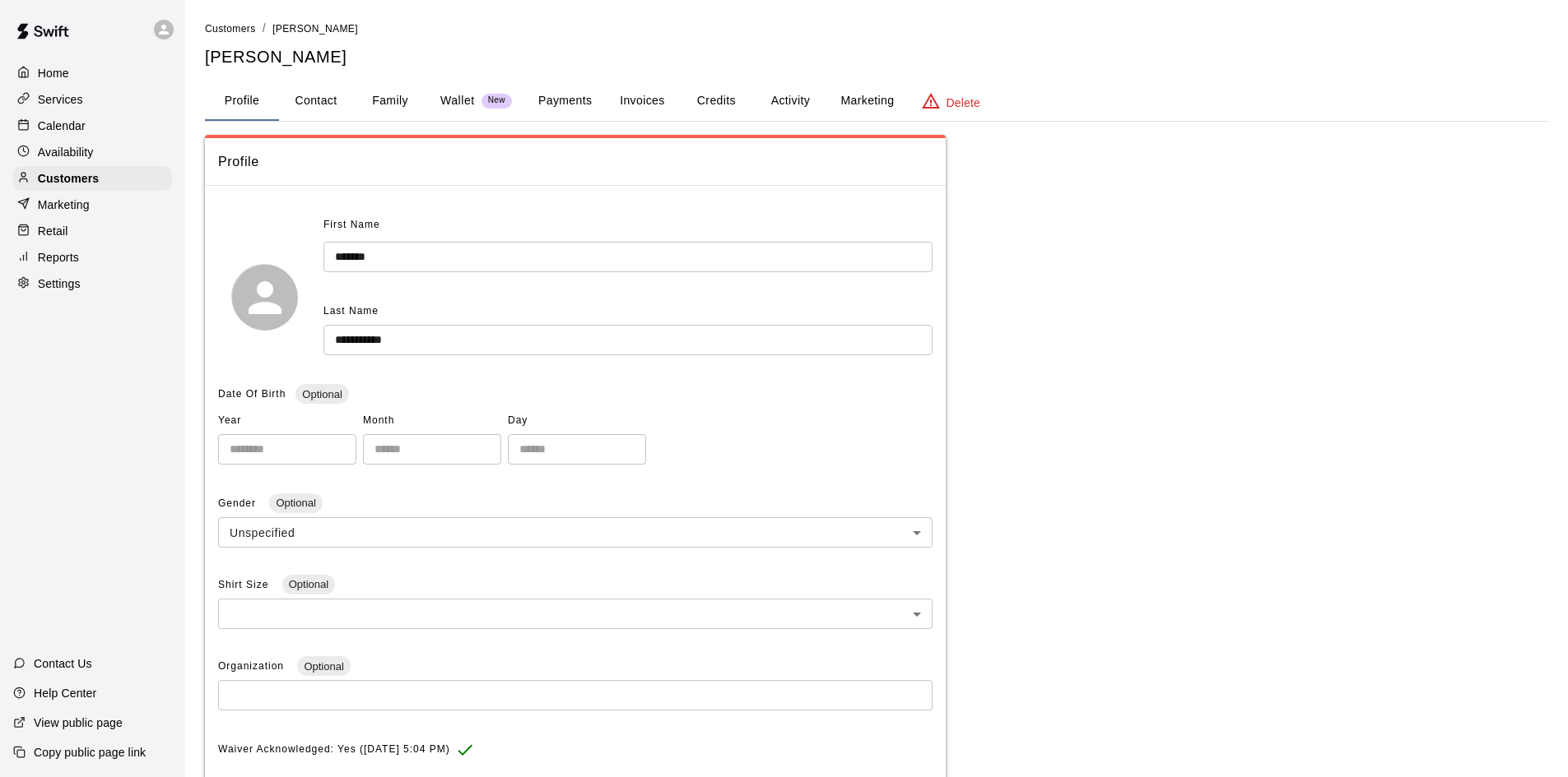
click at [324, 98] on button "Contact" at bounding box center [316, 101] width 74 height 40
select select "**"
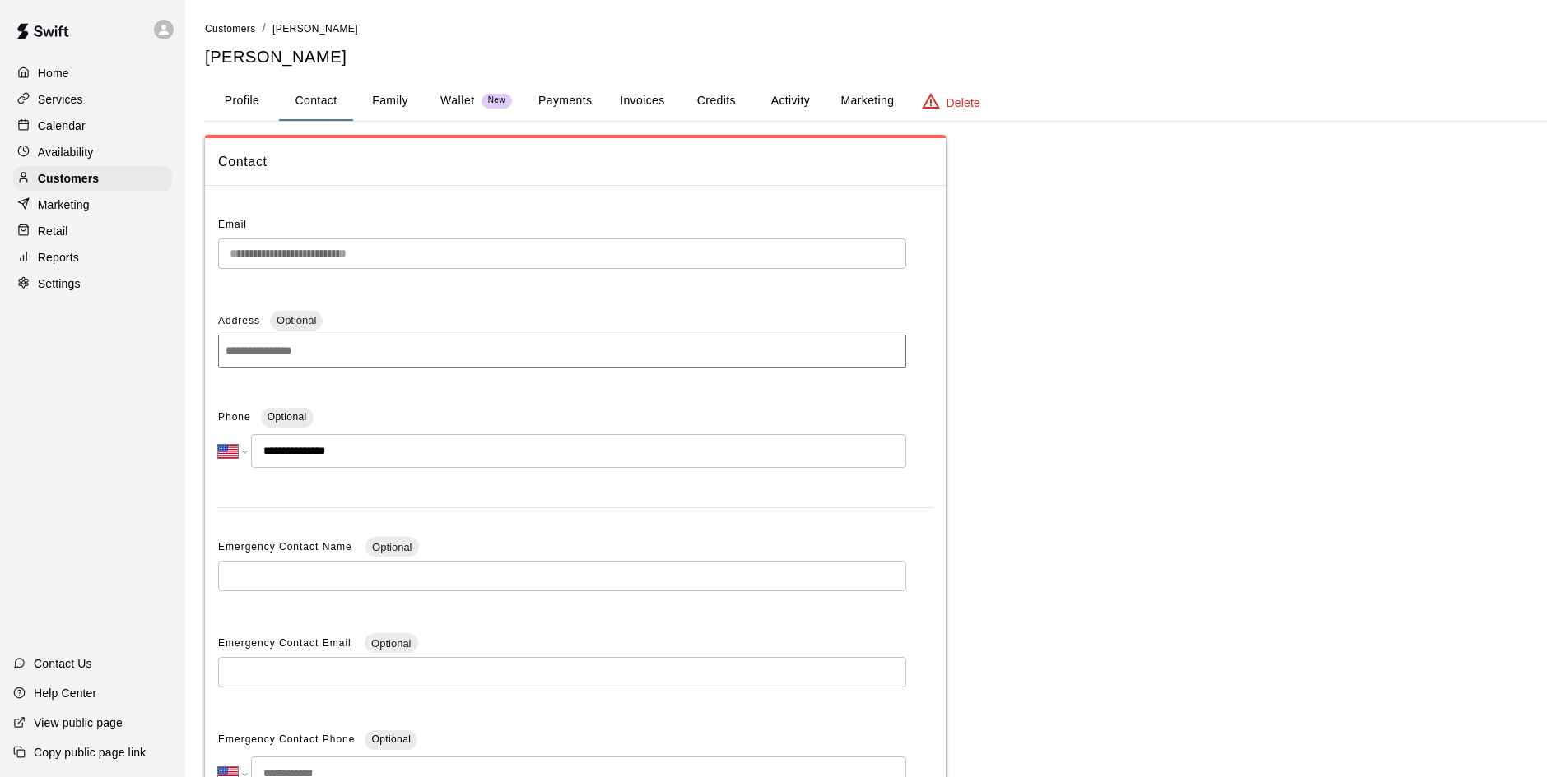
click at [567, 90] on button "Payments" at bounding box center [565, 101] width 79 height 40
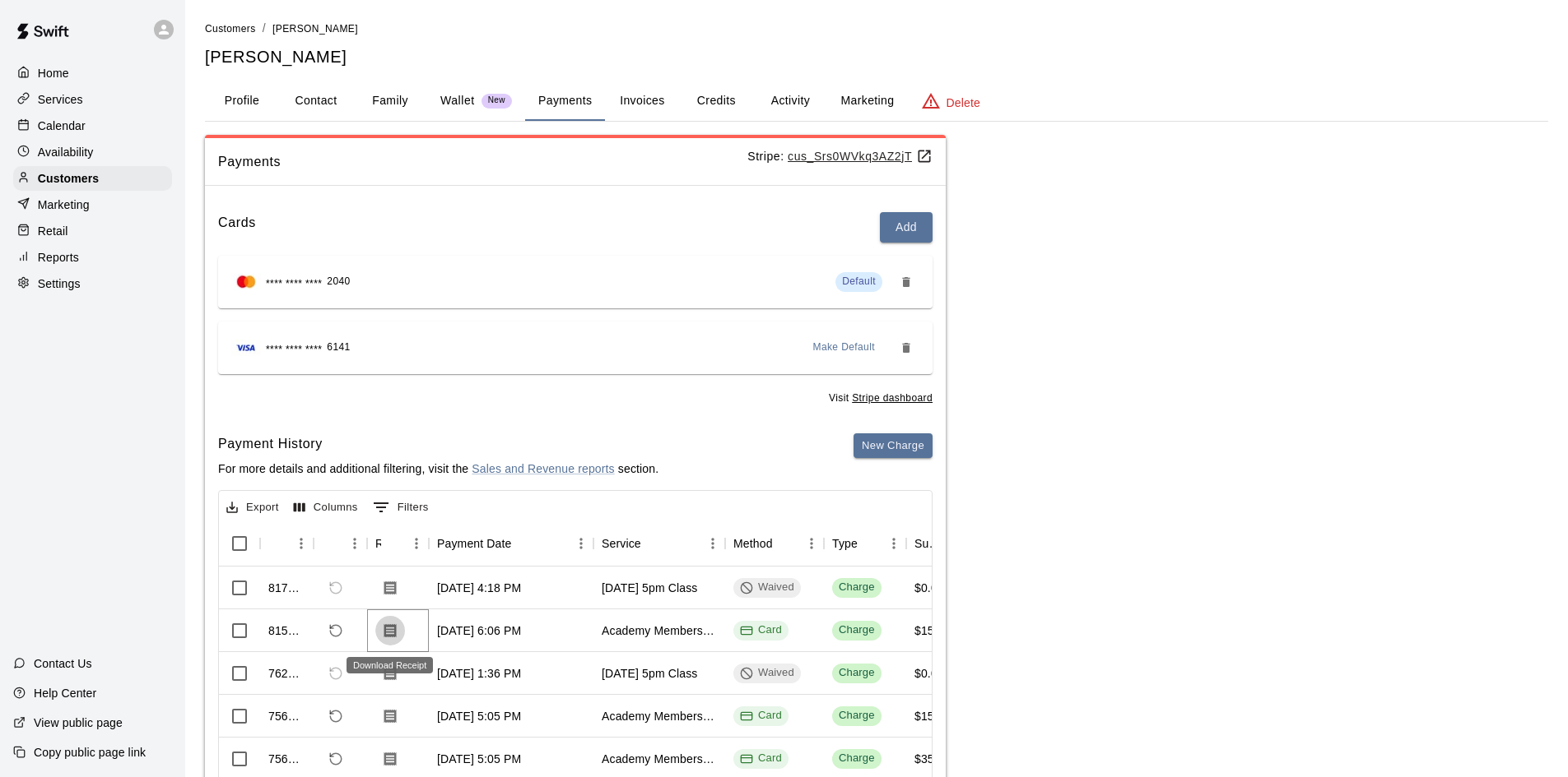
click at [393, 632] on icon "Download Receipt" at bounding box center [390, 630] width 12 height 14
click at [71, 174] on p "Customers" at bounding box center [68, 178] width 61 height 16
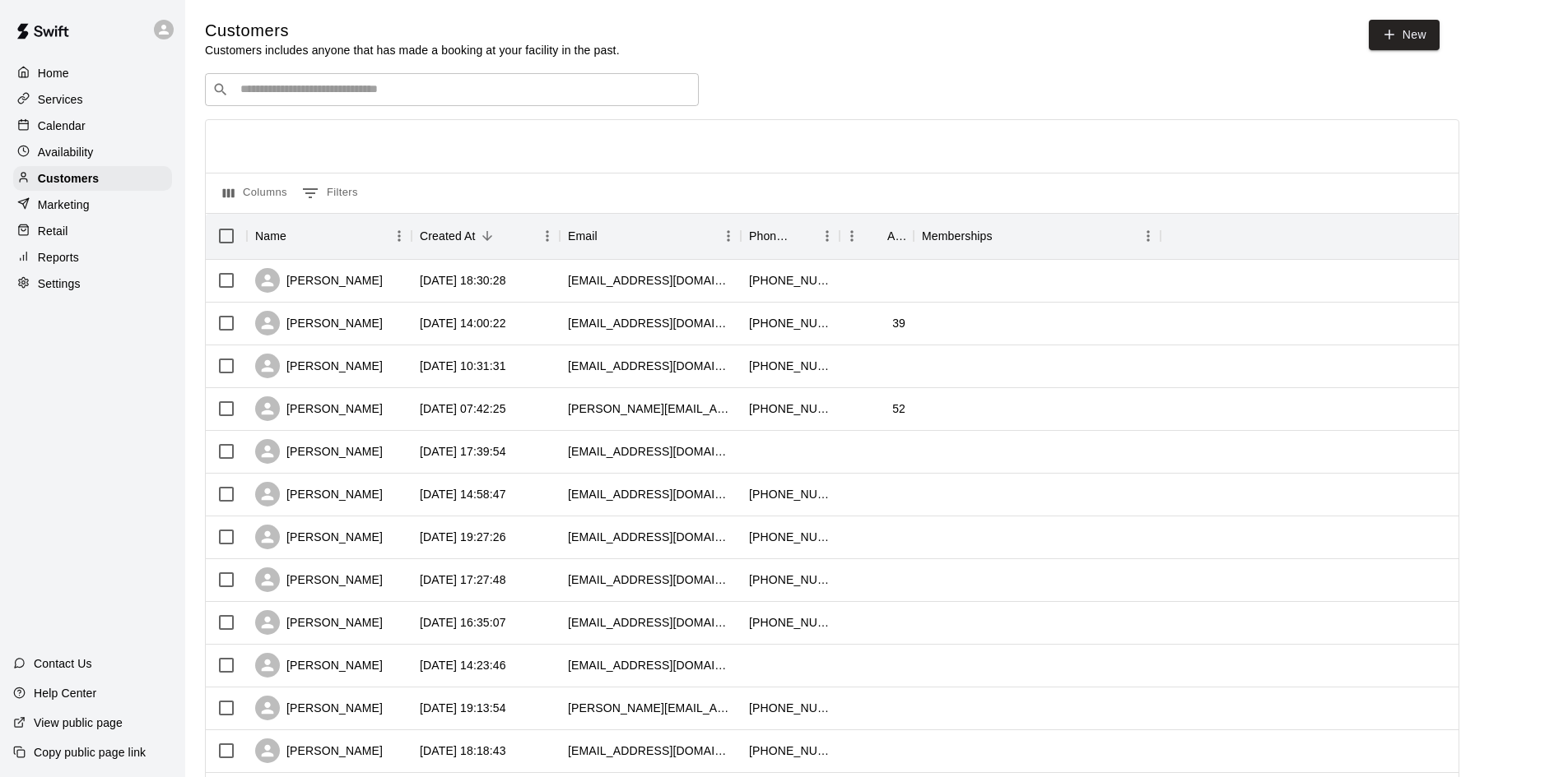
click at [590, 102] on div "​ ​" at bounding box center [452, 89] width 494 height 33
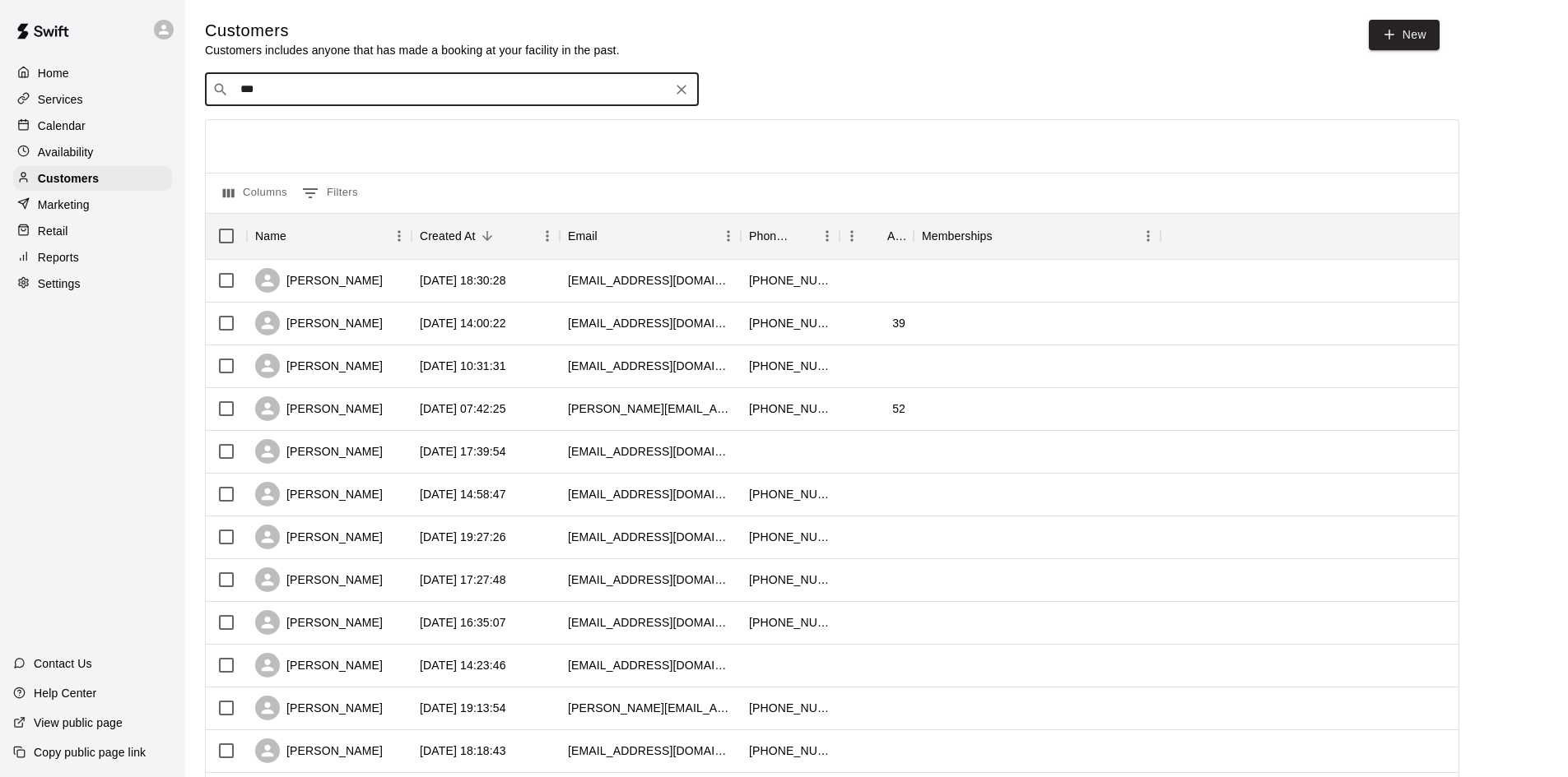
type input "****"
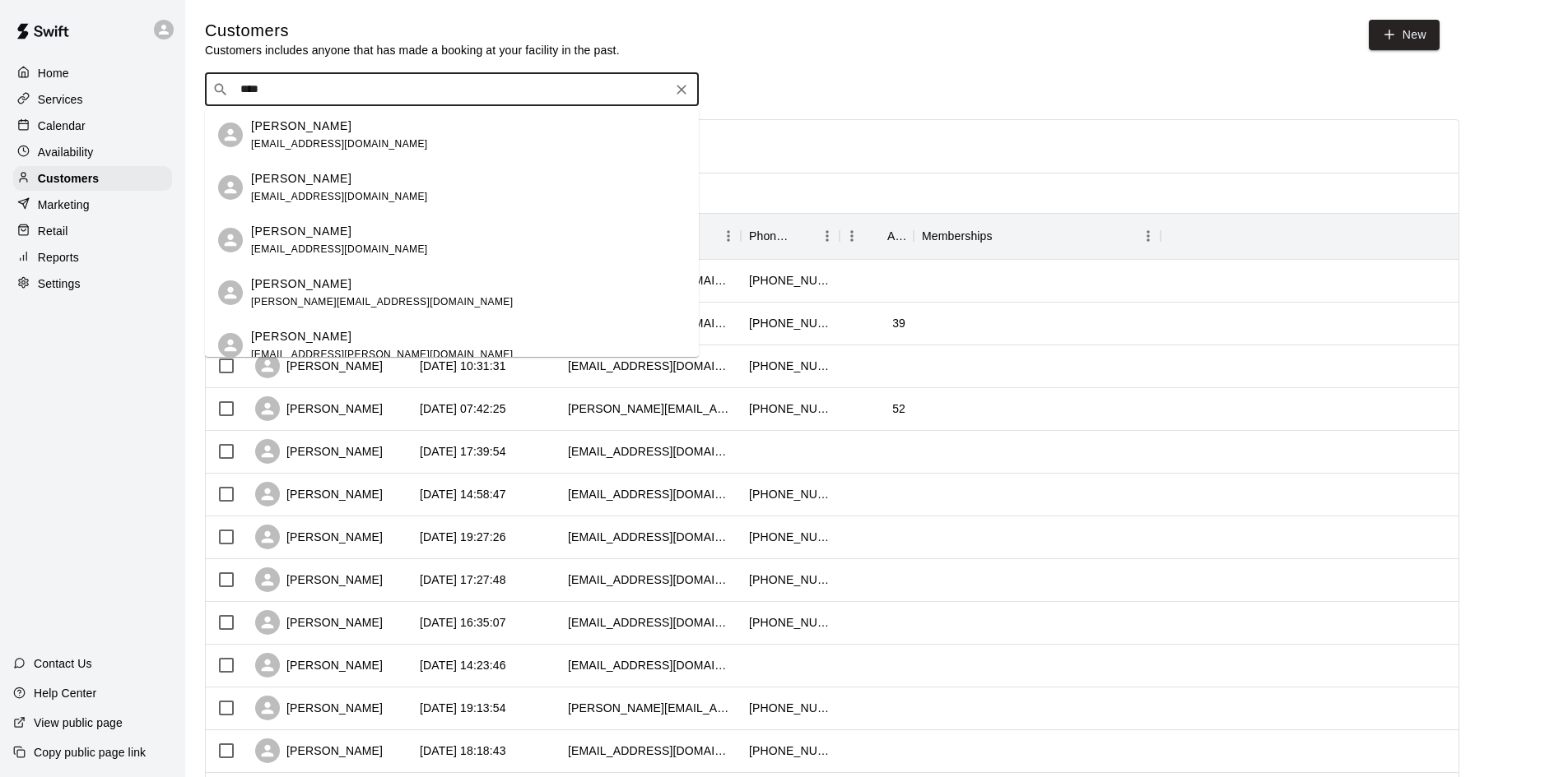
click at [397, 281] on div "Ella Carson terri.green0830@gmail.com" at bounding box center [467, 292] width 434 height 35
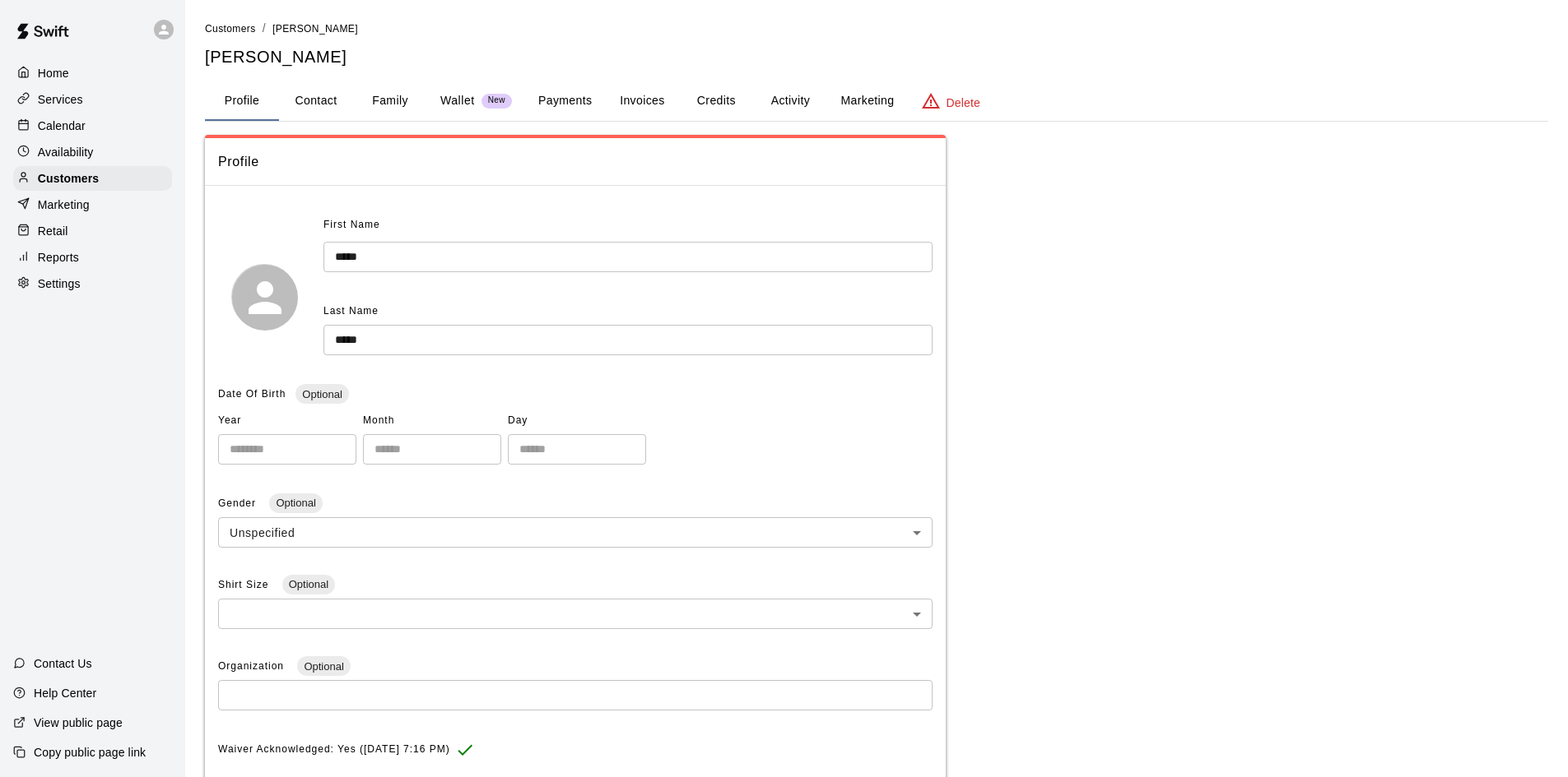
click at [571, 105] on button "Payments" at bounding box center [565, 101] width 79 height 40
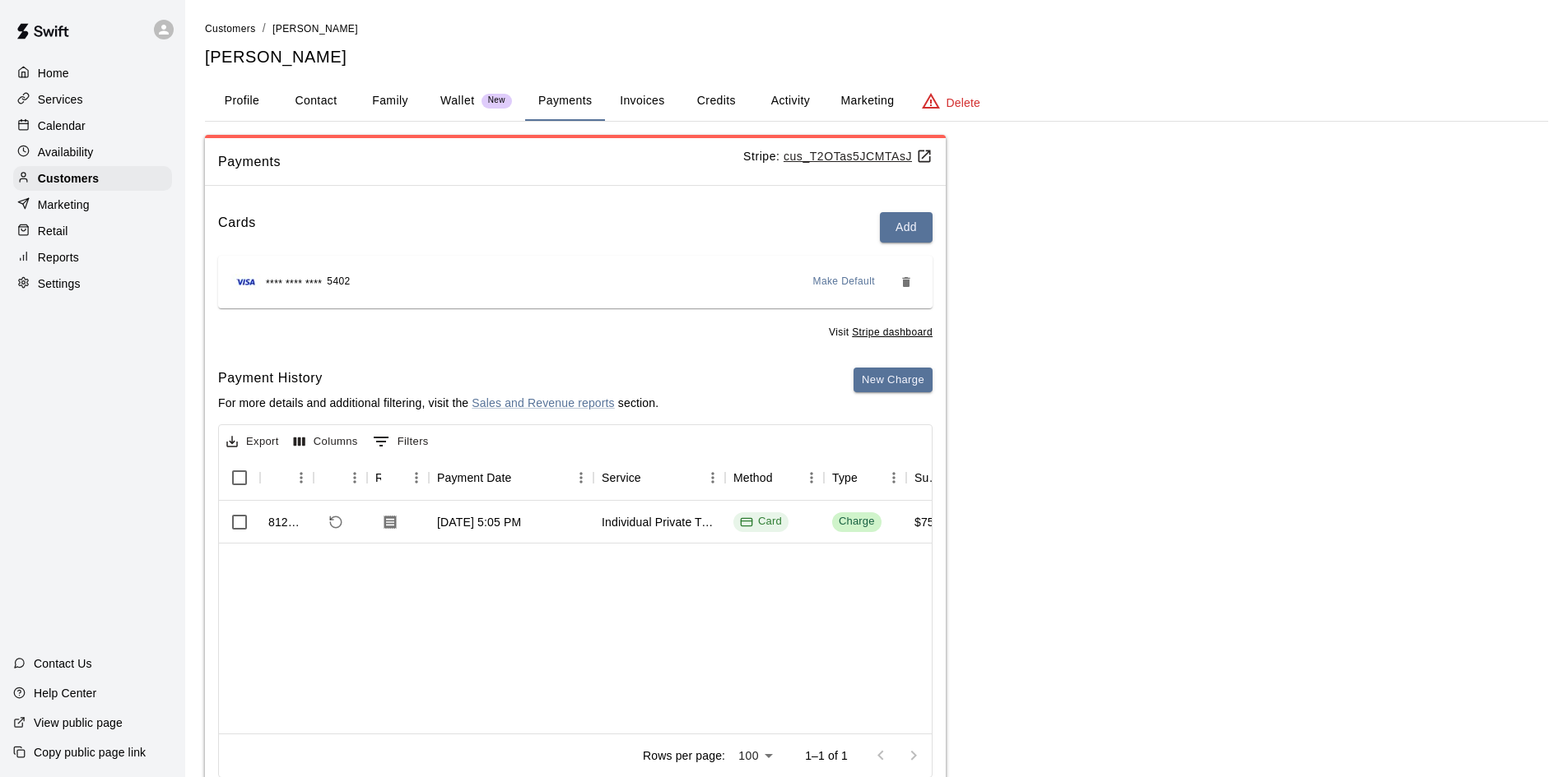
click at [331, 92] on button "Contact" at bounding box center [316, 101] width 74 height 40
select select "**"
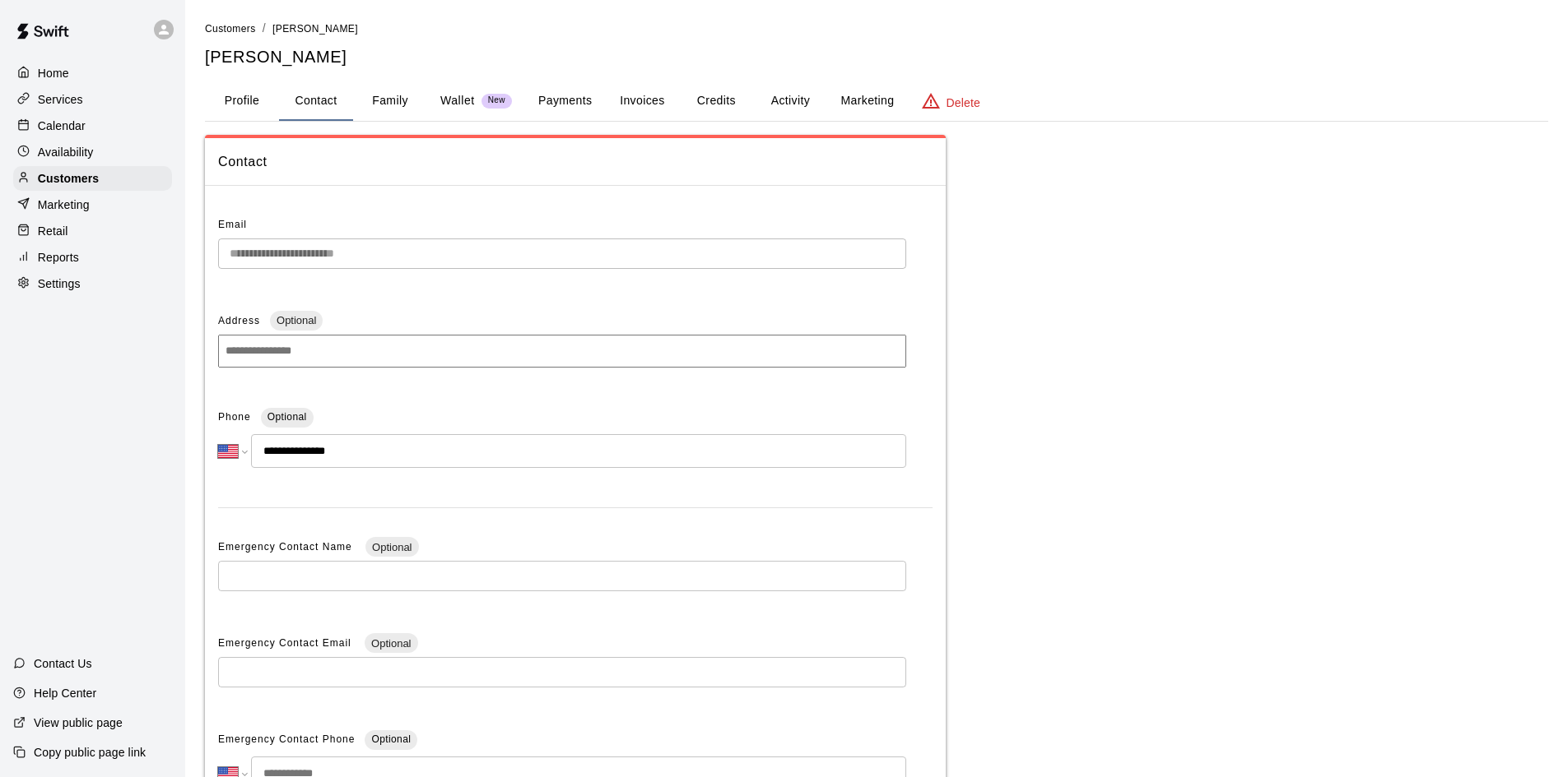
drag, startPoint x: 369, startPoint y: 453, endPoint x: 278, endPoint y: 464, distance: 91.7
click at [278, 464] on input "**********" at bounding box center [578, 451] width 655 height 34
click at [390, 527] on div "**********" at bounding box center [575, 520] width 714 height 617
drag, startPoint x: 371, startPoint y: 455, endPoint x: 280, endPoint y: 455, distance: 91.0
click at [280, 455] on input "**********" at bounding box center [578, 451] width 655 height 34
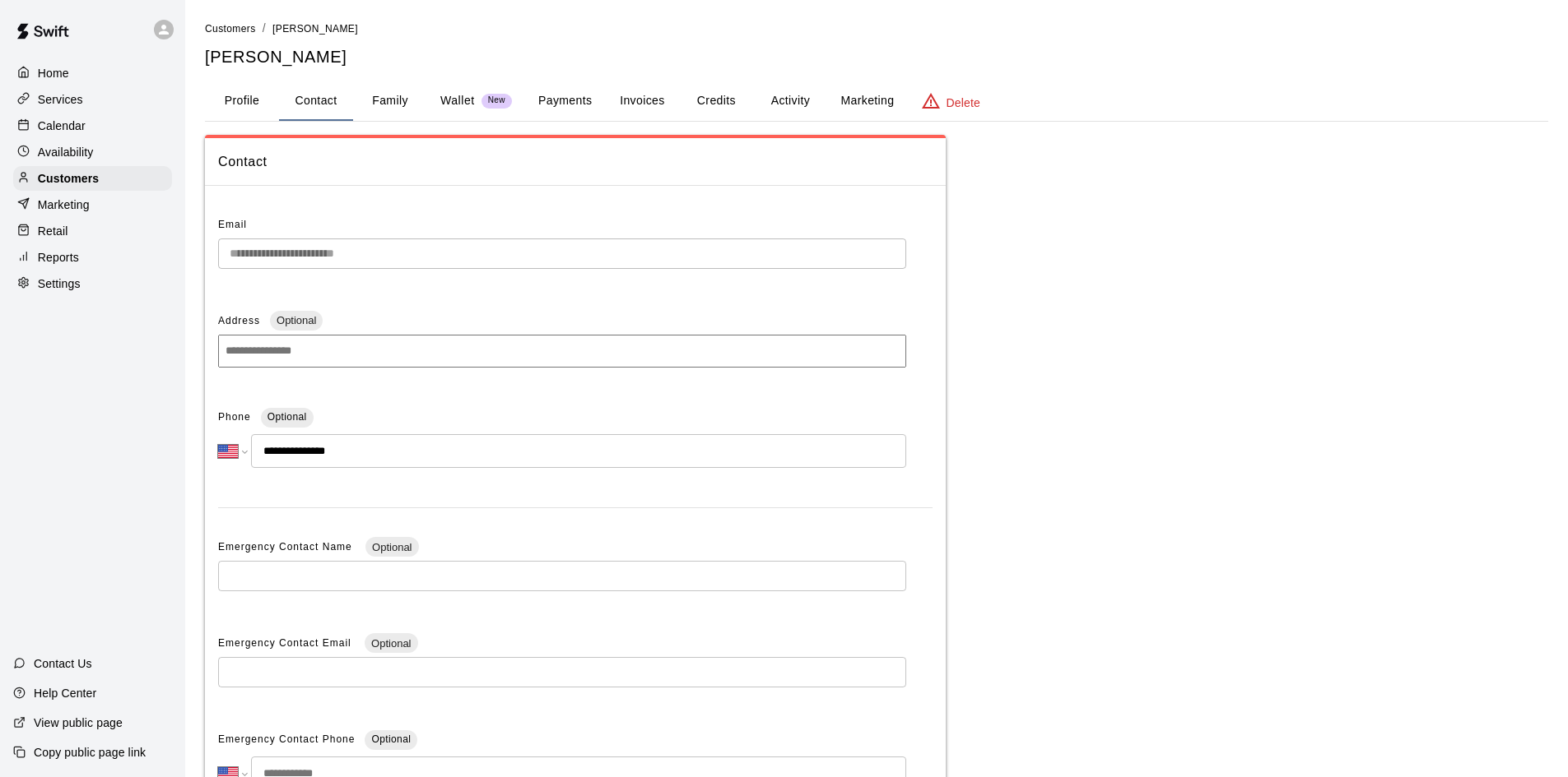
click at [49, 129] on p "Calendar" at bounding box center [61, 125] width 47 height 16
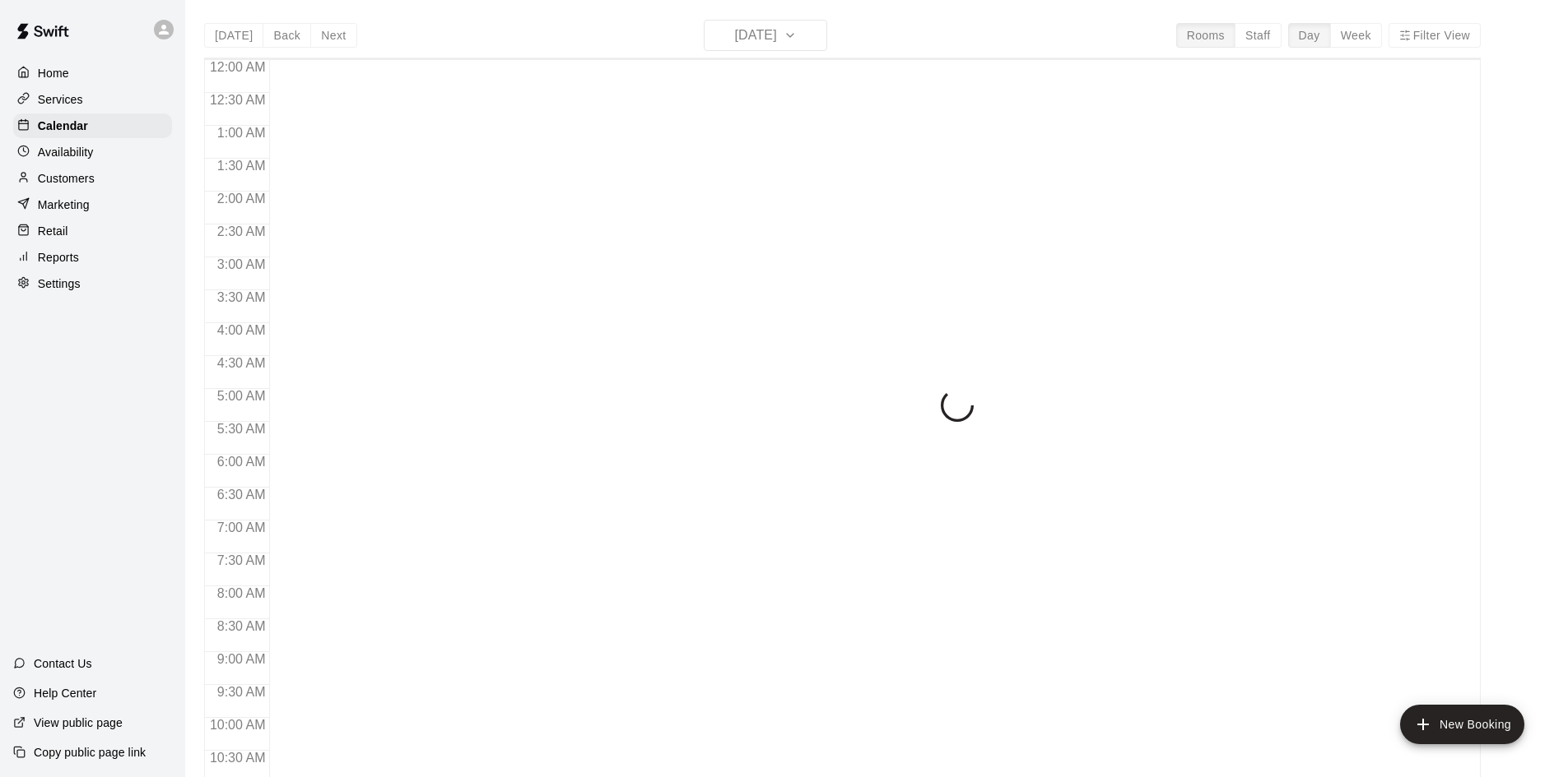
scroll to position [843, 0]
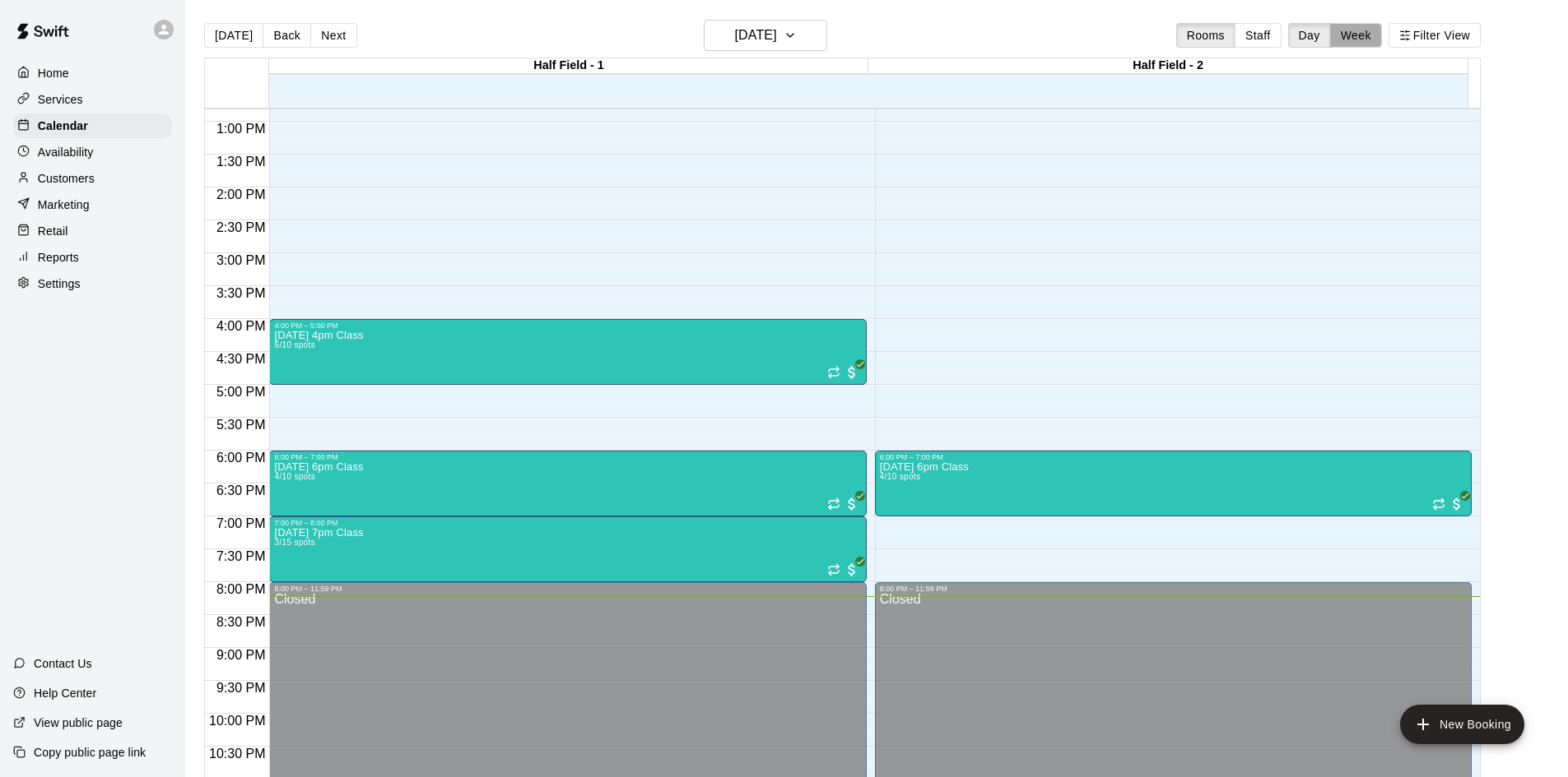
click at [1352, 29] on button "Week" at bounding box center [1355, 35] width 52 height 25
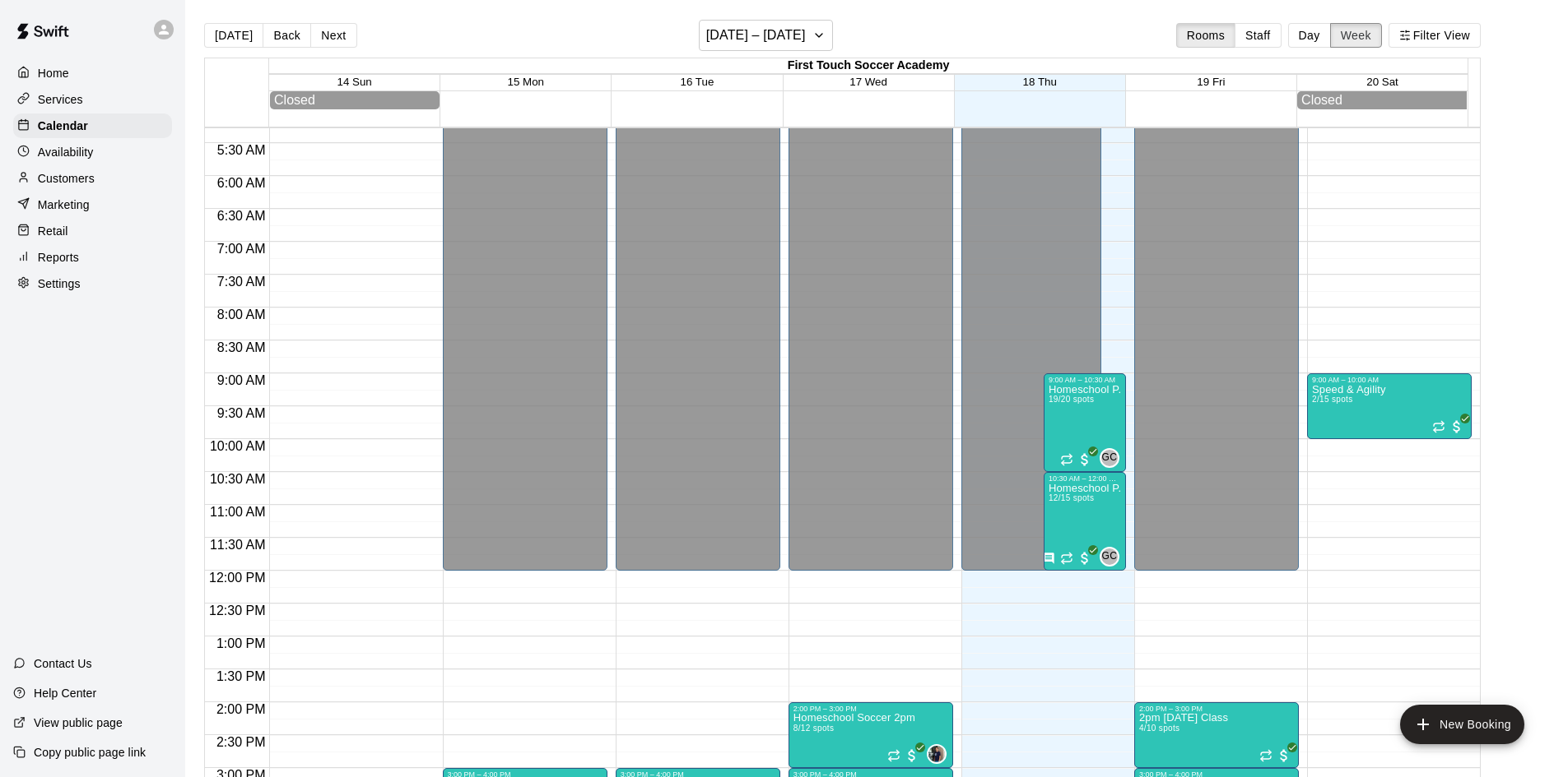
scroll to position [336, 0]
